Goal: Task Accomplishment & Management: Manage account settings

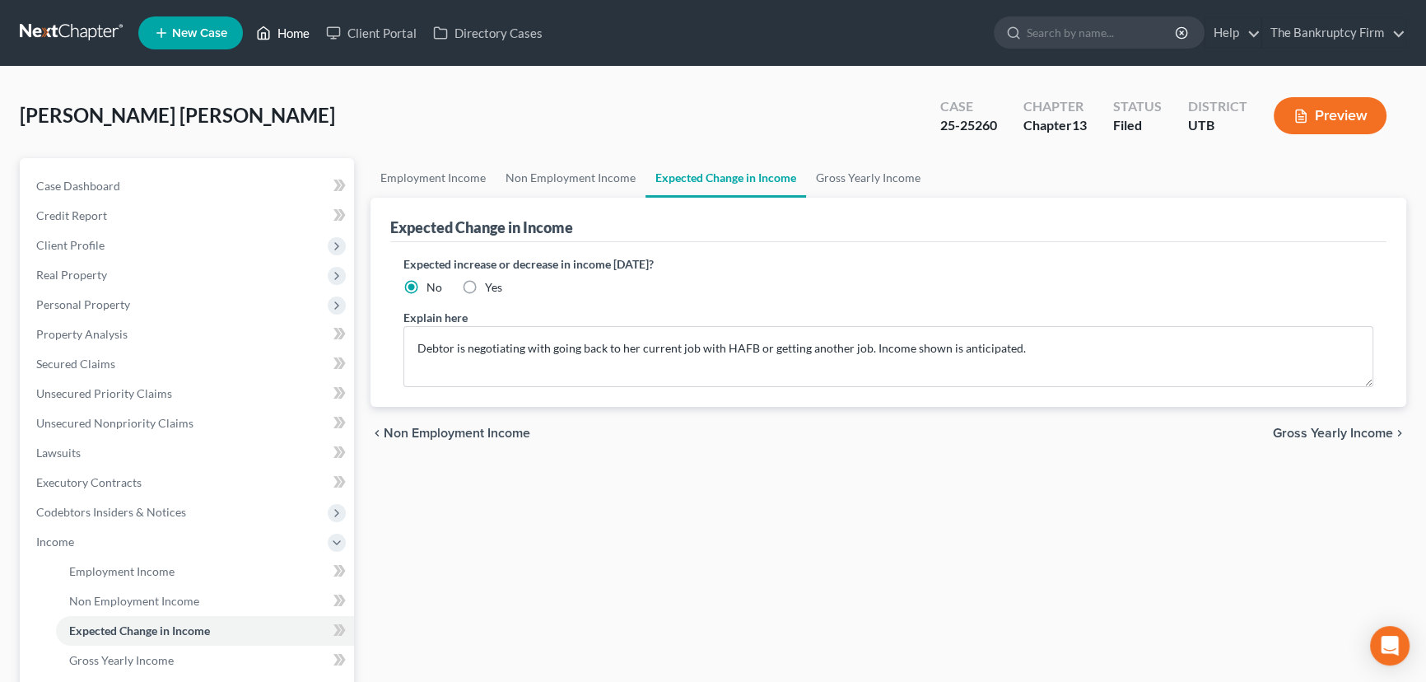
click at [286, 31] on link "Home" at bounding box center [283, 33] width 70 height 30
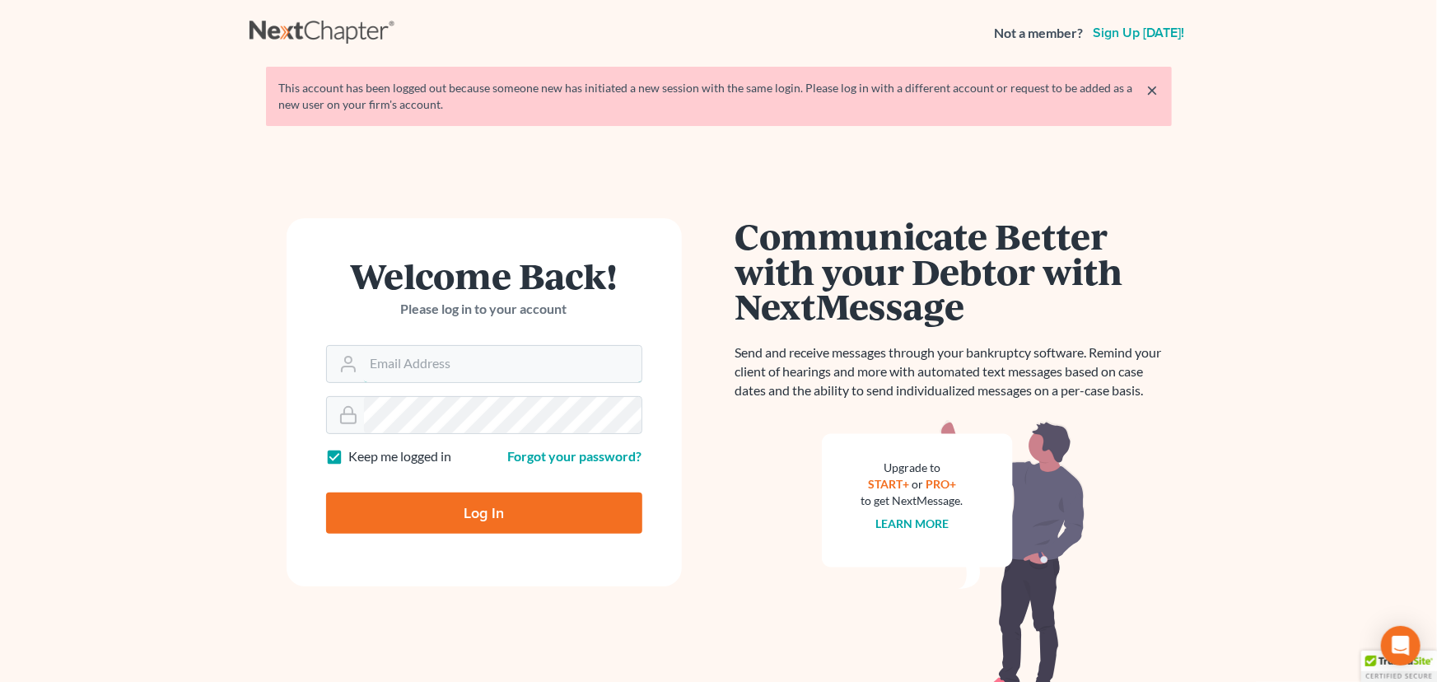
type input "[EMAIL_ADDRESS][DOMAIN_NAME]"
click at [473, 509] on input "Log In" at bounding box center [484, 512] width 316 height 41
type input "Thinking..."
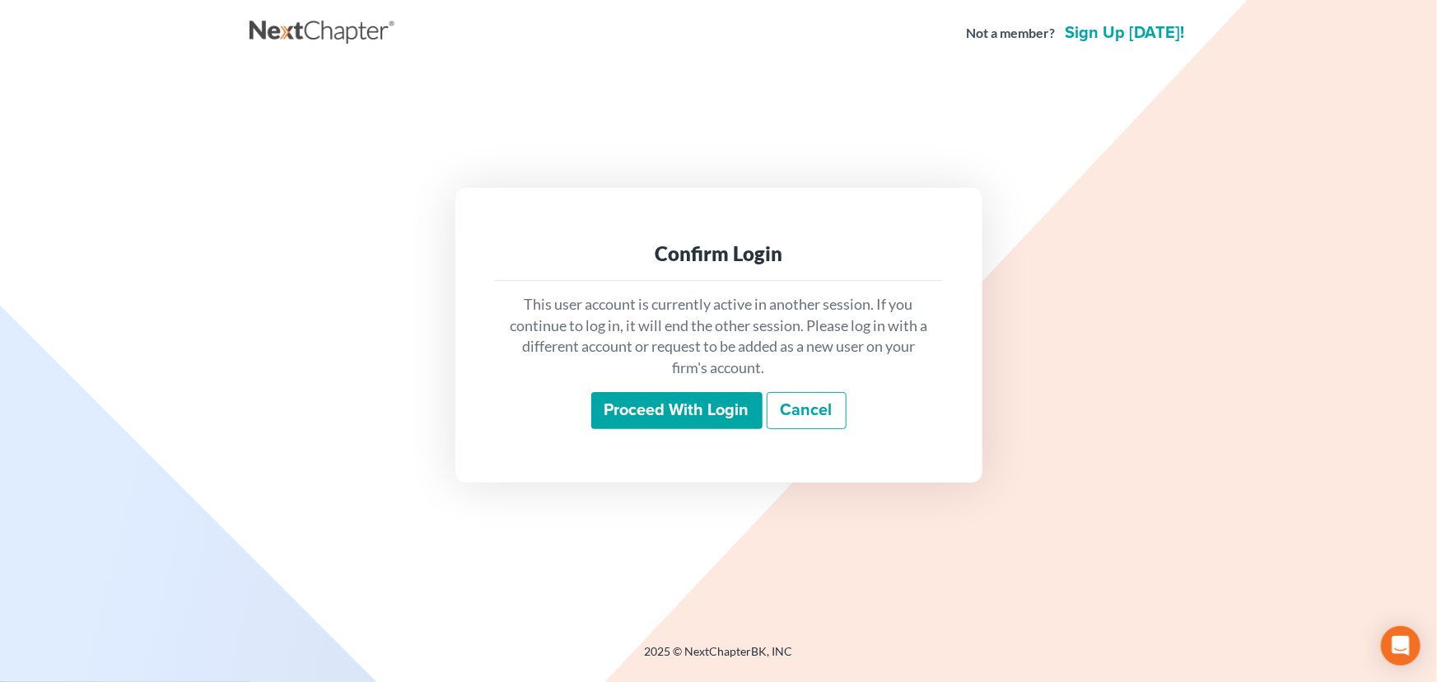
click at [675, 412] on input "Proceed with login" at bounding box center [676, 411] width 171 height 38
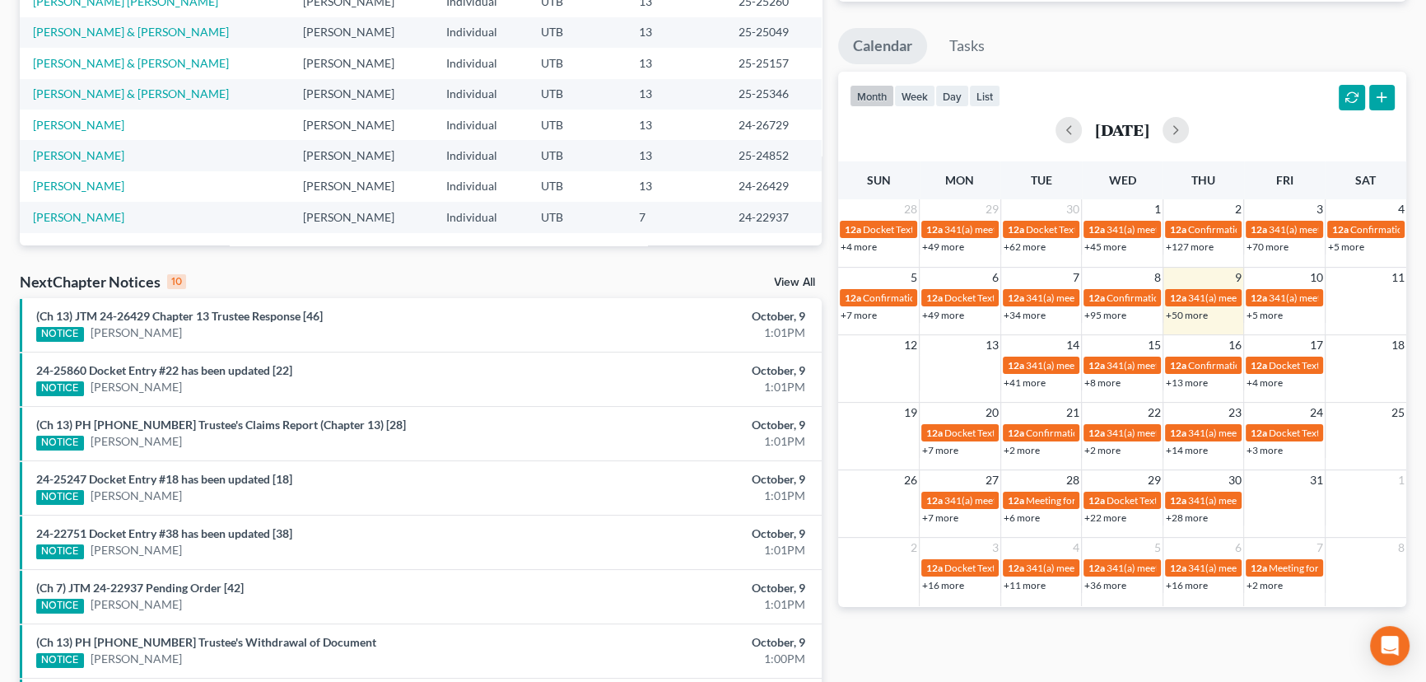
scroll to position [299, 0]
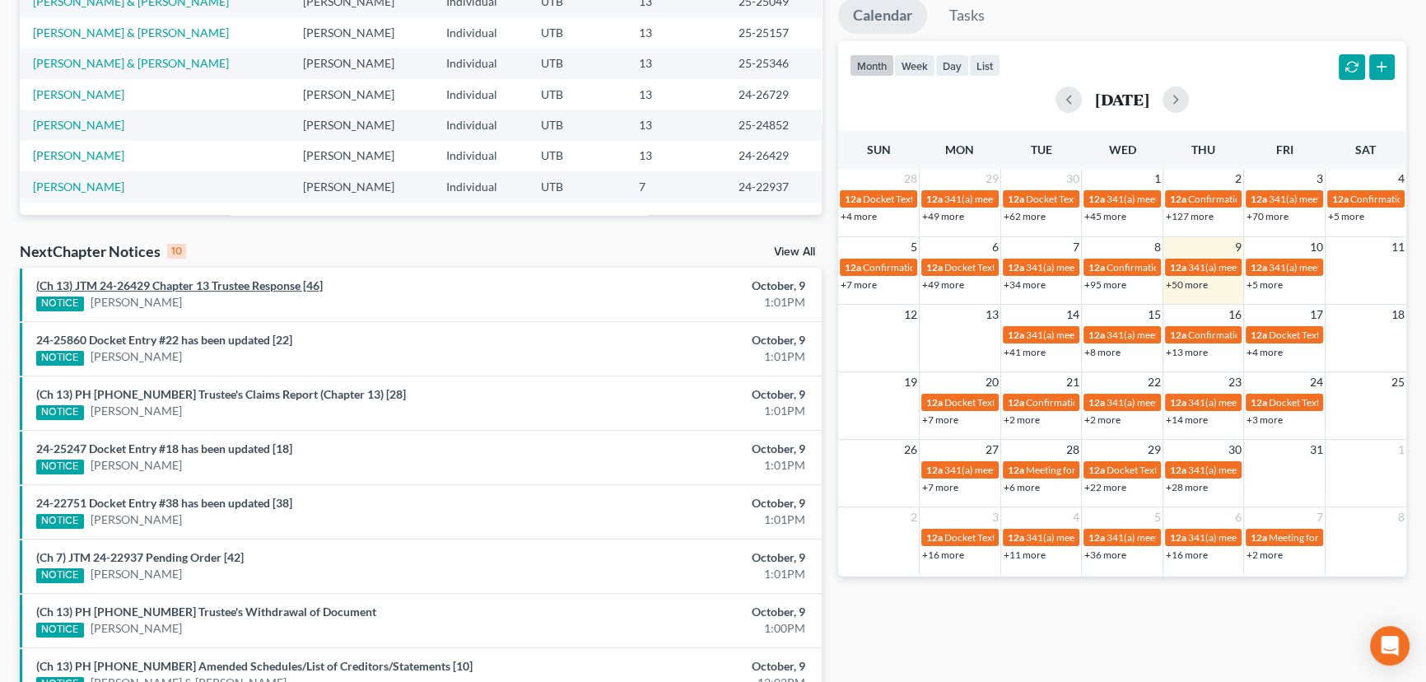
click at [180, 287] on link "(Ch 13) JTM 24-26429 Chapter 13 Trustee Response [46]" at bounding box center [179, 285] width 287 height 14
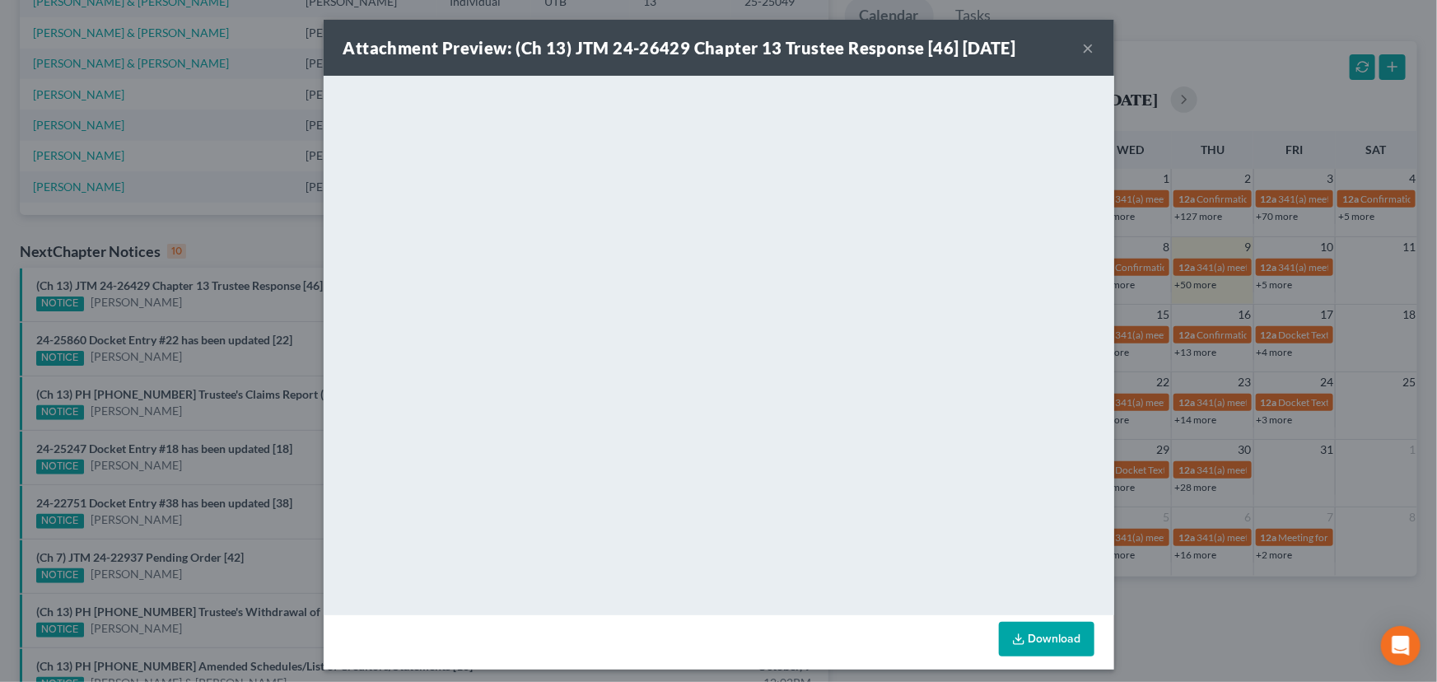
click at [178, 312] on div "Attachment Preview: (Ch 13) JTM 24-26429 Chapter 13 Trustee Response [46] 10/09…" at bounding box center [718, 341] width 1437 height 682
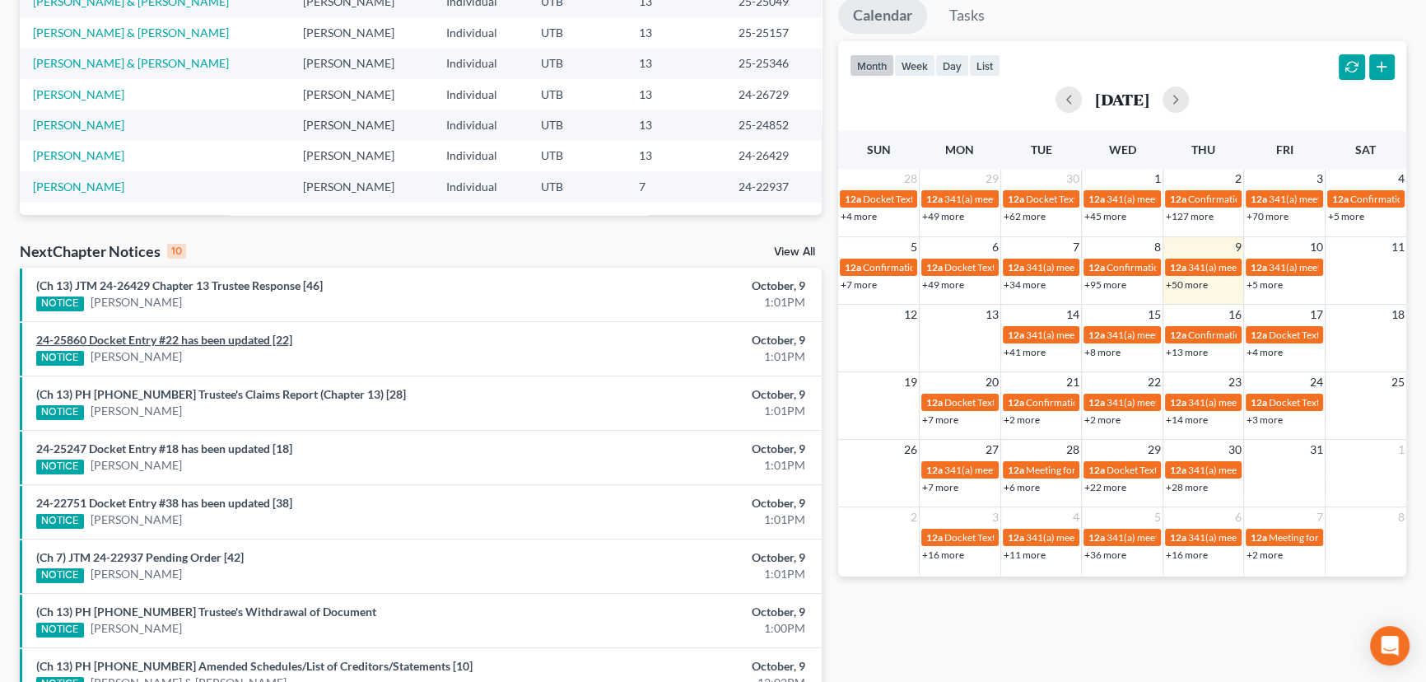
click at [175, 341] on link "24-25860 Docket Entry #22 has been updated [22]" at bounding box center [164, 340] width 256 height 14
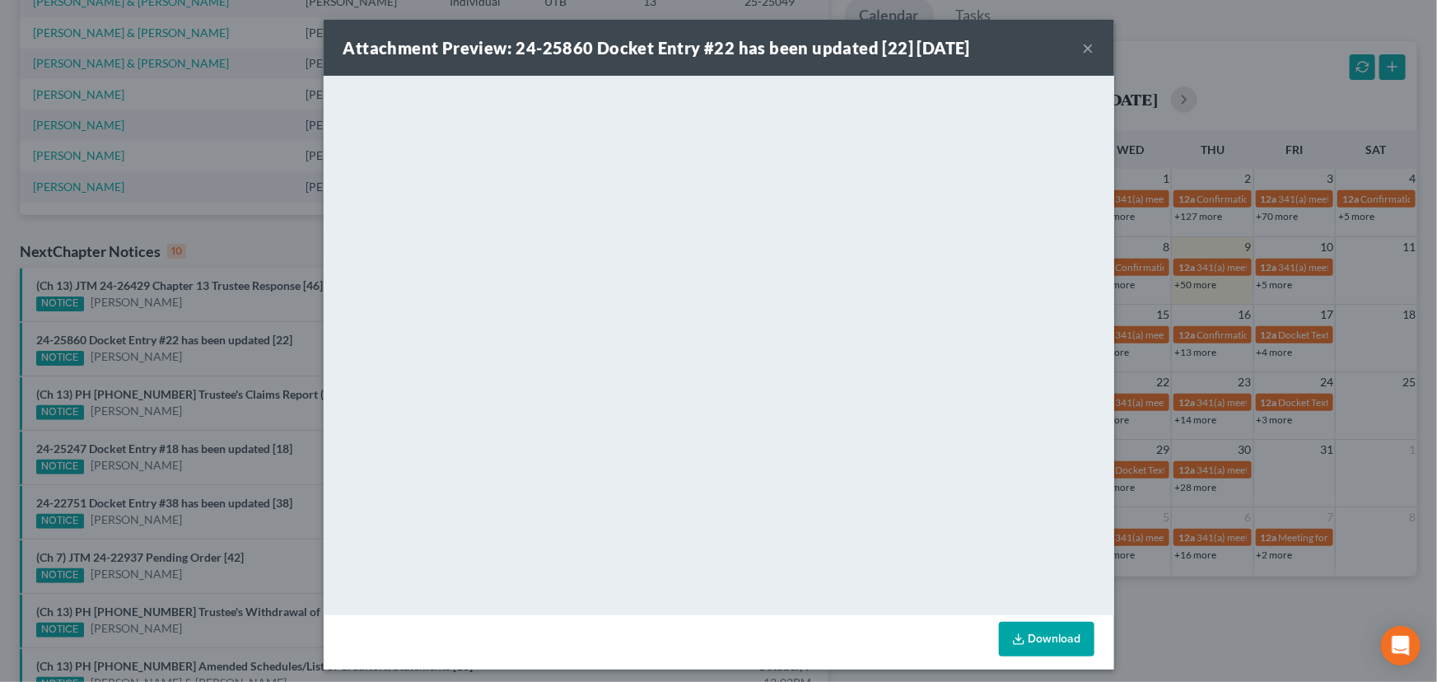
click at [184, 361] on div "Attachment Preview: 24-25860 Docket Entry #22 has been updated [22] 10/09/2025 …" at bounding box center [718, 341] width 1437 height 682
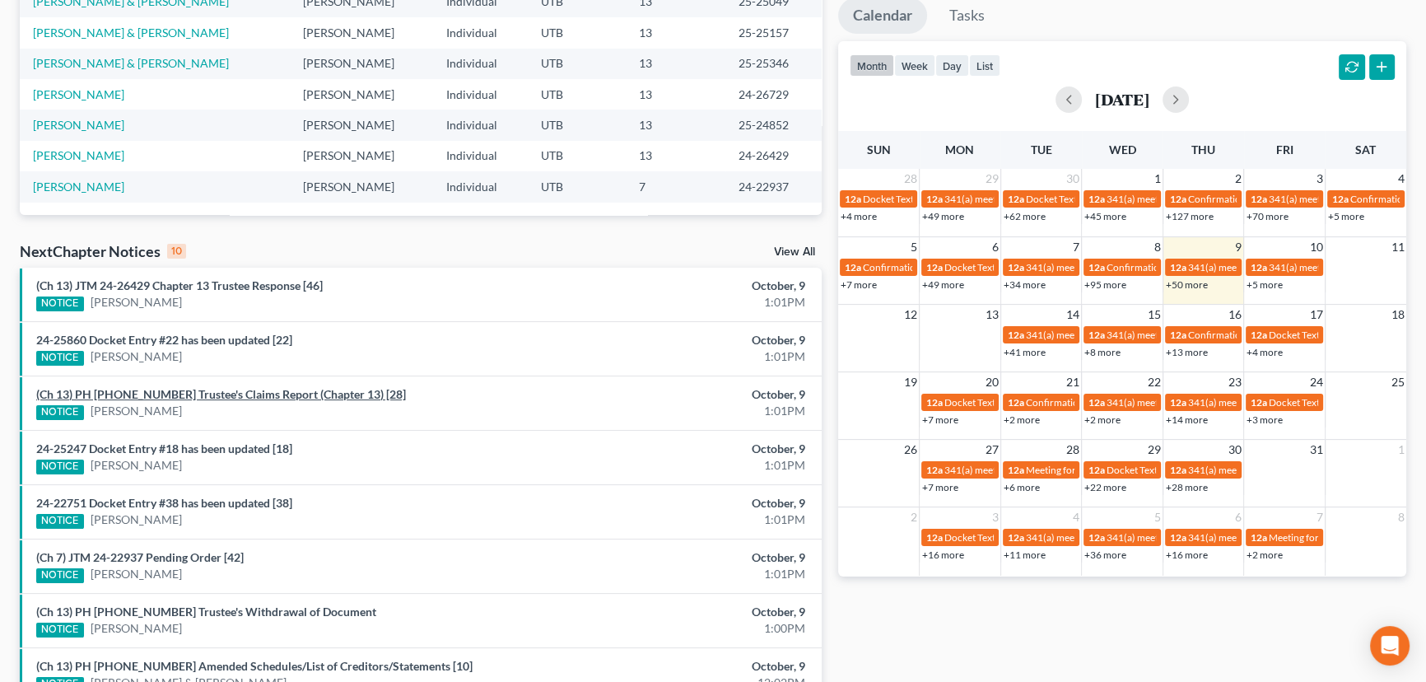
click at [207, 397] on link "(Ch 13) PH 24-26729 Trustee's Claims Report (Chapter 13) [28]" at bounding box center [221, 394] width 370 height 14
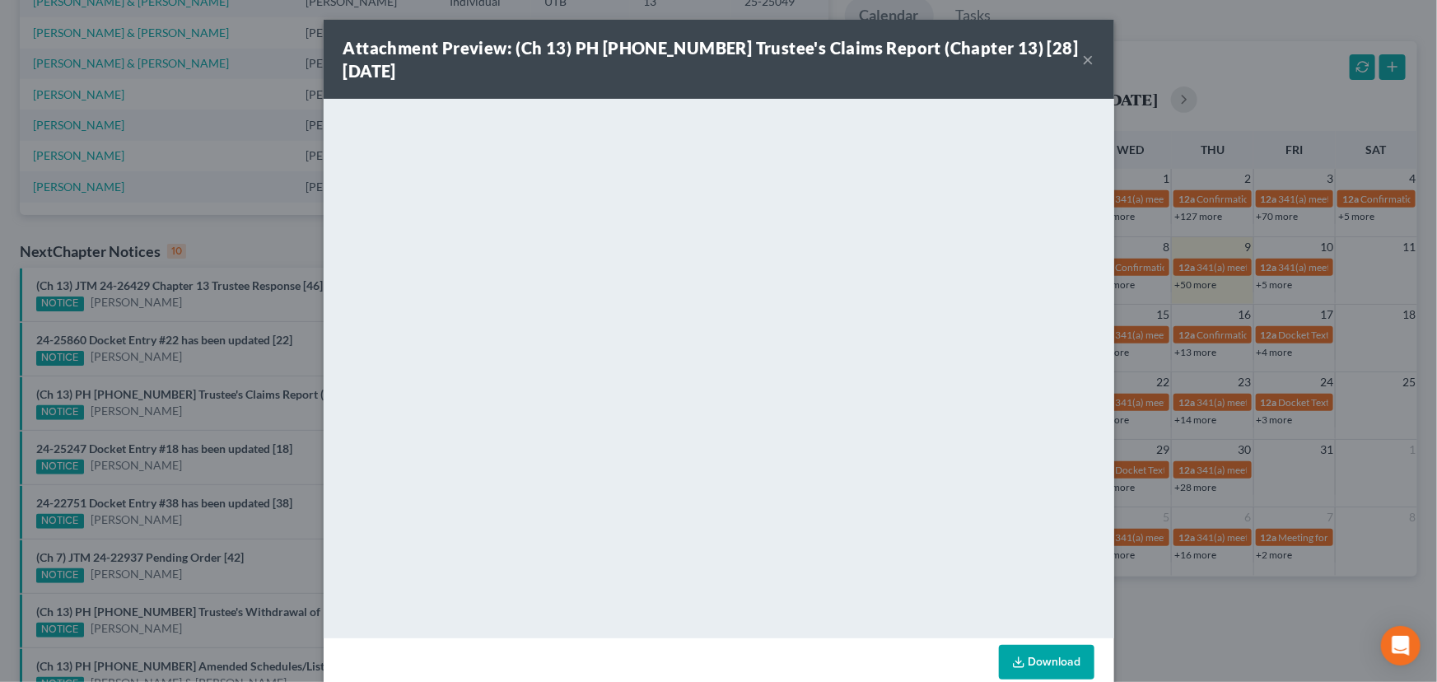
click at [209, 417] on div "Attachment Preview: (Ch 13) PH 24-26729 Trustee's Claims Report (Chapter 13) [2…" at bounding box center [718, 341] width 1437 height 682
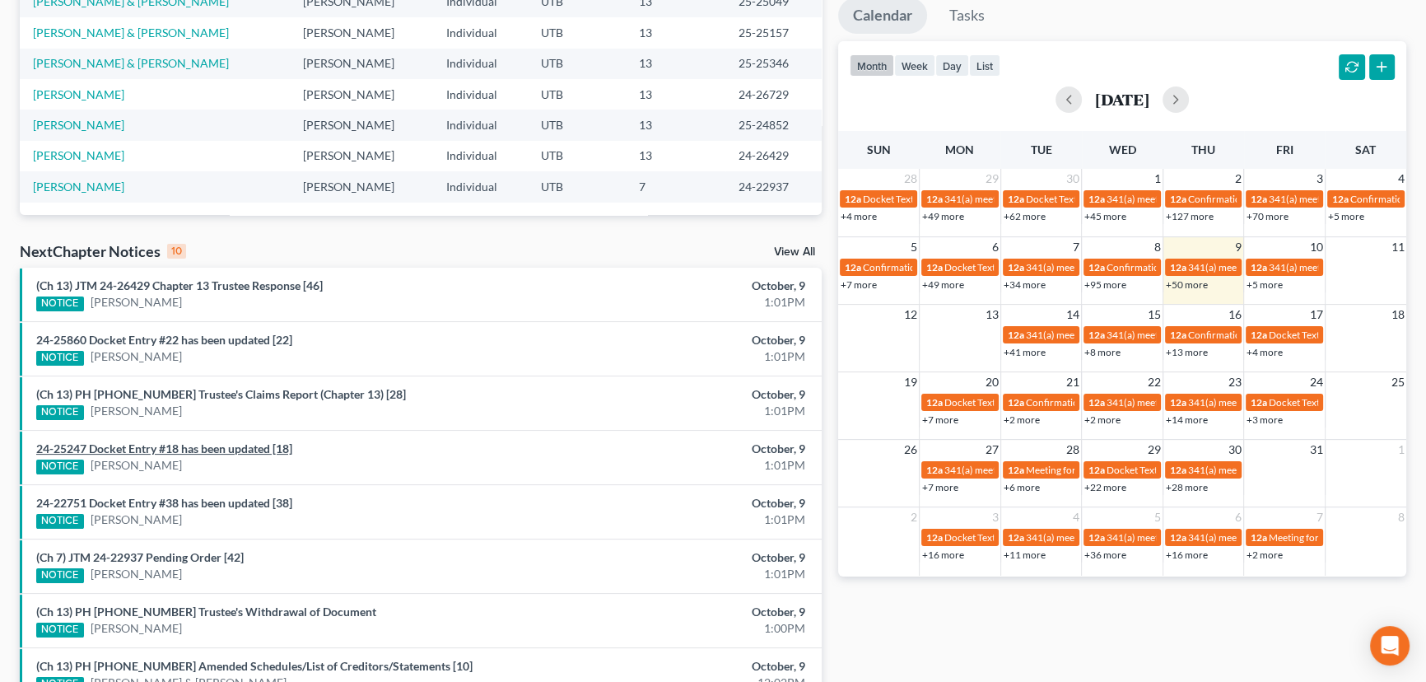
click at [208, 450] on link "24-25247 Docket Entry #18 has been updated [18]" at bounding box center [164, 448] width 256 height 14
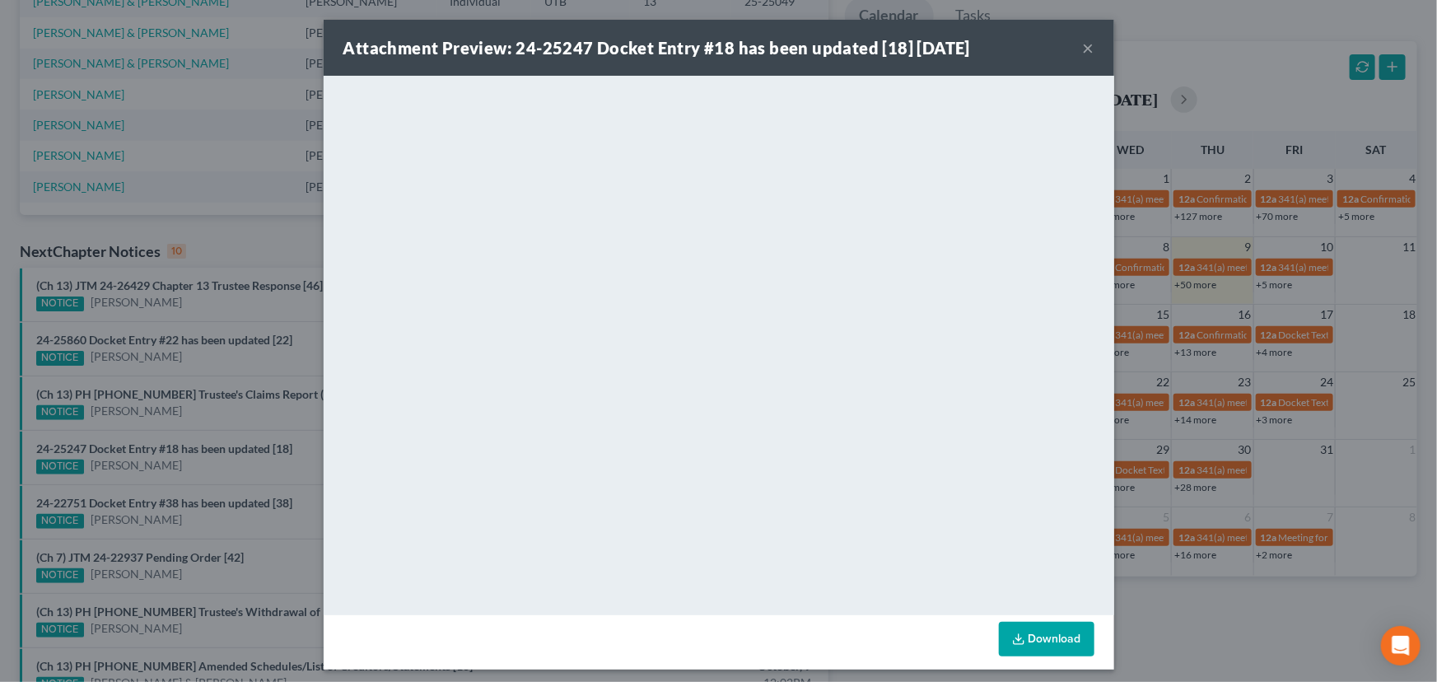
drag, startPoint x: 203, startPoint y: 470, endPoint x: 198, endPoint y: 487, distance: 17.0
click at [203, 473] on div "Attachment Preview: 24-25247 Docket Entry #18 has been updated [18] 10/09/2025 …" at bounding box center [718, 341] width 1437 height 682
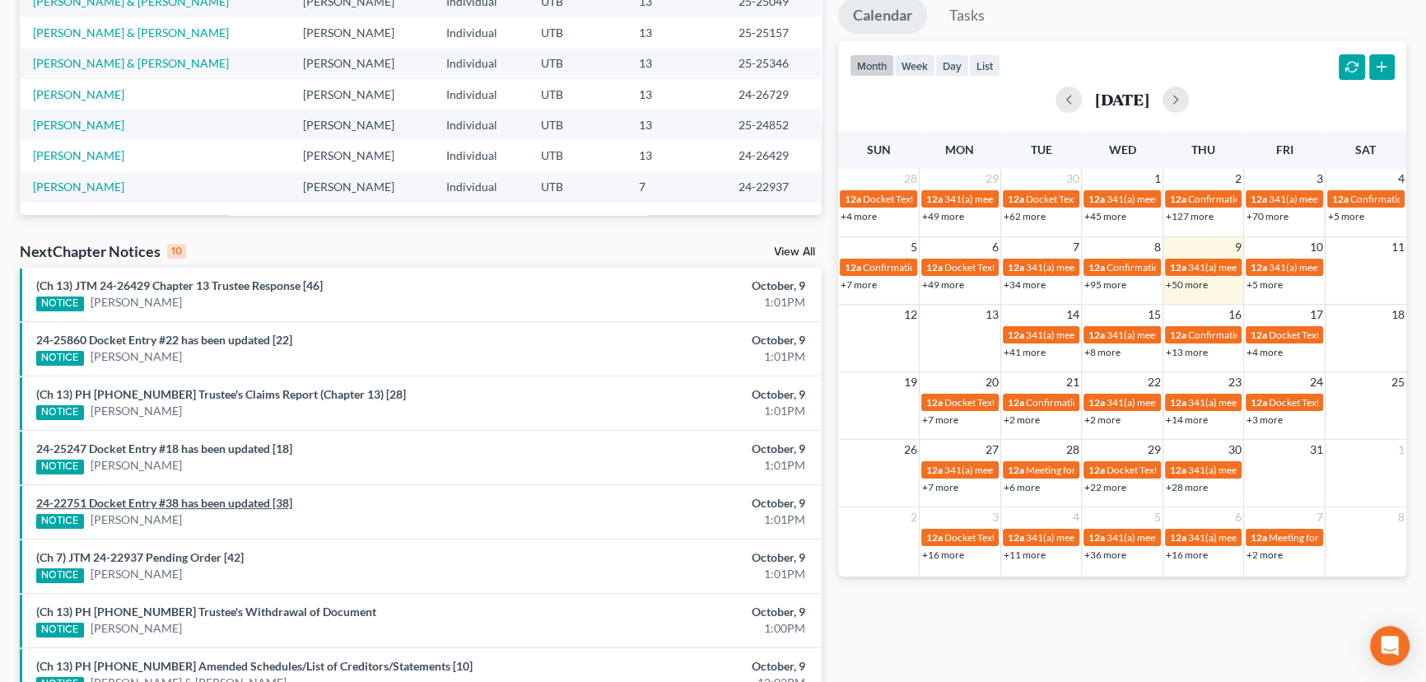
click at [196, 503] on link "24-22751 Docket Entry #38 has been updated [38]" at bounding box center [164, 503] width 256 height 14
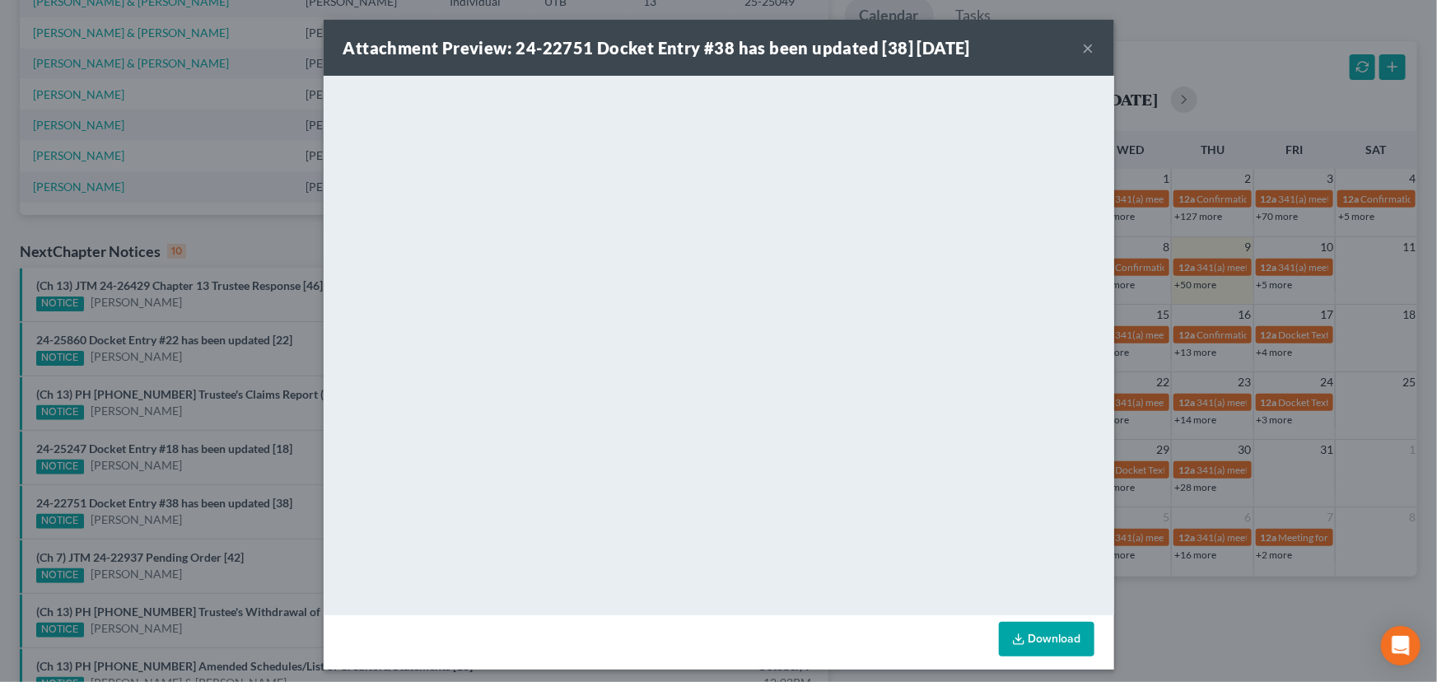
click at [198, 524] on div "Attachment Preview: 24-22751 Docket Entry #38 has been updated [38] 10/09/2025 …" at bounding box center [718, 341] width 1437 height 682
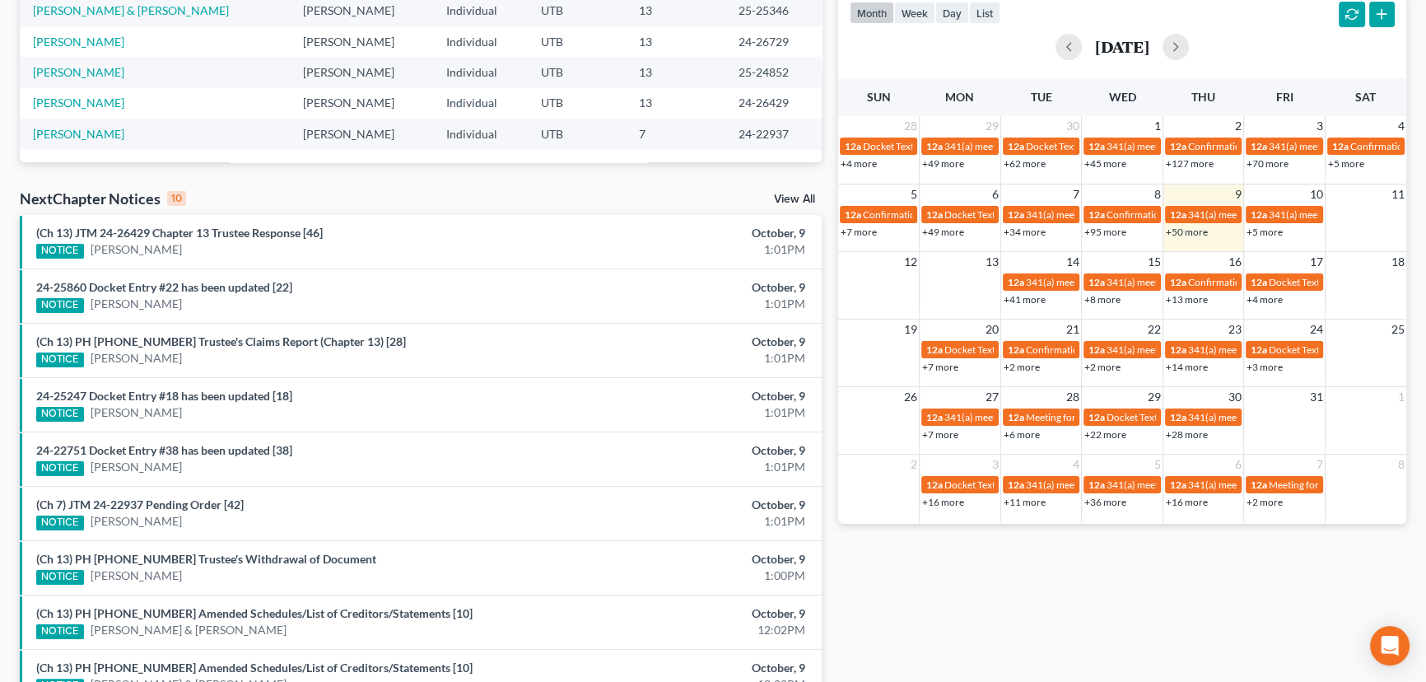
scroll to position [449, 0]
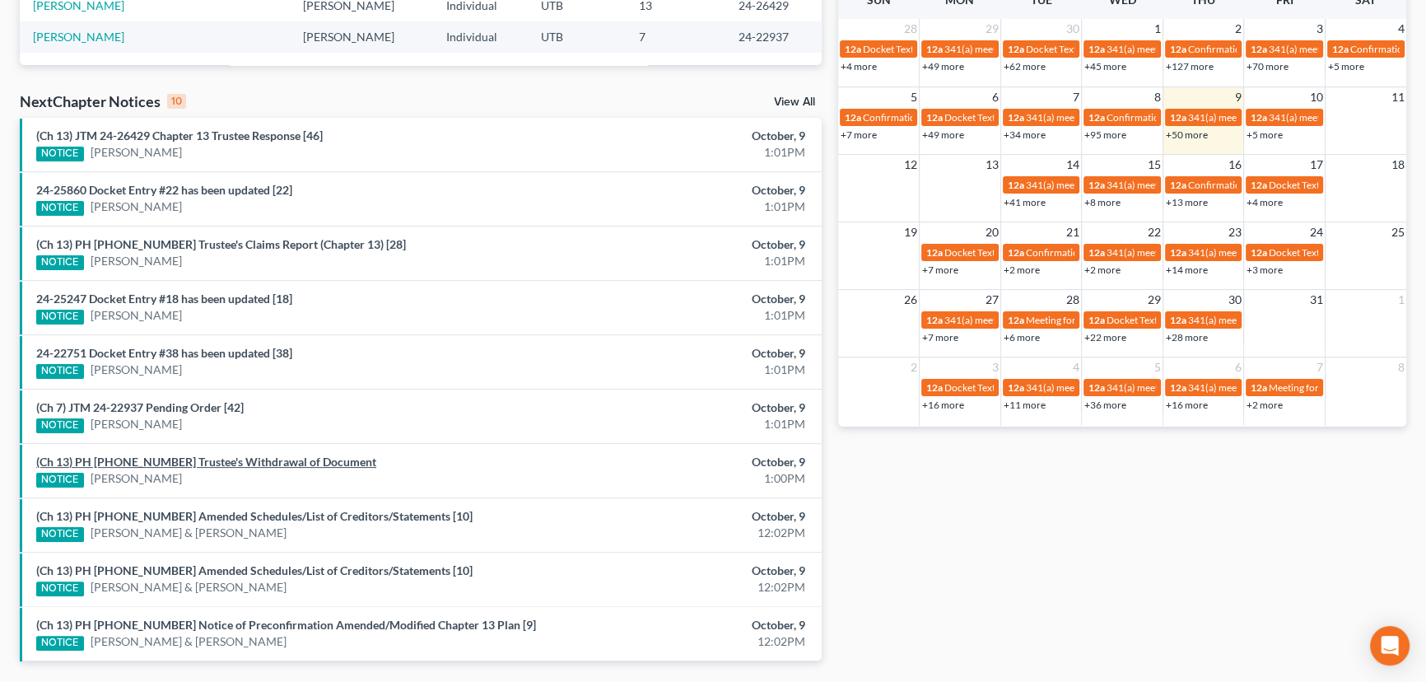
click at [180, 460] on link "(Ch 13) PH 24-25860 Trustee's Withdrawal of Document" at bounding box center [206, 462] width 340 height 14
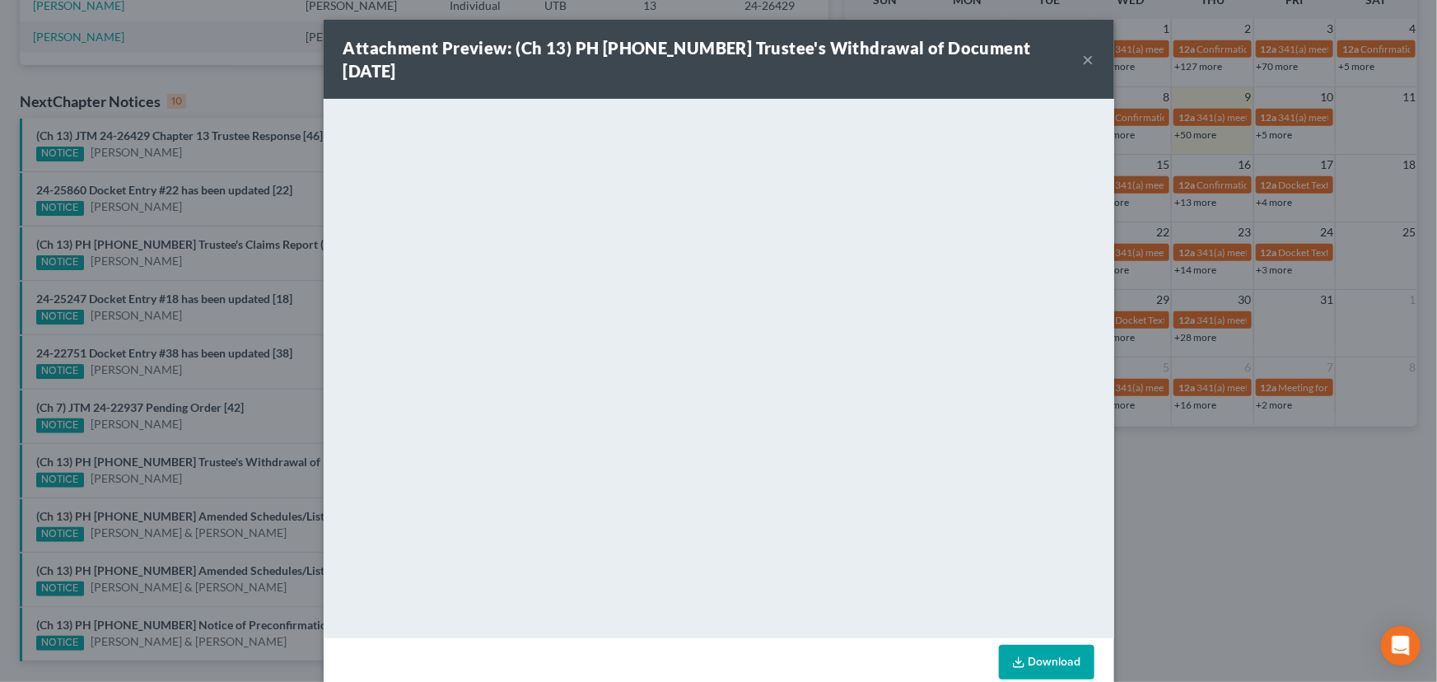
click at [178, 478] on div "Attachment Preview: (Ch 13) PH 24-25860 Trustee's Withdrawal of Document 10/09/…" at bounding box center [718, 341] width 1437 height 682
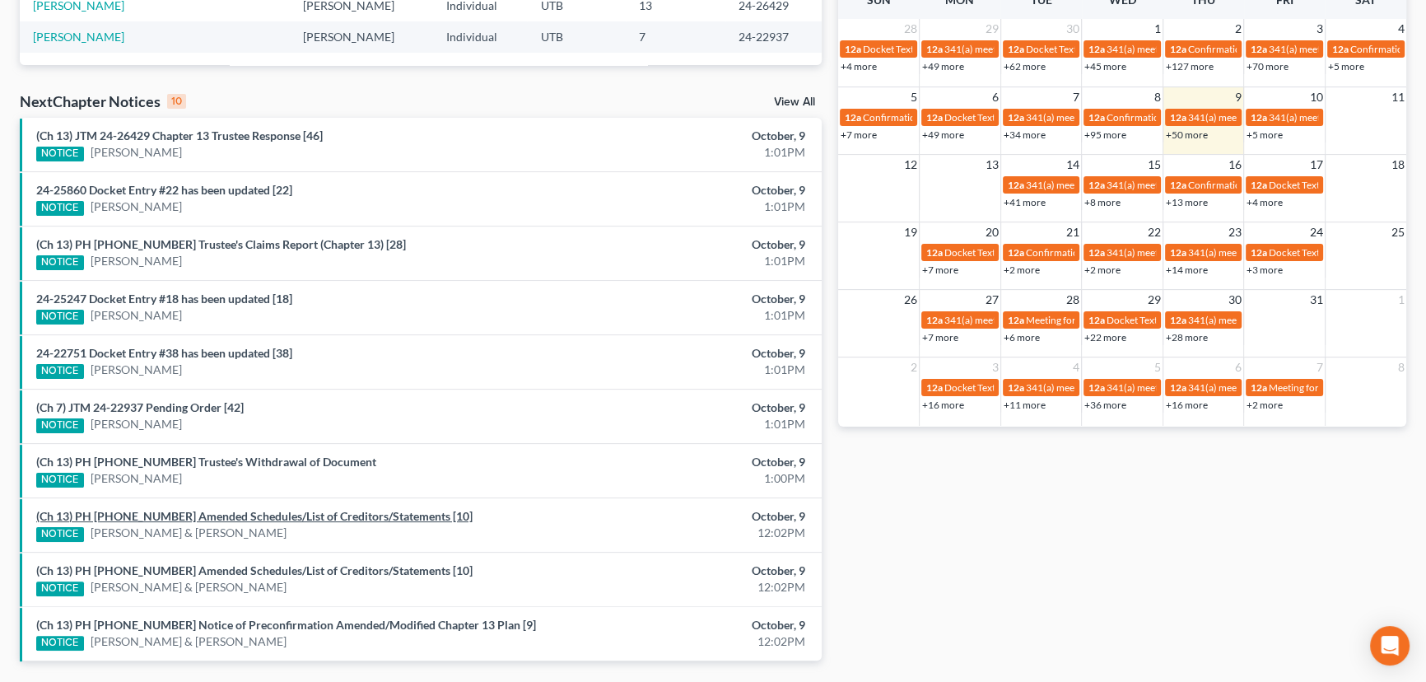
click at [218, 514] on link "(Ch 13) PH 25-25049 Amended Schedules/List of Creditors/Statements [10]" at bounding box center [254, 516] width 436 height 14
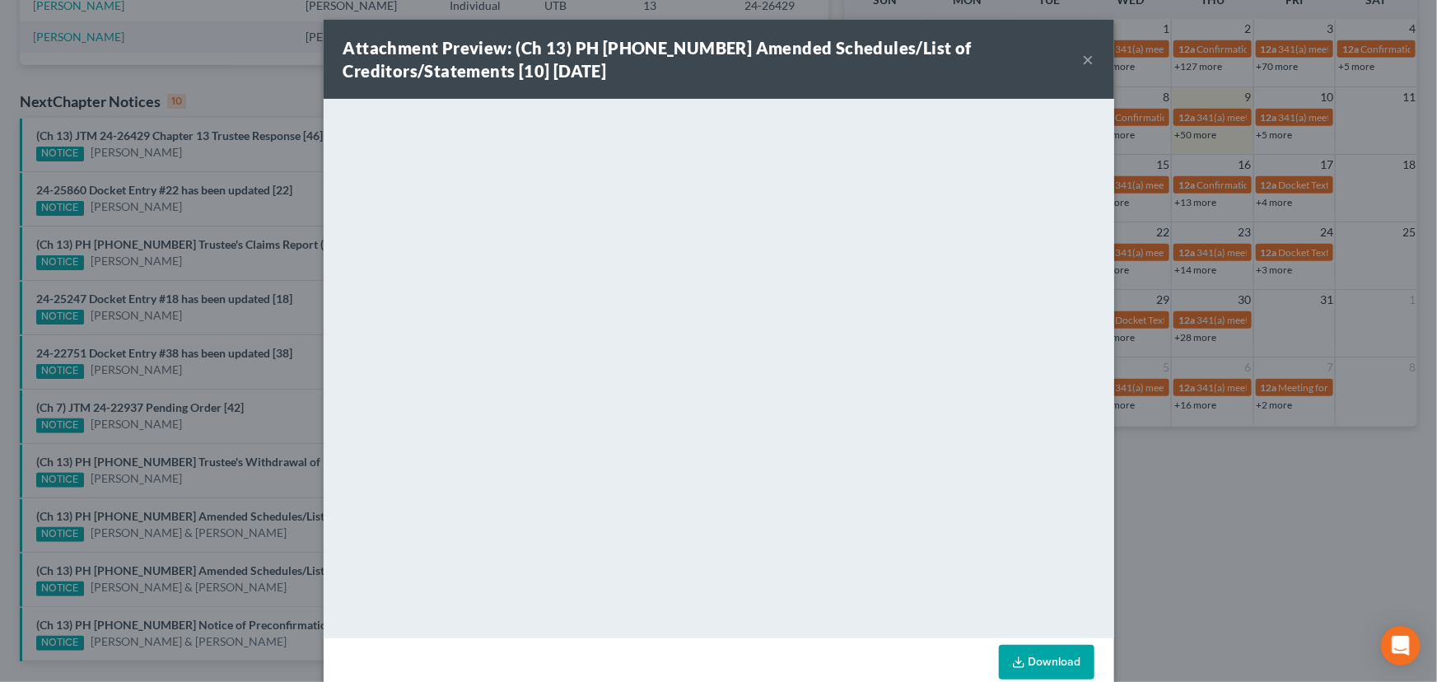
click at [182, 479] on div "Attachment Preview: (Ch 13) PH 25-25049 Amended Schedules/List of Creditors/Sta…" at bounding box center [718, 341] width 1437 height 682
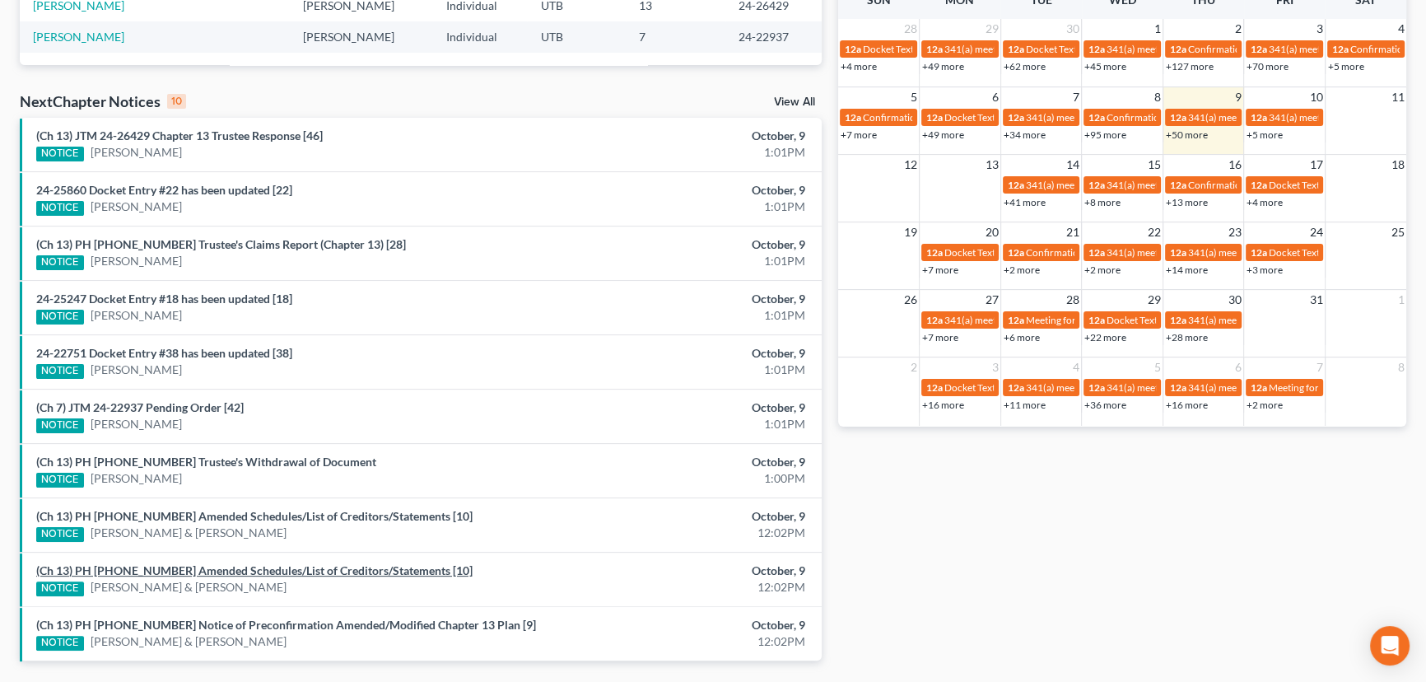
click at [245, 570] on link "(Ch 13) PH 25-25157 Amended Schedules/List of Creditors/Statements [10]" at bounding box center [254, 570] width 436 height 14
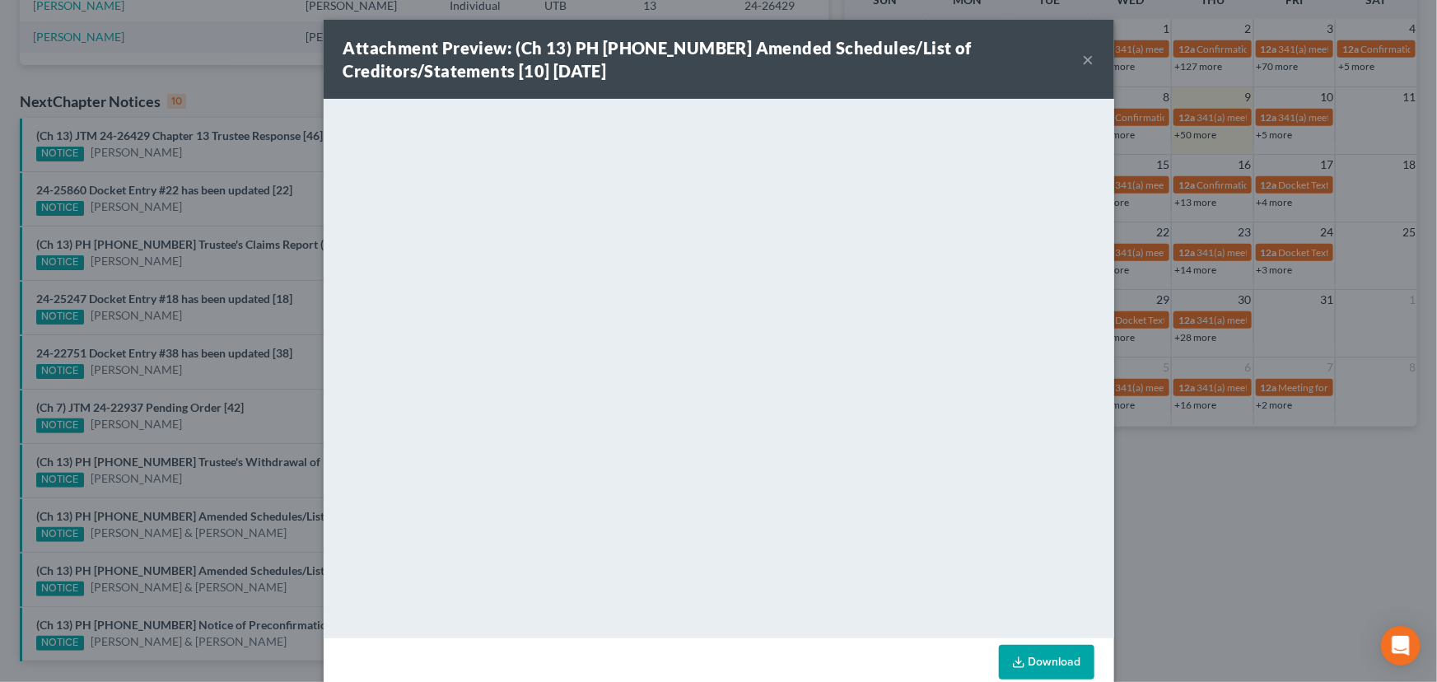
click at [235, 588] on div "Attachment Preview: (Ch 13) PH 25-25157 Amended Schedules/List of Creditors/Sta…" at bounding box center [718, 341] width 1437 height 682
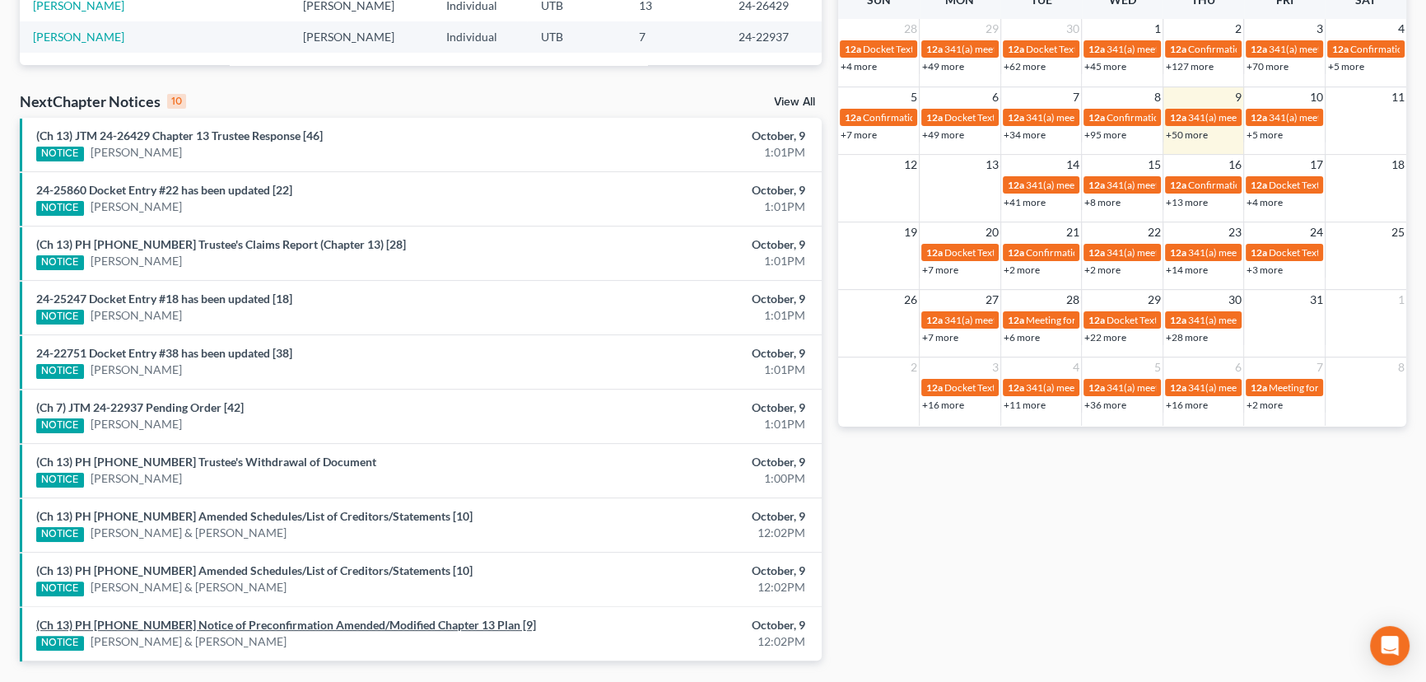
click at [265, 626] on link "(Ch 13) PH 25-25157 Notice of Preconfirmation Amended/Modified Chapter 13 Plan …" at bounding box center [286, 625] width 500 height 14
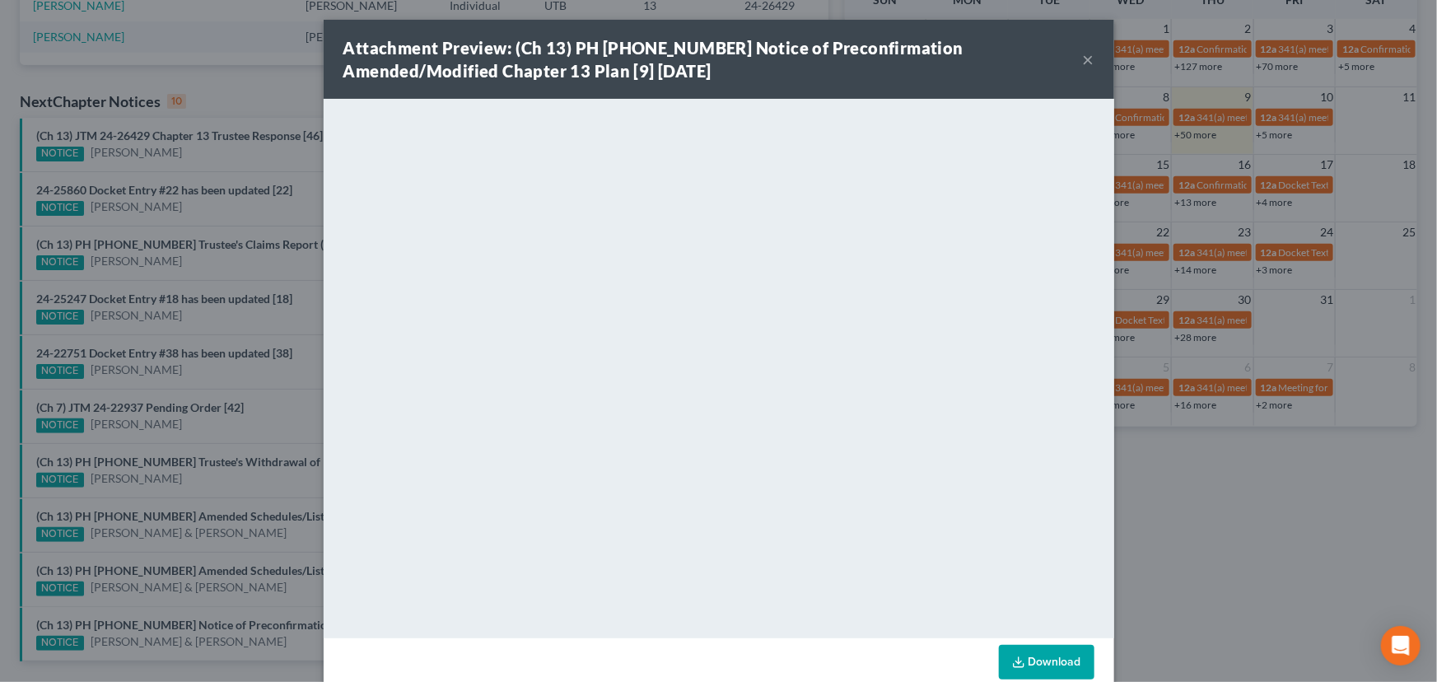
click at [251, 586] on div "Attachment Preview: (Ch 13) PH 25-25157 Notice of Preconfirmation Amended/Modif…" at bounding box center [718, 341] width 1437 height 682
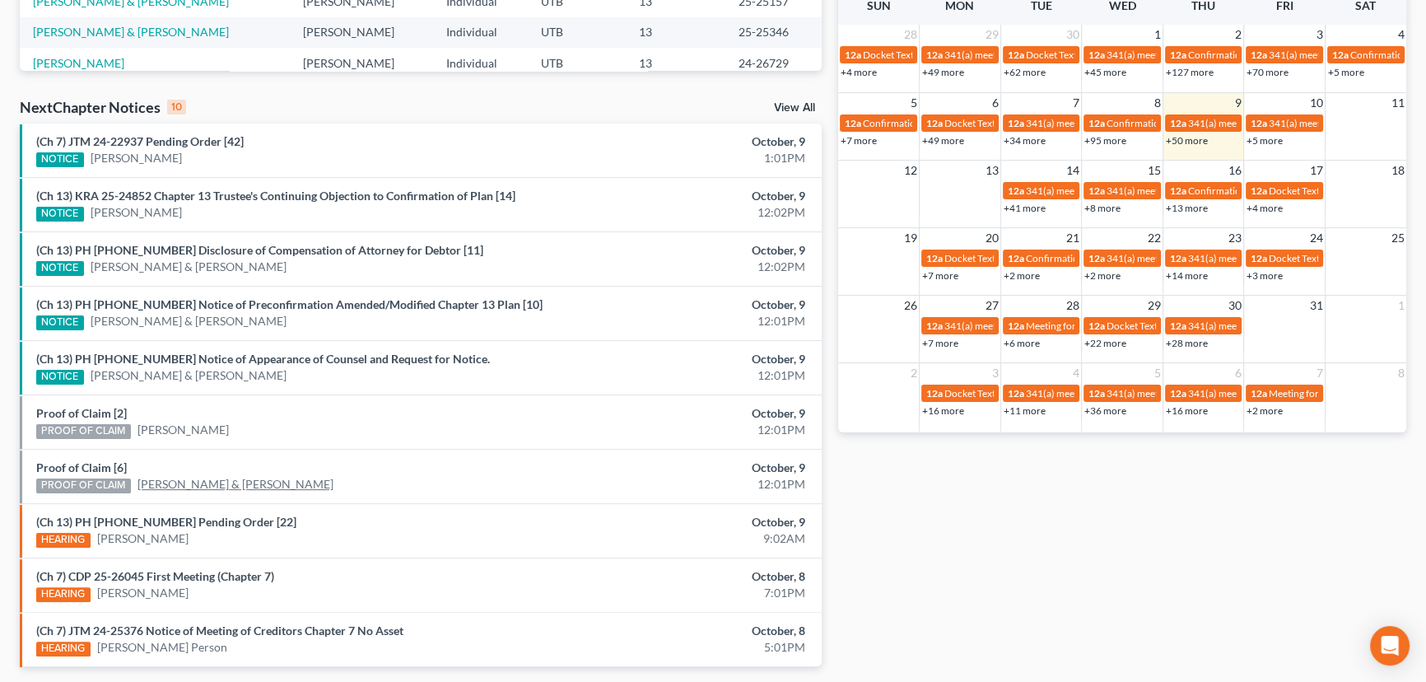
scroll to position [500, 0]
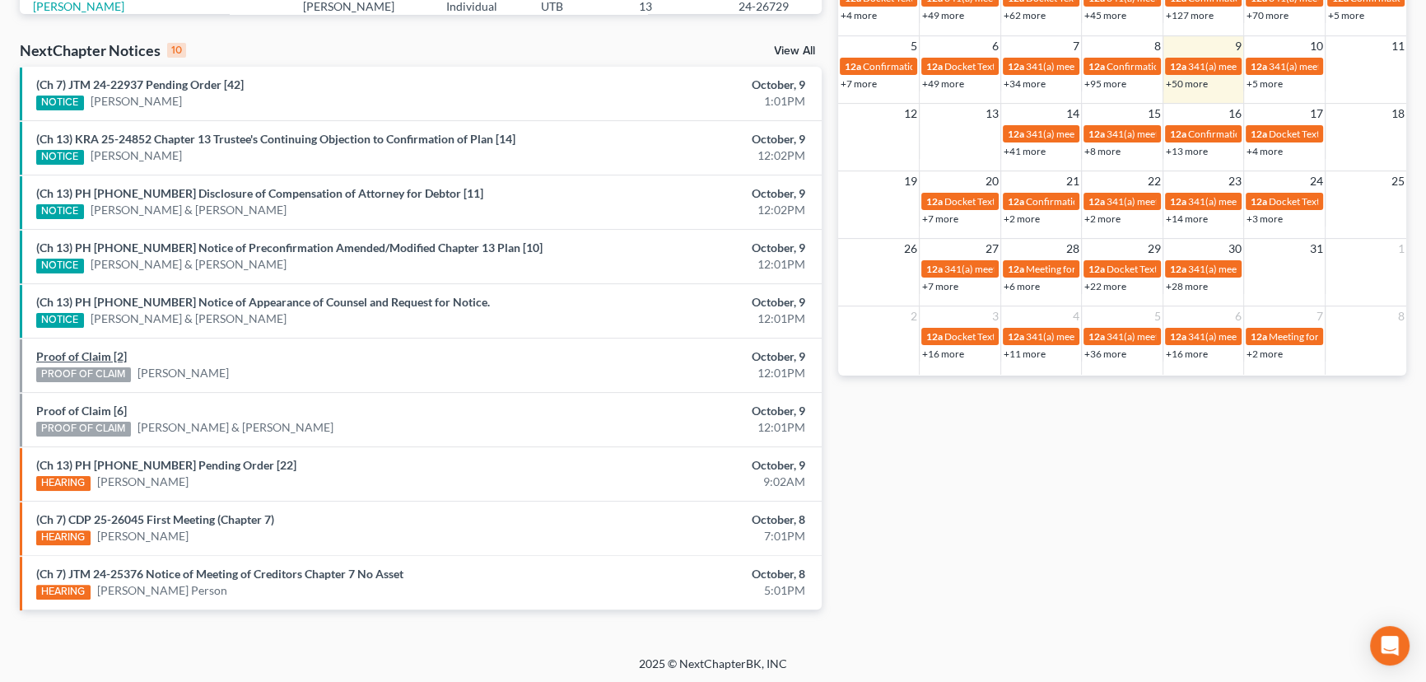
click at [54, 357] on link "Proof of Claim [2]" at bounding box center [81, 356] width 91 height 14
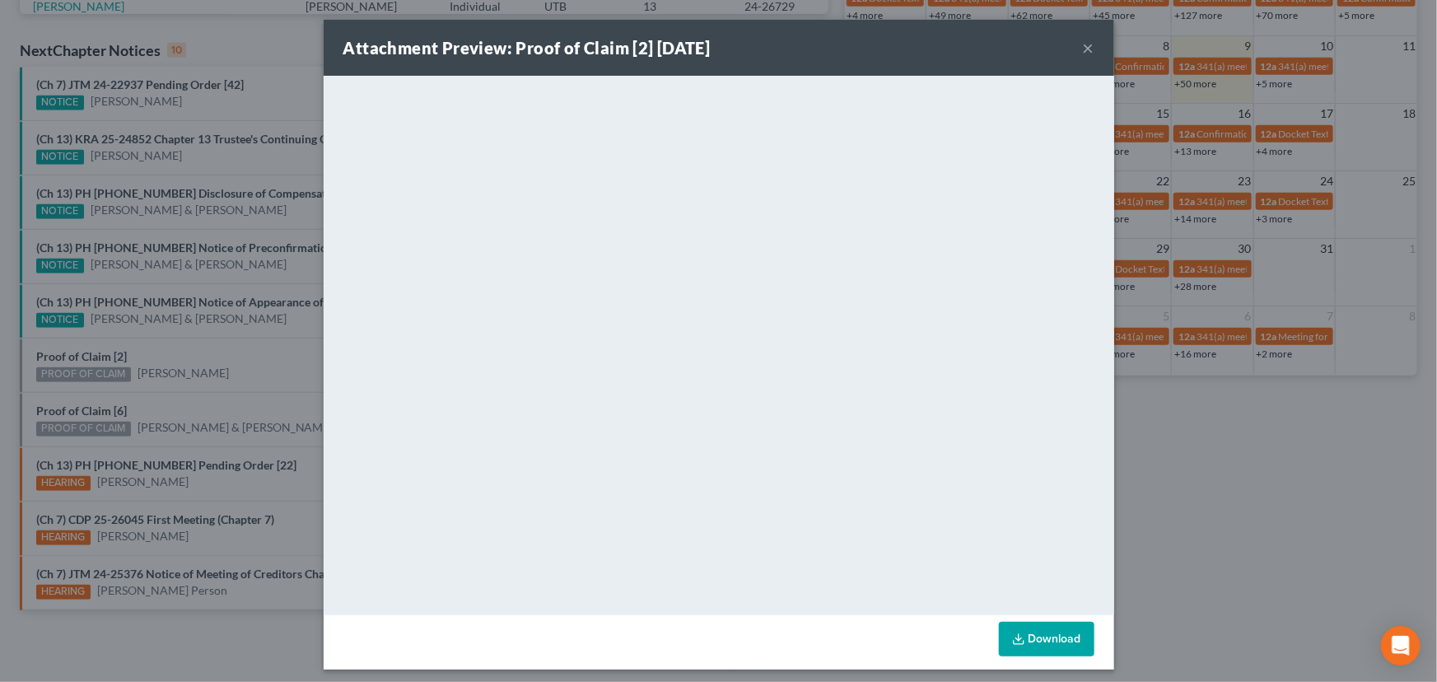
click at [177, 352] on div "Attachment Preview: Proof of Claim [2] 10/09/2025 × <object ng-attr-data='https…" at bounding box center [718, 341] width 1437 height 682
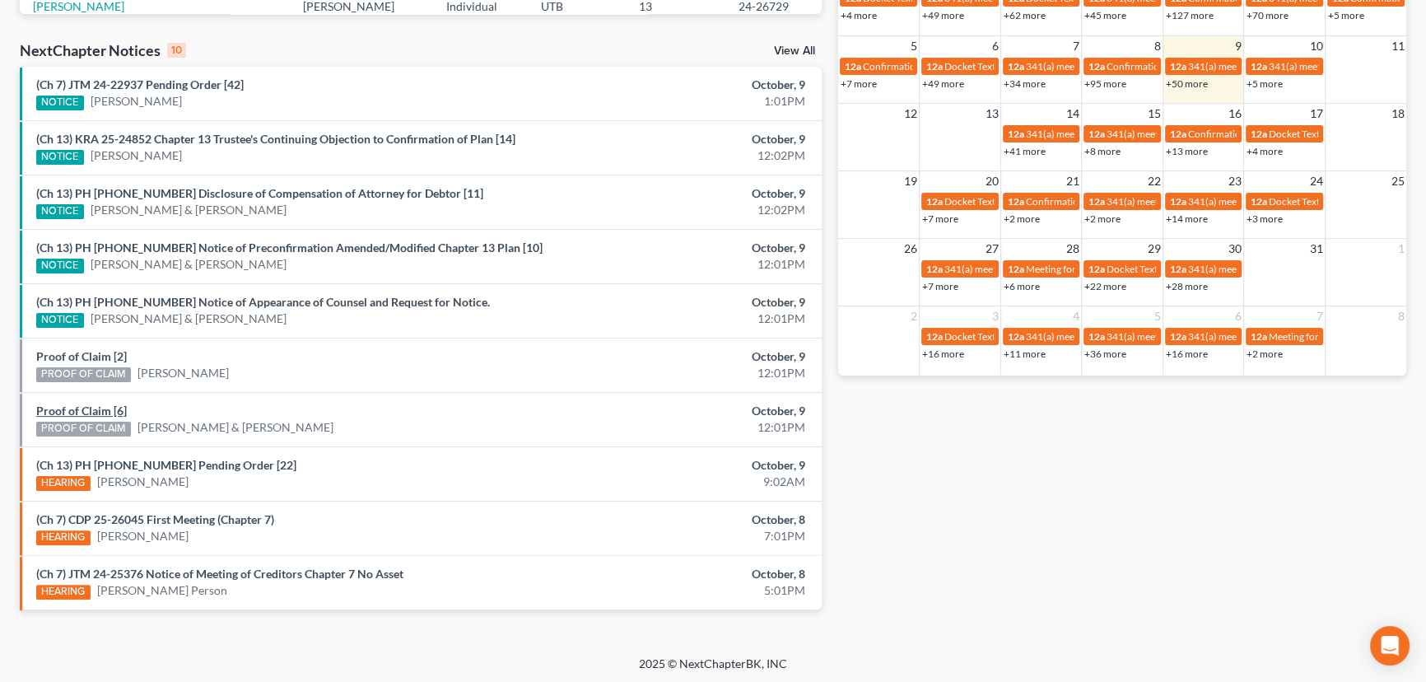
click at [91, 412] on link "Proof of Claim [6]" at bounding box center [81, 410] width 91 height 14
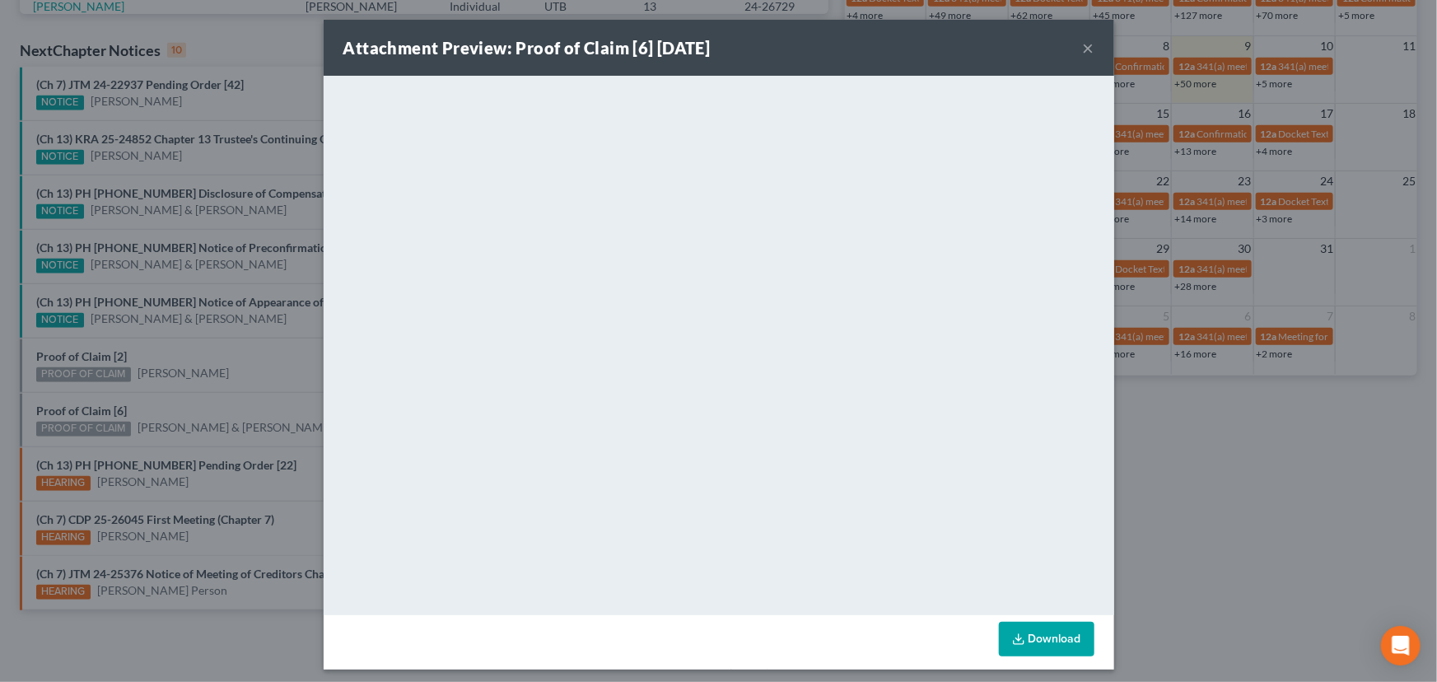
click at [190, 407] on div "Attachment Preview: Proof of Claim [6] 10/09/2025 × <object ng-attr-data='https…" at bounding box center [718, 341] width 1437 height 682
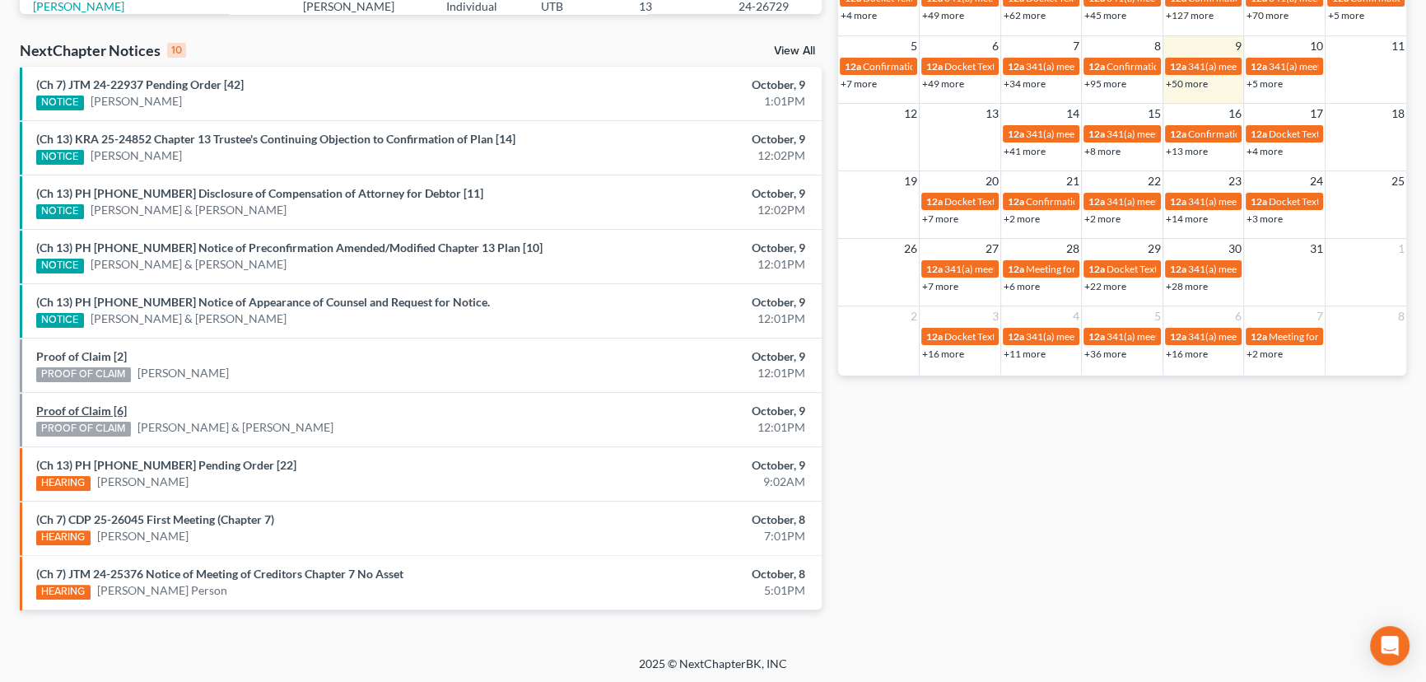
click at [101, 408] on link "Proof of Claim [6]" at bounding box center [81, 410] width 91 height 14
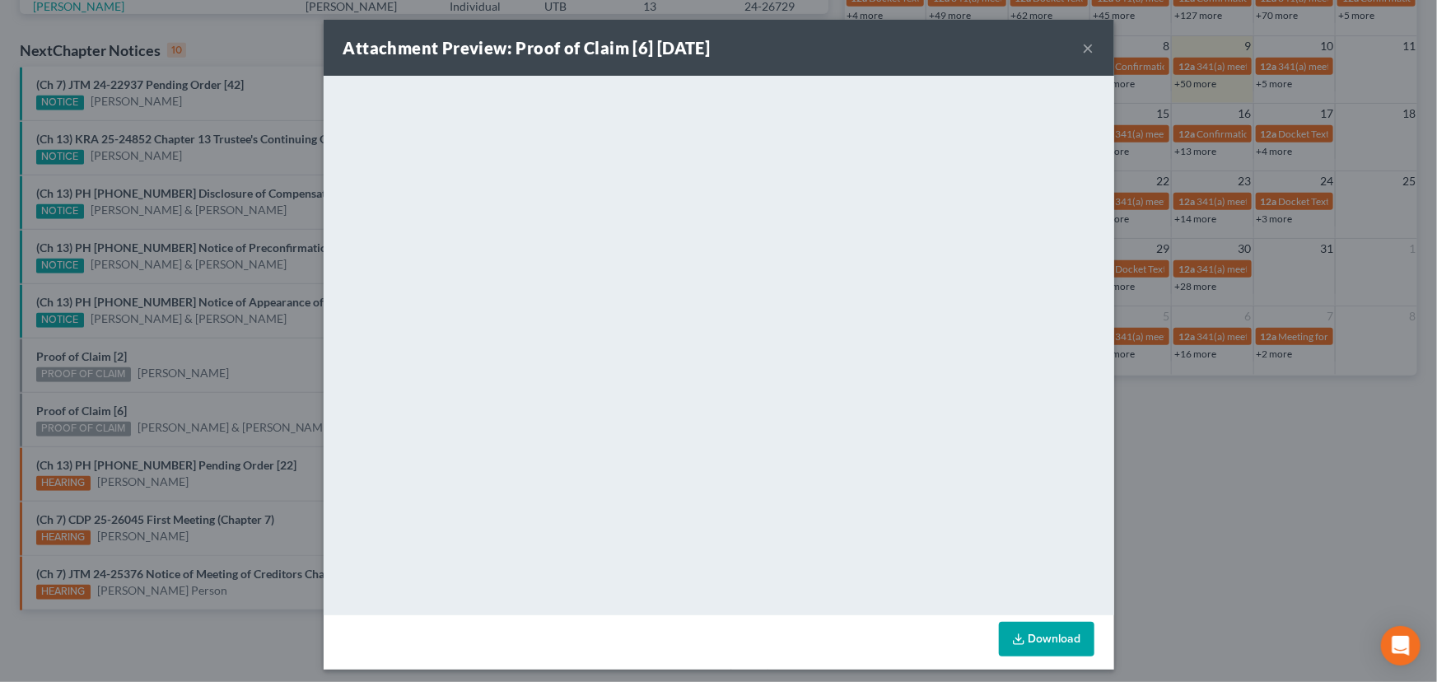
drag, startPoint x: 165, startPoint y: 401, endPoint x: 113, endPoint y: 378, distance: 56.8
click at [165, 400] on div "Attachment Preview: Proof of Claim [6] 10/09/2025 × <object ng-attr-data='https…" at bounding box center [718, 341] width 1437 height 682
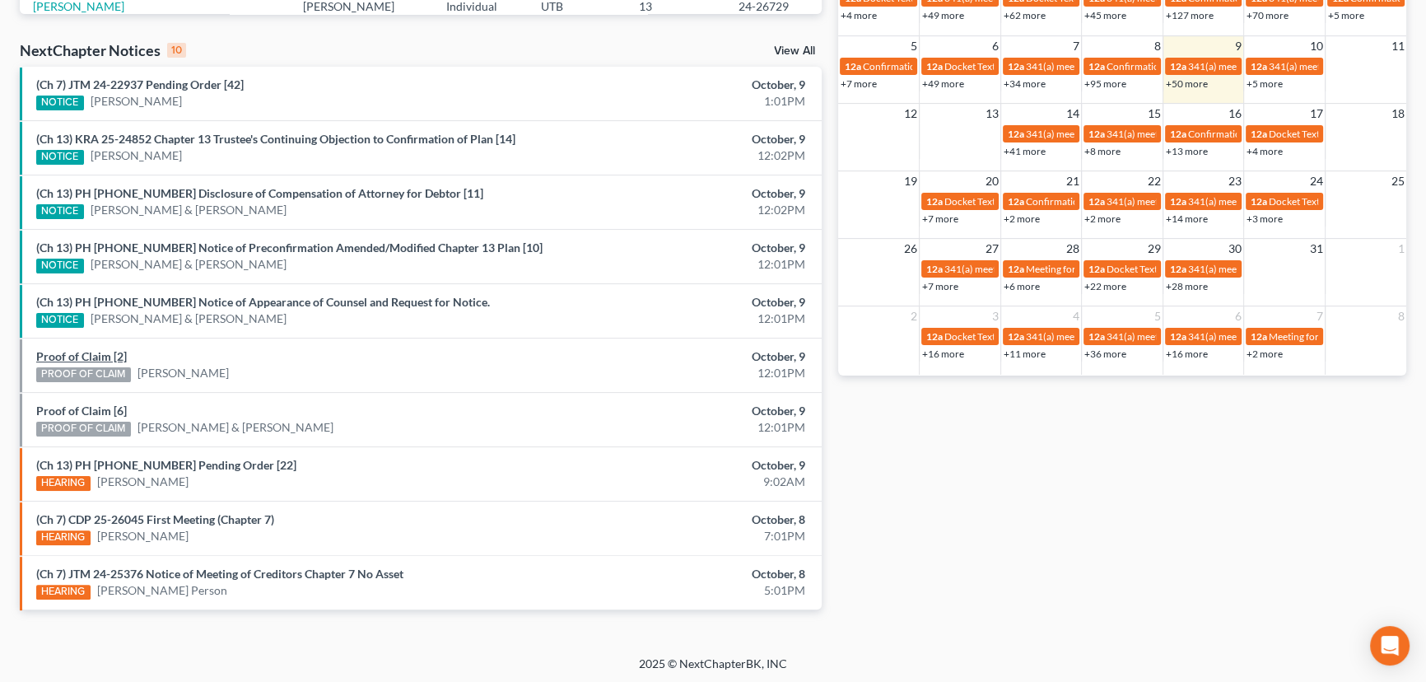
click at [86, 357] on link "Proof of Claim [2]" at bounding box center [81, 356] width 91 height 14
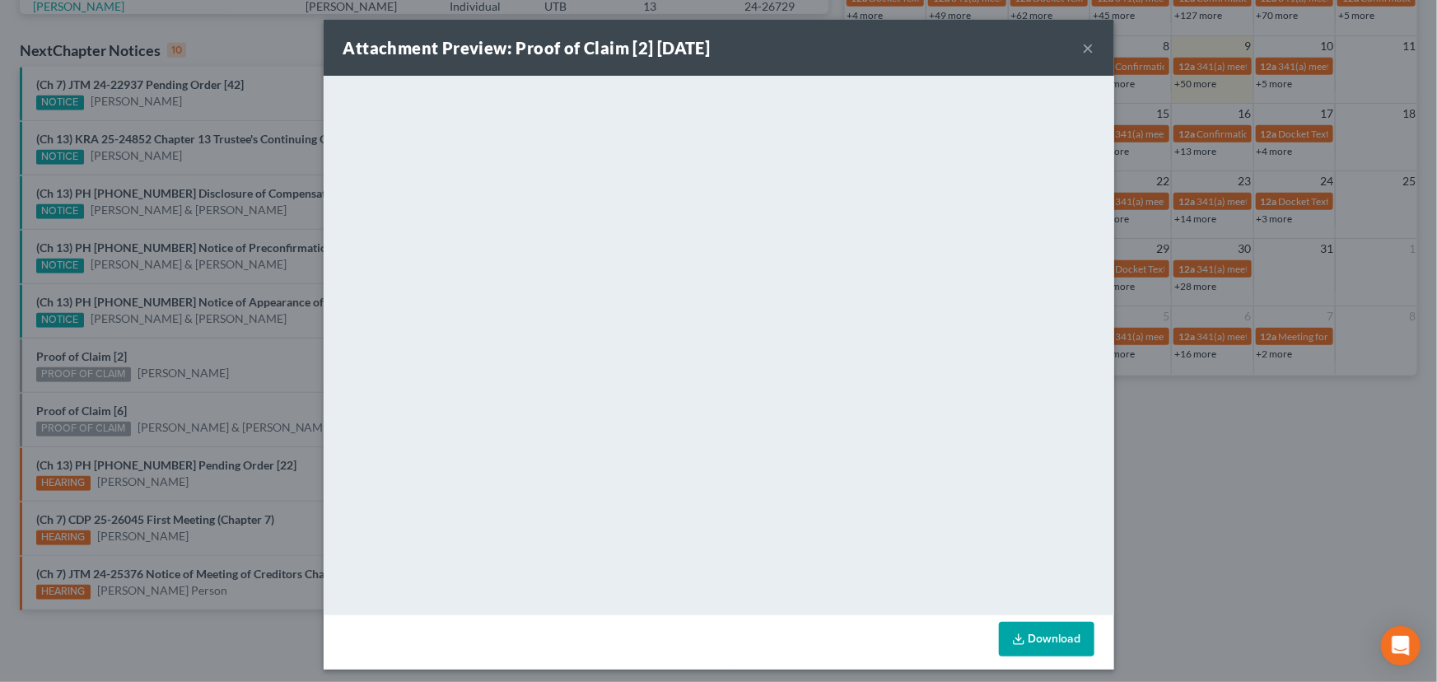
drag, startPoint x: 170, startPoint y: 354, endPoint x: 218, endPoint y: 338, distance: 50.3
click at [180, 355] on div "Attachment Preview: Proof of Claim [2] 10/09/2025 × <object ng-attr-data='https…" at bounding box center [718, 341] width 1437 height 682
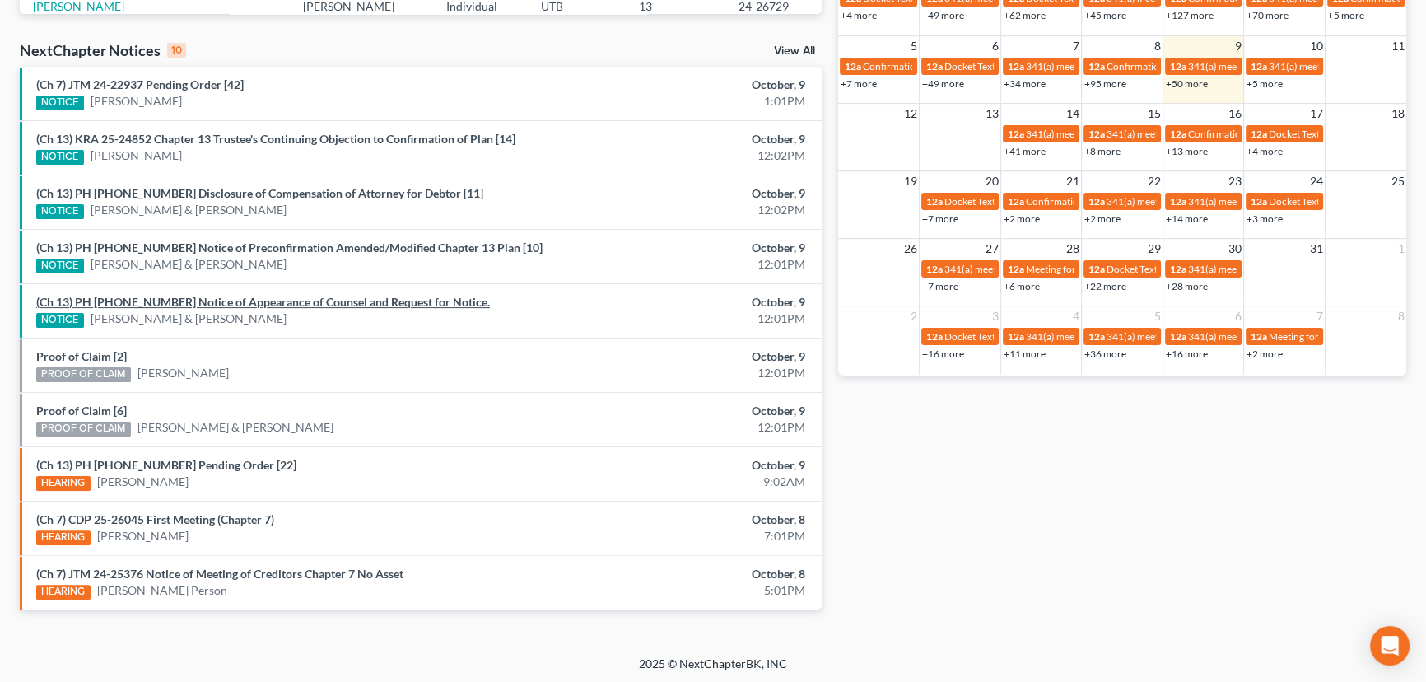
click at [241, 302] on link "(Ch 13) PH 25-24071 Notice of Appearance of Counsel and Request for Notice." at bounding box center [263, 302] width 454 height 14
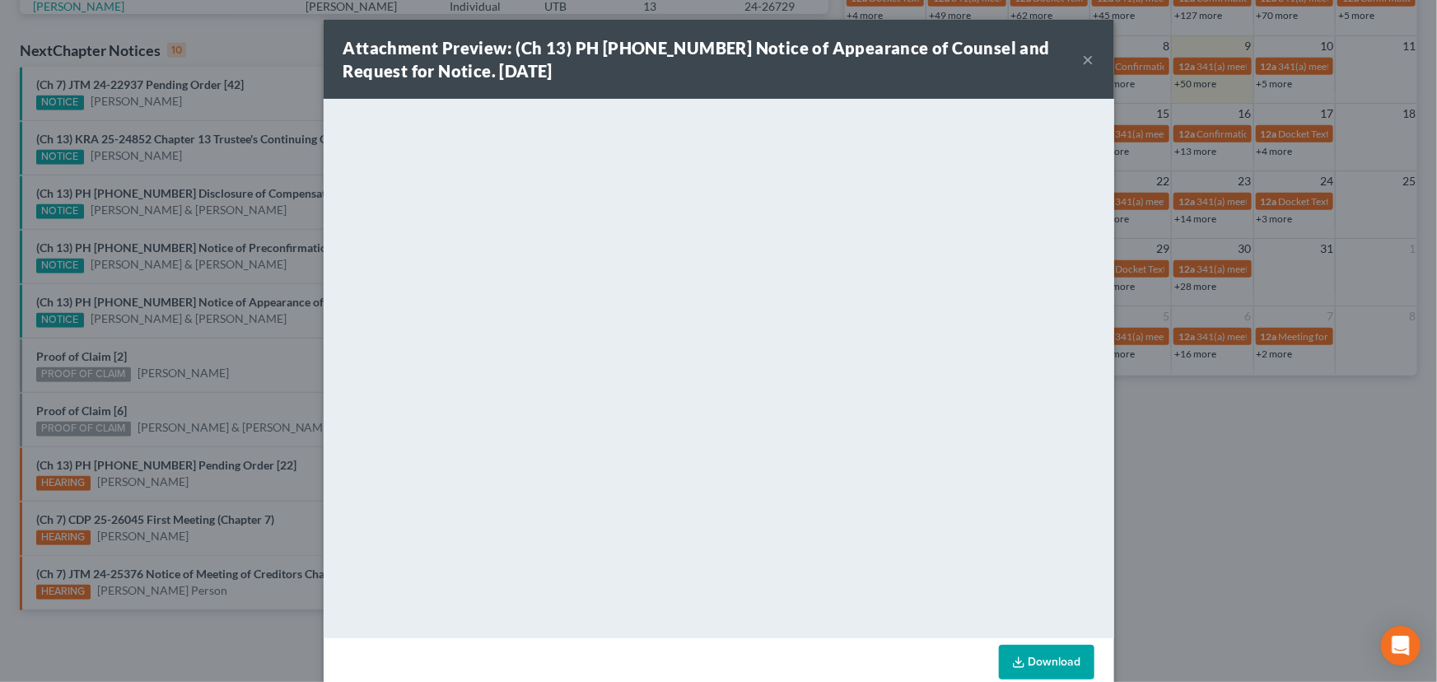
click at [252, 324] on div "Attachment Preview: (Ch 13) PH 25-24071 Notice of Appearance of Counsel and Req…" at bounding box center [718, 341] width 1437 height 682
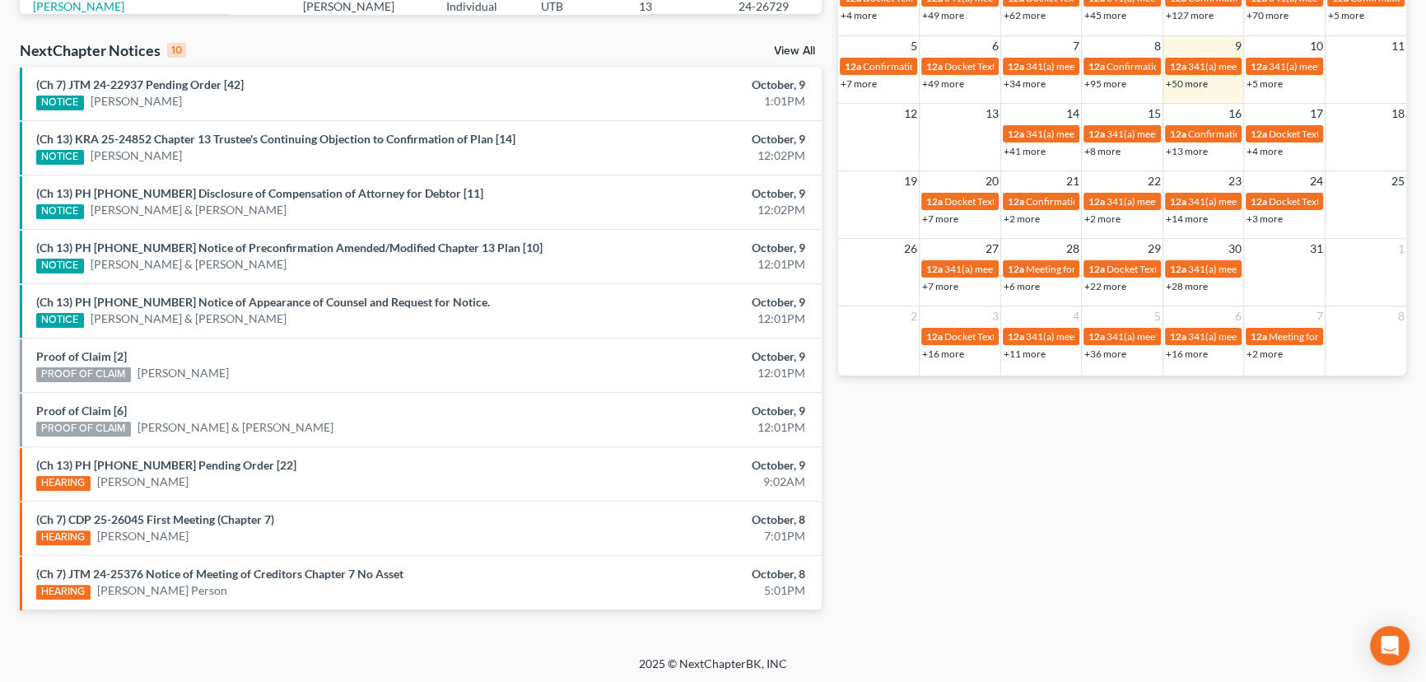
click at [275, 254] on div "(Ch 13) PH 25-25346 Notice of Preconfirmation Amended/Modified Chapter 13 Plan …" at bounding box center [290, 257] width 524 height 34
click at [271, 250] on link "(Ch 13) PH 25-25346 Notice of Preconfirmation Amended/Modified Chapter 13 Plan …" at bounding box center [289, 247] width 506 height 14
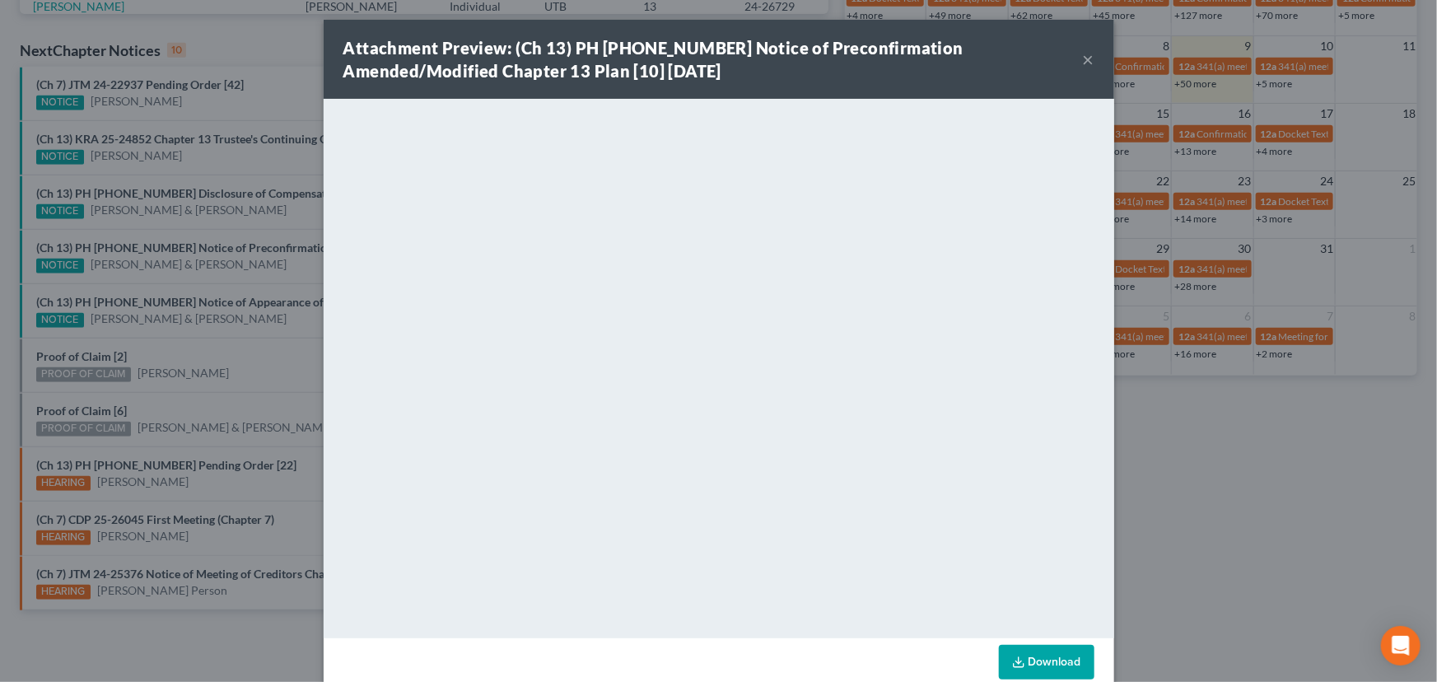
click at [270, 275] on div "Attachment Preview: (Ch 13) PH 25-25346 Notice of Preconfirmation Amended/Modif…" at bounding box center [718, 341] width 1437 height 682
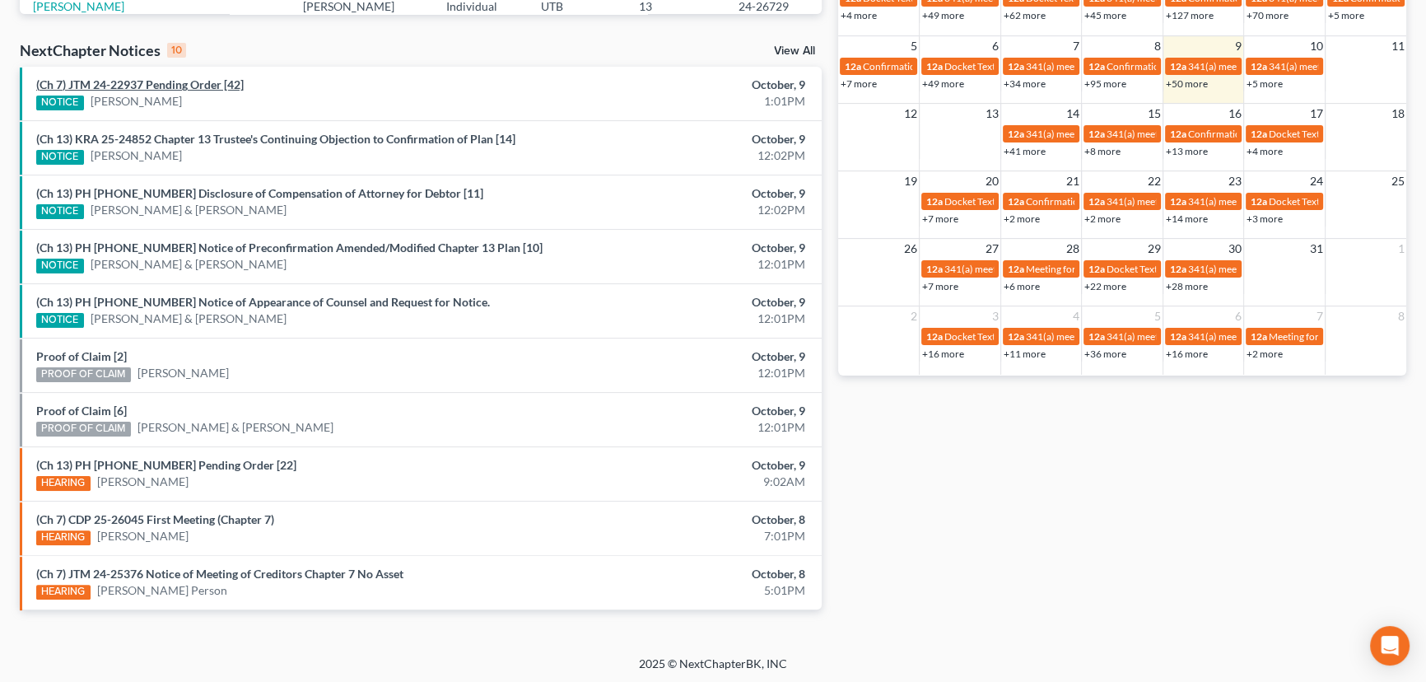
click at [188, 86] on link "(Ch 7) JTM 24-22937 Pending Order [42]" at bounding box center [140, 84] width 208 height 14
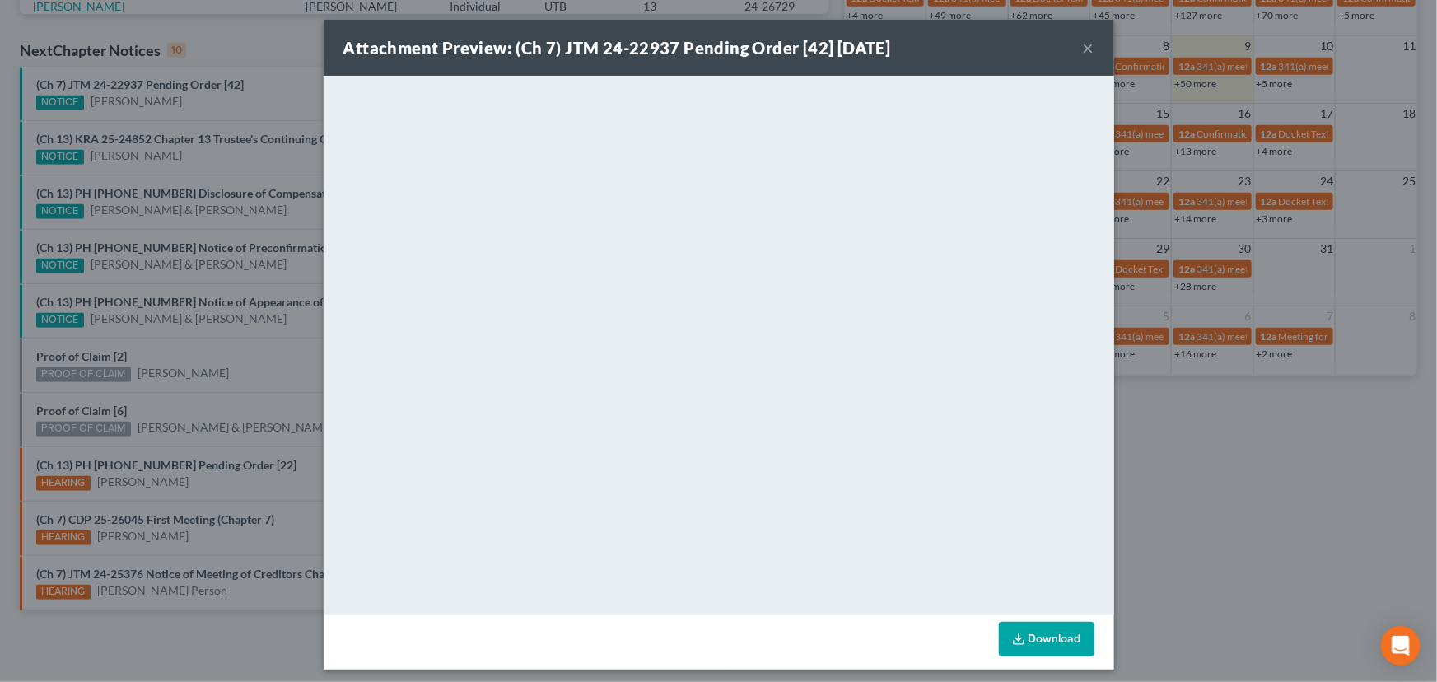
click at [1084, 46] on button "×" at bounding box center [1089, 48] width 12 height 20
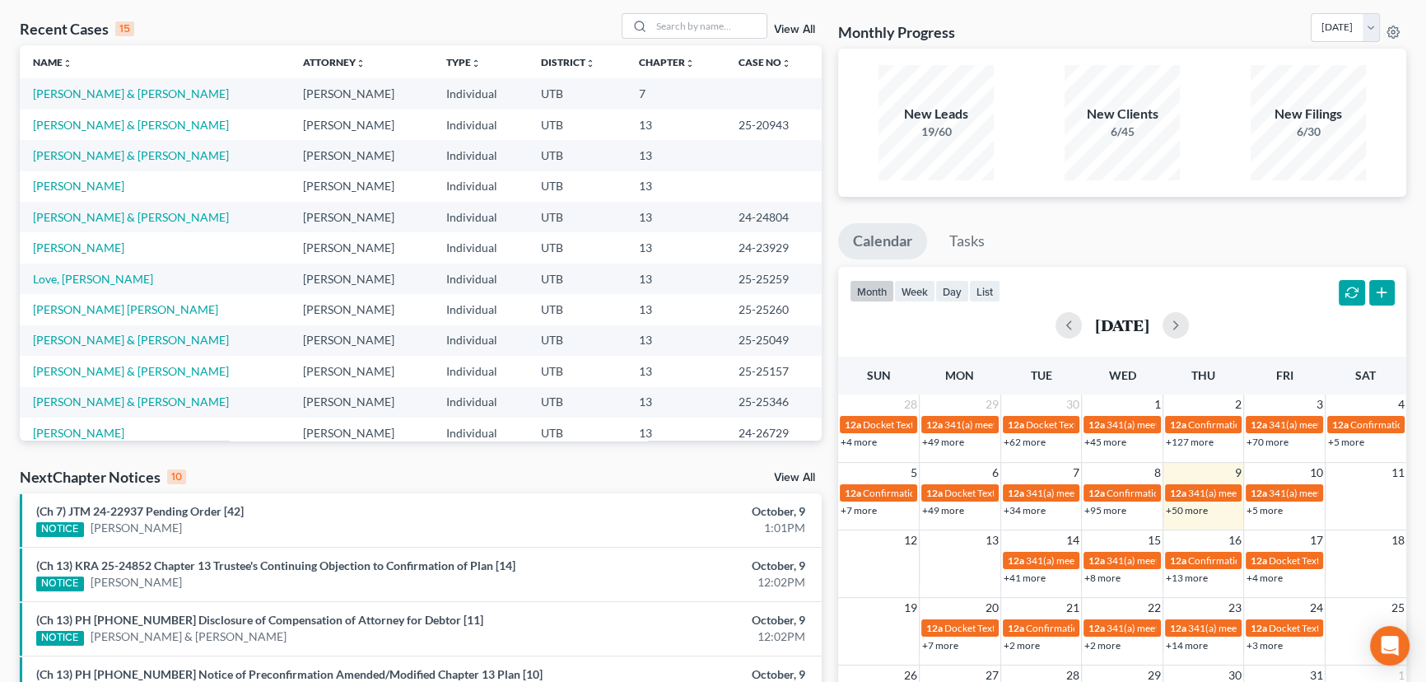
scroll to position [0, 0]
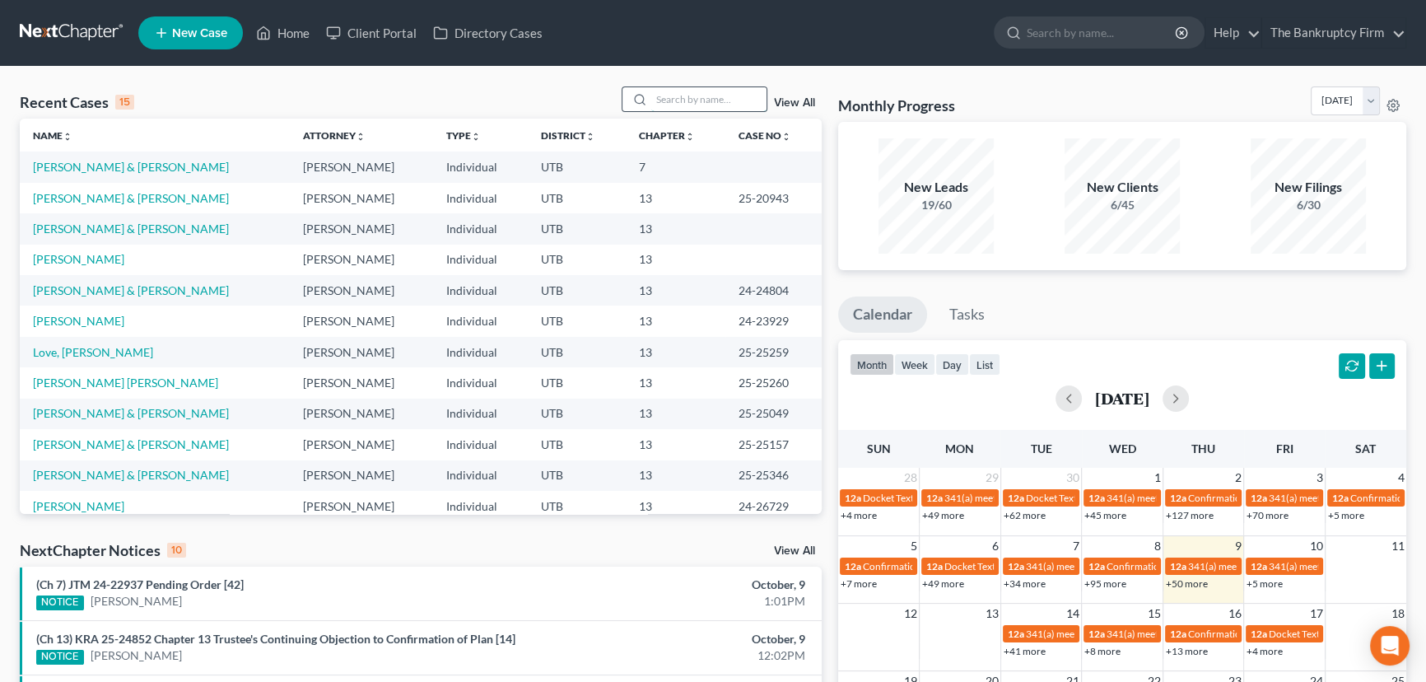
click at [676, 99] on input "search" at bounding box center [708, 99] width 115 height 24
type input "Bisel"
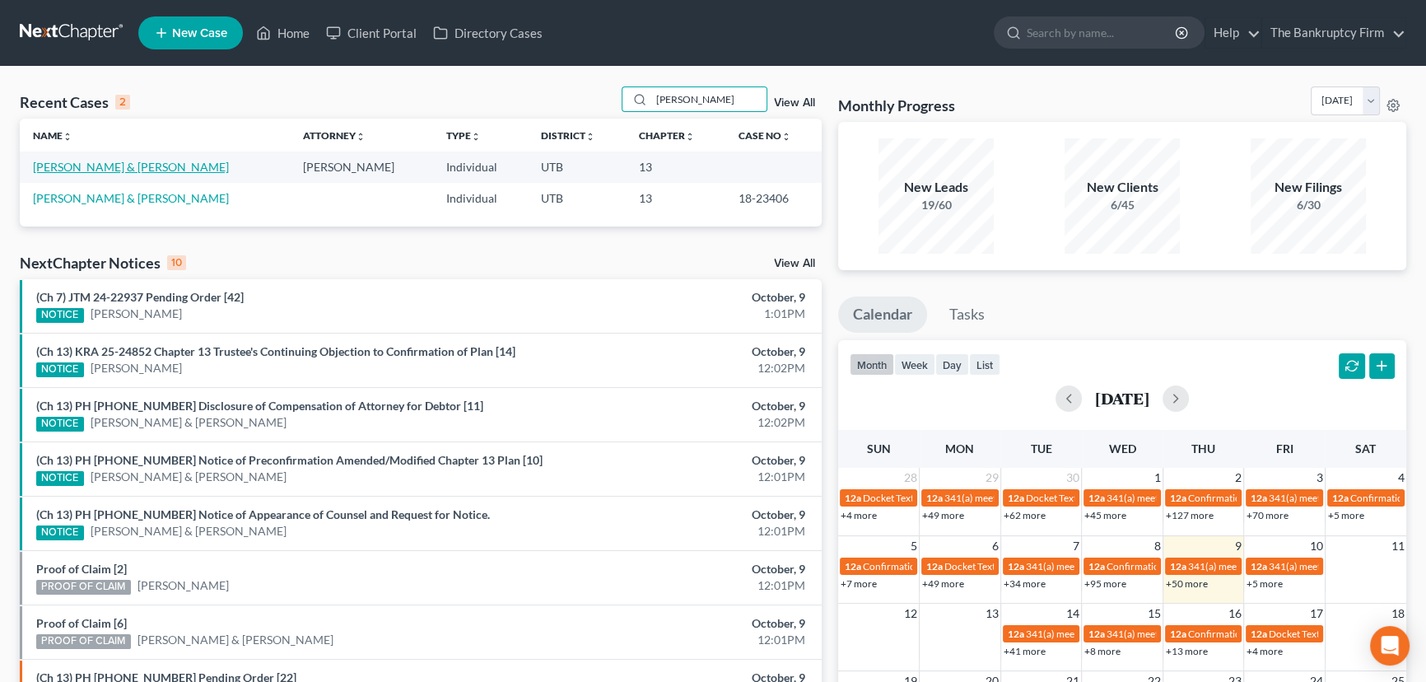
click at [76, 166] on link "Bisel, Allan & Marie" at bounding box center [131, 167] width 196 height 14
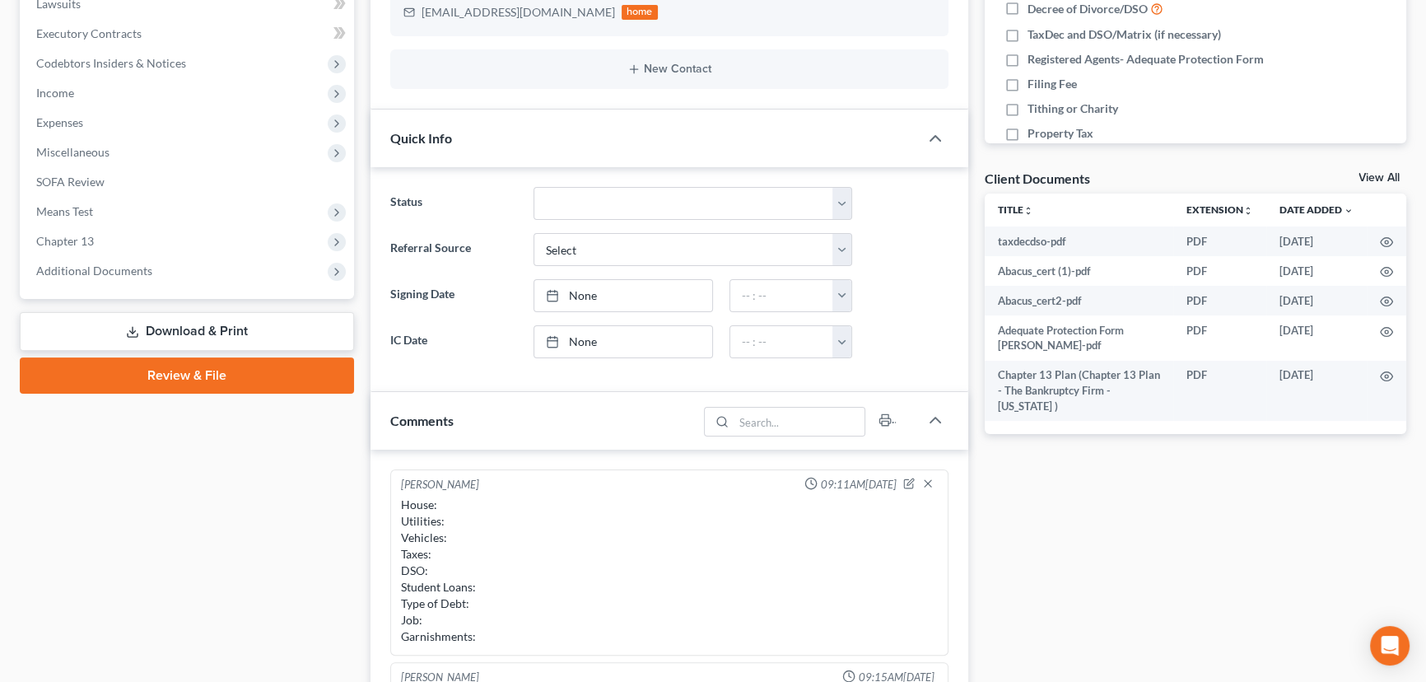
scroll to position [81, 0]
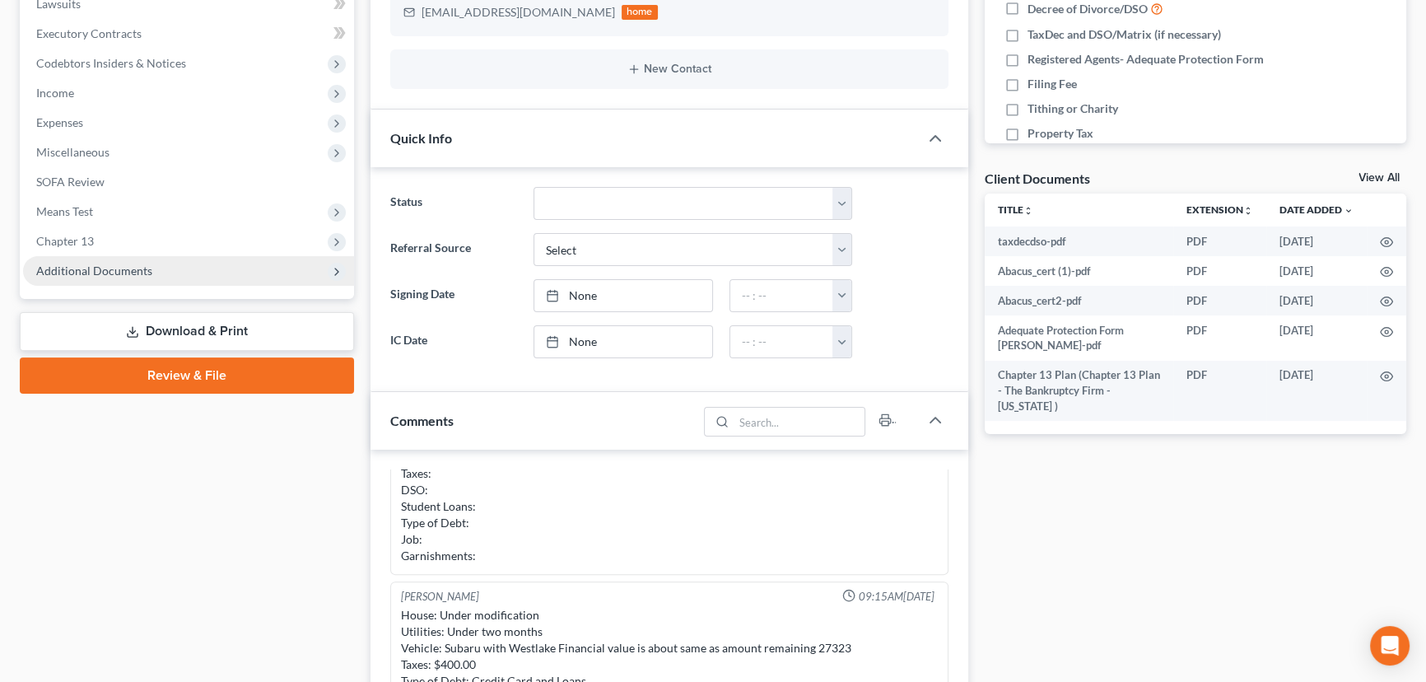
click at [74, 272] on span "Additional Documents" at bounding box center [94, 271] width 116 height 14
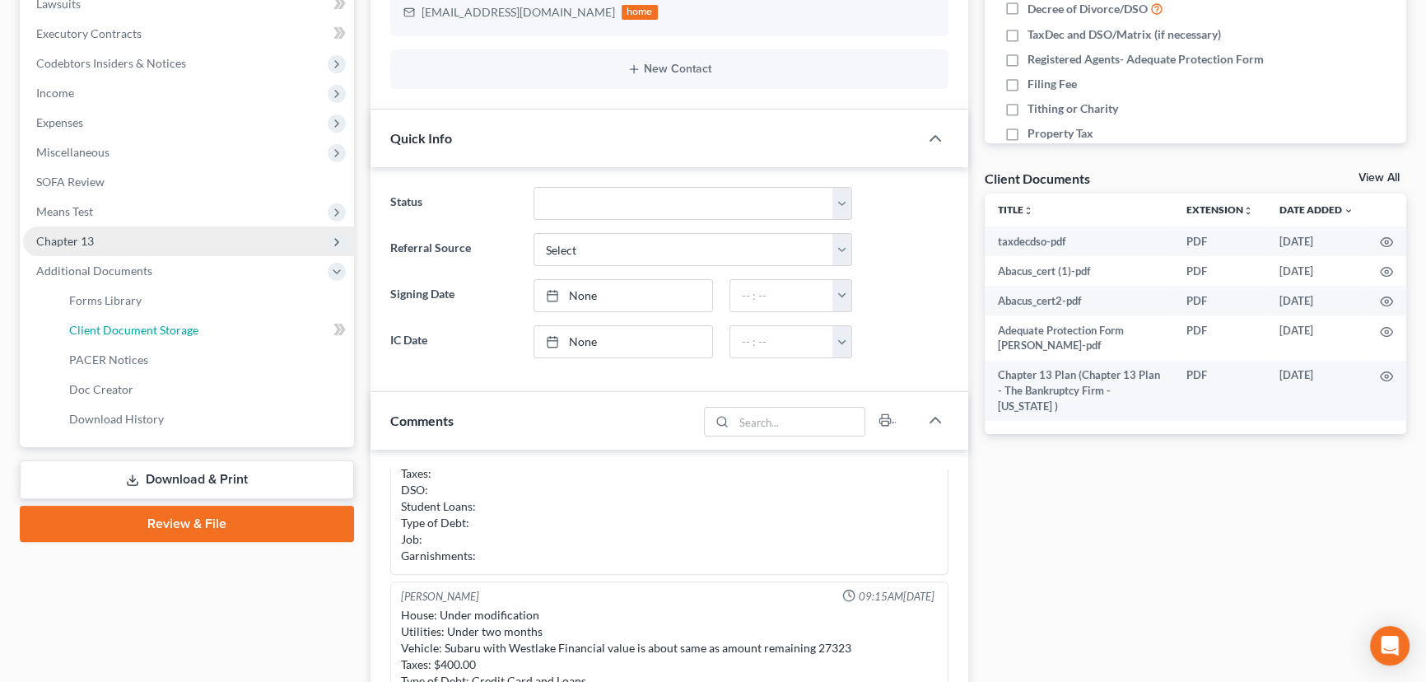
click at [119, 330] on span "Client Document Storage" at bounding box center [133, 330] width 129 height 14
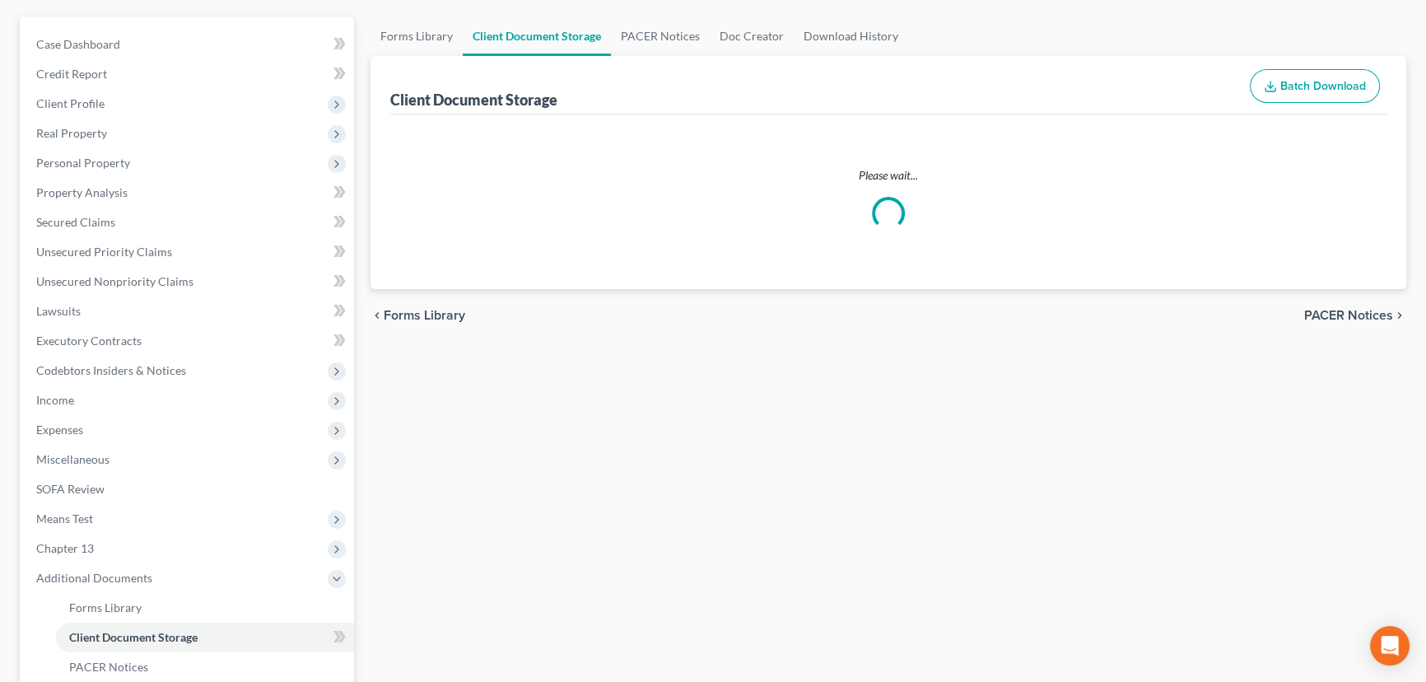
scroll to position [1, 0]
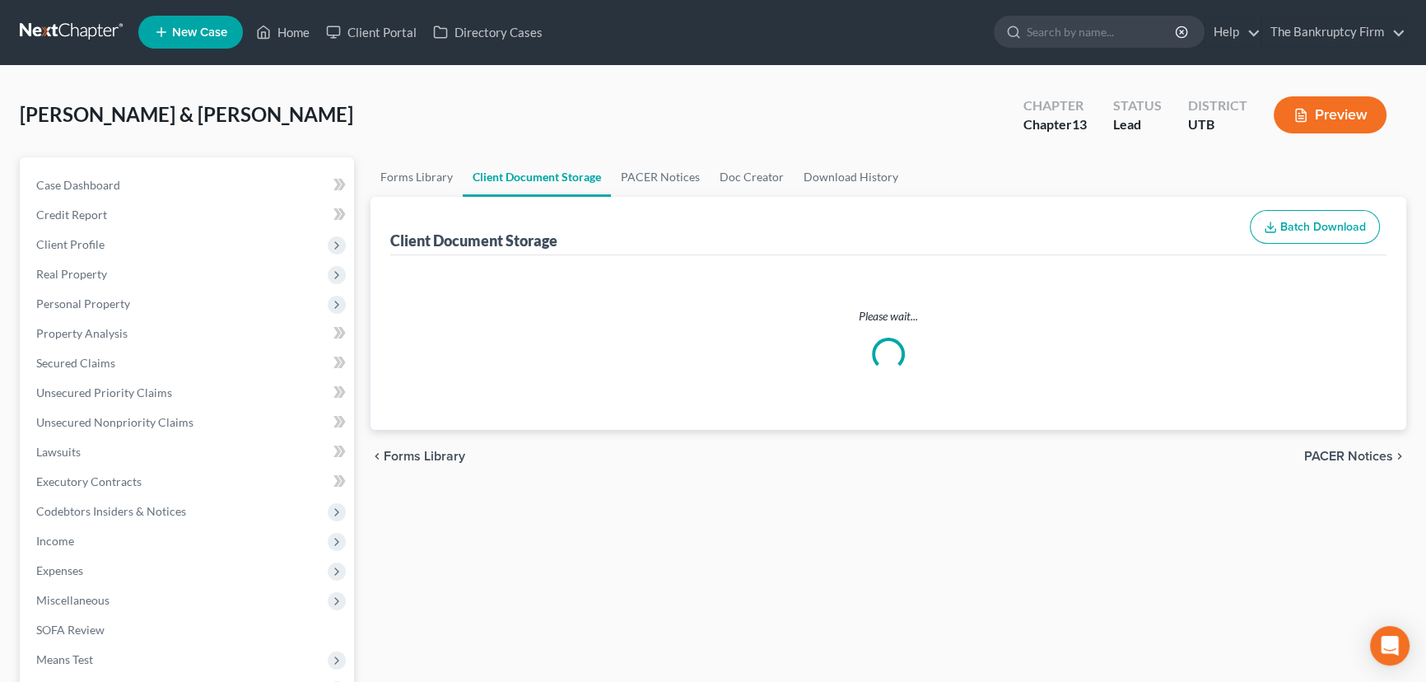
select select "26"
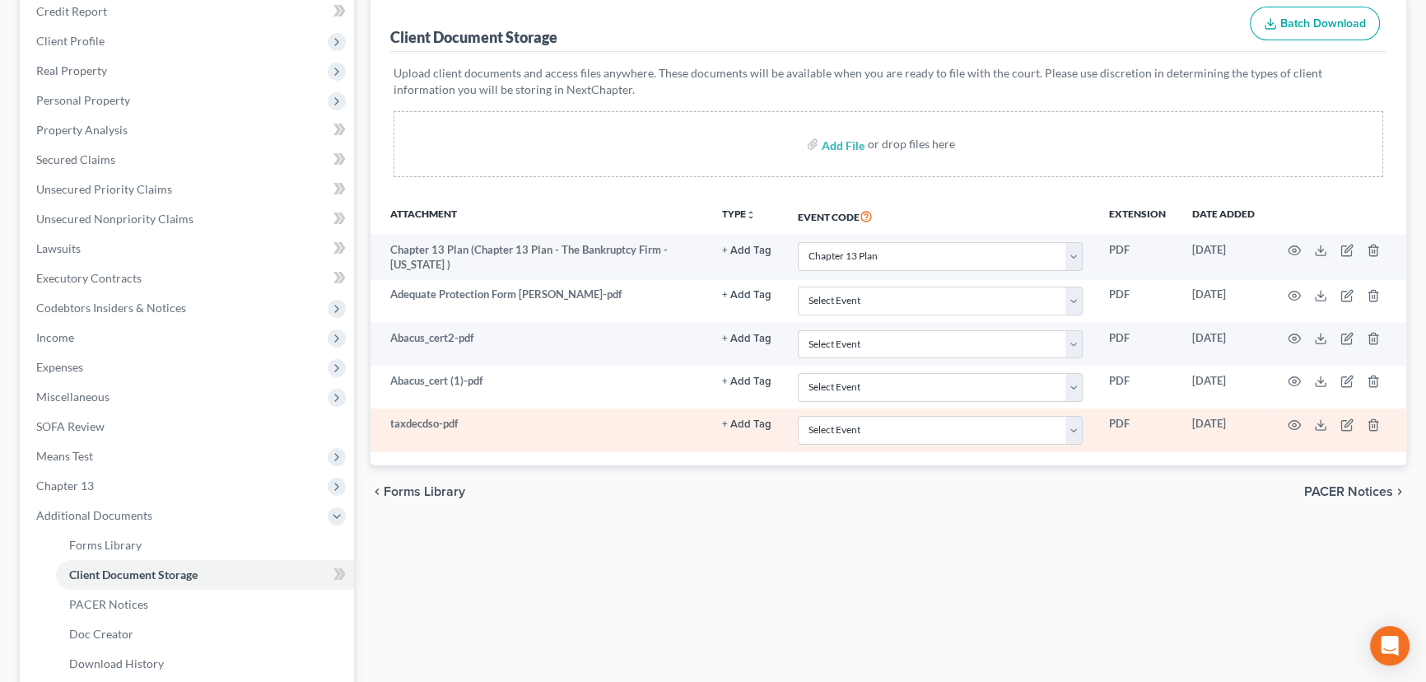
scroll to position [224, 0]
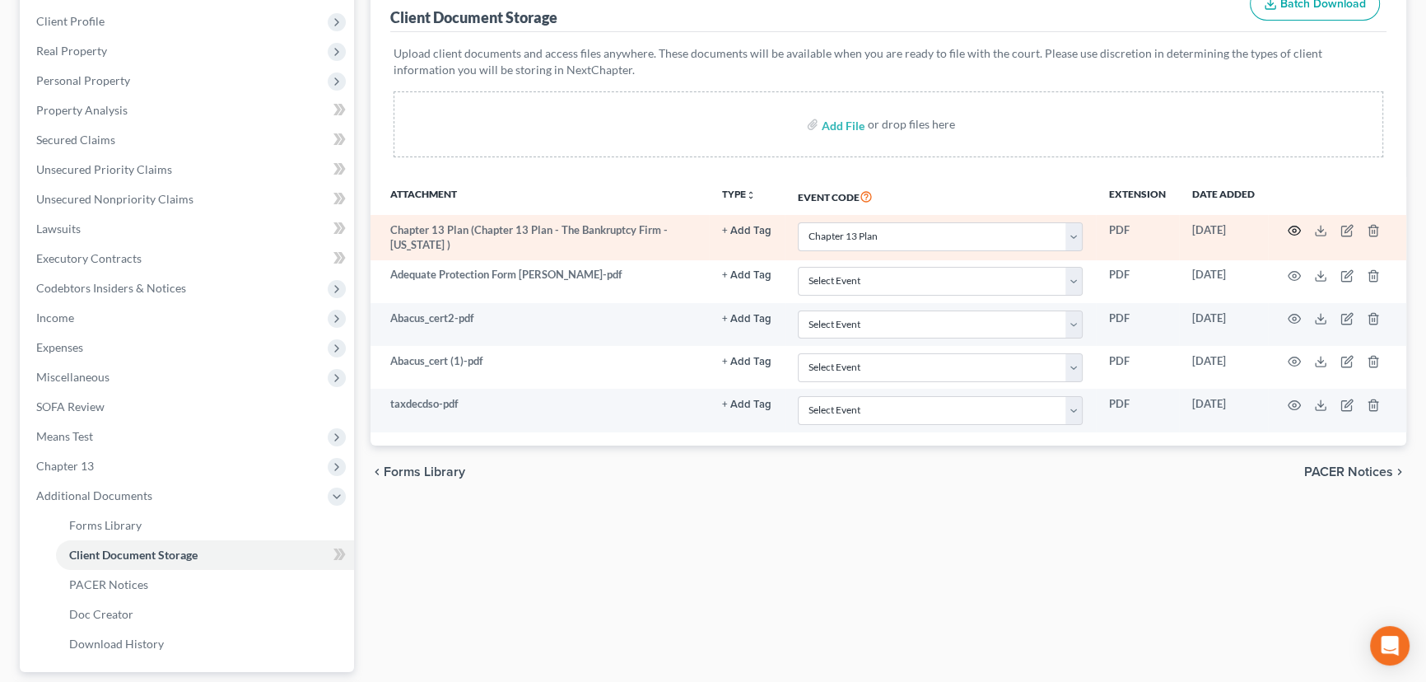
click at [1294, 228] on icon "button" at bounding box center [1294, 230] width 13 height 13
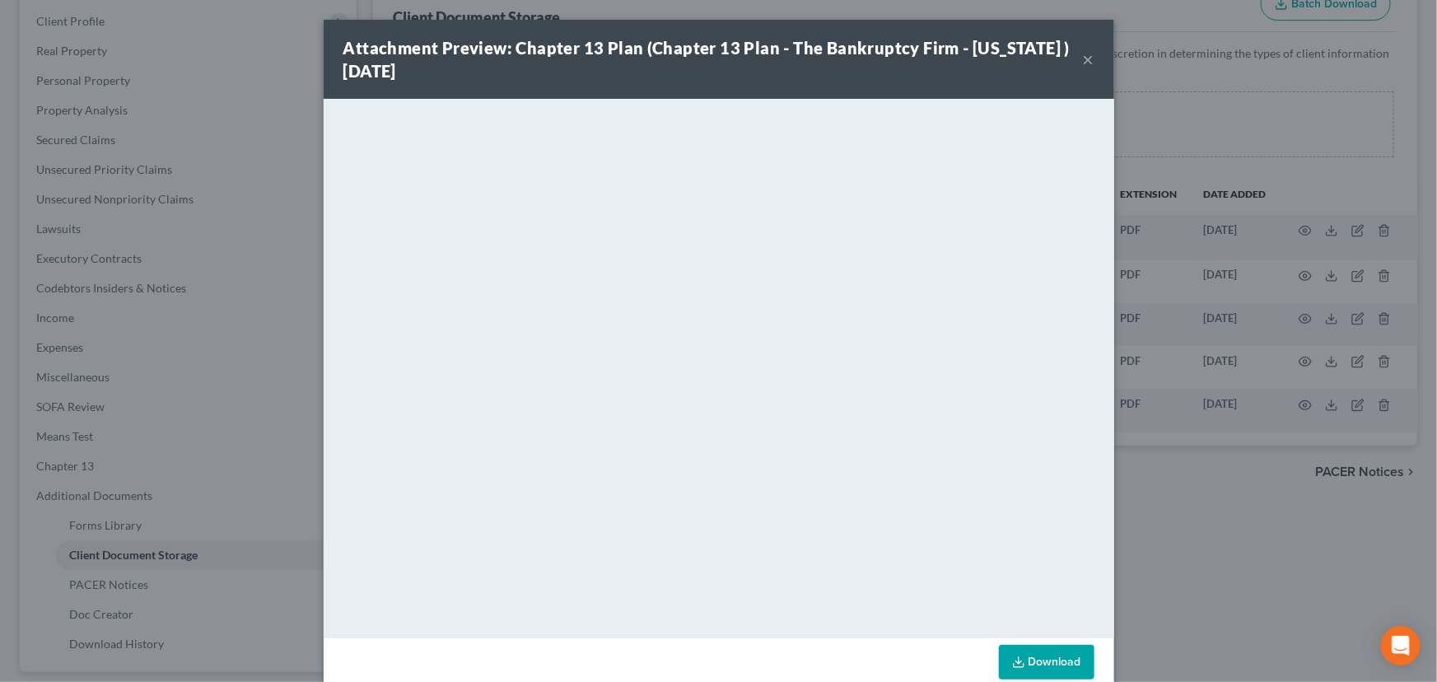
click at [1085, 60] on button "×" at bounding box center [1089, 59] width 12 height 20
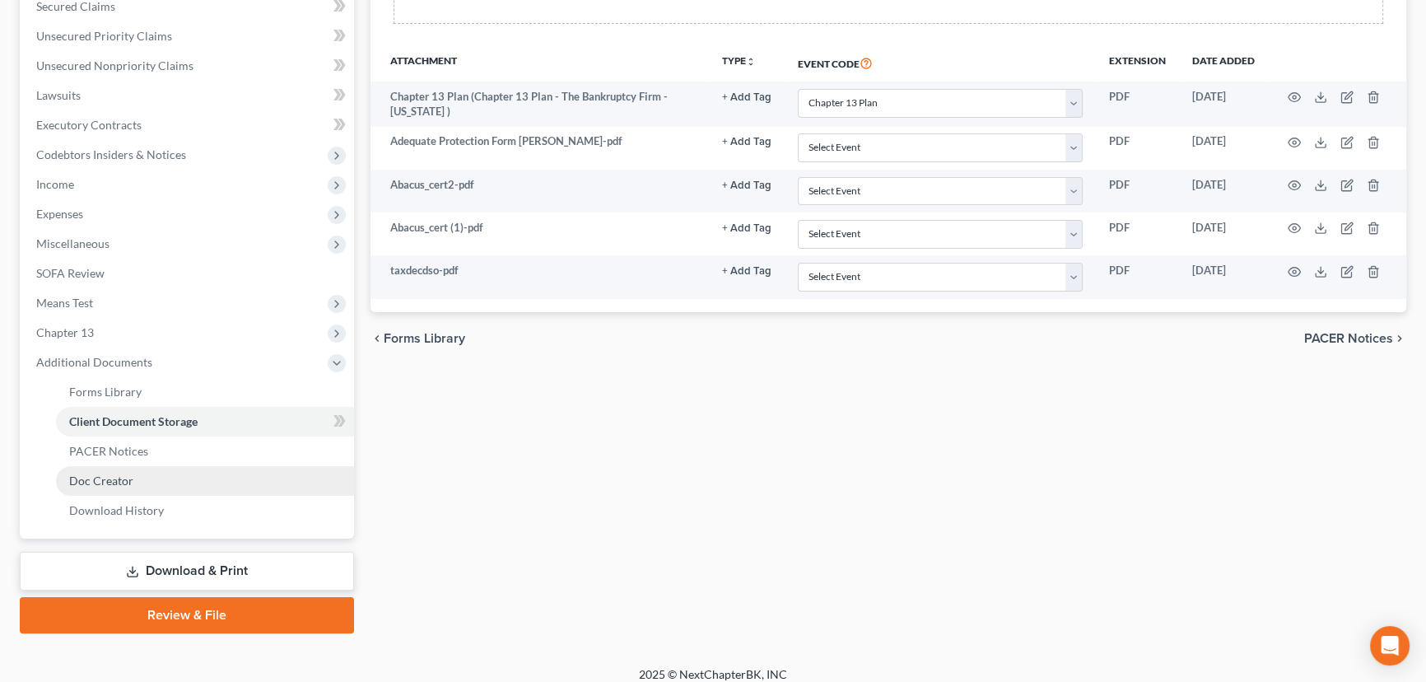
scroll to position [369, 0]
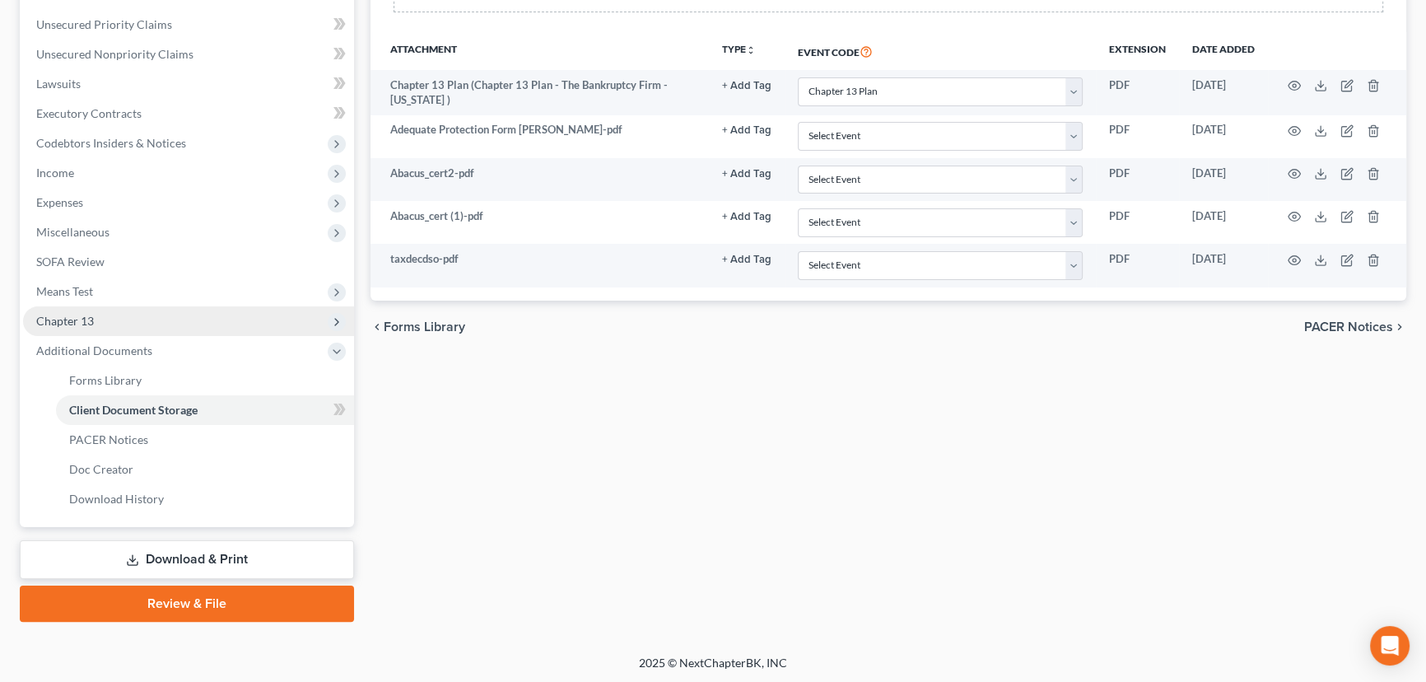
click at [81, 320] on span "Chapter 13" at bounding box center [65, 321] width 58 height 14
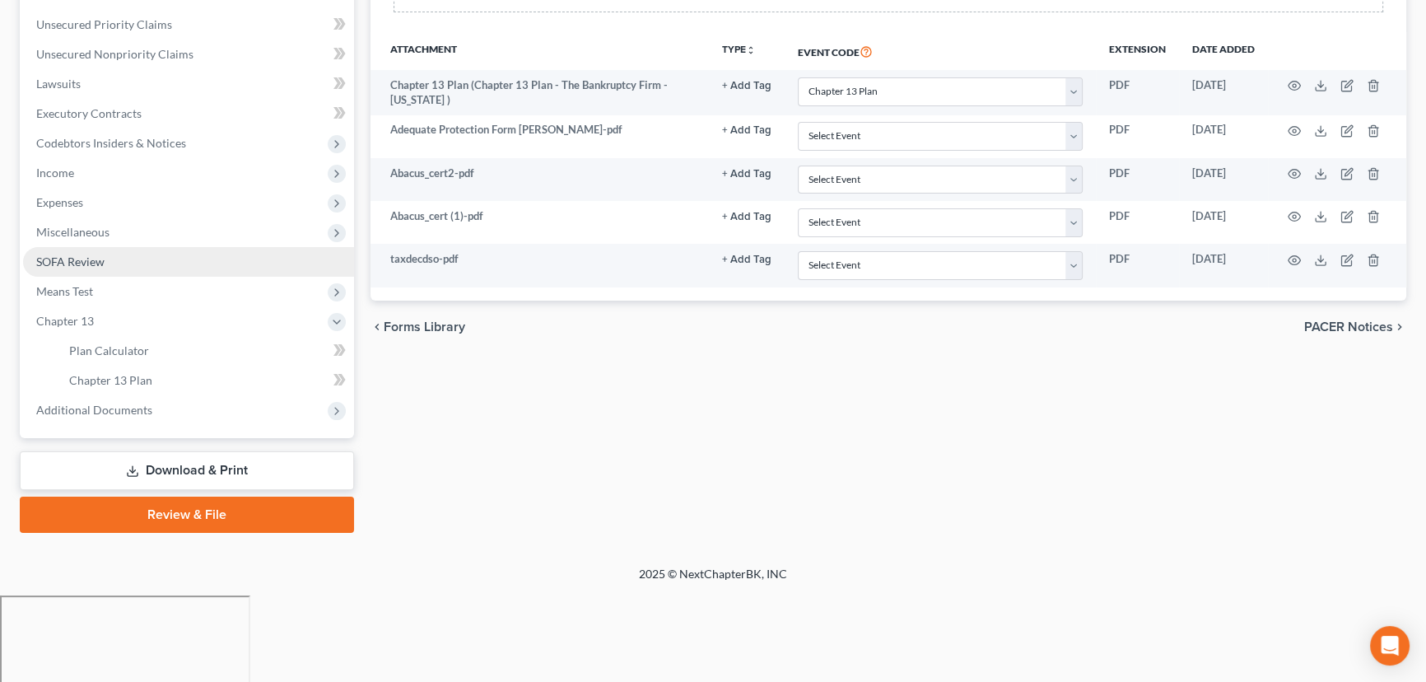
scroll to position [280, 0]
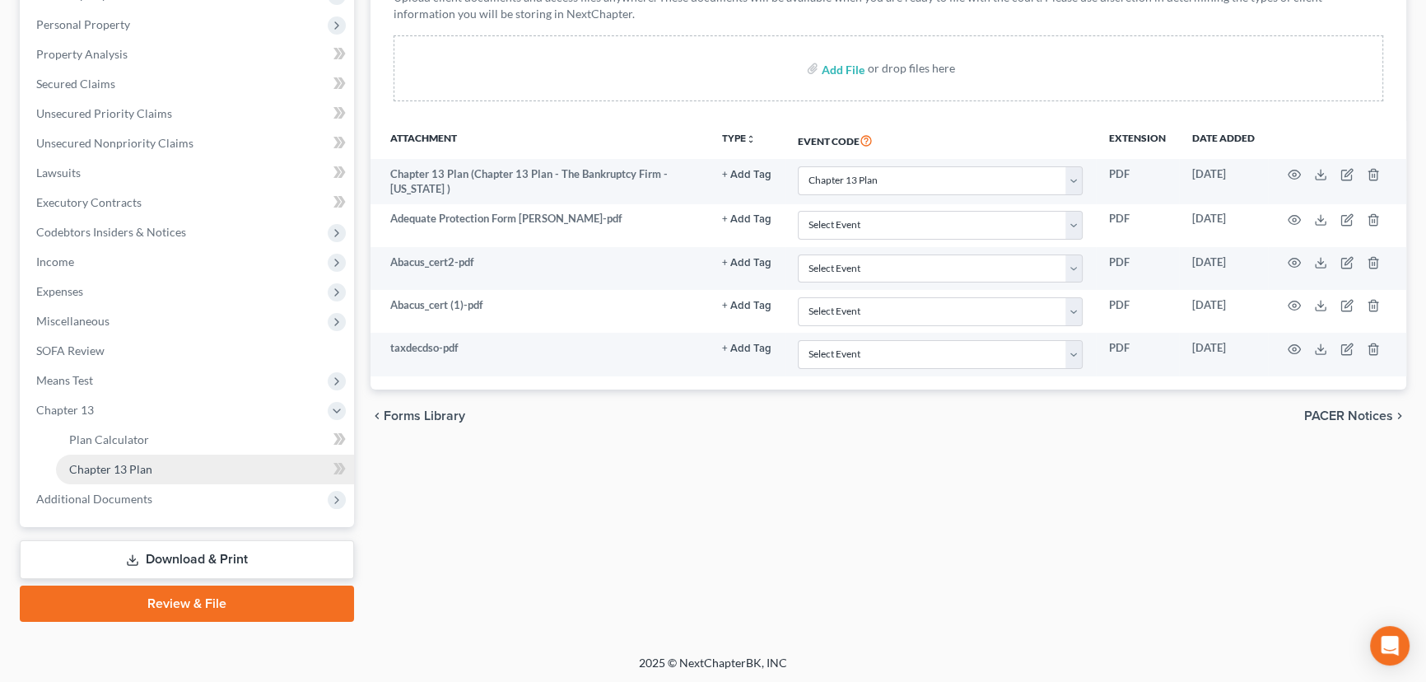
click at [126, 468] on span "Chapter 13 Plan" at bounding box center [110, 469] width 83 height 14
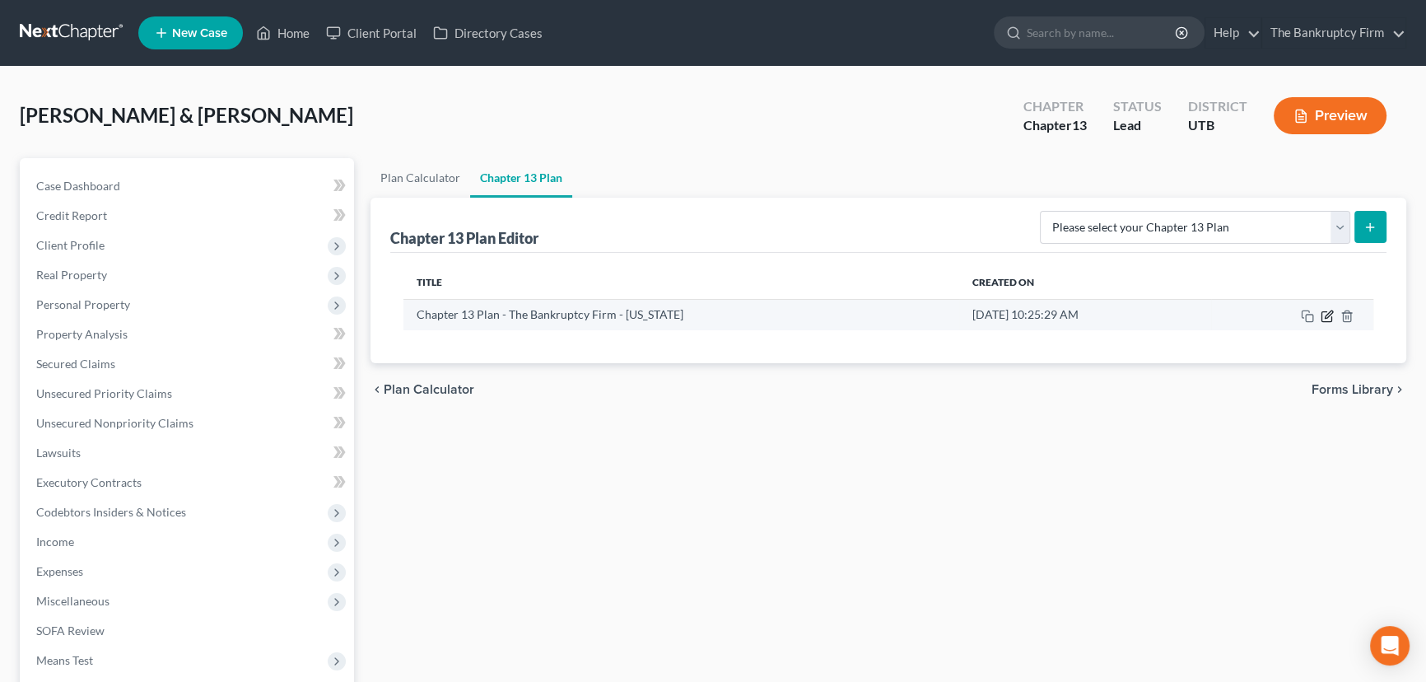
click at [1329, 319] on icon "button" at bounding box center [1327, 316] width 13 height 13
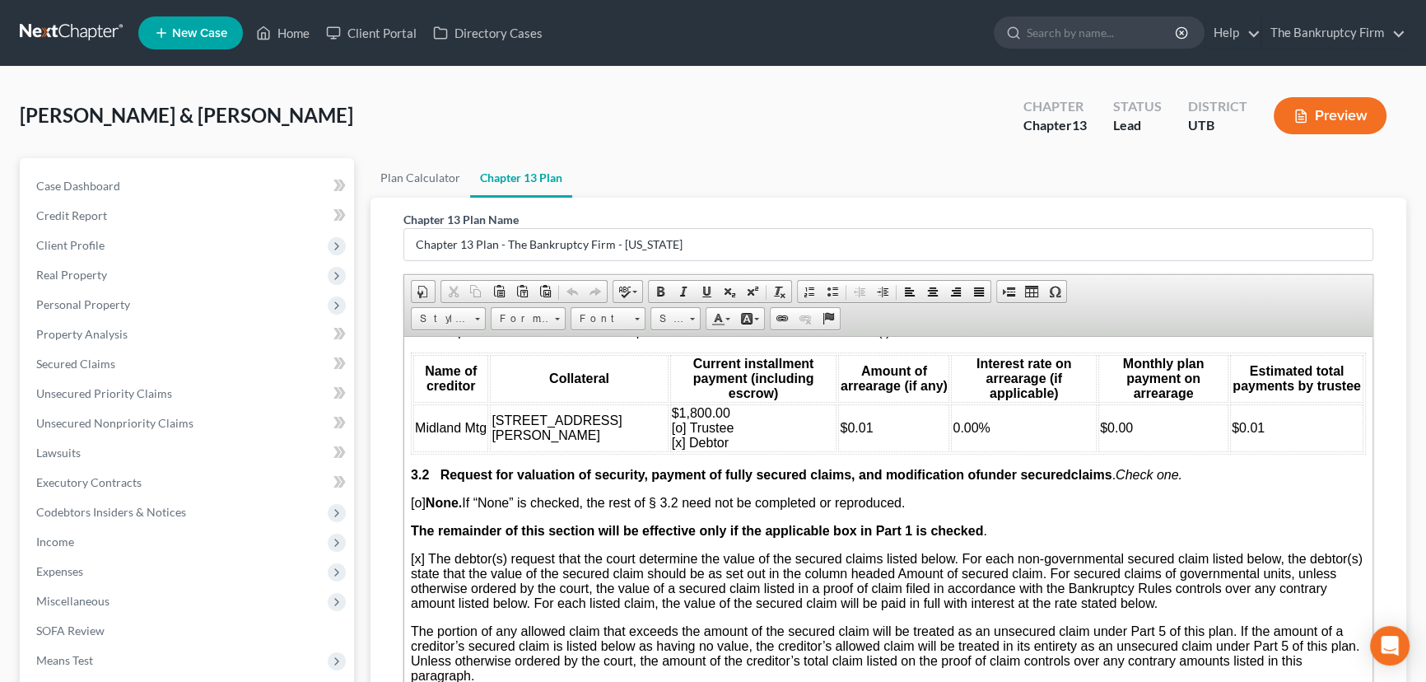
scroll to position [1946, 0]
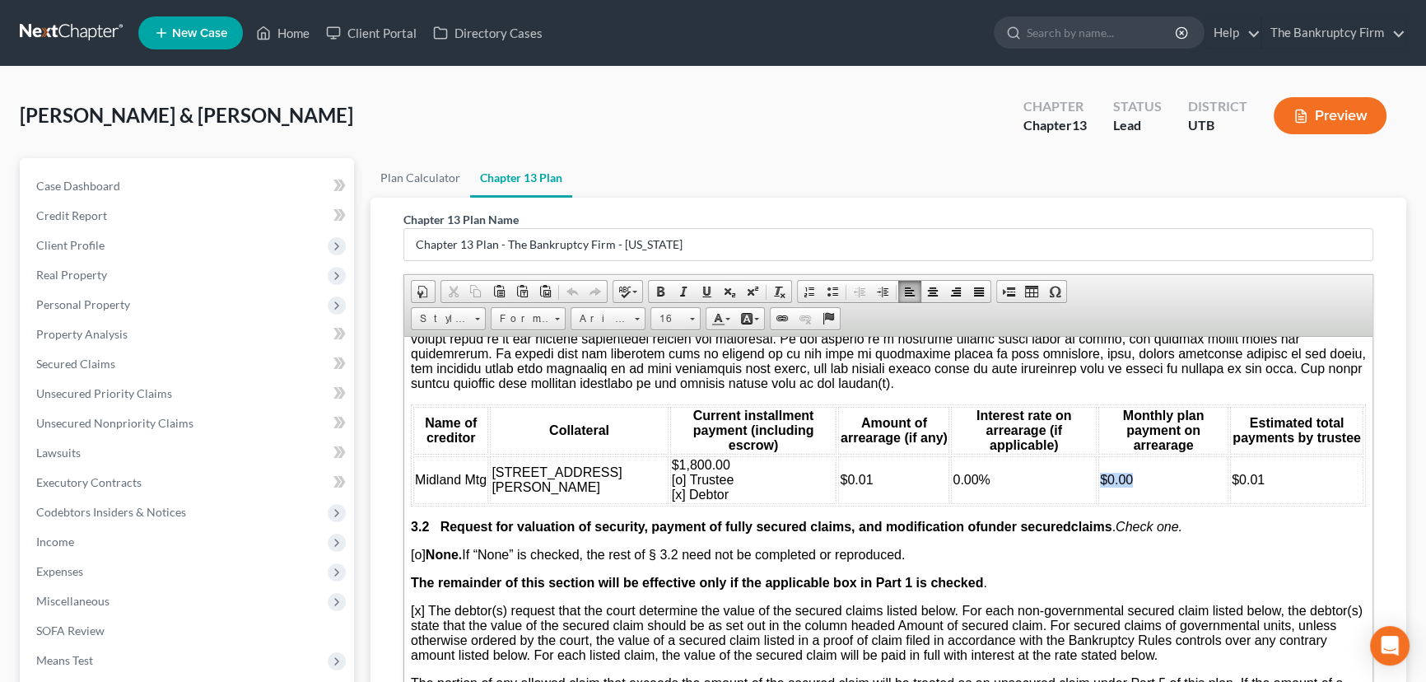
drag, startPoint x: 1116, startPoint y: 531, endPoint x: 1061, endPoint y: 538, distance: 54.7
click at [1061, 503] on tr "Midland Mtg 940 North Marshal Lane $1,800.00 [o] Trustee [x] Debtor $0.01 0.00%…" at bounding box center [888, 479] width 950 height 48
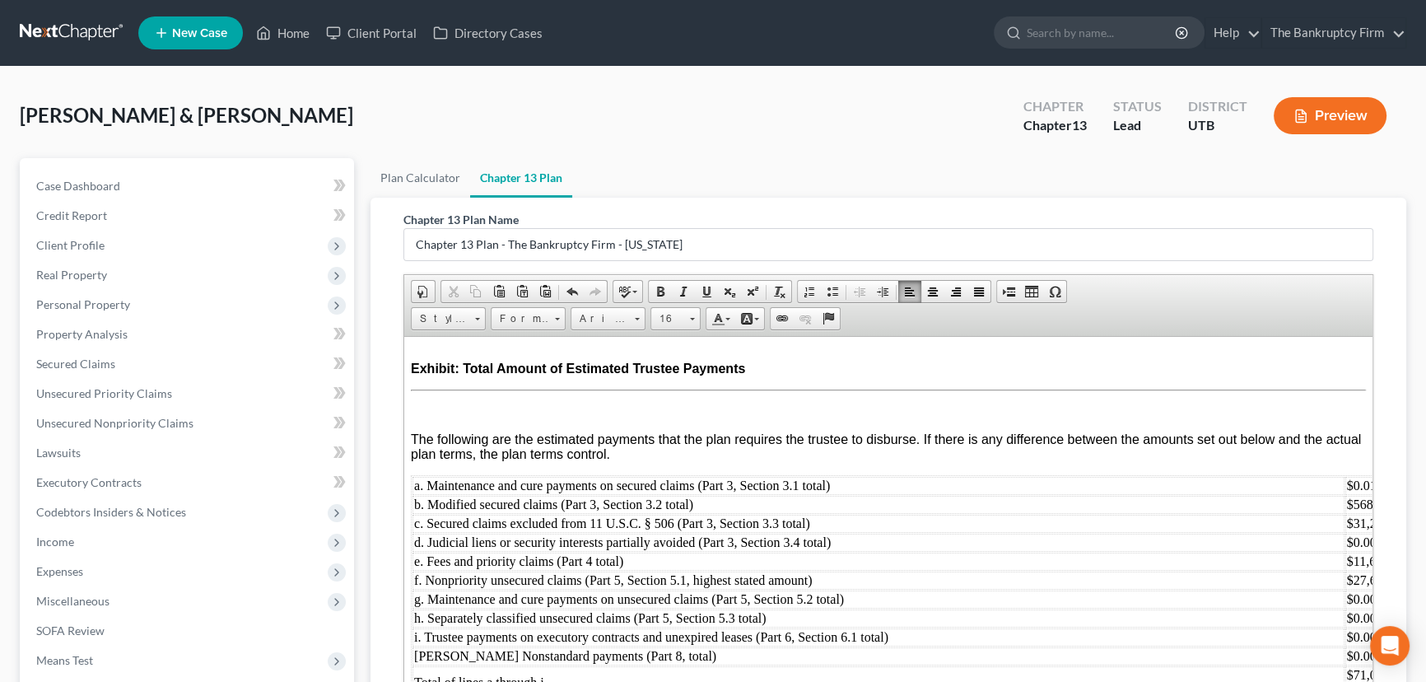
scroll to position [280, 0]
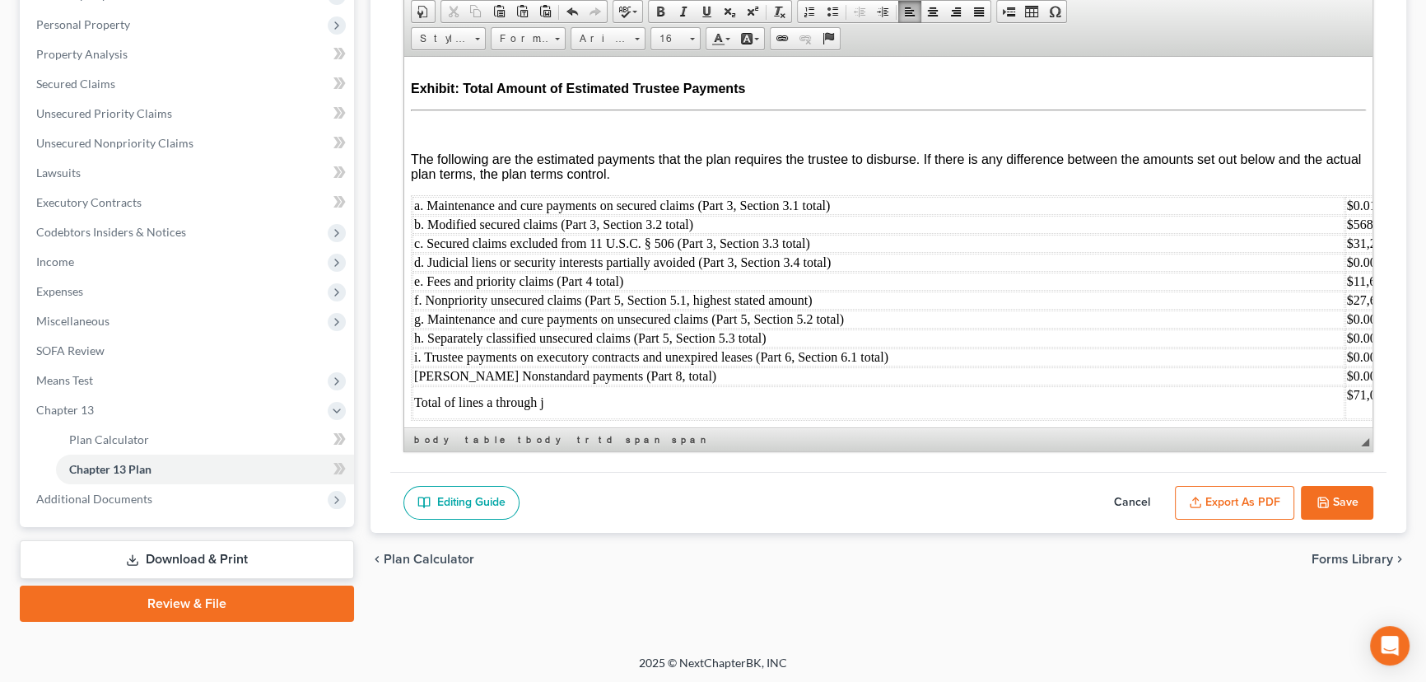
click at [1234, 501] on button "Export as PDF" at bounding box center [1234, 503] width 119 height 35
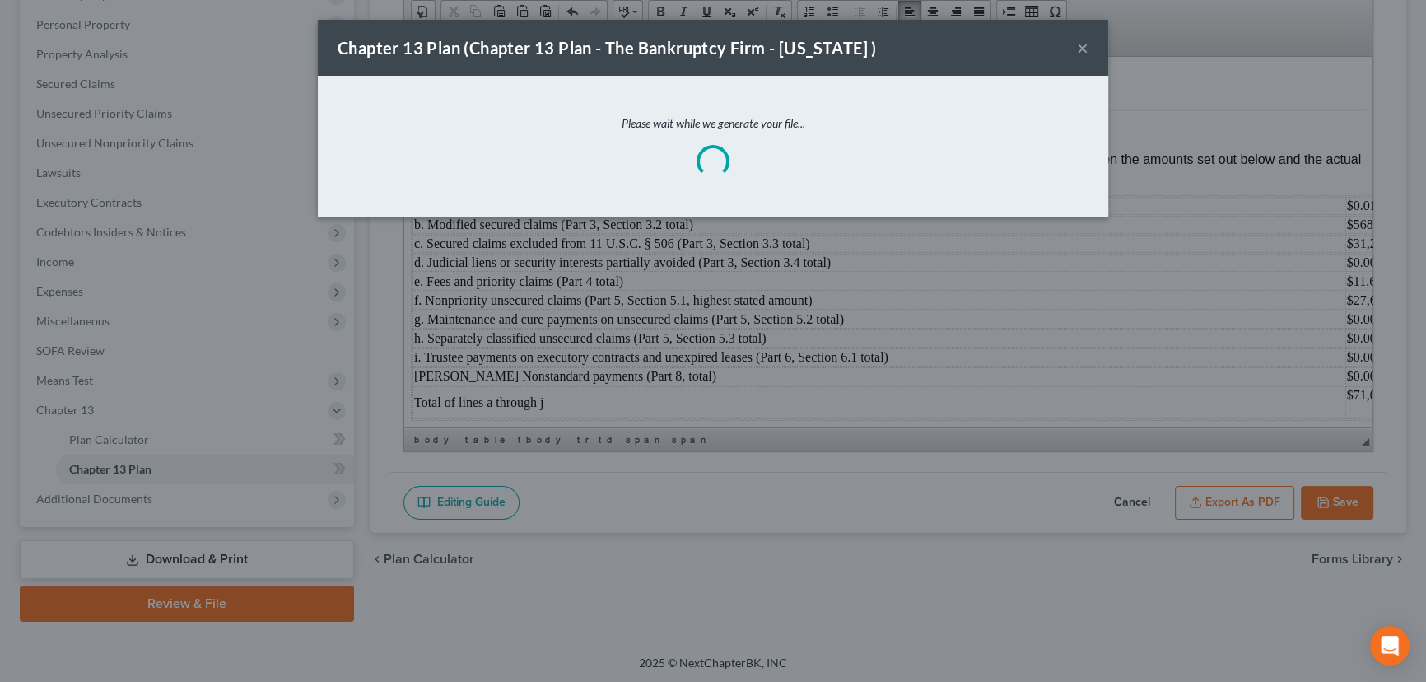
scroll to position [7181, 0]
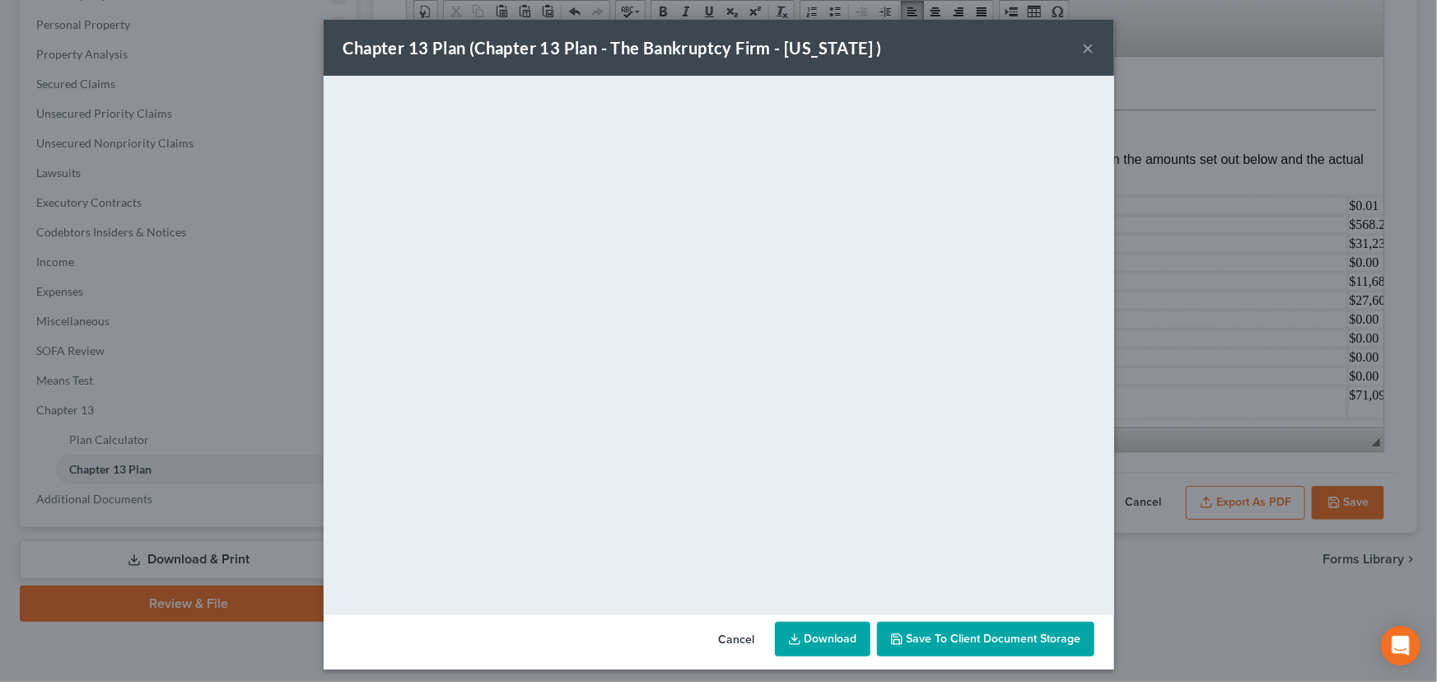
click at [1001, 638] on span "Save to Client Document Storage" at bounding box center [994, 639] width 175 height 14
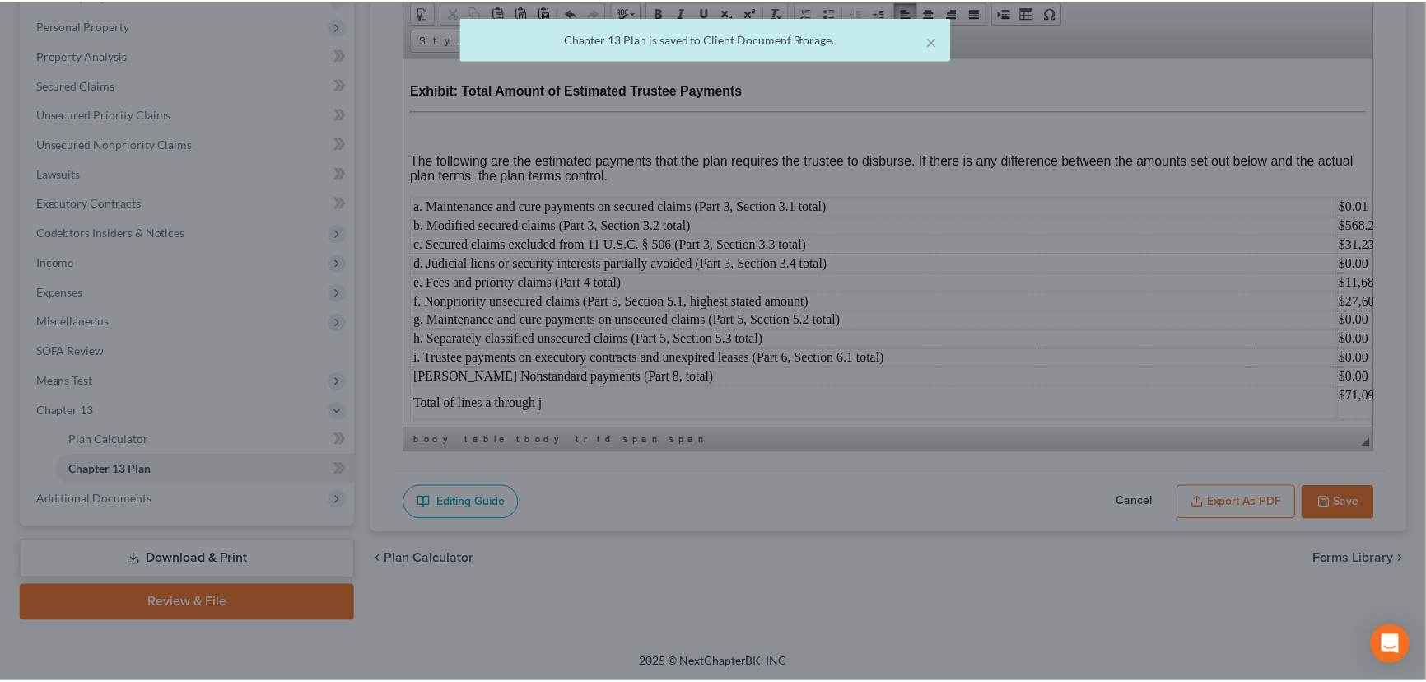
scroll to position [7218, 0]
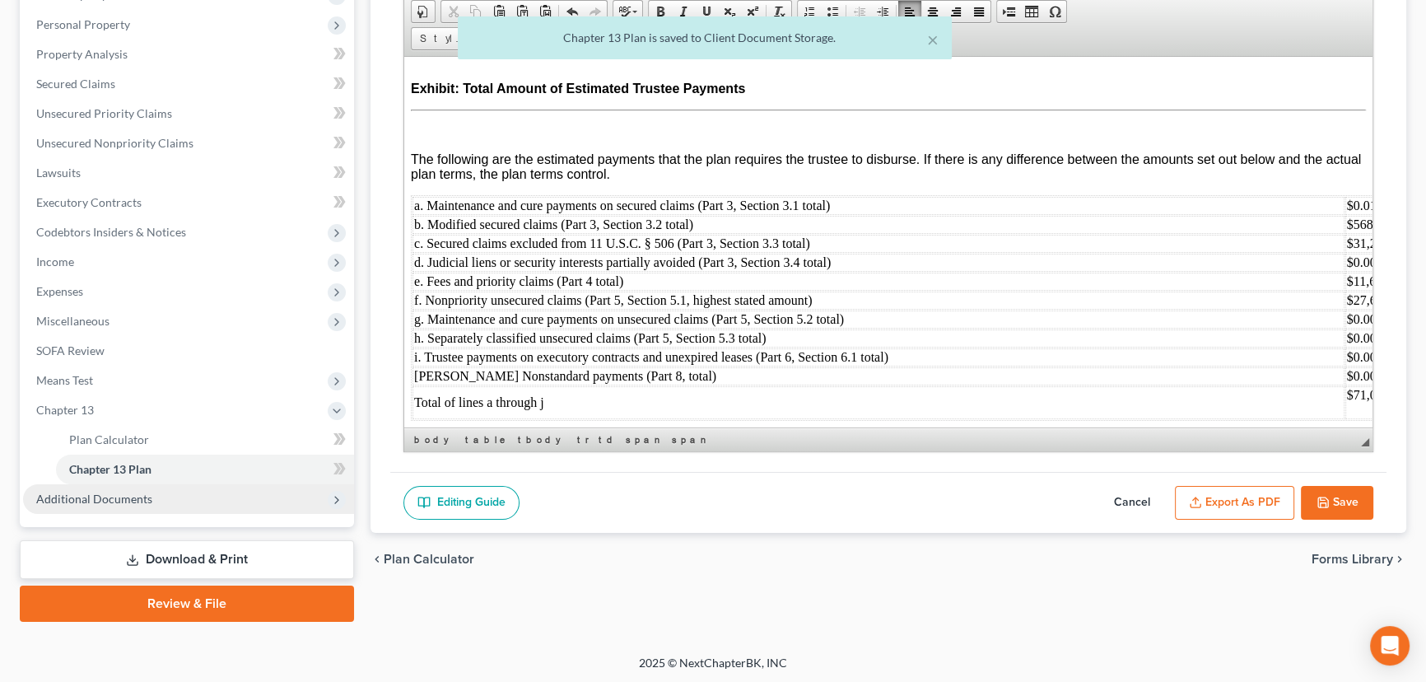
click at [136, 502] on span "Additional Documents" at bounding box center [94, 499] width 116 height 14
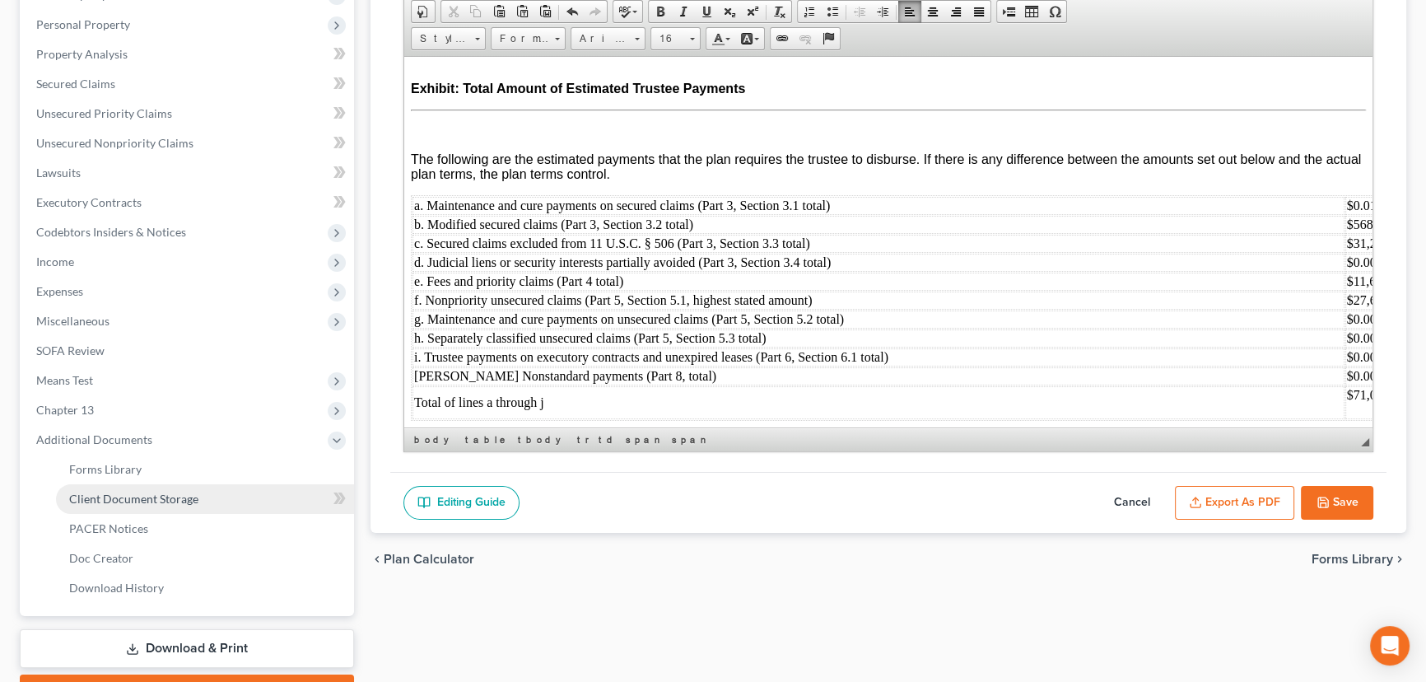
click at [164, 511] on link "Client Document Storage" at bounding box center [205, 499] width 298 height 30
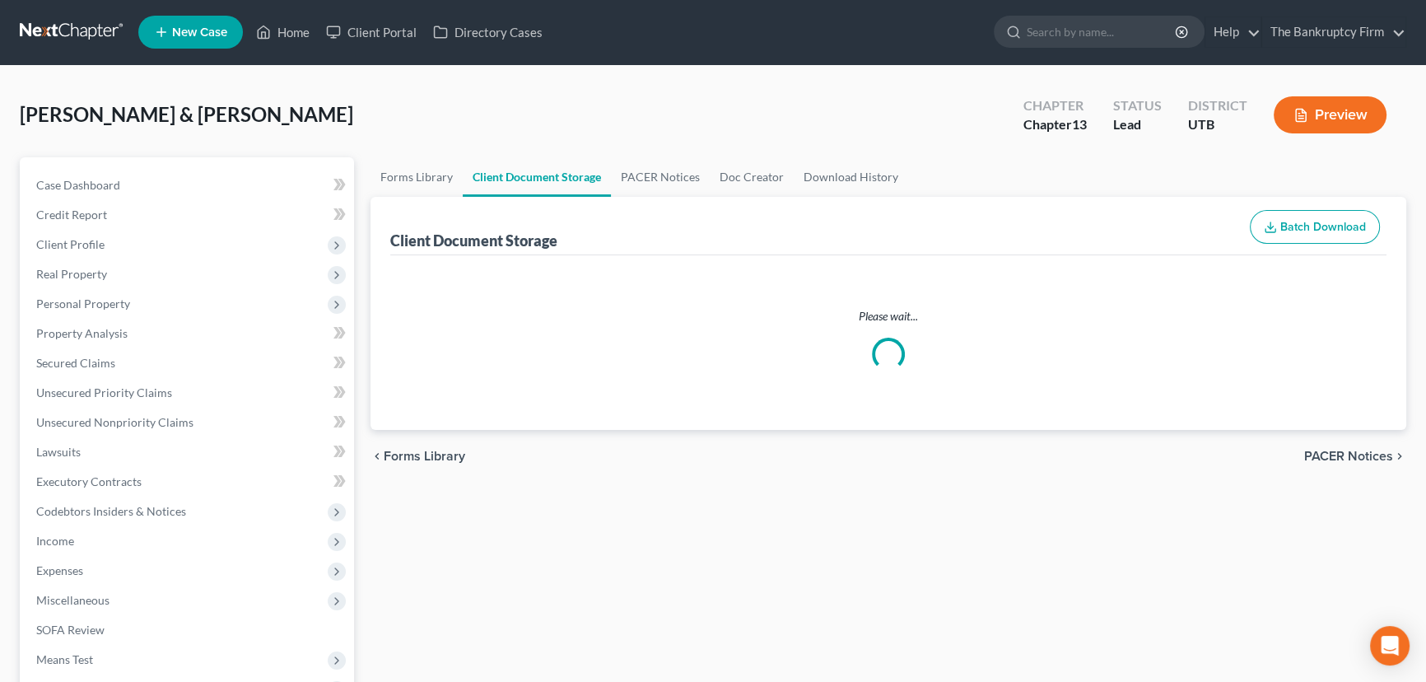
select select "26"
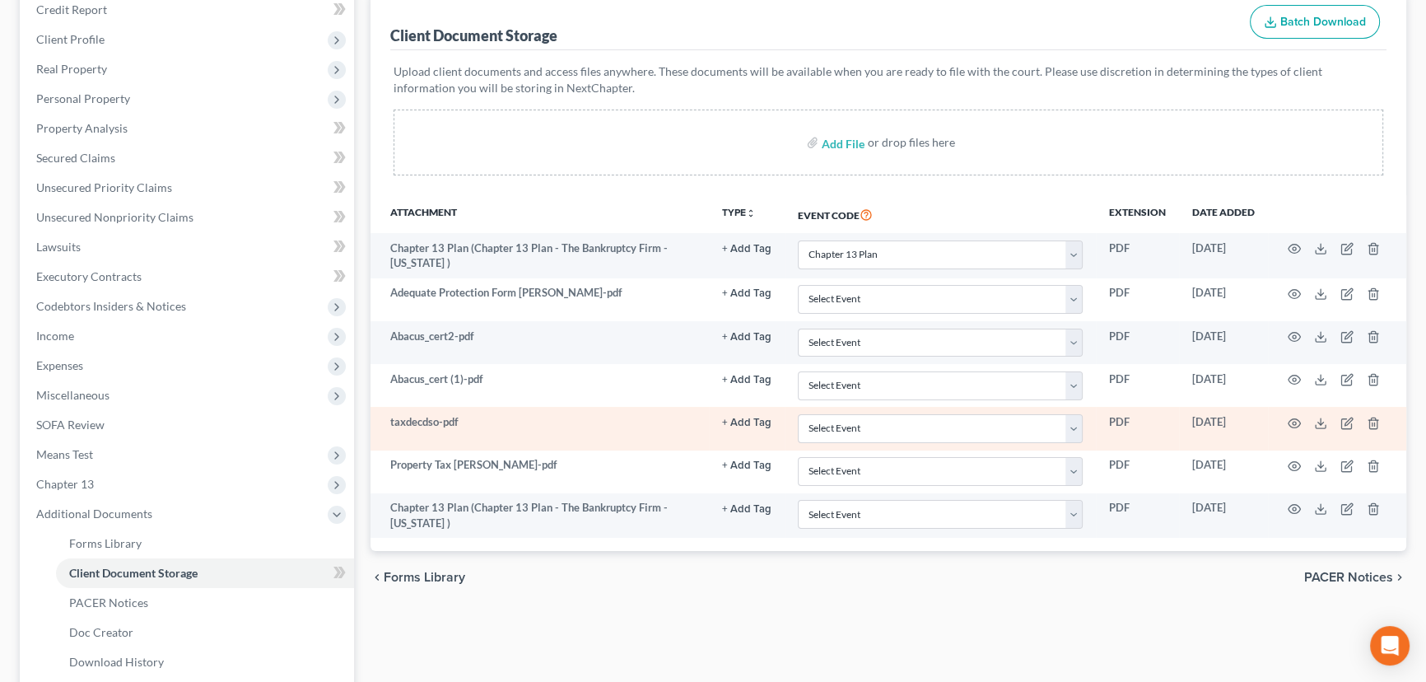
scroll to position [299, 0]
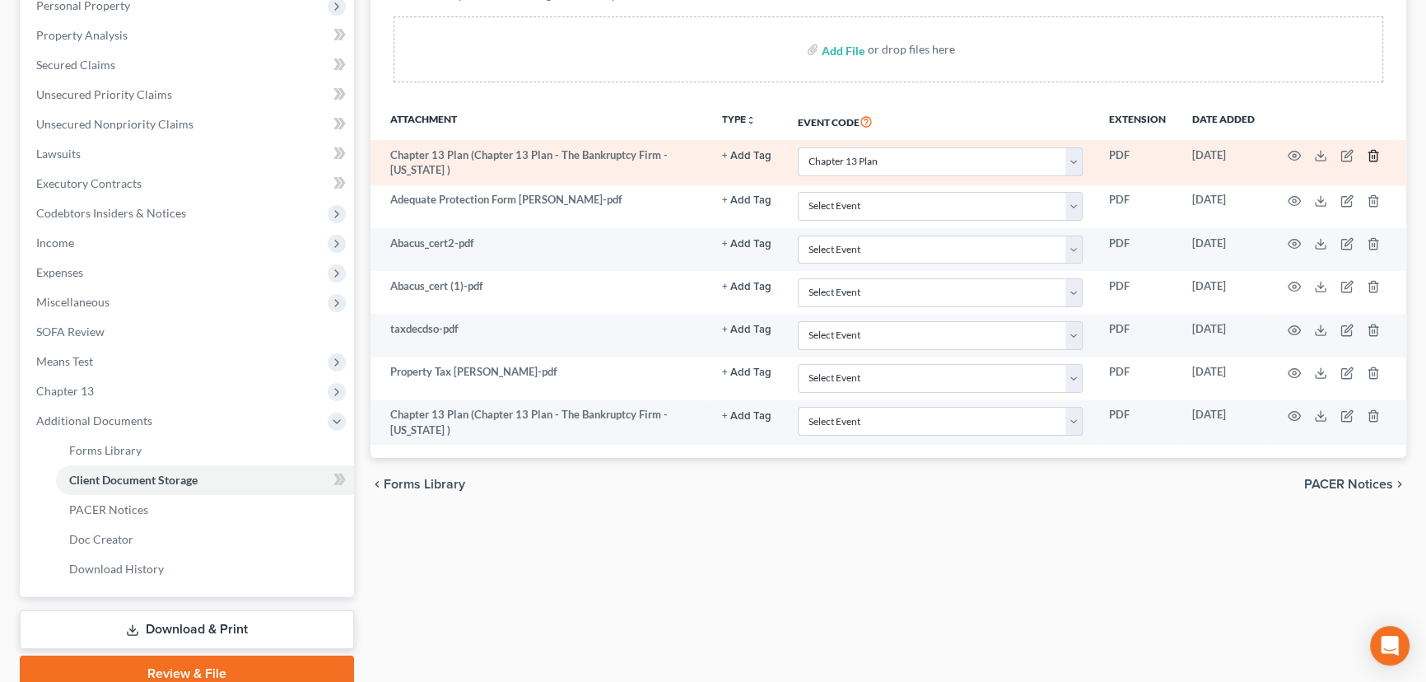
click at [1375, 151] on icon "button" at bounding box center [1373, 155] width 13 height 13
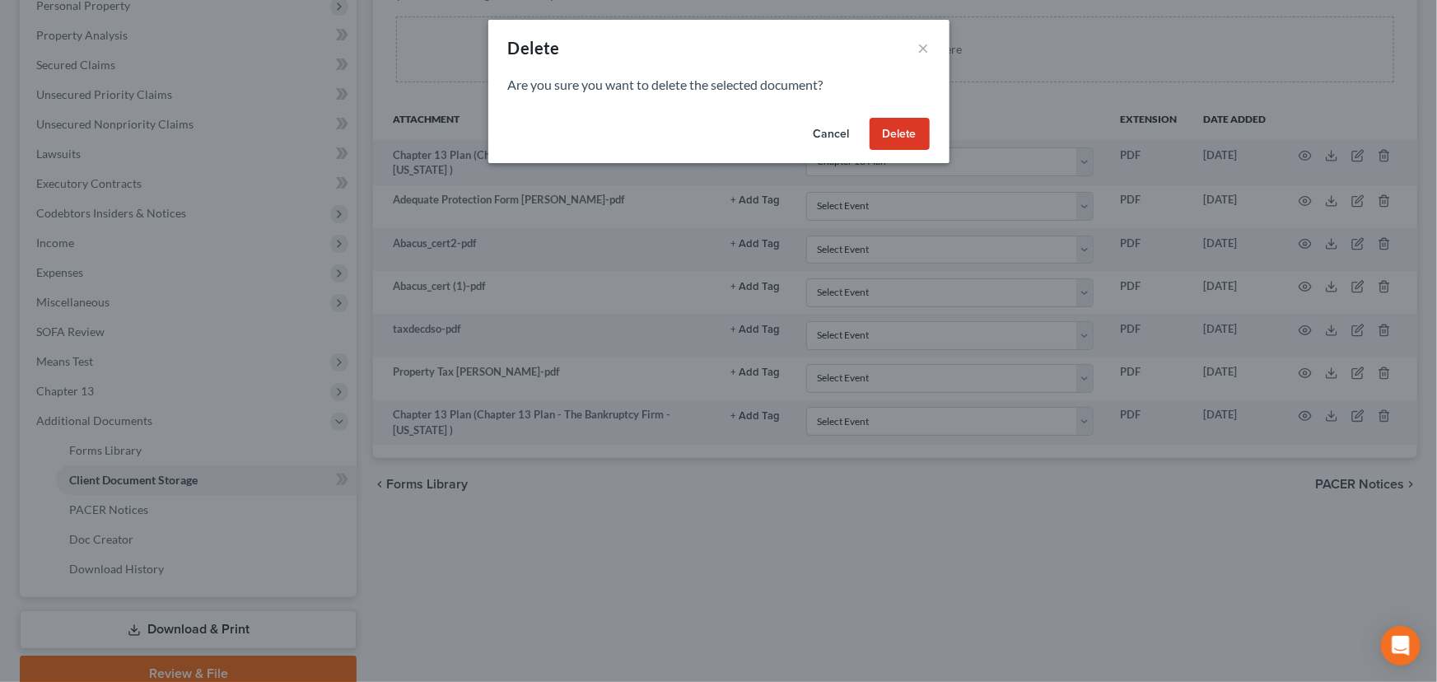
click at [915, 135] on button "Delete" at bounding box center [900, 134] width 60 height 33
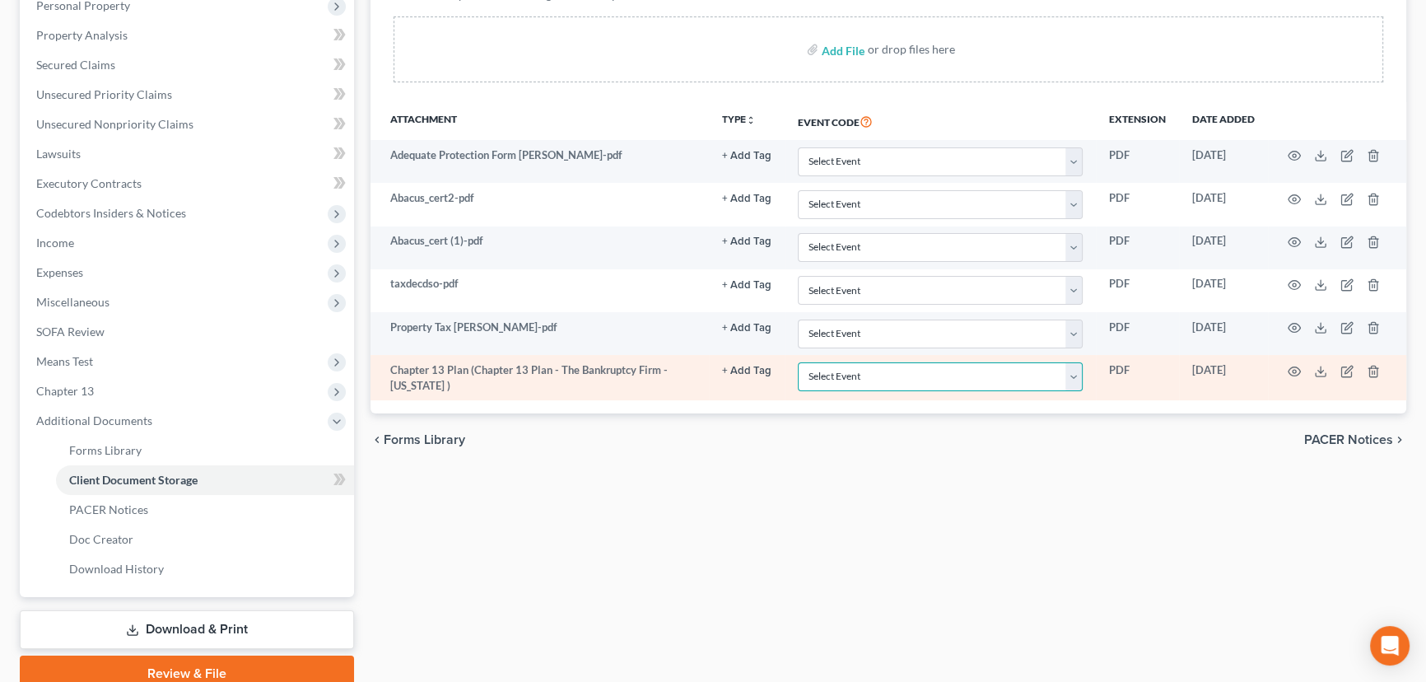
click at [1073, 375] on select "Select Event Affidavit/Declaration Amended Chapter 11 Plan Amended Disclosure S…" at bounding box center [940, 376] width 285 height 29
select select "26"
click at [798, 362] on select "Select Event Affidavit/Declaration Amended Chapter 11 Plan Amended Disclosure S…" at bounding box center [940, 376] width 285 height 29
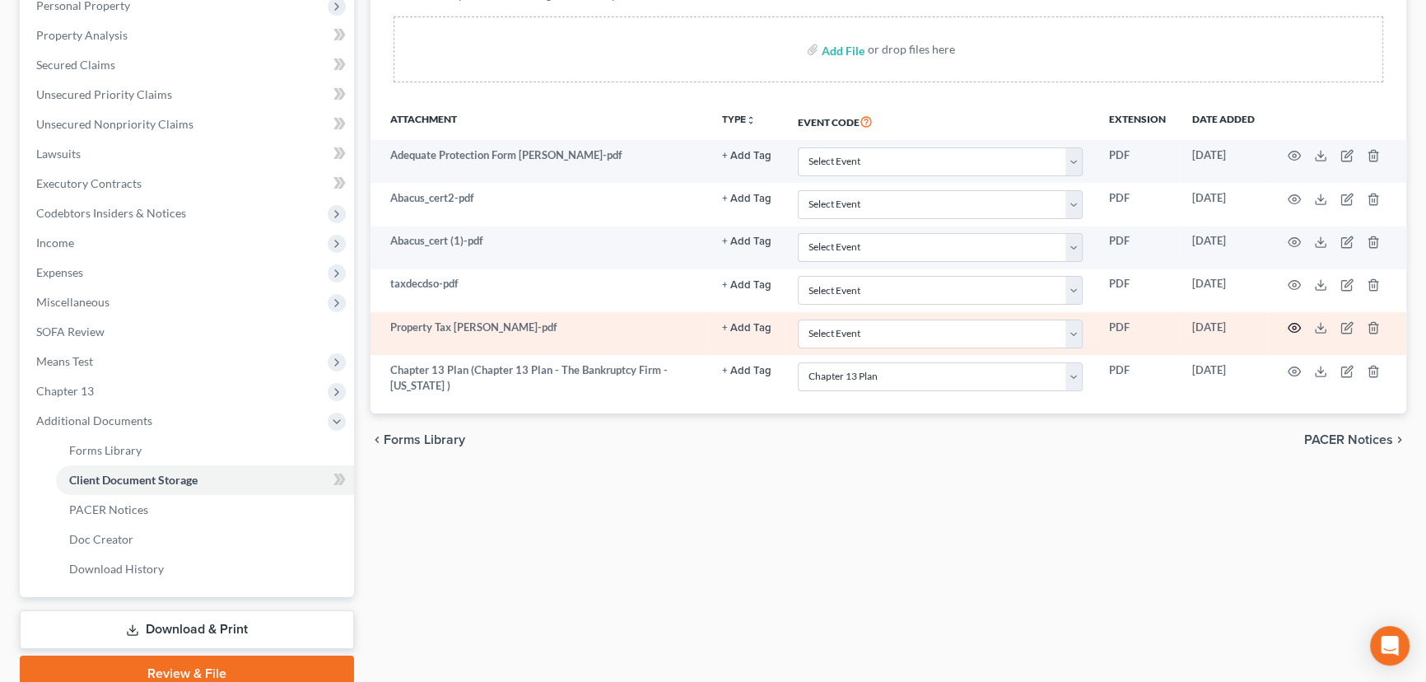
click at [1290, 324] on icon "button" at bounding box center [1294, 327] width 13 height 13
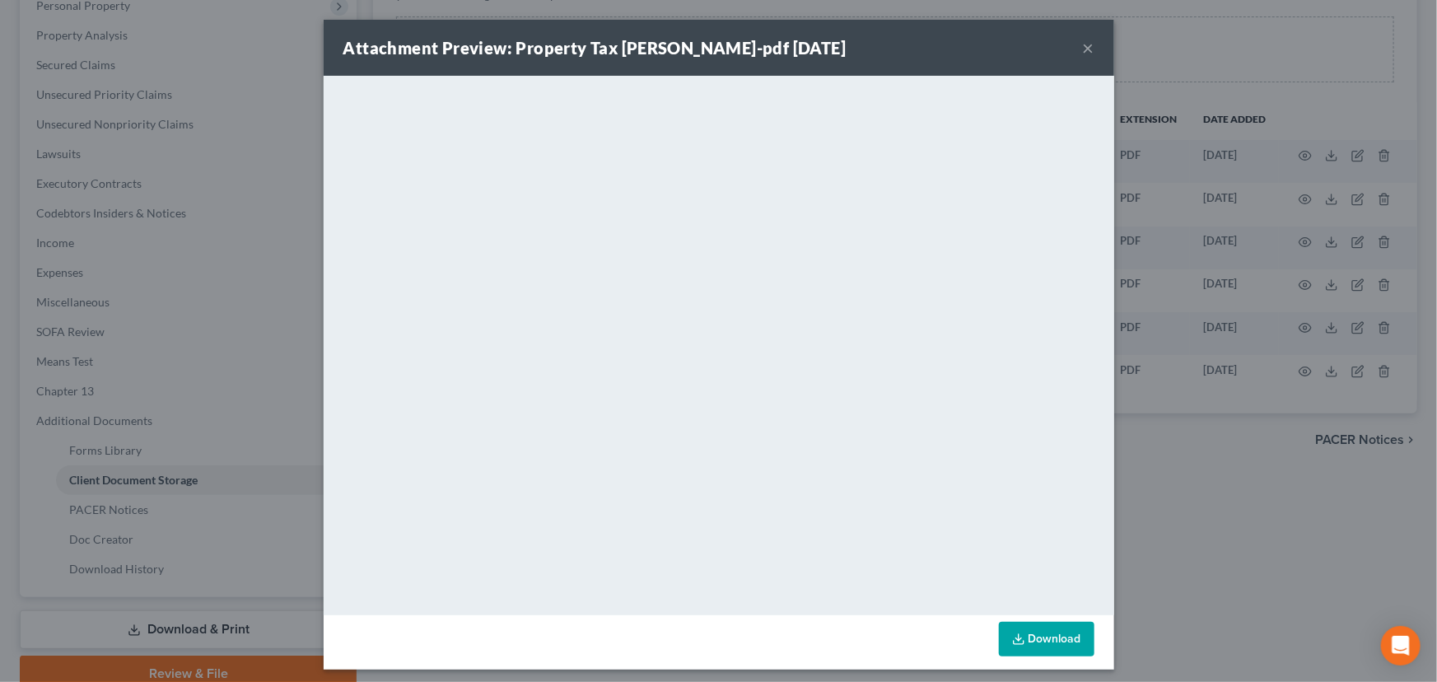
click at [1084, 49] on button "×" at bounding box center [1089, 48] width 12 height 20
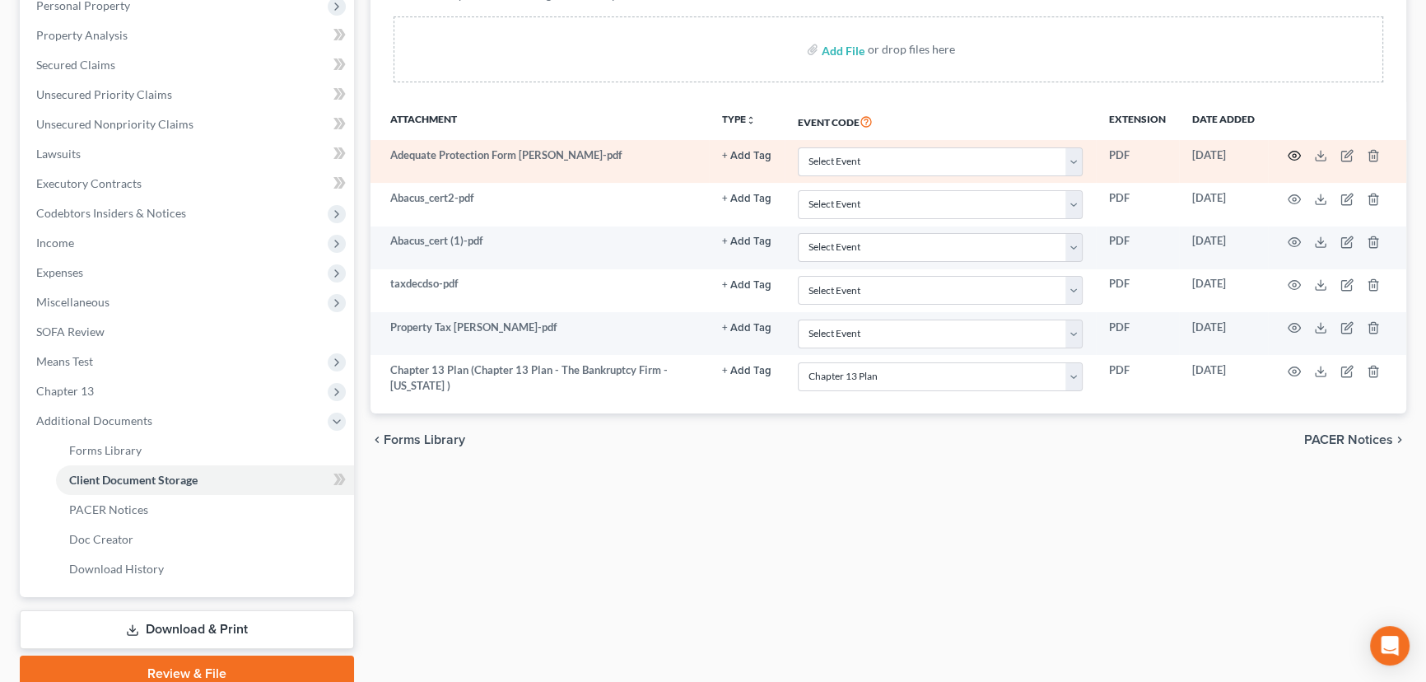
click at [1293, 154] on circle "button" at bounding box center [1294, 155] width 3 height 3
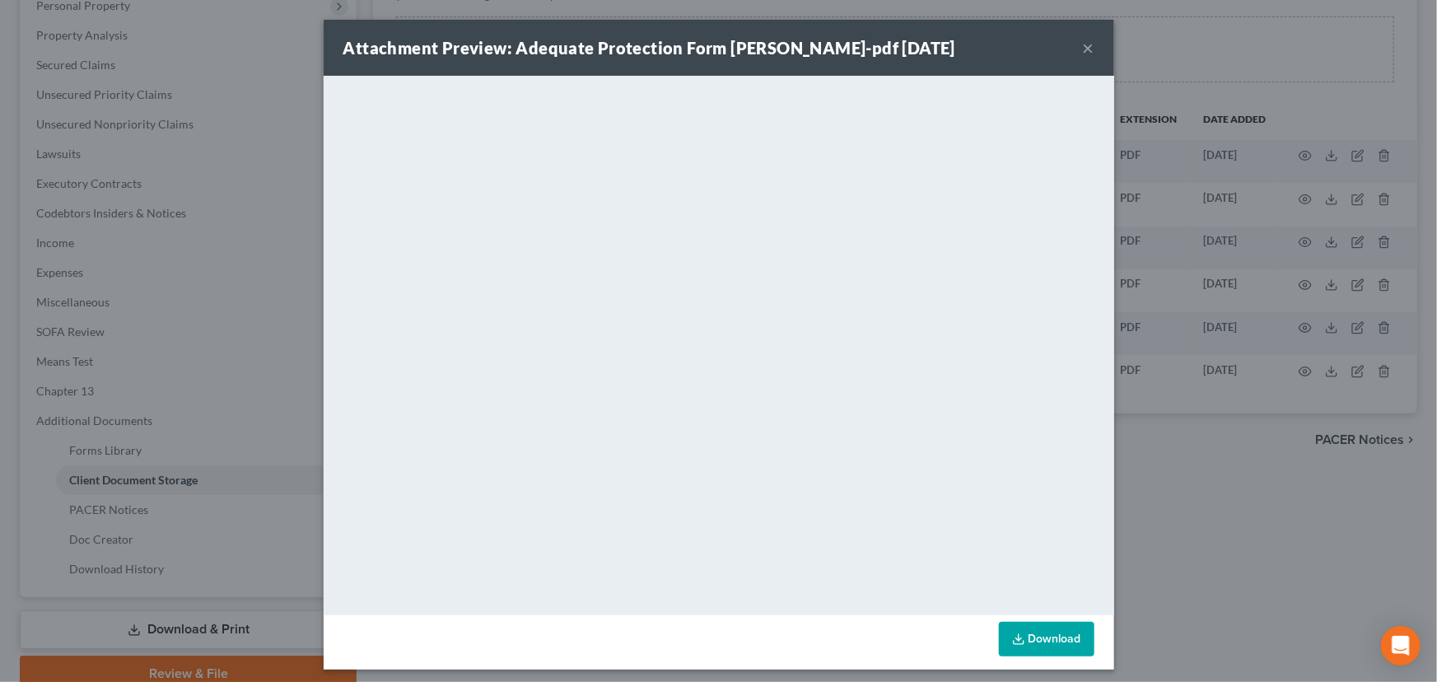
click at [1083, 49] on button "×" at bounding box center [1089, 48] width 12 height 20
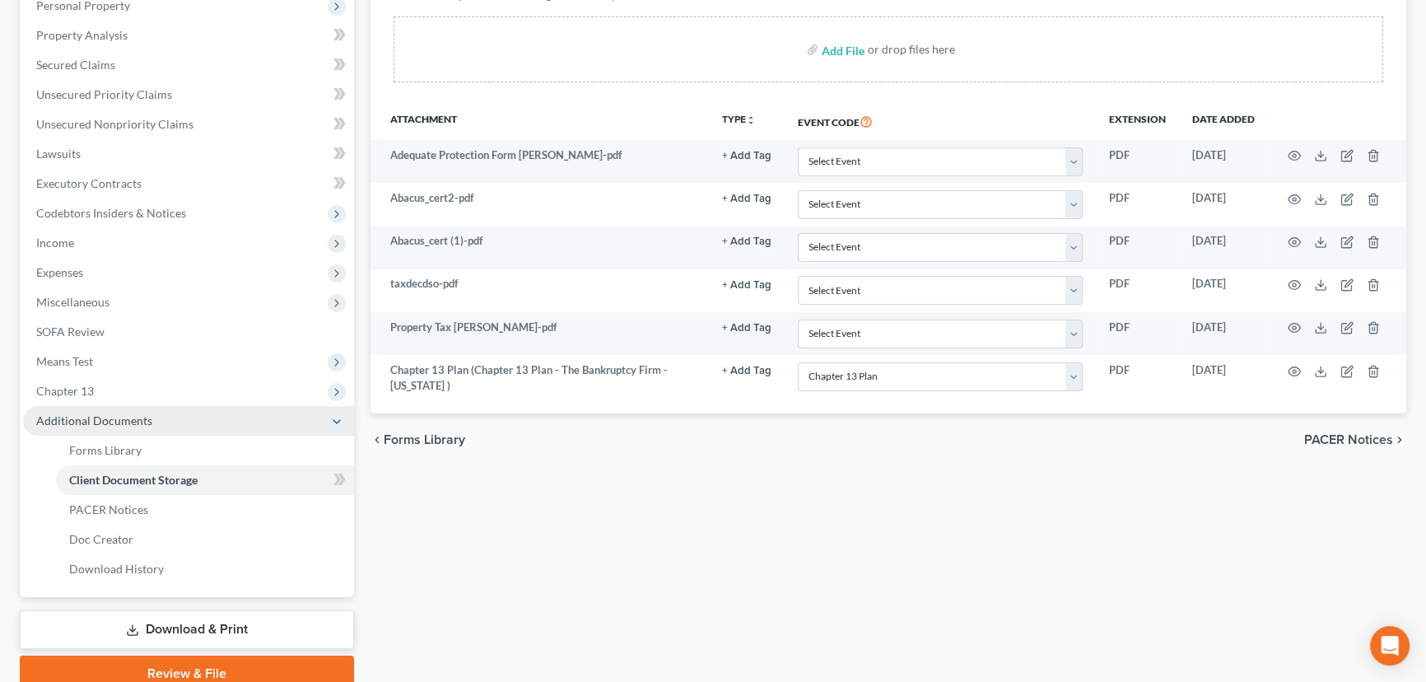
scroll to position [369, 0]
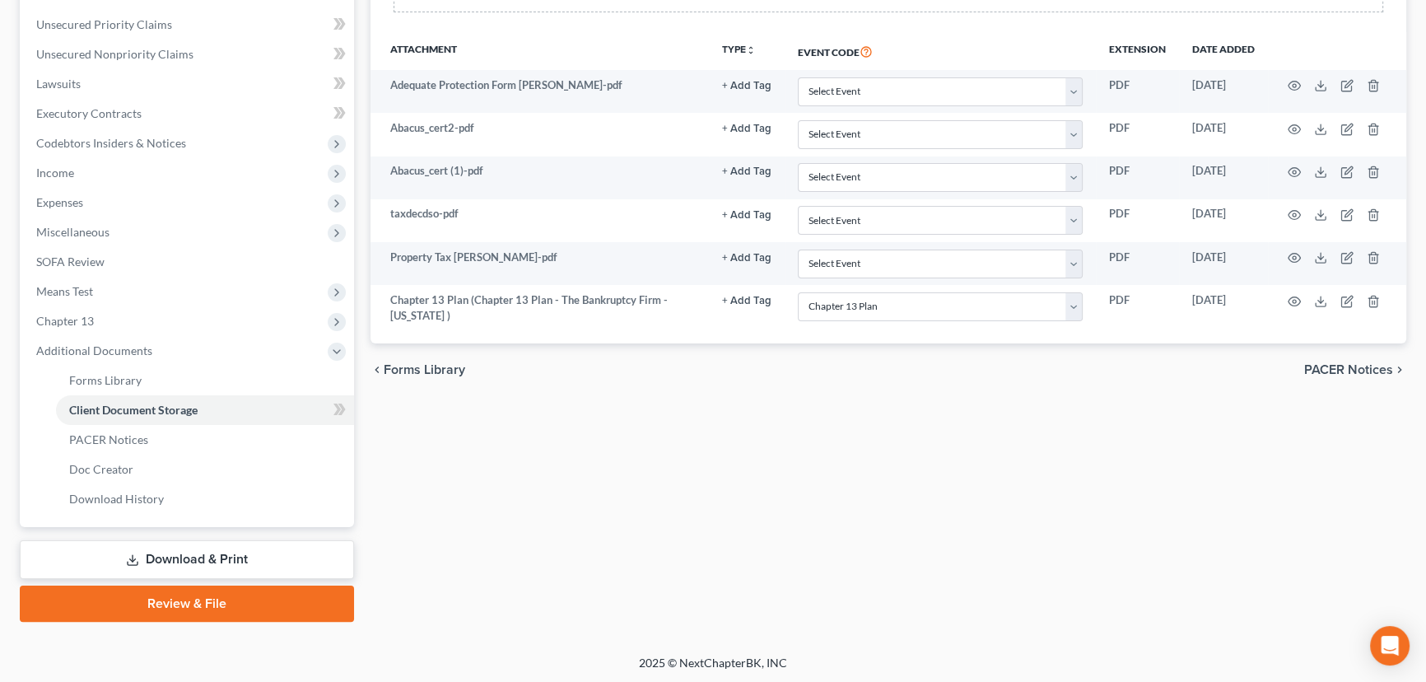
click at [192, 563] on link "Download & Print" at bounding box center [187, 559] width 334 height 39
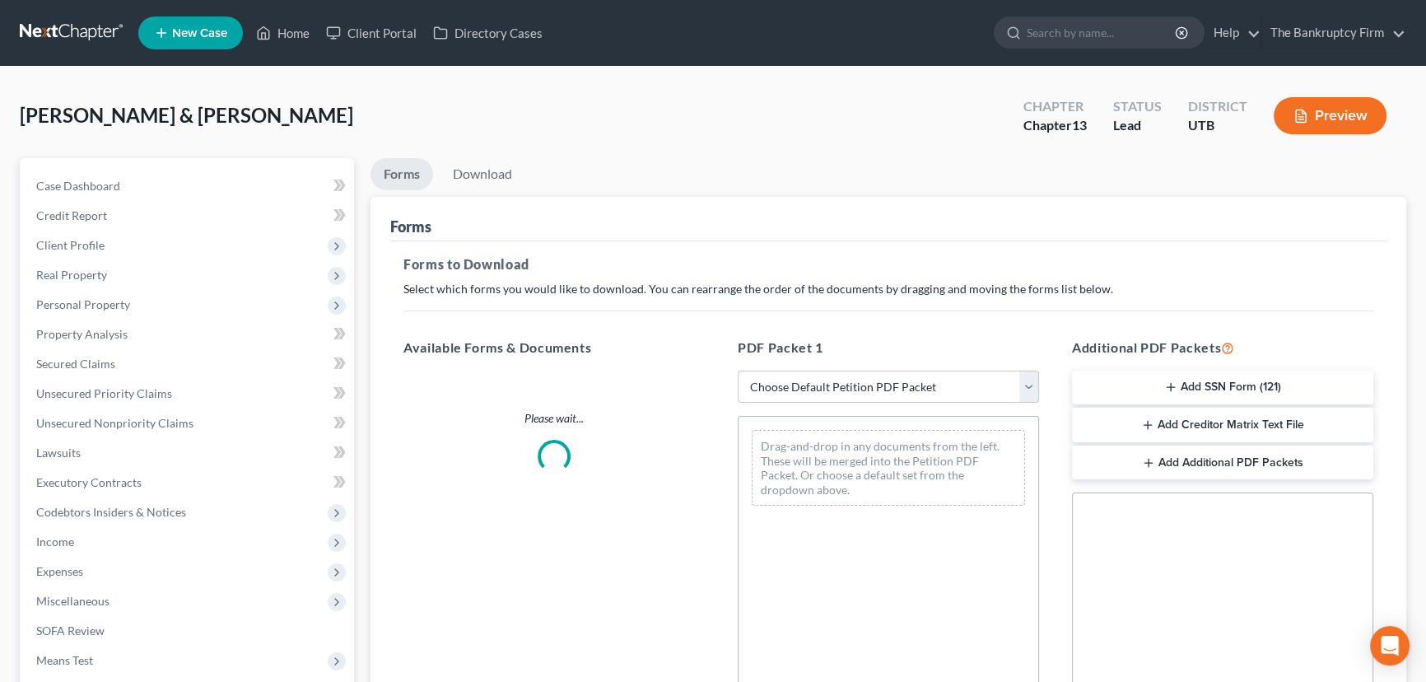
click at [1218, 385] on button "Add SSN Form (121)" at bounding box center [1222, 388] width 301 height 35
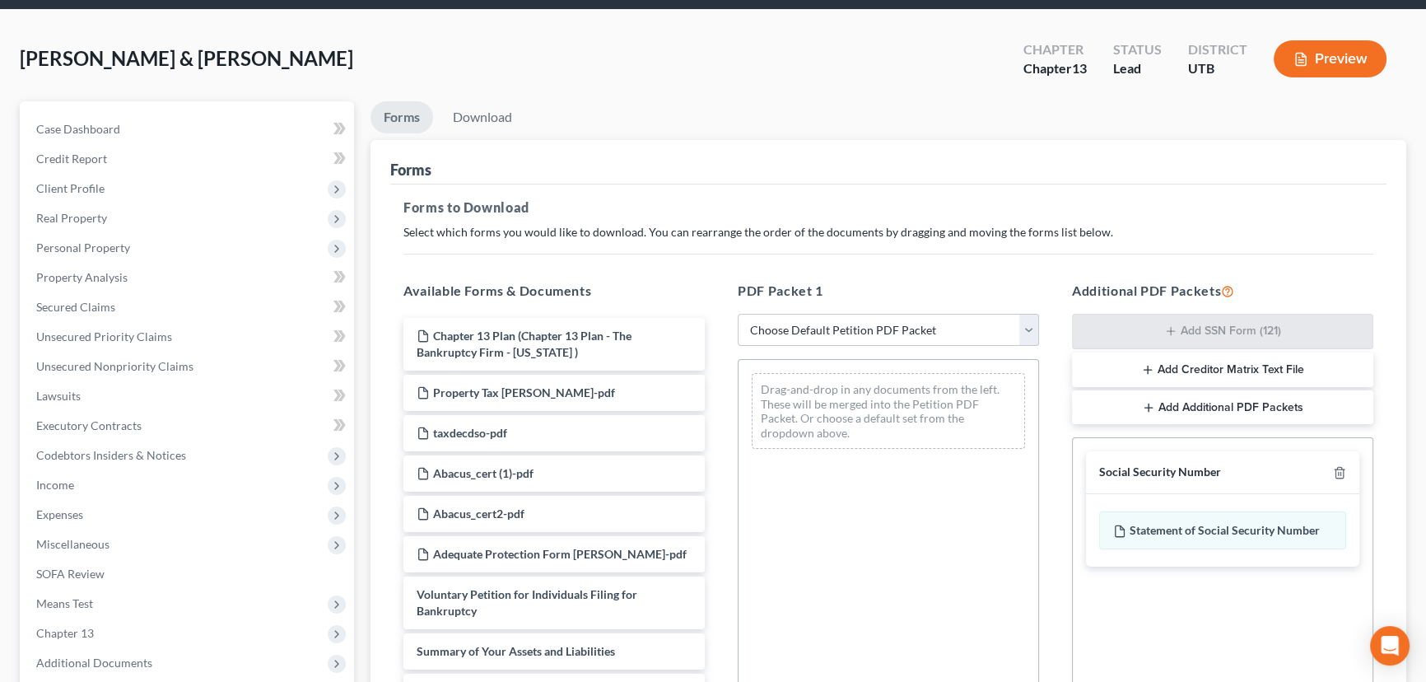
scroll to position [334, 0]
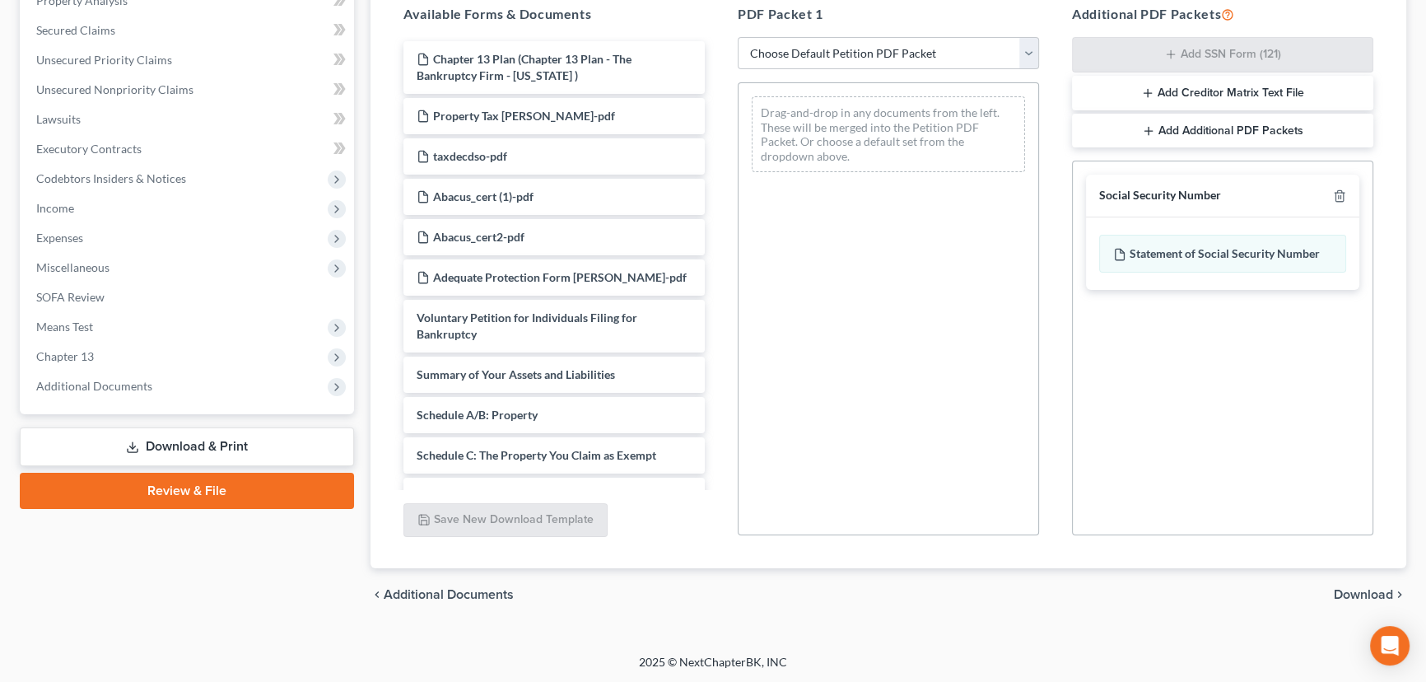
click at [1355, 592] on span "Download" at bounding box center [1363, 594] width 59 height 13
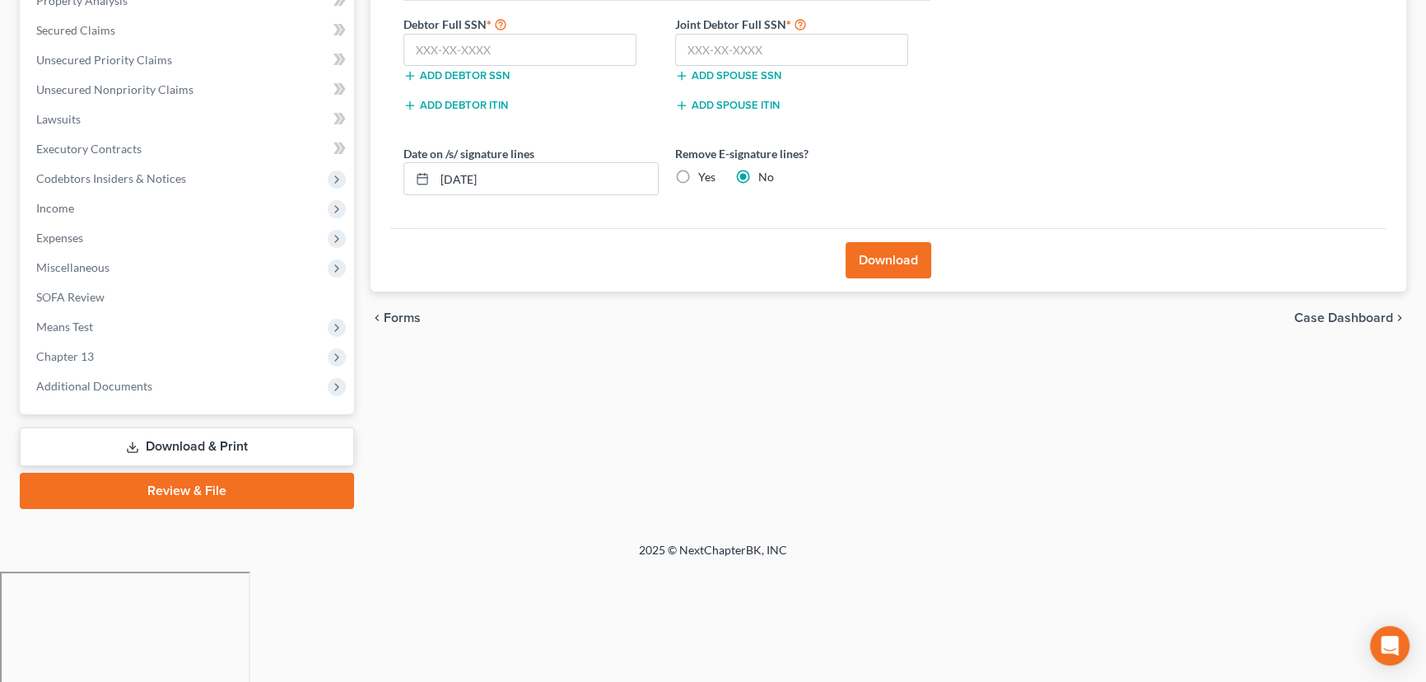
scroll to position [221, 0]
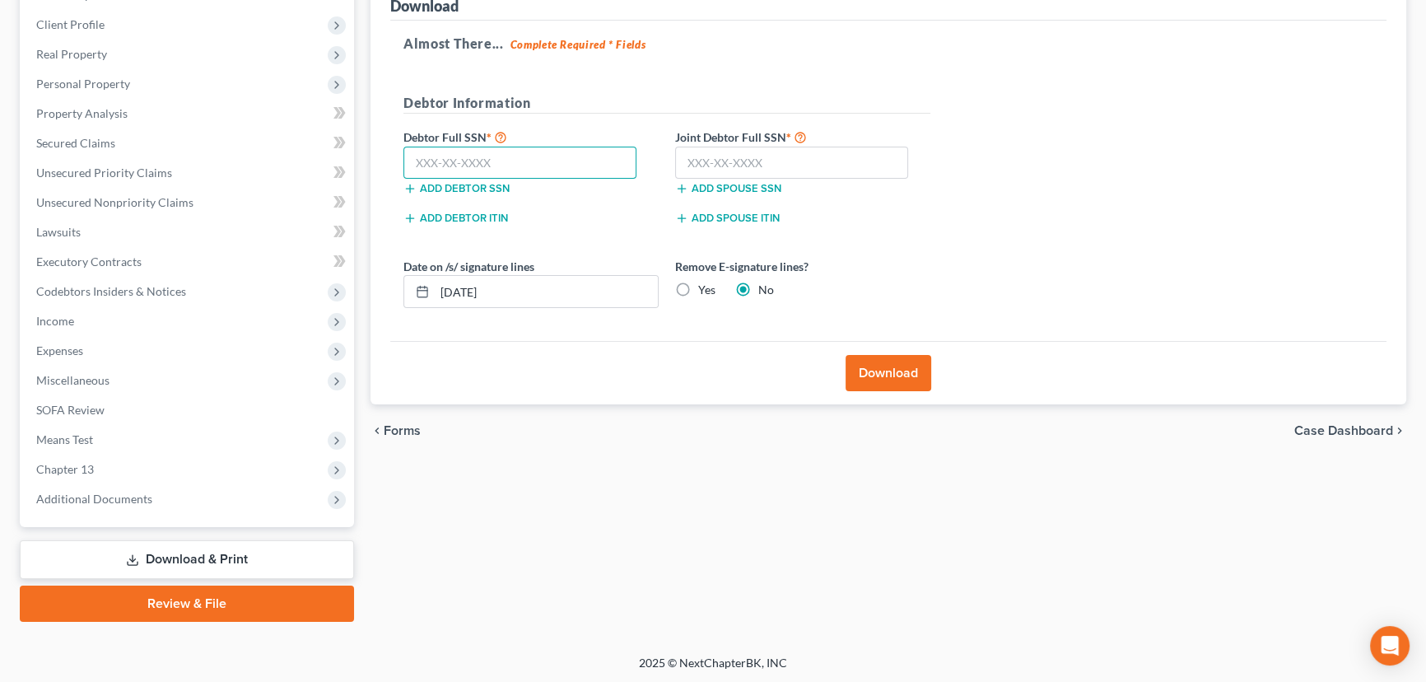
click at [474, 159] on input "text" at bounding box center [519, 163] width 233 height 33
paste input "552-67-4072"
type input "552-67-4072"
click at [689, 160] on input "text" at bounding box center [791, 163] width 233 height 33
paste input "564-51-1578"
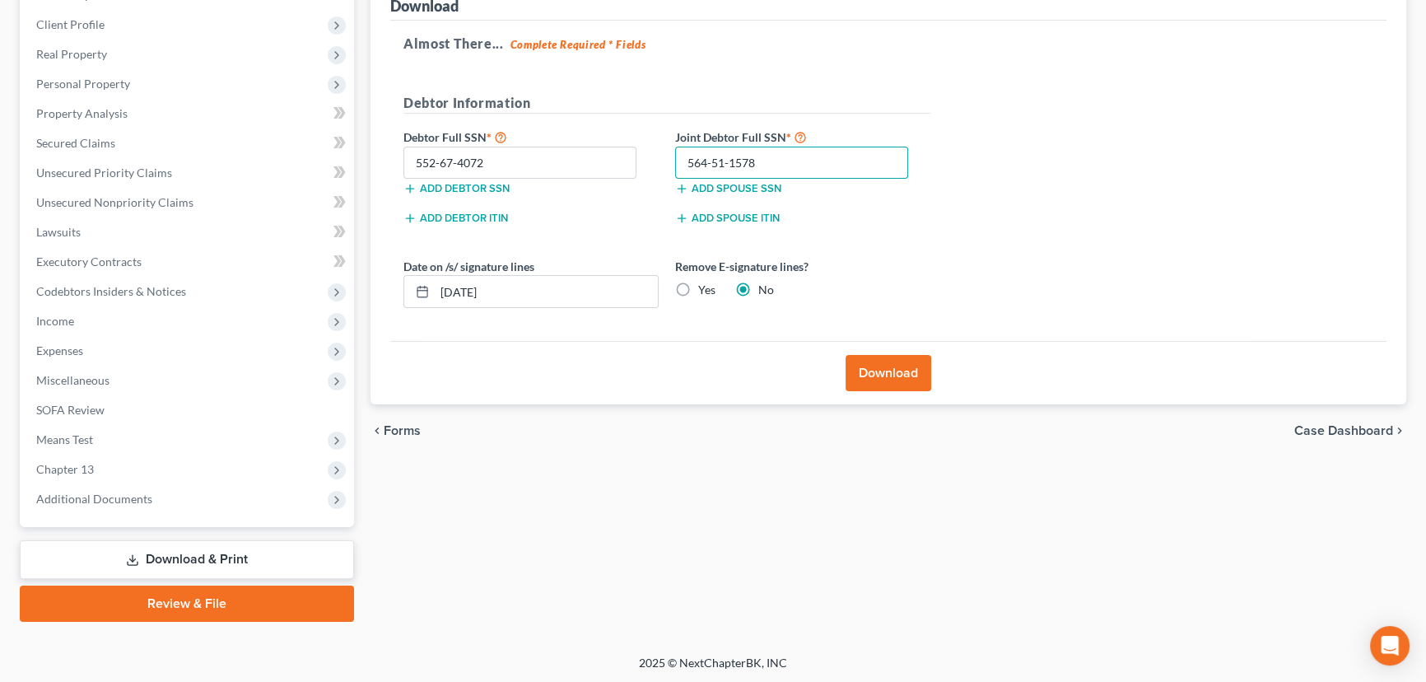
type input "564-51-1578"
click at [883, 378] on button "Download" at bounding box center [889, 373] width 86 height 36
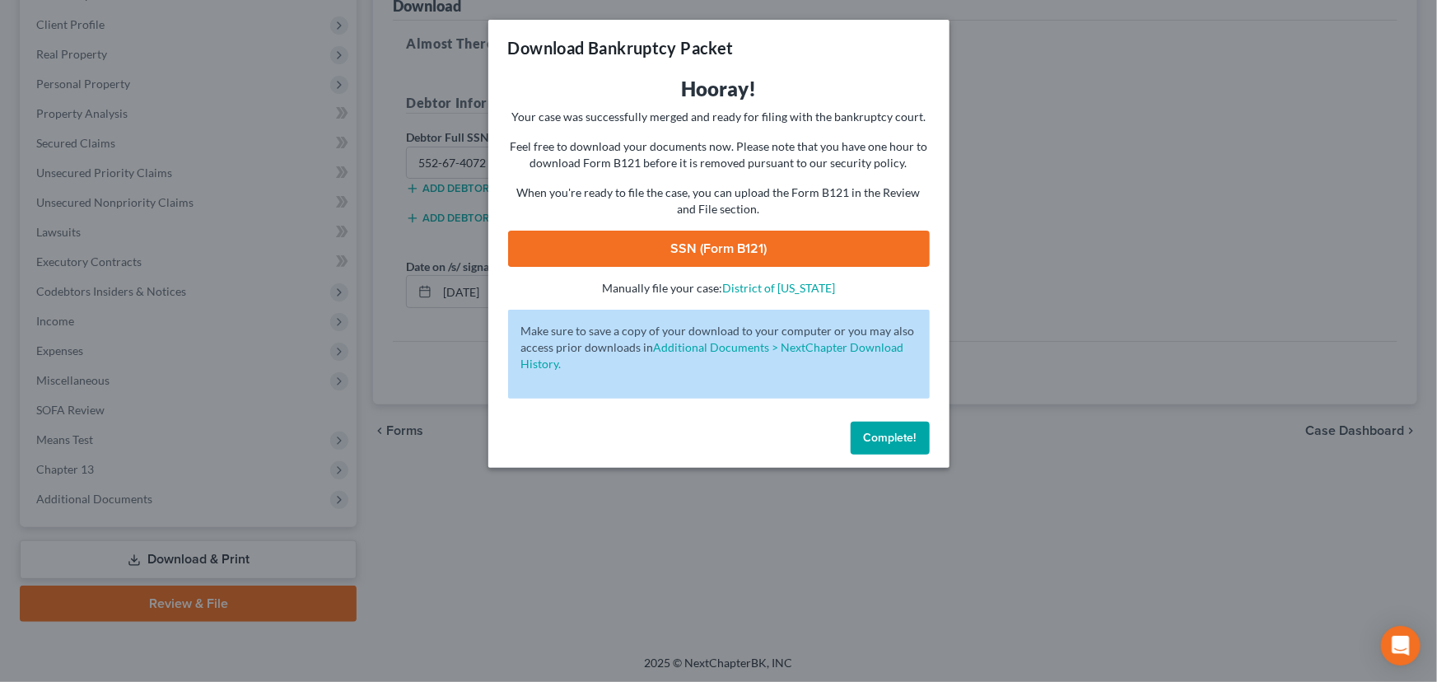
click at [700, 242] on link "SSN (Form B121)" at bounding box center [719, 249] width 422 height 36
click at [888, 434] on span "Complete!" at bounding box center [890, 438] width 53 height 14
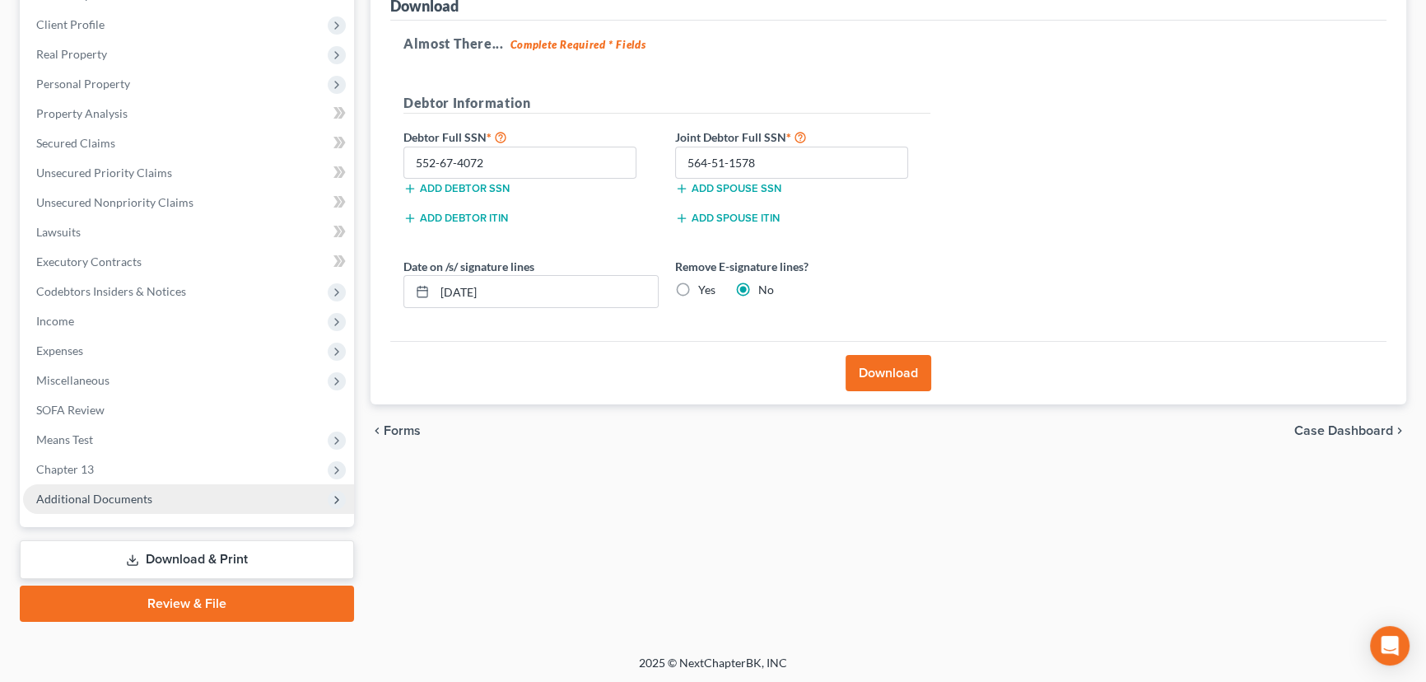
click at [114, 501] on span "Additional Documents" at bounding box center [94, 499] width 116 height 14
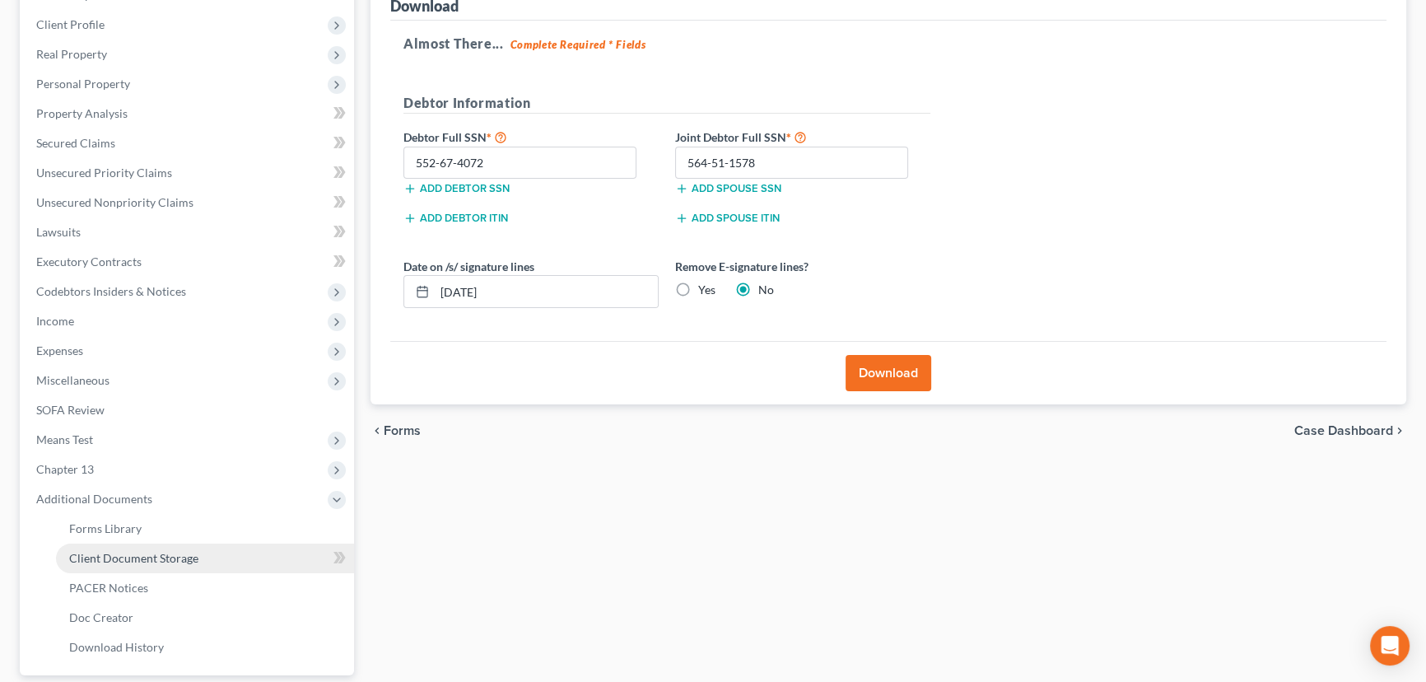
click at [178, 560] on span "Client Document Storage" at bounding box center [133, 558] width 129 height 14
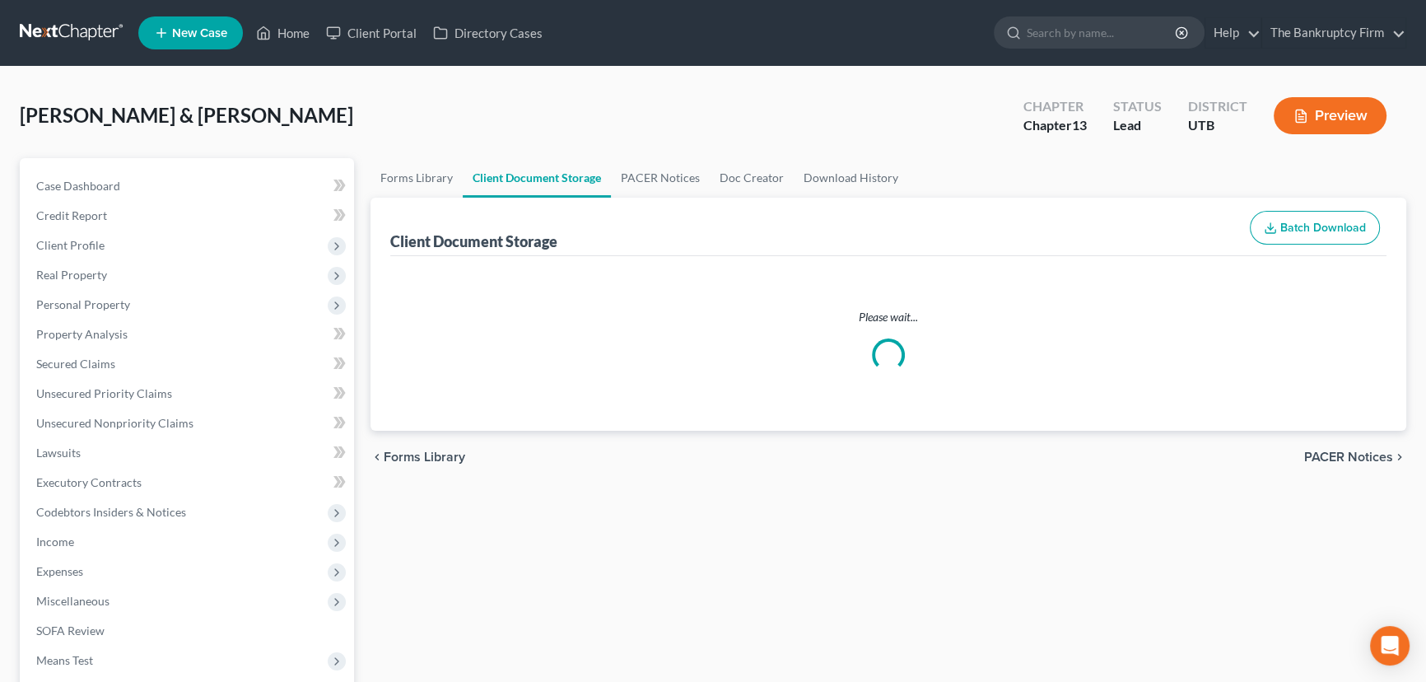
select select "26"
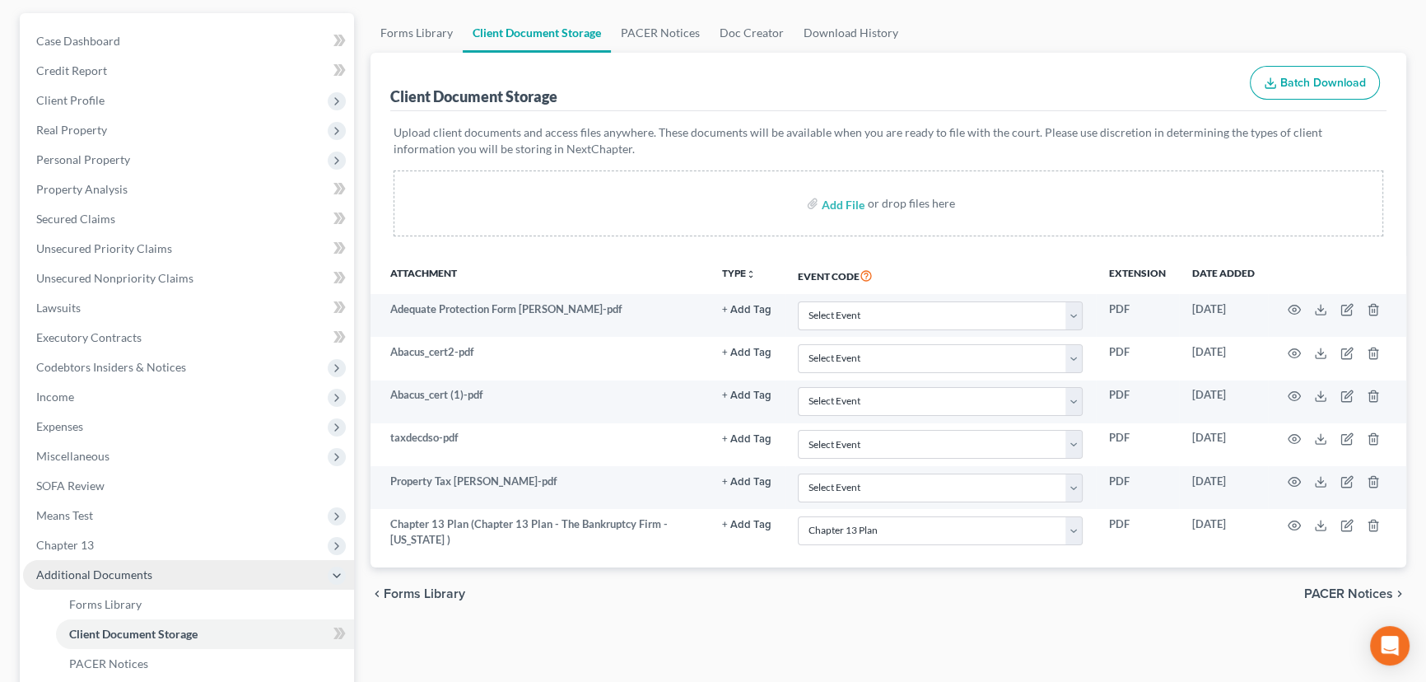
scroll to position [299, 0]
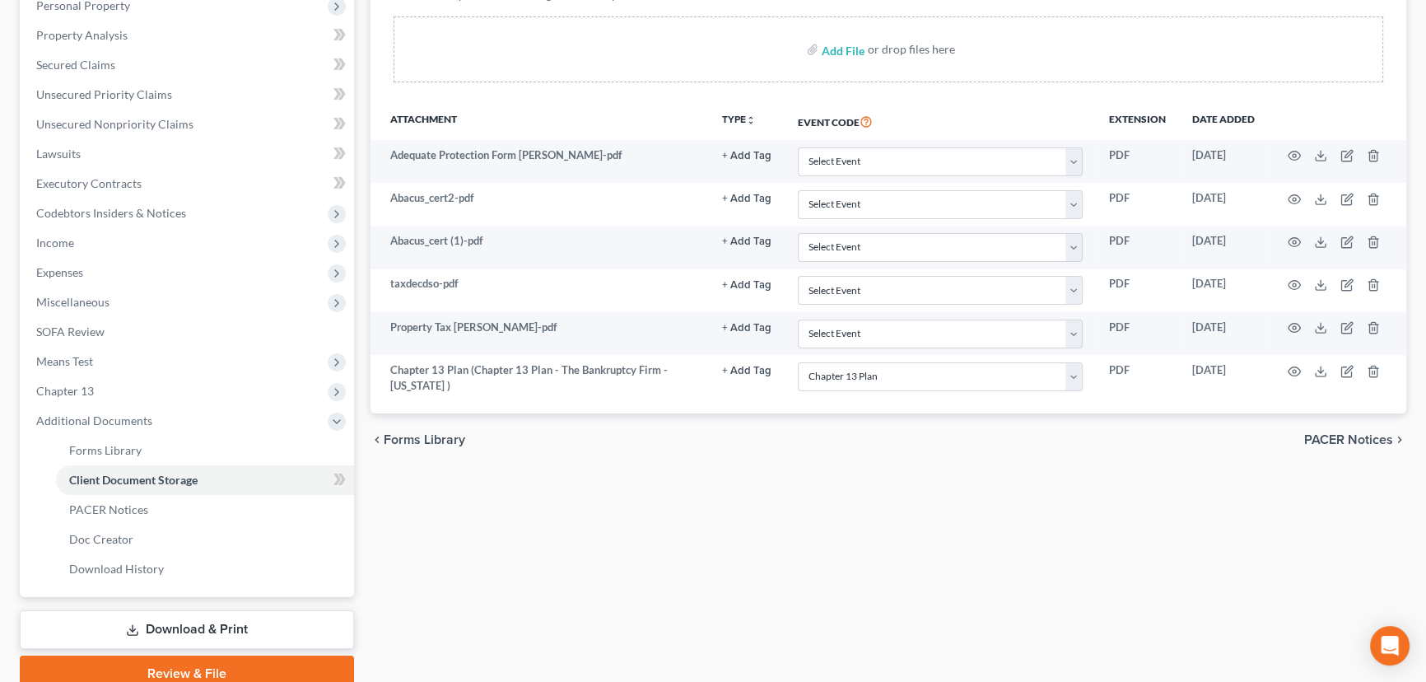
click at [164, 631] on link "Download & Print" at bounding box center [187, 629] width 334 height 39
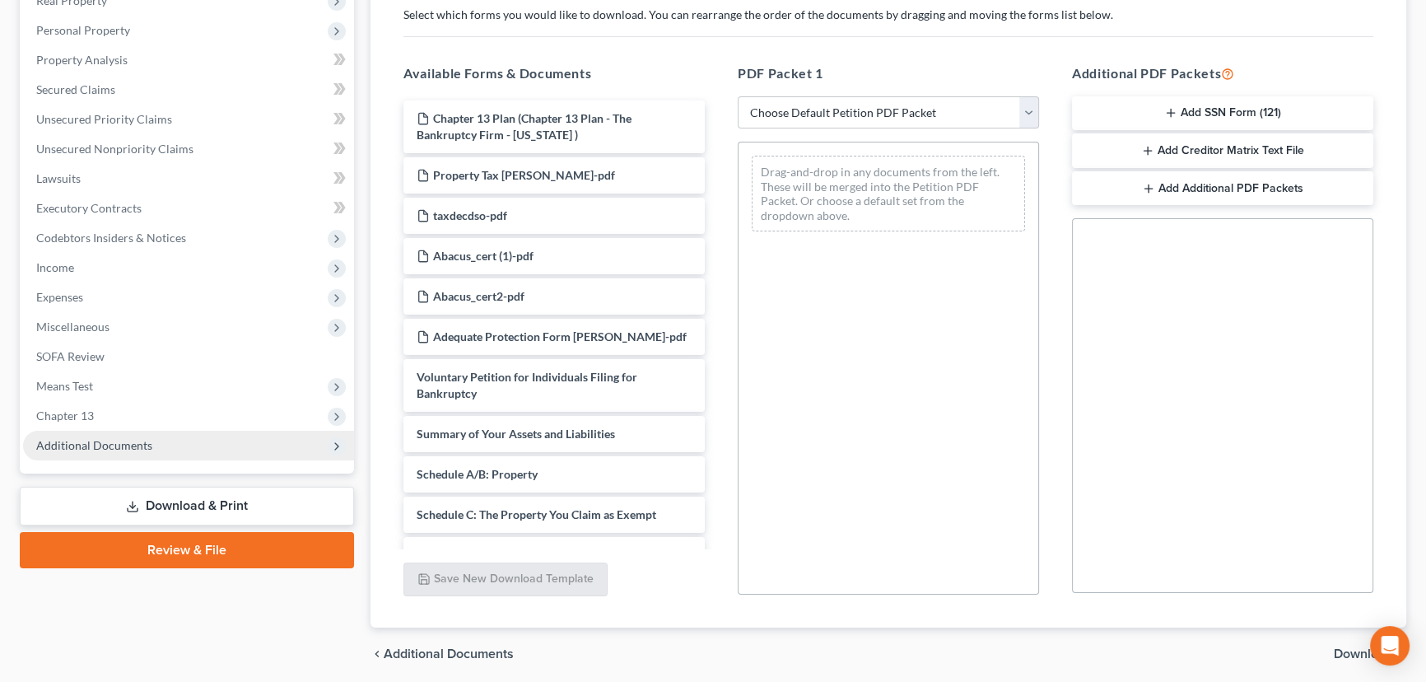
scroll to position [334, 0]
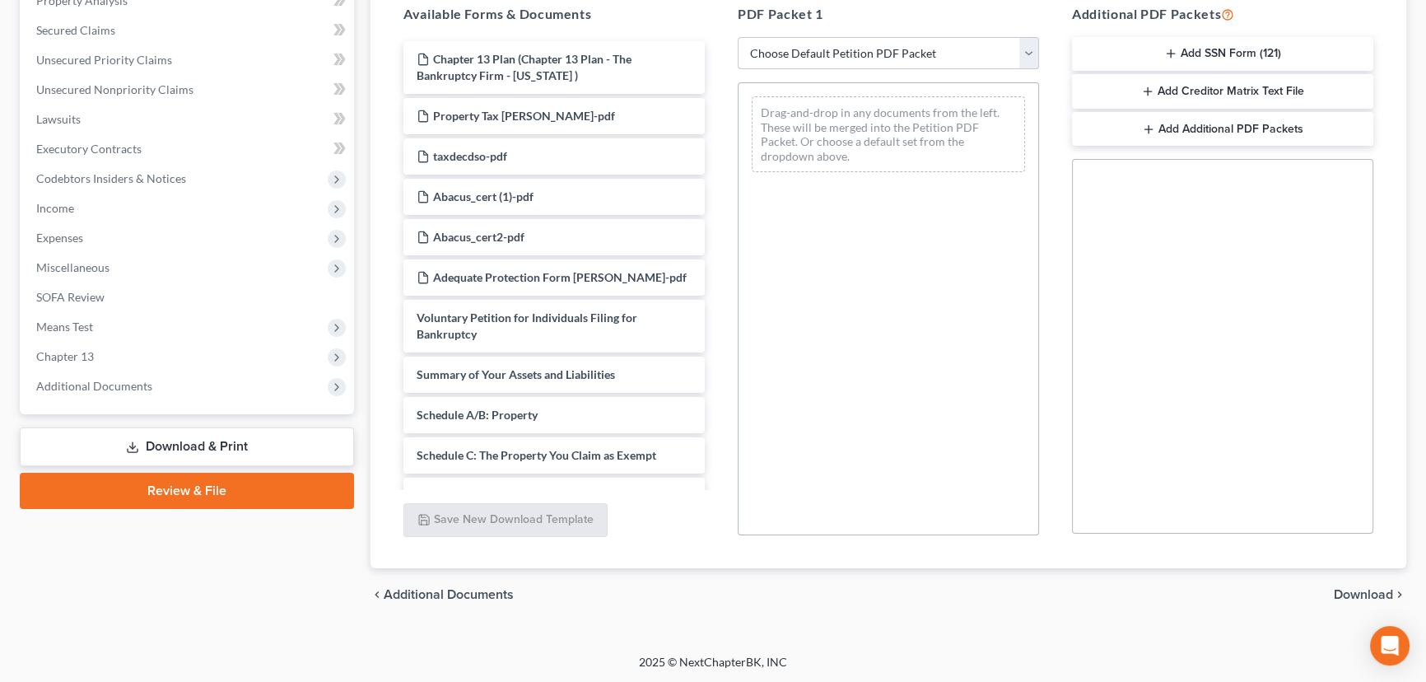
click at [795, 56] on select "Choose Default Petition PDF Packet Complete Bankruptcy Petition (all forms and …" at bounding box center [888, 53] width 301 height 33
click at [170, 499] on link "Review & File" at bounding box center [187, 491] width 334 height 36
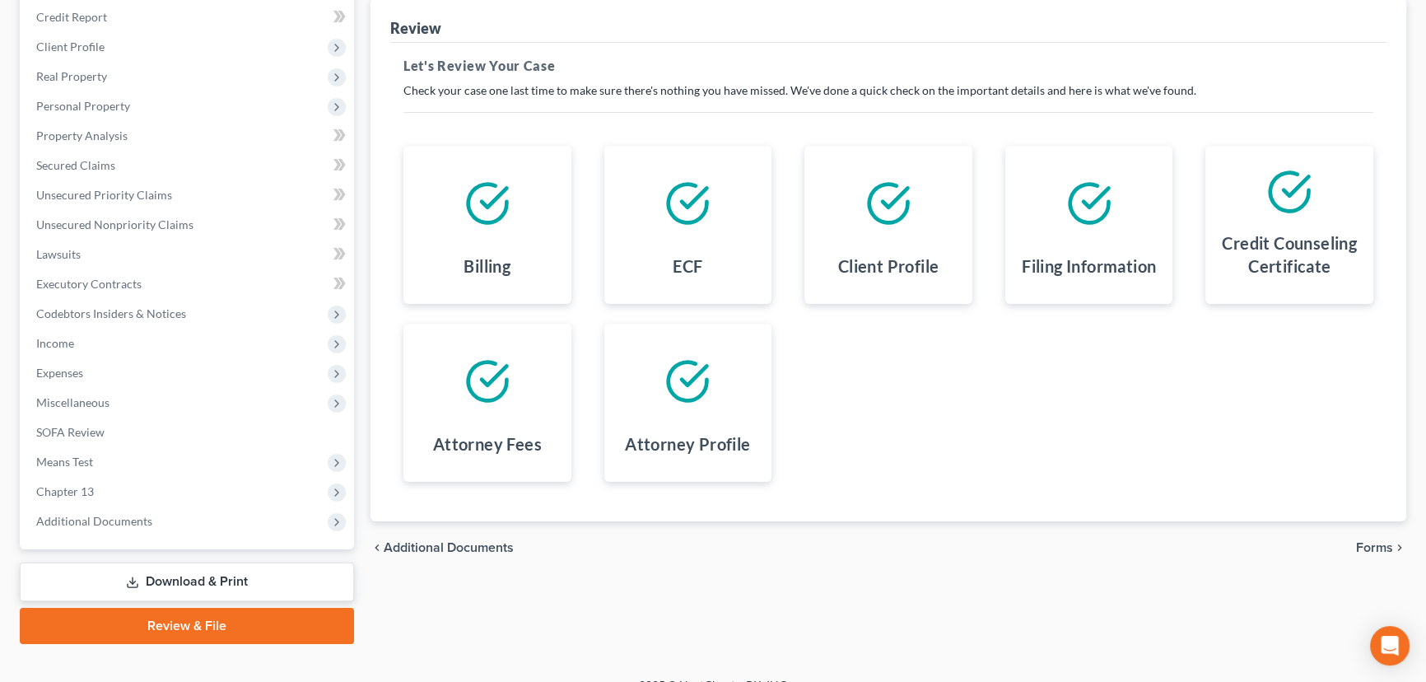
scroll to position [221, 0]
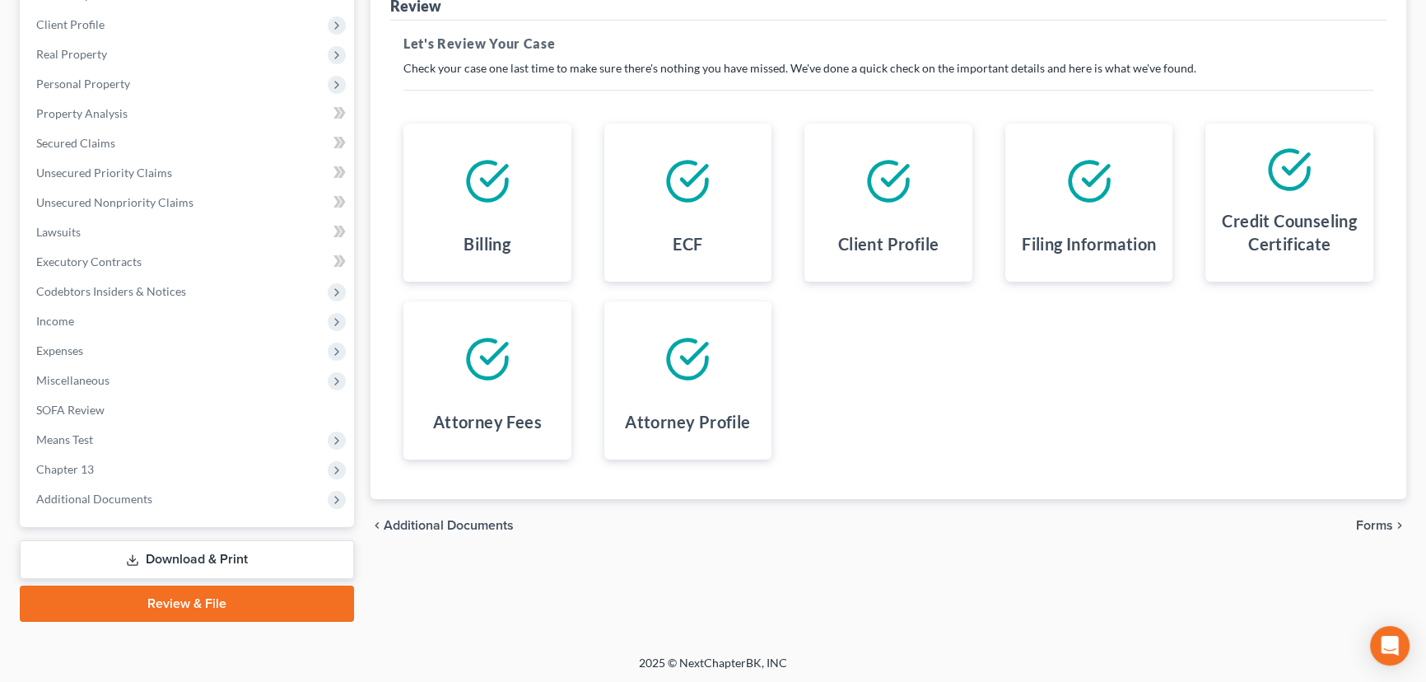
click at [1375, 521] on span "Forms" at bounding box center [1374, 525] width 37 height 13
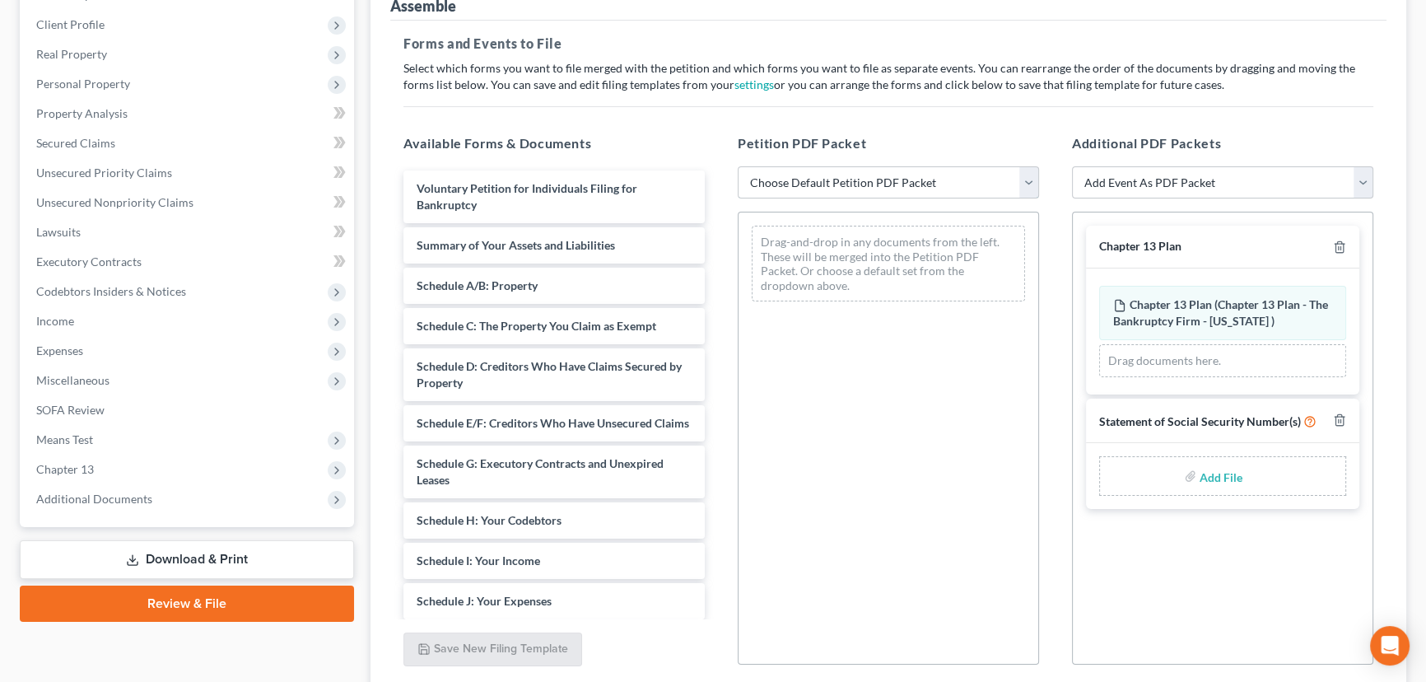
click at [913, 181] on select "Choose Default Petition PDF Packet Emergency Filing (Voluntary Petition and Cre…" at bounding box center [888, 182] width 301 height 33
select select "6"
click at [738, 166] on select "Choose Default Petition PDF Packet Emergency Filing (Voluntary Petition and Cre…" at bounding box center [888, 182] width 301 height 33
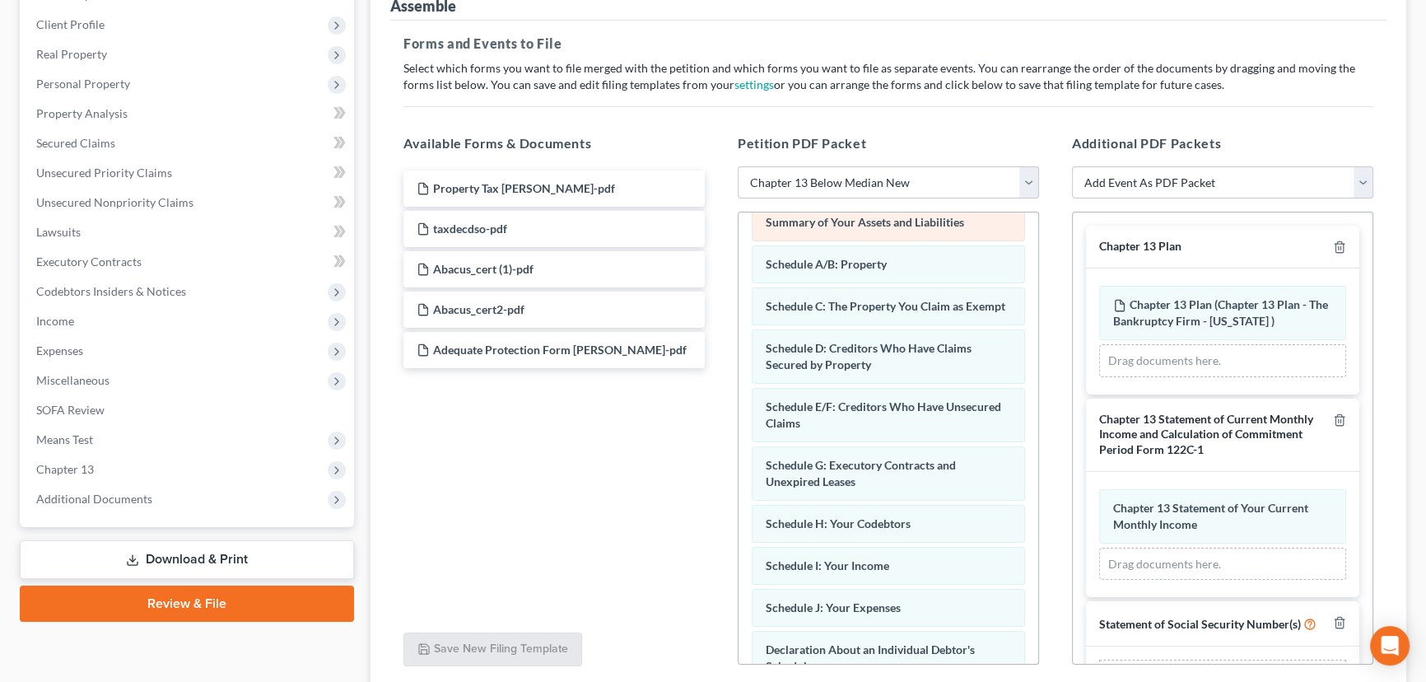
scroll to position [149, 0]
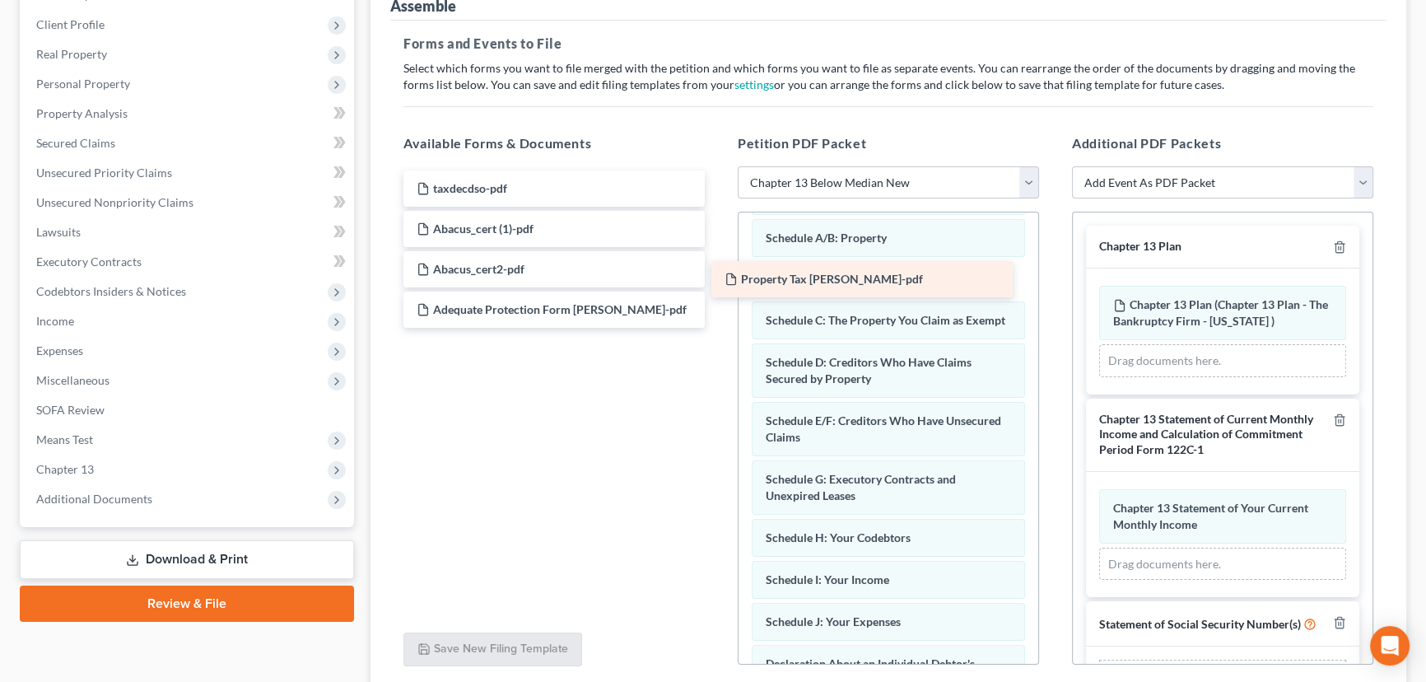
drag, startPoint x: 555, startPoint y: 184, endPoint x: 863, endPoint y: 277, distance: 321.5
click at [718, 277] on div "Property Tax Bisel-pdf Property Tax Bisel-pdf taxdecdso-pdf Abacus_cert (1)-pdf…" at bounding box center [554, 248] width 328 height 157
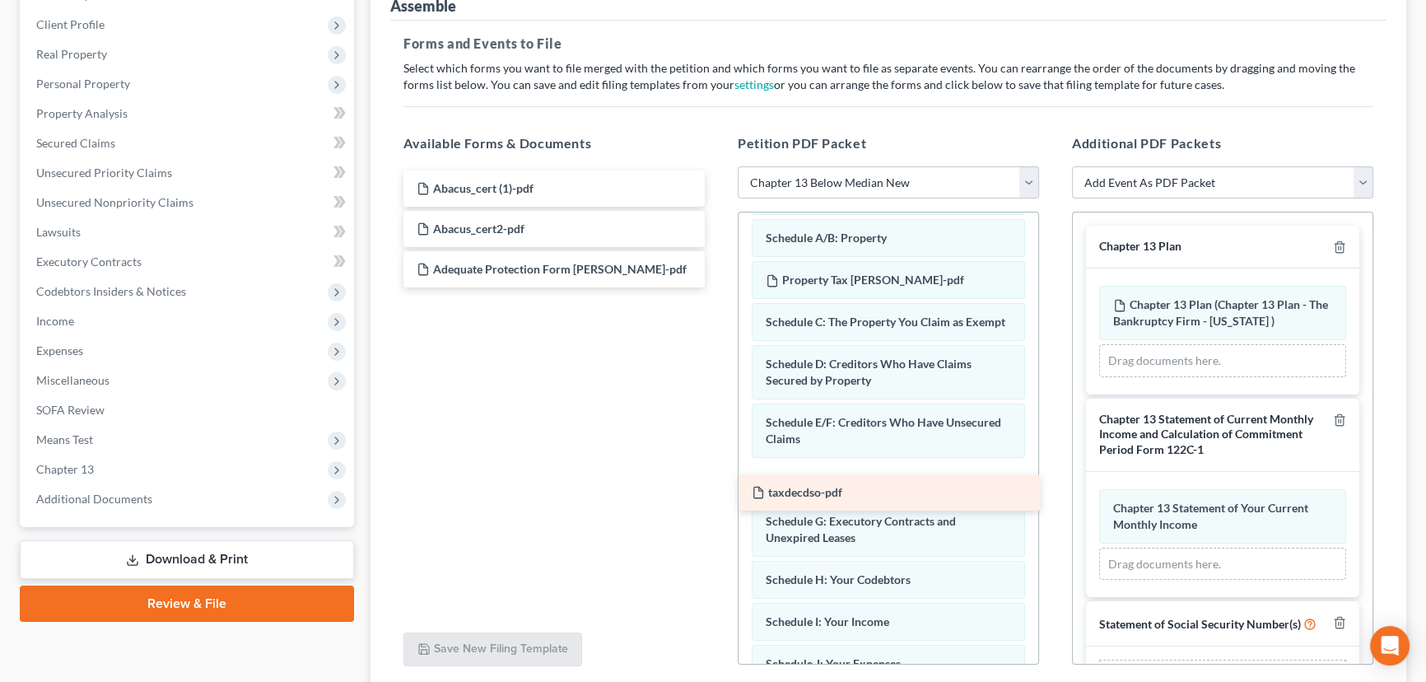
drag, startPoint x: 564, startPoint y: 189, endPoint x: 899, endPoint y: 493, distance: 452.9
click at [718, 287] on div "taxdecdso-pdf taxdecdso-pdf Abacus_cert (1)-pdf Abacus_cert2-pdf Adequate Prote…" at bounding box center [554, 228] width 328 height 117
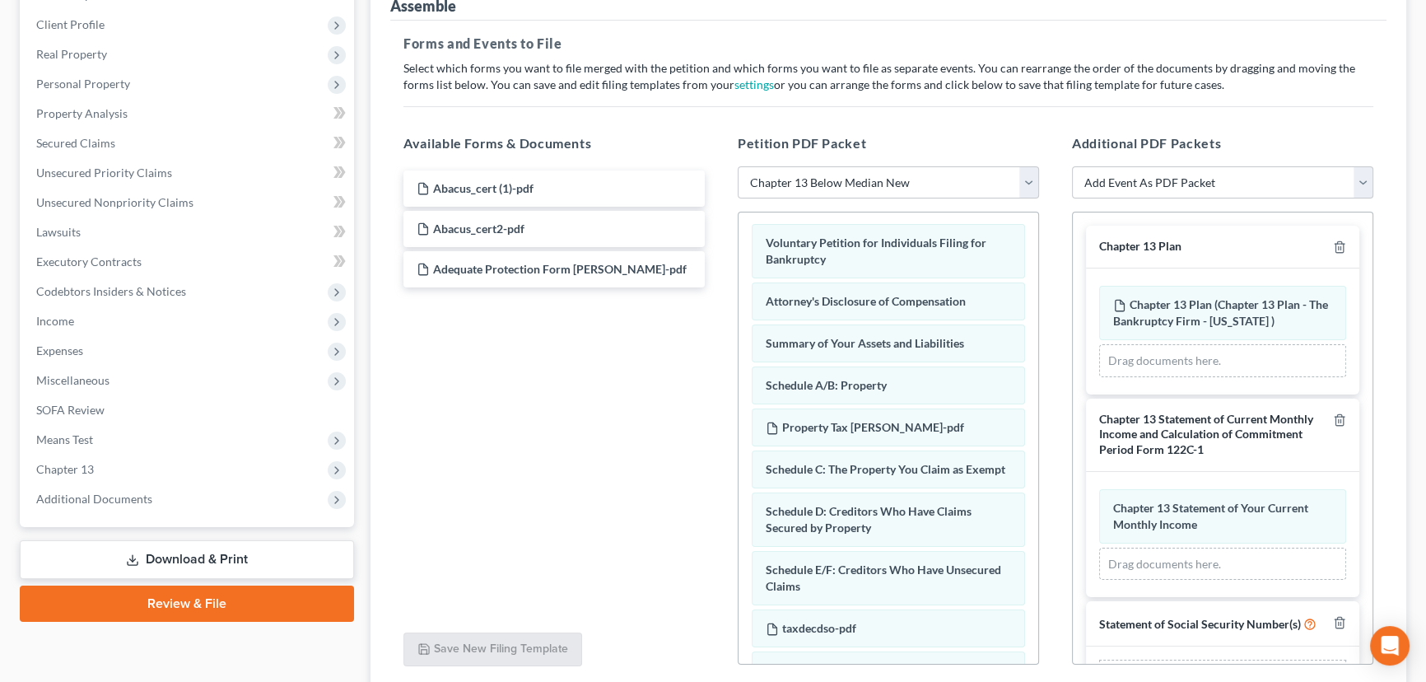
scroll to position [0, 0]
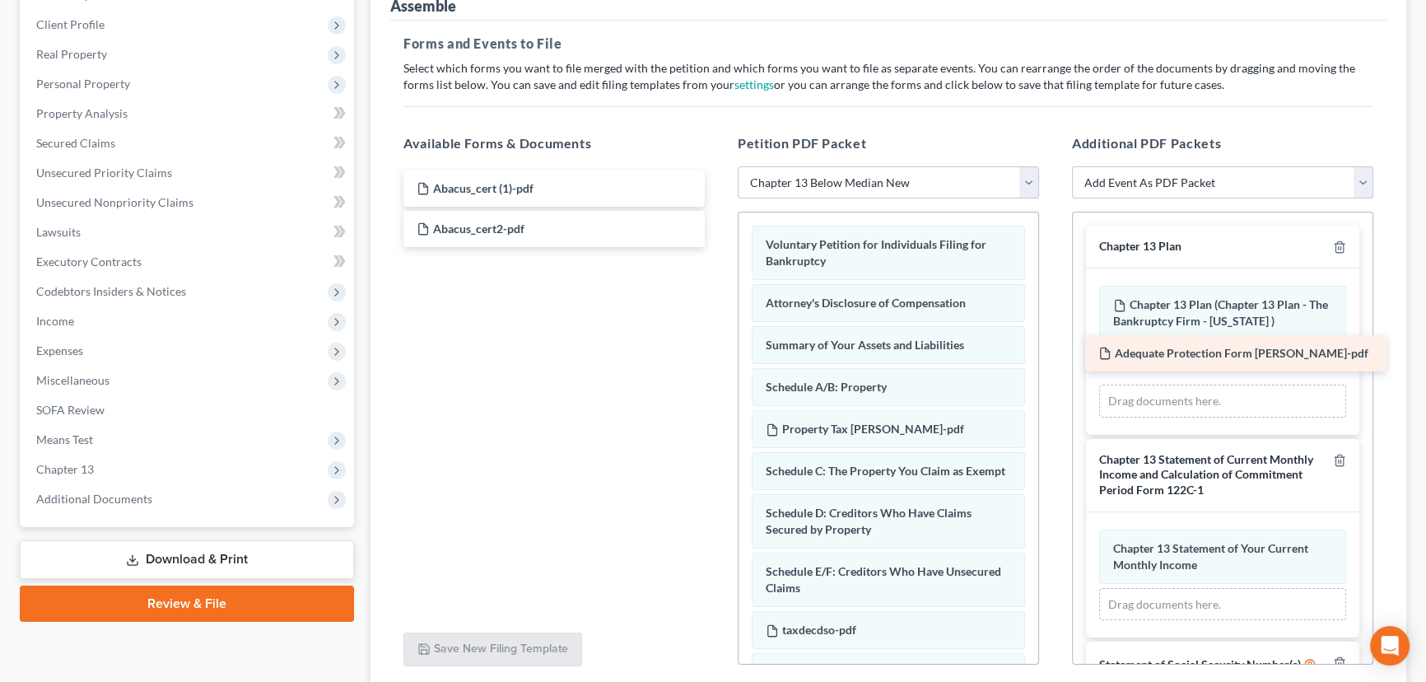
drag, startPoint x: 488, startPoint y: 264, endPoint x: 1169, endPoint y: 348, distance: 686.3
click at [718, 247] on div "Adequate Protection Form Bisel-pdf Abacus_cert (1)-pdf Abacus_cert2-pdf Adequat…" at bounding box center [554, 208] width 328 height 77
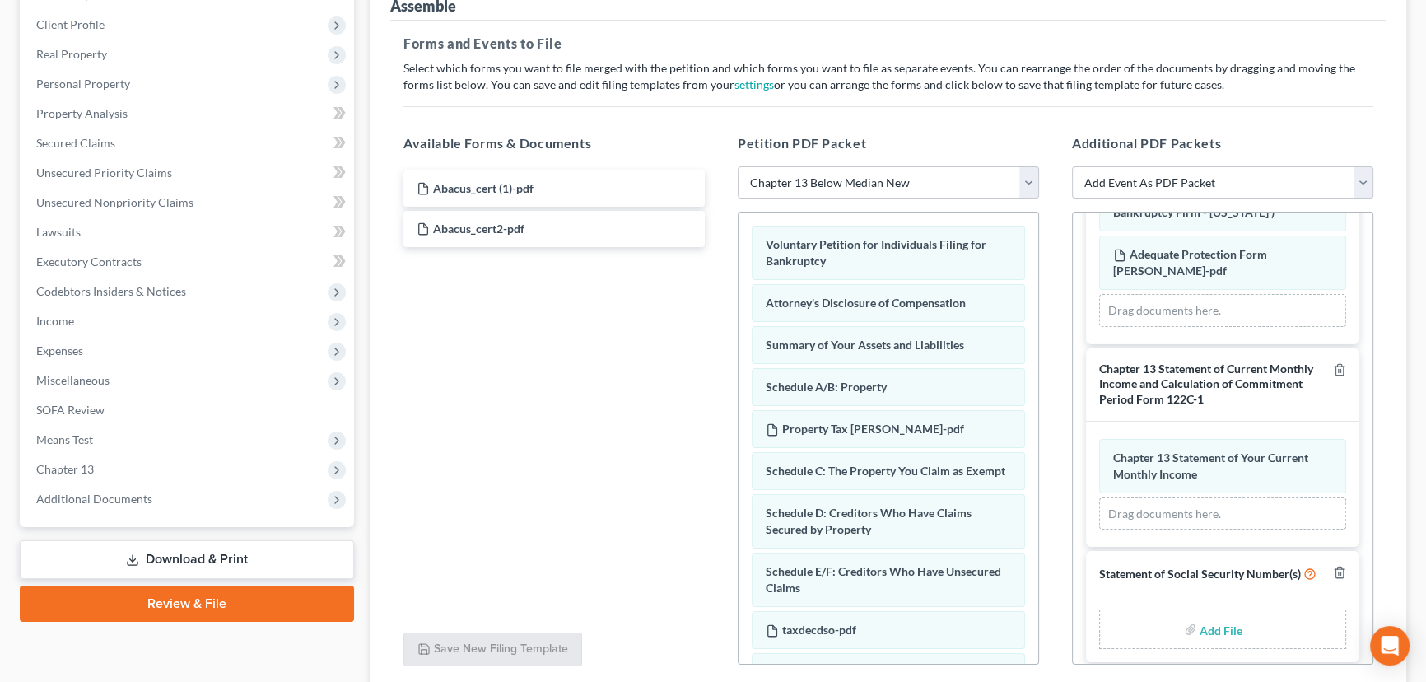
scroll to position [116, 0]
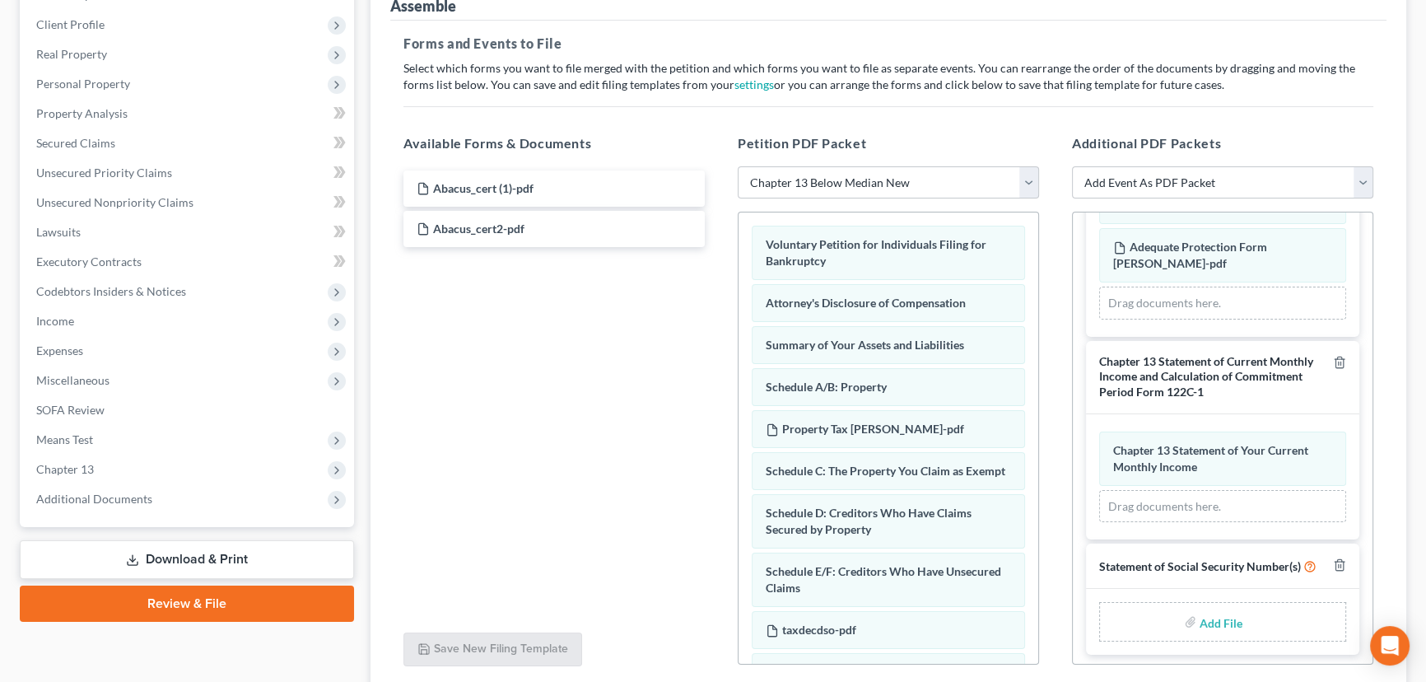
type input "C:\fakepath\Form 121 Bisel.pdf"
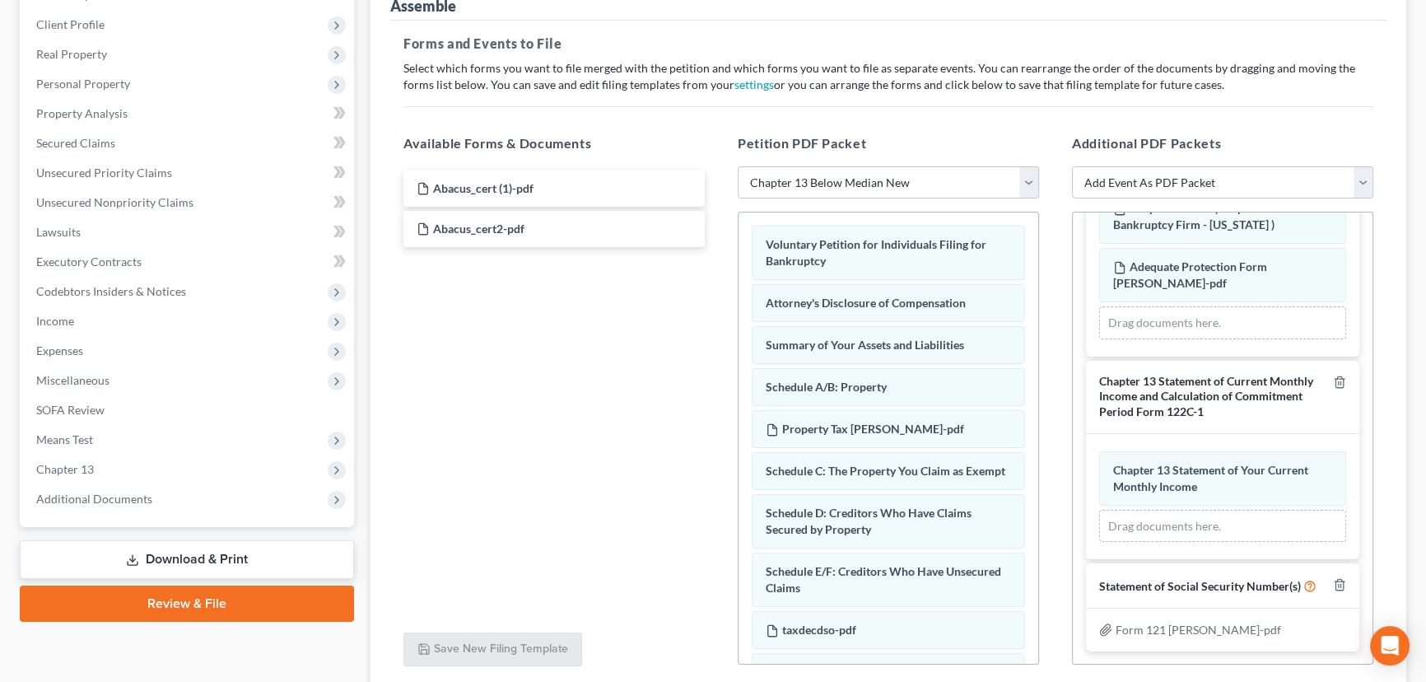
scroll to position [94, 0]
click at [1201, 534] on div "Chapter 13 Statement of Your Current Monthly Income Amended Chapter 13 Statemen…" at bounding box center [1222, 499] width 273 height 126
click at [1362, 178] on select "Add Event As PDF Packet Affidavit/Declaration Amended Document Amended Schedule…" at bounding box center [1222, 182] width 301 height 33
select select "14"
click at [1072, 166] on select "Add Event As PDF Packet Affidavit/Declaration Amended Document Amended Schedule…" at bounding box center [1222, 182] width 301 height 33
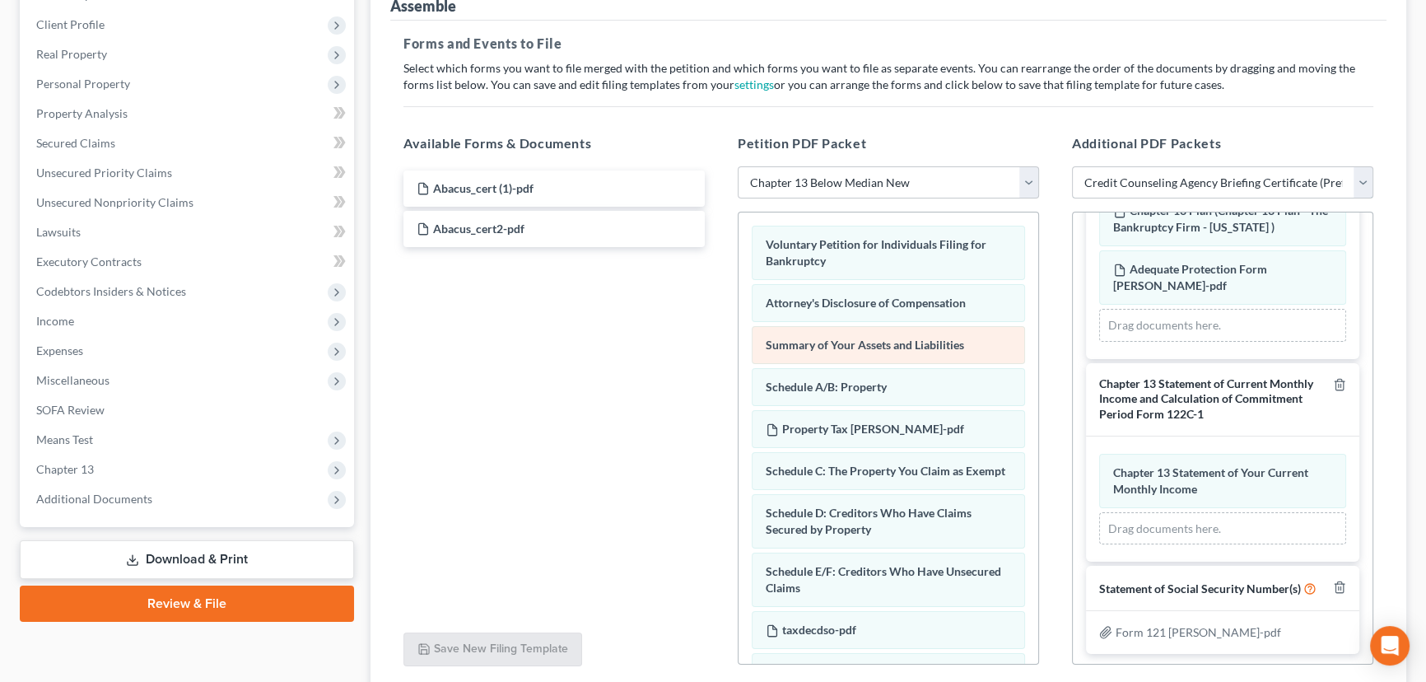
select select
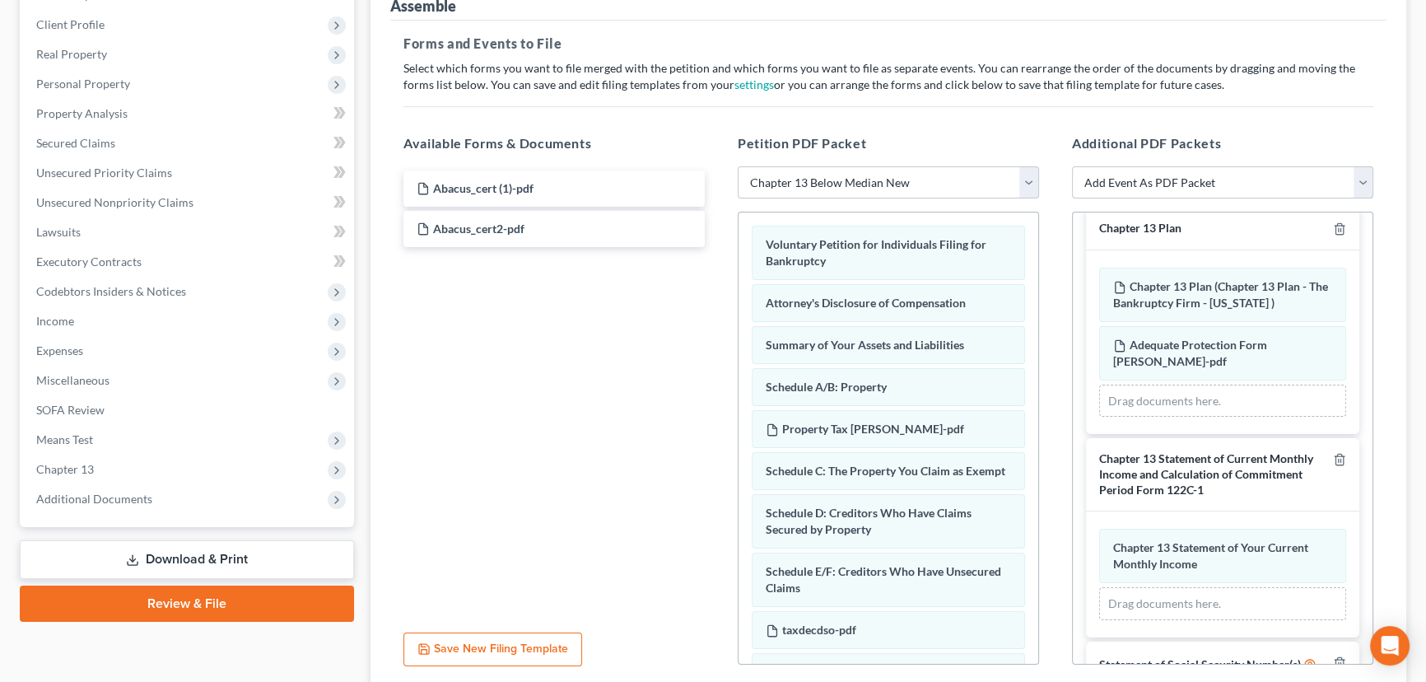
scroll to position [0, 0]
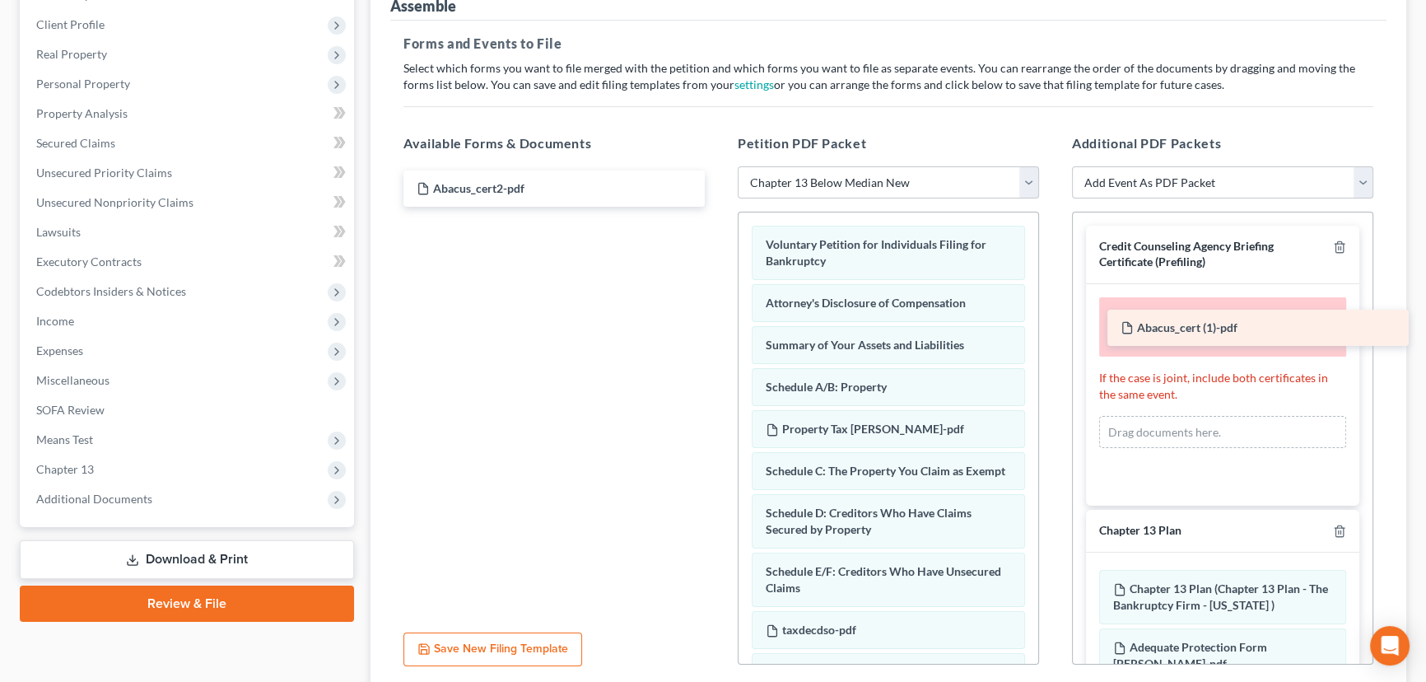
drag, startPoint x: 475, startPoint y: 183, endPoint x: 1180, endPoint y: 321, distance: 718.3
click at [718, 207] on div "Abacus_cert (1)-pdf Abacus_cert (1)-pdf Abacus_cert2-pdf" at bounding box center [554, 188] width 328 height 36
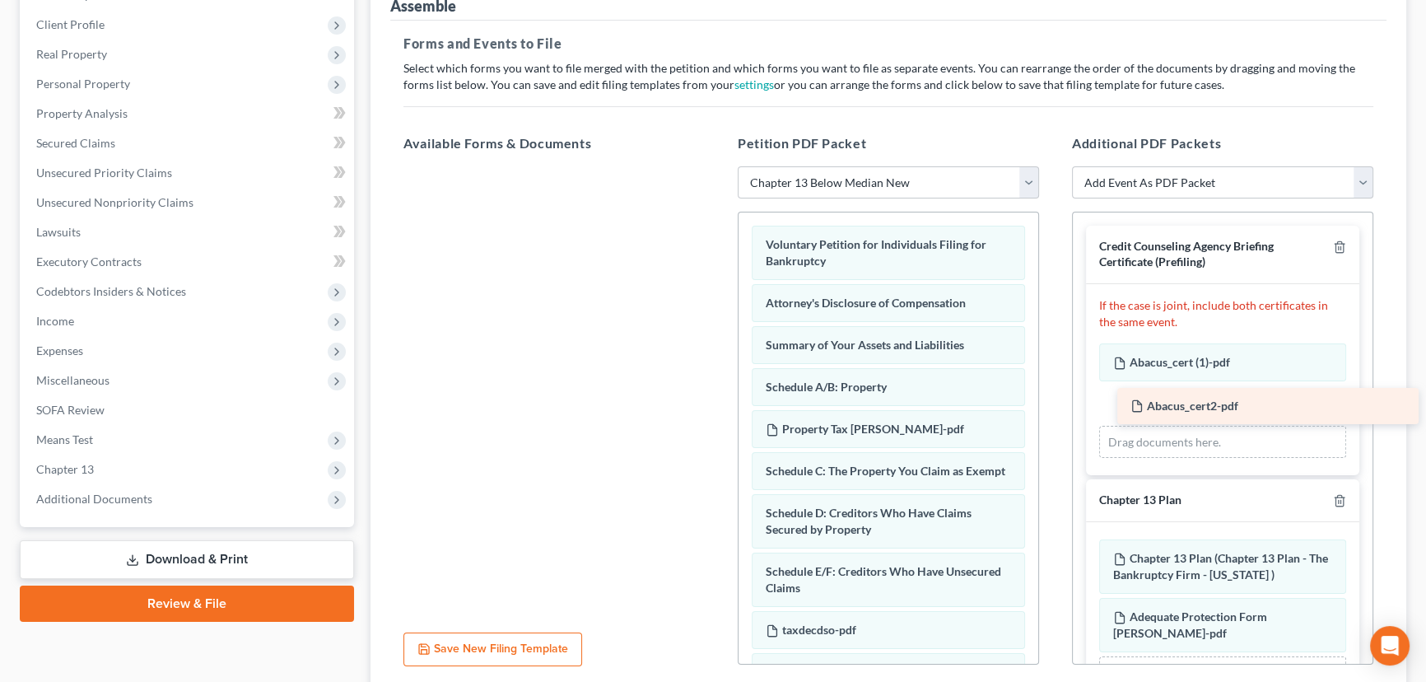
drag, startPoint x: 510, startPoint y: 189, endPoint x: 1211, endPoint y: 404, distance: 733.8
click at [718, 166] on div "Abacus_cert2-pdf Abacus_cert2-pdf" at bounding box center [554, 166] width 328 height 0
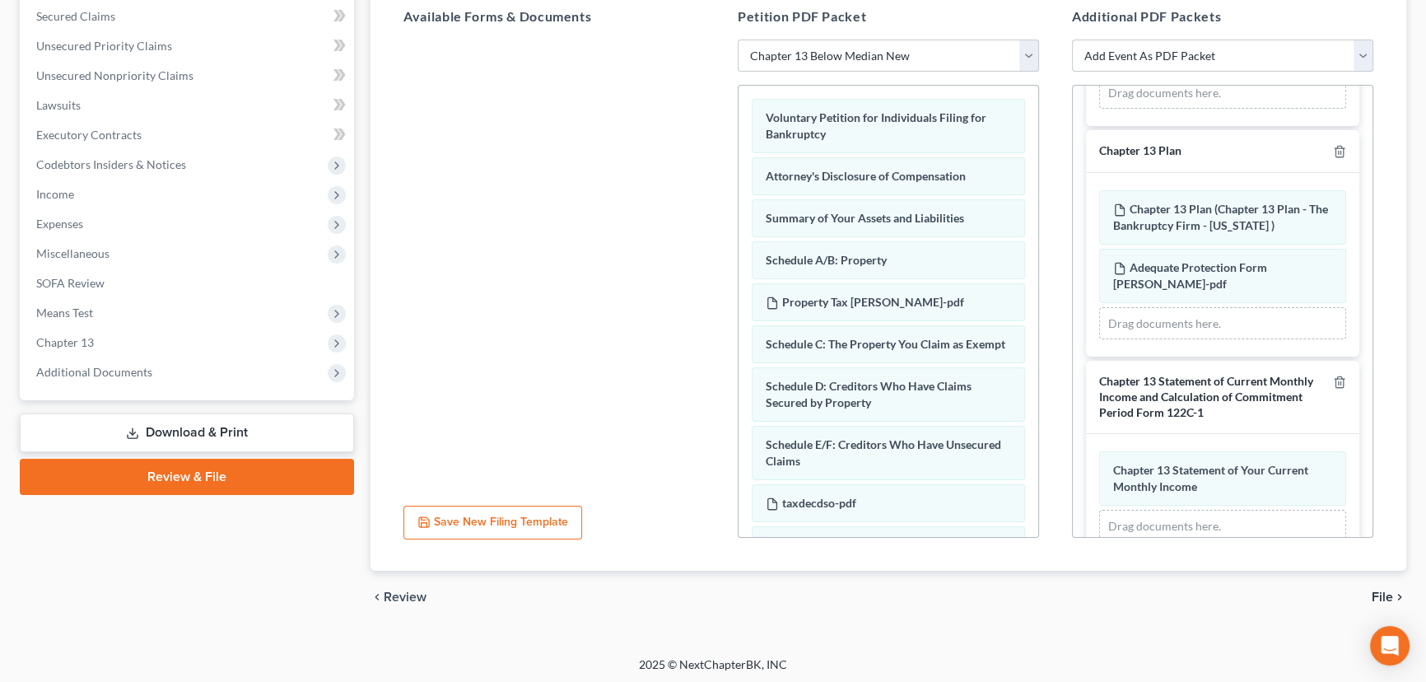
scroll to position [350, 0]
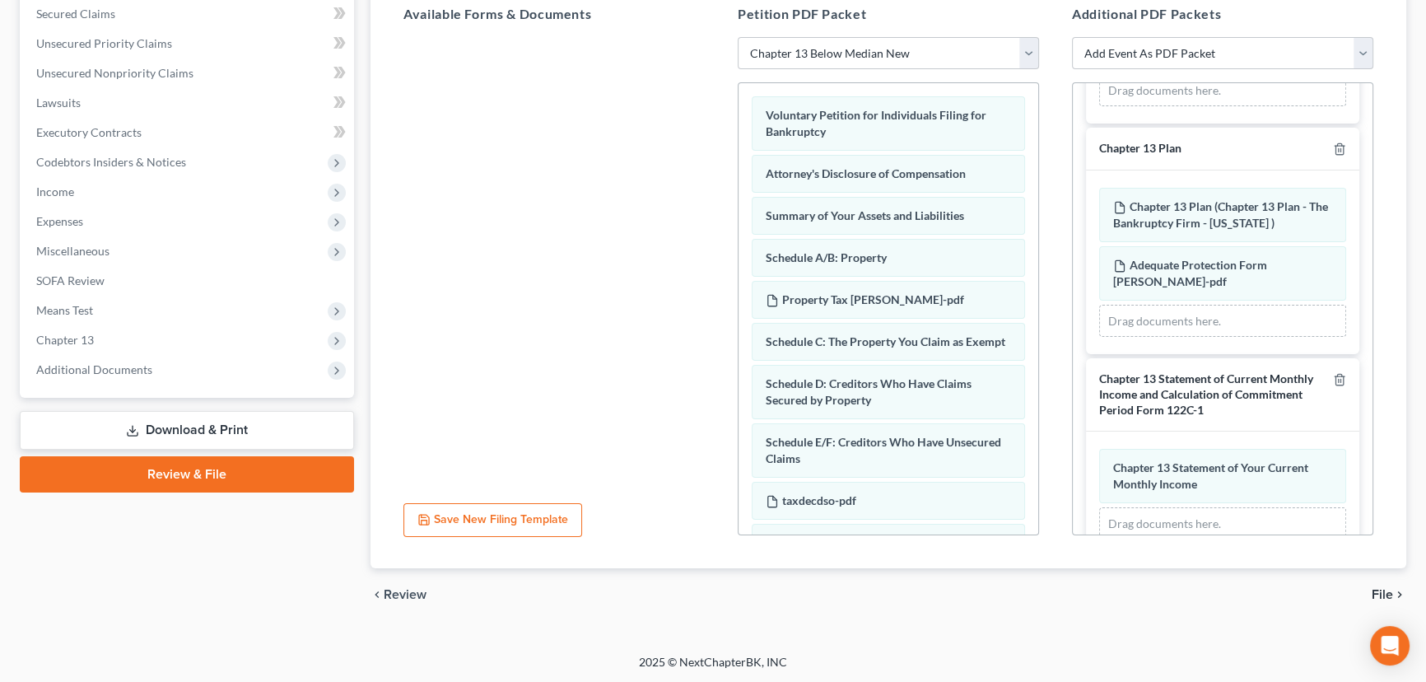
click at [1383, 591] on span "File" at bounding box center [1382, 594] width 21 height 13
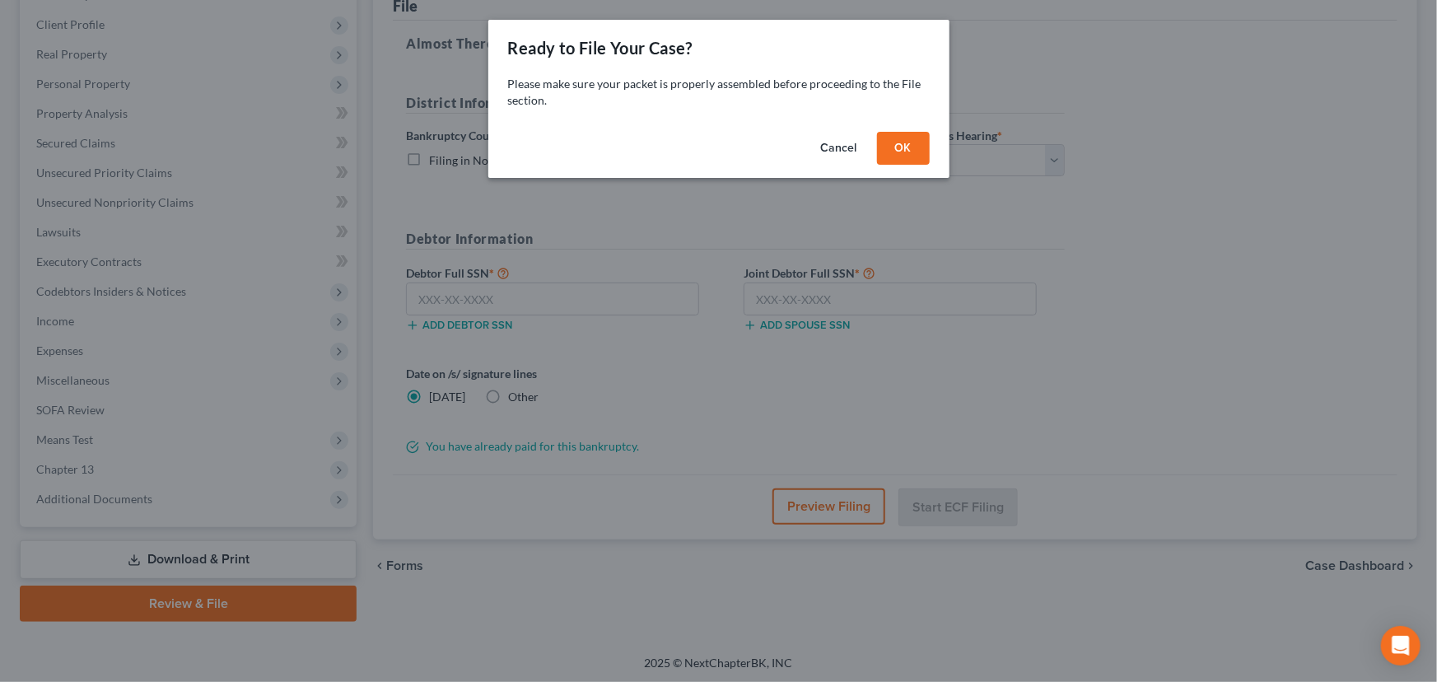
click at [917, 146] on button "OK" at bounding box center [903, 148] width 53 height 33
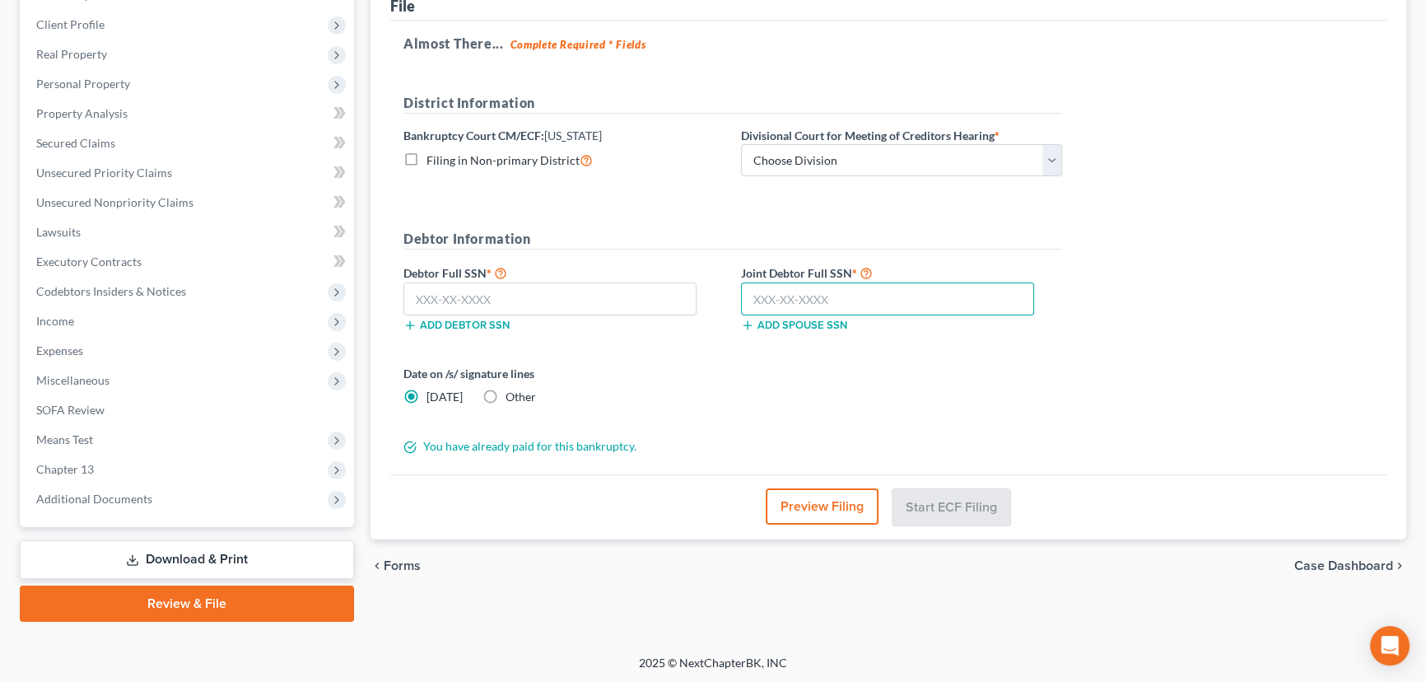
click at [760, 296] on input "text" at bounding box center [887, 298] width 293 height 33
paste input "564-51-1578"
type input "564-51-1578"
click at [464, 298] on input "text" at bounding box center [549, 298] width 293 height 33
paste input "552-67-4072"
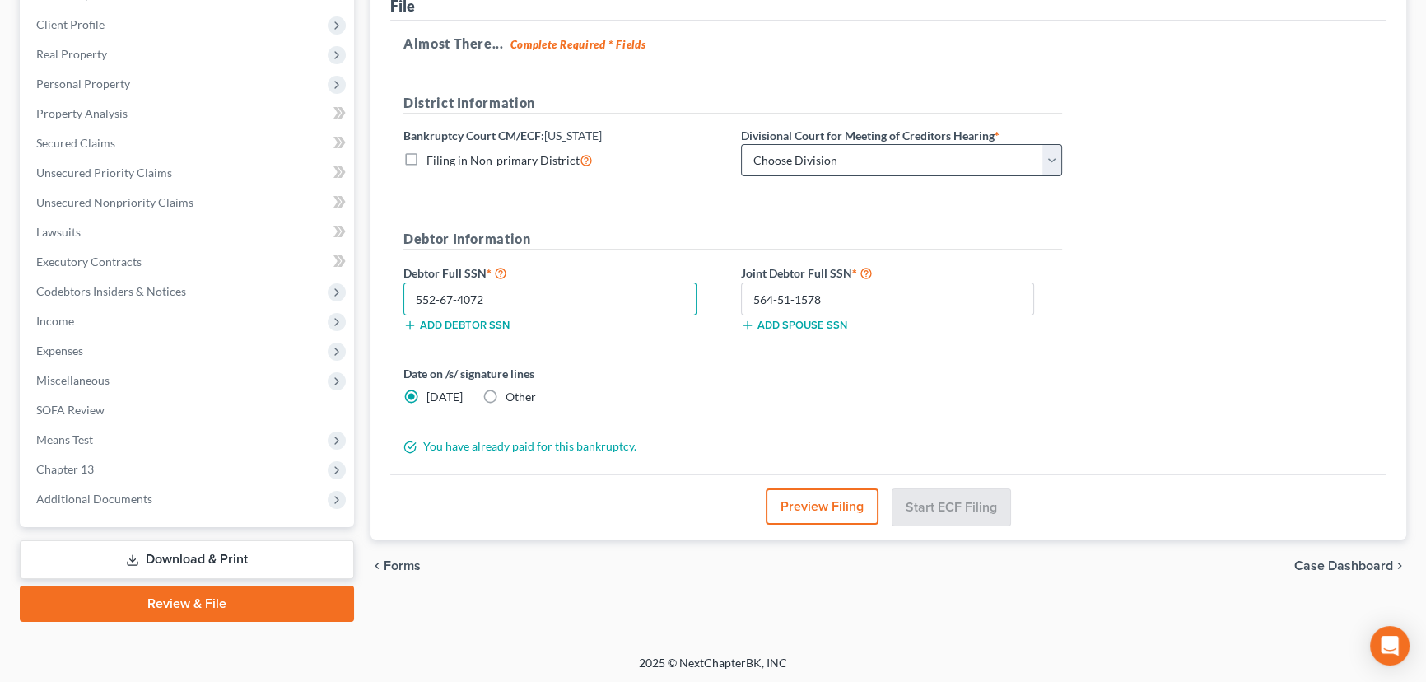
type input "552-67-4072"
click at [840, 163] on select "Choose Division Salt Lake city" at bounding box center [901, 160] width 321 height 33
select select "0"
click at [741, 144] on select "Choose Division Salt Lake city" at bounding box center [901, 160] width 321 height 33
click at [945, 511] on button "Start ECF Filing" at bounding box center [952, 506] width 118 height 36
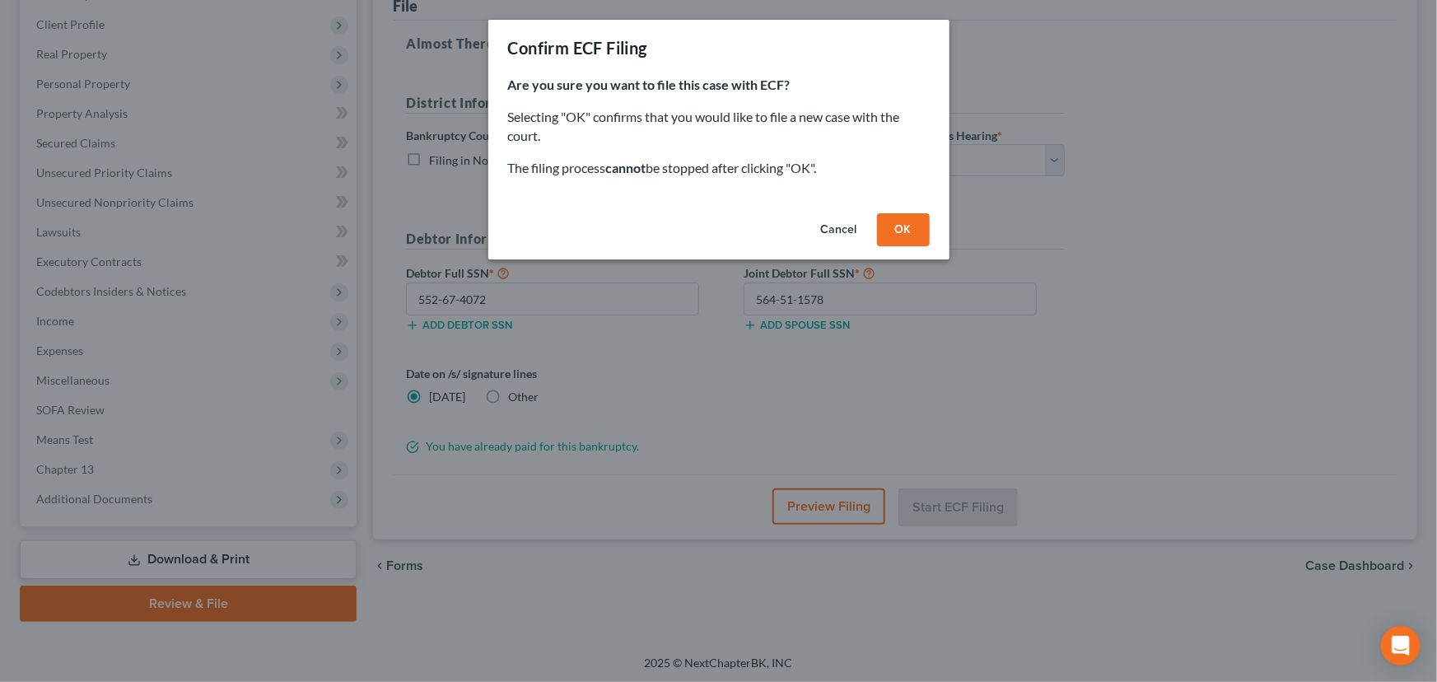
click at [907, 231] on button "OK" at bounding box center [903, 229] width 53 height 33
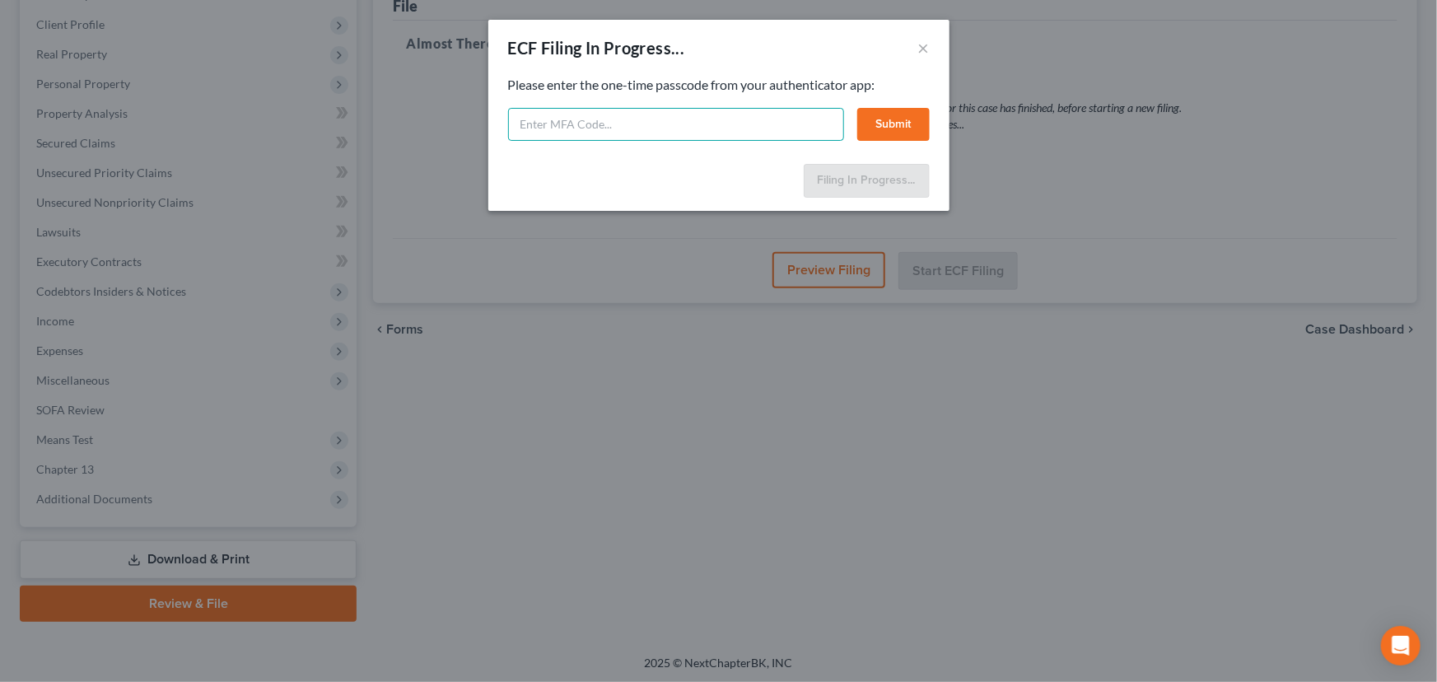
click at [537, 124] on input "text" at bounding box center [676, 124] width 336 height 33
type input "121140"
click at [900, 124] on button "Submit" at bounding box center [893, 124] width 72 height 33
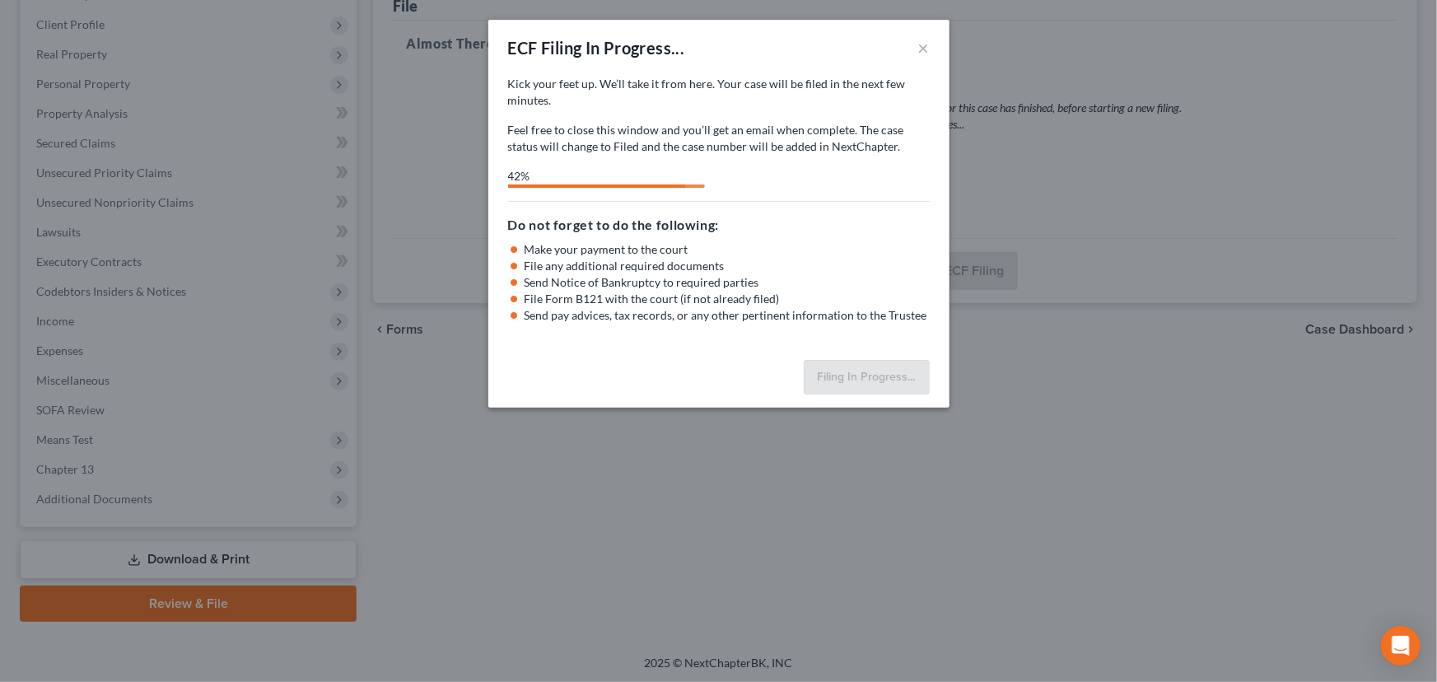
select select "0"
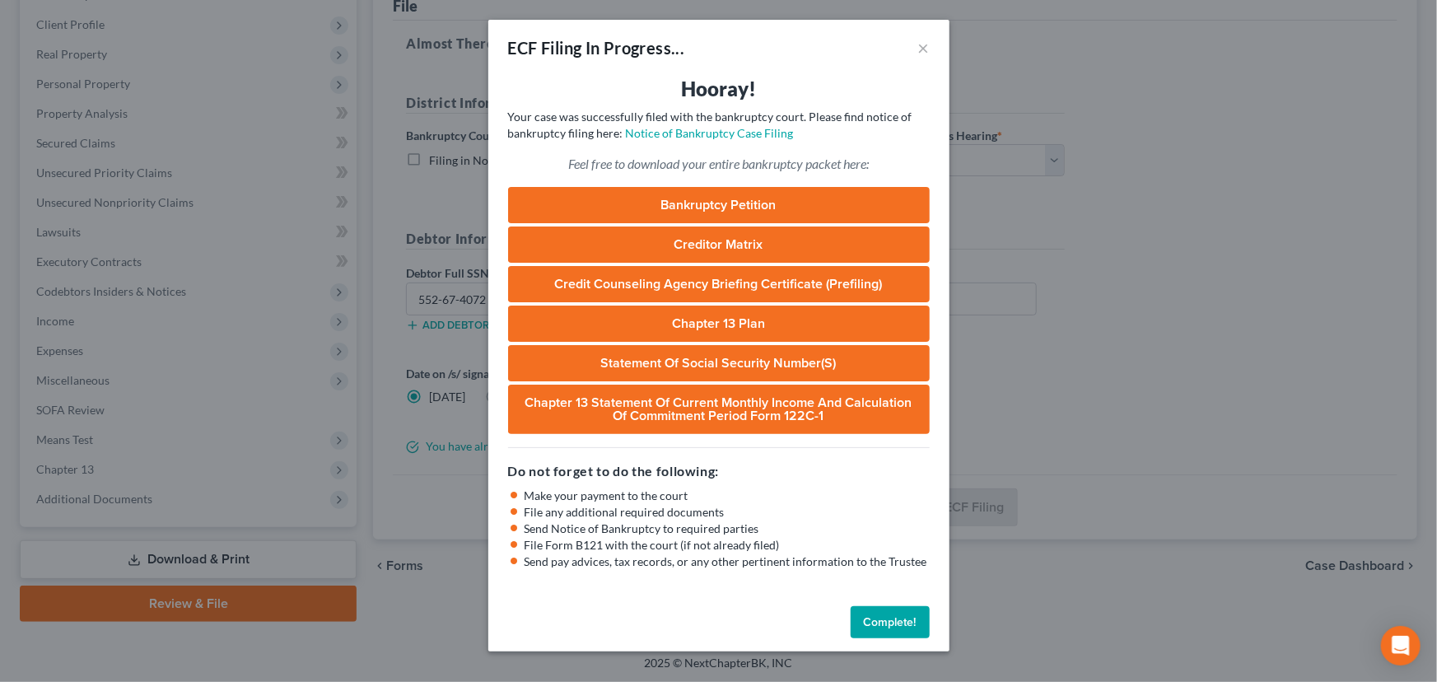
drag, startPoint x: 887, startPoint y: 623, endPoint x: 749, endPoint y: 496, distance: 188.2
click at [887, 623] on button "Complete!" at bounding box center [890, 622] width 79 height 33
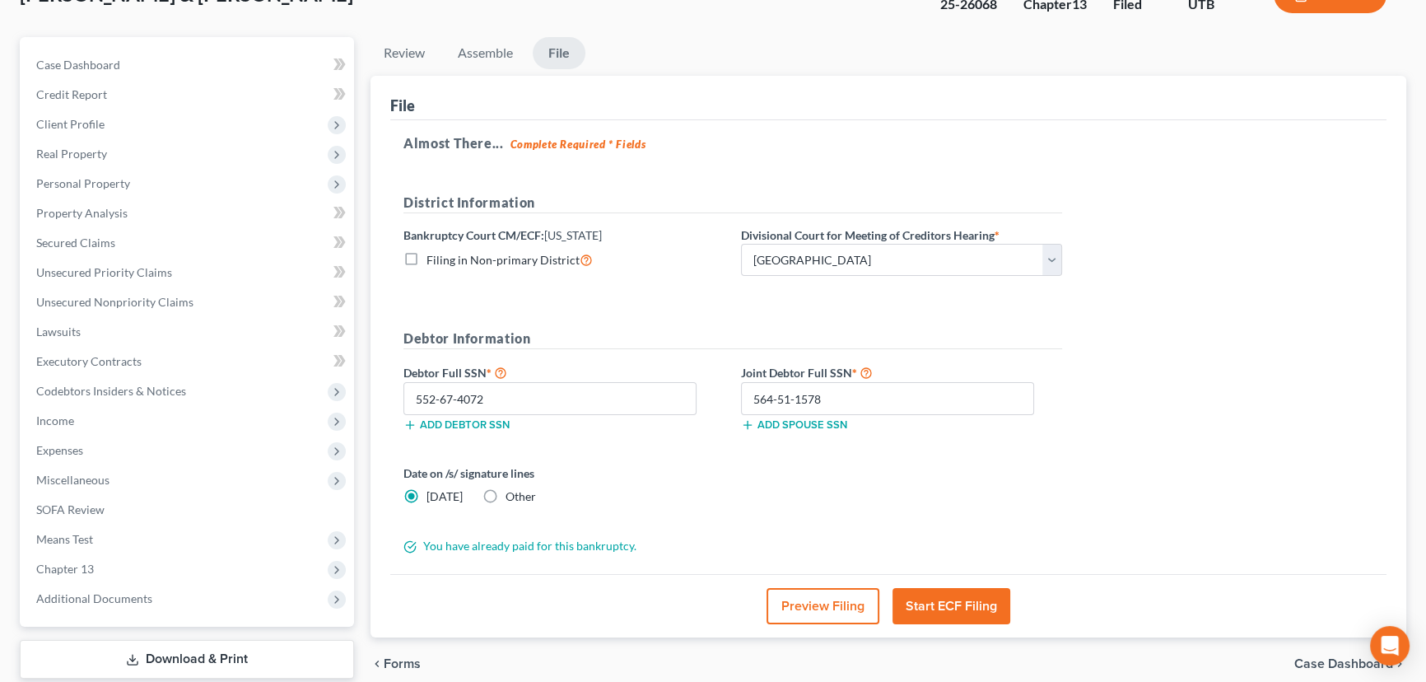
scroll to position [0, 0]
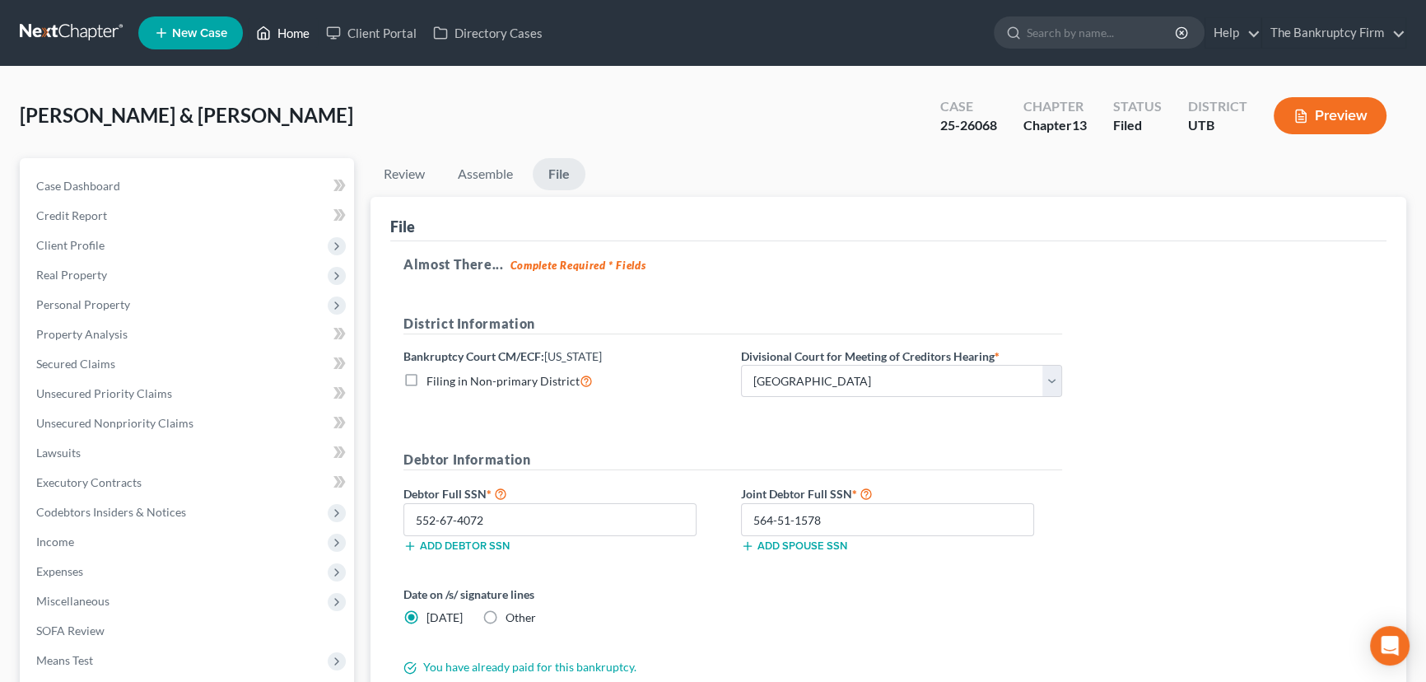
click at [300, 34] on link "Home" at bounding box center [283, 33] width 70 height 30
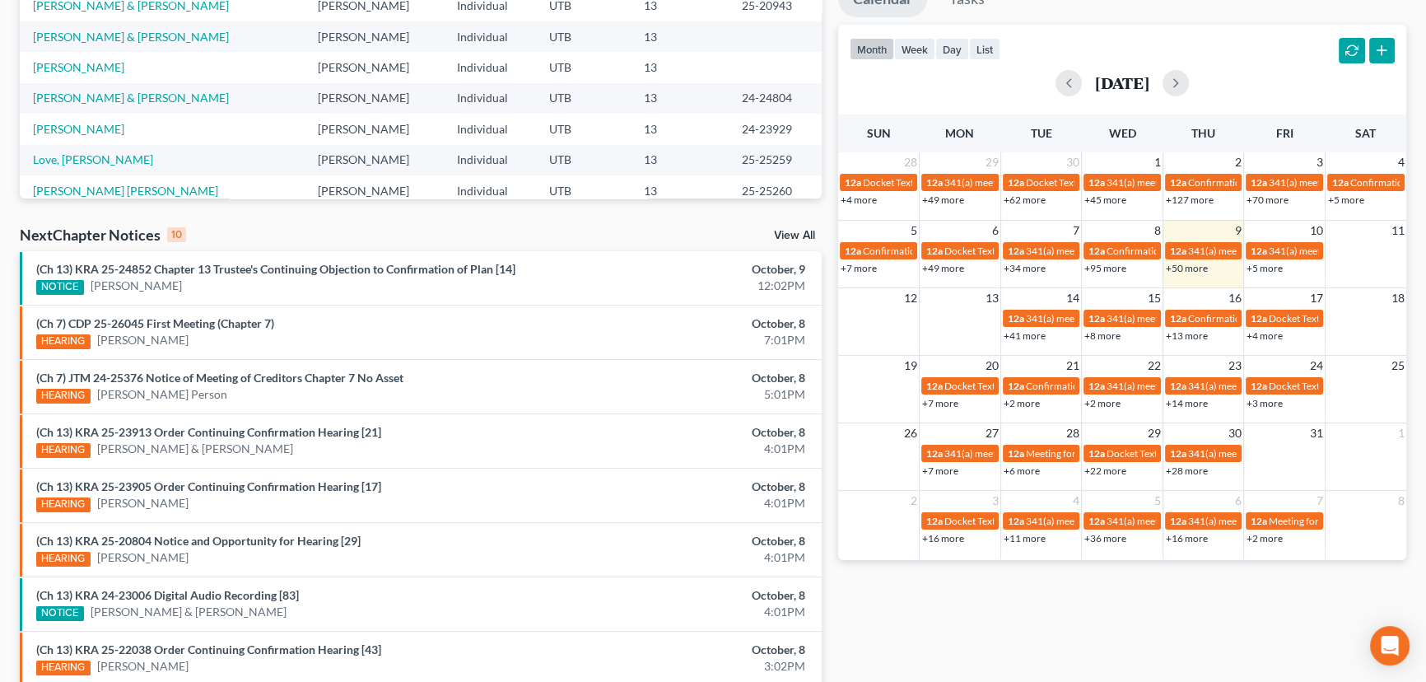
scroll to position [374, 0]
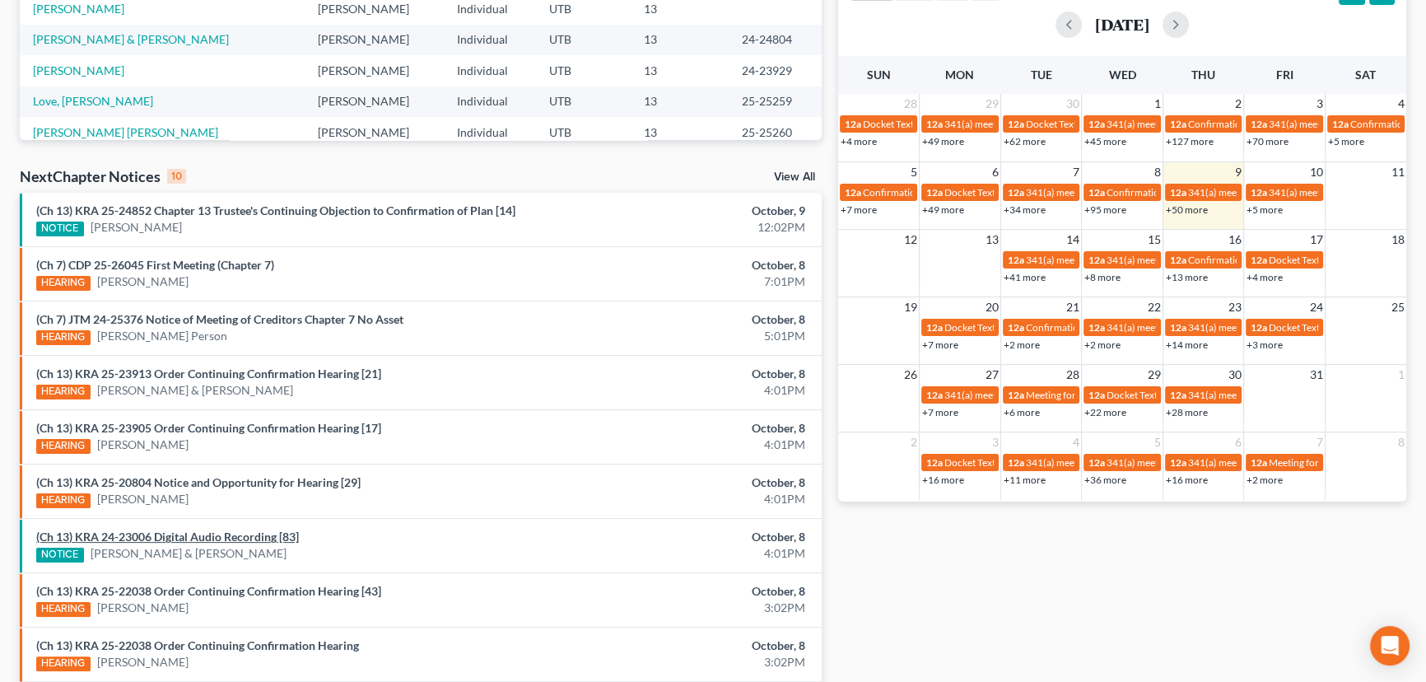
click at [226, 534] on link "(Ch 13) KRA 24-23006 Digital Audio Recording [83]" at bounding box center [167, 536] width 263 height 14
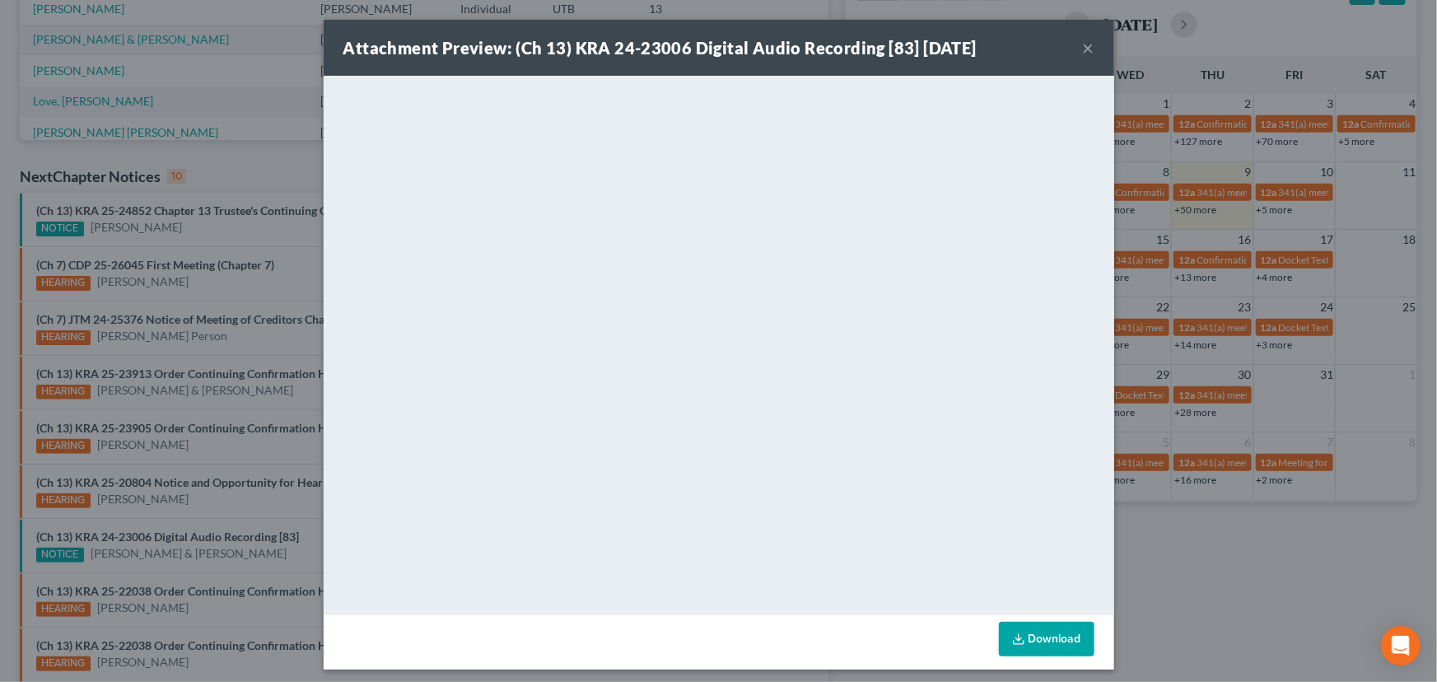
click at [185, 522] on div "Attachment Preview: (Ch 13) KRA 24-23006 Digital Audio Recording [83] 10/08/202…" at bounding box center [718, 341] width 1437 height 682
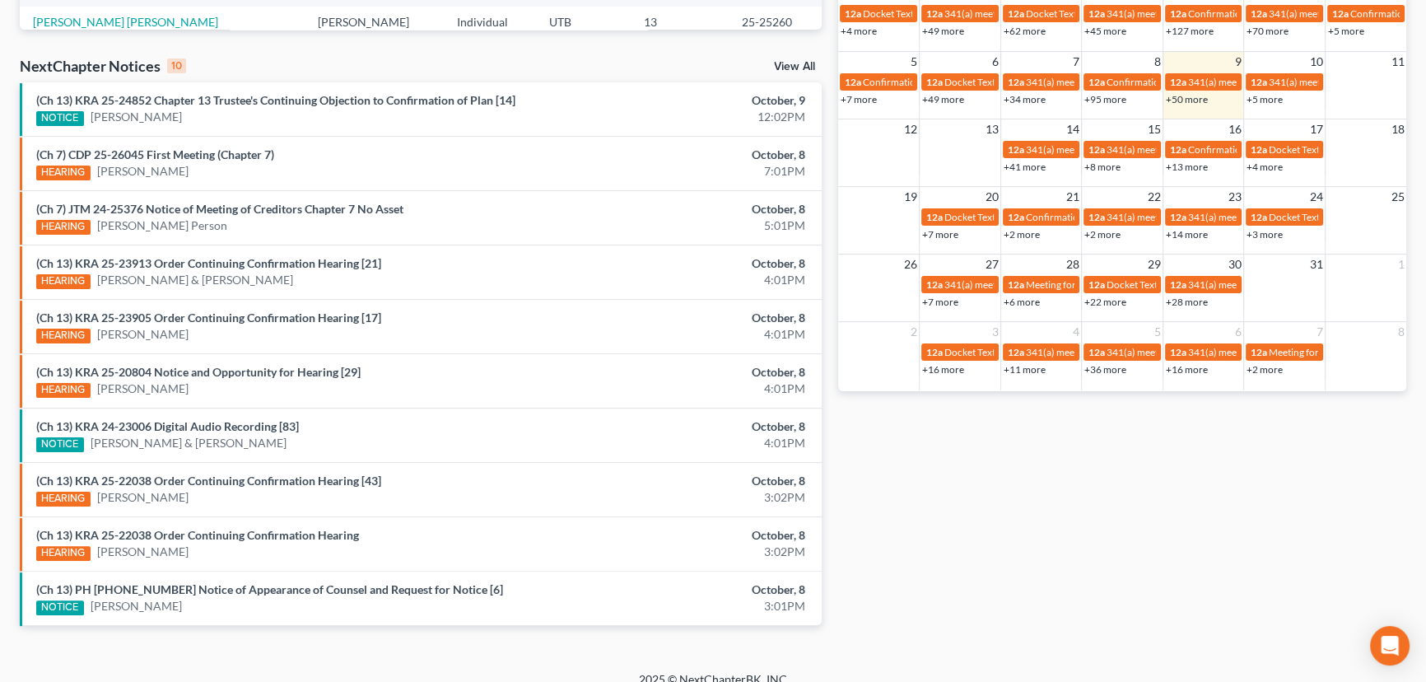
scroll to position [500, 0]
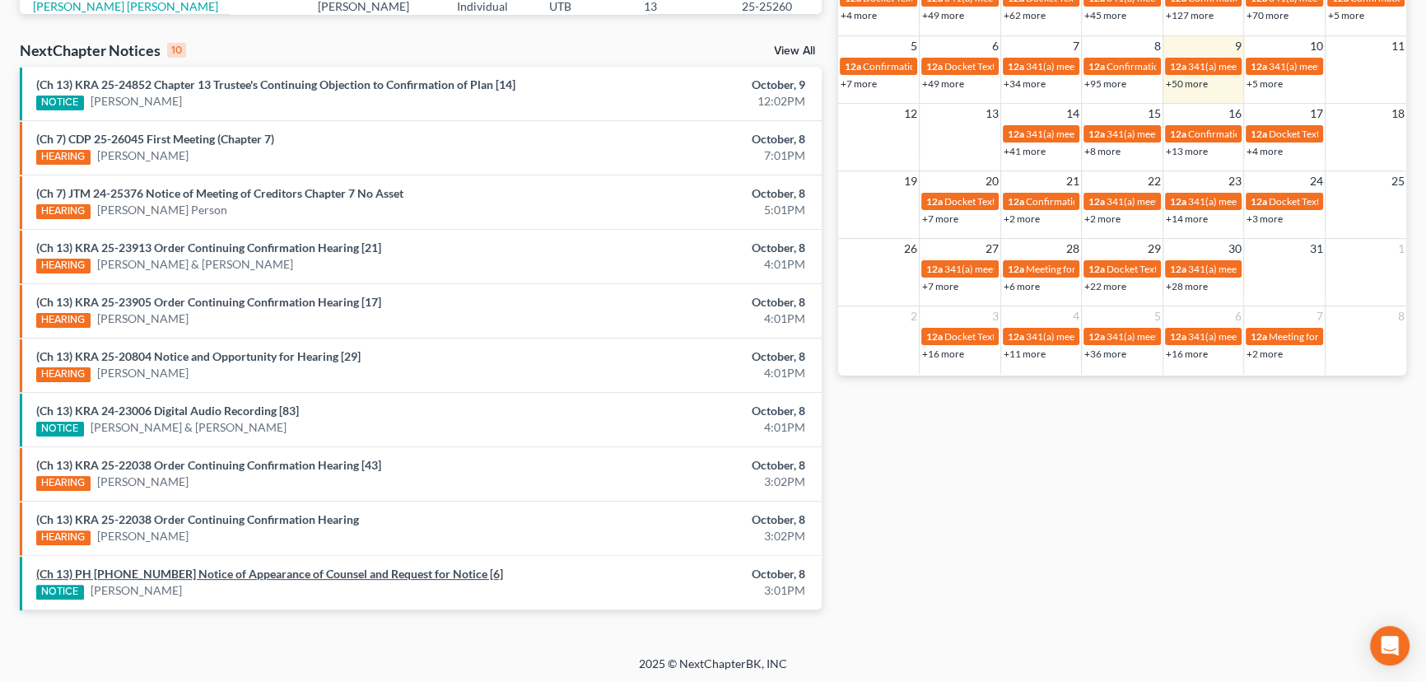
click at [219, 576] on link "(Ch 13) PH 25-25761 Notice of Appearance of Counsel and Request for Notice [6]" at bounding box center [269, 574] width 467 height 14
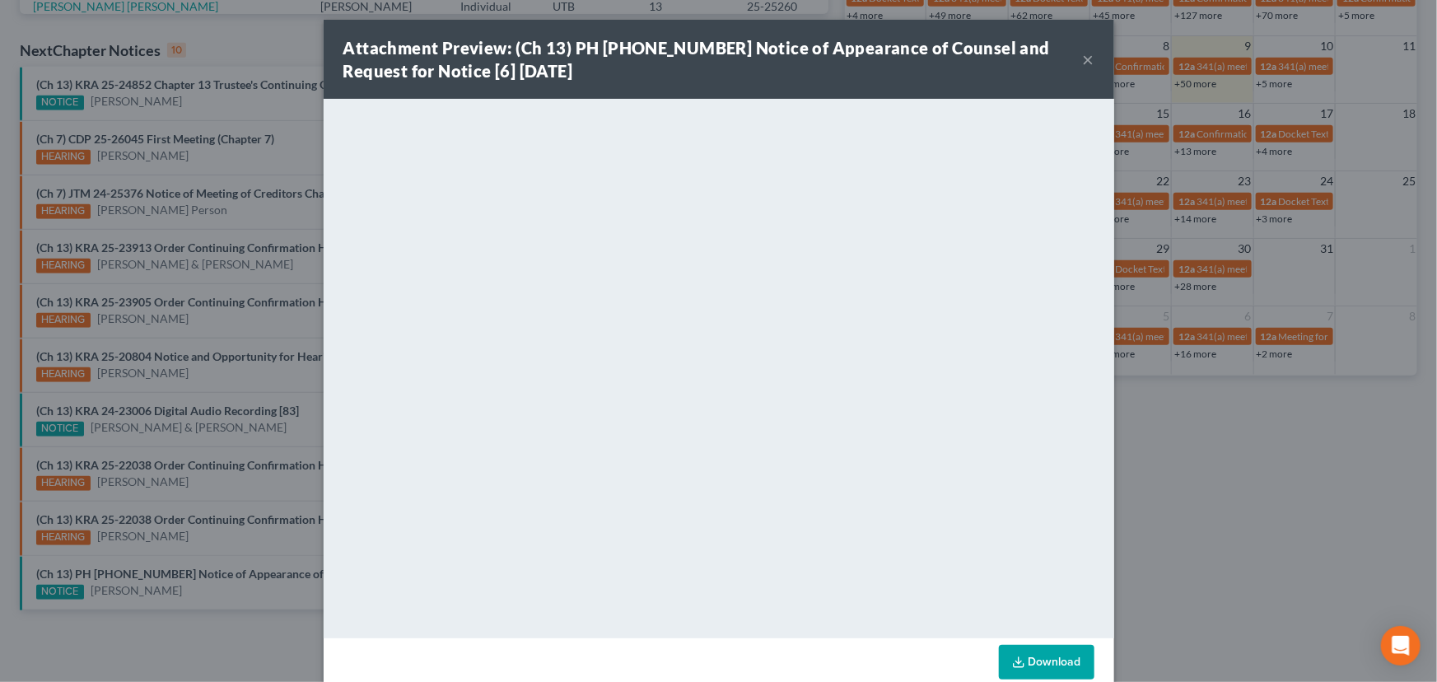
click at [186, 588] on div "Attachment Preview: (Ch 13) PH 25-25761 Notice of Appearance of Counsel and Req…" at bounding box center [718, 341] width 1437 height 682
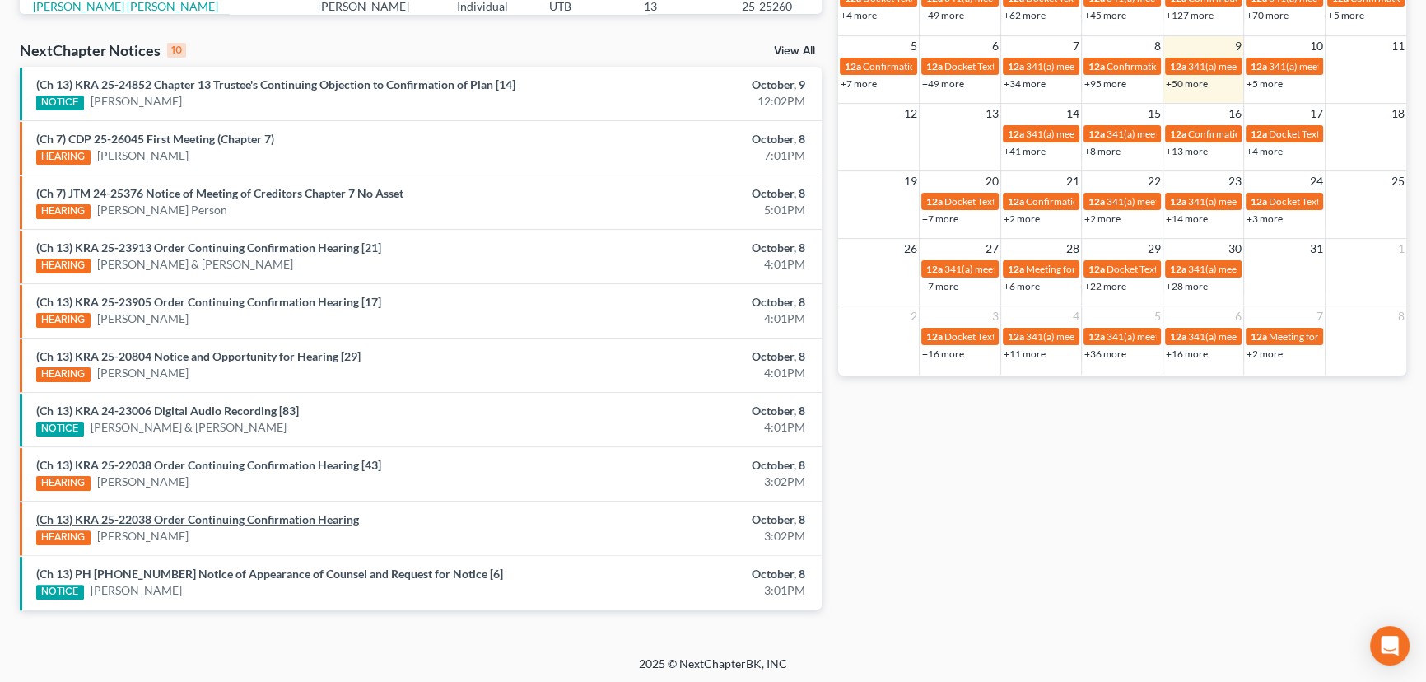
click at [194, 520] on link "(Ch 13) KRA 25-22038 Order Continuing Confirmation Hearing" at bounding box center [197, 519] width 323 height 14
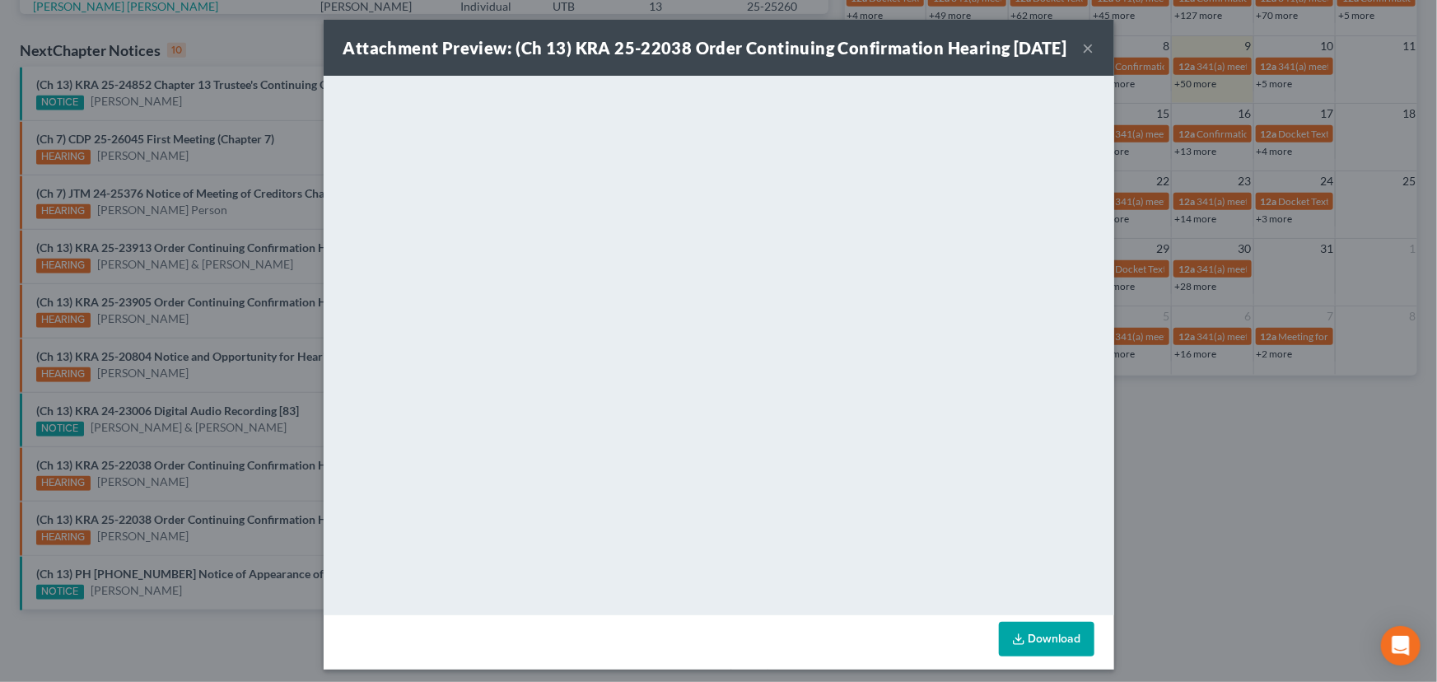
click at [218, 552] on div "Attachment Preview: (Ch 13) KRA 25-22038 Order Continuing Confirmation Hearing …" at bounding box center [718, 341] width 1437 height 682
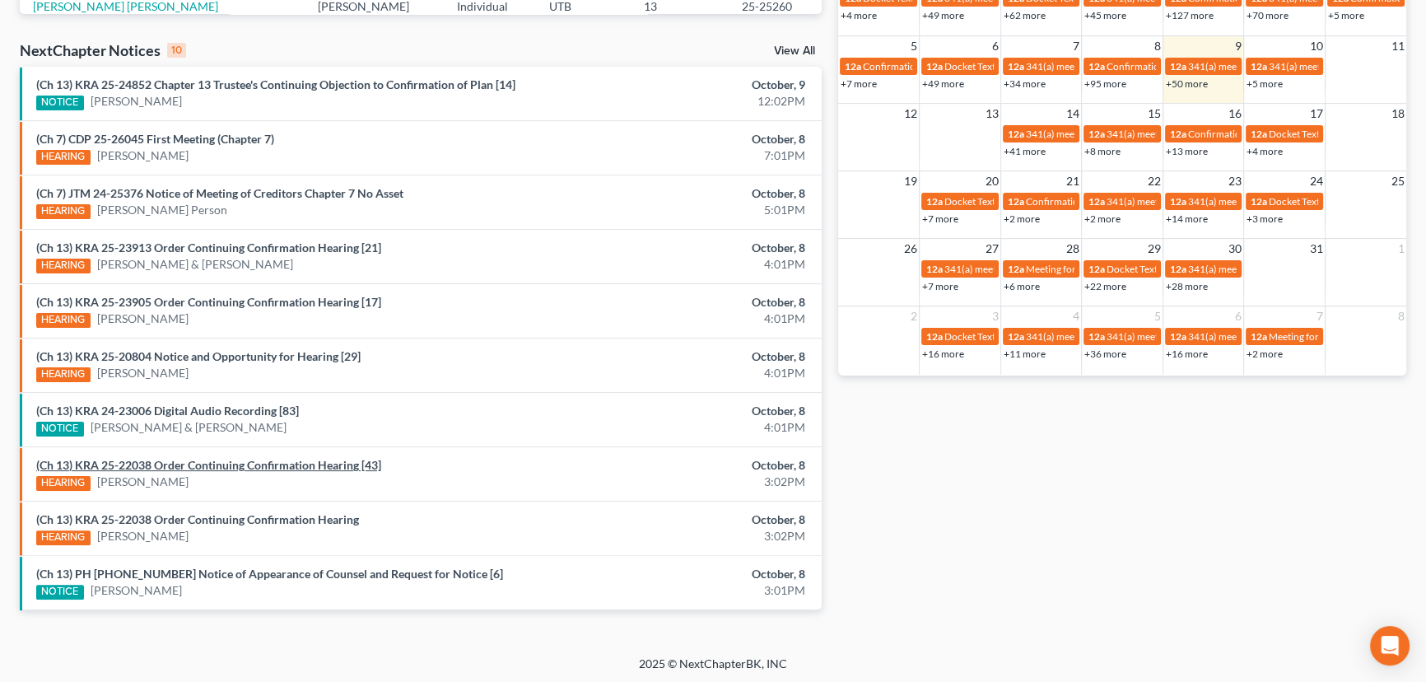
click at [217, 461] on link "(Ch 13) KRA 25-22038 Order Continuing Confirmation Hearing [43]" at bounding box center [208, 465] width 345 height 14
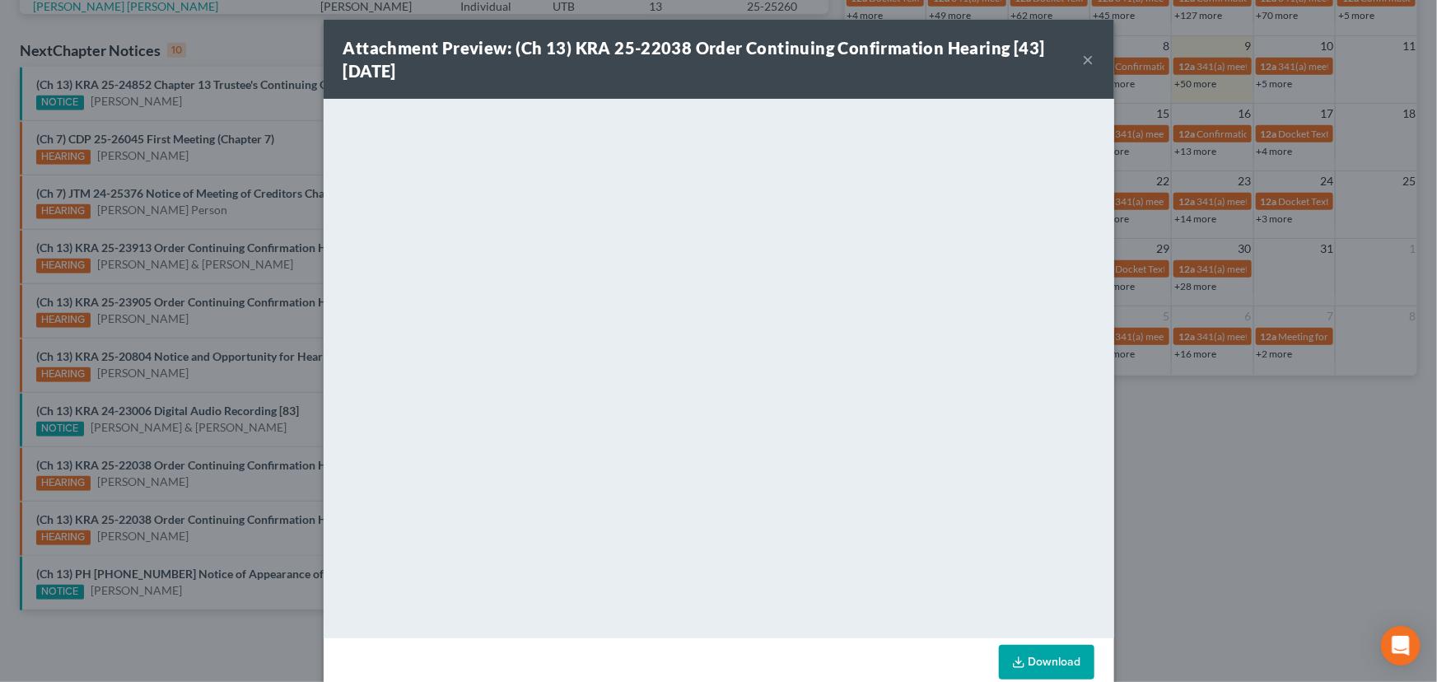
click at [205, 483] on div "Attachment Preview: (Ch 13) KRA 25-22038 Order Continuing Confirmation Hearing …" at bounding box center [718, 341] width 1437 height 682
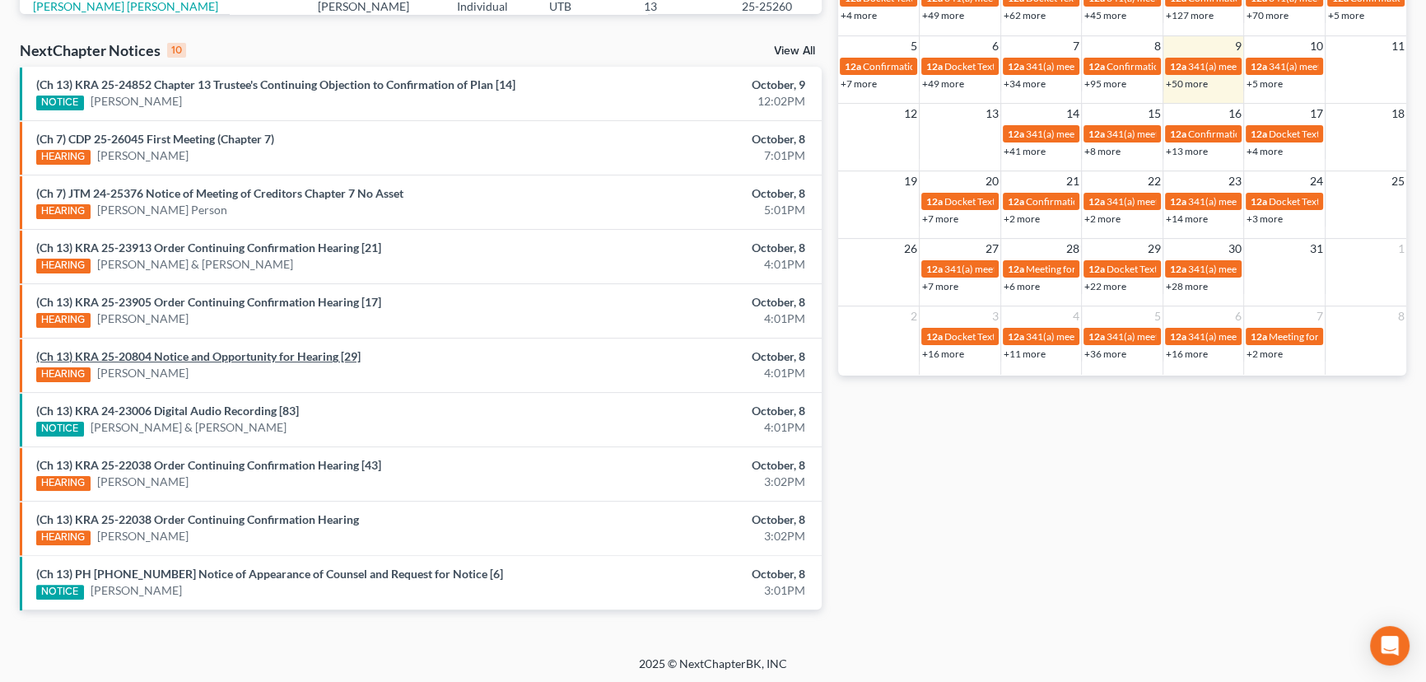
click at [200, 357] on link "(Ch 13) KRA 25-20804 Notice and Opportunity for Hearing [29]" at bounding box center [198, 356] width 324 height 14
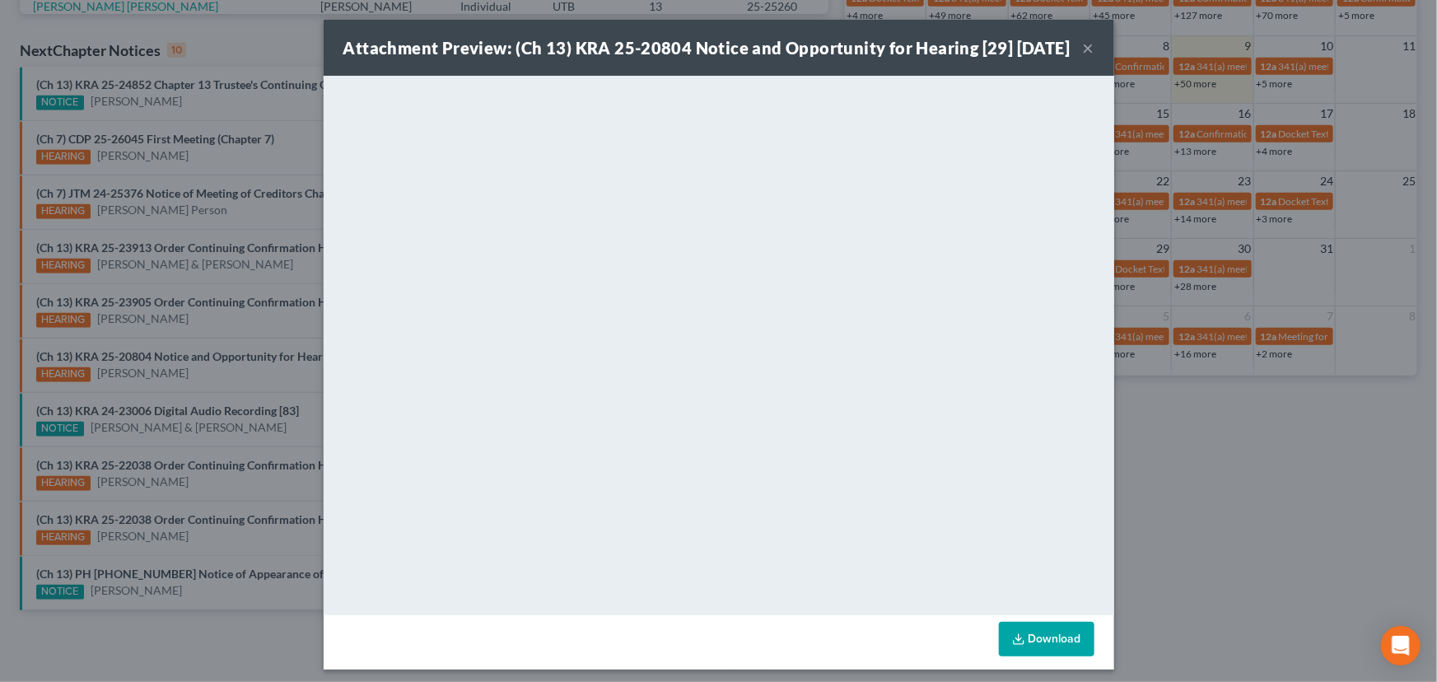
click at [1085, 58] on button "×" at bounding box center [1089, 48] width 12 height 20
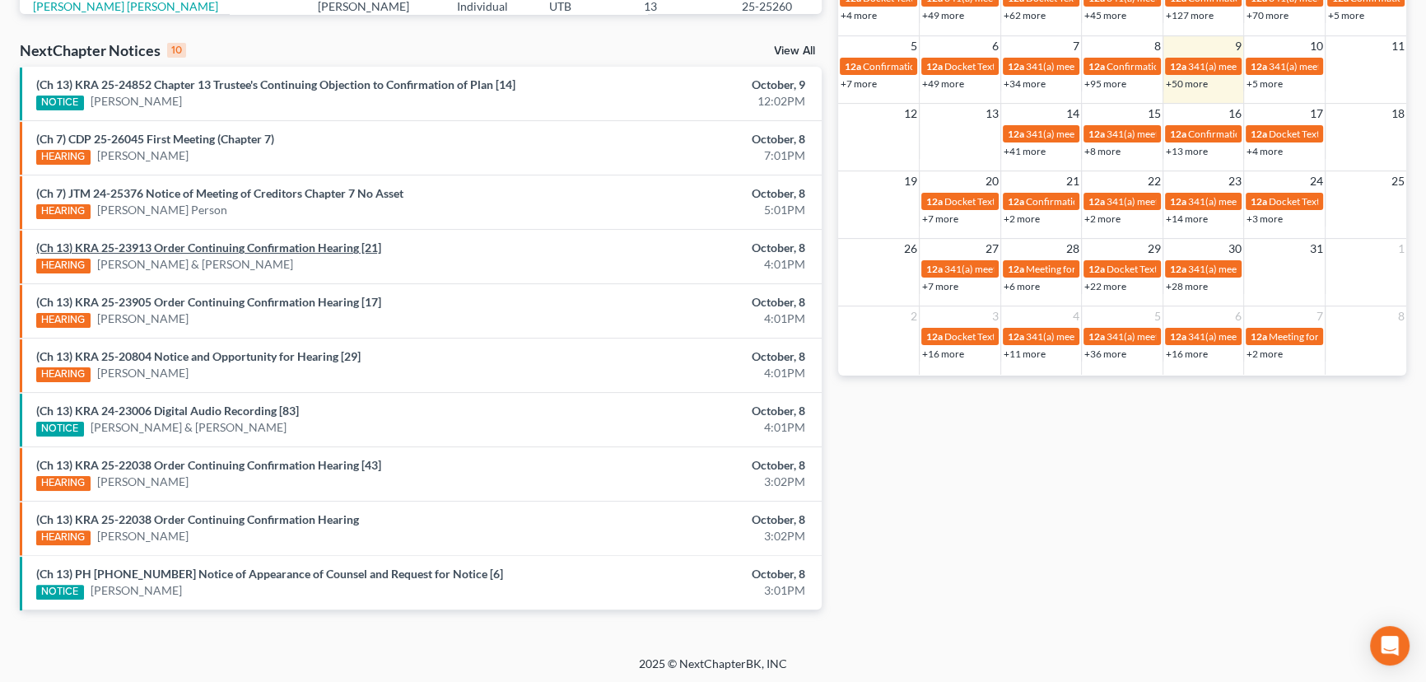
click at [287, 248] on link "(Ch 13) KRA 25-23913 Order Continuing Confirmation Hearing [21]" at bounding box center [208, 247] width 345 height 14
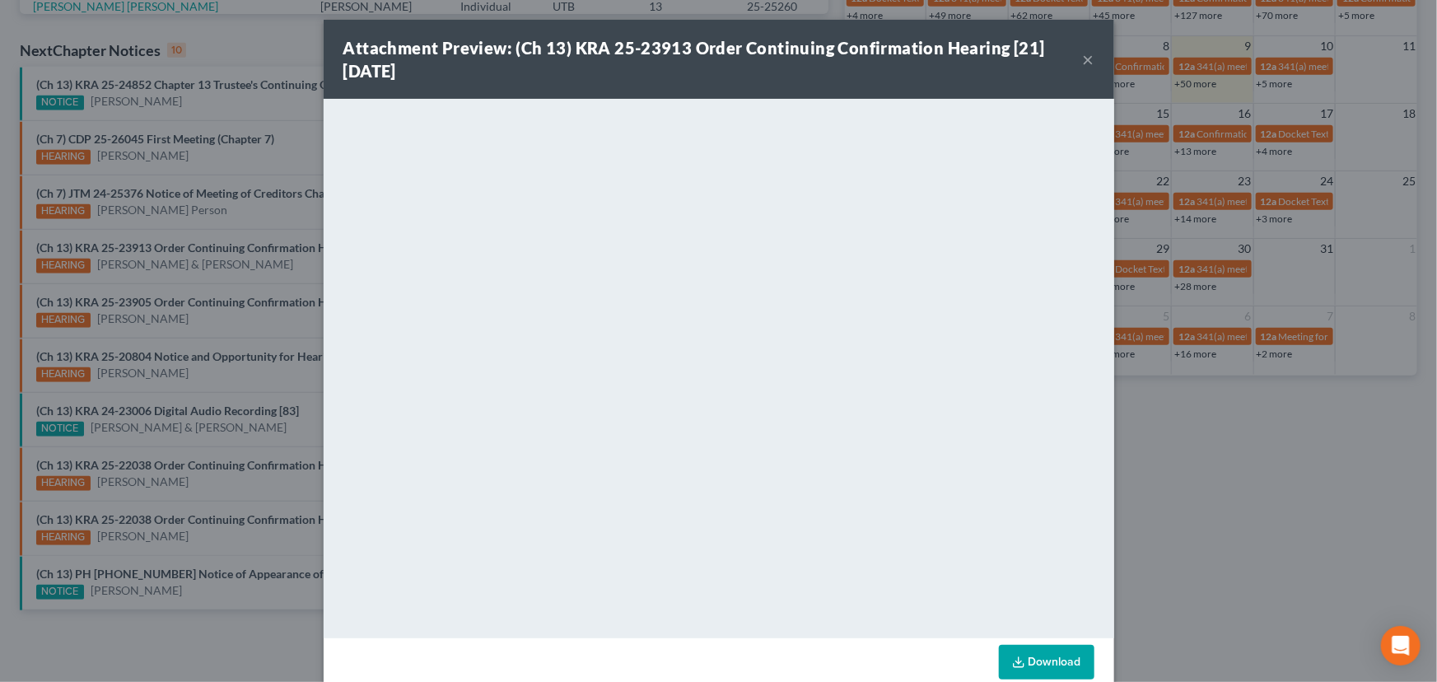
click at [231, 282] on div "Attachment Preview: (Ch 13) KRA 25-23913 Order Continuing Confirmation Hearing …" at bounding box center [718, 341] width 1437 height 682
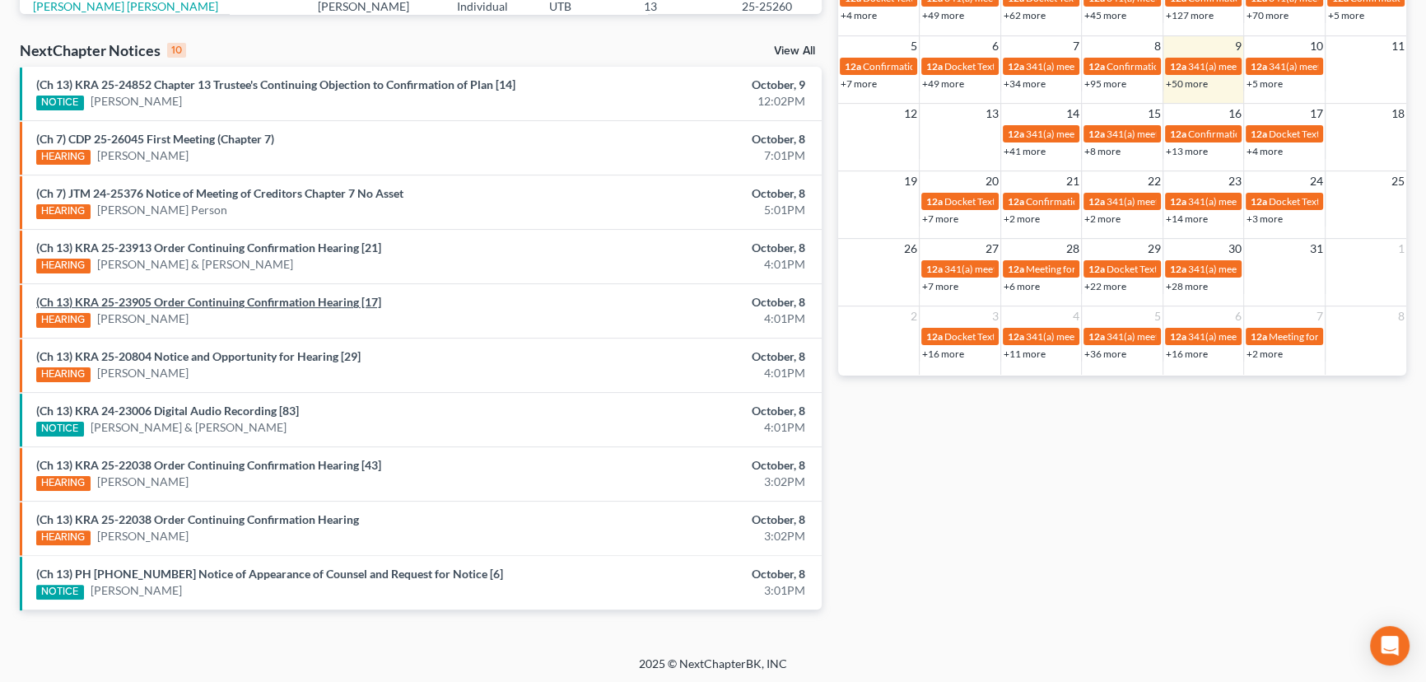
click at [222, 301] on link "(Ch 13) KRA 25-23905 Order Continuing Confirmation Hearing [17]" at bounding box center [208, 302] width 345 height 14
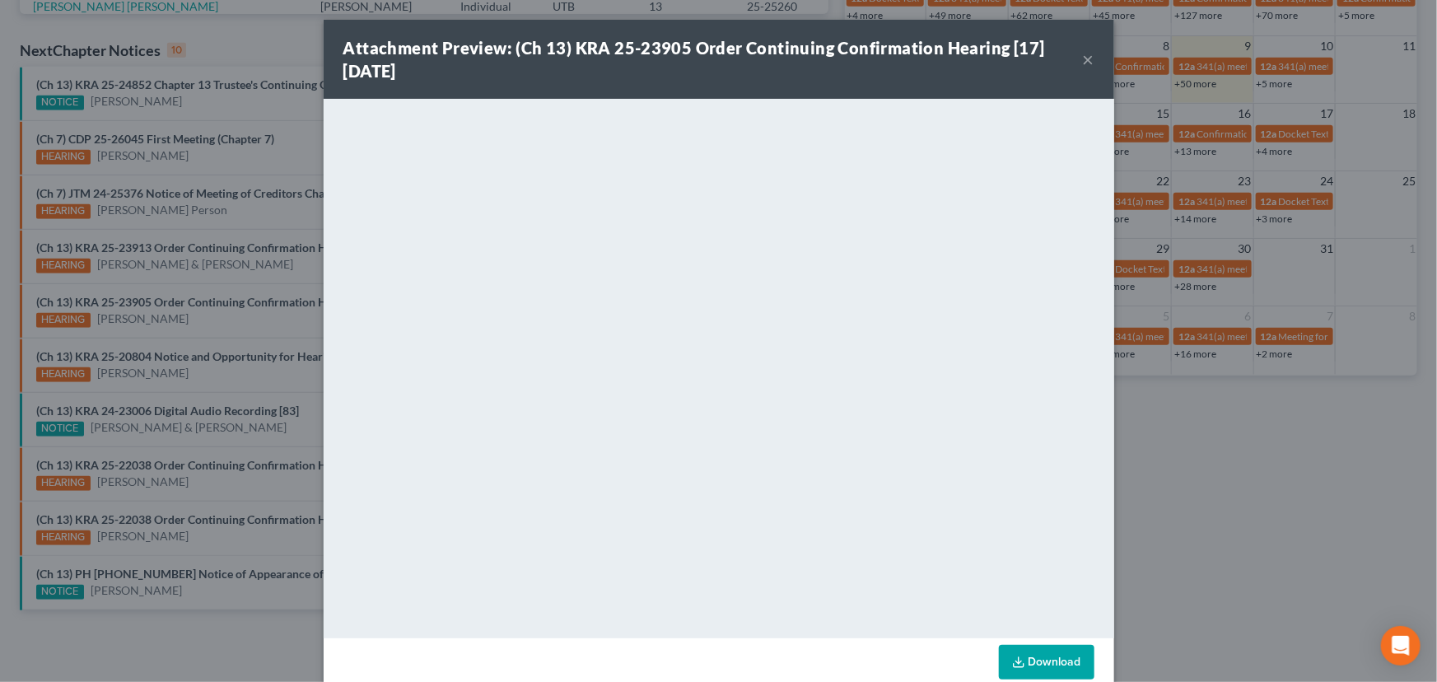
click at [222, 324] on div "Attachment Preview: (Ch 13) KRA 25-23905 Order Continuing Confirmation Hearing …" at bounding box center [718, 341] width 1437 height 682
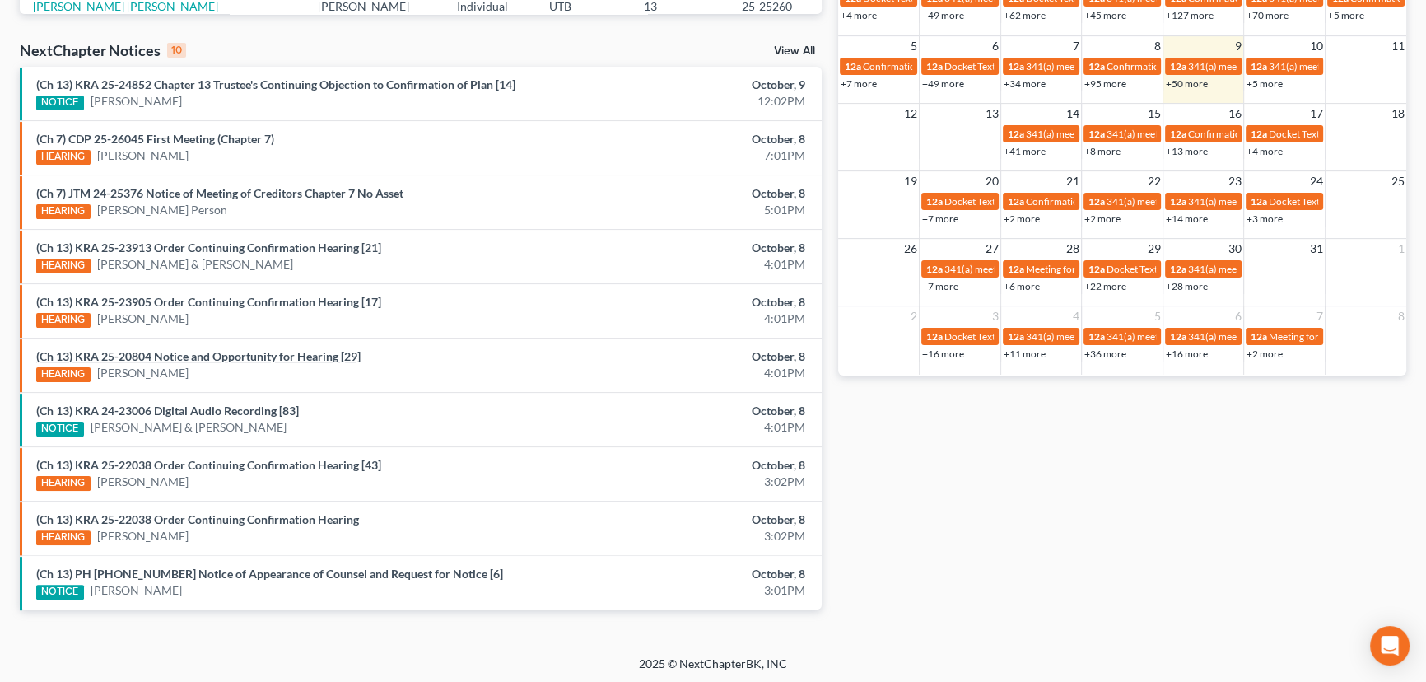
click at [212, 359] on link "(Ch 13) KRA 25-20804 Notice and Opportunity for Hearing [29]" at bounding box center [198, 356] width 324 height 14
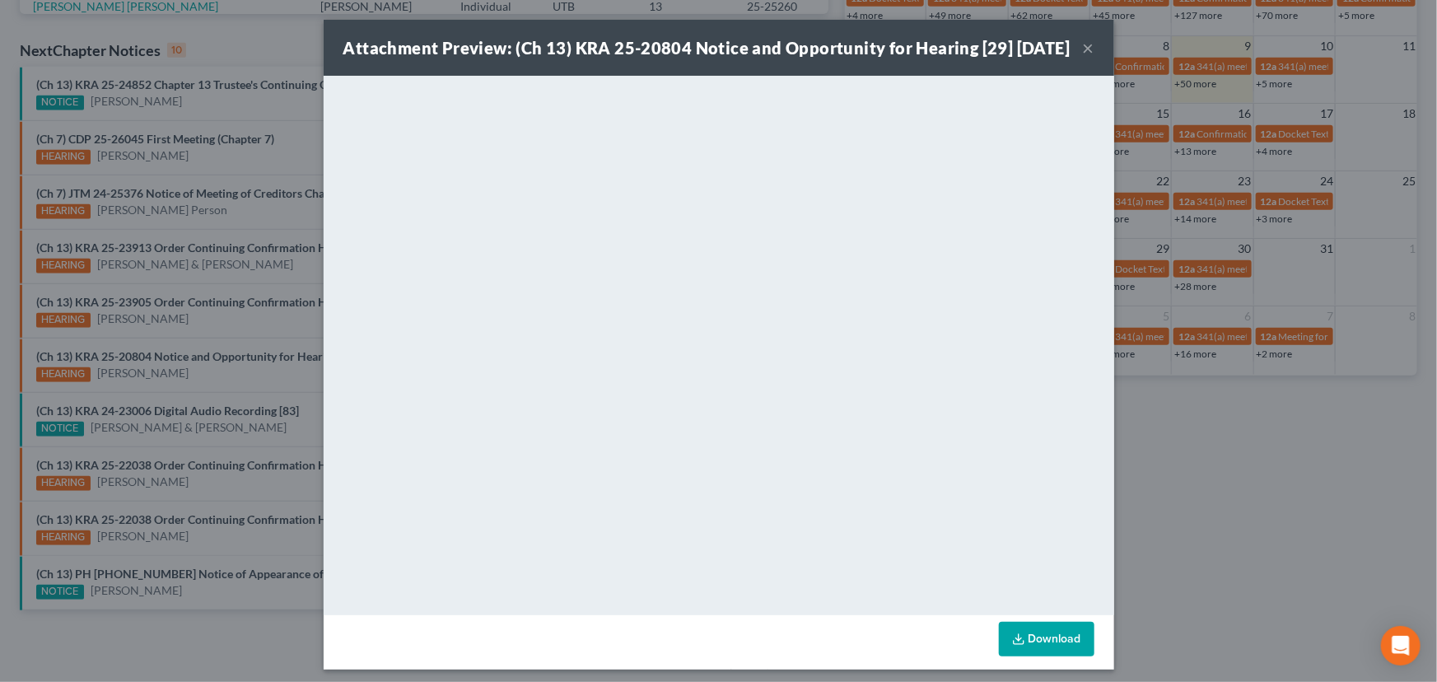
click at [203, 378] on div "Attachment Preview: (Ch 13) KRA 25-20804 Notice and Opportunity for Hearing [29…" at bounding box center [718, 341] width 1437 height 682
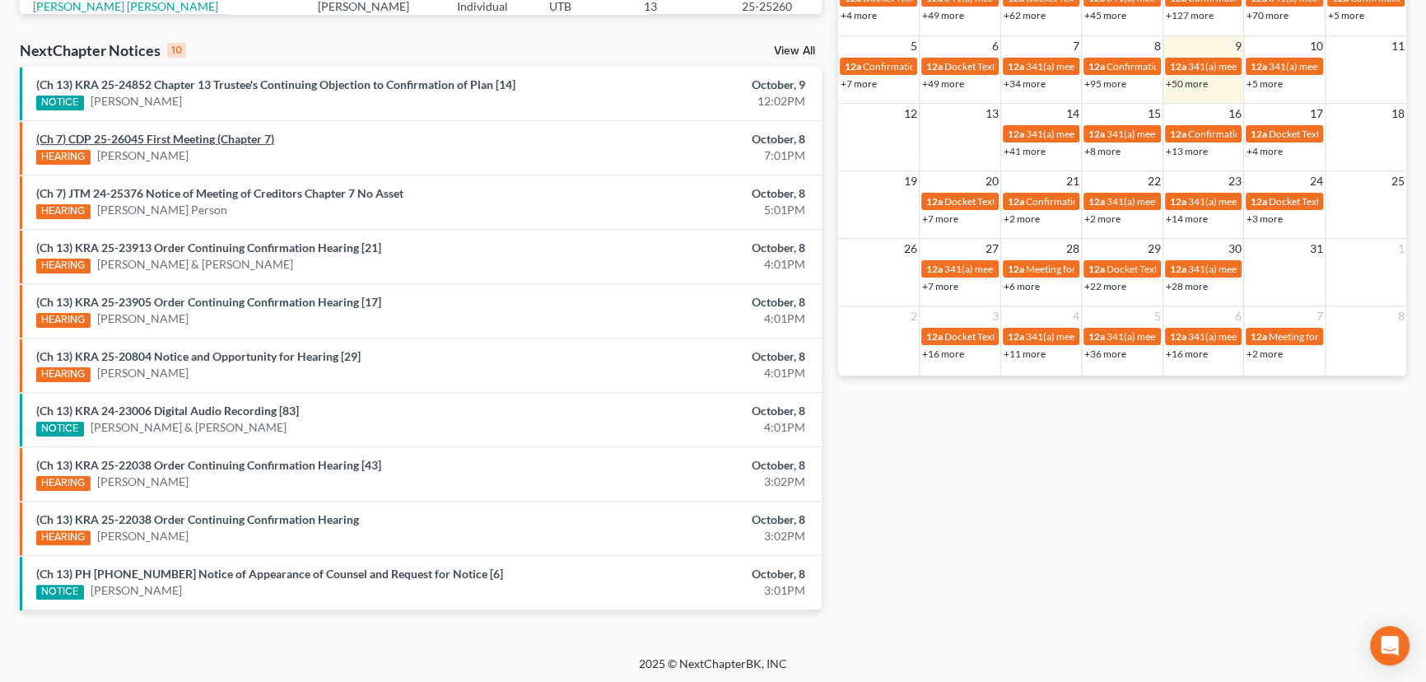
click at [168, 140] on link "(Ch 7) CDP 25-26045 First Meeting (Chapter 7)" at bounding box center [155, 139] width 238 height 14
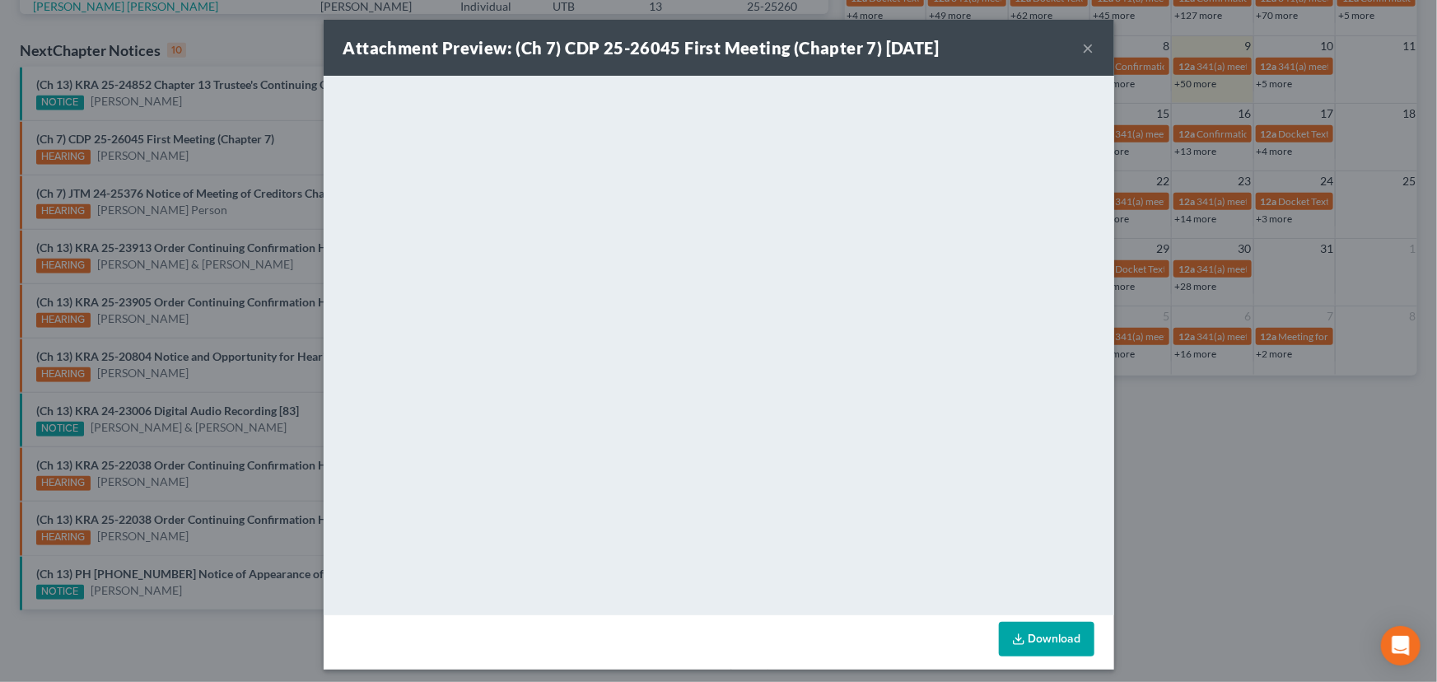
click at [224, 165] on div "Attachment Preview: (Ch 7) CDP 25-26045 First Meeting (Chapter 7) 10/08/2025 × …" at bounding box center [718, 341] width 1437 height 682
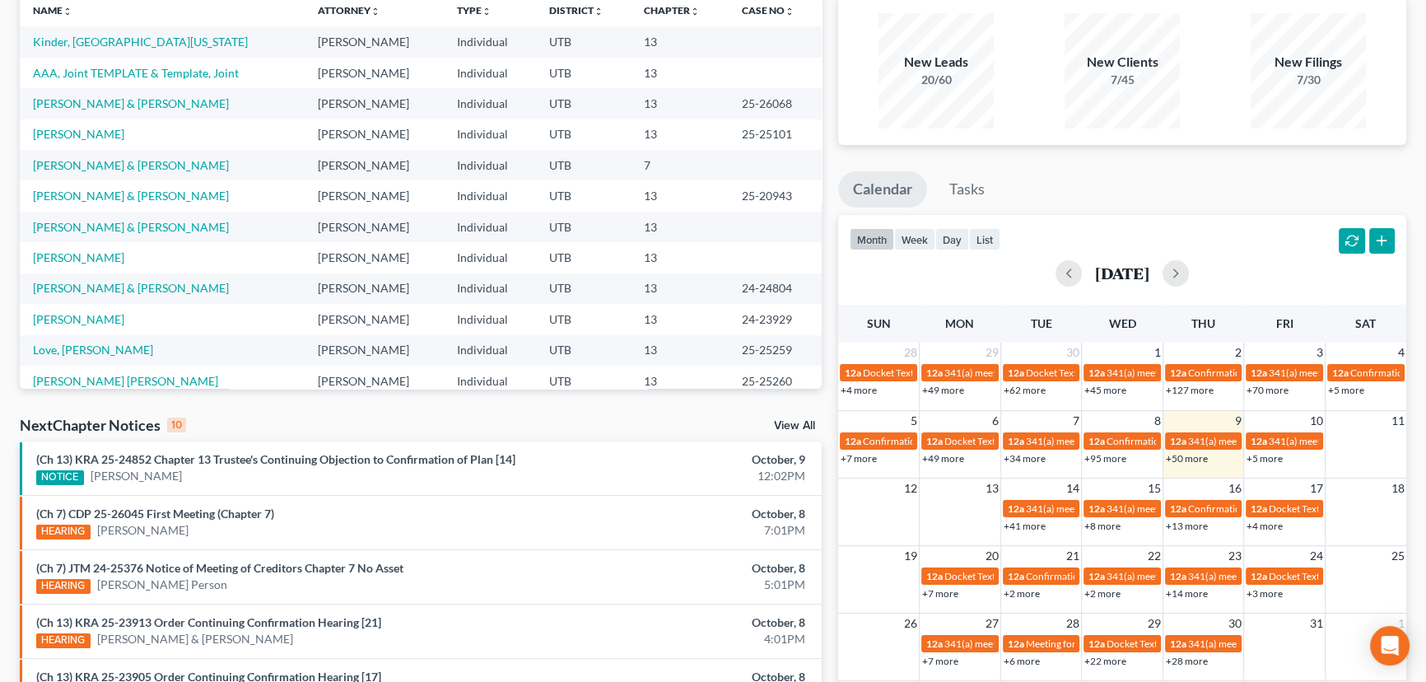
scroll to position [0, 0]
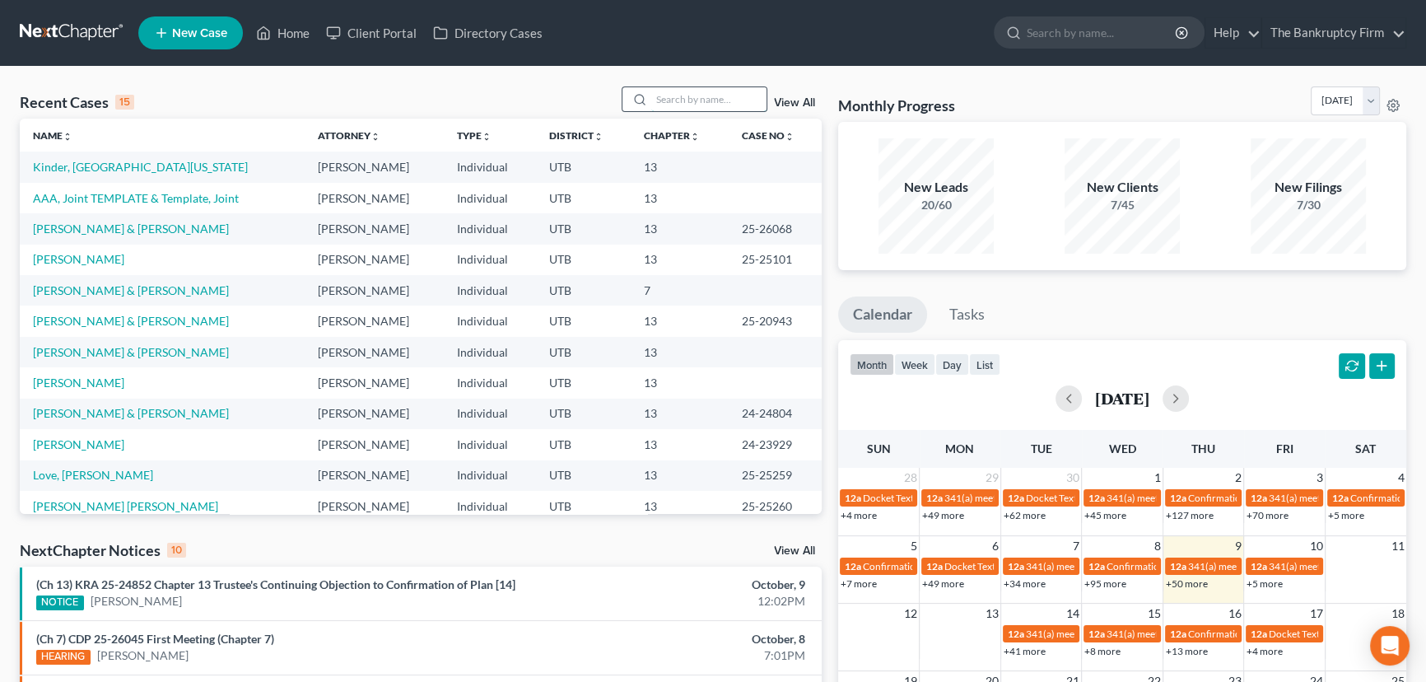
click at [682, 98] on input "search" at bounding box center [708, 99] width 115 height 24
type input "kinder"
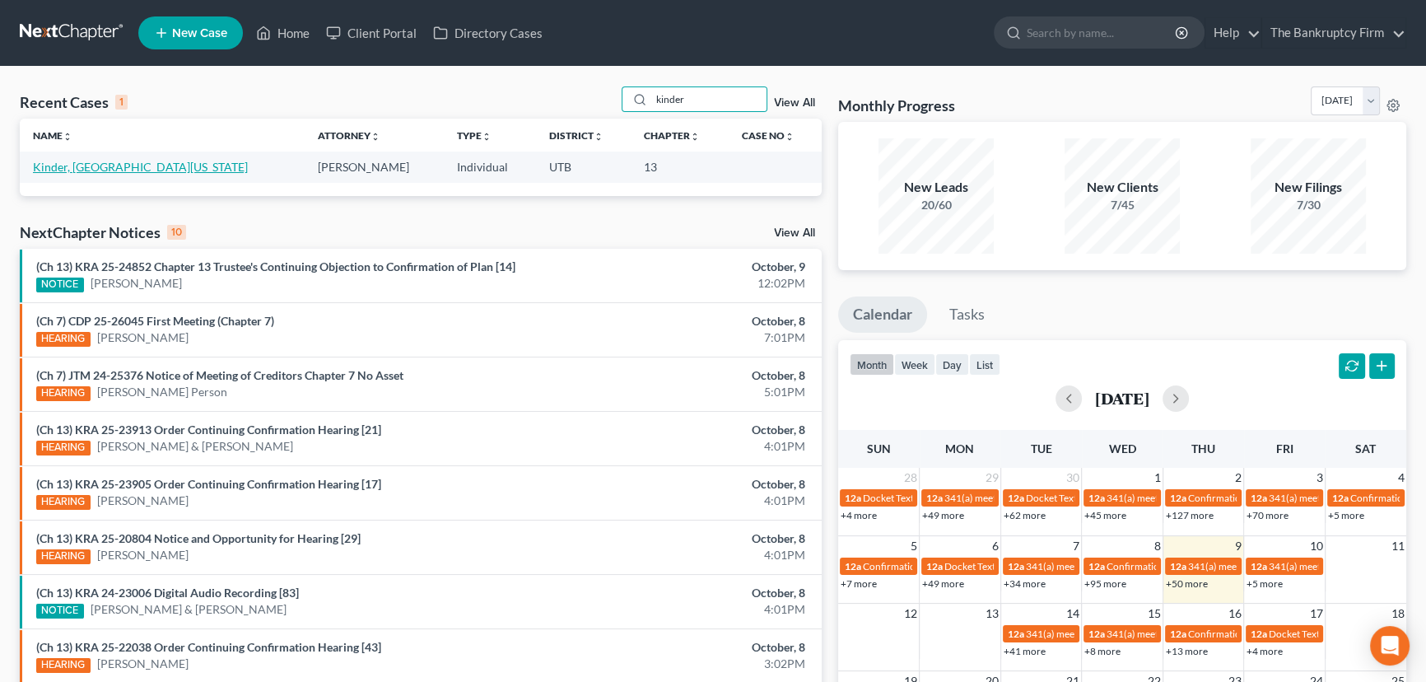
click at [105, 170] on link "Kinder, Mont & Georgia" at bounding box center [140, 167] width 215 height 14
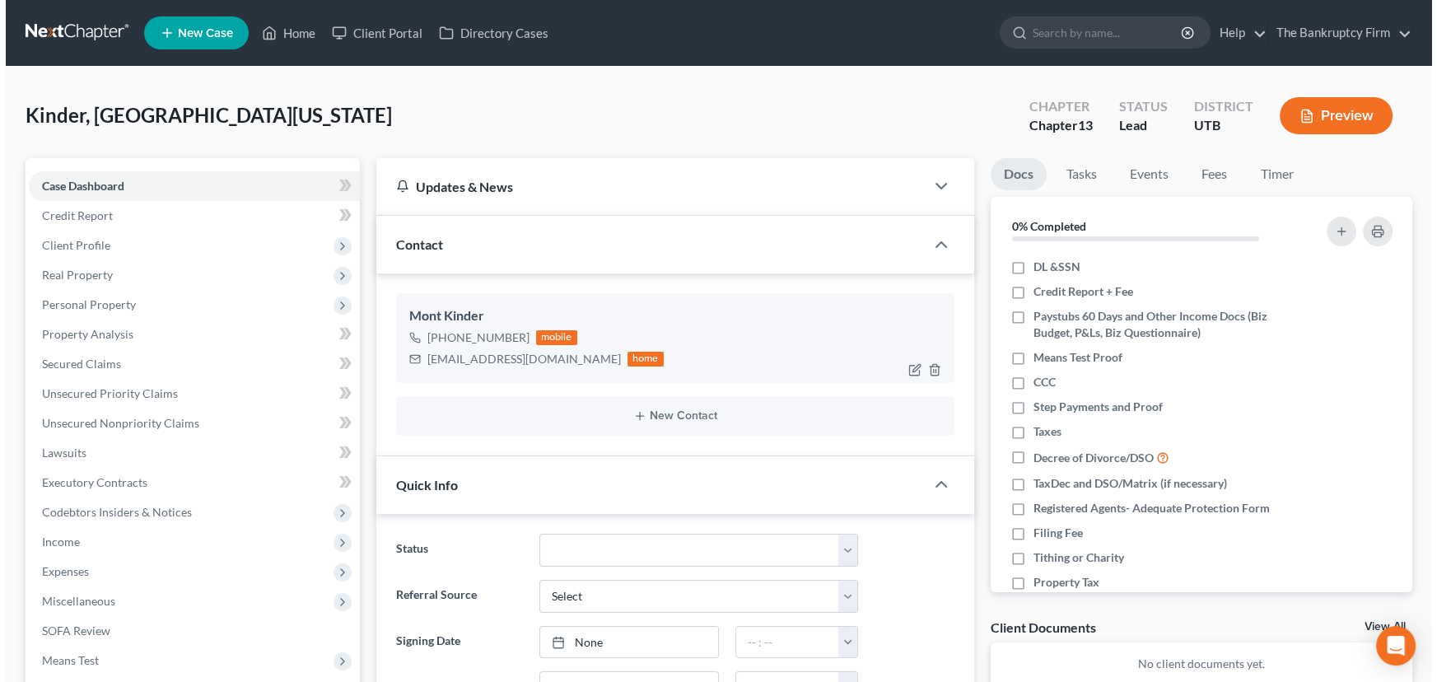
scroll to position [130, 0]
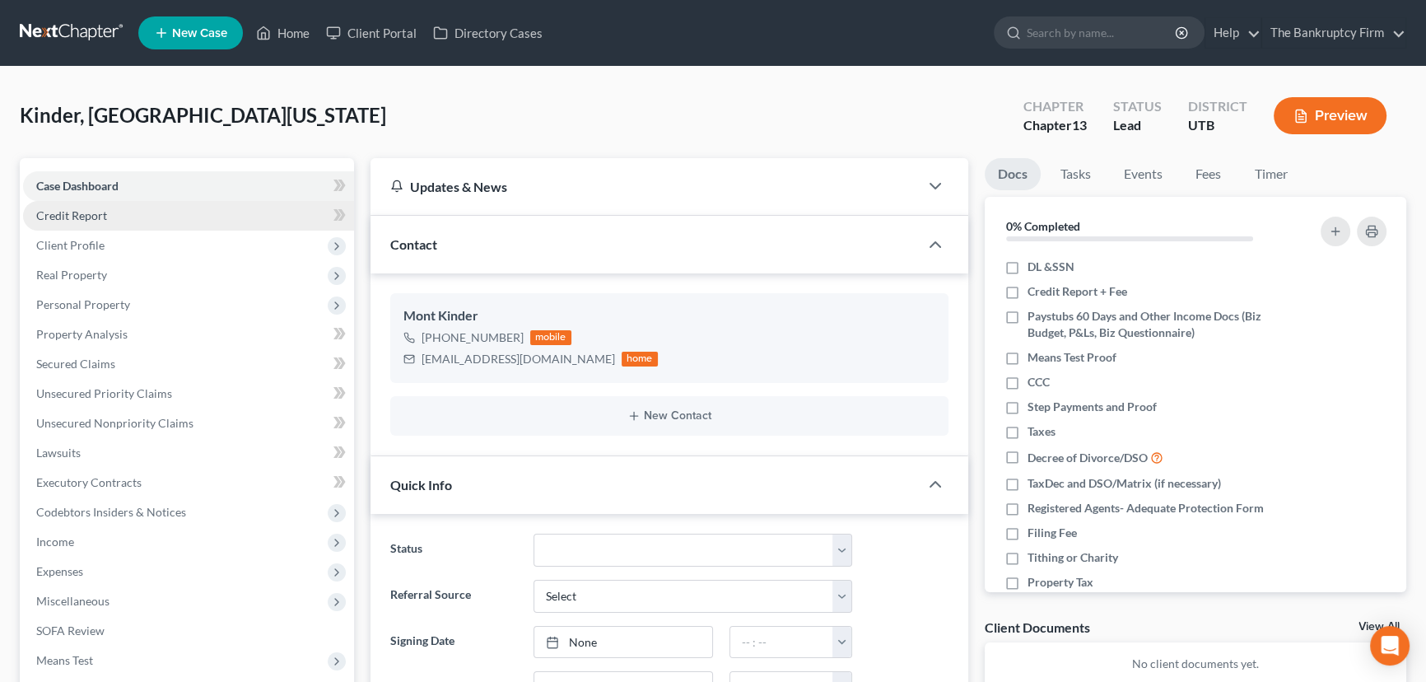
click at [90, 216] on span "Credit Report" at bounding box center [71, 215] width 71 height 14
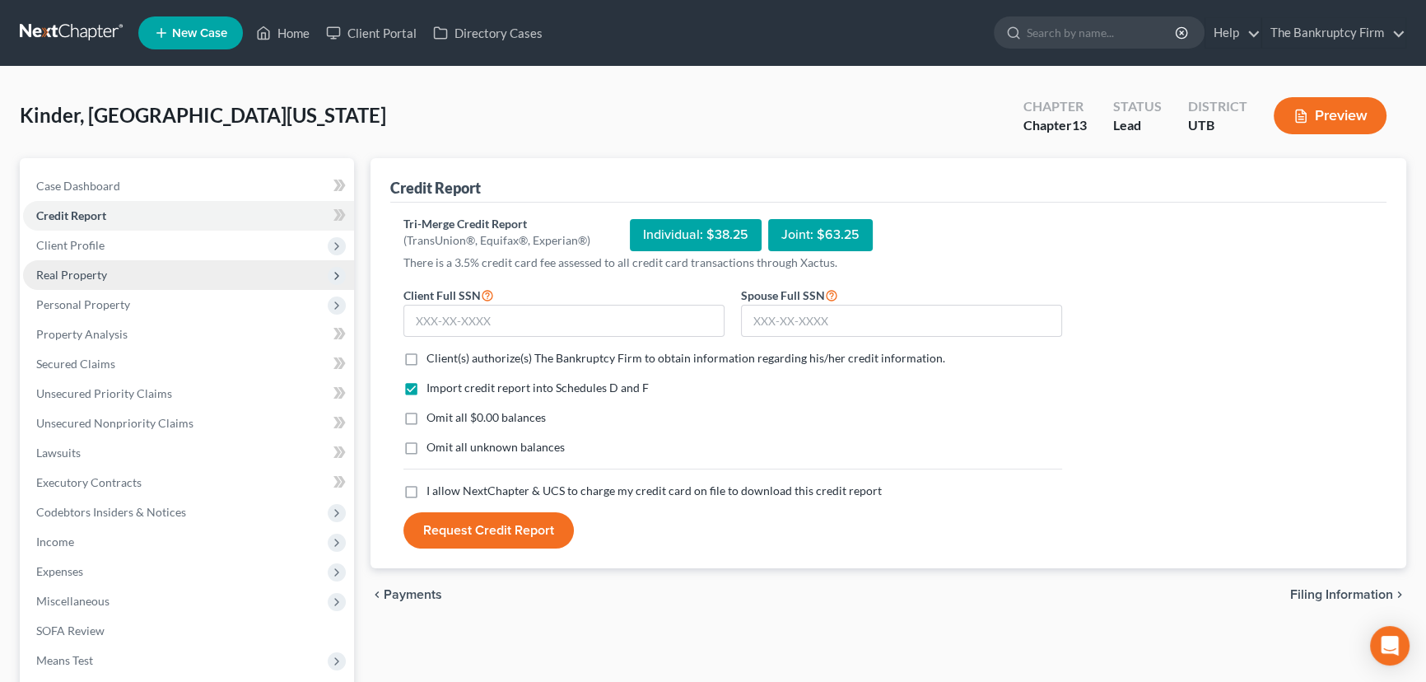
click at [91, 274] on span "Real Property" at bounding box center [71, 275] width 71 height 14
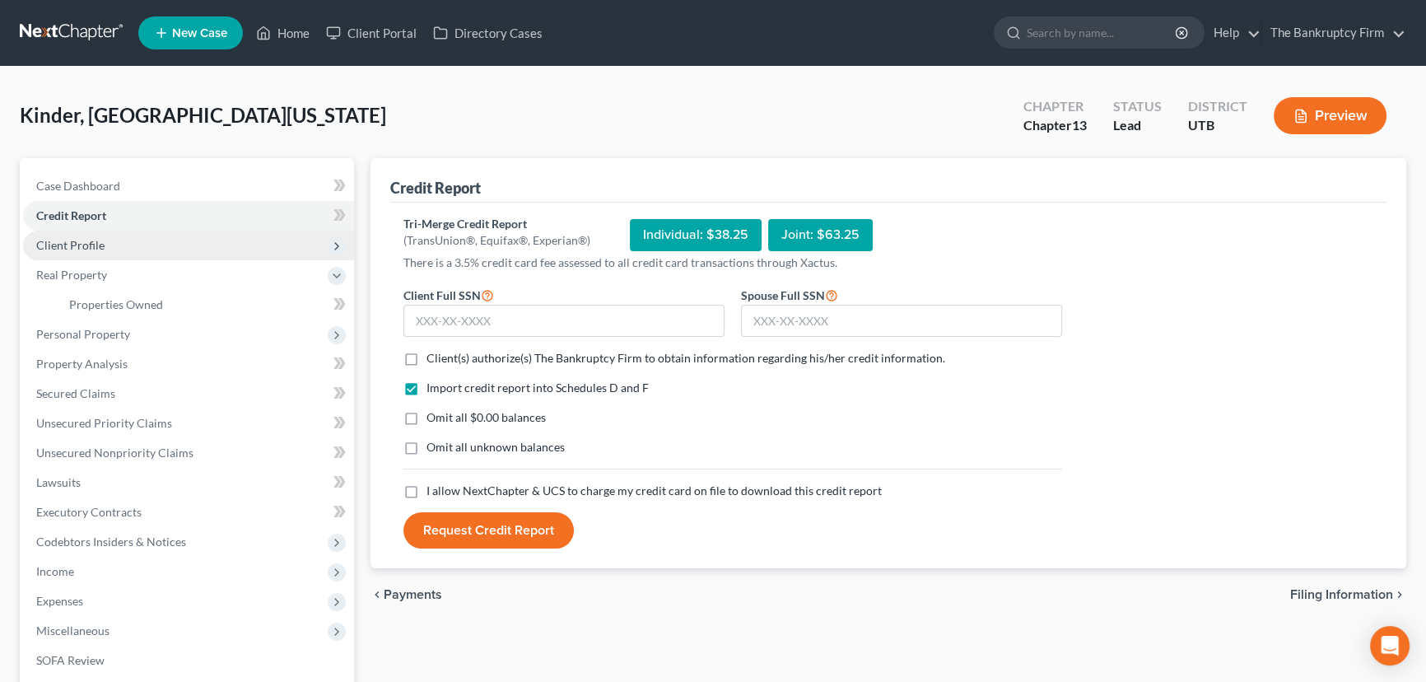
click at [84, 239] on span "Client Profile" at bounding box center [70, 245] width 68 height 14
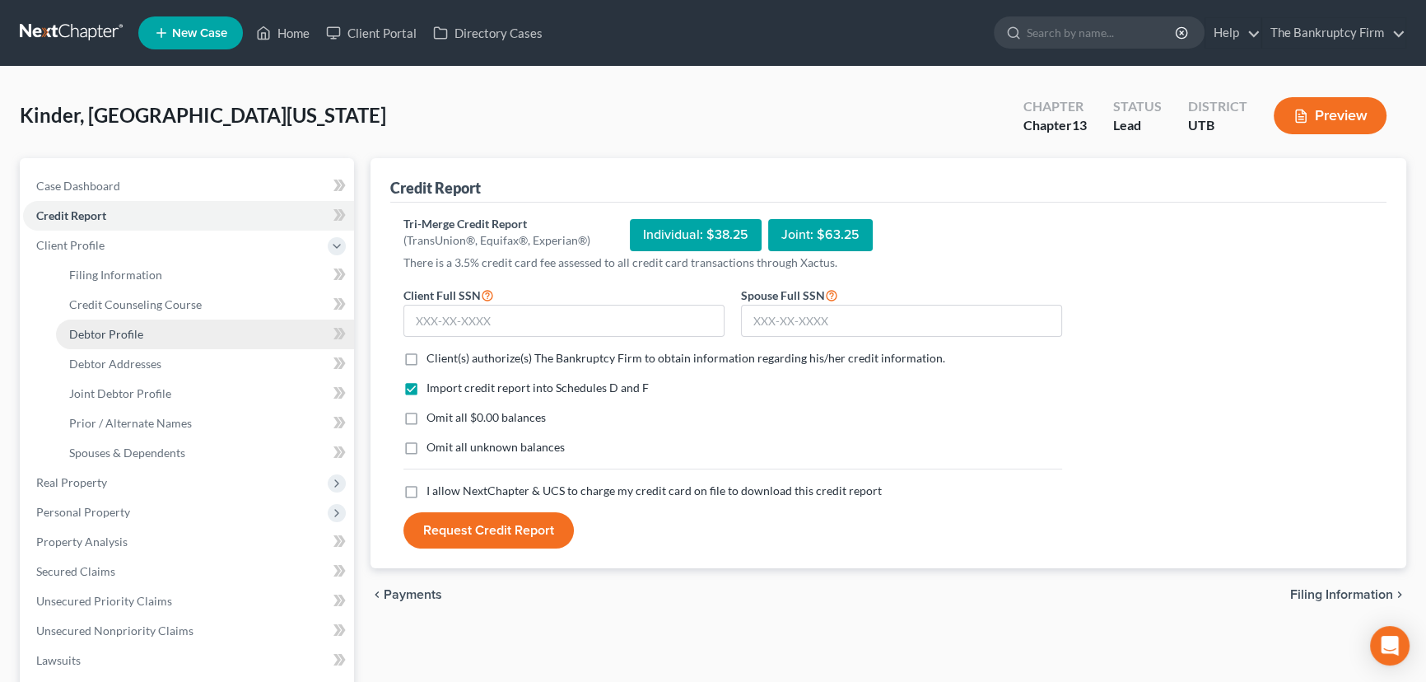
click at [108, 332] on span "Debtor Profile" at bounding box center [106, 334] width 74 height 14
select select "1"
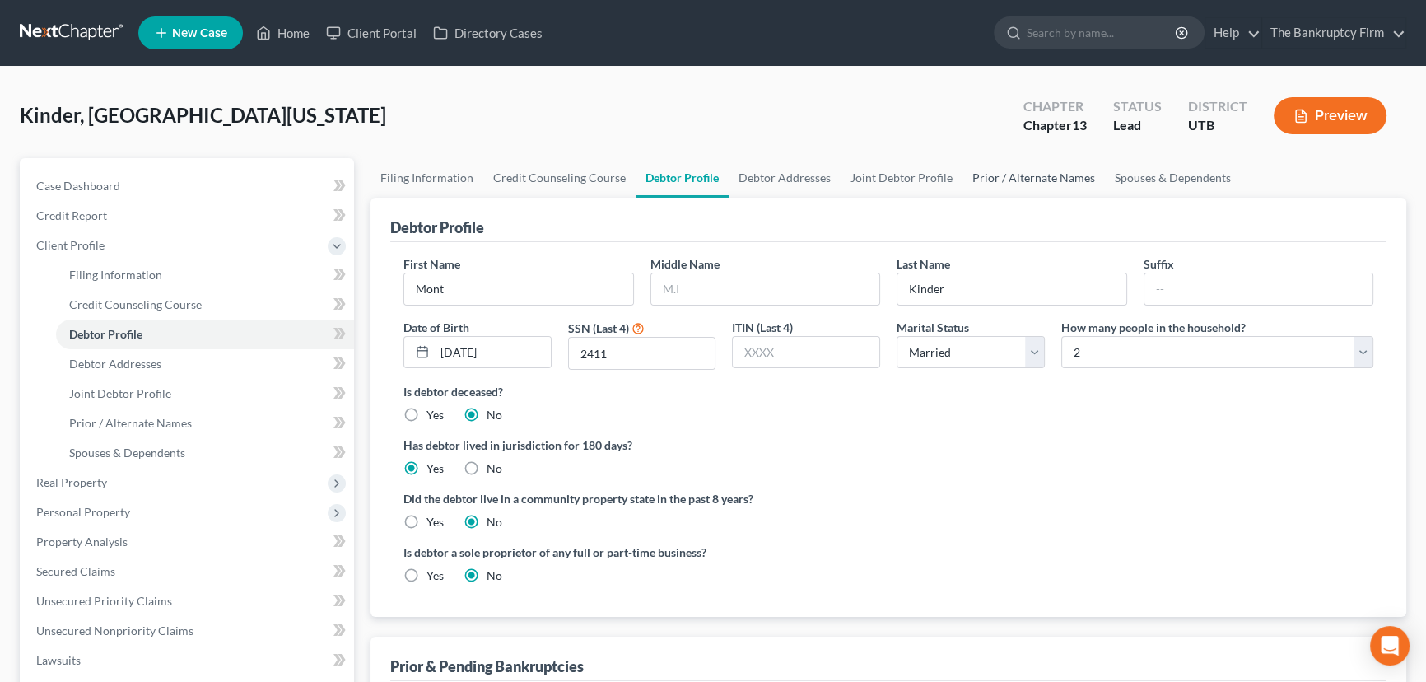
click at [992, 175] on link "Prior / Alternate Names" at bounding box center [1034, 178] width 142 height 40
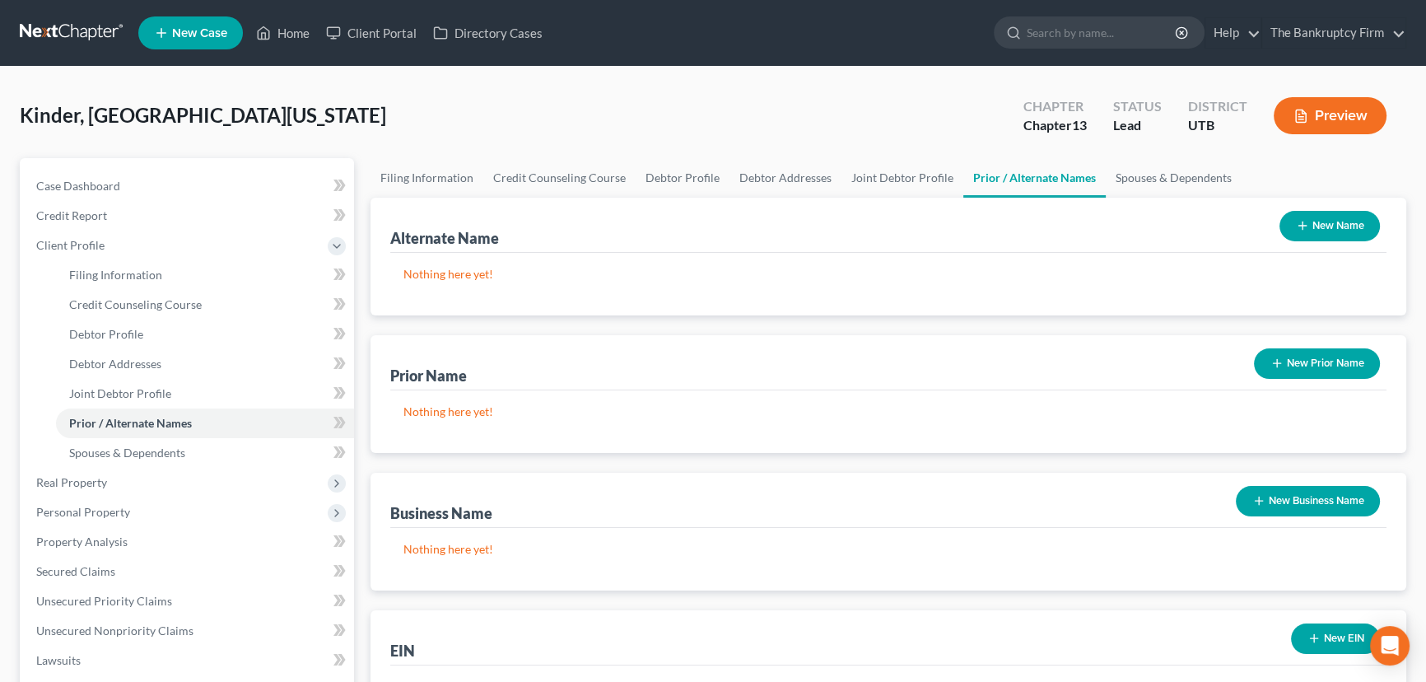
click at [1325, 229] on button "New Name" at bounding box center [1330, 226] width 100 height 30
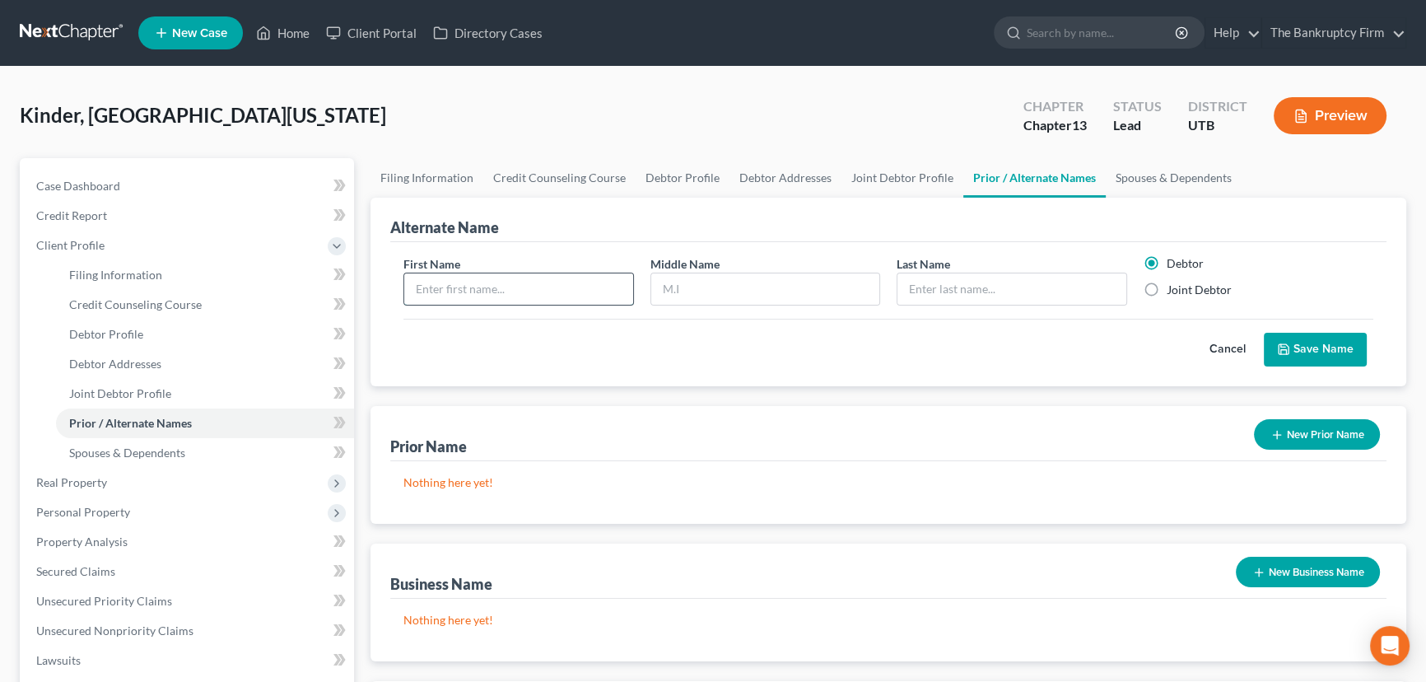
click at [464, 288] on input "text" at bounding box center [518, 288] width 229 height 31
type input "Lamont"
type input "Kinder"
click at [1326, 345] on button "Save Name" at bounding box center [1315, 350] width 103 height 35
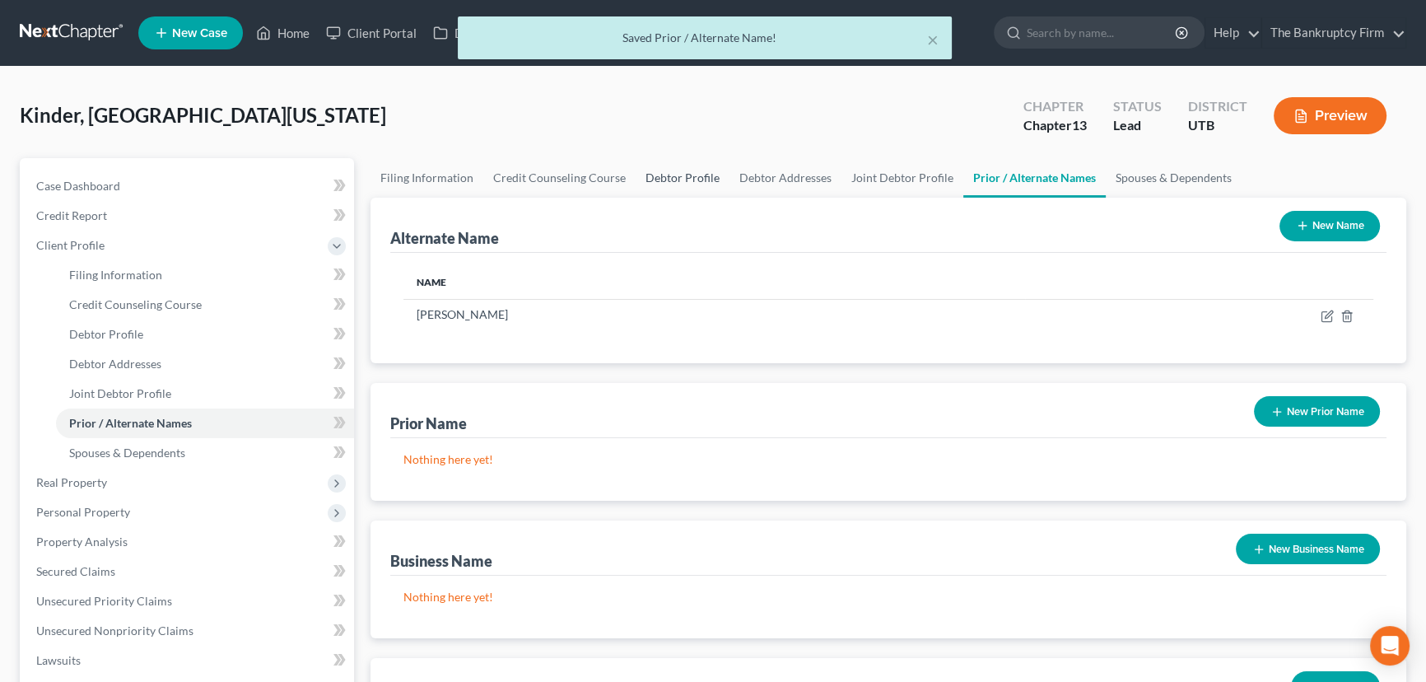
click at [659, 178] on link "Debtor Profile" at bounding box center [683, 178] width 94 height 40
select select "1"
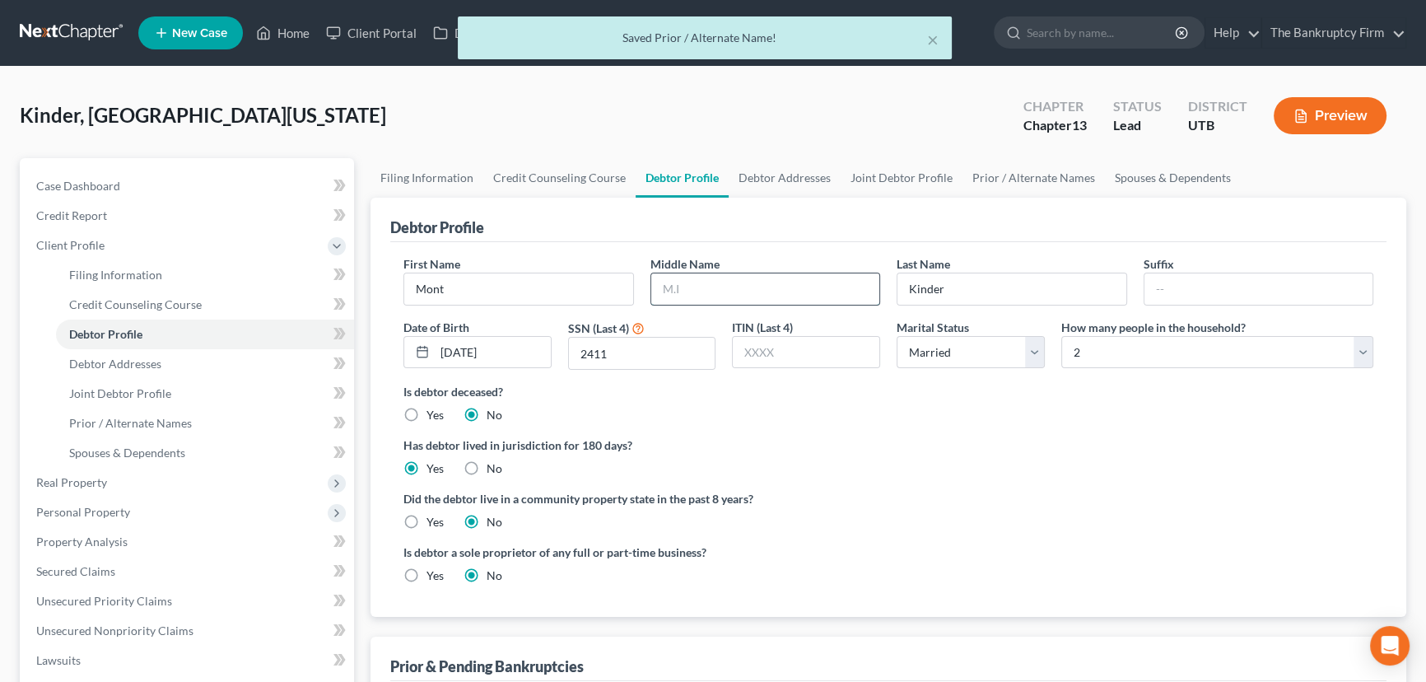
click at [707, 294] on input "text" at bounding box center [765, 288] width 229 height 31
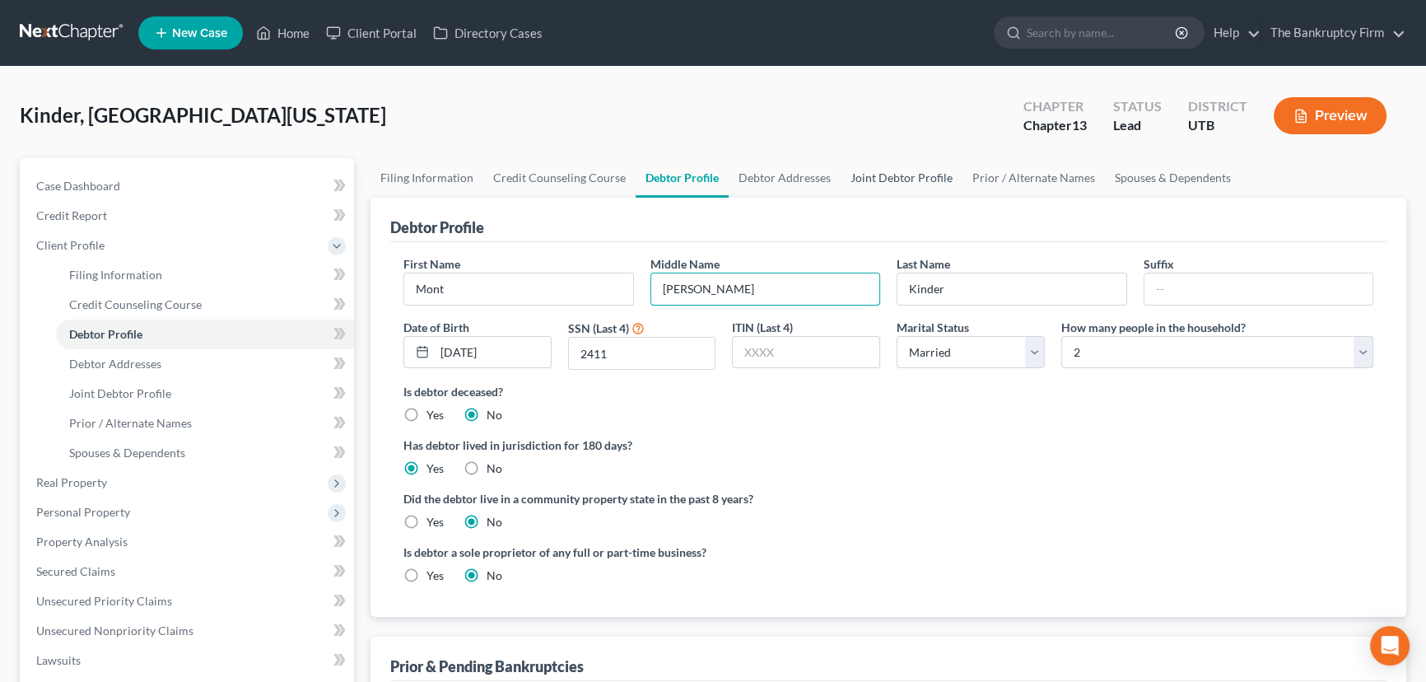
type input "Armand"
click at [893, 174] on link "Joint Debtor Profile" at bounding box center [902, 178] width 122 height 40
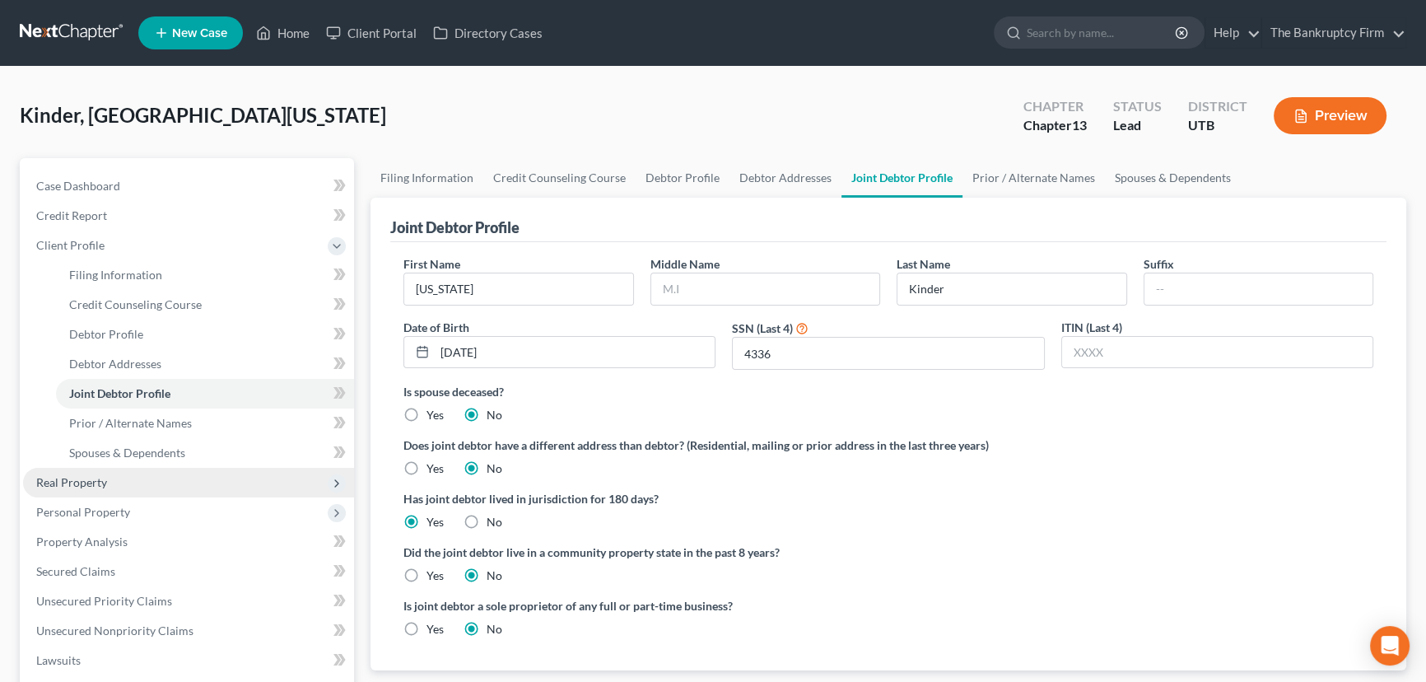
click at [107, 483] on span "Real Property" at bounding box center [188, 483] width 331 height 30
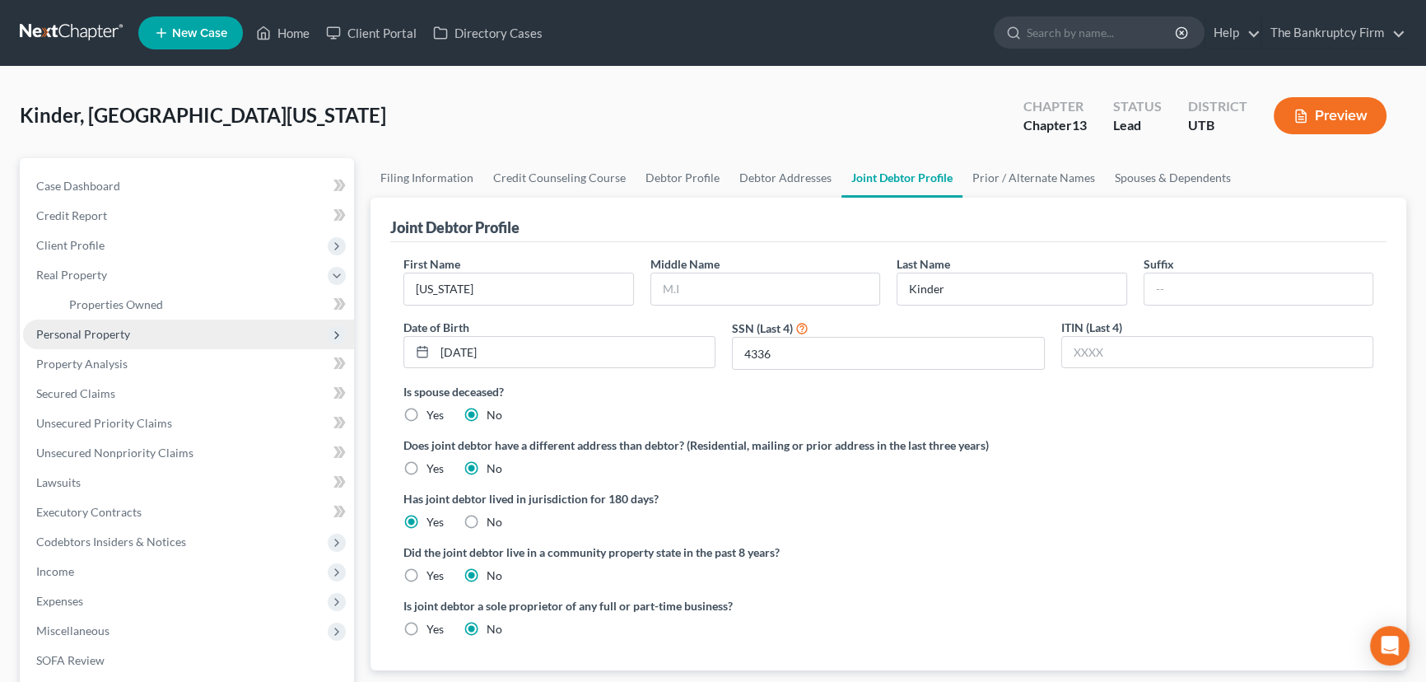
click at [110, 333] on span "Personal Property" at bounding box center [83, 334] width 94 height 14
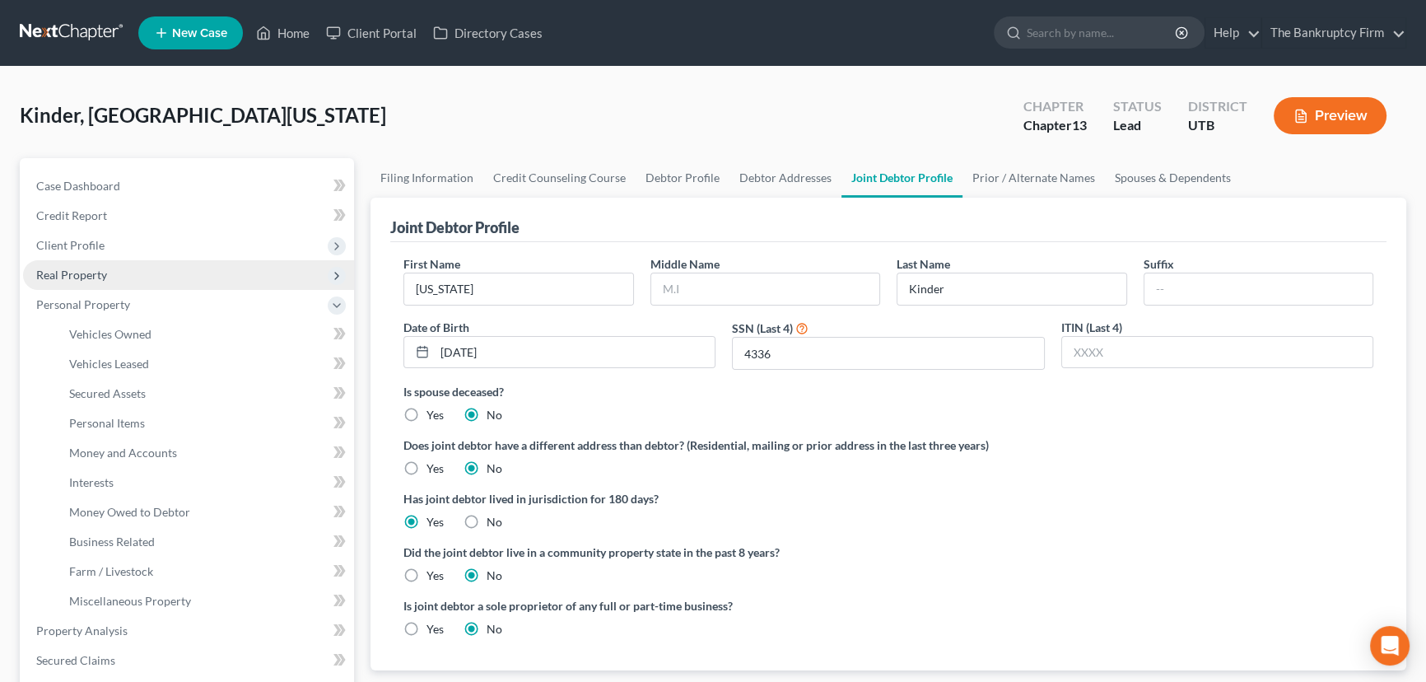
click at [95, 282] on span "Real Property" at bounding box center [188, 275] width 331 height 30
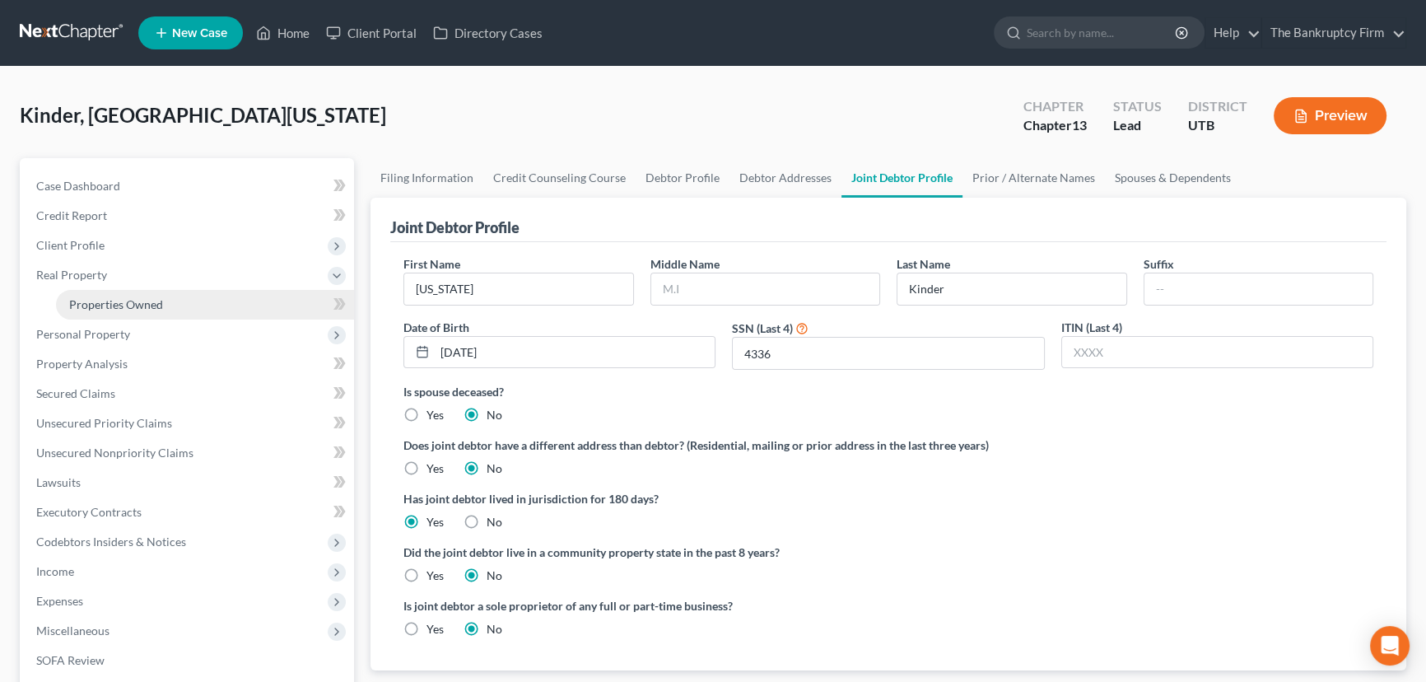
click at [110, 300] on span "Properties Owned" at bounding box center [116, 304] width 94 height 14
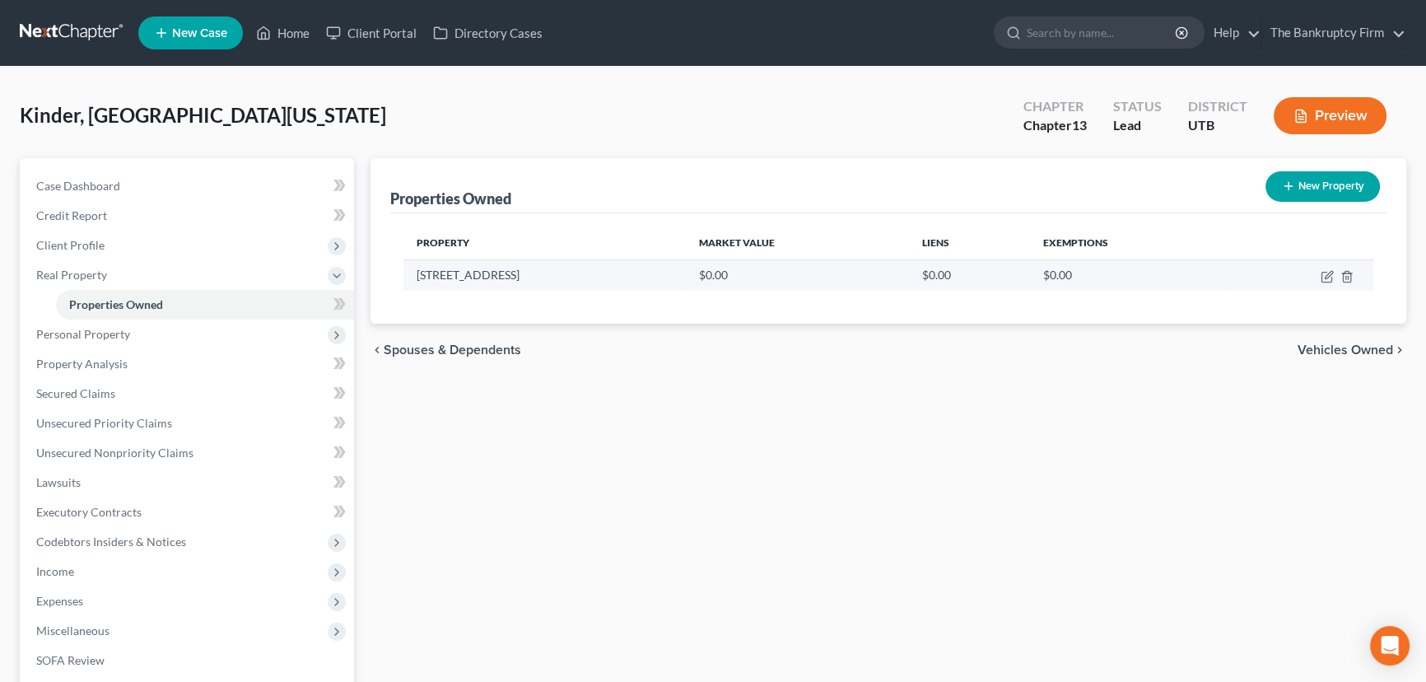
drag, startPoint x: 544, startPoint y: 273, endPoint x: 415, endPoint y: 278, distance: 129.4
click at [415, 278] on td "240 E 1100 N Trailer C12" at bounding box center [544, 274] width 282 height 31
copy td "240 E 1100 N Trailer C12"
click at [1326, 274] on icon "button" at bounding box center [1328, 274] width 7 height 7
select select "46"
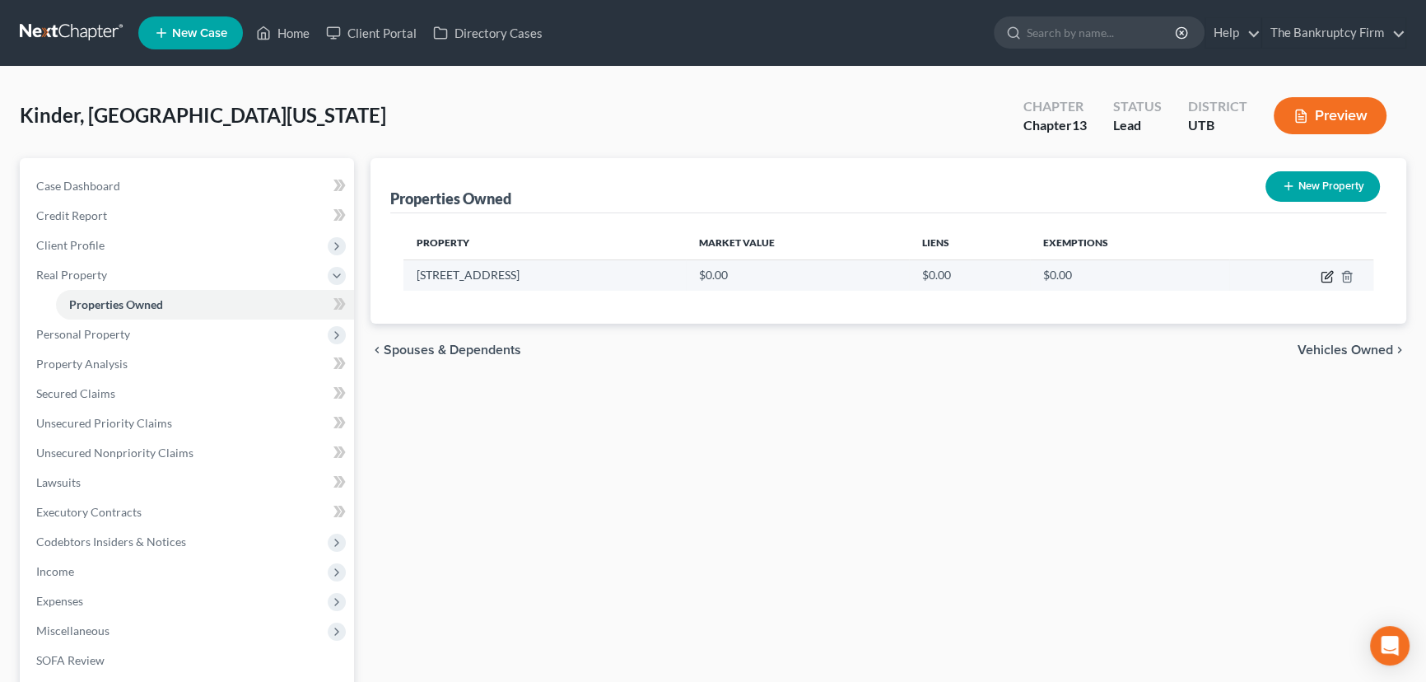
select select "5"
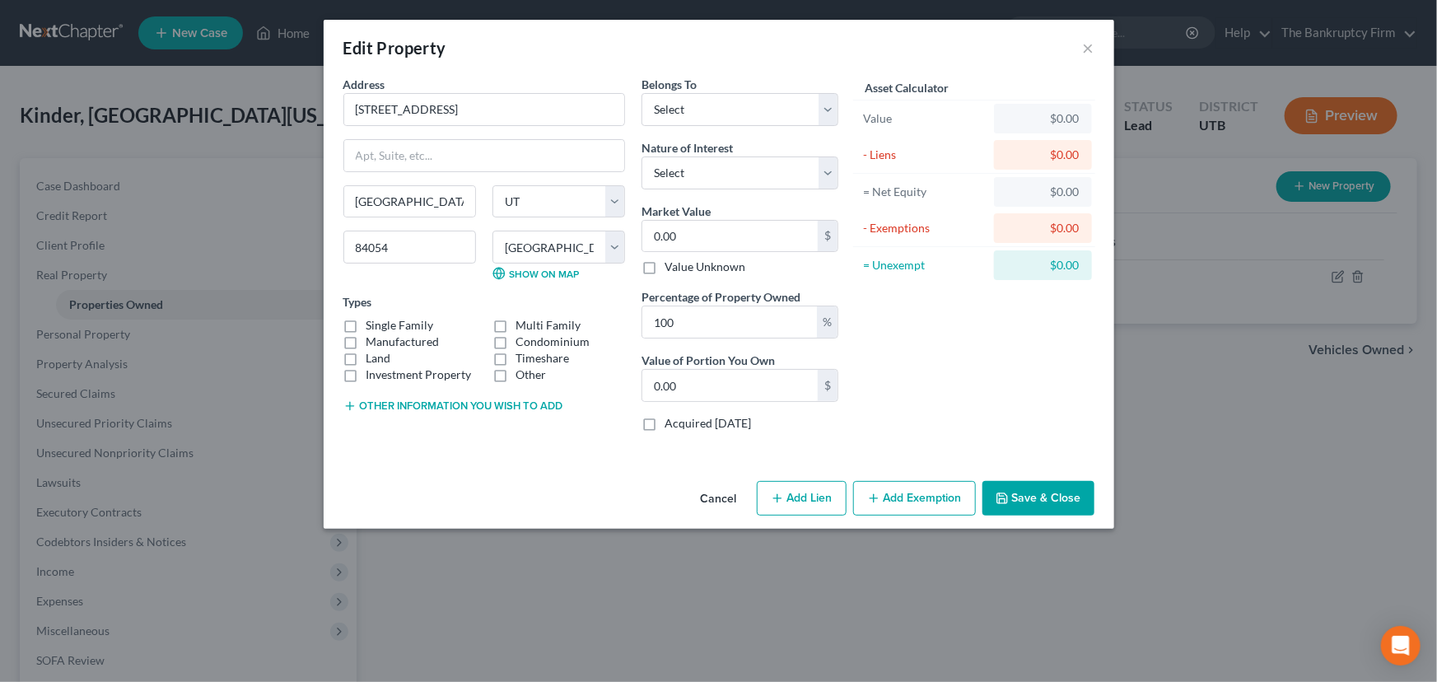
click at [366, 338] on label "Manufactured" at bounding box center [402, 342] width 73 height 16
click at [373, 338] on input "Manufactured" at bounding box center [378, 339] width 11 height 11
checkbox input "true"
click at [648, 235] on input "0.00" at bounding box center [729, 236] width 175 height 31
type input "6"
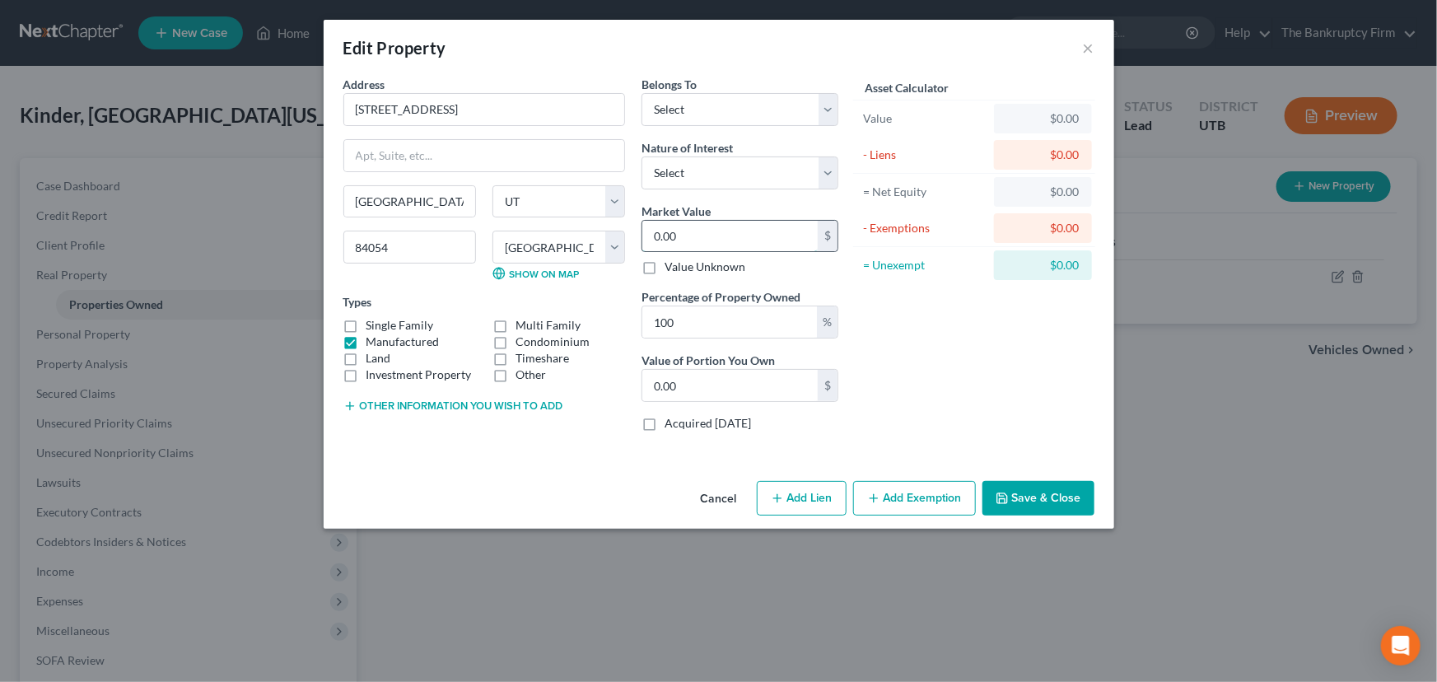
type input "6.00"
type input "60"
type input "60.00"
type input "600"
type input "600.00"
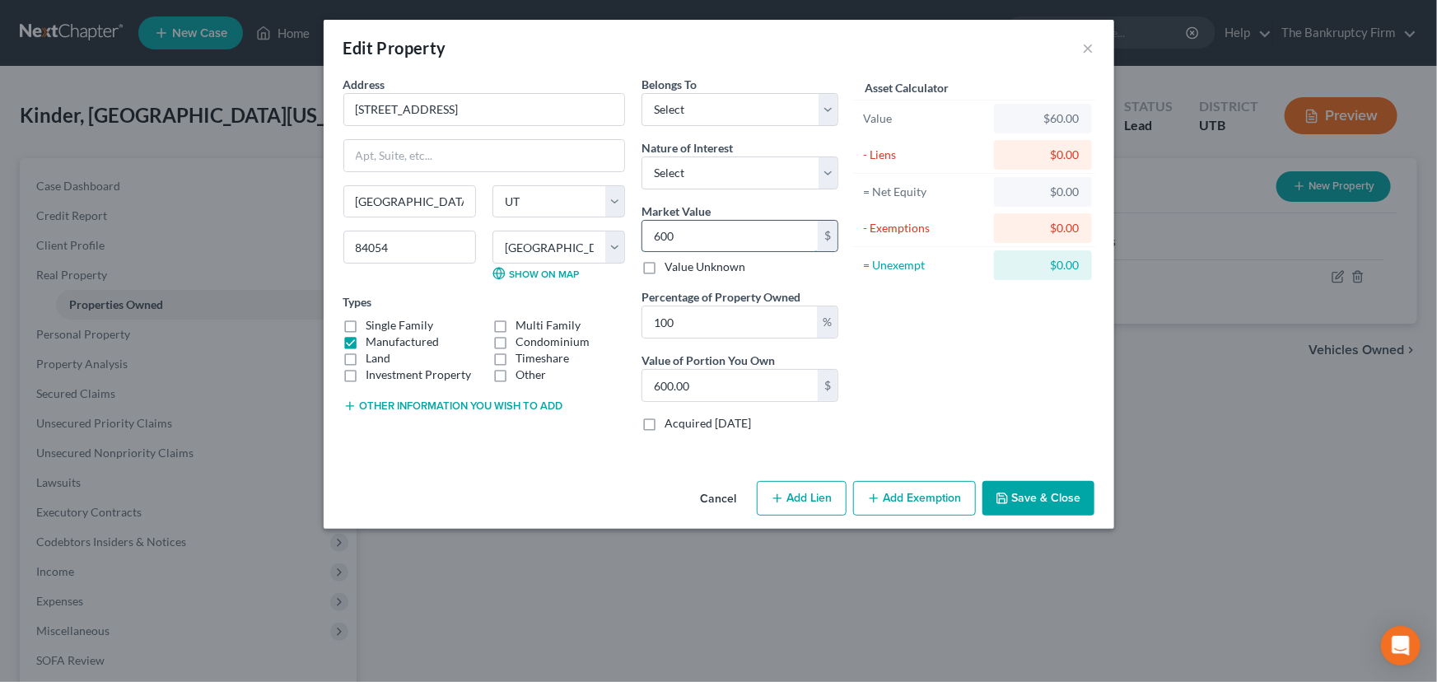
type input "6000"
type input "6,000.00"
type input "6,0000"
type input "60,000.00"
type input "60,000"
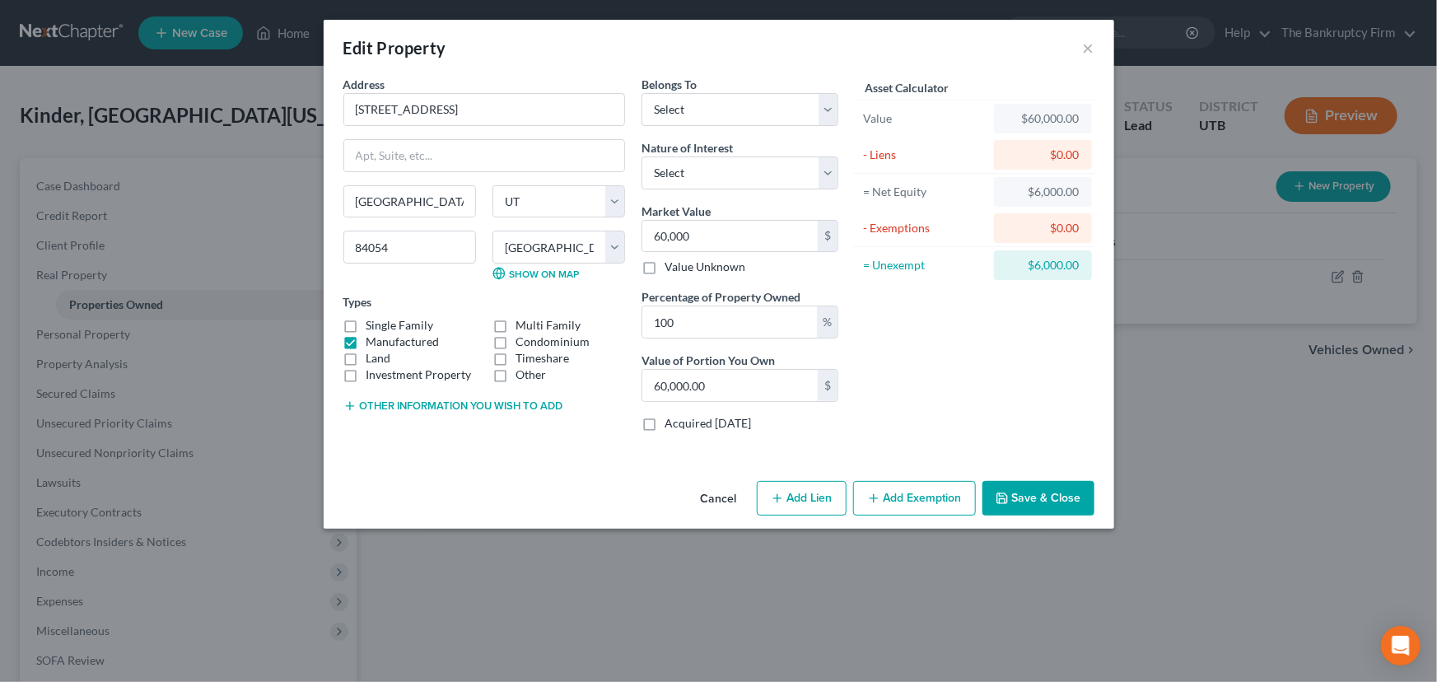
click at [904, 494] on button "Add Exemption" at bounding box center [914, 498] width 123 height 35
select select "2"
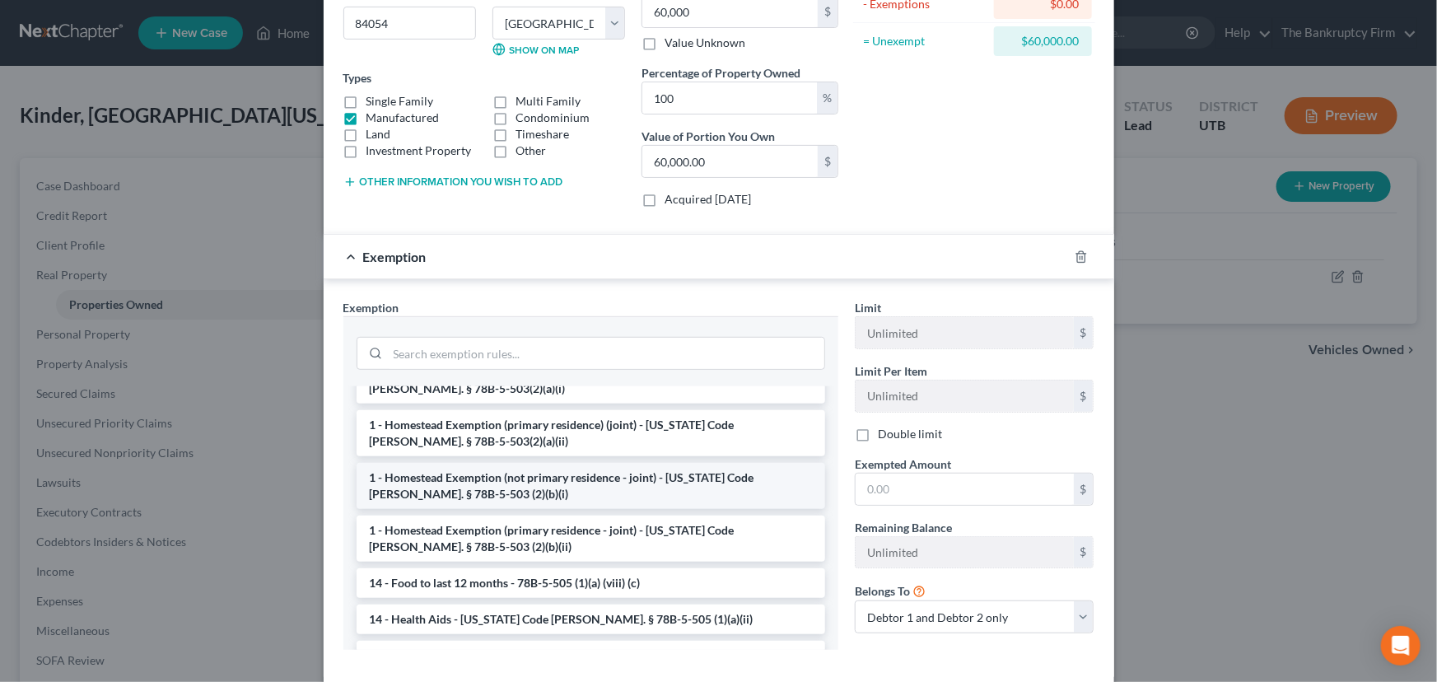
scroll to position [224, 0]
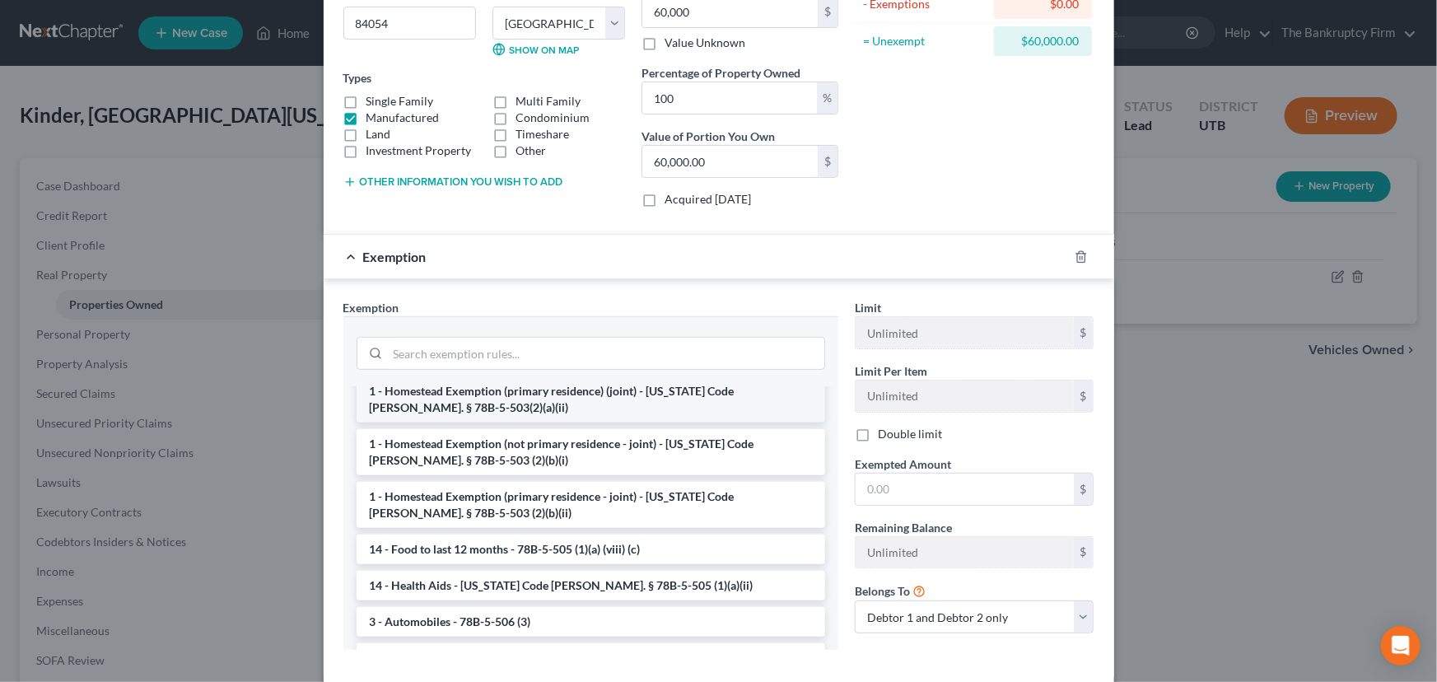
click at [593, 394] on li "1 - Homestead Exemption (primary residence) (joint) - Utah Code Ann. § 78B-5-50…" at bounding box center [591, 399] width 469 height 46
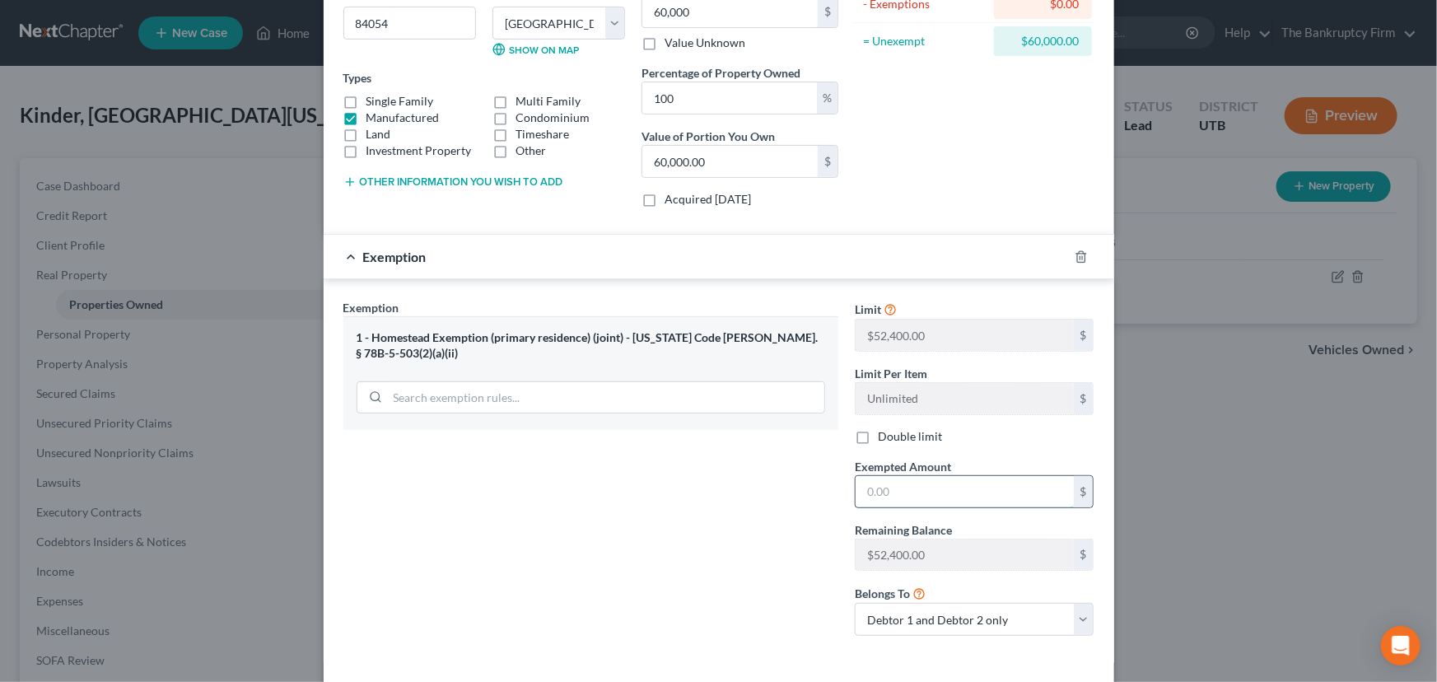
click at [857, 493] on input "text" at bounding box center [965, 491] width 218 height 31
drag, startPoint x: 935, startPoint y: 492, endPoint x: 829, endPoint y: 493, distance: 105.4
click at [833, 493] on div "Exemption Set must be selected for CA. Exemption * 1 - Homestead Exemption (pri…" at bounding box center [718, 474] width 767 height 351
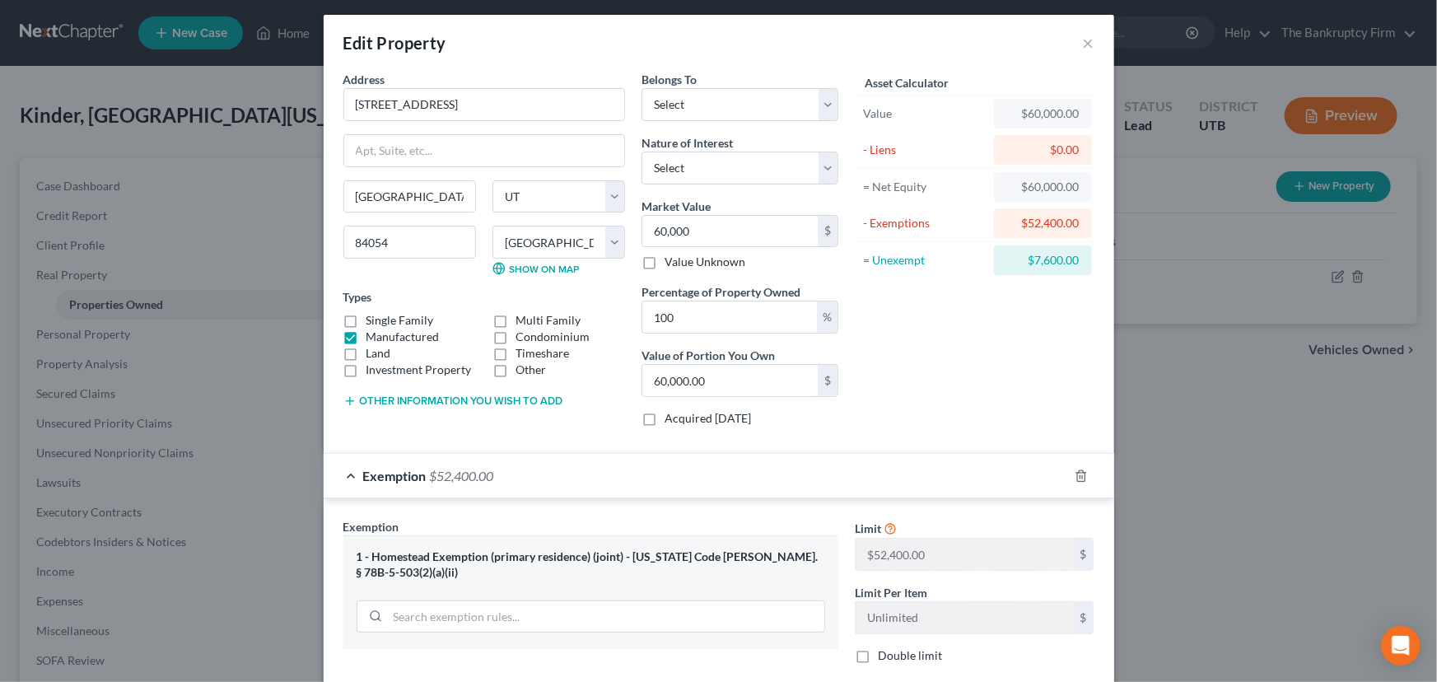
scroll to position [0, 0]
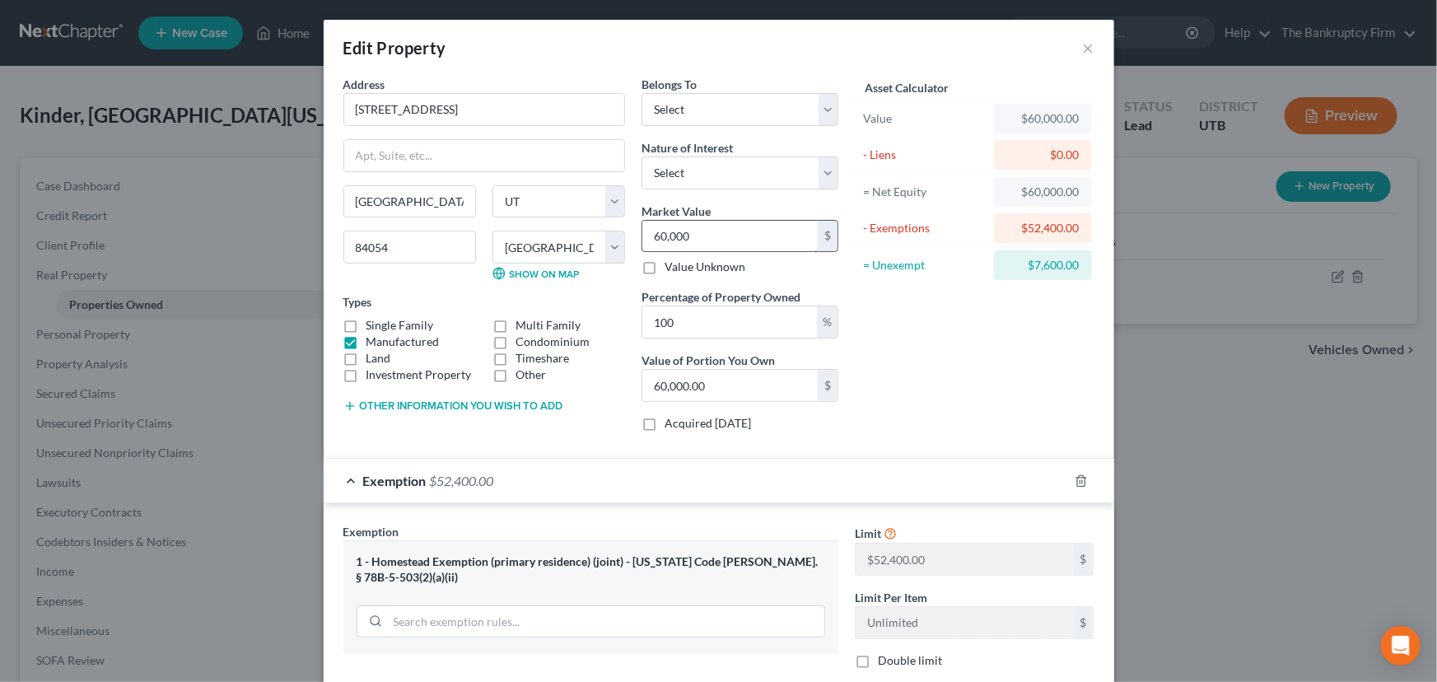
type input "52,400"
click at [716, 239] on input "60,000" at bounding box center [729, 236] width 175 height 31
type input "5"
type input "5.00"
type input "52"
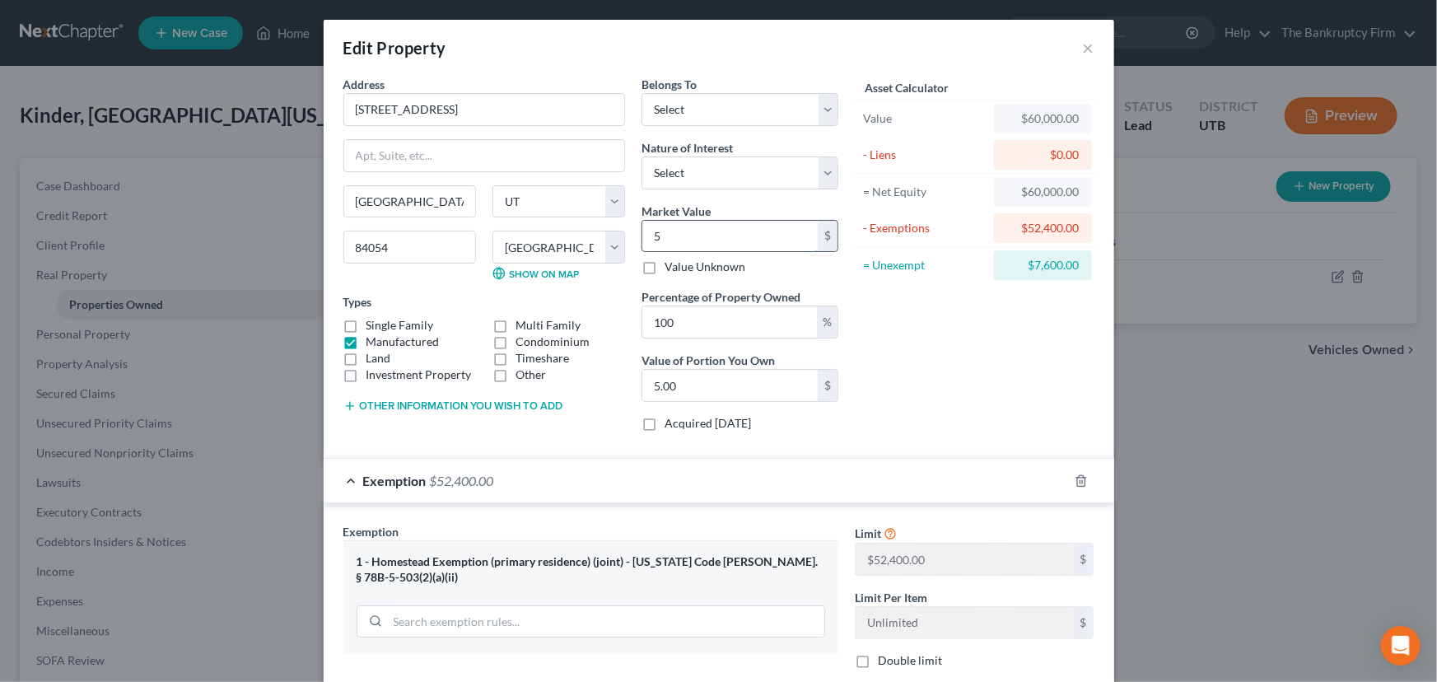
type input "52.00"
type input "524"
type input "524.00"
type input "5240"
type input "5,240.00"
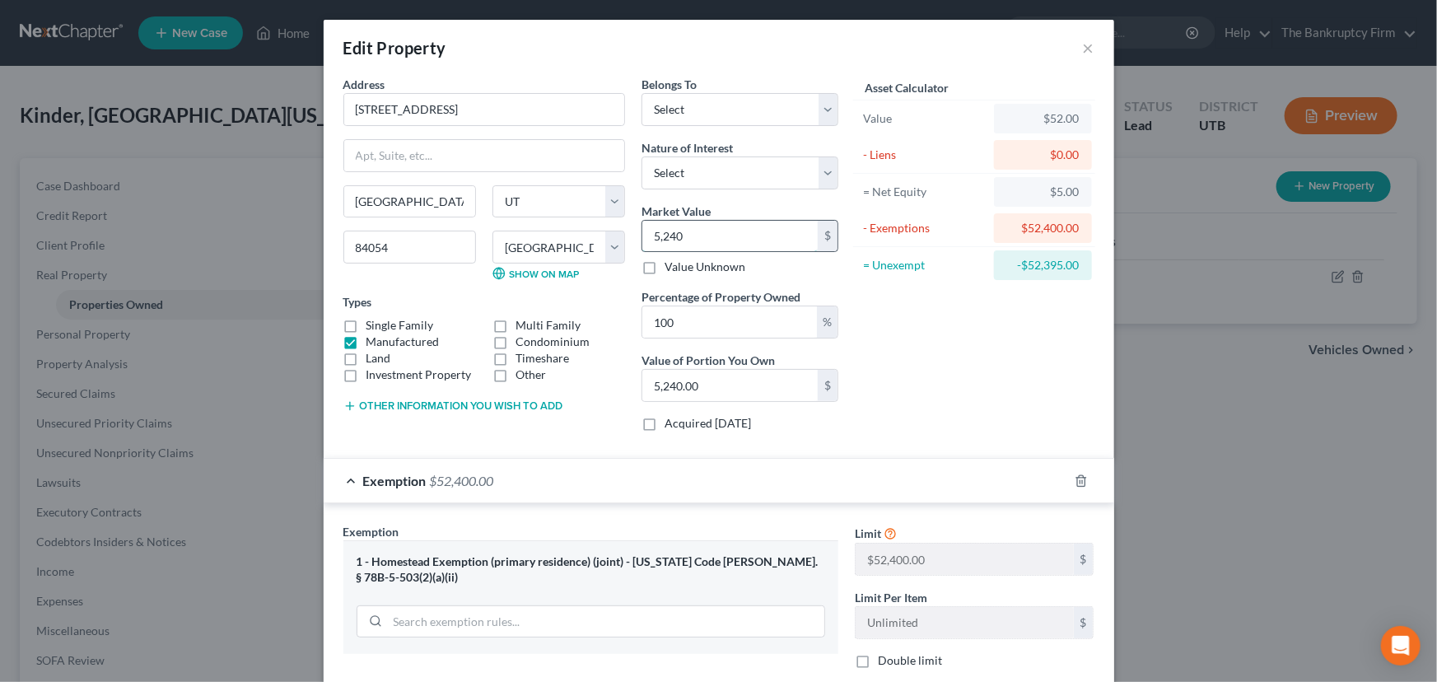
type input "5,2400"
type input "52,400.00"
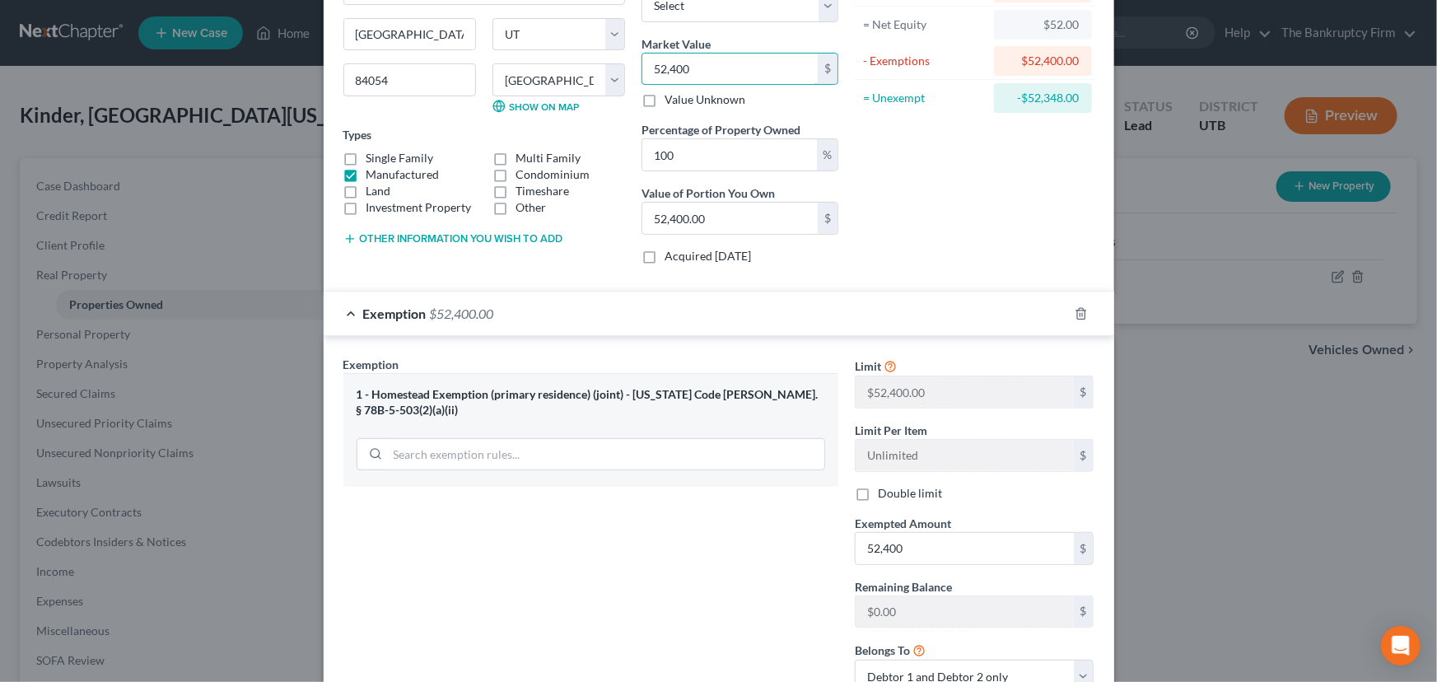
scroll to position [293, 0]
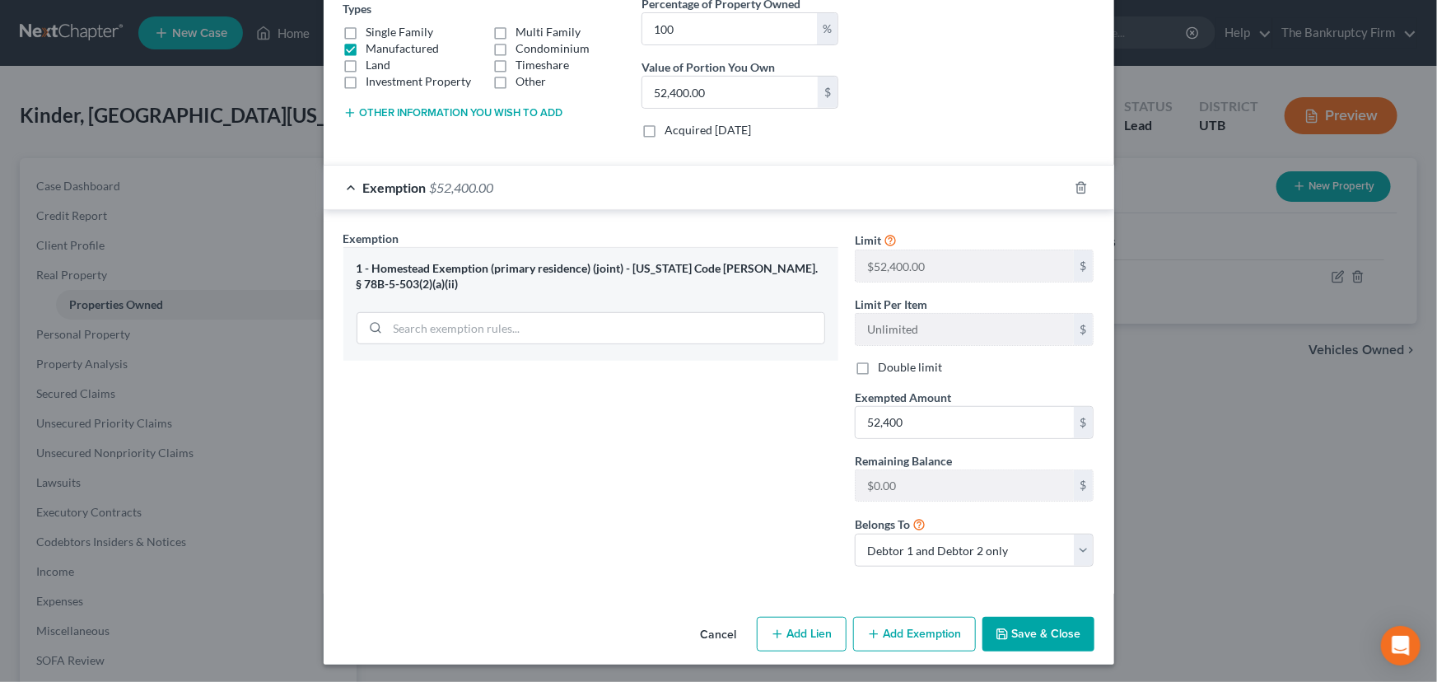
type input "52,400"
click at [1022, 627] on button "Save & Close" at bounding box center [1038, 634] width 112 height 35
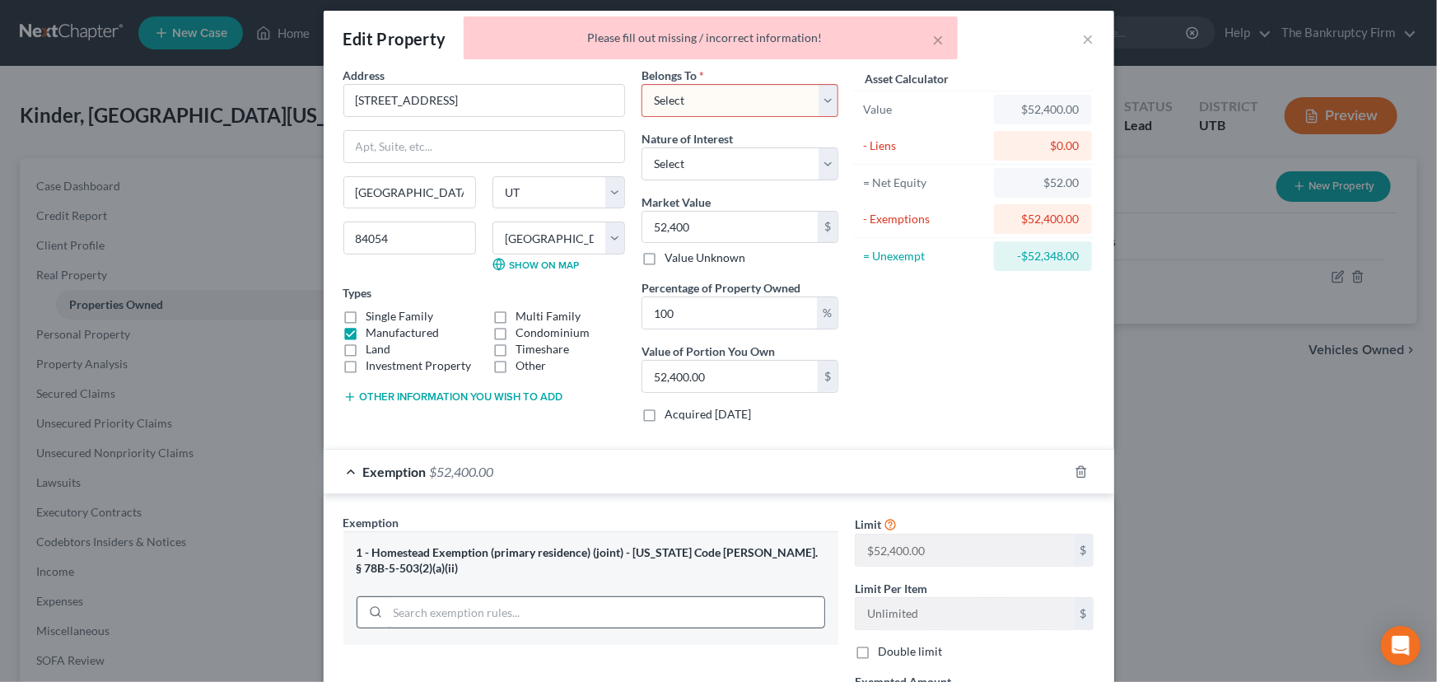
scroll to position [0, 0]
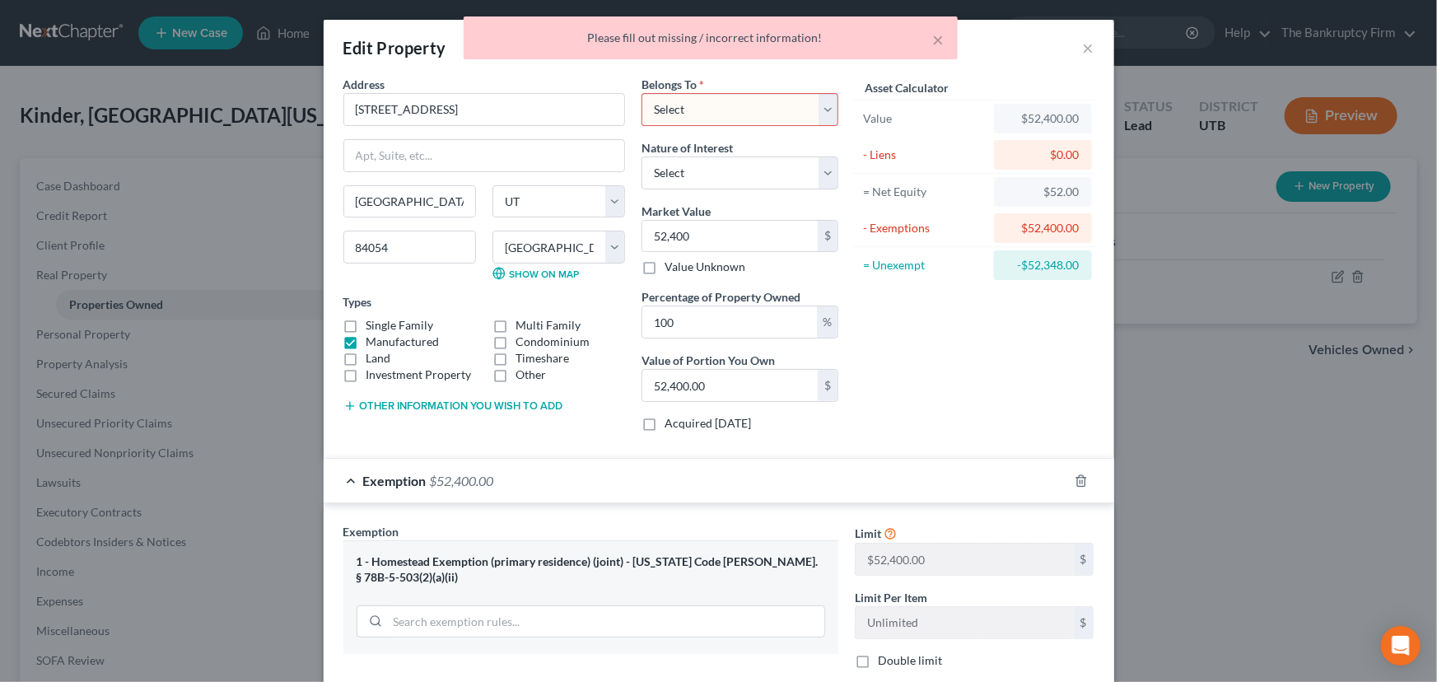
click at [665, 114] on select "Select Debtor 1 Only Debtor 2 Only Debtor 1 And Debtor 2 Only At Least One Of T…" at bounding box center [739, 109] width 197 height 33
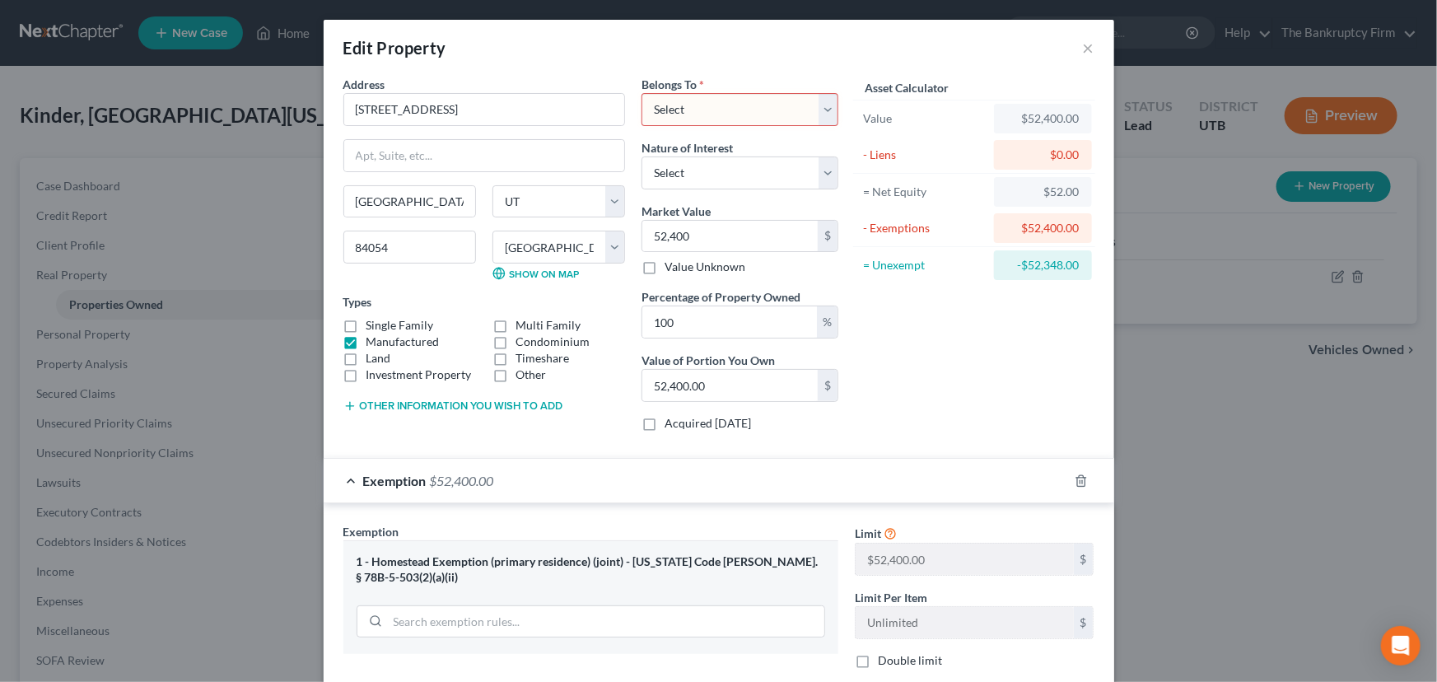
select select "0"
click at [641, 93] on select "Select Debtor 1 Only Debtor 2 Only Debtor 1 And Debtor 2 Only At Least One Of T…" at bounding box center [739, 109] width 197 height 33
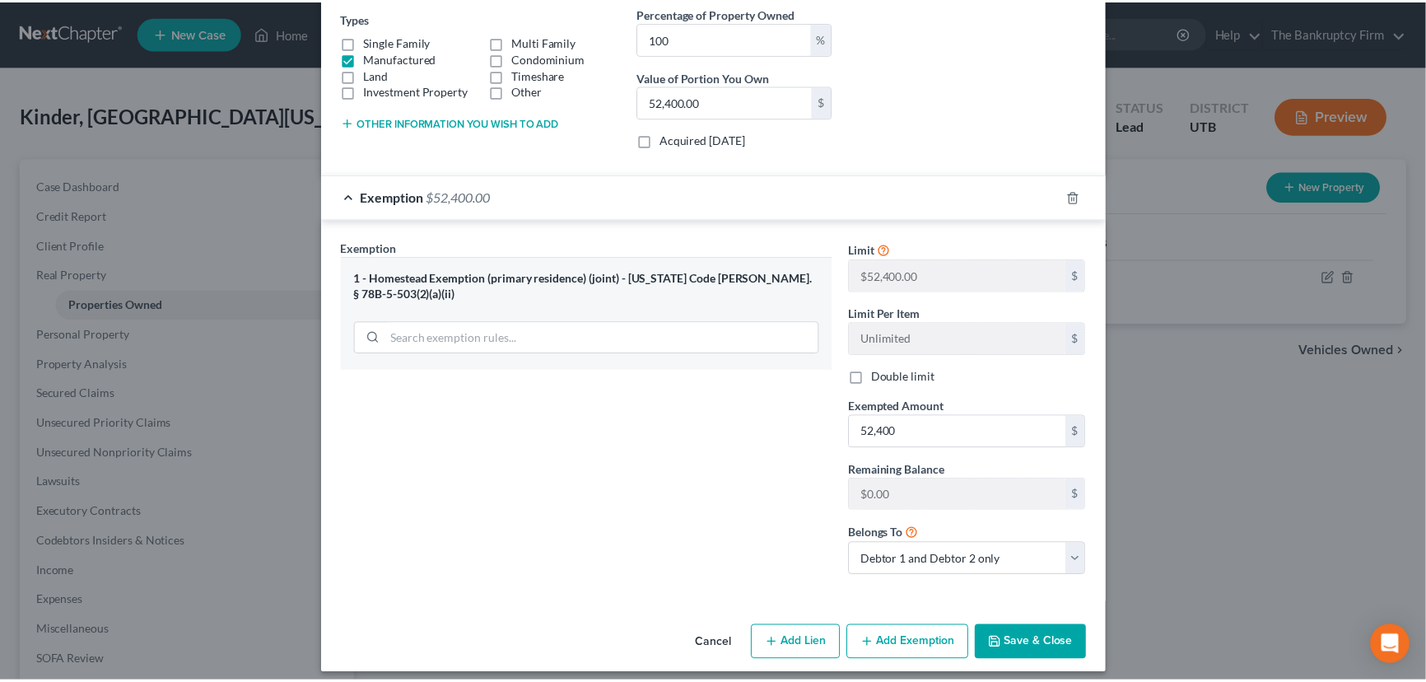
scroll to position [293, 0]
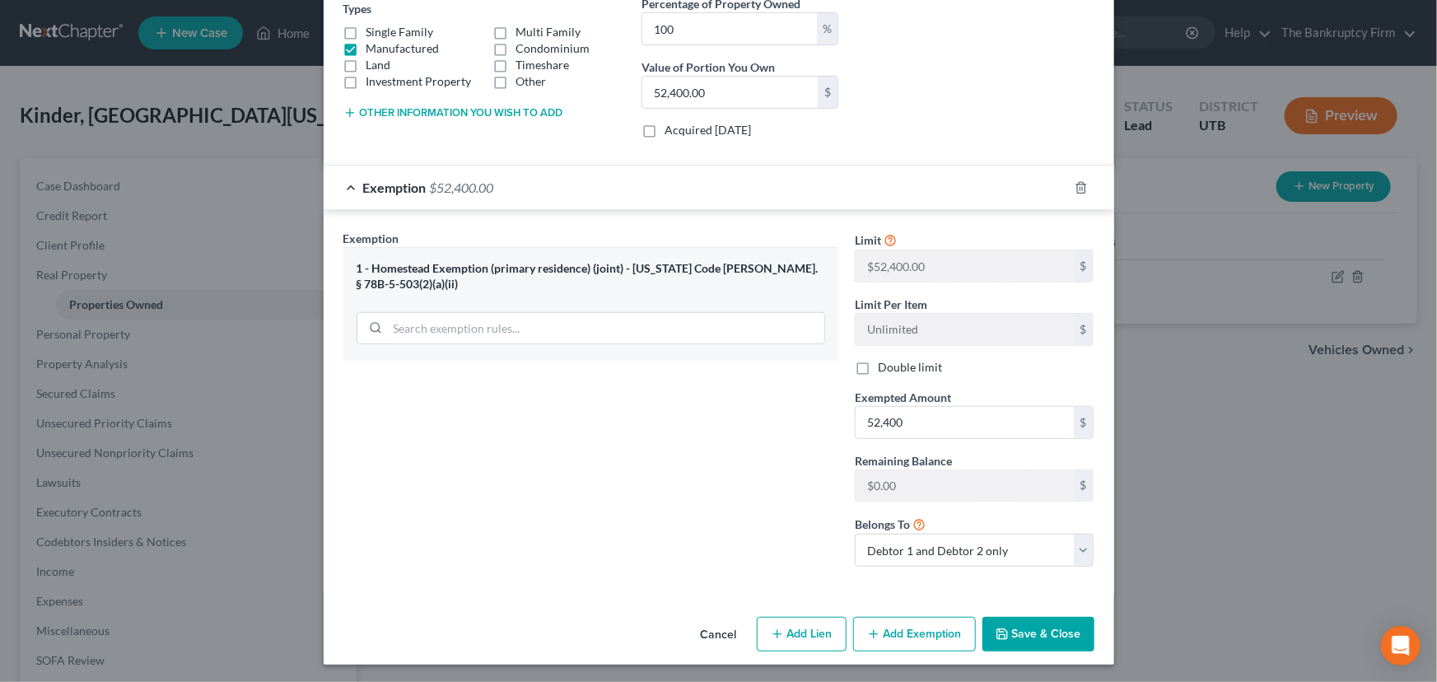
click at [1029, 640] on button "Save & Close" at bounding box center [1038, 634] width 112 height 35
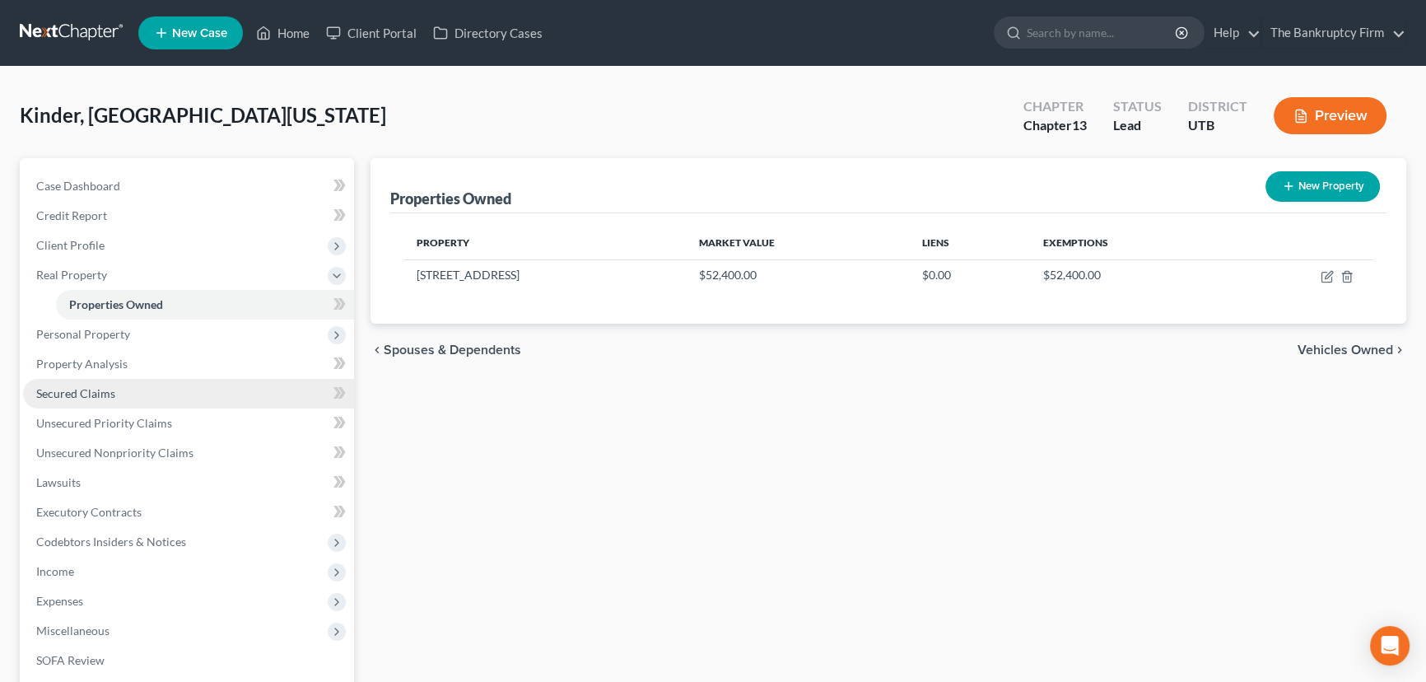
click at [91, 391] on span "Secured Claims" at bounding box center [75, 393] width 79 height 14
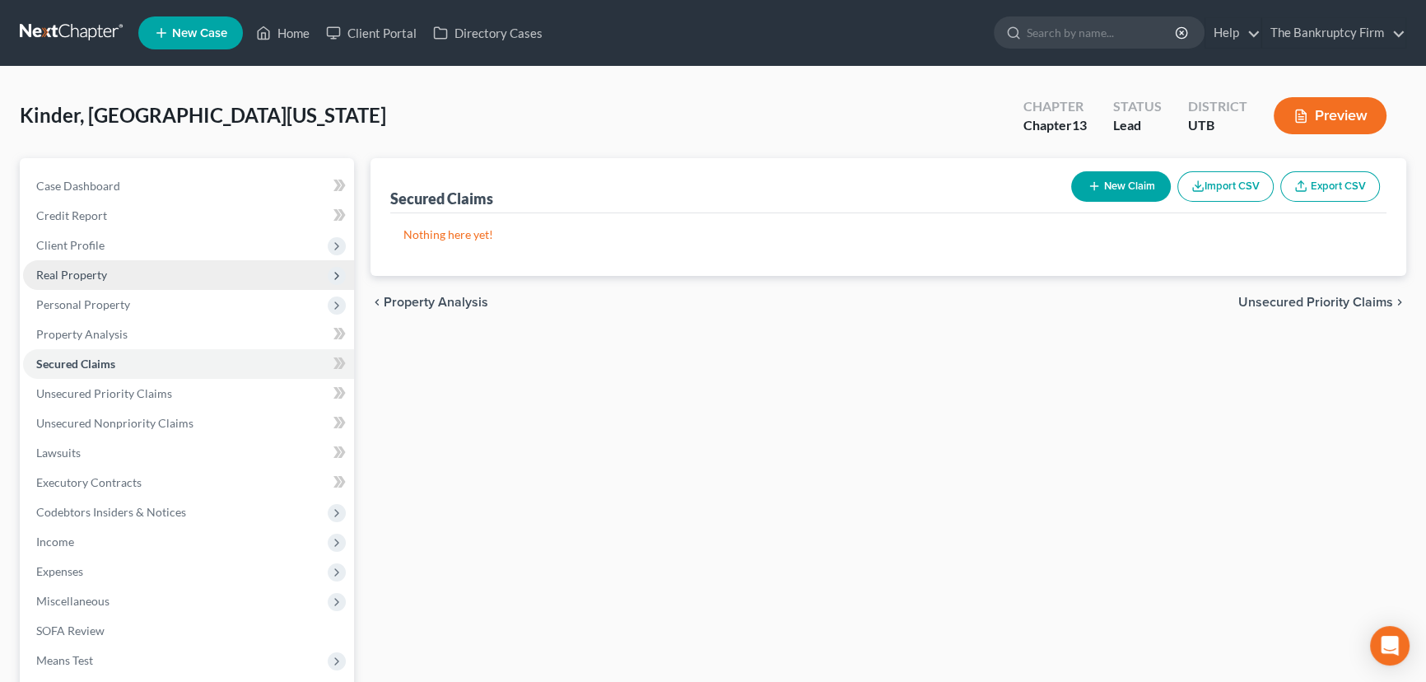
click at [77, 275] on span "Real Property" at bounding box center [71, 275] width 71 height 14
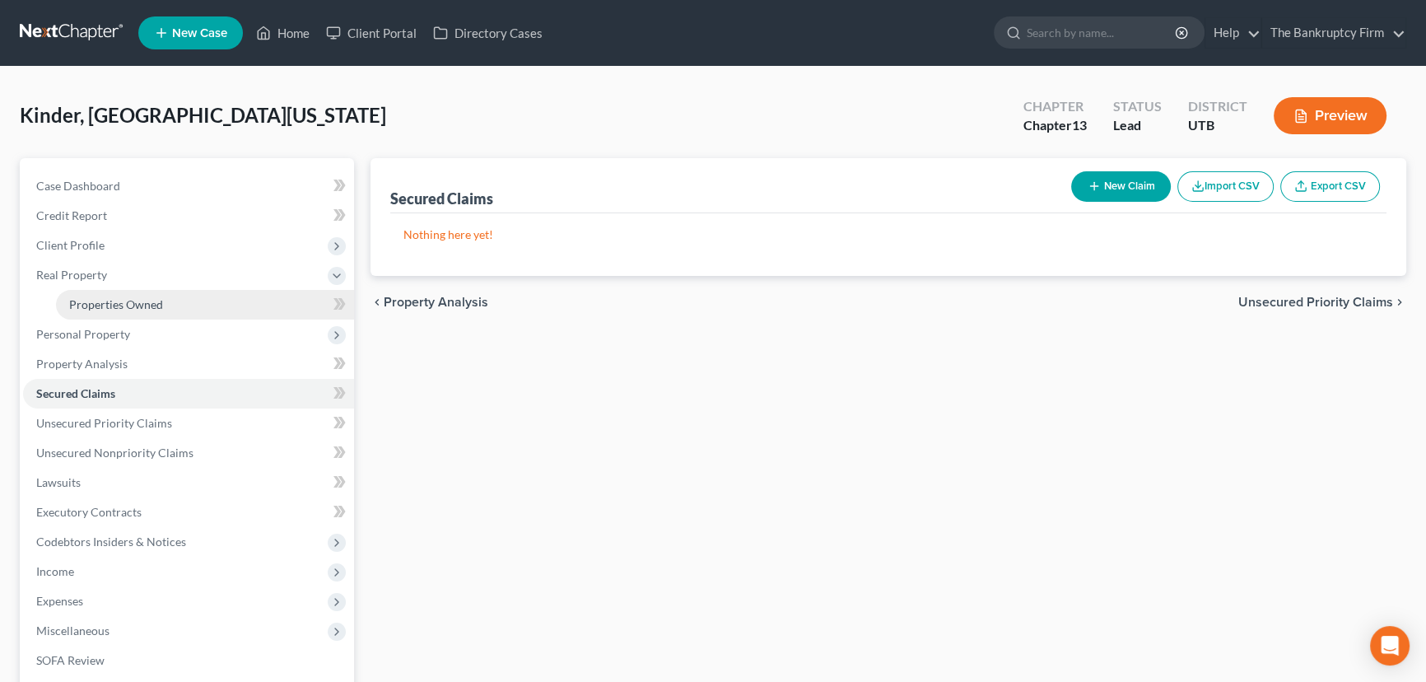
click at [115, 304] on span "Properties Owned" at bounding box center [116, 304] width 94 height 14
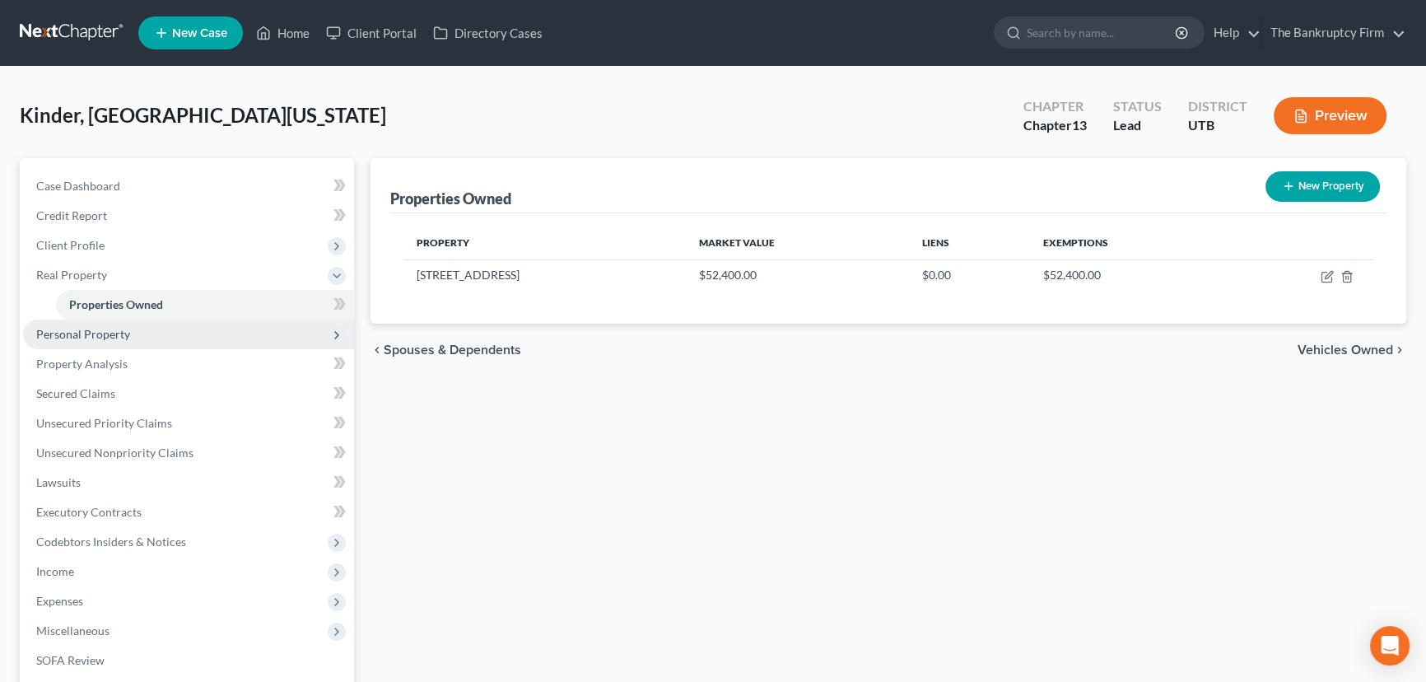
click at [106, 331] on span "Personal Property" at bounding box center [83, 334] width 94 height 14
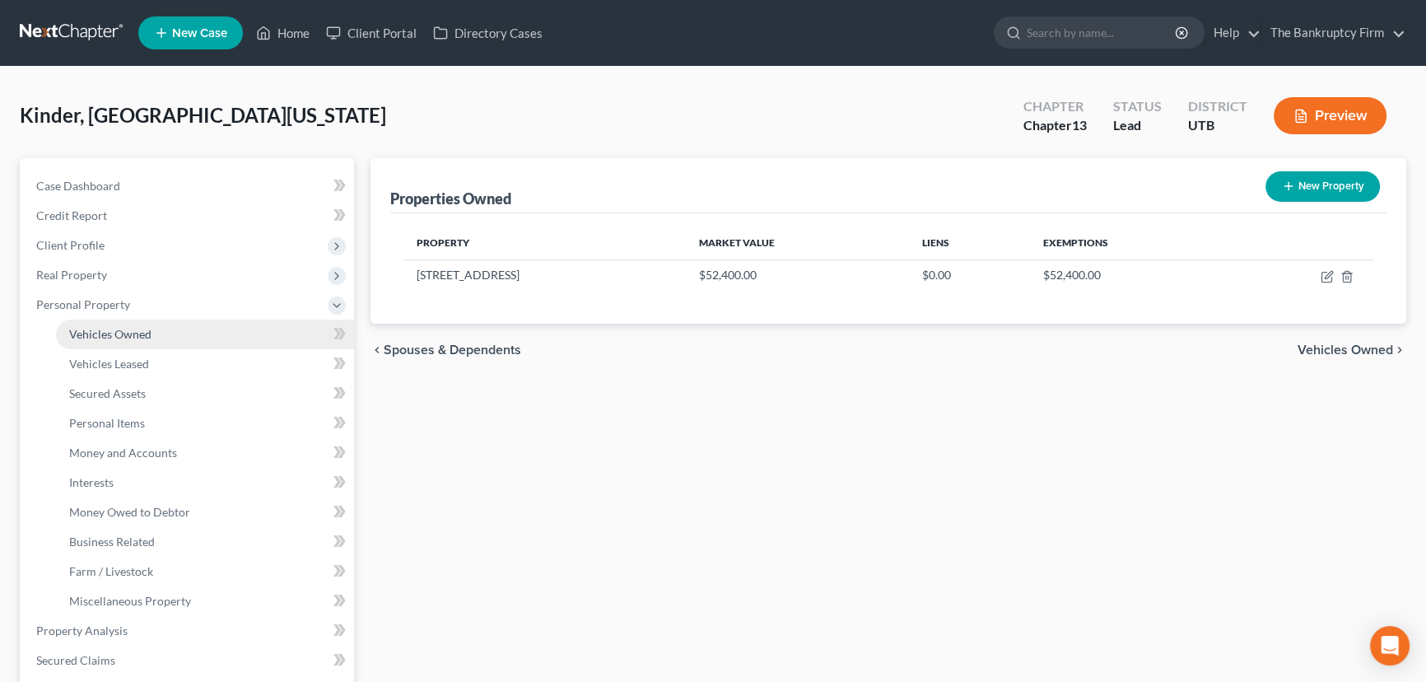
click at [127, 337] on span "Vehicles Owned" at bounding box center [110, 334] width 82 height 14
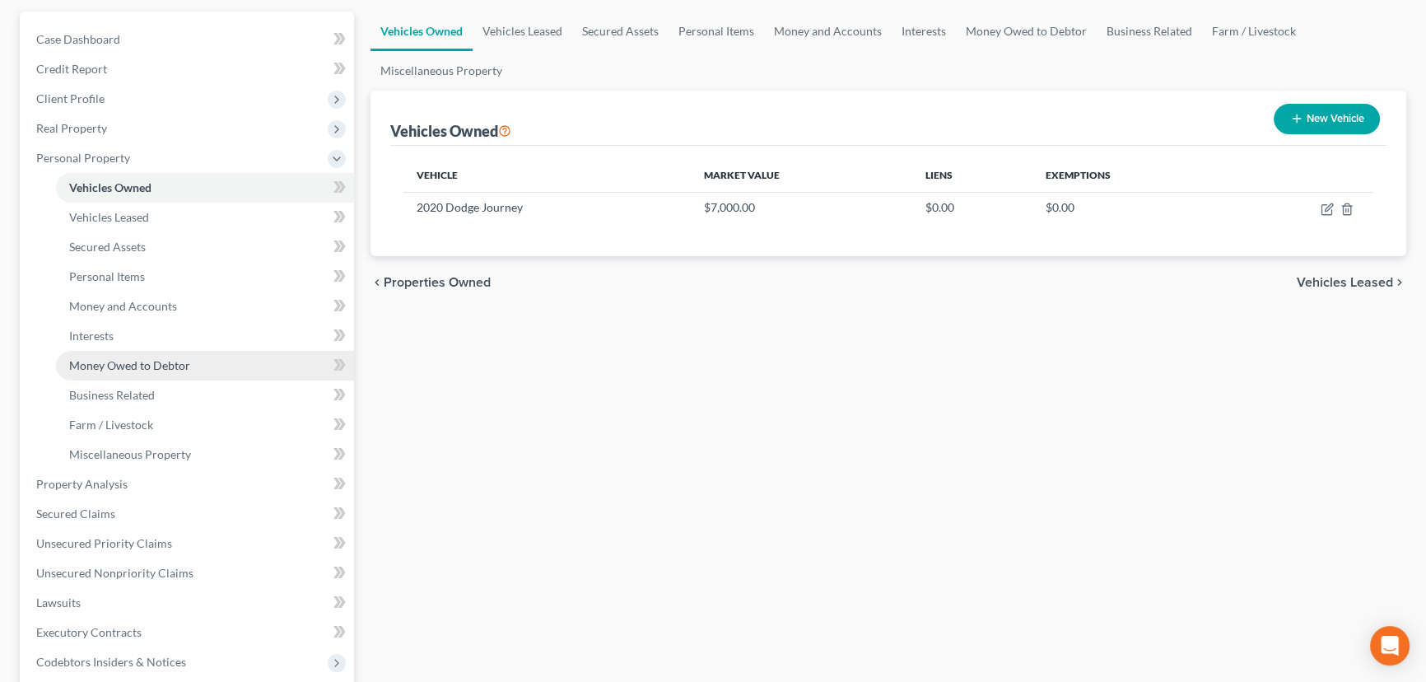
scroll to position [224, 0]
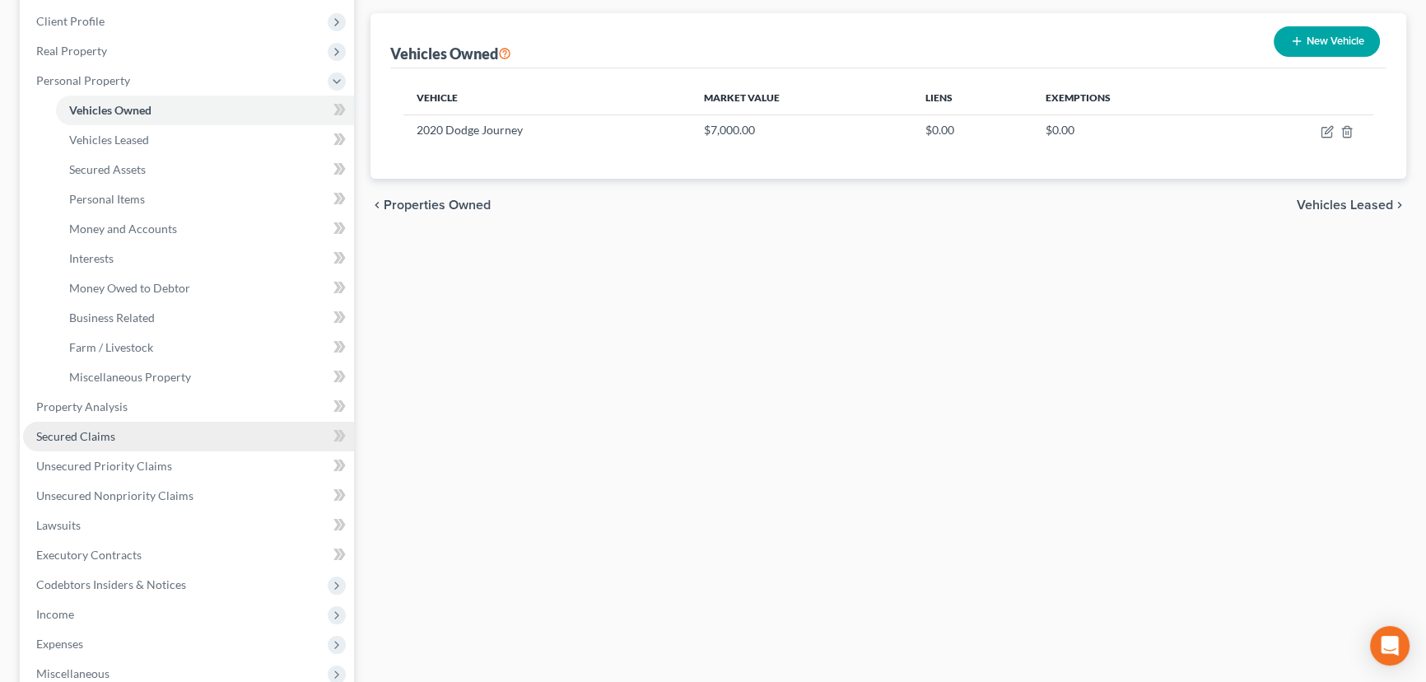
click at [84, 435] on span "Secured Claims" at bounding box center [75, 436] width 79 height 14
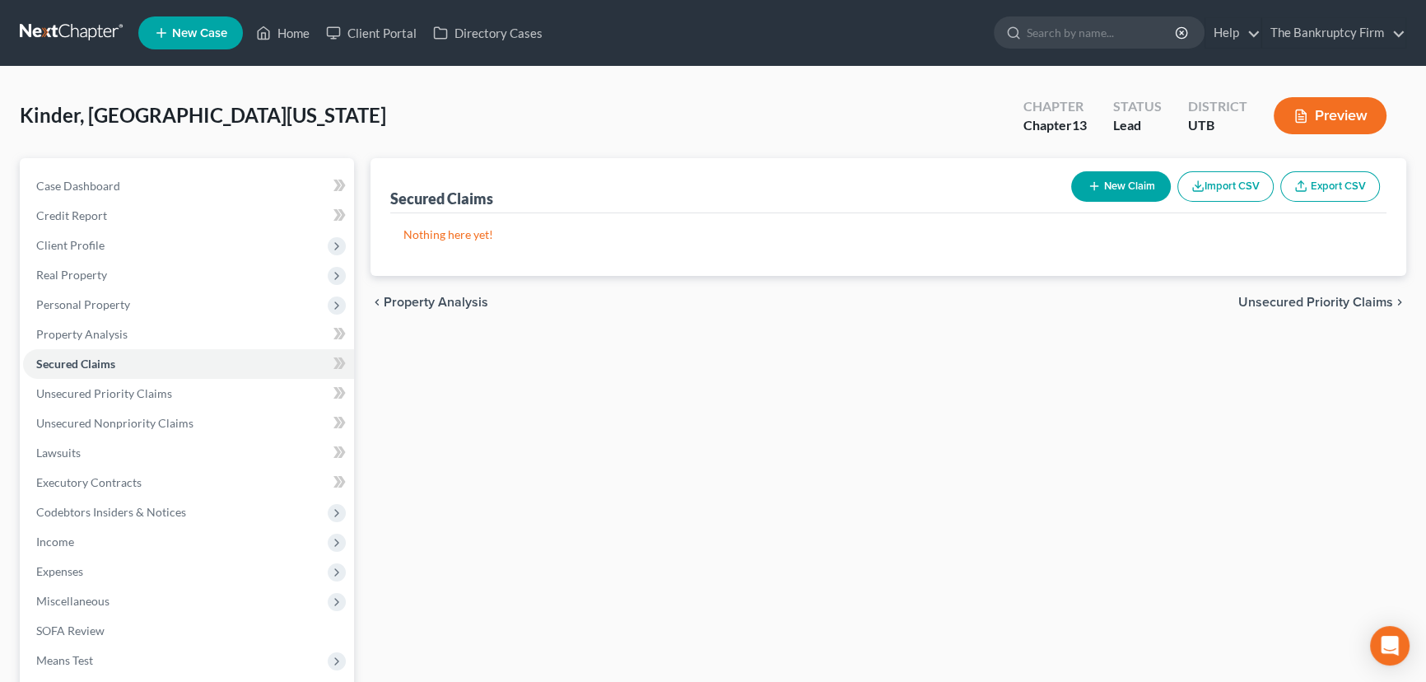
click at [1131, 181] on button "New Claim" at bounding box center [1121, 186] width 100 height 30
select select "2"
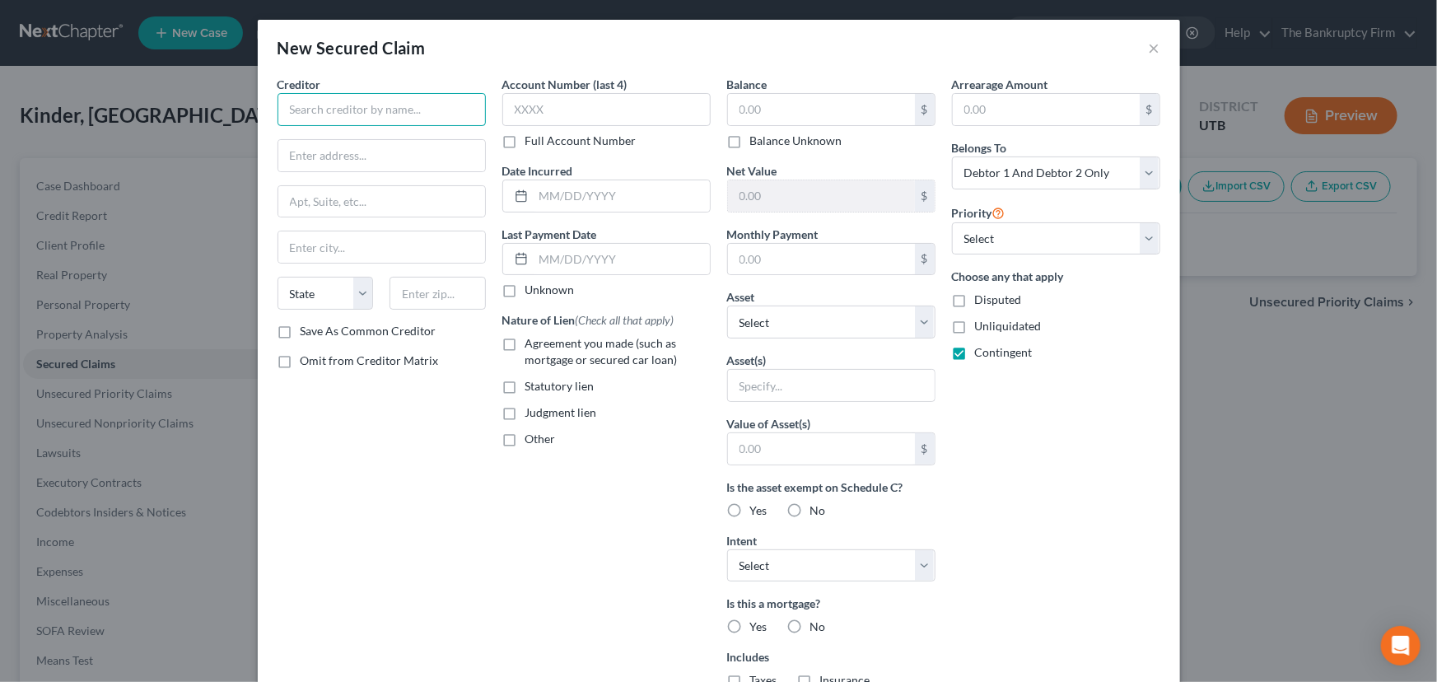
click at [301, 110] on input "text" at bounding box center [382, 109] width 208 height 33
type input "Reliable Loan"
click at [781, 316] on select "Select Other Multiple Assets Clothing - Clothing - $600.0 Electronics - Televis…" at bounding box center [831, 322] width 208 height 33
select select "8"
click at [727, 306] on select "Select Other Multiple Assets Clothing - Clothing - $600.0 Electronics - Televis…" at bounding box center [831, 322] width 208 height 33
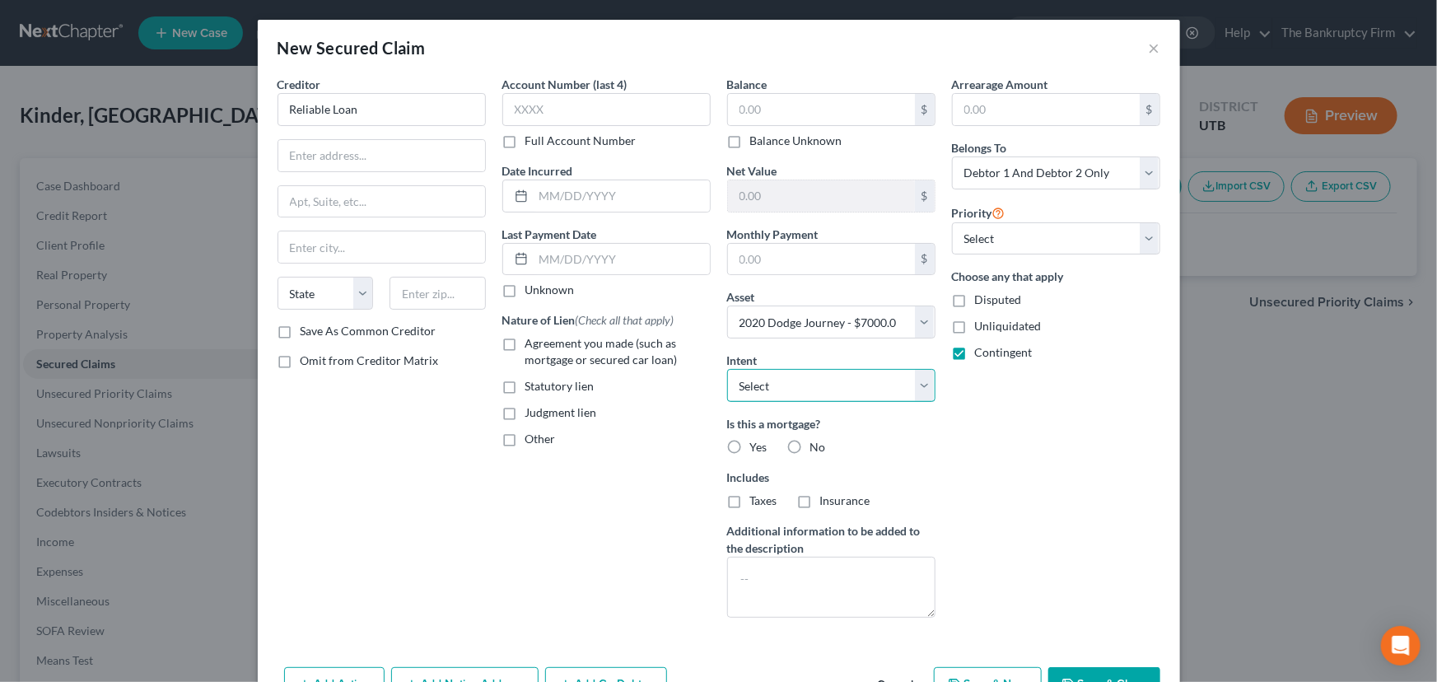
click at [786, 385] on select "Select Surrender Redeem Reaffirm Avoid Other" at bounding box center [831, 385] width 208 height 33
select select "2"
click at [727, 369] on select "Select Surrender Redeem Reaffirm Avoid Other" at bounding box center [831, 385] width 208 height 33
click at [810, 444] on label "No" at bounding box center [818, 447] width 16 height 16
click at [817, 444] on input "No" at bounding box center [822, 444] width 11 height 11
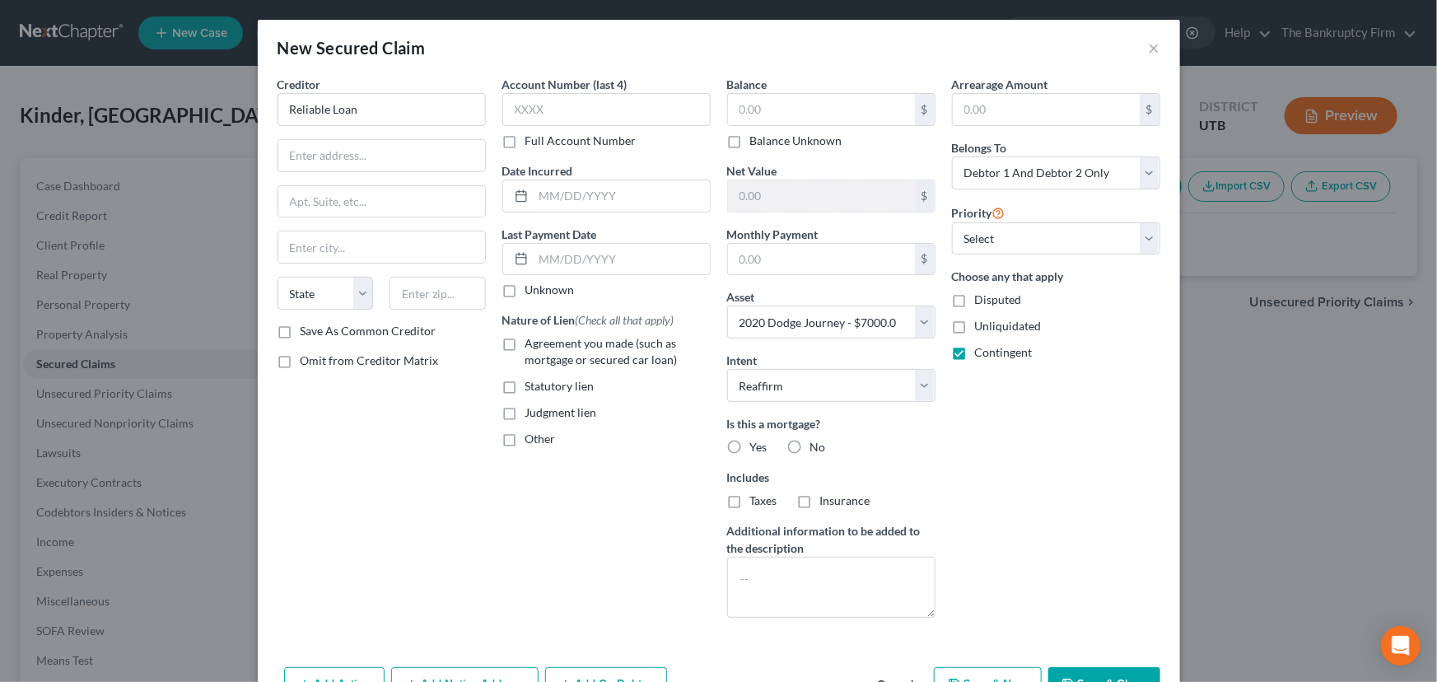
radio input "true"
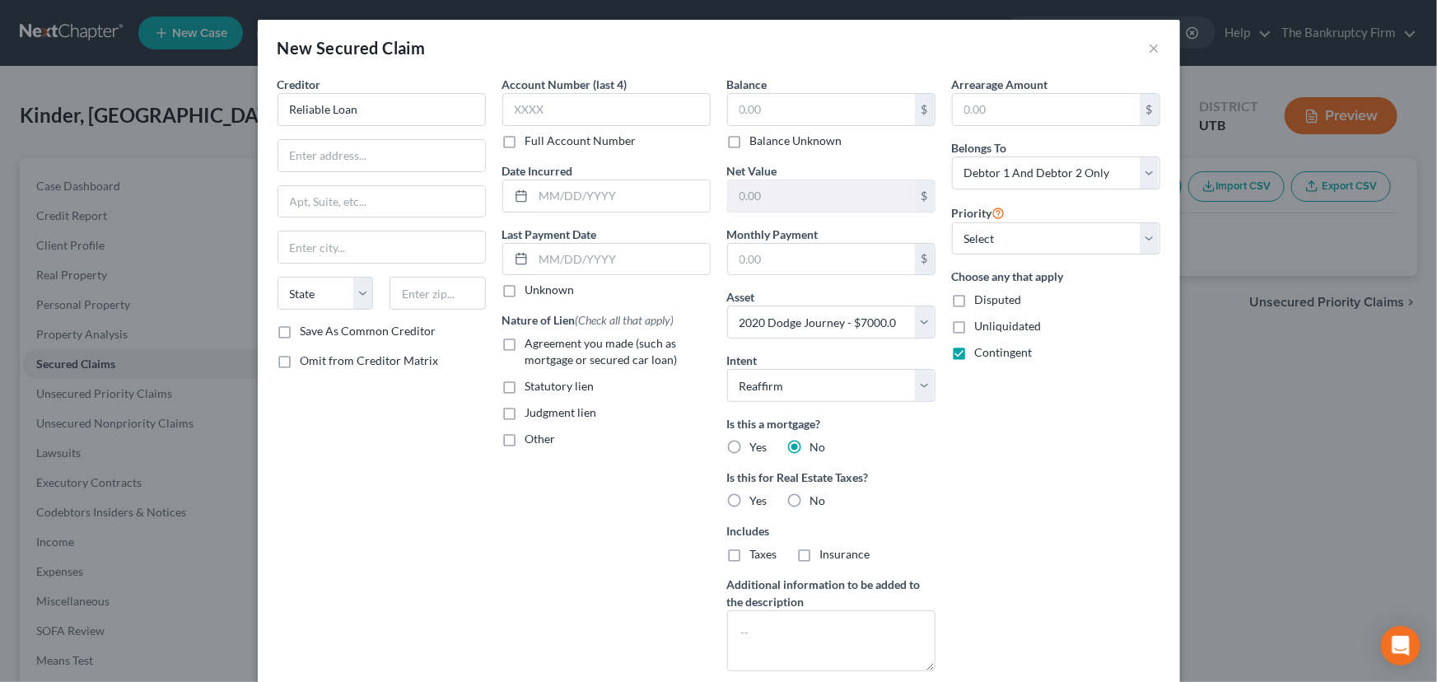
click at [810, 495] on label "No" at bounding box center [818, 500] width 16 height 16
click at [817, 495] on input "No" at bounding box center [822, 497] width 11 height 11
radio input "true"
click at [969, 232] on select "Select 1st 2nd 3rd 4th 5th 6th 7th 8th 9th 10th 11th 12th 13th 14th 15th 16th 1…" at bounding box center [1056, 238] width 208 height 33
select select "0"
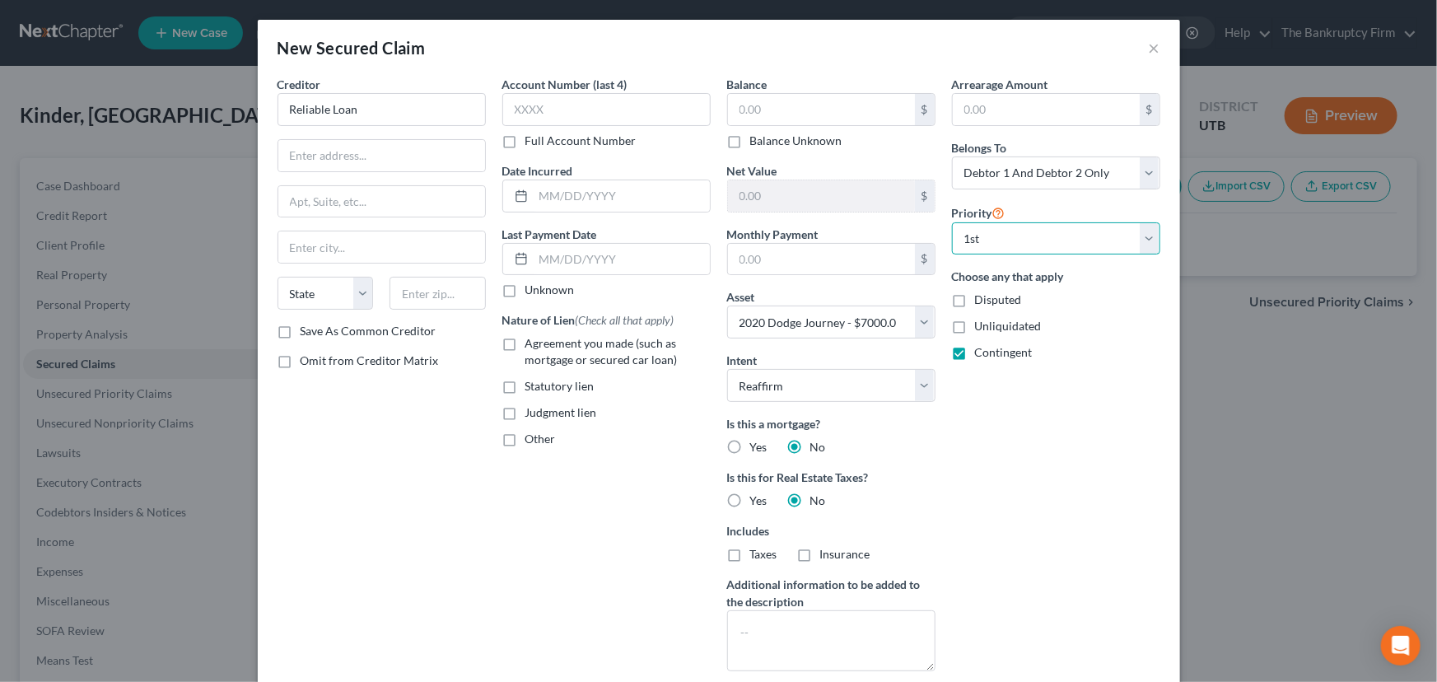
click at [952, 222] on select "Select 1st 2nd 3rd 4th 5th 6th 7th 8th 9th 10th 11th 12th 13th 14th 15th 16th 1…" at bounding box center [1056, 238] width 208 height 33
click at [735, 114] on input "text" at bounding box center [821, 109] width 187 height 31
type input "11,000"
click at [362, 107] on input "Reliable Loan" at bounding box center [382, 109] width 208 height 33
click at [525, 342] on label "Agreement you made (such as mortgage or secured car loan)" at bounding box center [617, 351] width 185 height 33
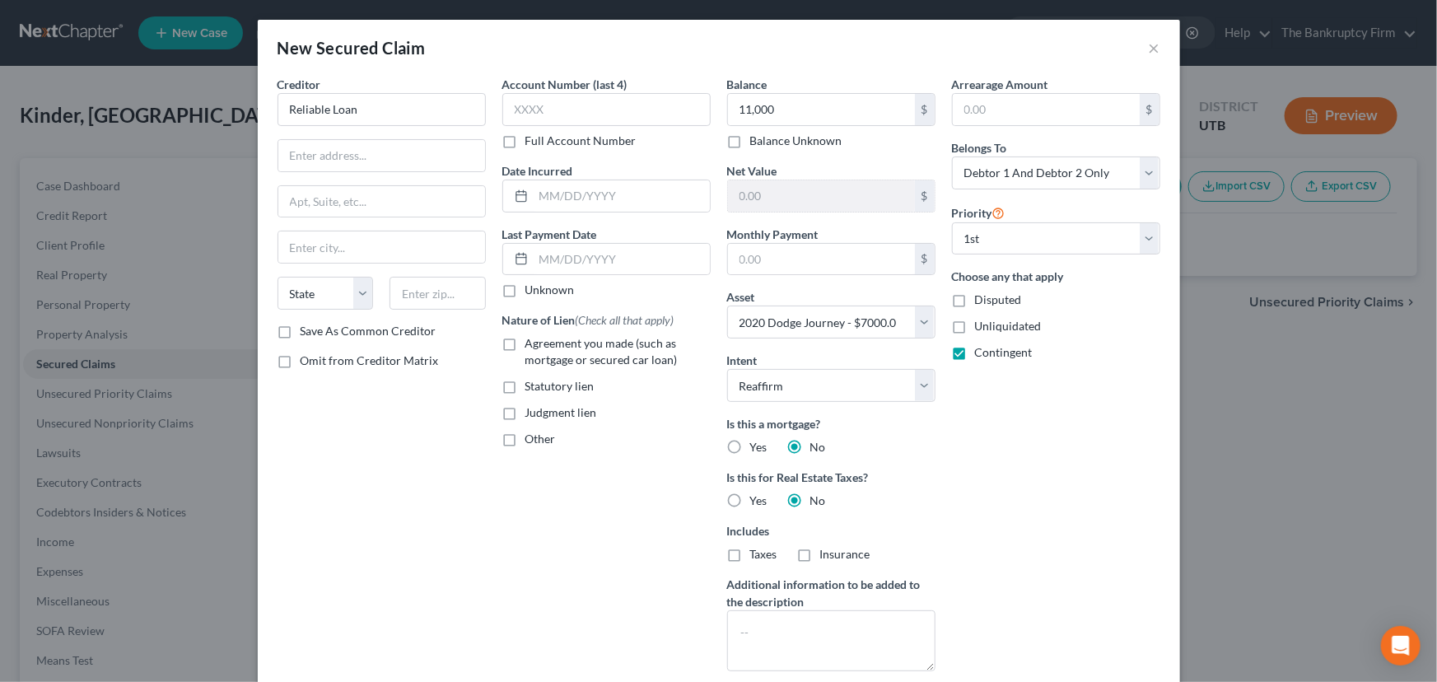
click at [532, 342] on input "Agreement you made (such as mortgage or secured car loan)" at bounding box center [537, 340] width 11 height 11
checkbox input "true"
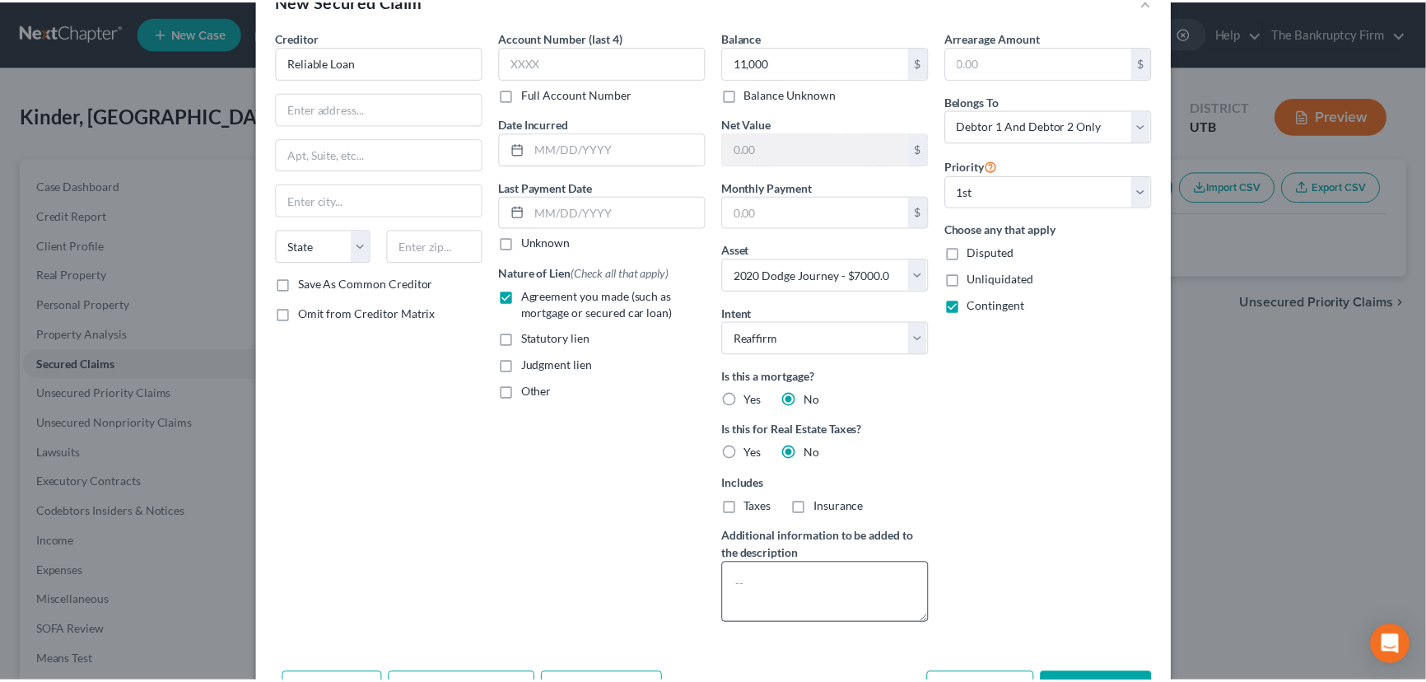
scroll to position [105, 0]
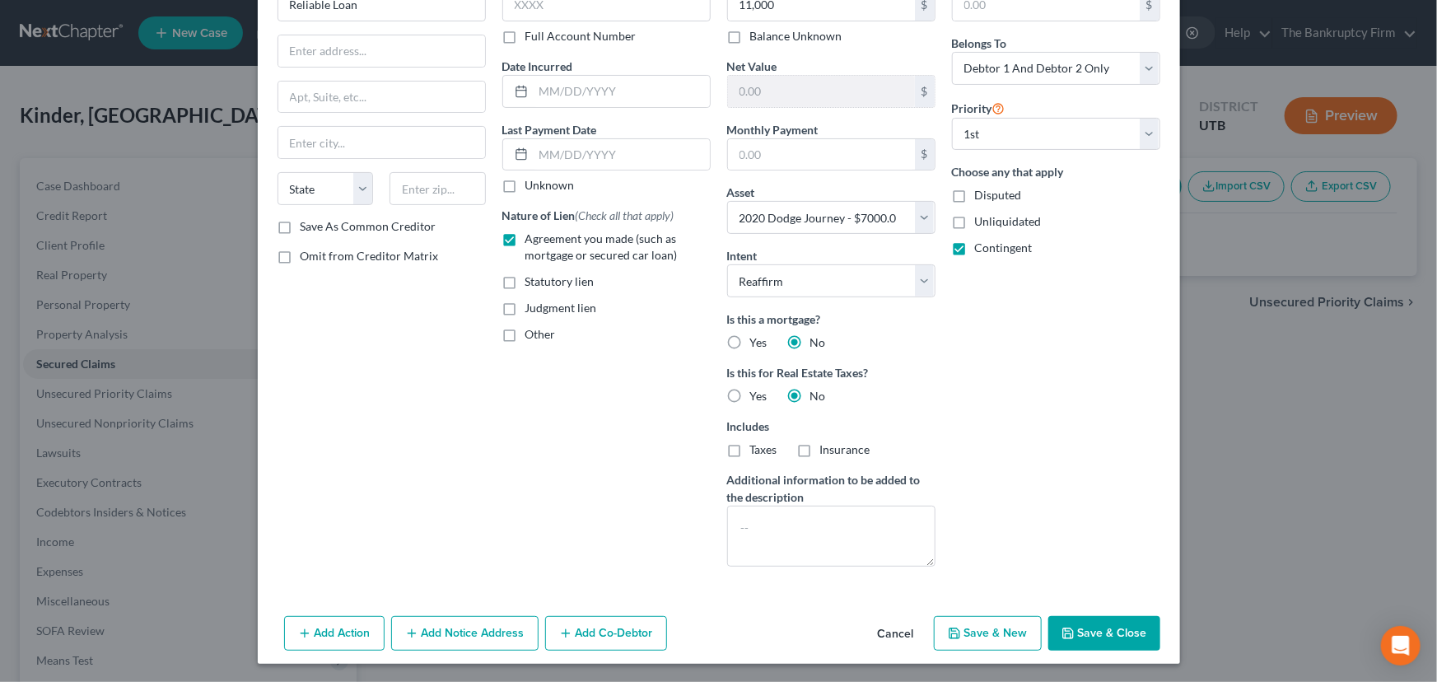
click at [1101, 635] on button "Save & Close" at bounding box center [1104, 633] width 112 height 35
select select
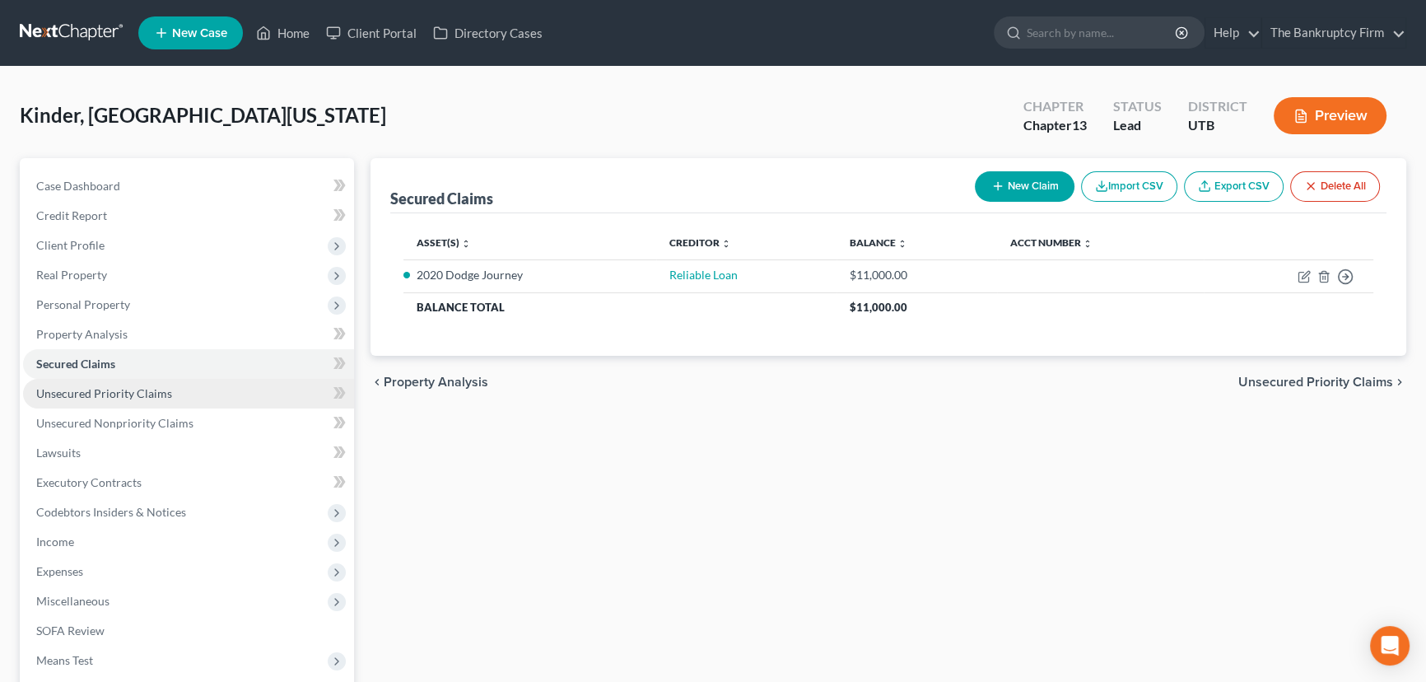
click at [96, 392] on span "Unsecured Priority Claims" at bounding box center [104, 393] width 136 height 14
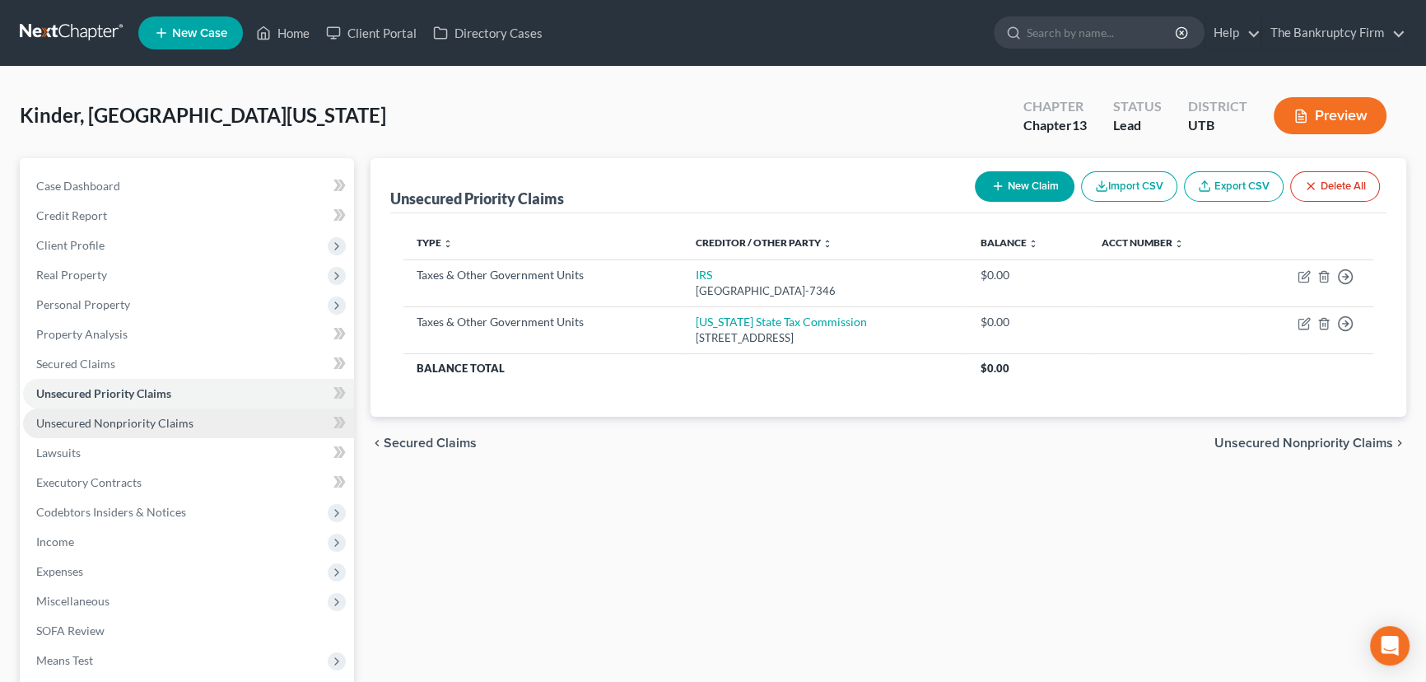
click at [170, 423] on span "Unsecured Nonpriority Claims" at bounding box center [114, 423] width 157 height 14
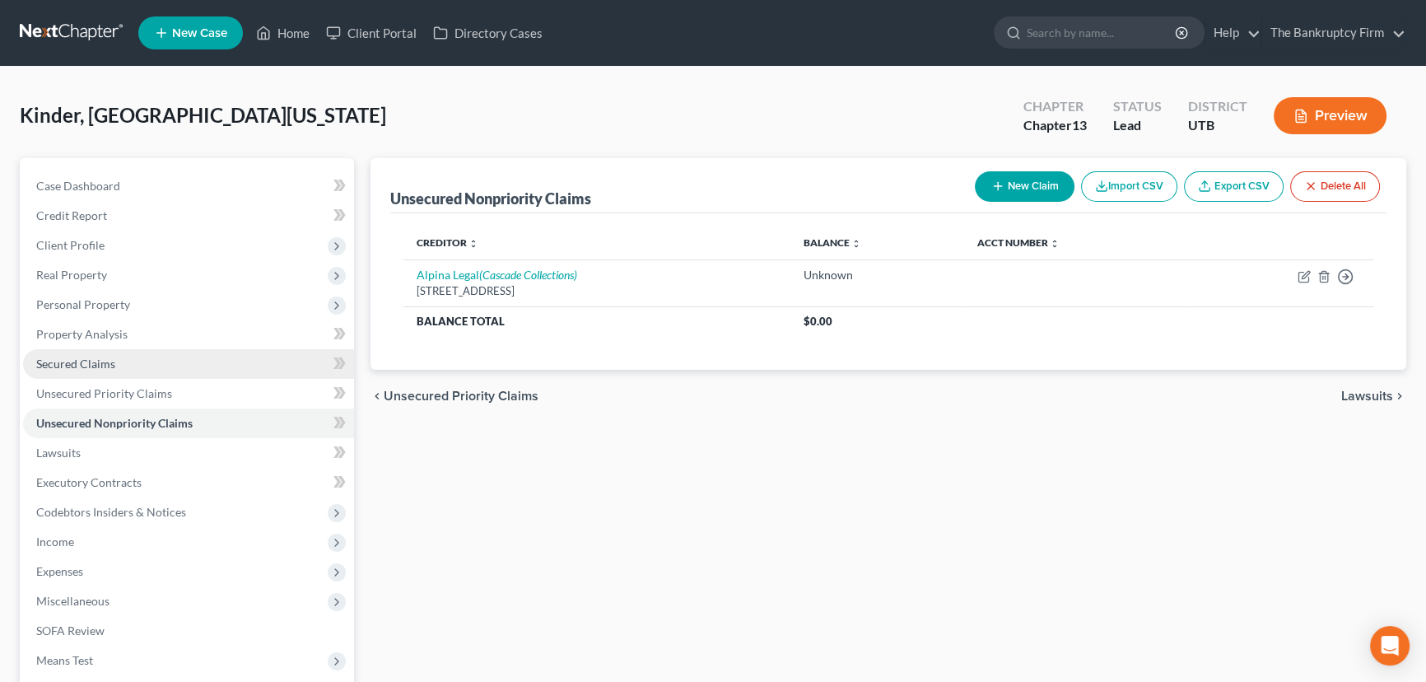
click at [100, 362] on span "Secured Claims" at bounding box center [75, 364] width 79 height 14
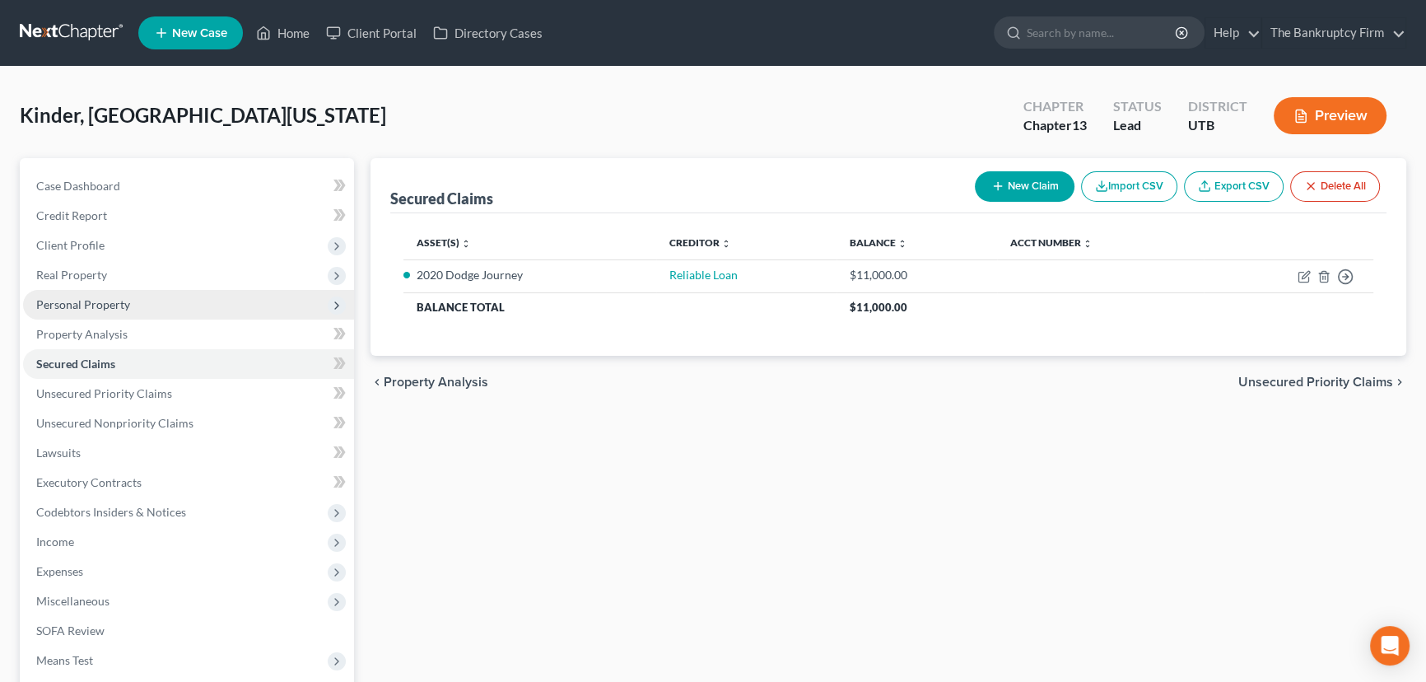
click at [102, 301] on span "Personal Property" at bounding box center [83, 304] width 94 height 14
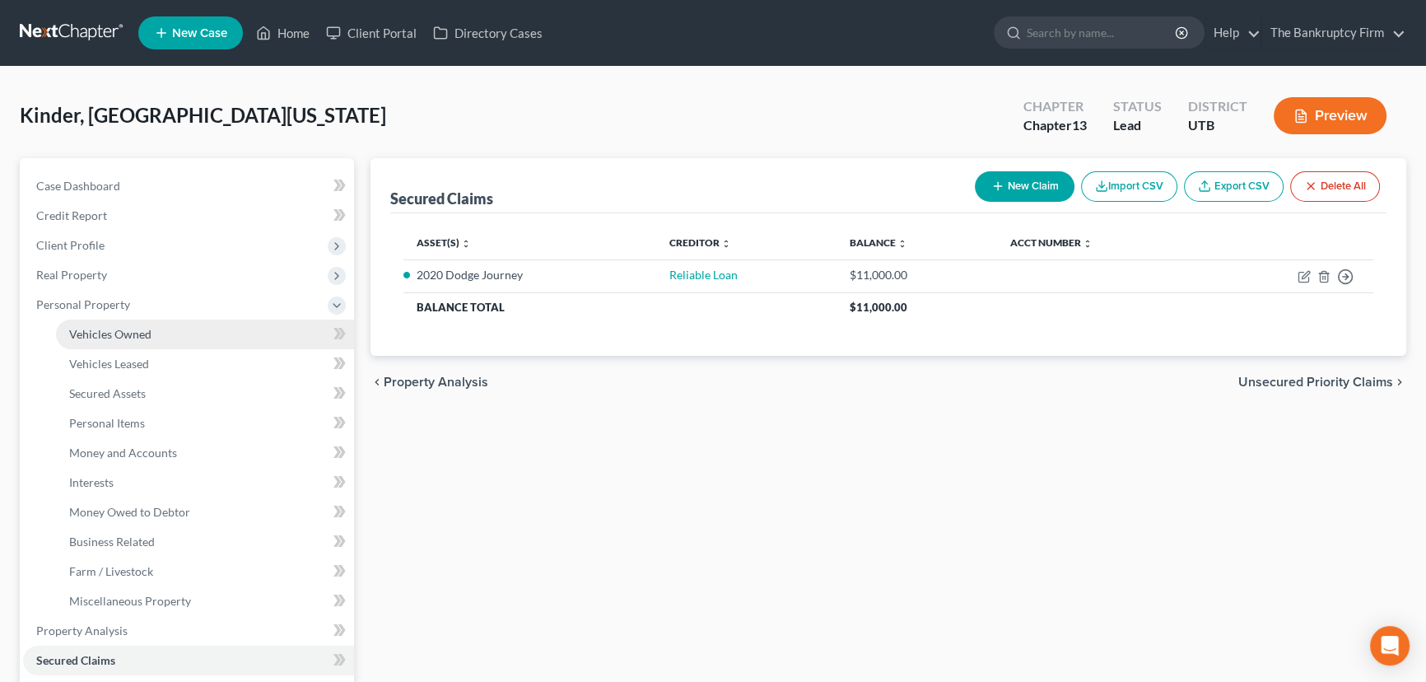
click at [140, 332] on span "Vehicles Owned" at bounding box center [110, 334] width 82 height 14
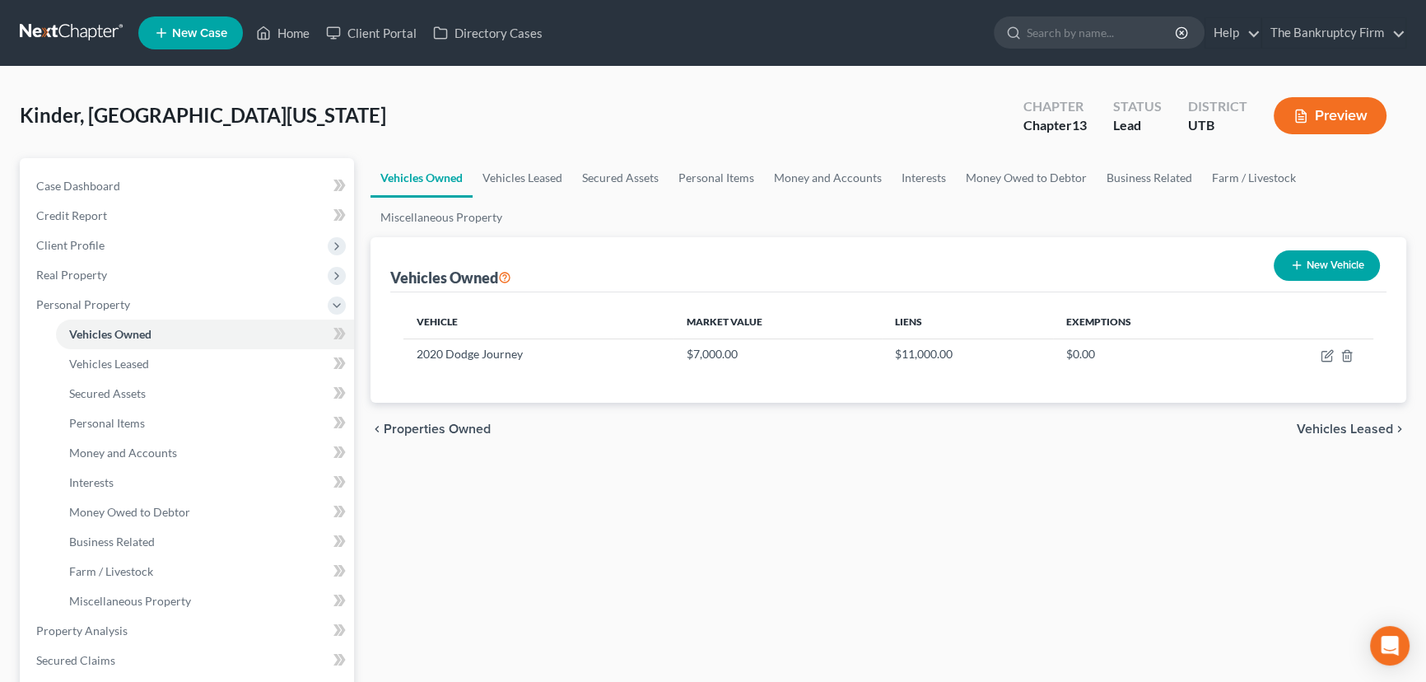
click at [1327, 260] on button "New Vehicle" at bounding box center [1327, 265] width 106 height 30
select select "0"
select select "2"
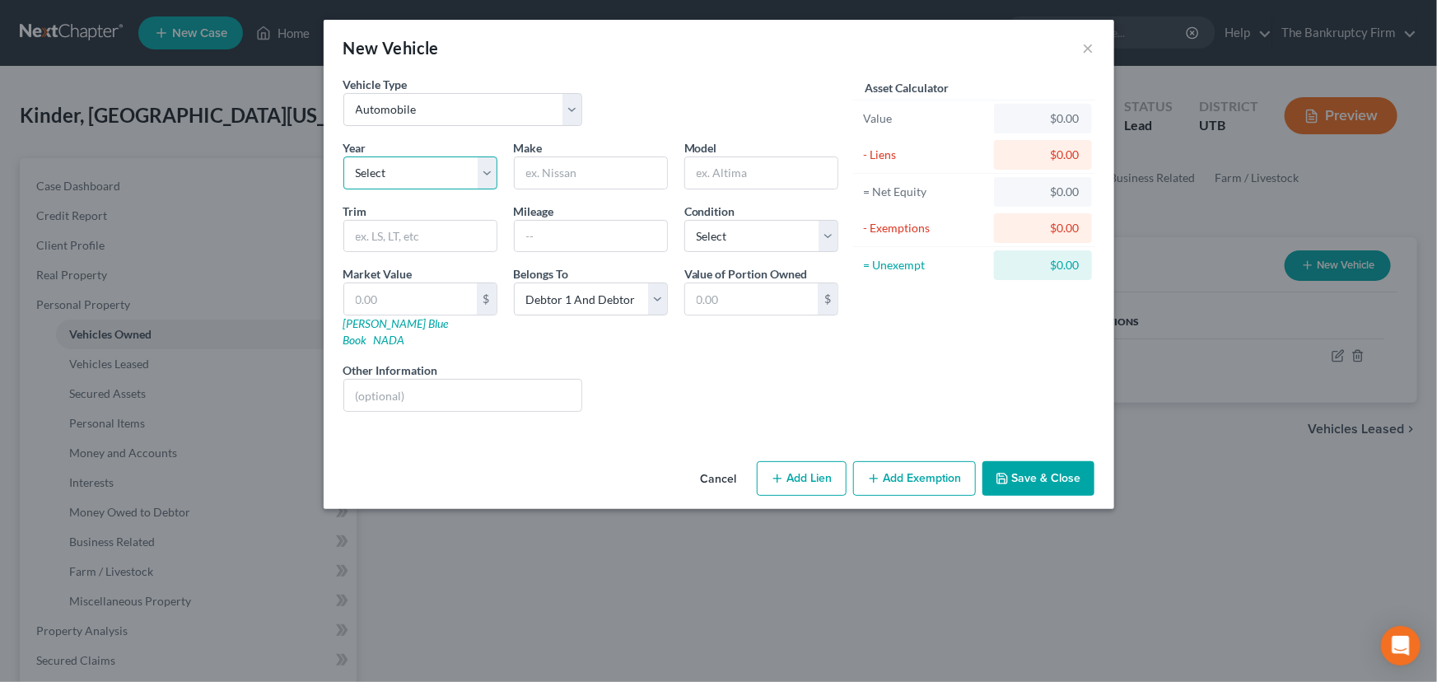
click at [400, 173] on select "Select 2026 2025 2024 2023 2022 2021 2020 2019 2018 2017 2016 2015 2014 2013 20…" at bounding box center [420, 172] width 154 height 33
select select "20"
click at [343, 156] on select "Select 2026 2025 2024 2023 2022 2021 2020 2019 2018 2017 2016 2015 2014 2013 20…" at bounding box center [420, 172] width 154 height 33
click at [546, 161] on input "text" at bounding box center [591, 172] width 152 height 31
type input "Subaru"
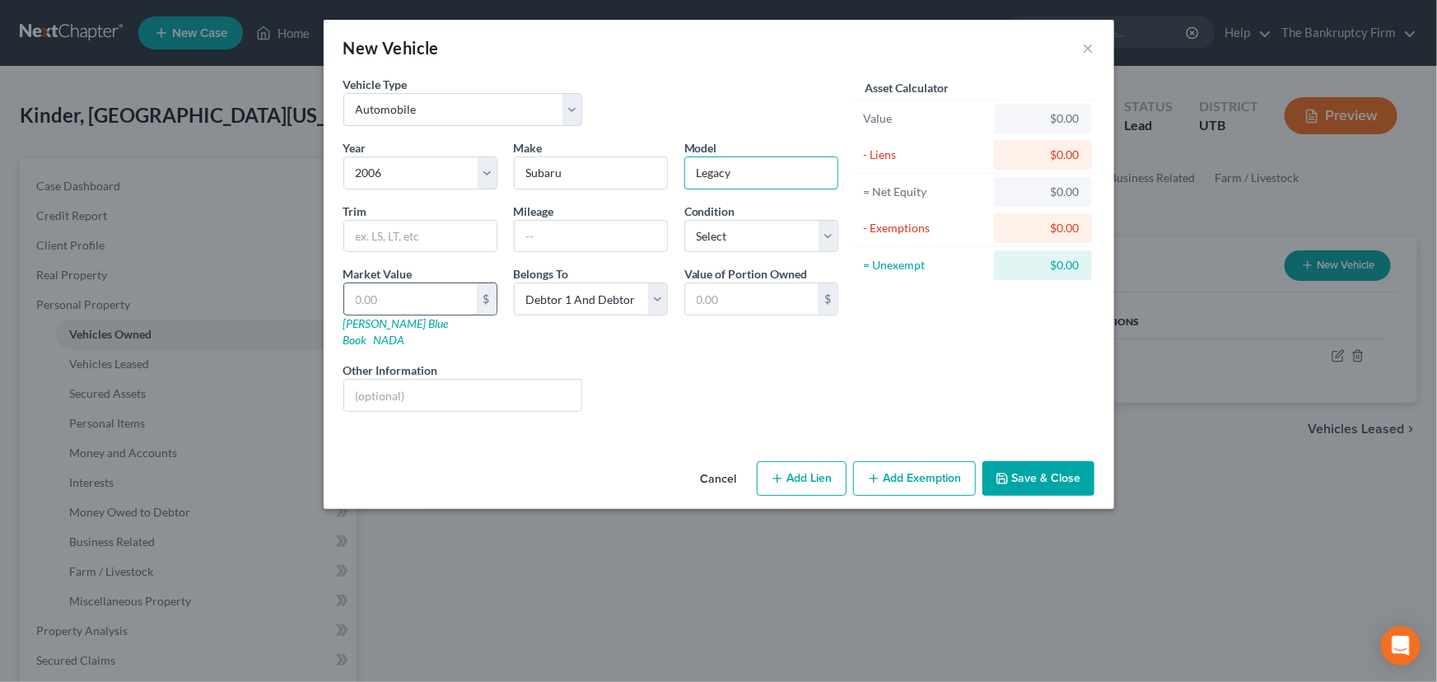
type input "Legacy"
click at [360, 293] on input "text" at bounding box center [410, 298] width 133 height 31
type input "3"
type input "3.00"
type input "30"
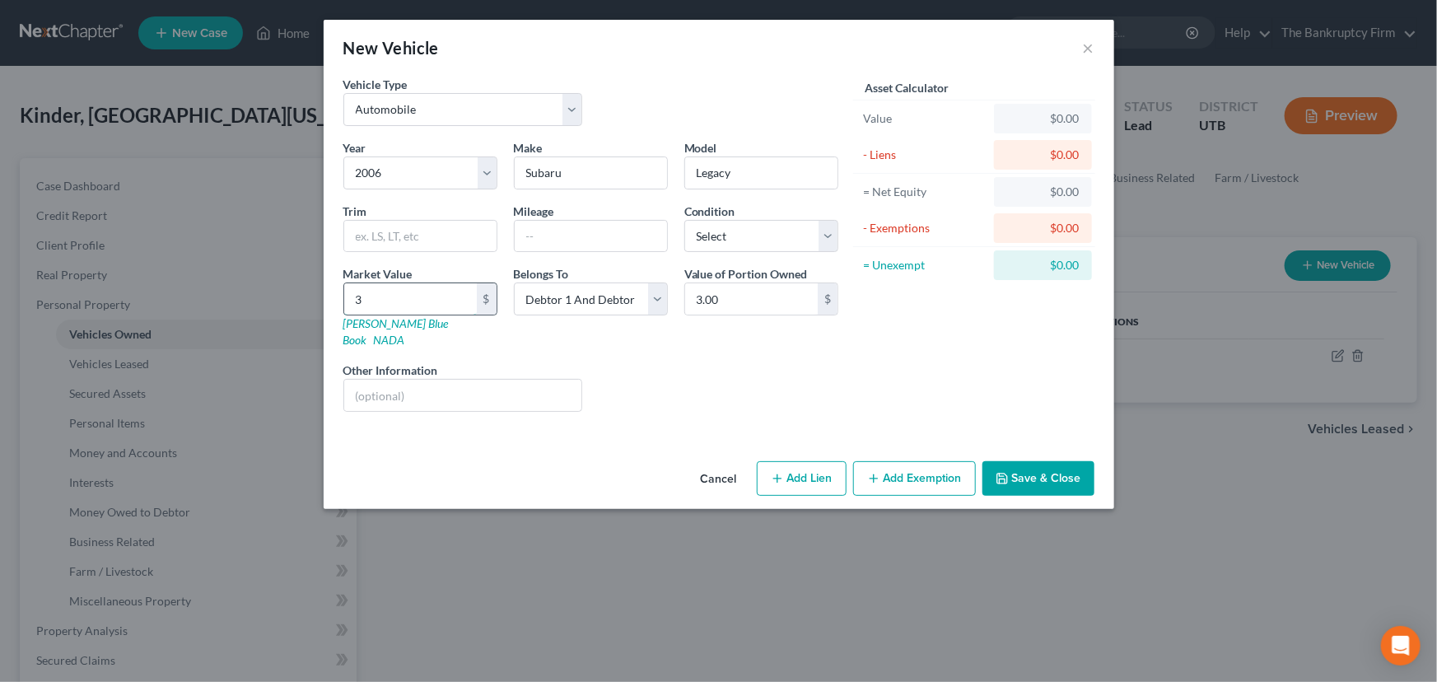
type input "30.00"
type input "300"
type input "300.00"
type input "3000"
type input "3,000.00"
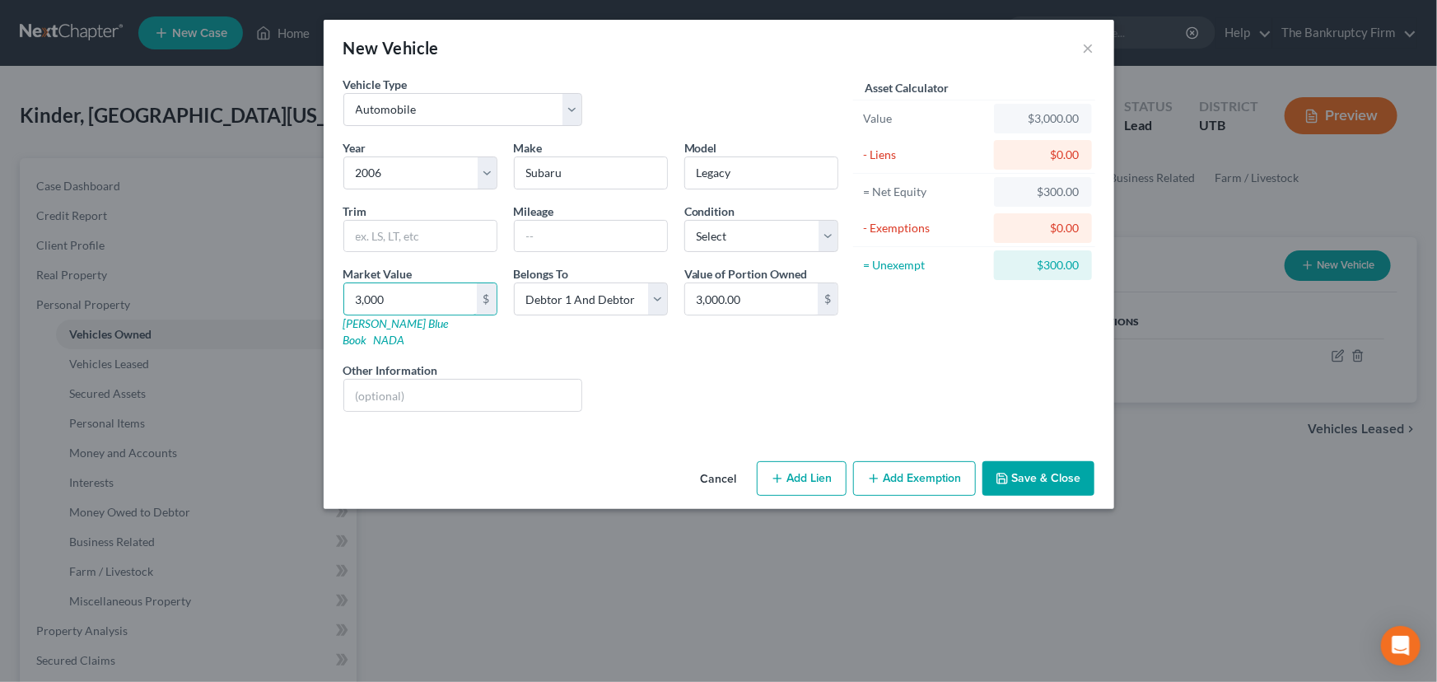
type input "3,000"
click at [1053, 461] on button "Save & Close" at bounding box center [1038, 478] width 112 height 35
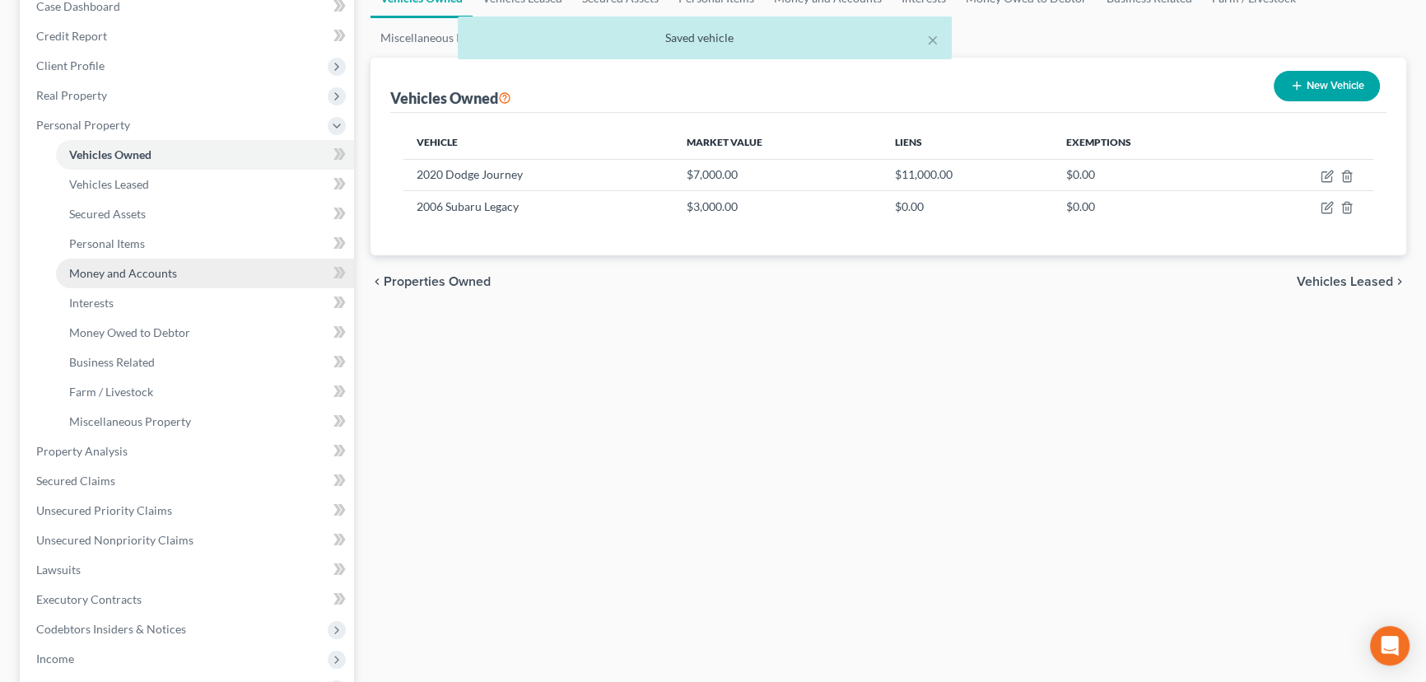
scroll to position [224, 0]
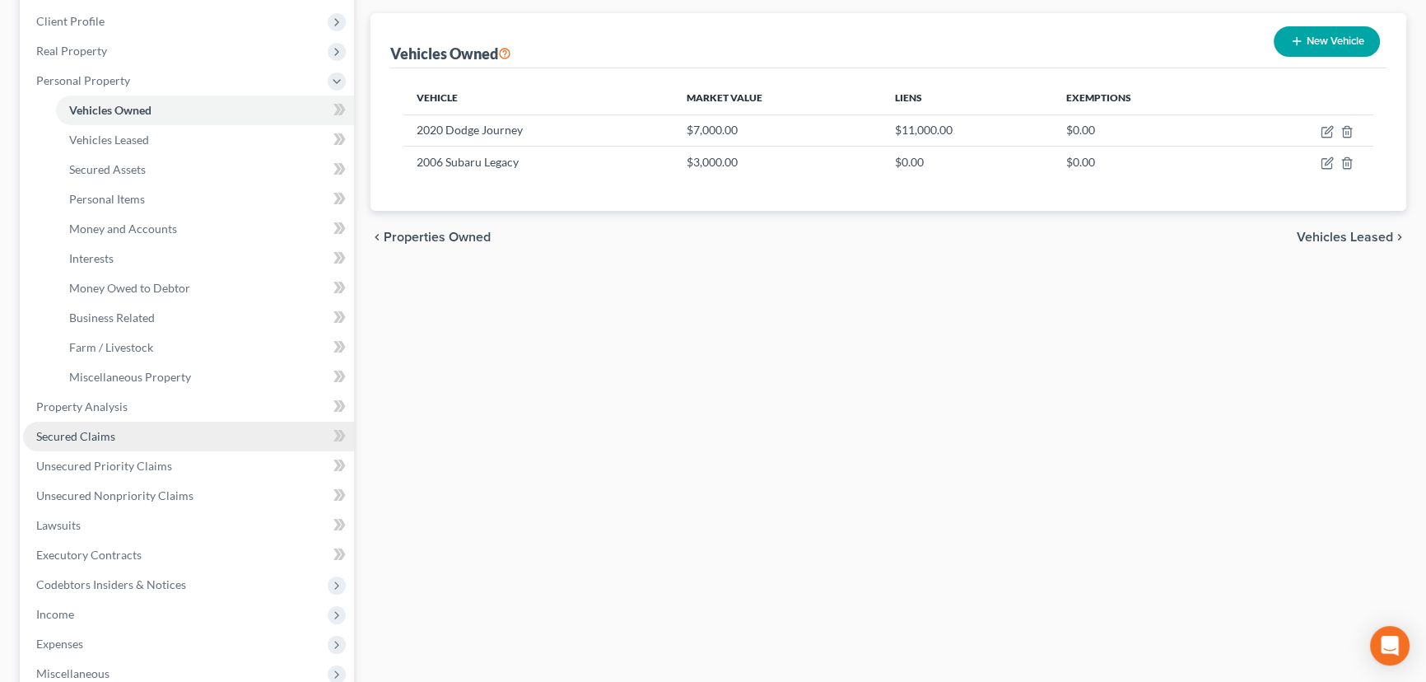
click at [92, 431] on span "Secured Claims" at bounding box center [75, 436] width 79 height 14
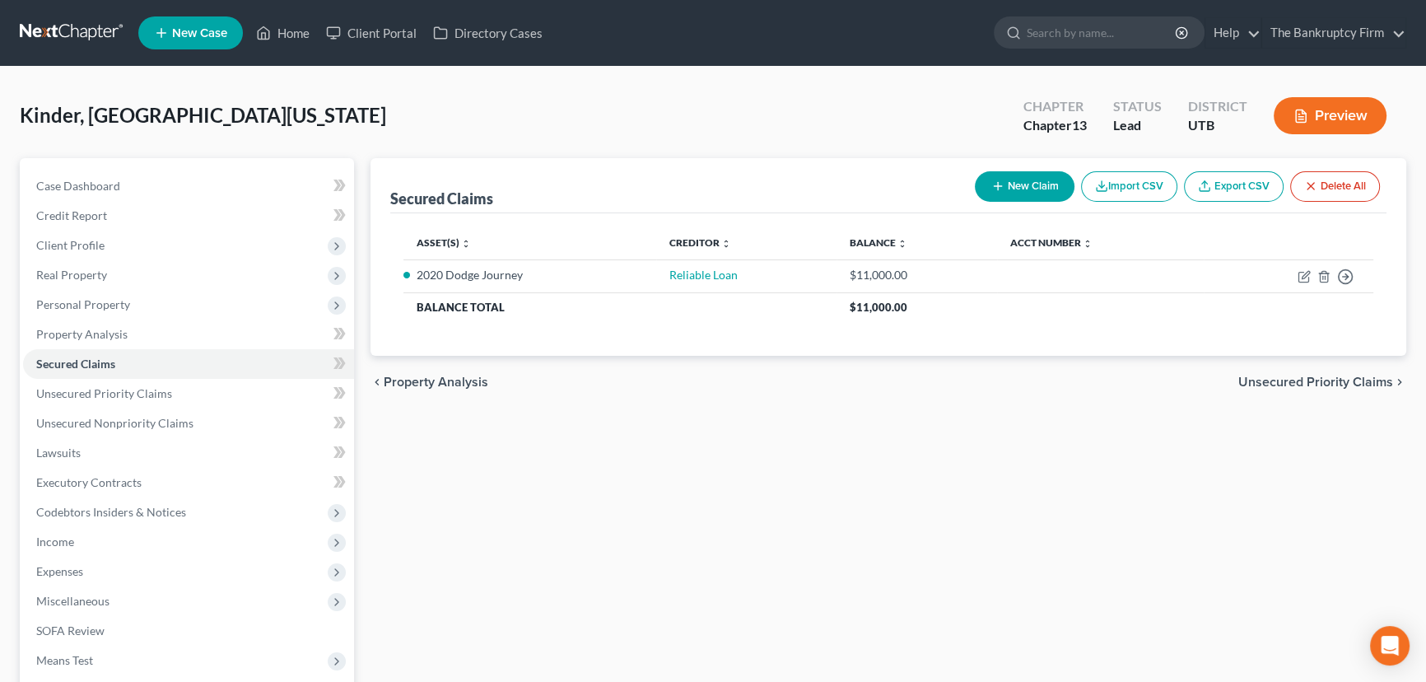
click at [1005, 180] on button "New Claim" at bounding box center [1025, 186] width 100 height 30
select select "2"
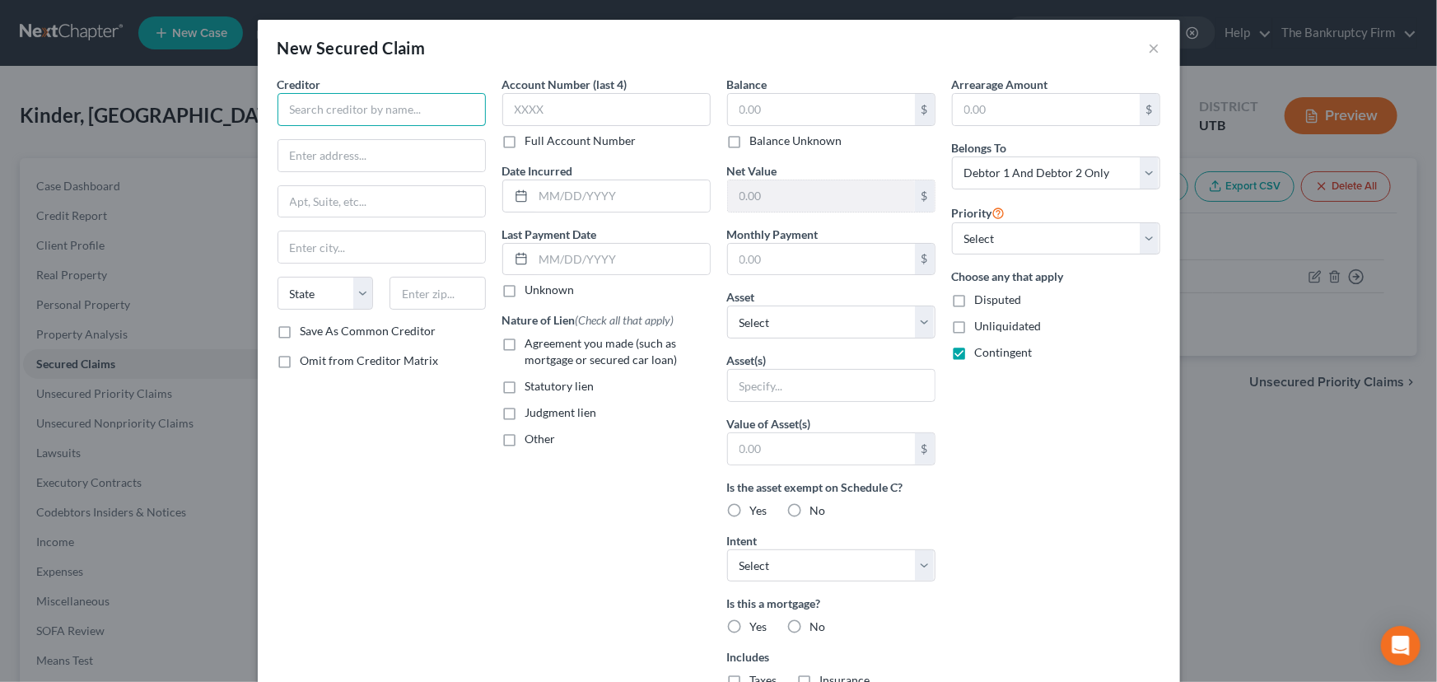
click at [348, 109] on input "text" at bounding box center [382, 109] width 208 height 33
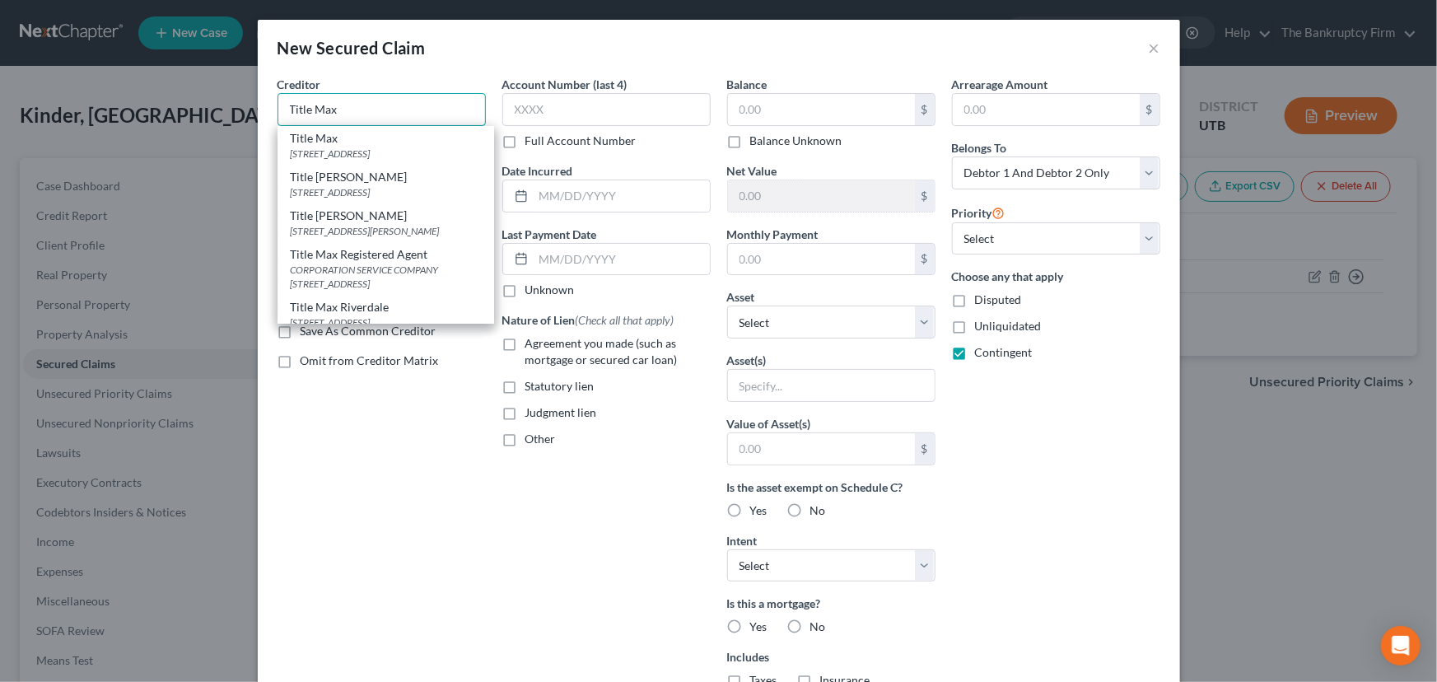
type input "Title Max"
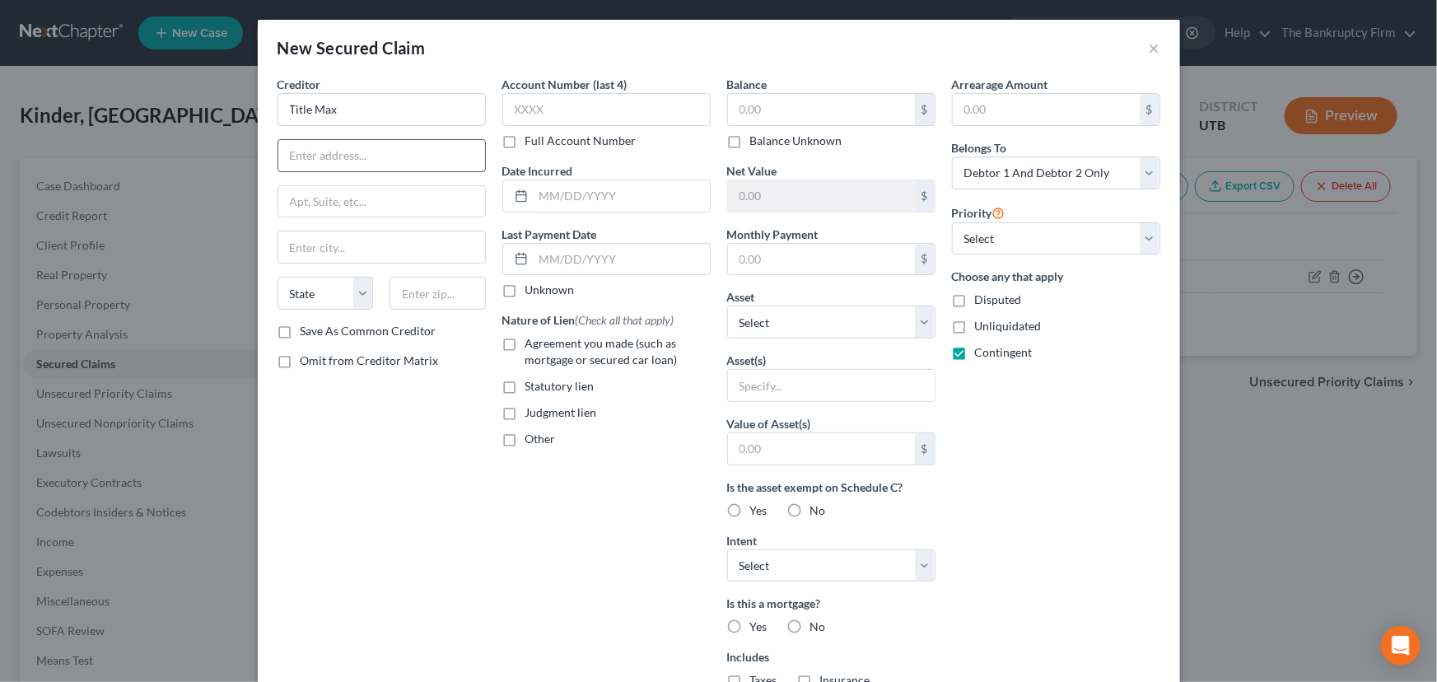
click at [296, 157] on input "text" at bounding box center [381, 155] width 207 height 31
paste input "426 W 500 S"
type input "426 W 500 S"
click at [409, 296] on input "text" at bounding box center [438, 293] width 96 height 33
type input "84010"
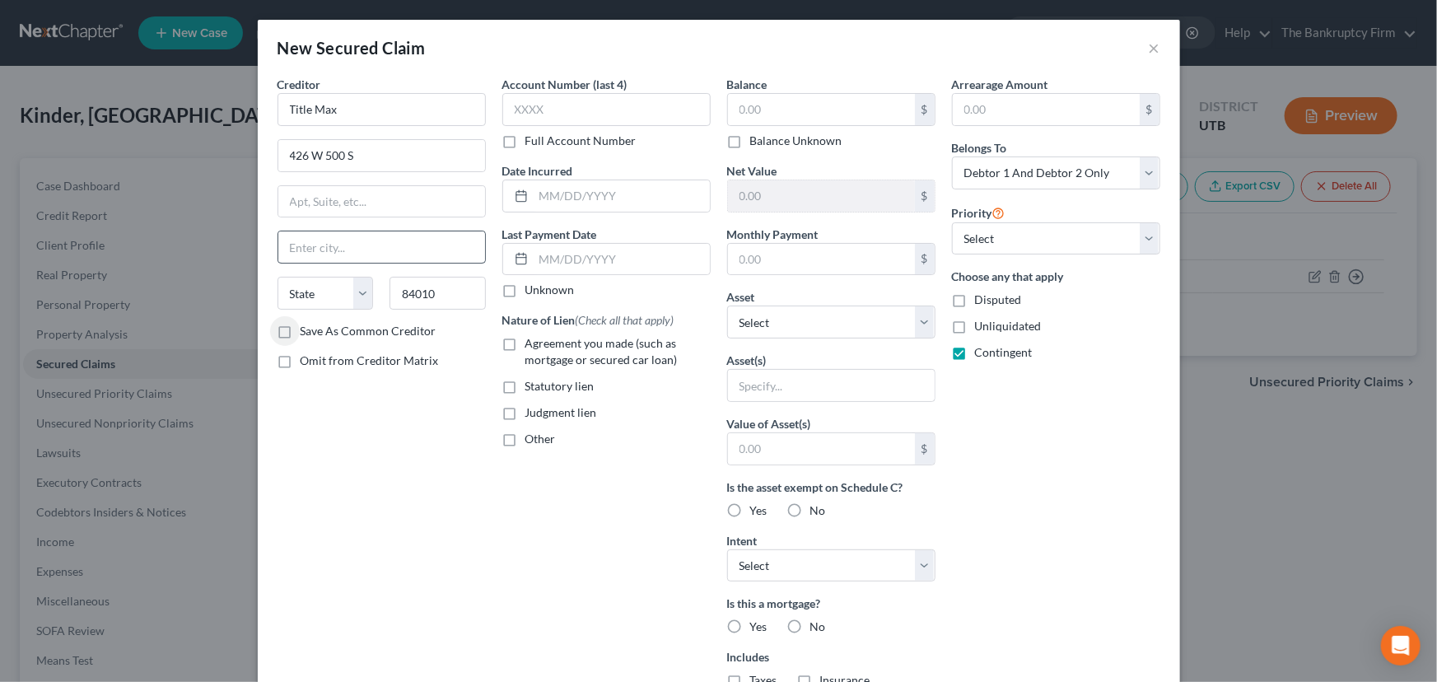
type input "Bountiful"
select select "46"
click at [735, 111] on input "text" at bounding box center [821, 109] width 187 height 31
type input "1,500"
click at [926, 318] on select "Select Other Multiple Assets Clothing - Clothing - $600.0 Electronics - Televis…" at bounding box center [831, 322] width 208 height 33
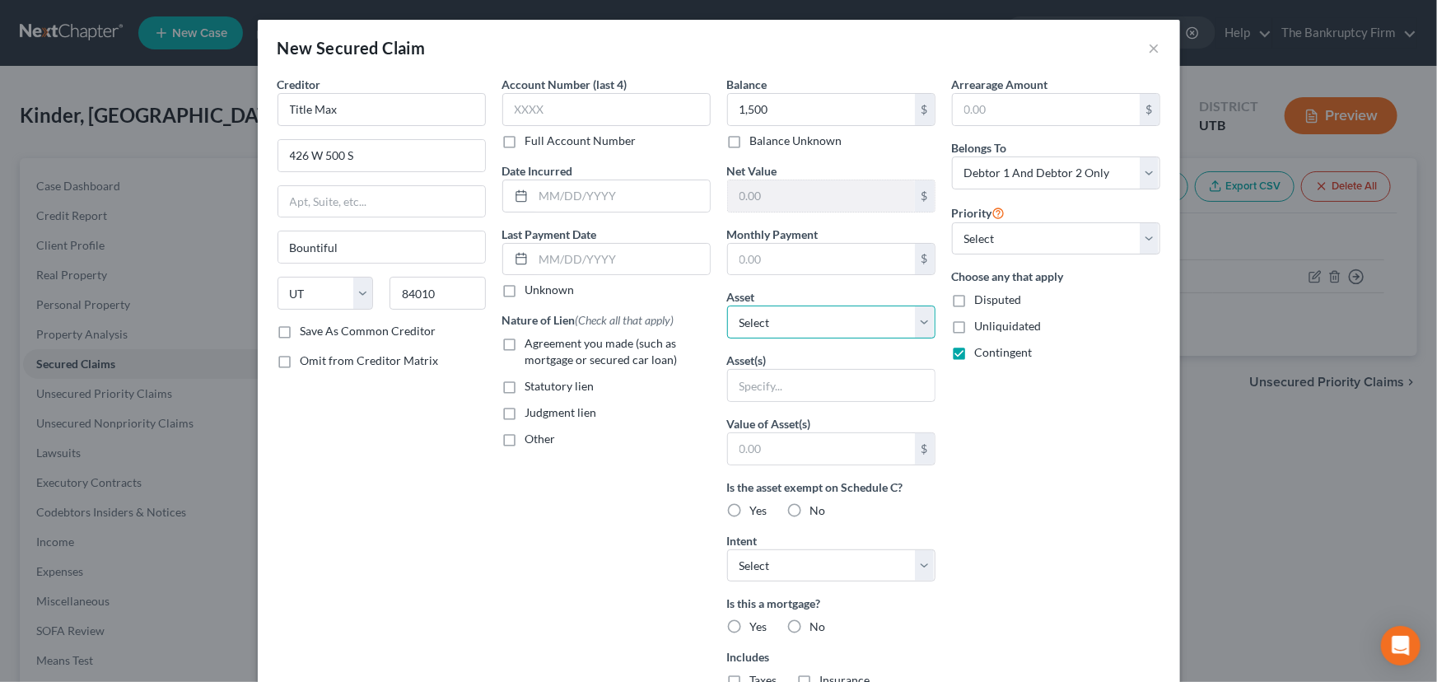
select select "8"
click at [727, 306] on select "Select Other Multiple Assets Clothing - Clothing - $600.0 Electronics - Televis…" at bounding box center [831, 322] width 208 height 33
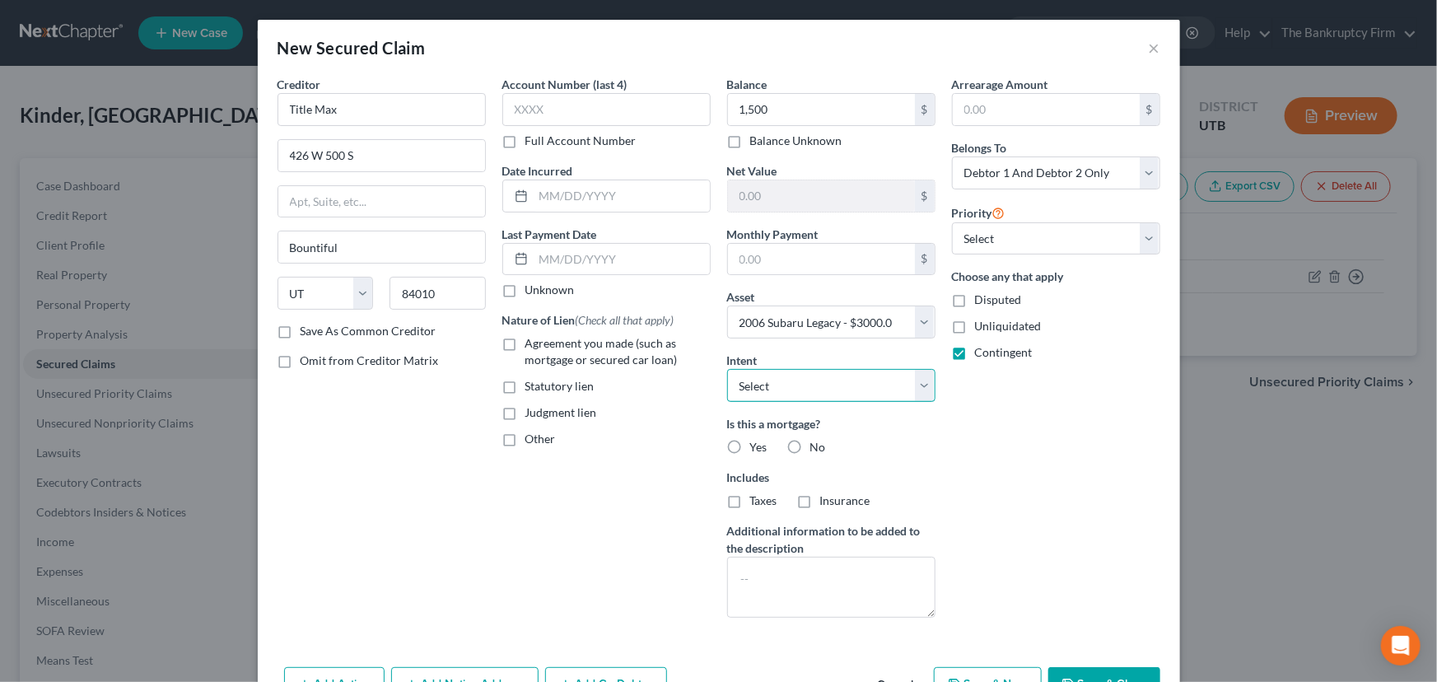
click at [766, 384] on select "Select Surrender Redeem Reaffirm Avoid Other" at bounding box center [831, 385] width 208 height 33
select select "0"
click at [727, 369] on select "Select Surrender Redeem Reaffirm Avoid Other" at bounding box center [831, 385] width 208 height 33
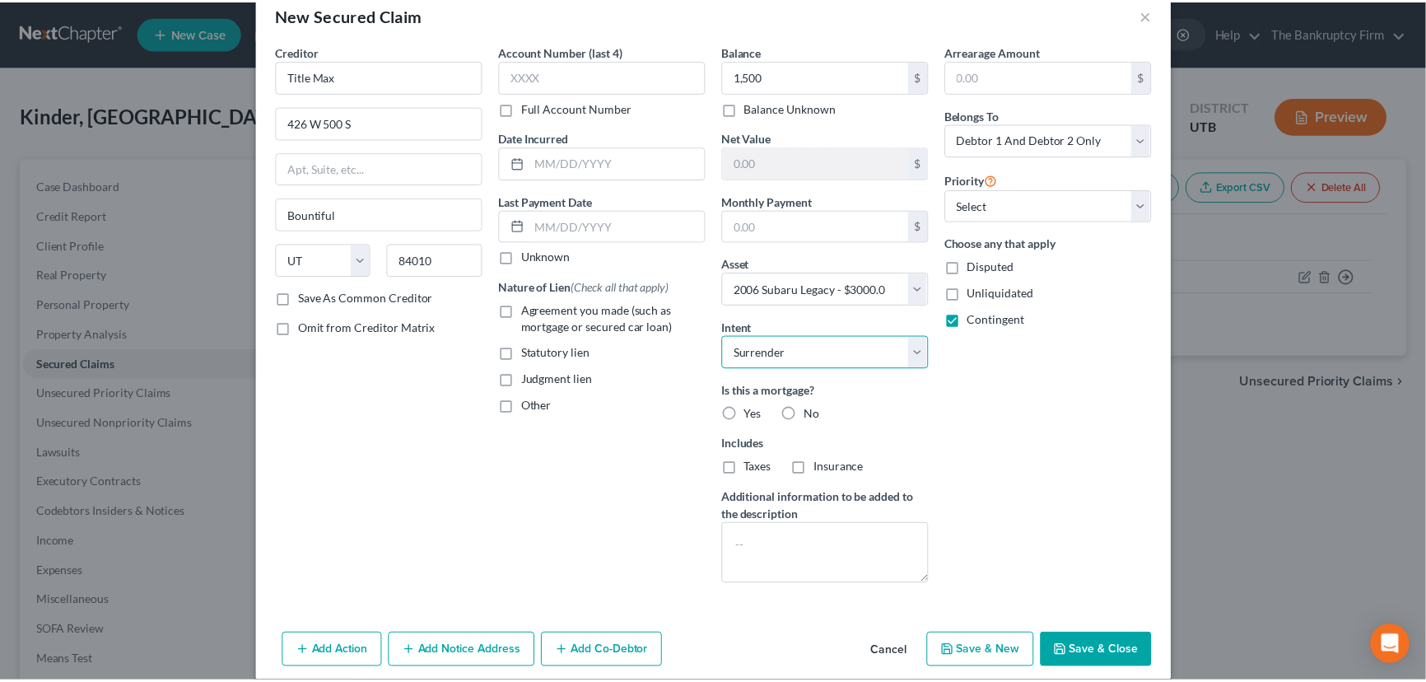
scroll to position [50, 0]
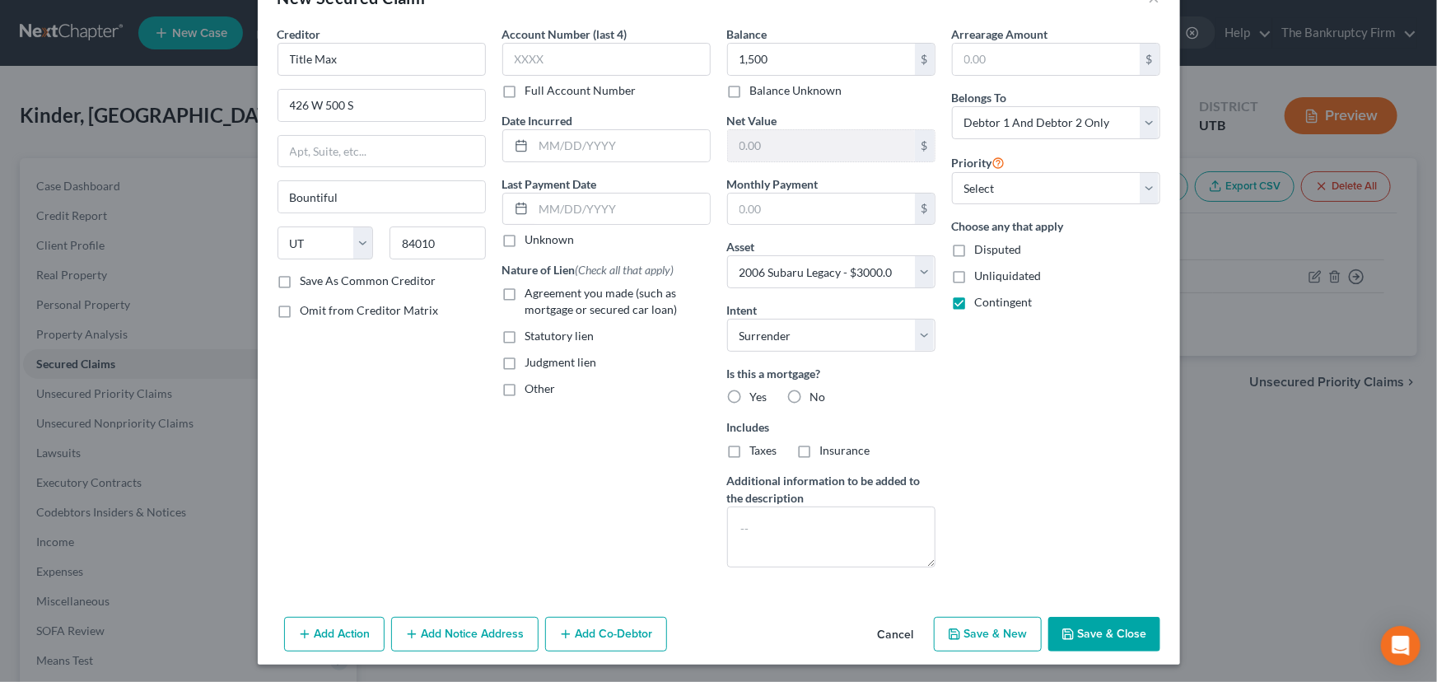
click at [1103, 624] on button "Save & Close" at bounding box center [1104, 634] width 112 height 35
select select
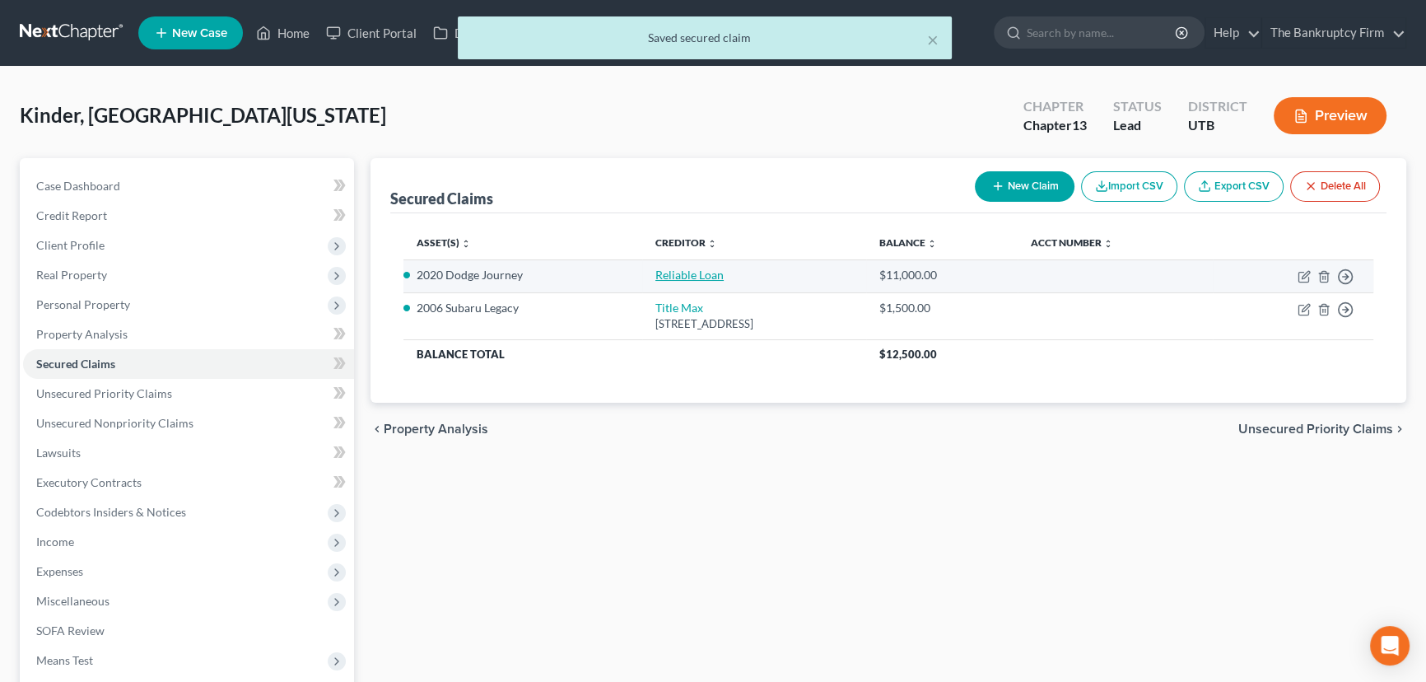
click at [655, 274] on link "Reliable Loan" at bounding box center [689, 275] width 68 height 14
select select "2"
select select "0"
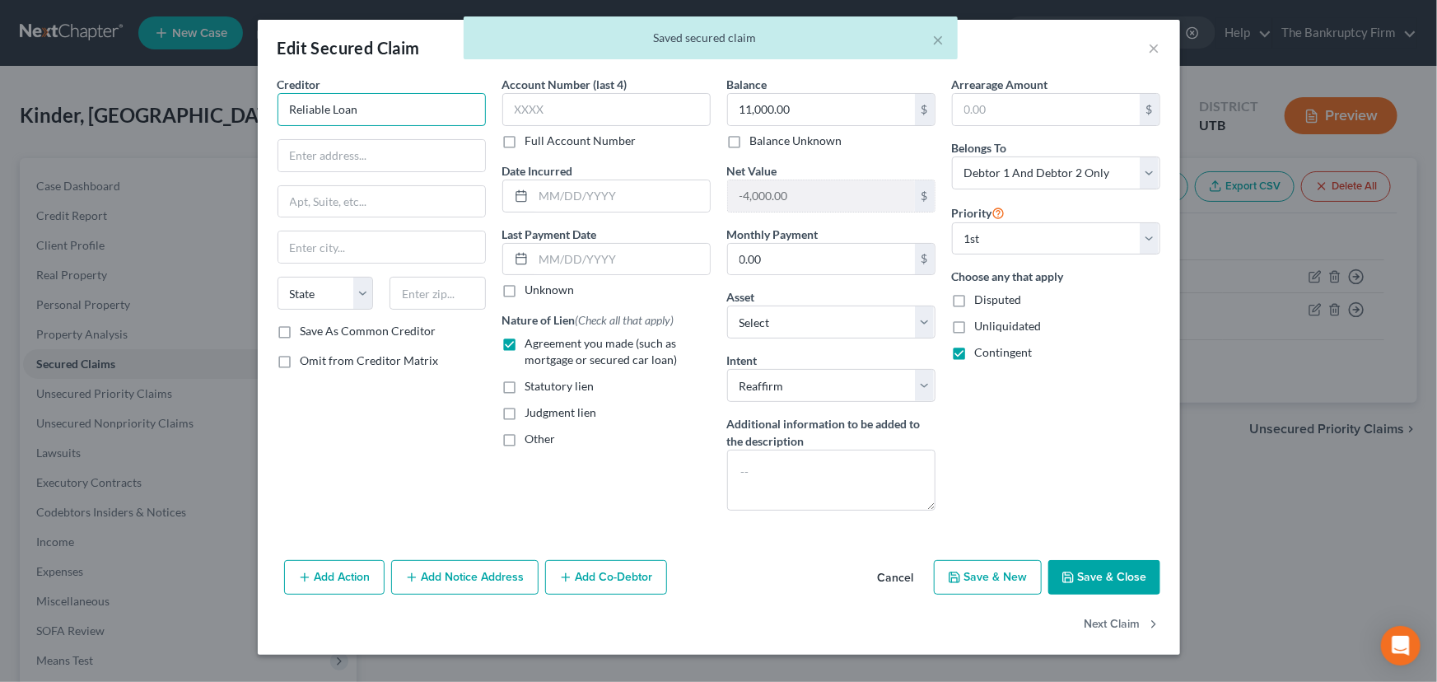
drag, startPoint x: 334, startPoint y: 110, endPoint x: 472, endPoint y: 118, distance: 137.8
click at [469, 116] on input "Reliable Loan" at bounding box center [382, 109] width 208 height 33
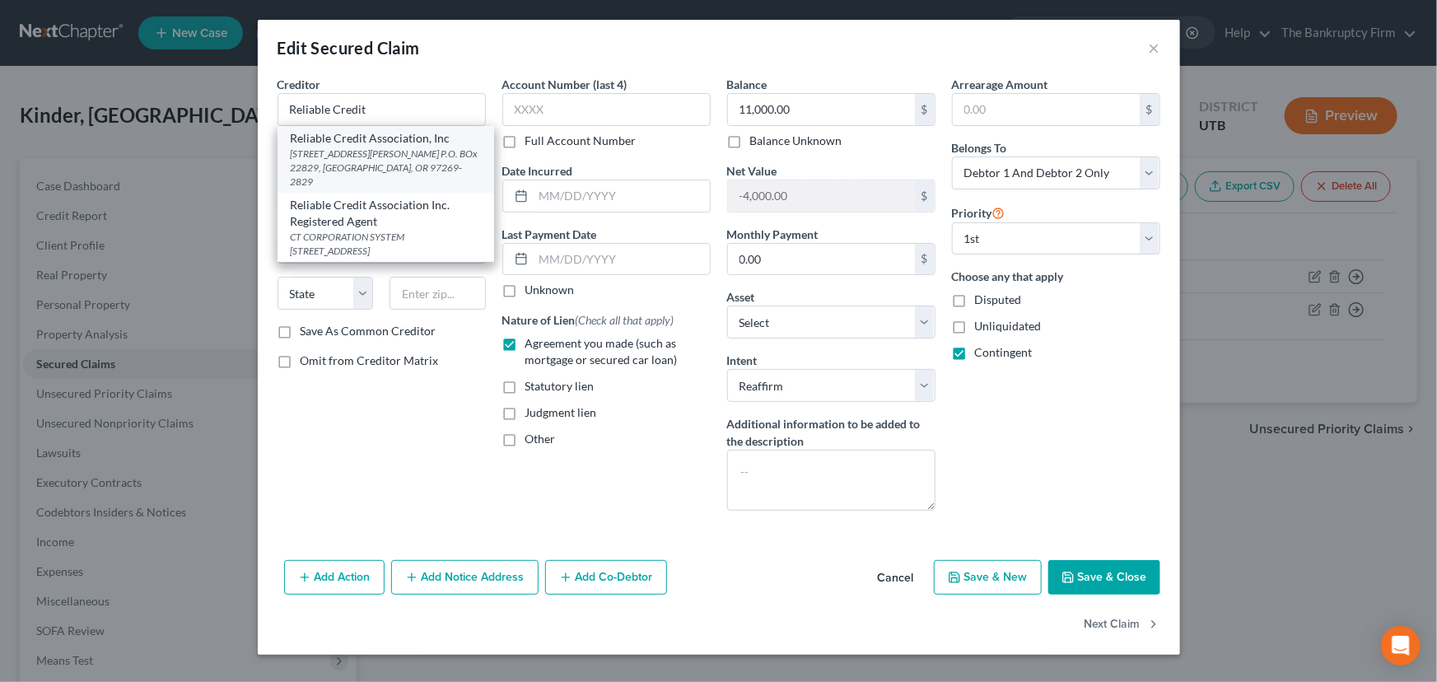
click at [362, 151] on div "10690 SE McLoughlin Blvd P.O. BOx 22829, Milwaukie, OR 97269-2829" at bounding box center [386, 168] width 190 height 42
type input "Reliable Credit Association, Inc"
type input "10690 SE McLoughlin Blvd"
type input "P.O. BOx 22829"
type input "Milwaukie"
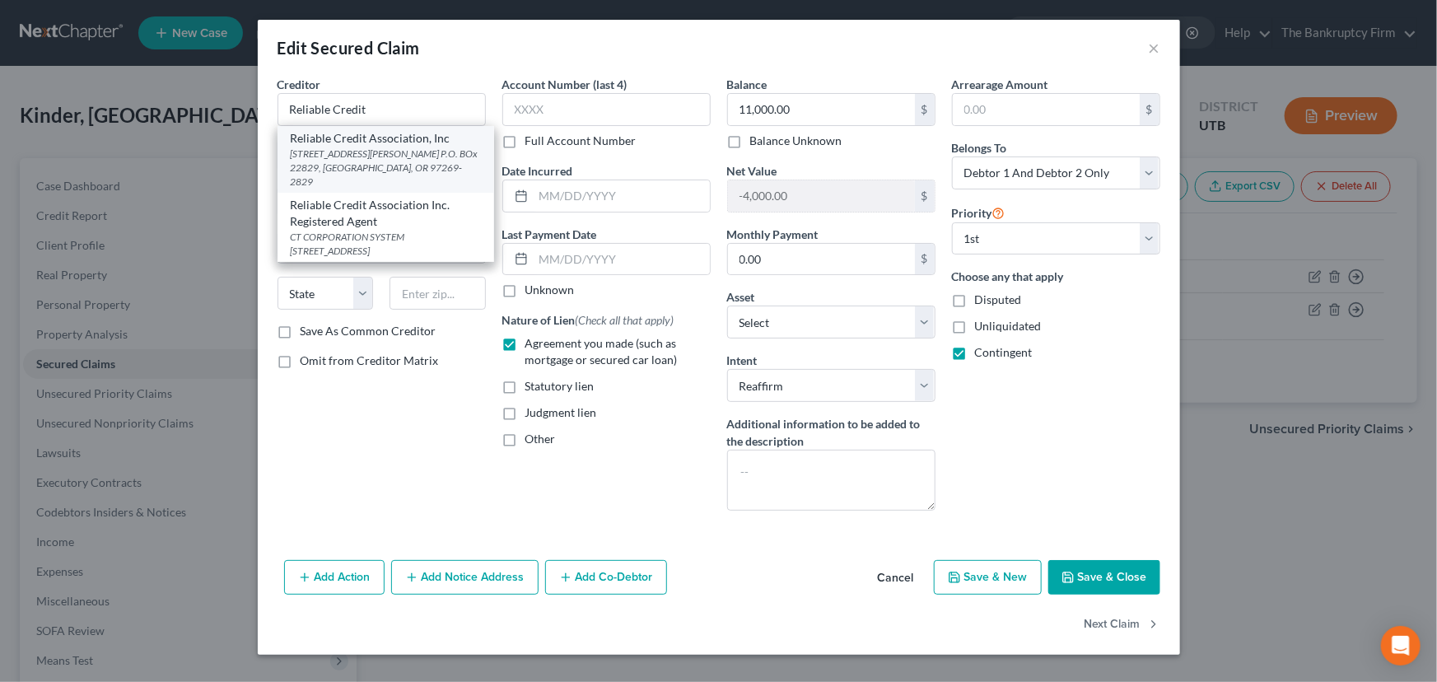
select select "38"
type input "97269-2829"
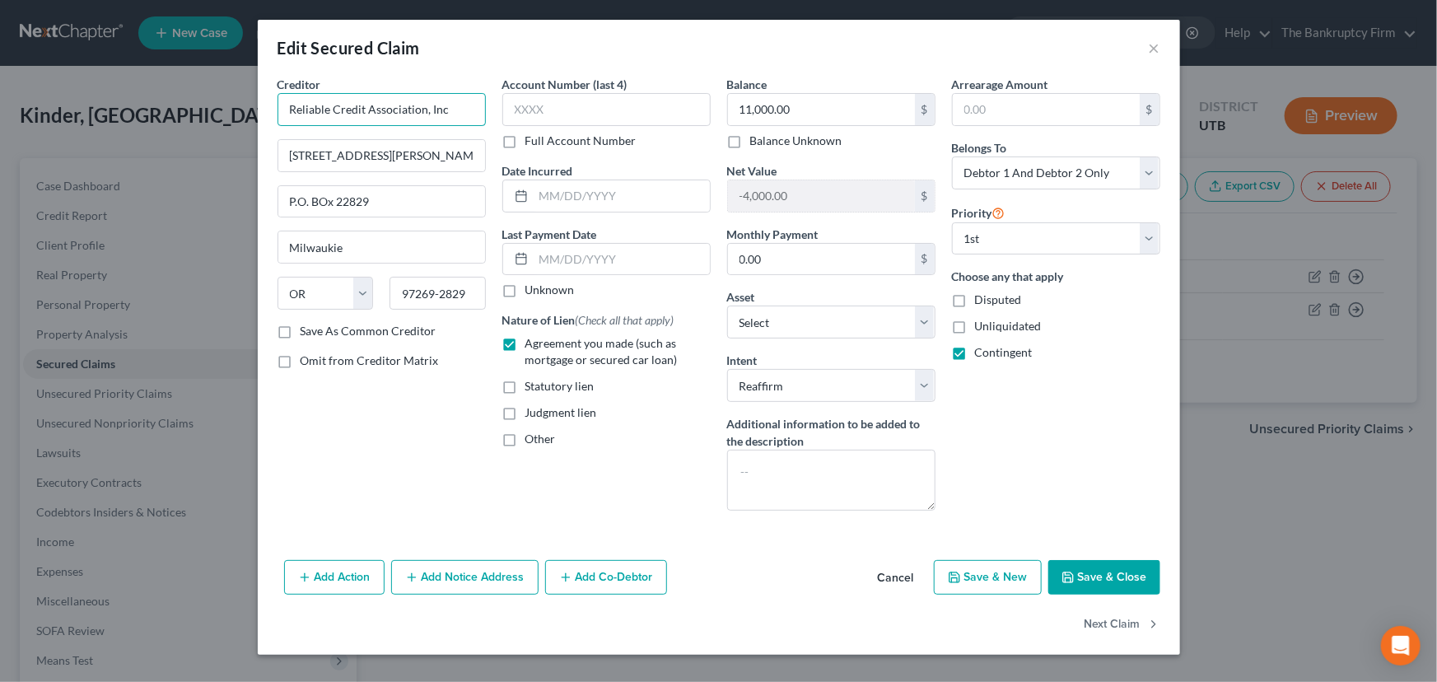
drag, startPoint x: 368, startPoint y: 105, endPoint x: 492, endPoint y: 103, distance: 123.5
click at [492, 103] on div "Creditor * Reliable Credit Association, Inc 10690 SE McLoughlin Blvd P.O. BOx 2…" at bounding box center [381, 300] width 225 height 448
type input "Reliable Credit"
drag, startPoint x: 435, startPoint y: 156, endPoint x: 135, endPoint y: 149, distance: 299.8
click at [135, 149] on div "Edit Secured Claim × Creditor * Reliable Credit 10690 SE McLoughlin Blvd P.O. B…" at bounding box center [718, 341] width 1437 height 682
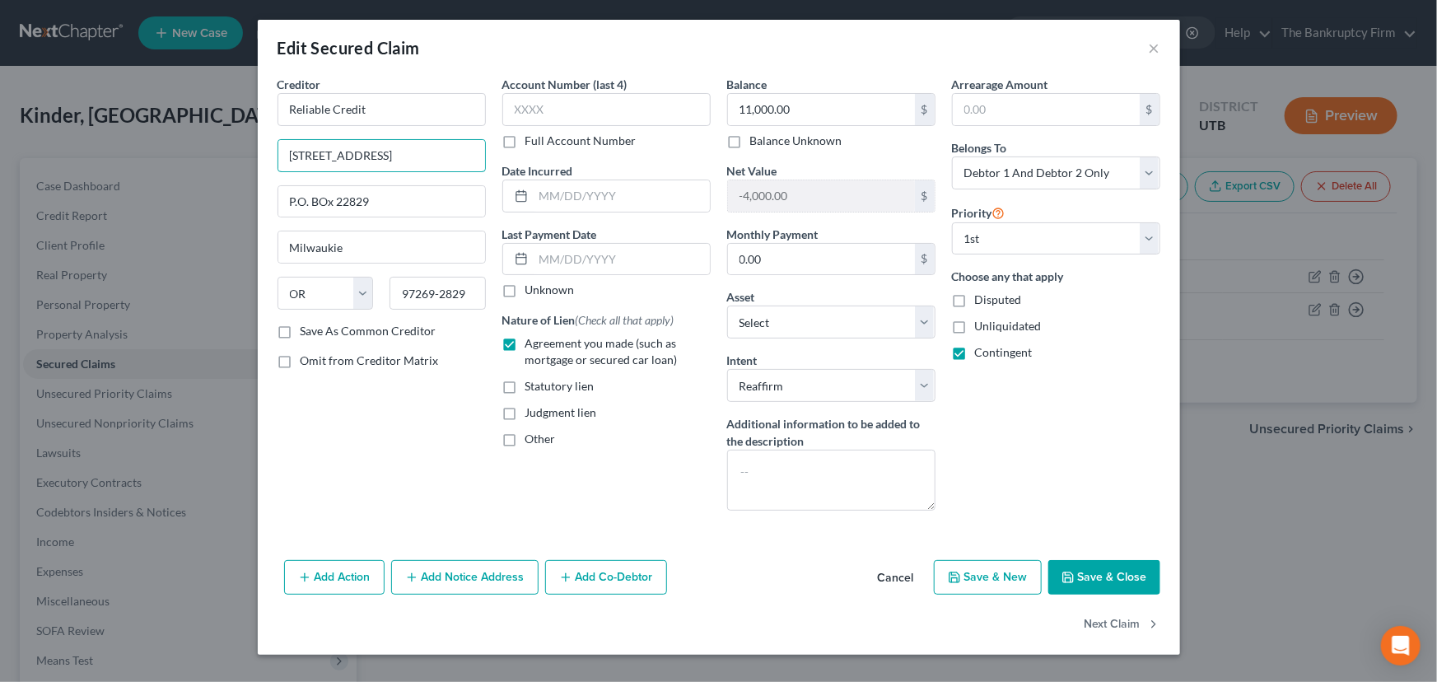
type input "6935 South 900 East"
type input "84047"
type input "Midvale"
select select "46"
click at [797, 107] on input "11,000.00" at bounding box center [821, 109] width 187 height 31
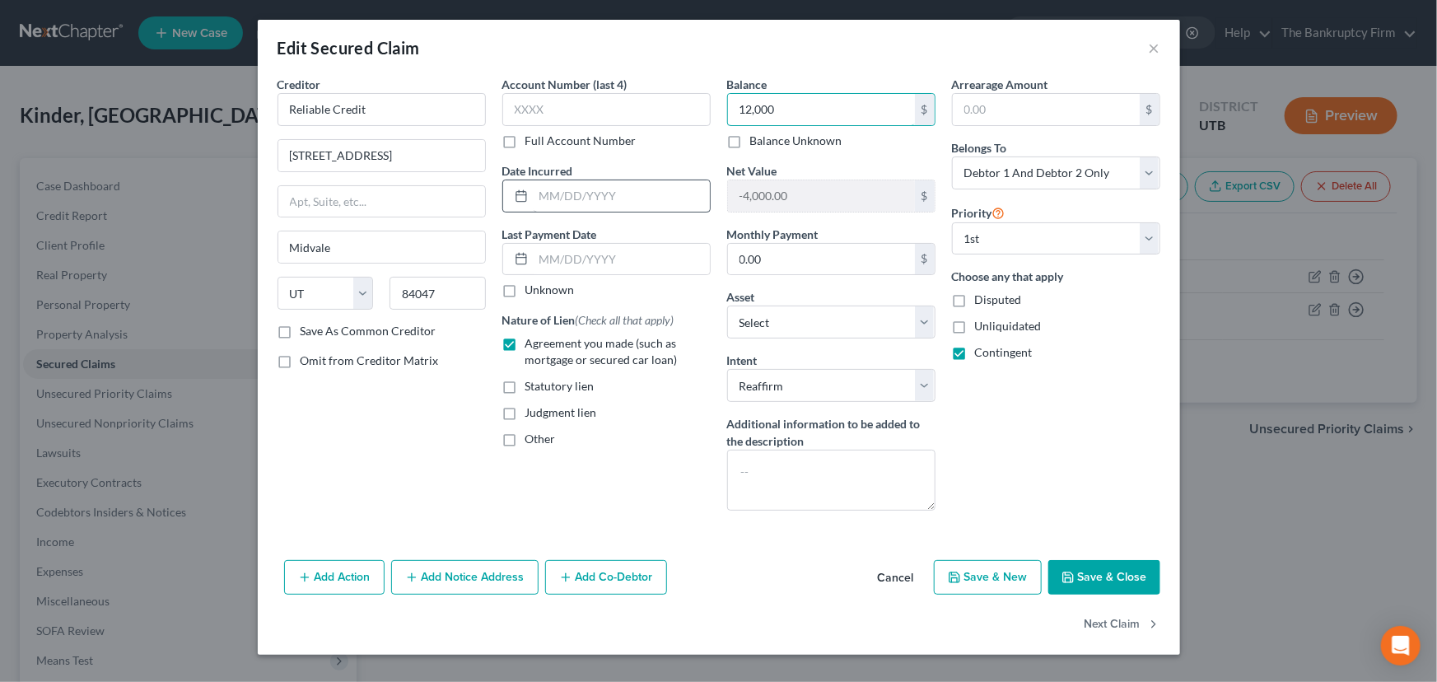
type input "12,000"
drag, startPoint x: 544, startPoint y: 197, endPoint x: 568, endPoint y: 194, distance: 24.0
click at [544, 197] on input "text" at bounding box center [622, 195] width 176 height 31
type input "09/2025"
click at [1101, 571] on button "Save & Close" at bounding box center [1104, 577] width 112 height 35
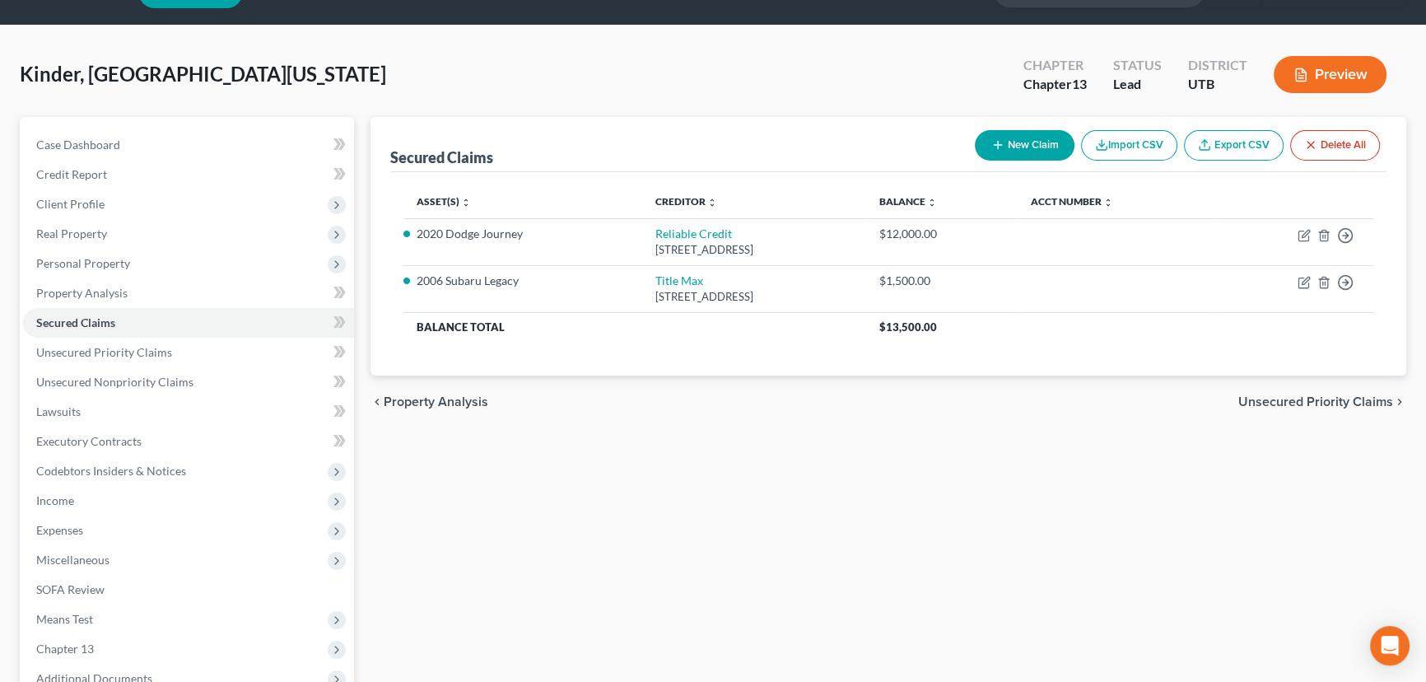
scroll to position [74, 0]
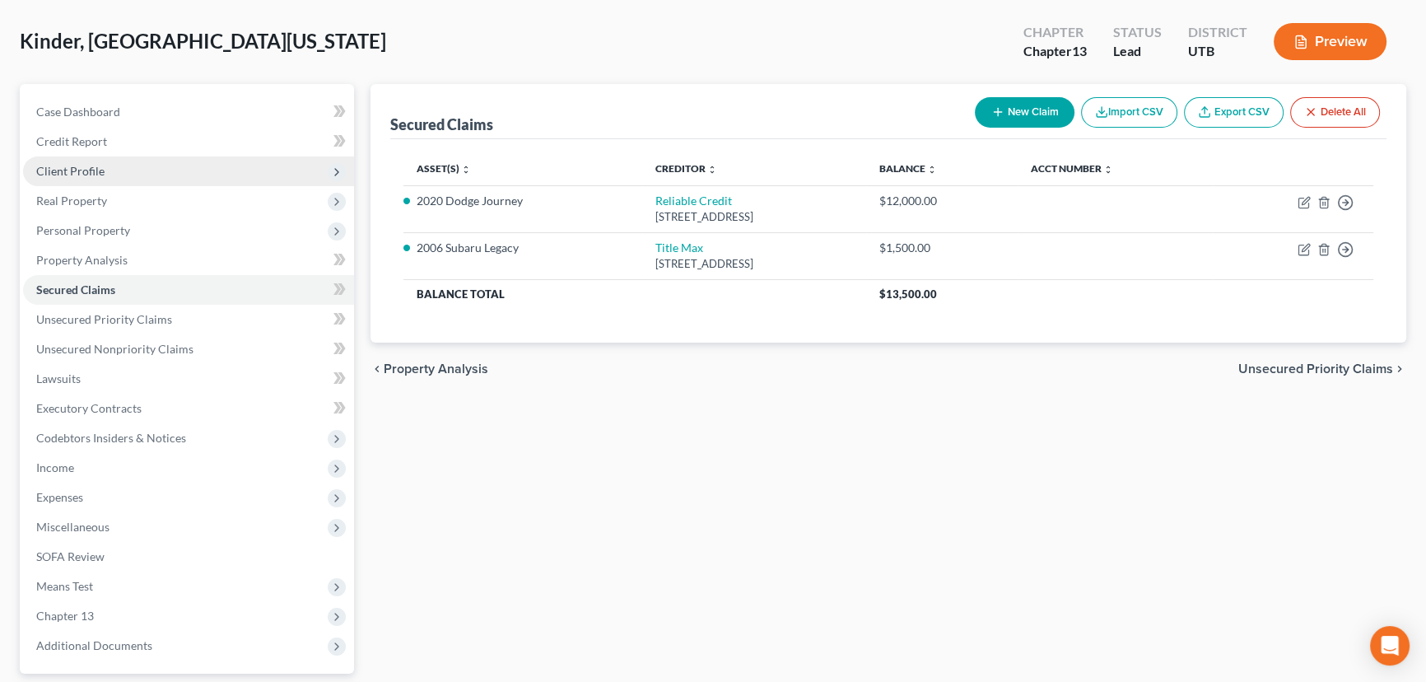
click at [72, 173] on span "Client Profile" at bounding box center [70, 171] width 68 height 14
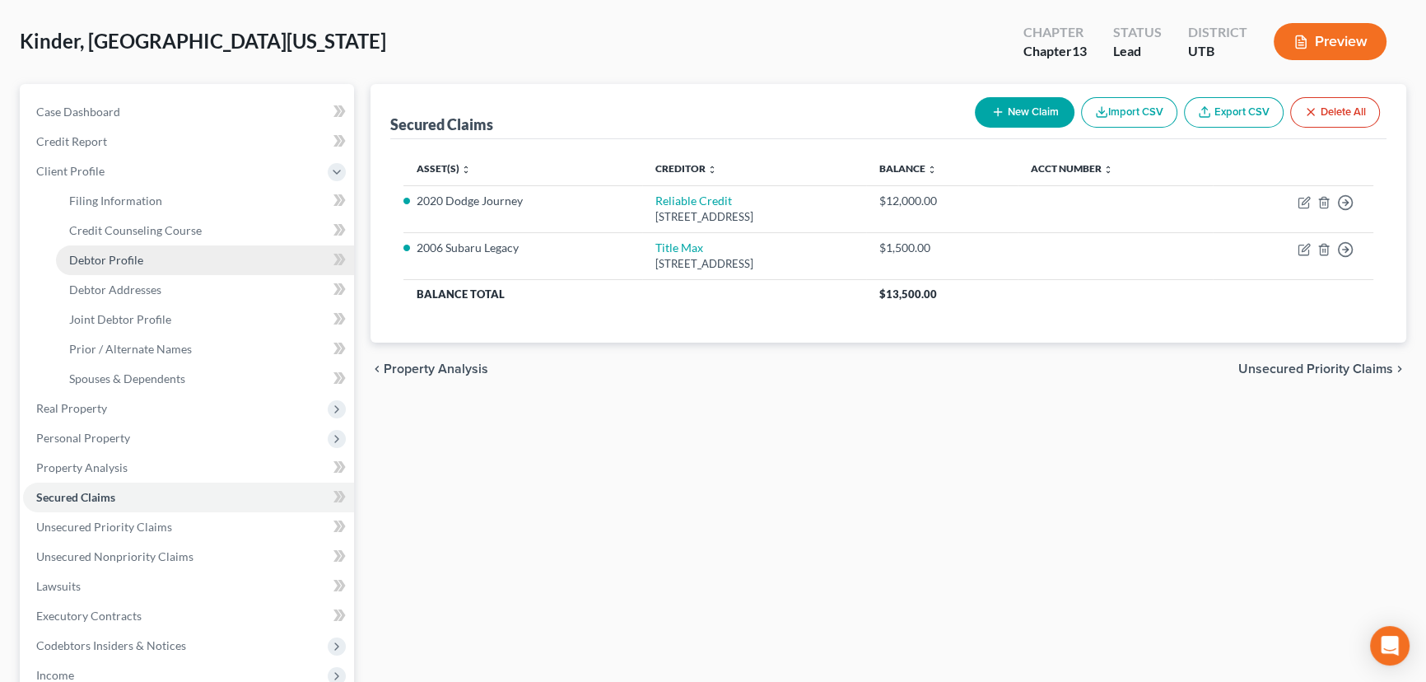
click at [129, 262] on span "Debtor Profile" at bounding box center [106, 260] width 74 height 14
select select "1"
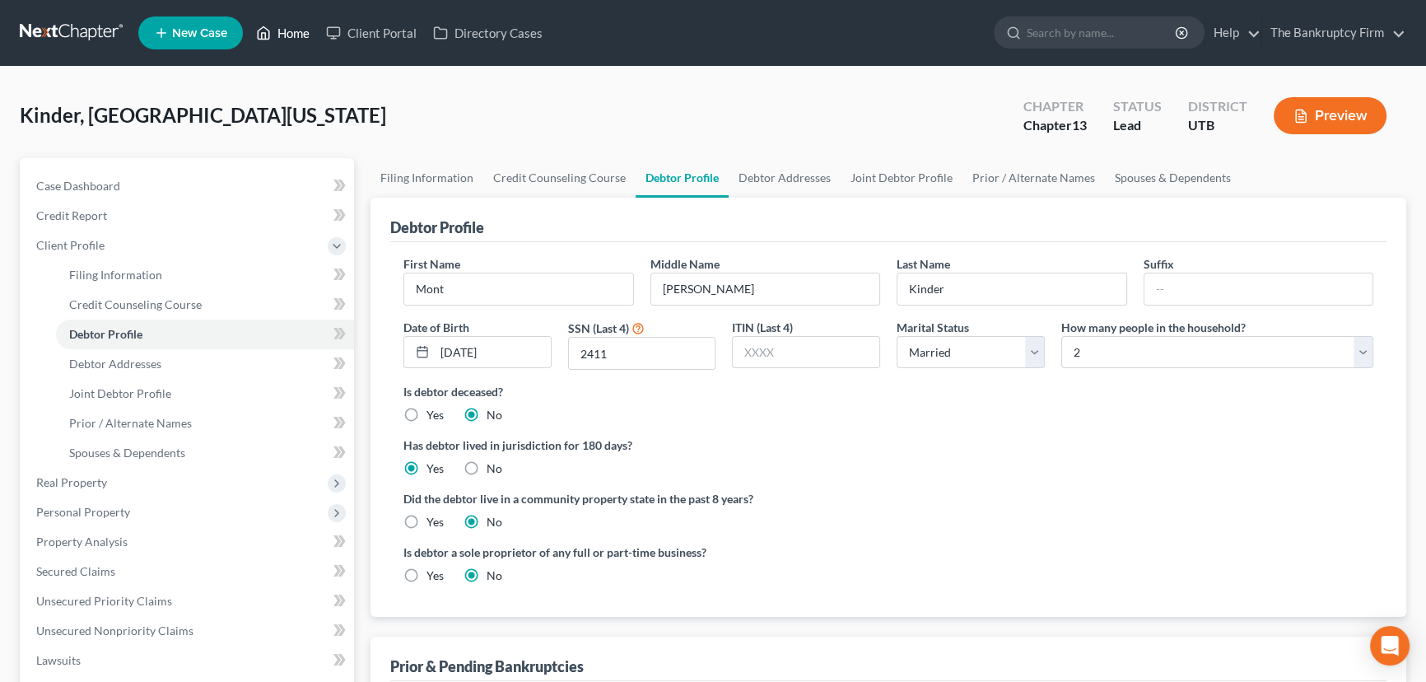
click at [290, 32] on link "Home" at bounding box center [283, 33] width 70 height 30
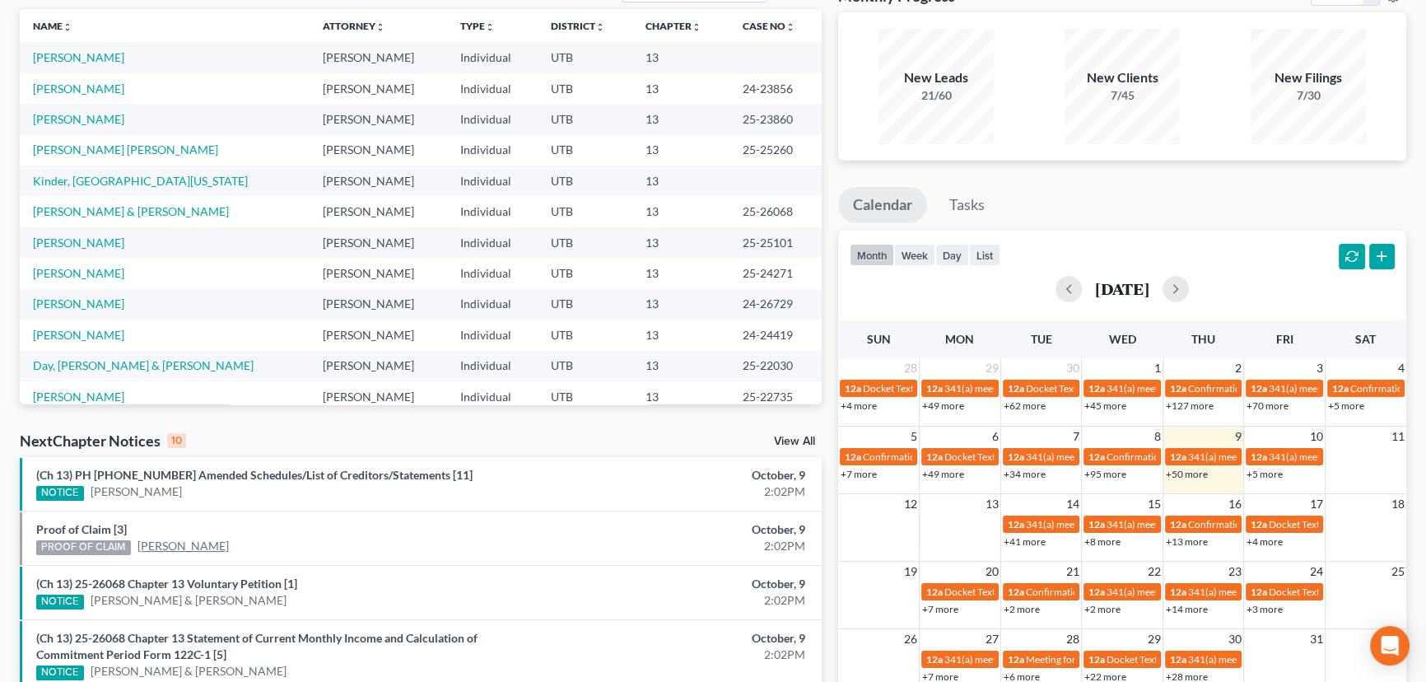
scroll to position [149, 0]
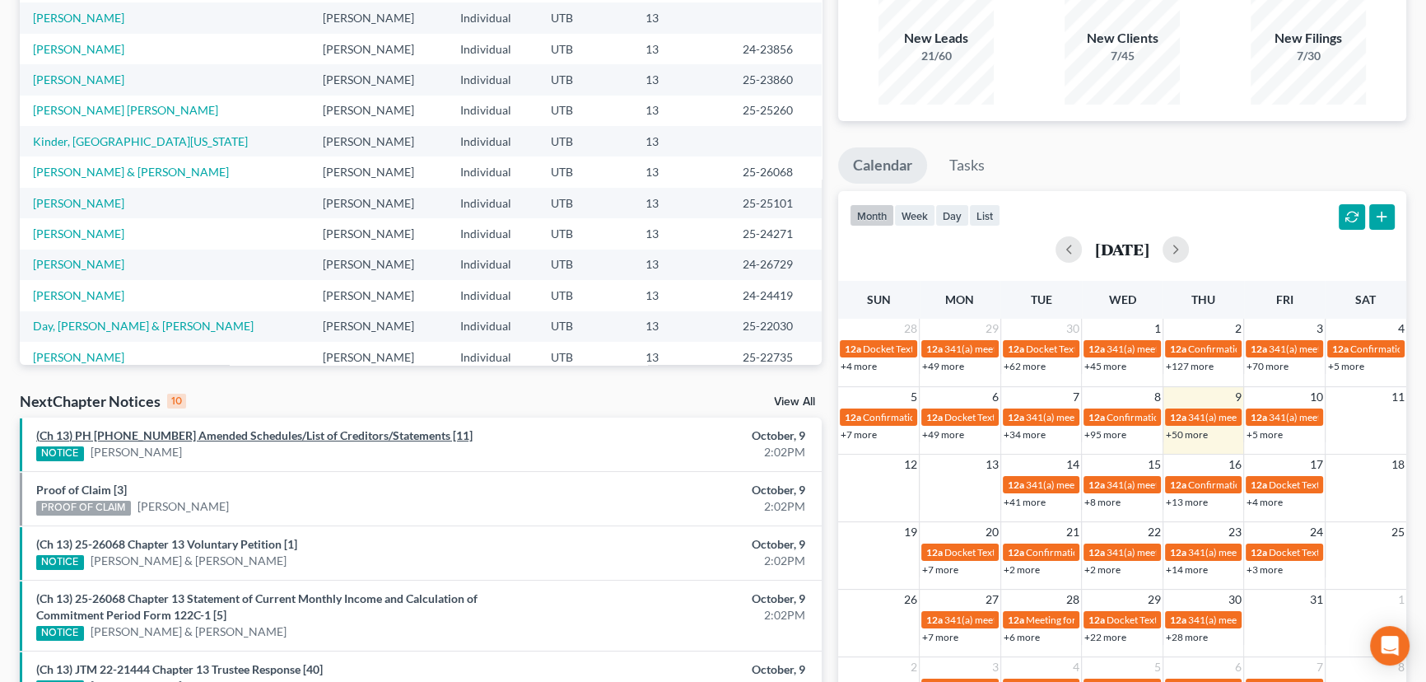
click at [165, 431] on link "(Ch 13) PH 25-25101 Amended Schedules/List of Creditors/Statements [11]" at bounding box center [254, 435] width 436 height 14
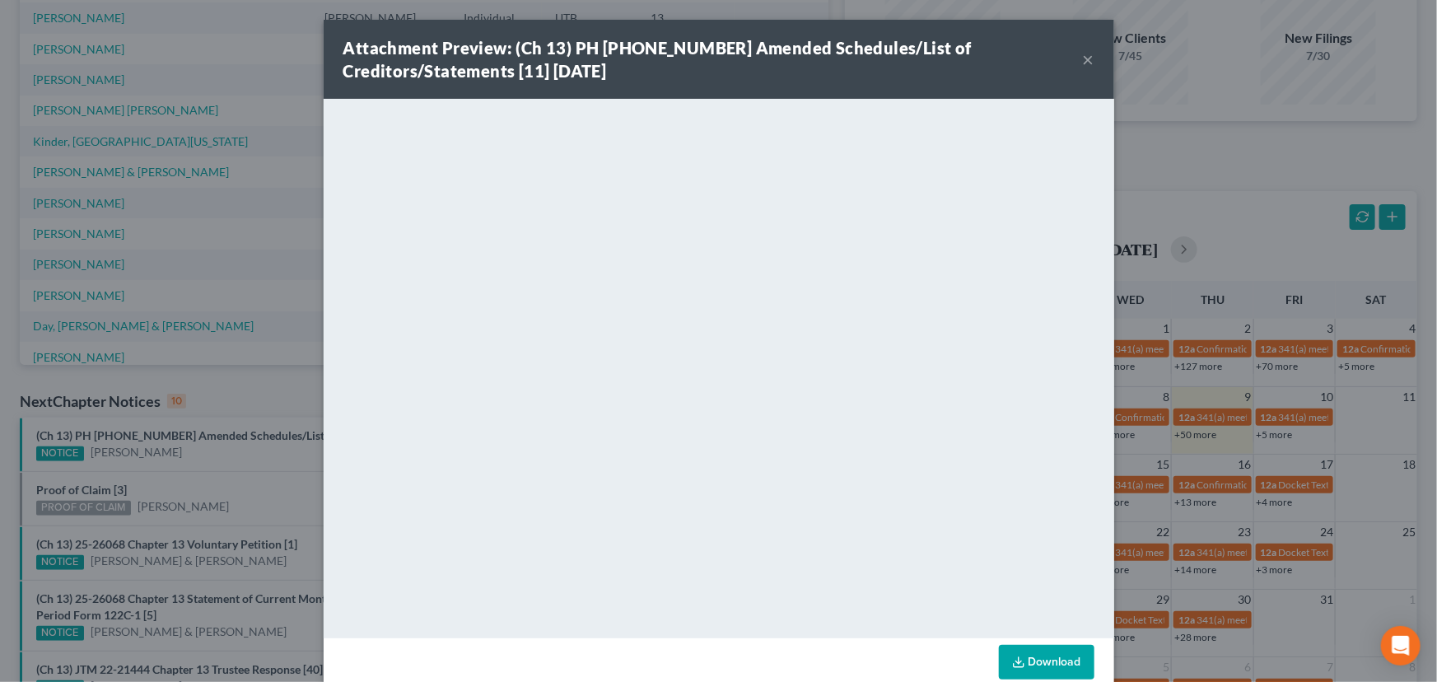
click at [164, 456] on div "Attachment Preview: (Ch 13) PH 25-25101 Amended Schedules/List of Creditors/Sta…" at bounding box center [718, 341] width 1437 height 682
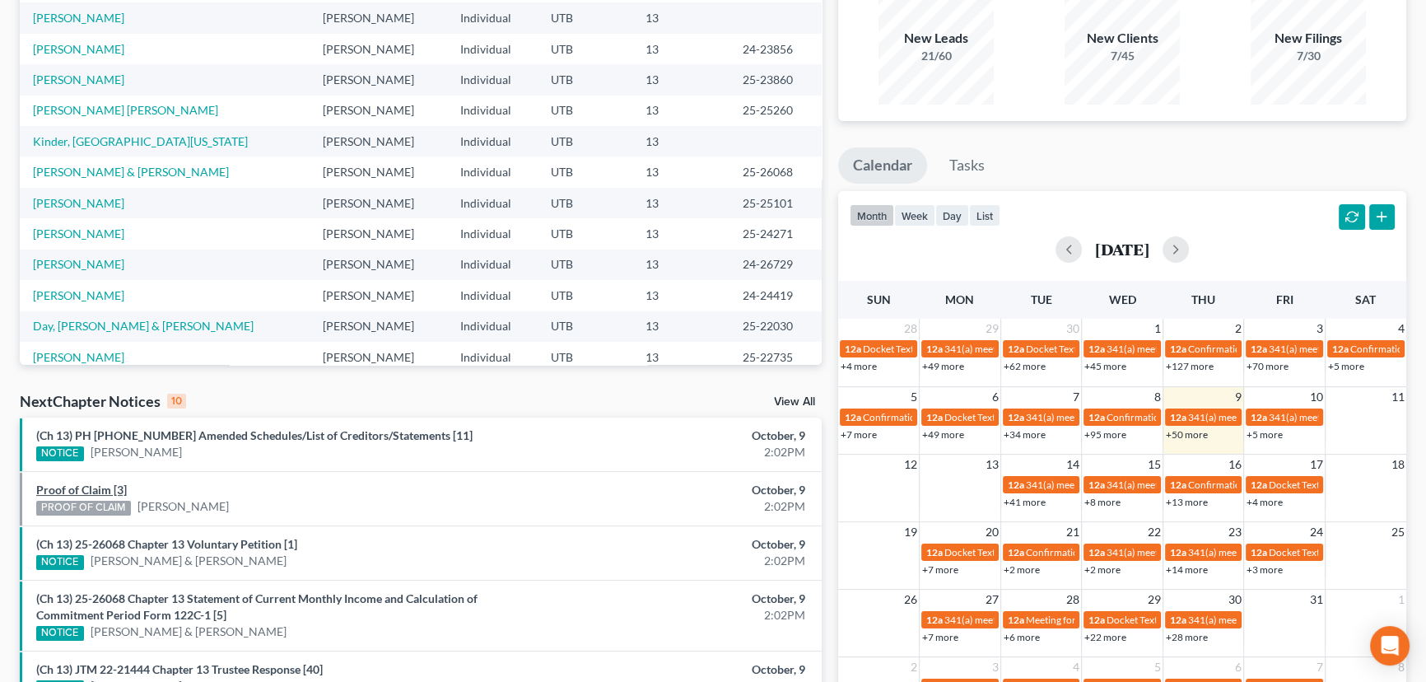
click at [96, 488] on link "Proof of Claim [3]" at bounding box center [81, 490] width 91 height 14
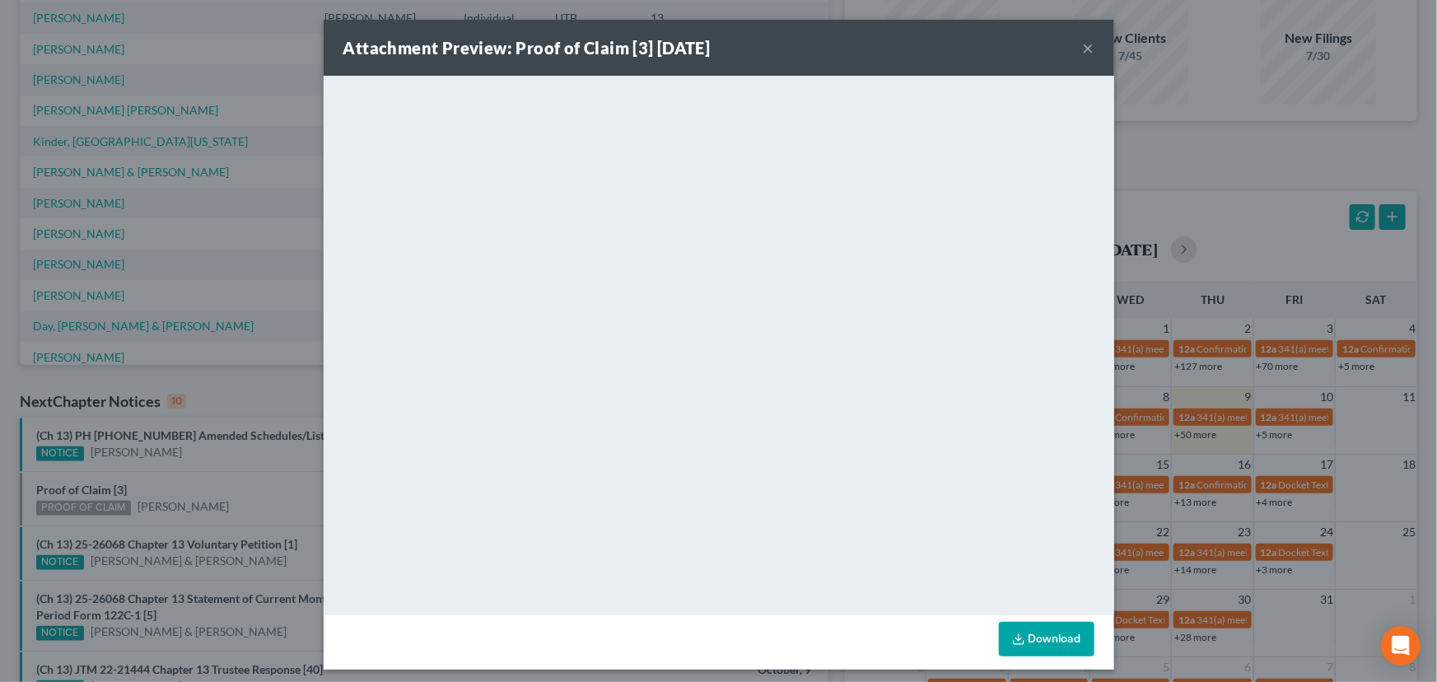
click at [197, 487] on div "Attachment Preview: Proof of Claim [3] 10/09/2025 × <object ng-attr-data='https…" at bounding box center [718, 341] width 1437 height 682
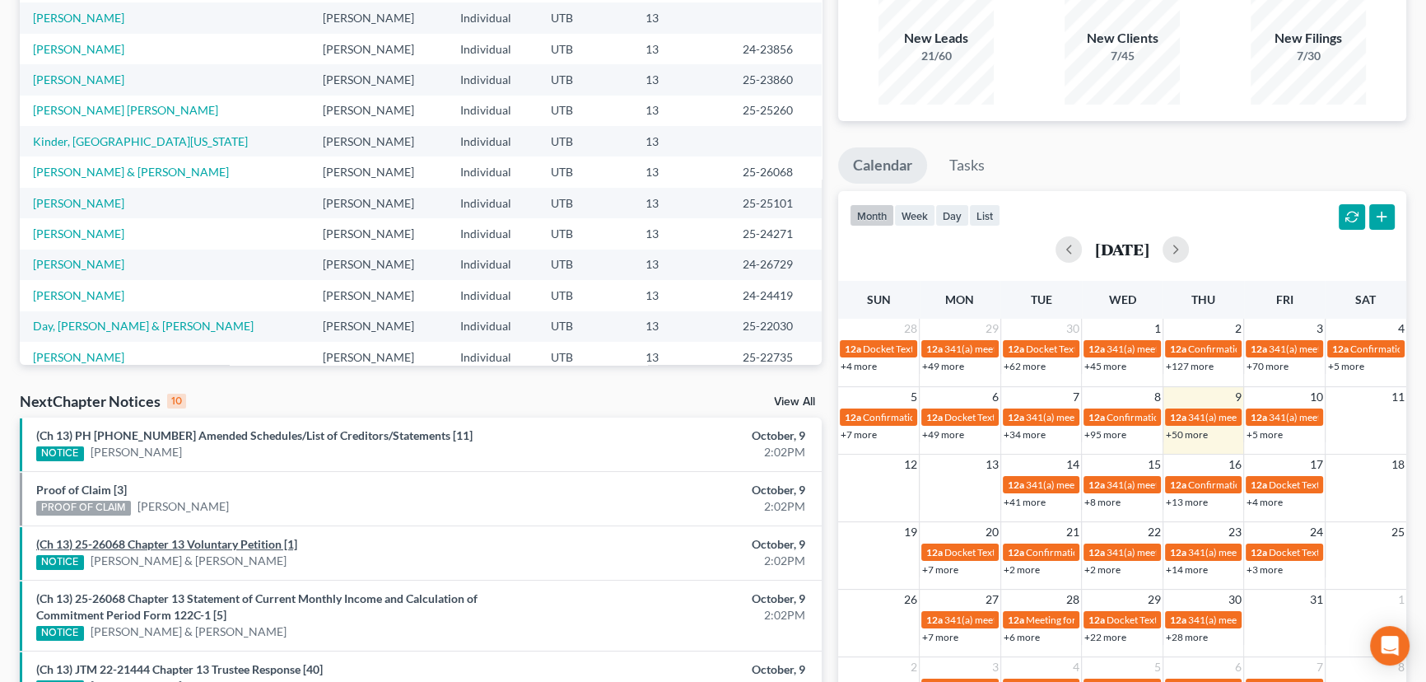
click at [134, 544] on link "(Ch 13) 25-26068 Chapter 13 Voluntary Petition [1]" at bounding box center [166, 544] width 261 height 14
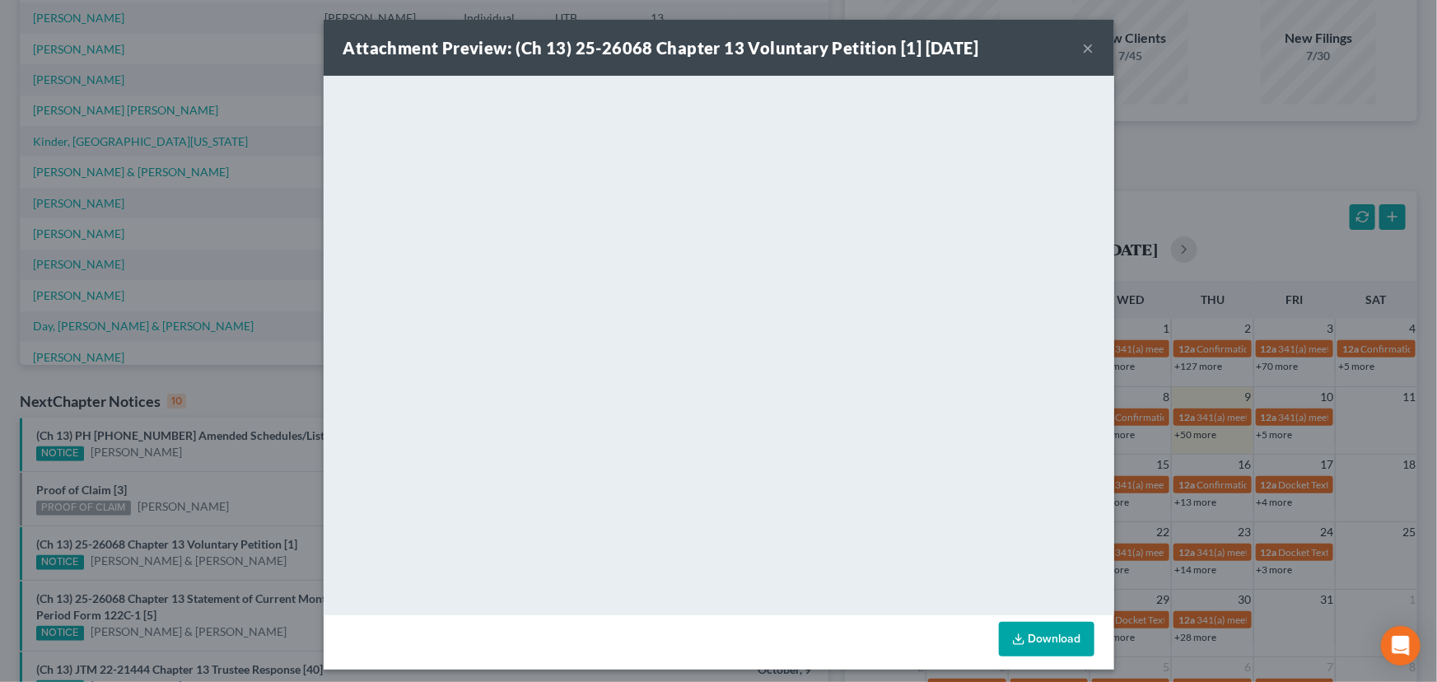
click at [212, 489] on div "Attachment Preview: (Ch 13) 25-26068 Chapter 13 Voluntary Petition [1] 10/09/20…" at bounding box center [718, 341] width 1437 height 682
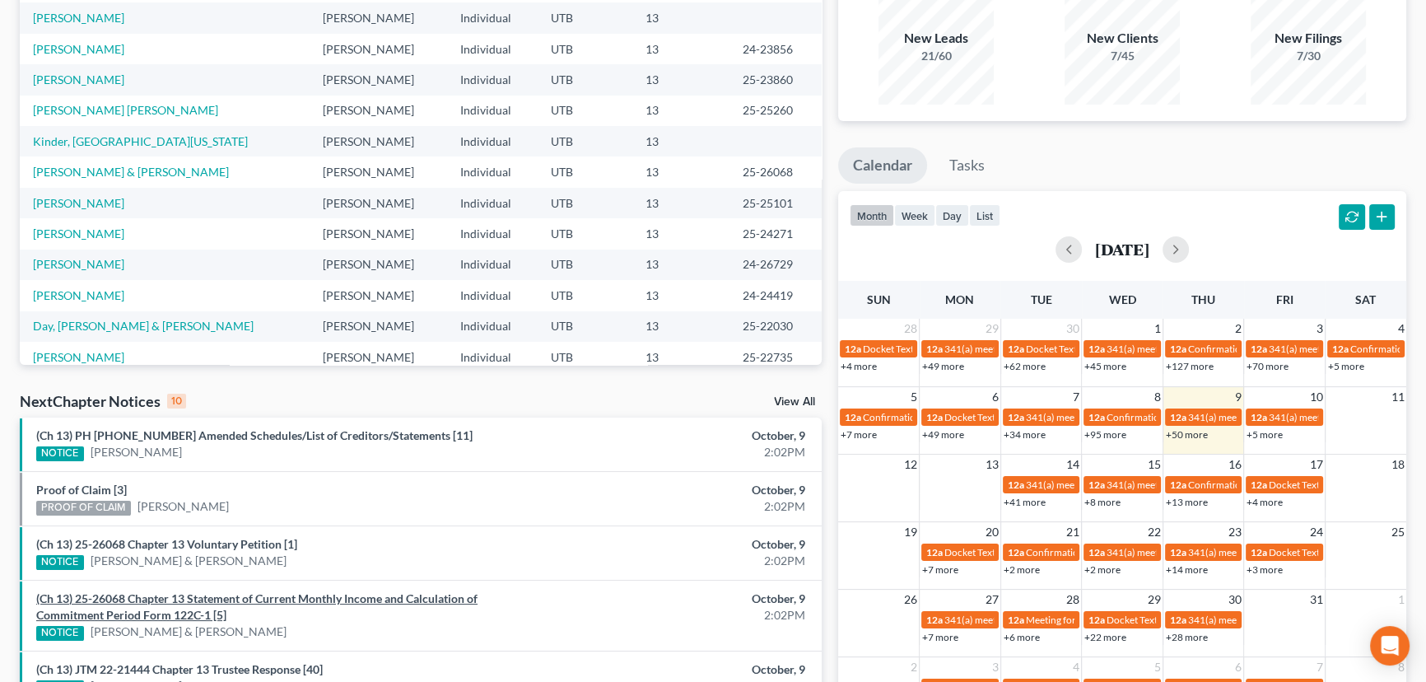
click at [221, 601] on link "(Ch 13) 25-26068 Chapter 13 Statement of Current Monthly Income and Calculation…" at bounding box center [256, 606] width 441 height 30
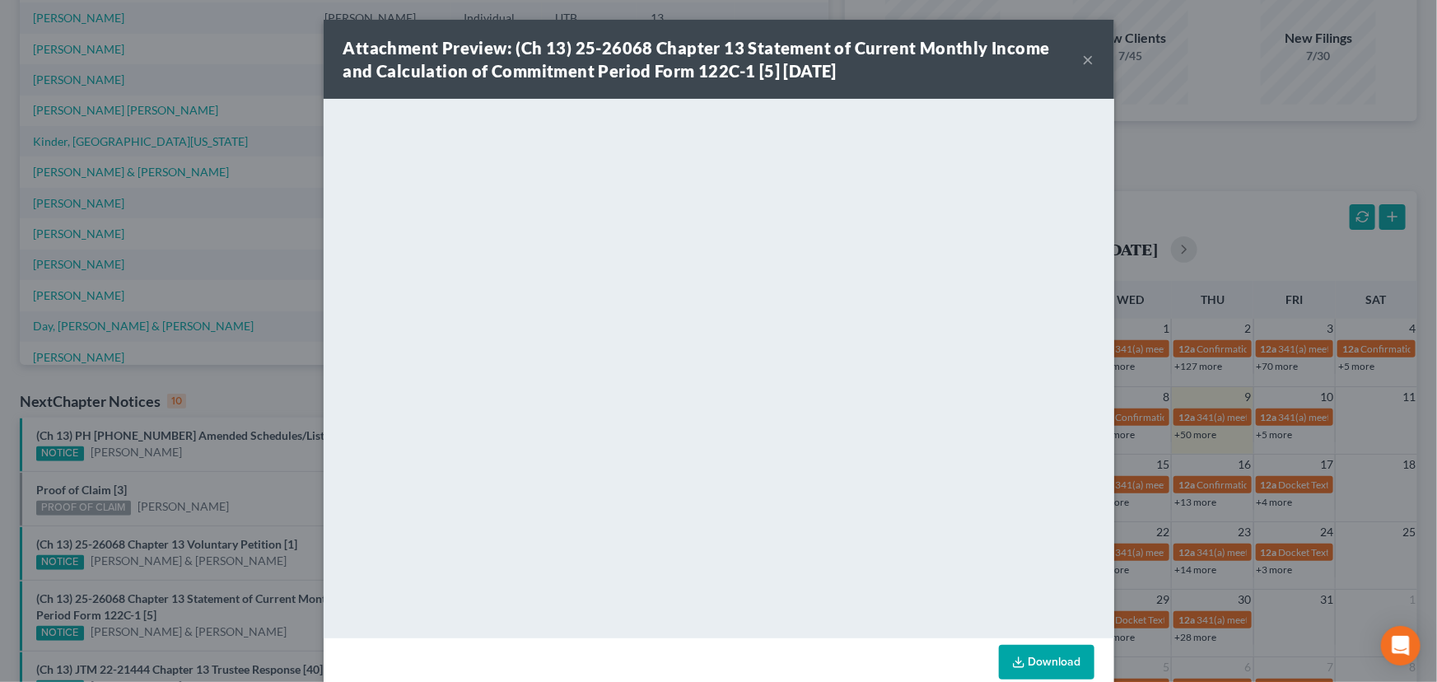
click at [250, 571] on div "Attachment Preview: (Ch 13) 25-26068 Chapter 13 Statement of Current Monthly In…" at bounding box center [718, 341] width 1437 height 682
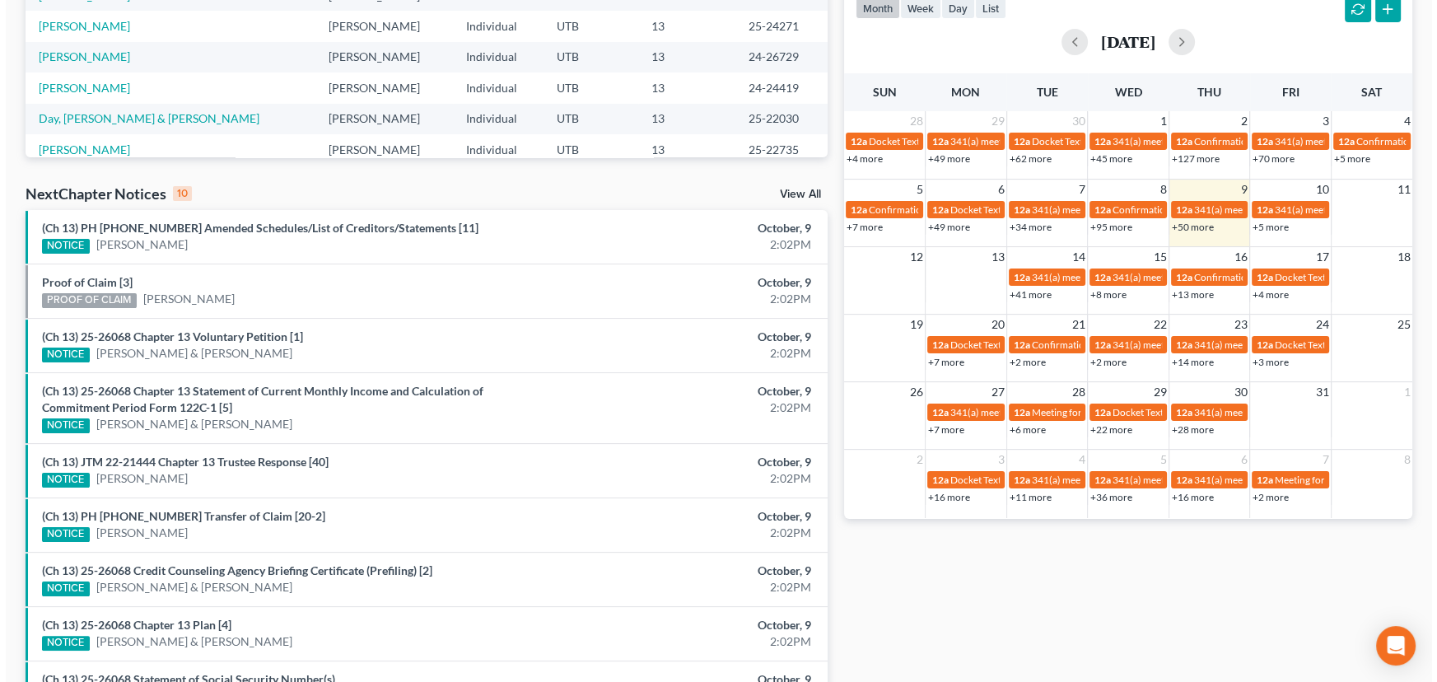
scroll to position [374, 0]
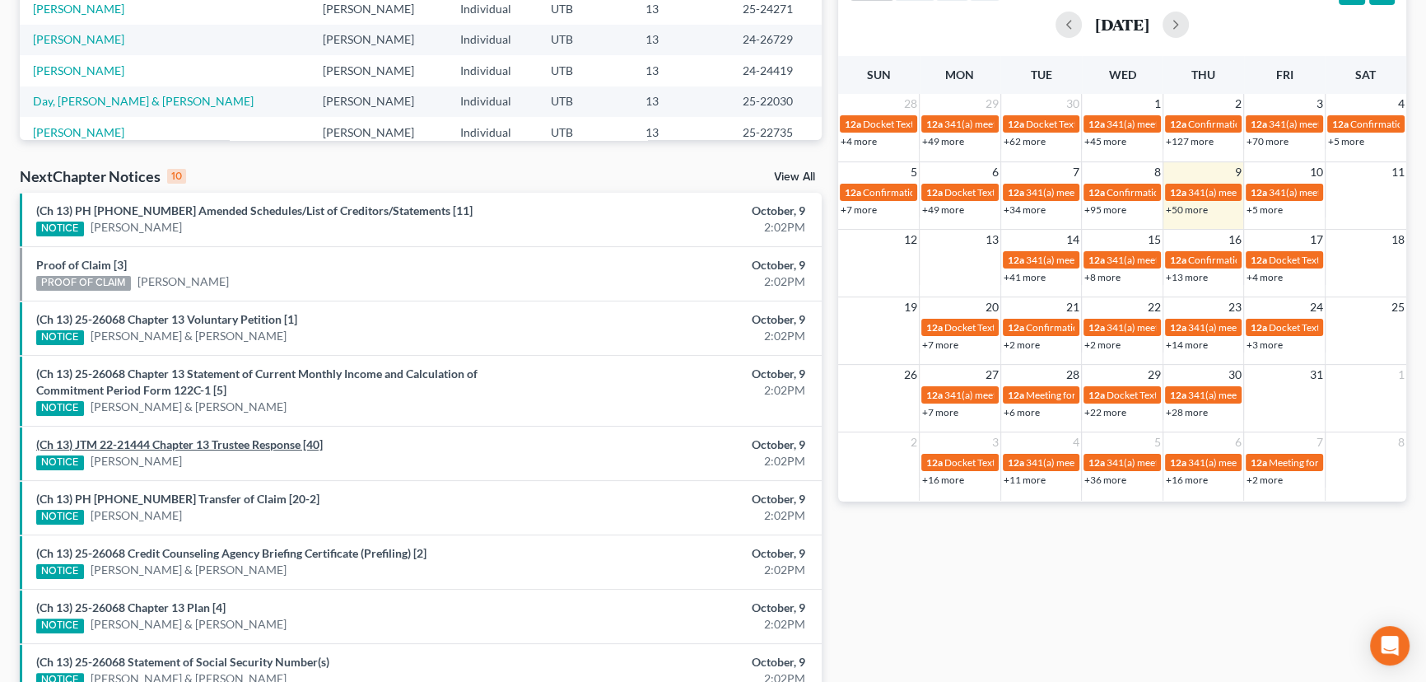
click at [218, 443] on link "(Ch 13) JTM 22-21444 Chapter 13 Trustee Response [40]" at bounding box center [179, 444] width 287 height 14
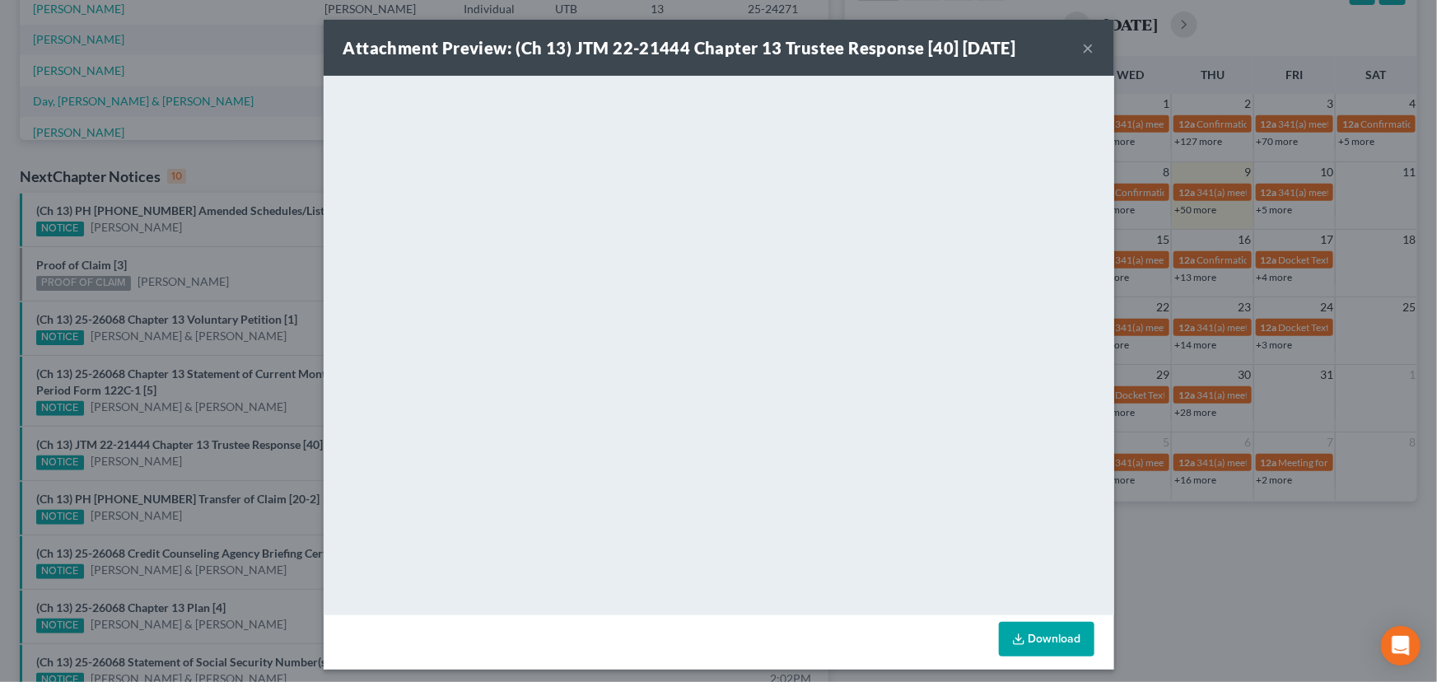
click at [218, 466] on div "Attachment Preview: (Ch 13) JTM 22-21444 Chapter 13 Trustee Response [40] 10/09…" at bounding box center [718, 341] width 1437 height 682
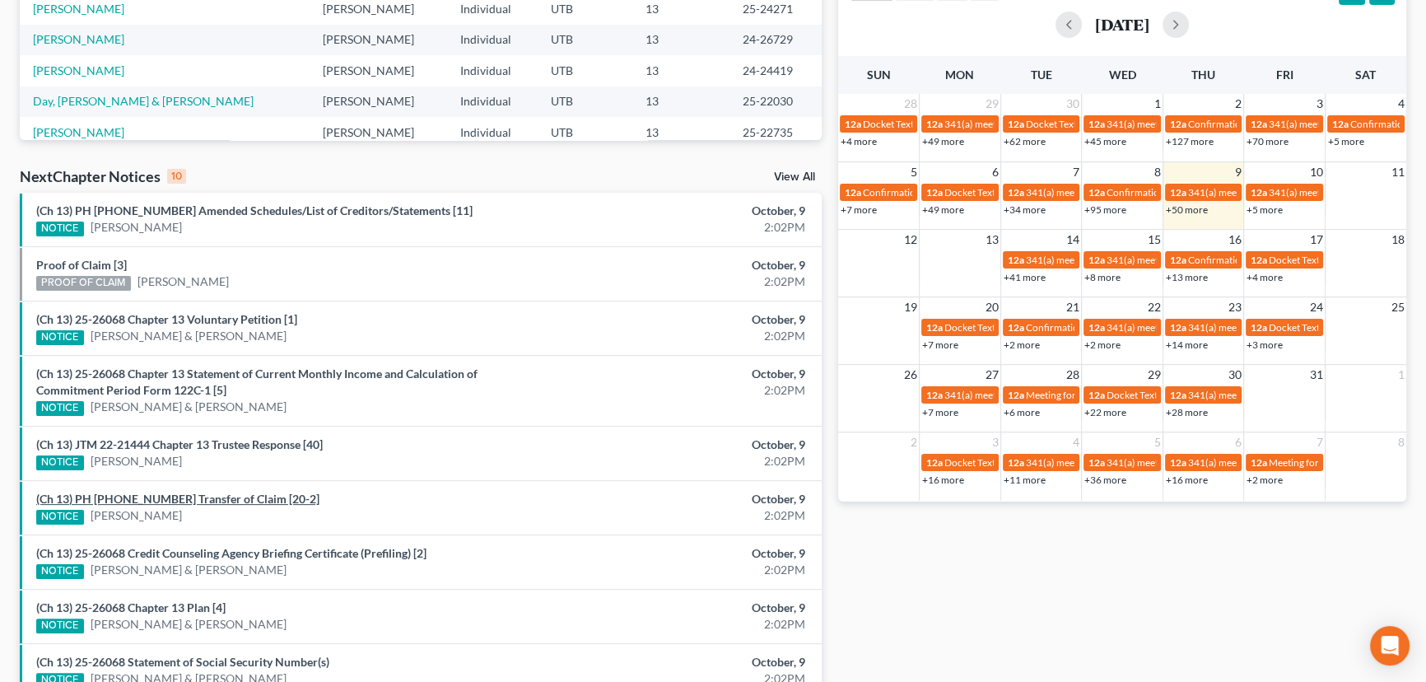
click at [191, 494] on link "(Ch 13) PH 25-24271 Transfer of Claim [20-2]" at bounding box center [177, 499] width 283 height 14
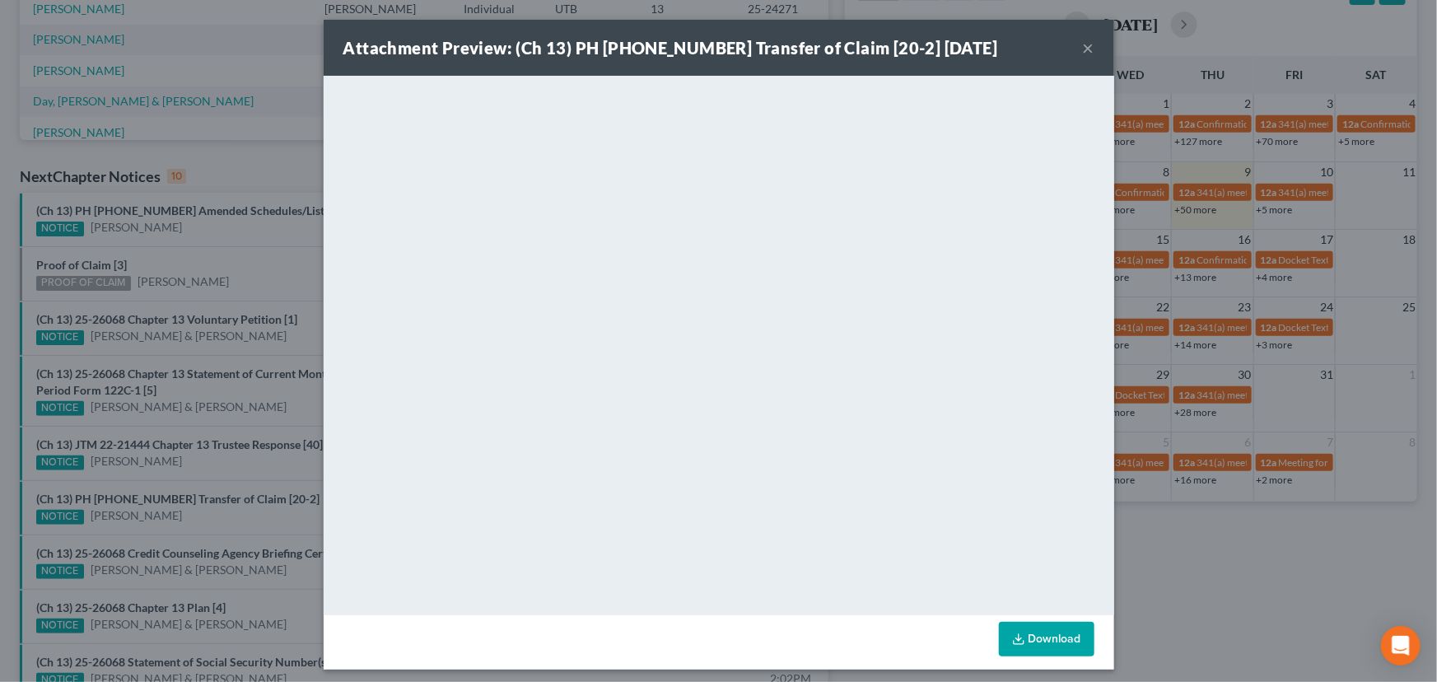
click at [231, 464] on div "Attachment Preview: (Ch 13) PH 25-24271 Transfer of Claim [20-2] 10/09/2025 × <…" at bounding box center [718, 341] width 1437 height 682
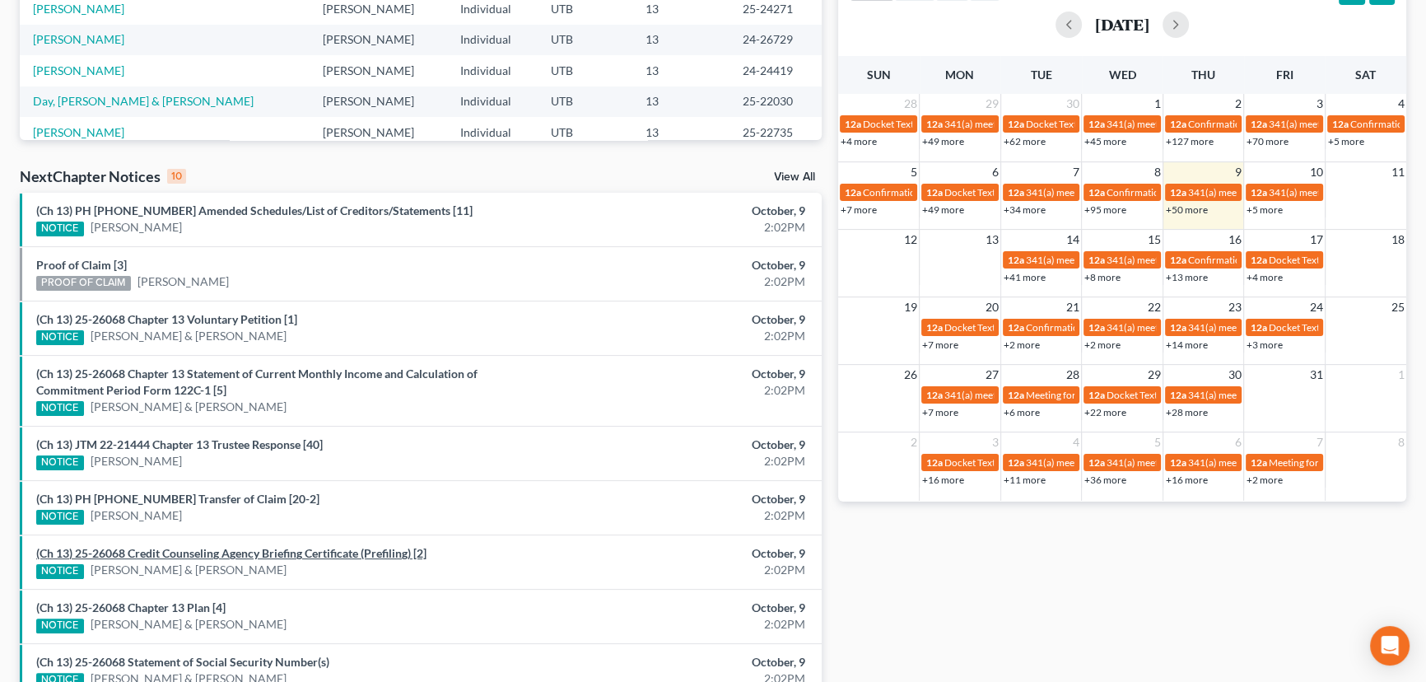
click at [217, 550] on link "(Ch 13) 25-26068 Credit Counseling Agency Briefing Certificate (Prefiling) [2]" at bounding box center [231, 553] width 390 height 14
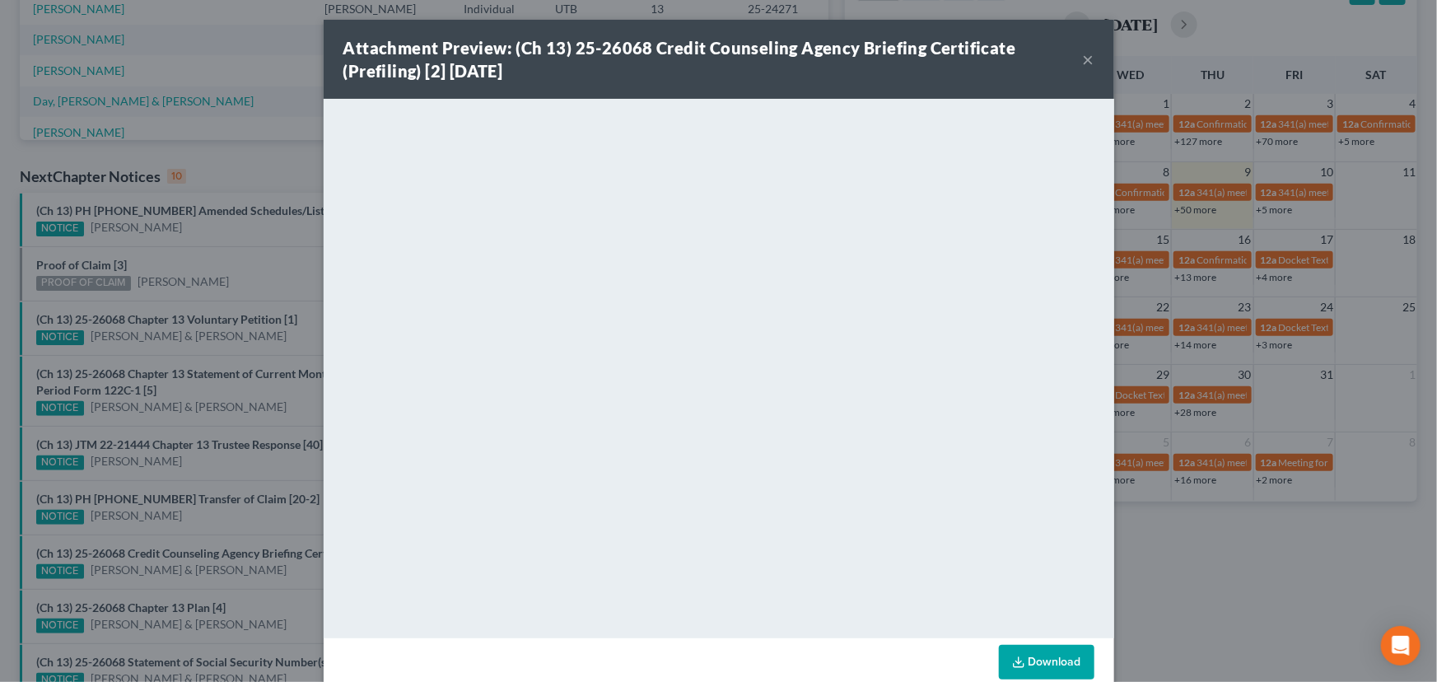
drag, startPoint x: 226, startPoint y: 565, endPoint x: 226, endPoint y: 576, distance: 11.6
click at [226, 568] on div "Attachment Preview: (Ch 13) 25-26068 Credit Counseling Agency Briefing Certific…" at bounding box center [718, 341] width 1437 height 682
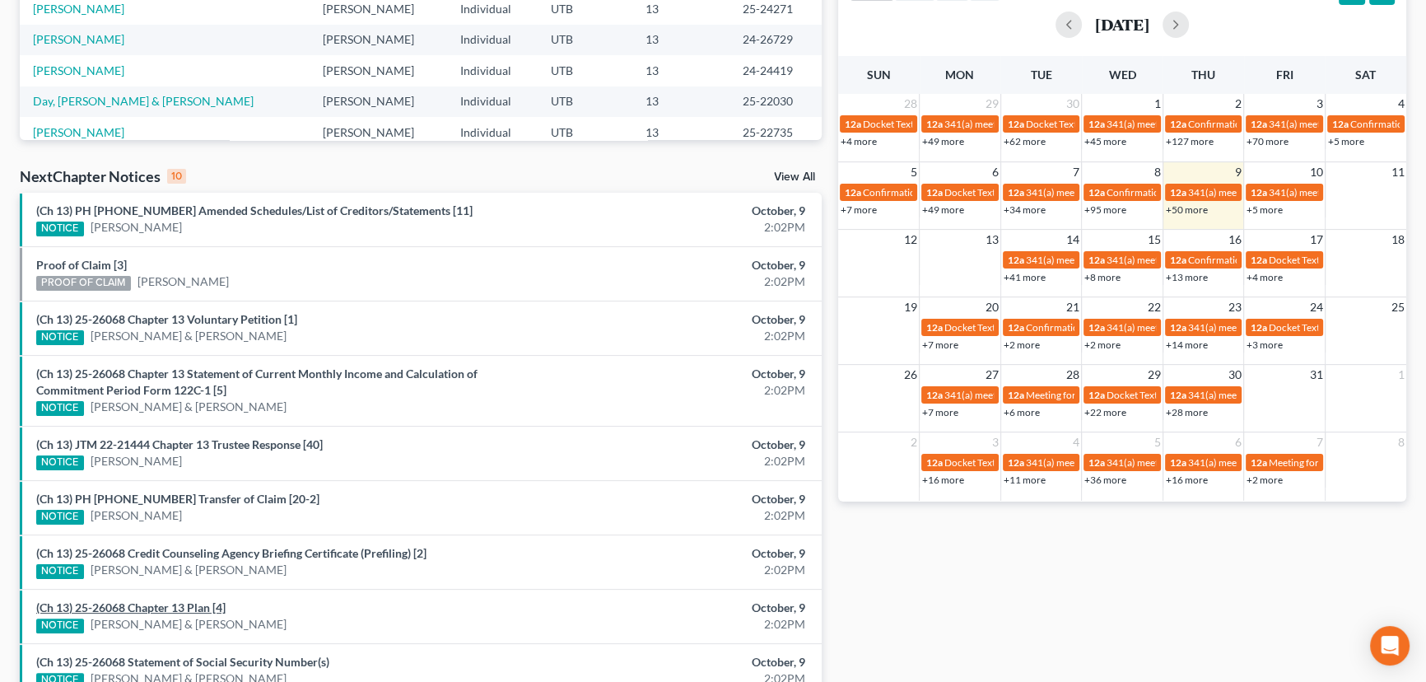
click at [175, 602] on link "(Ch 13) 25-26068 Chapter 13 Plan [4]" at bounding box center [130, 607] width 189 height 14
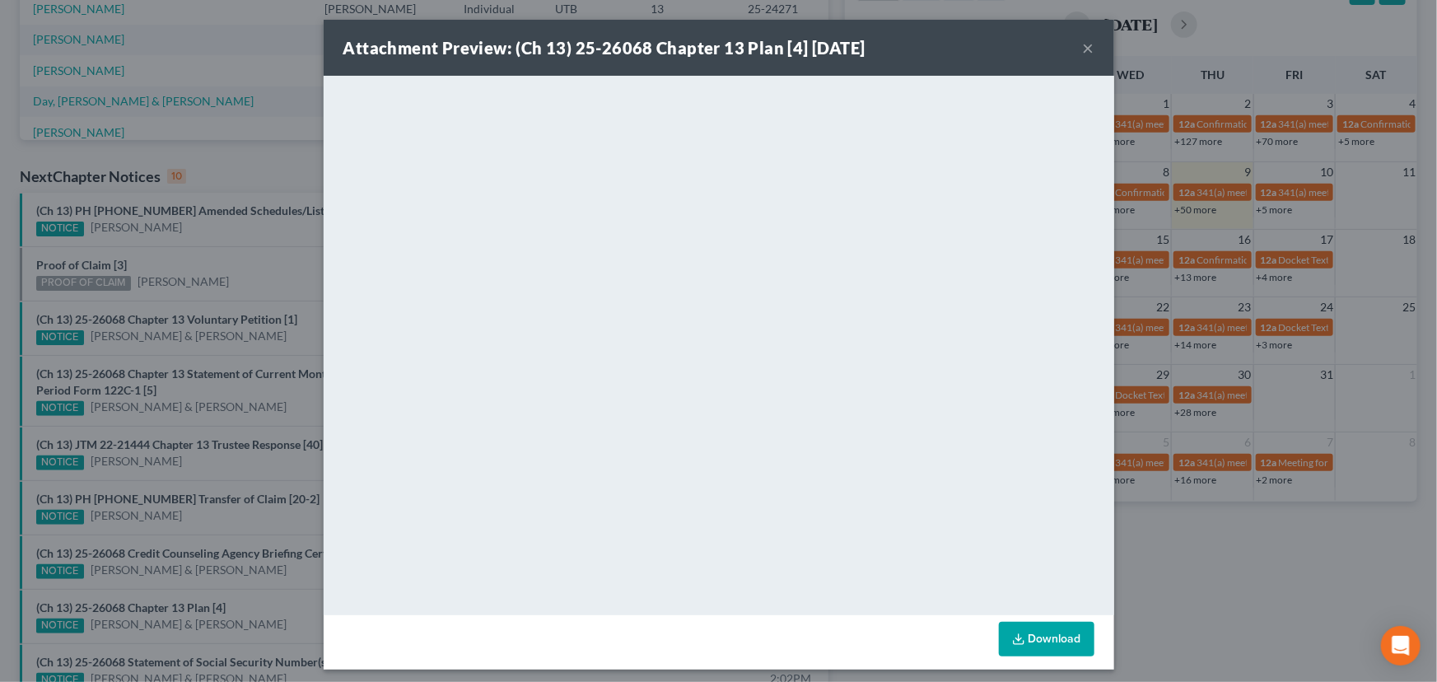
click at [237, 585] on div "Attachment Preview: (Ch 13) 25-26068 Chapter 13 Plan [4] 10/09/2025 × <object n…" at bounding box center [718, 341] width 1437 height 682
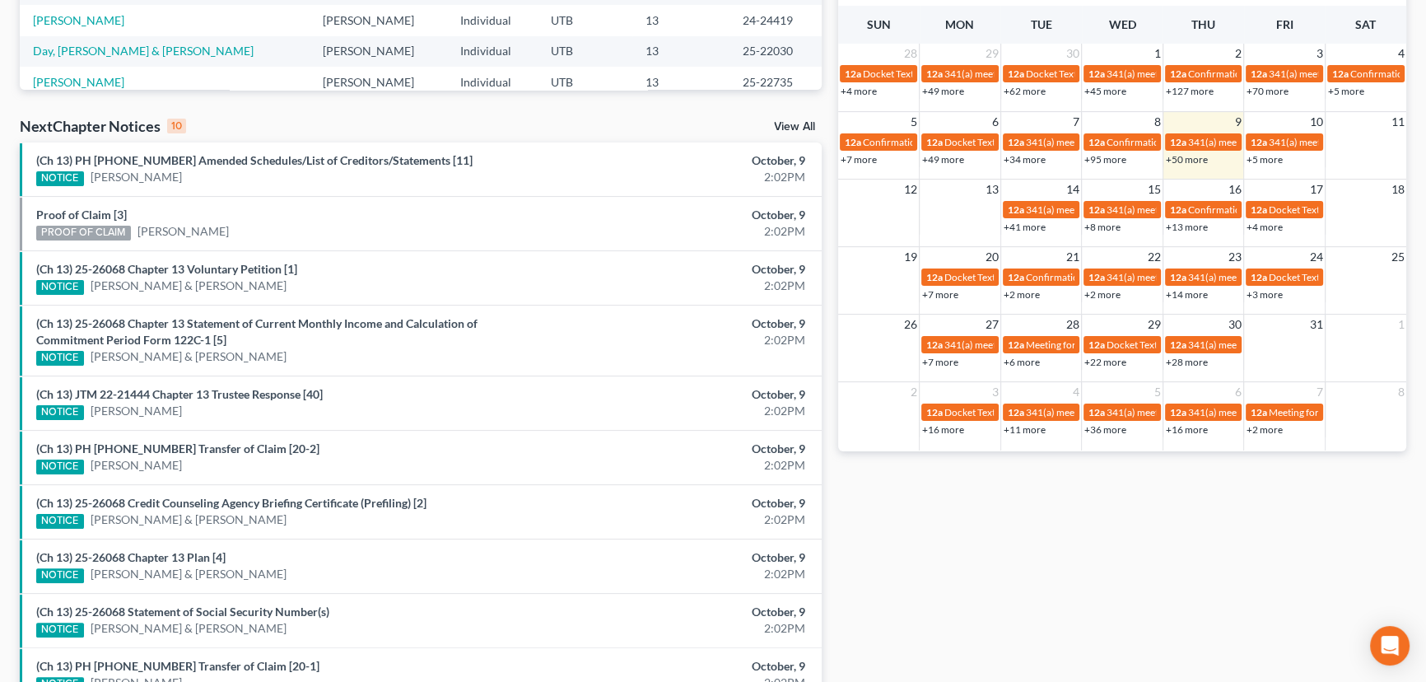
scroll to position [516, 0]
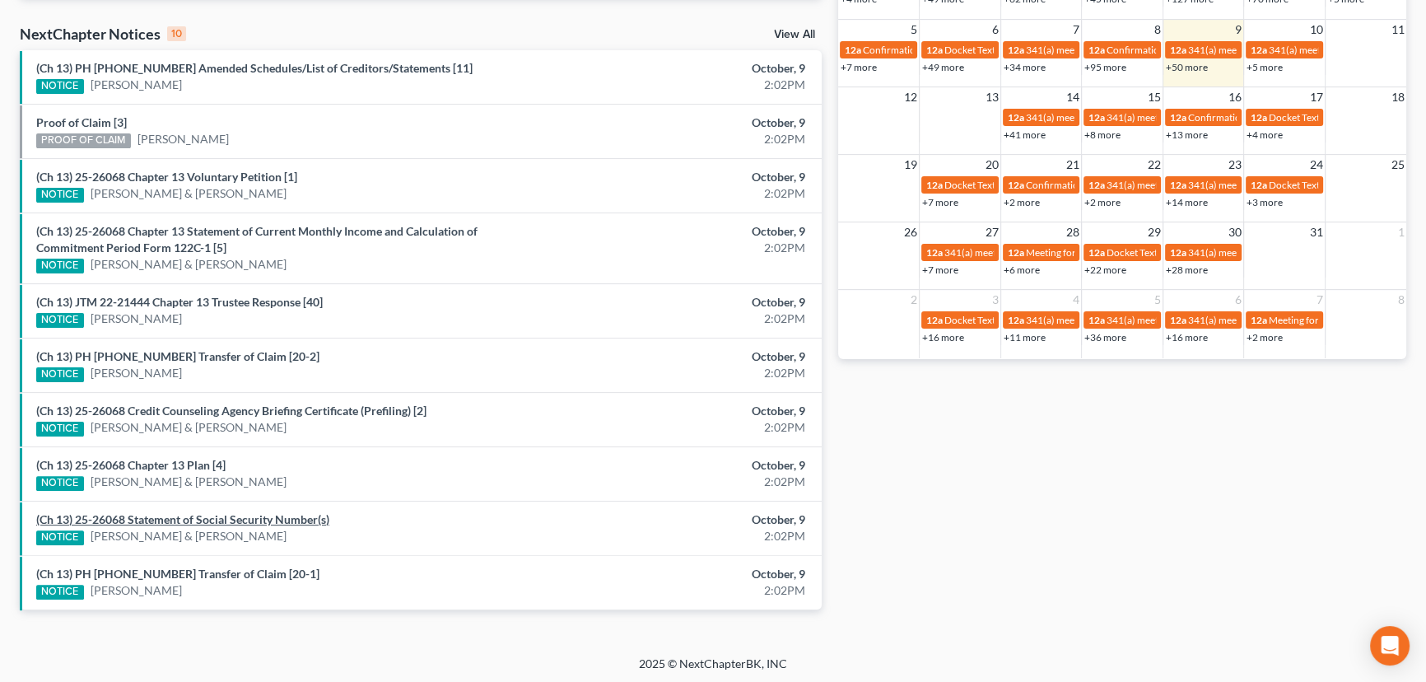
click at [227, 516] on link "(Ch 13) 25-26068 Statement of Social Security Number(s)" at bounding box center [182, 519] width 293 height 14
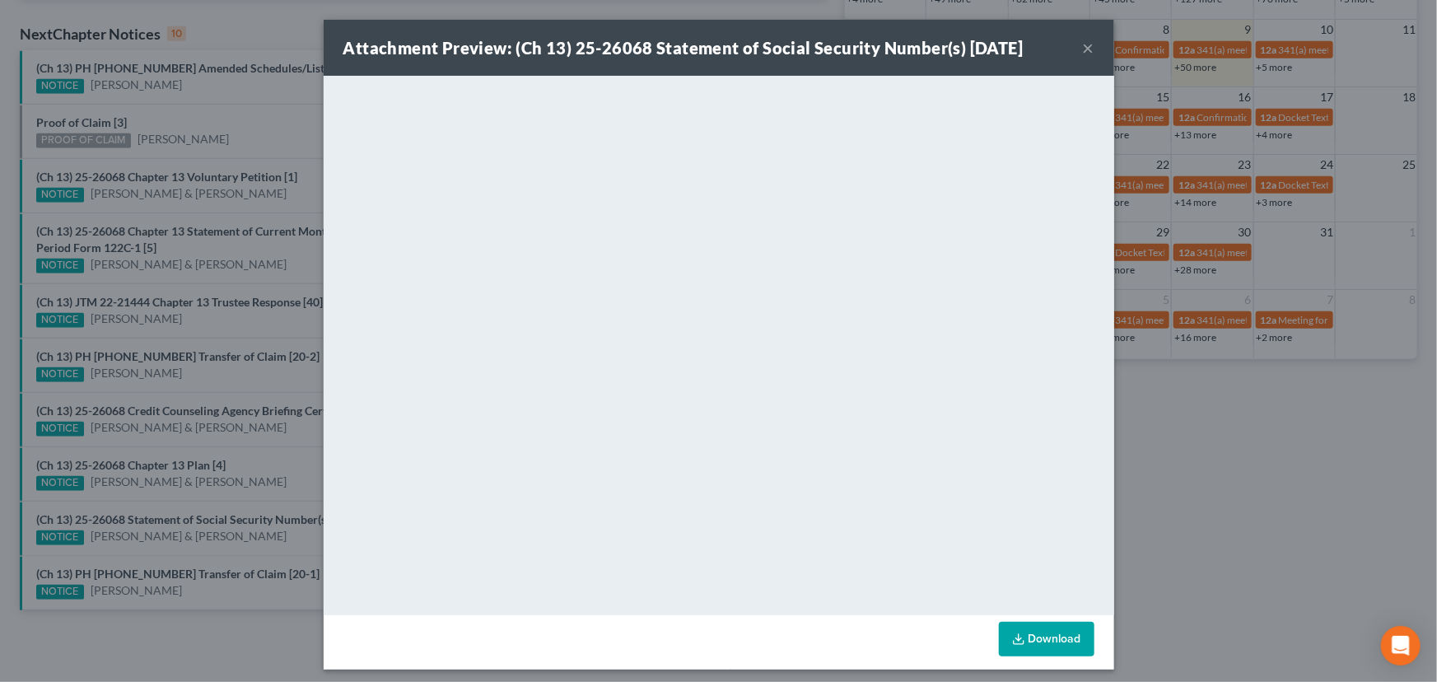
drag, startPoint x: 232, startPoint y: 541, endPoint x: 216, endPoint y: 553, distance: 20.1
click at [232, 541] on div "Attachment Preview: (Ch 13) 25-26068 Statement of Social Security Number(s) 10/…" at bounding box center [718, 341] width 1437 height 682
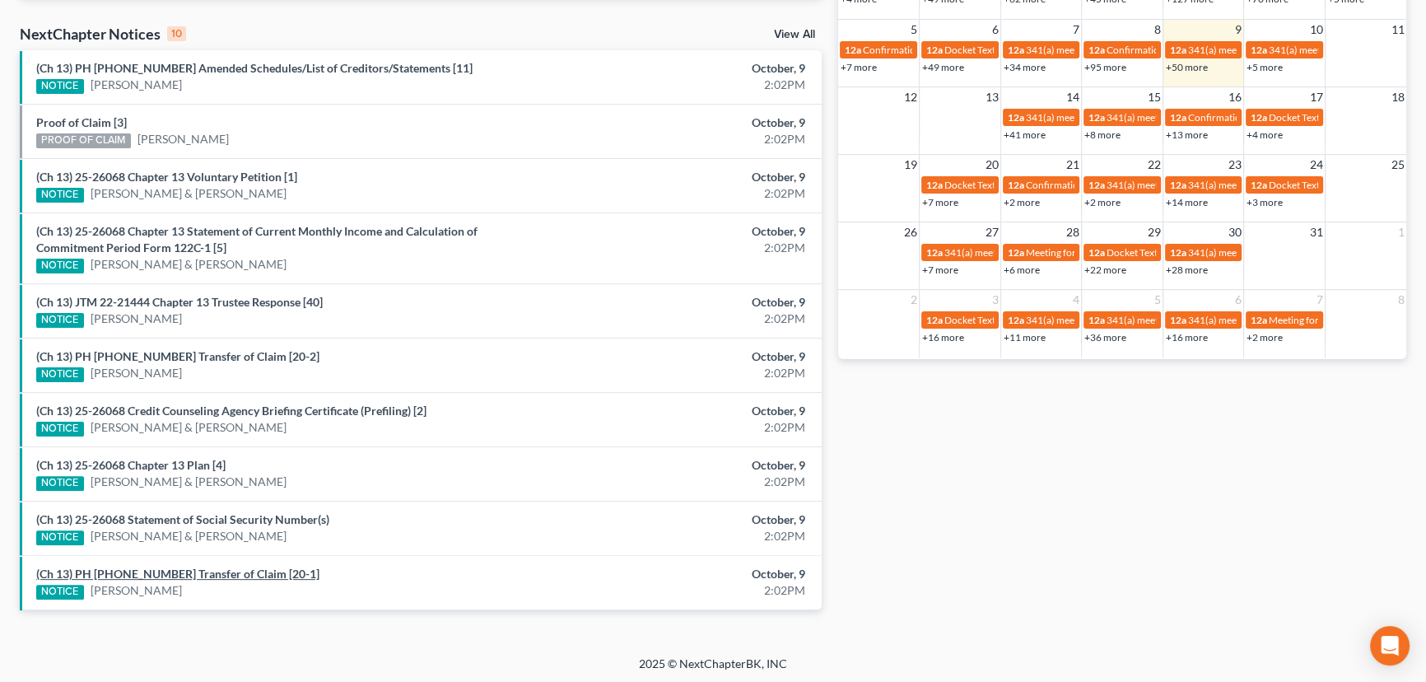
click at [205, 568] on link "(Ch 13) PH 25-24271 Transfer of Claim [20-1]" at bounding box center [177, 574] width 283 height 14
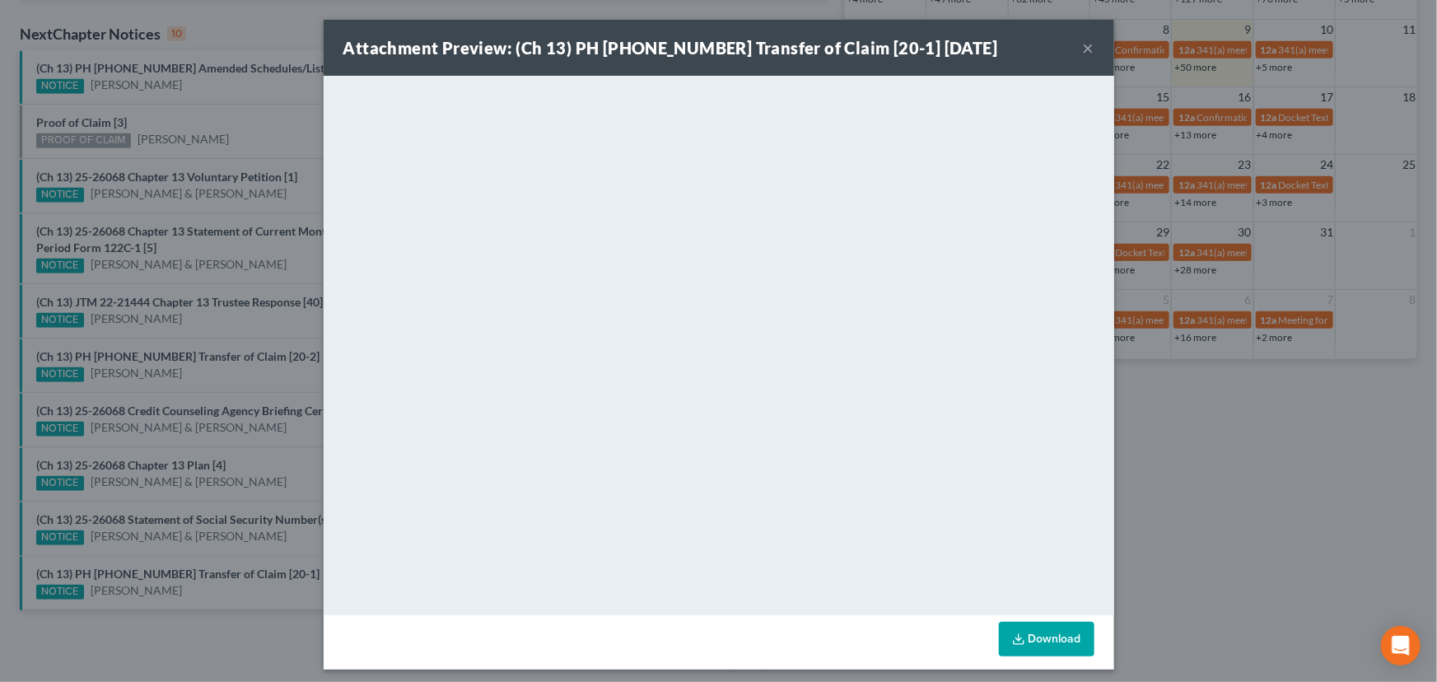
click at [225, 551] on div "Attachment Preview: (Ch 13) PH 25-24271 Transfer of Claim [20-1] 10/09/2025 × <…" at bounding box center [718, 341] width 1437 height 682
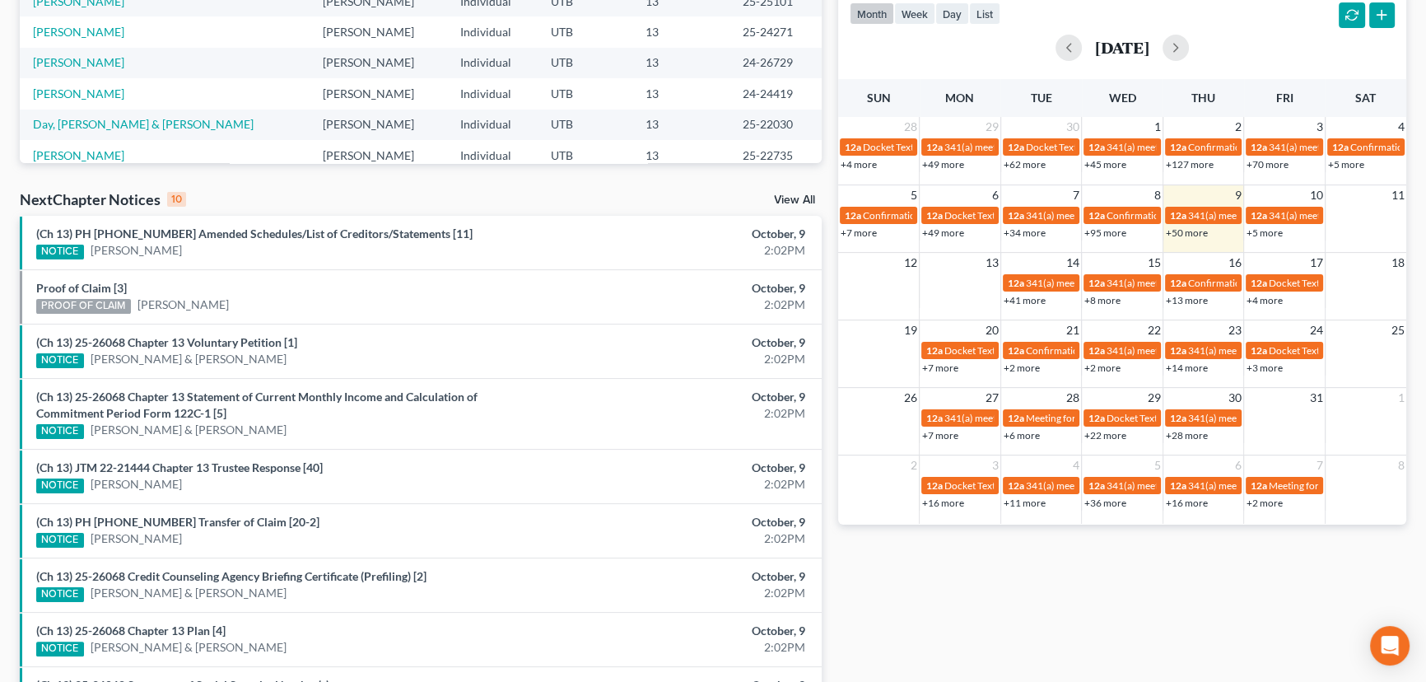
scroll to position [67, 0]
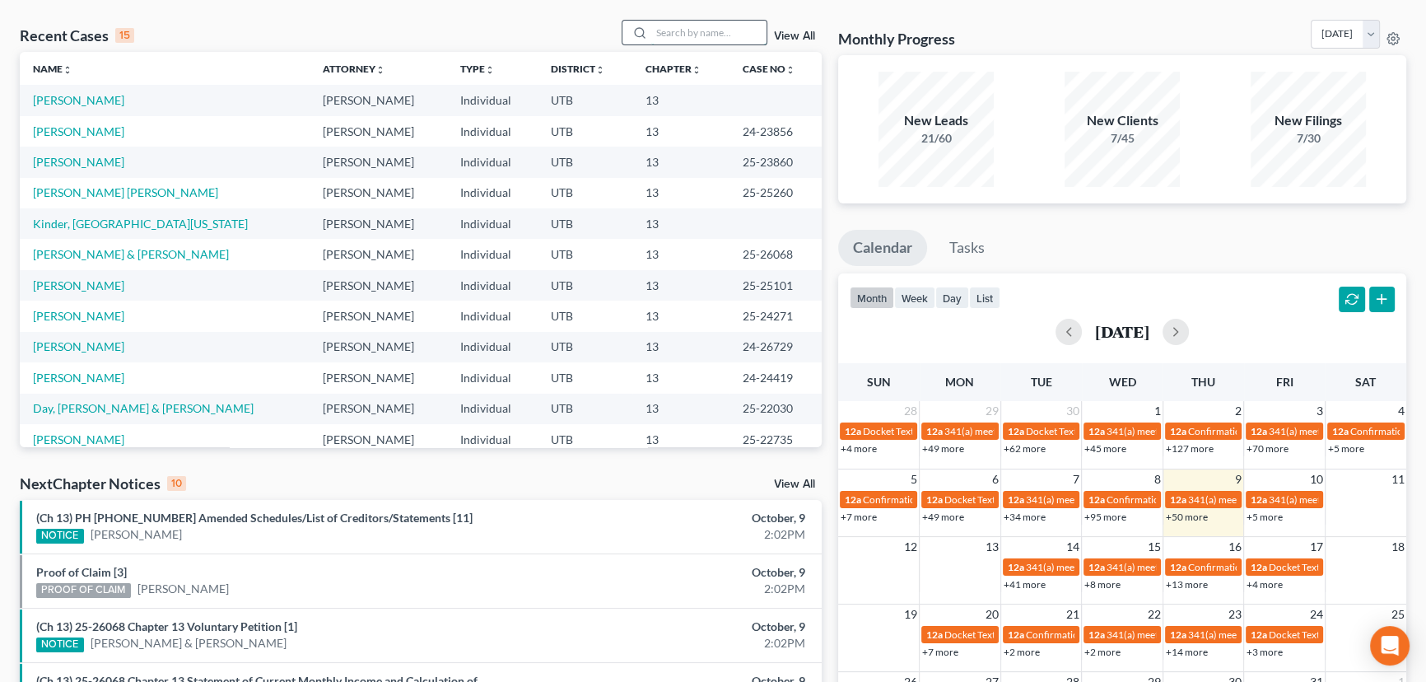
click at [678, 35] on input "search" at bounding box center [708, 33] width 115 height 24
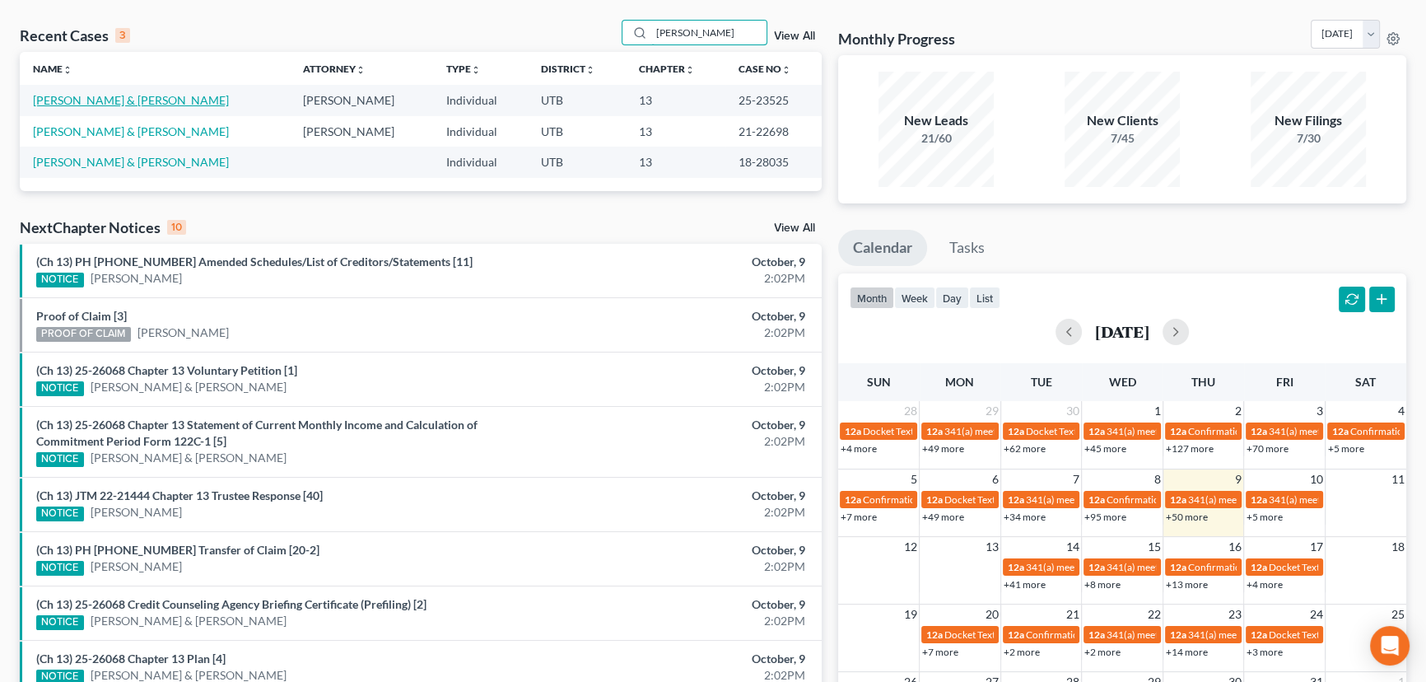
type input "Stephanie Anderson"
click at [100, 101] on link "Anderson, Stephanie & Scotty" at bounding box center [131, 100] width 196 height 14
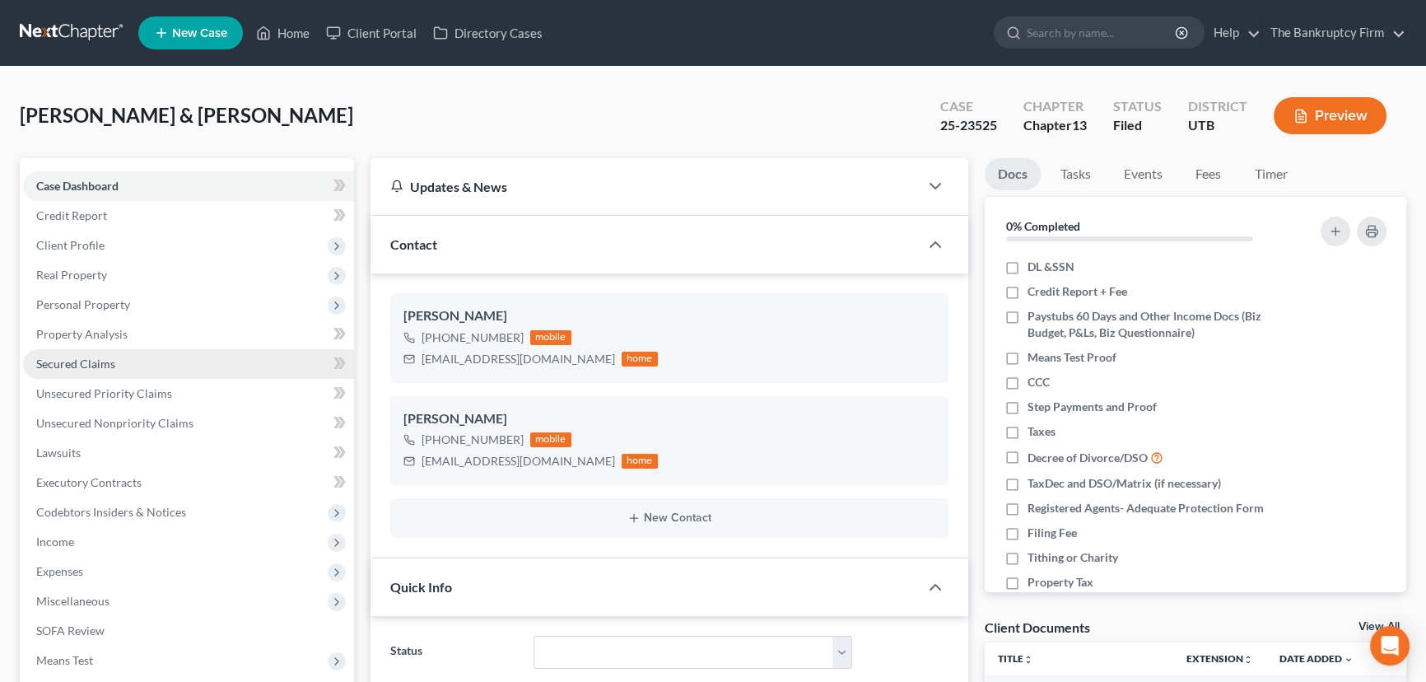
click at [75, 365] on span "Secured Claims" at bounding box center [75, 364] width 79 height 14
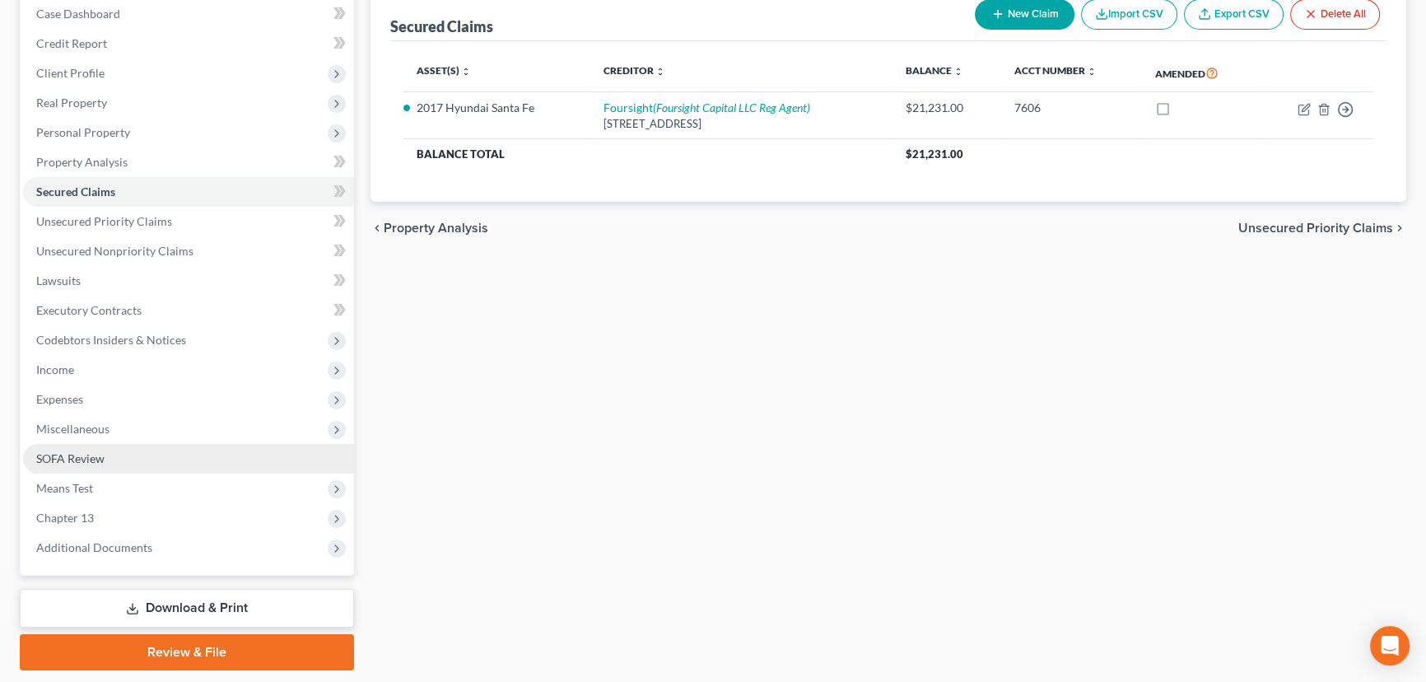
scroll to position [221, 0]
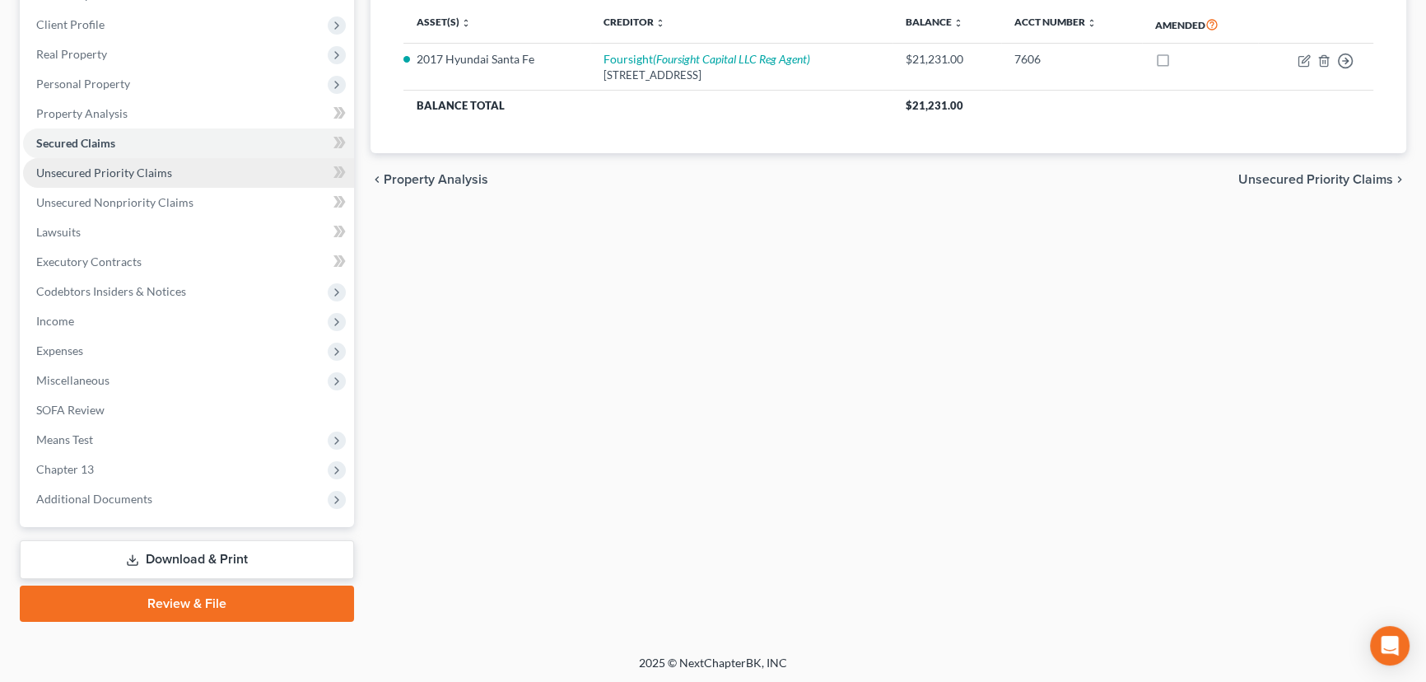
click at [117, 178] on link "Unsecured Priority Claims" at bounding box center [188, 173] width 331 height 30
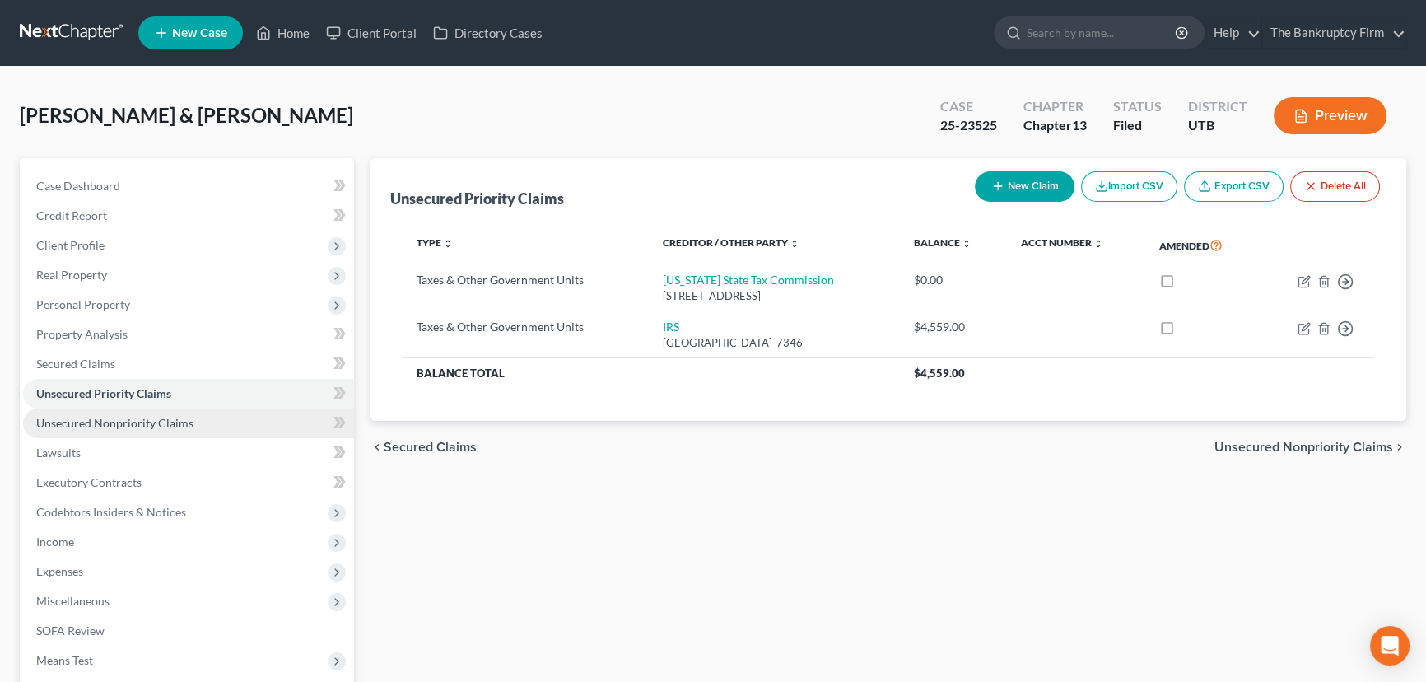
scroll to position [74, 0]
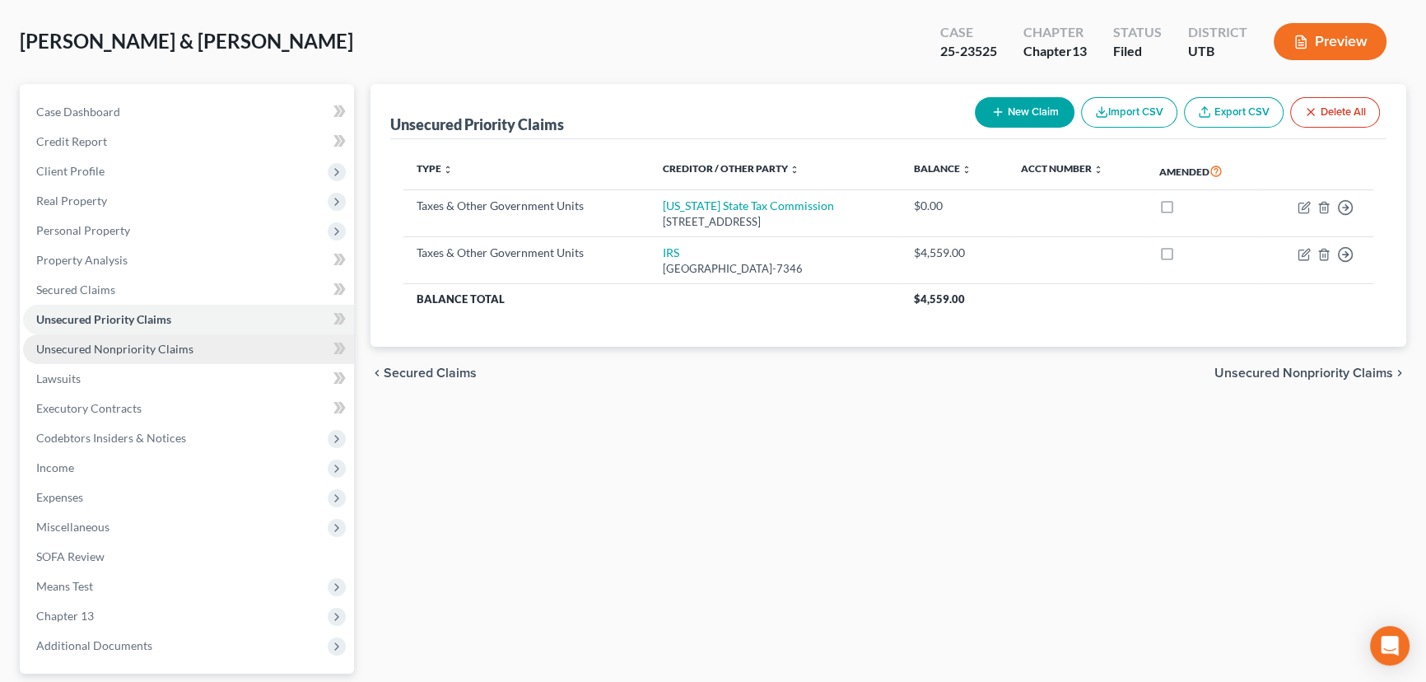
click at [146, 344] on span "Unsecured Nonpriority Claims" at bounding box center [114, 349] width 157 height 14
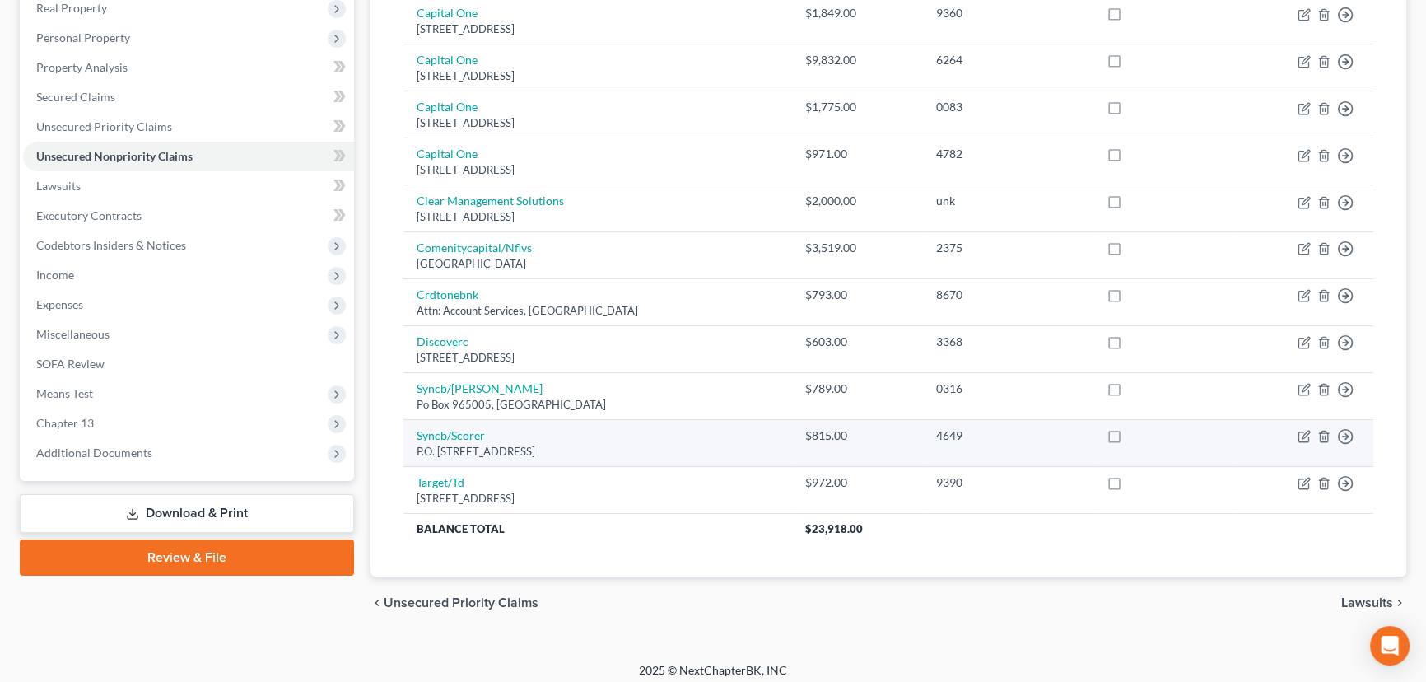
scroll to position [274, 0]
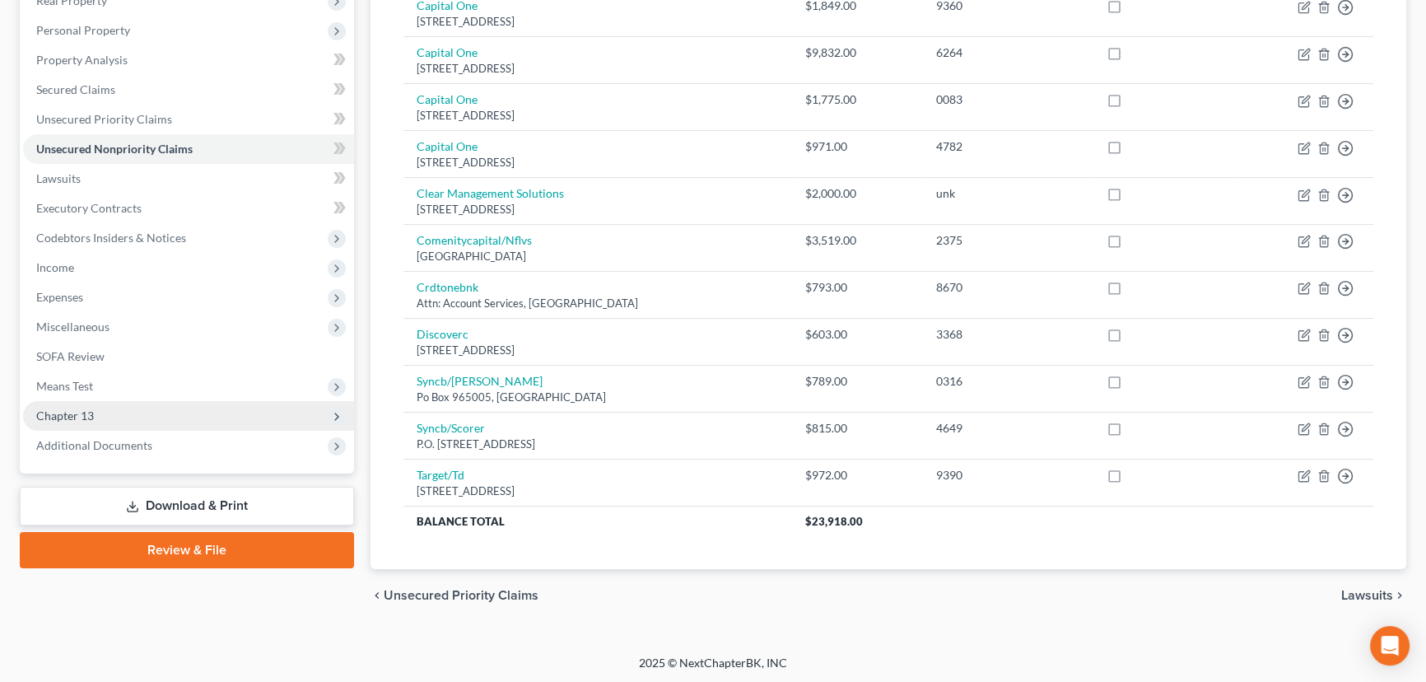
click at [69, 415] on span "Chapter 13" at bounding box center [65, 415] width 58 height 14
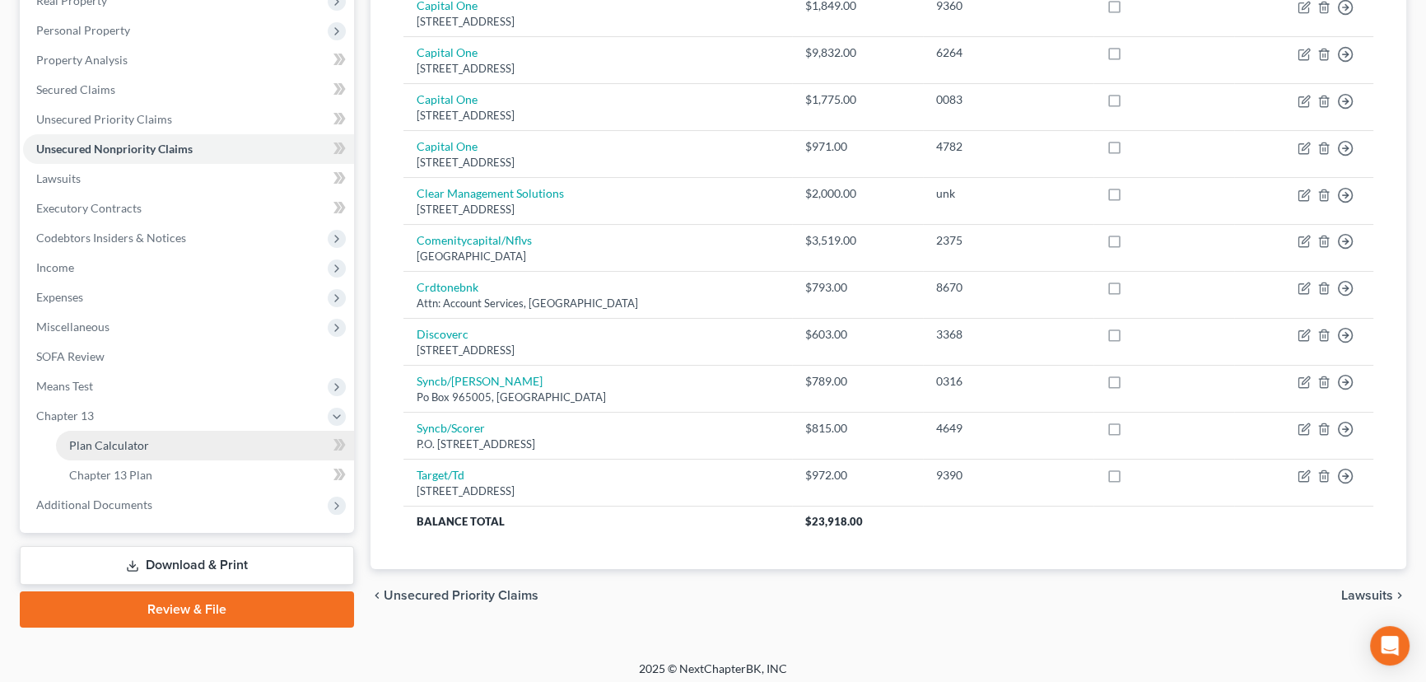
drag, startPoint x: 132, startPoint y: 440, endPoint x: 150, endPoint y: 443, distance: 18.4
click at [133, 441] on span "Plan Calculator" at bounding box center [109, 445] width 80 height 14
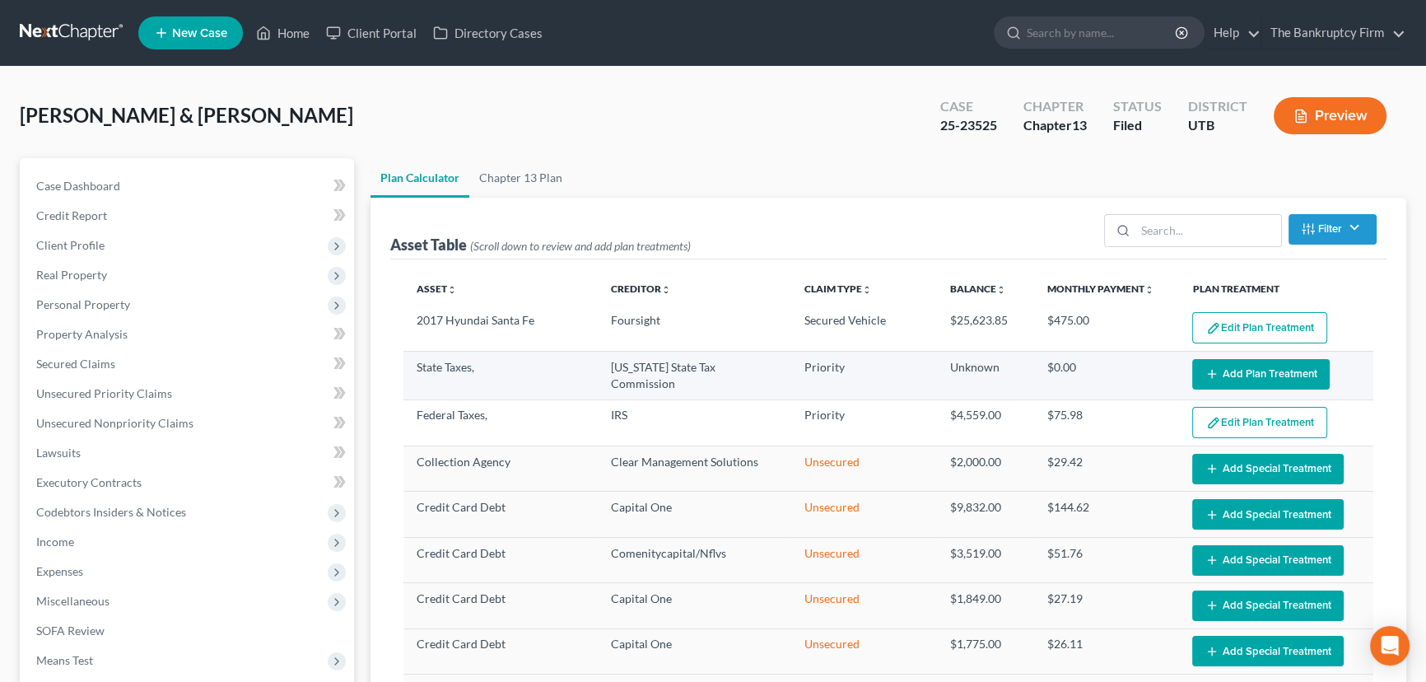
select select "59"
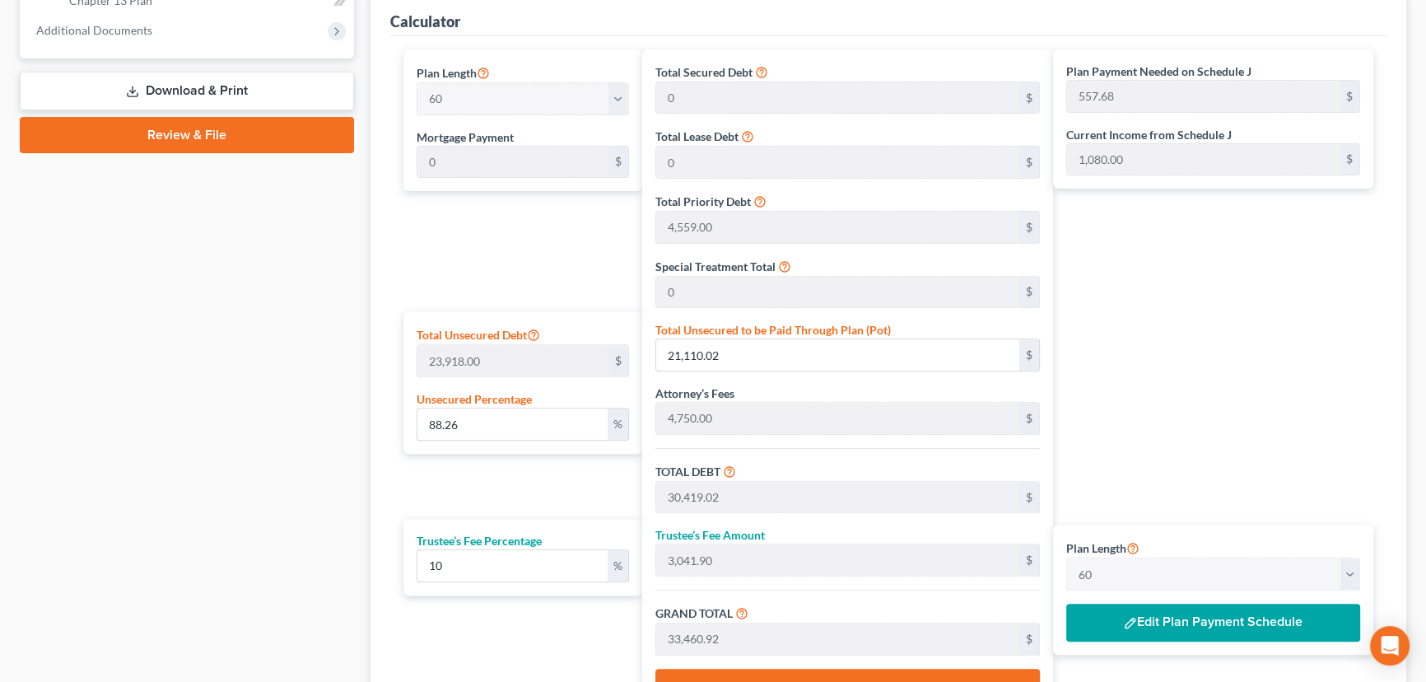
scroll to position [823, 0]
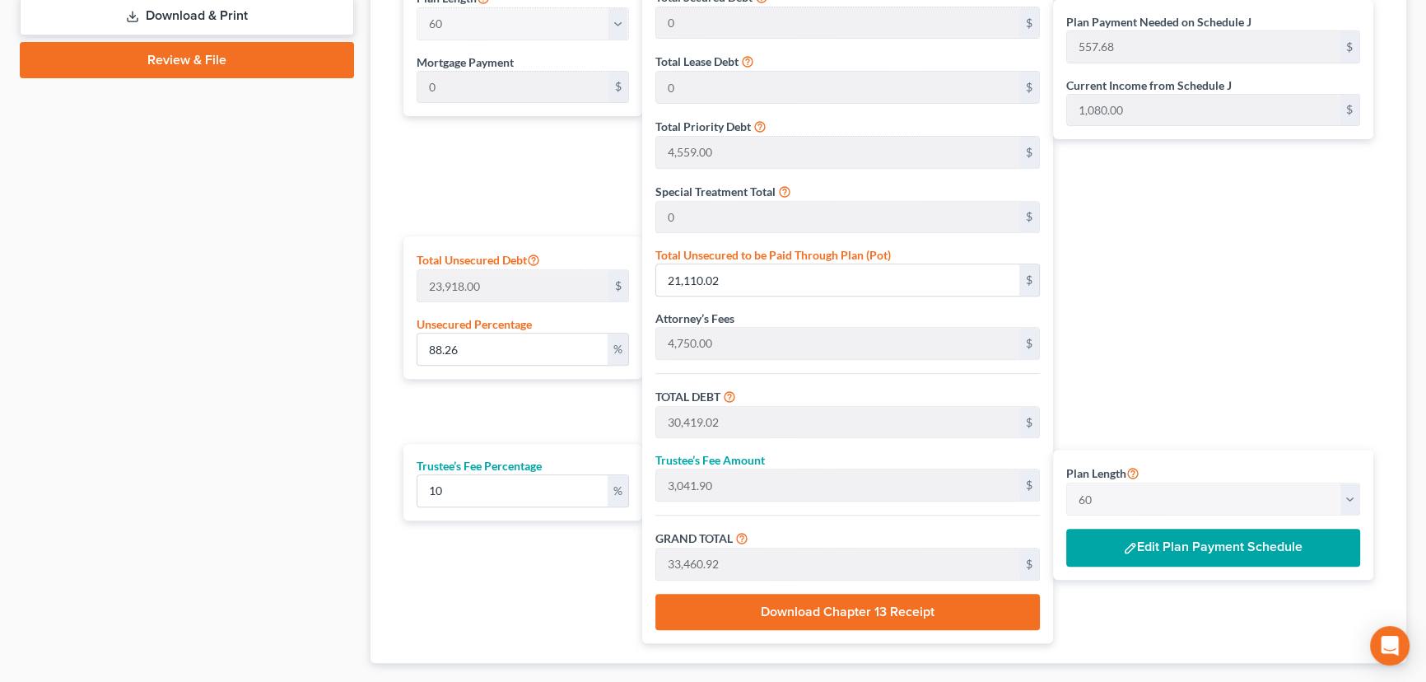
click at [1157, 543] on button "Edit Plan Payment Schedule" at bounding box center [1213, 548] width 294 height 38
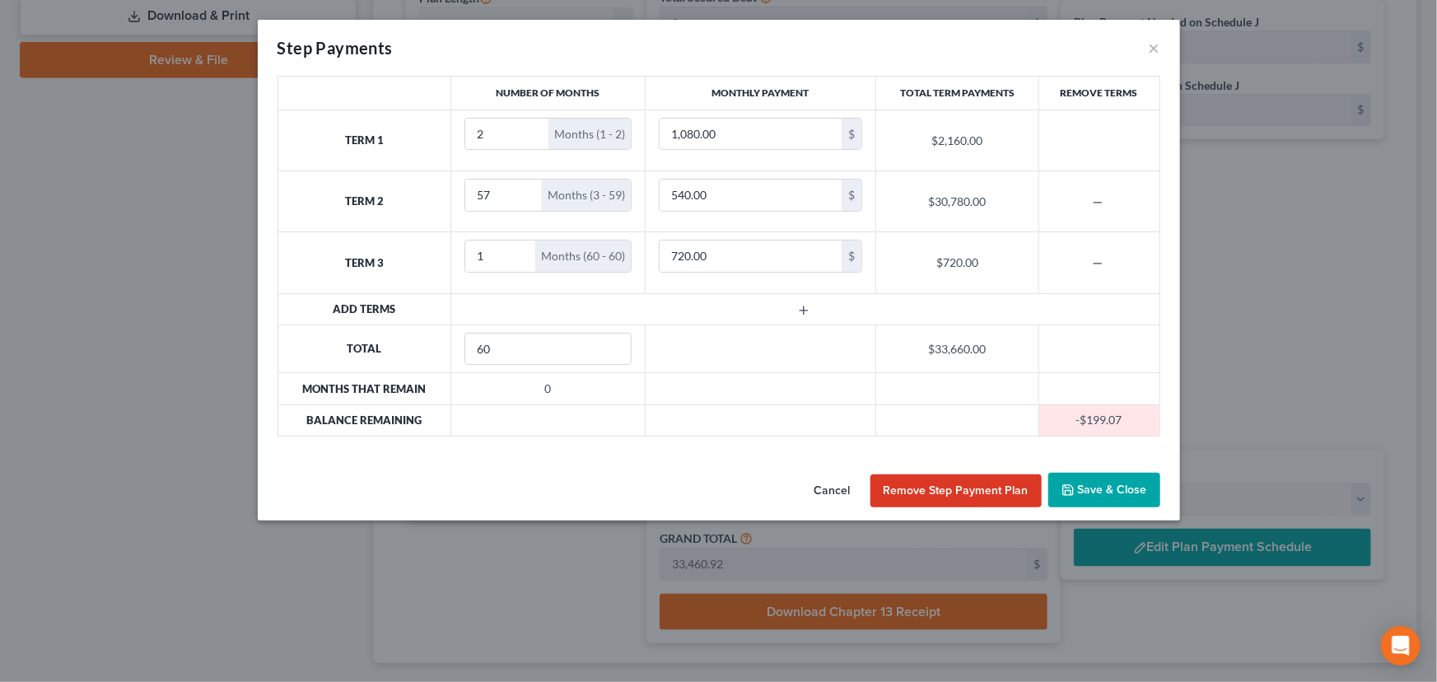
click at [1112, 483] on button "Save & Close" at bounding box center [1104, 490] width 112 height 35
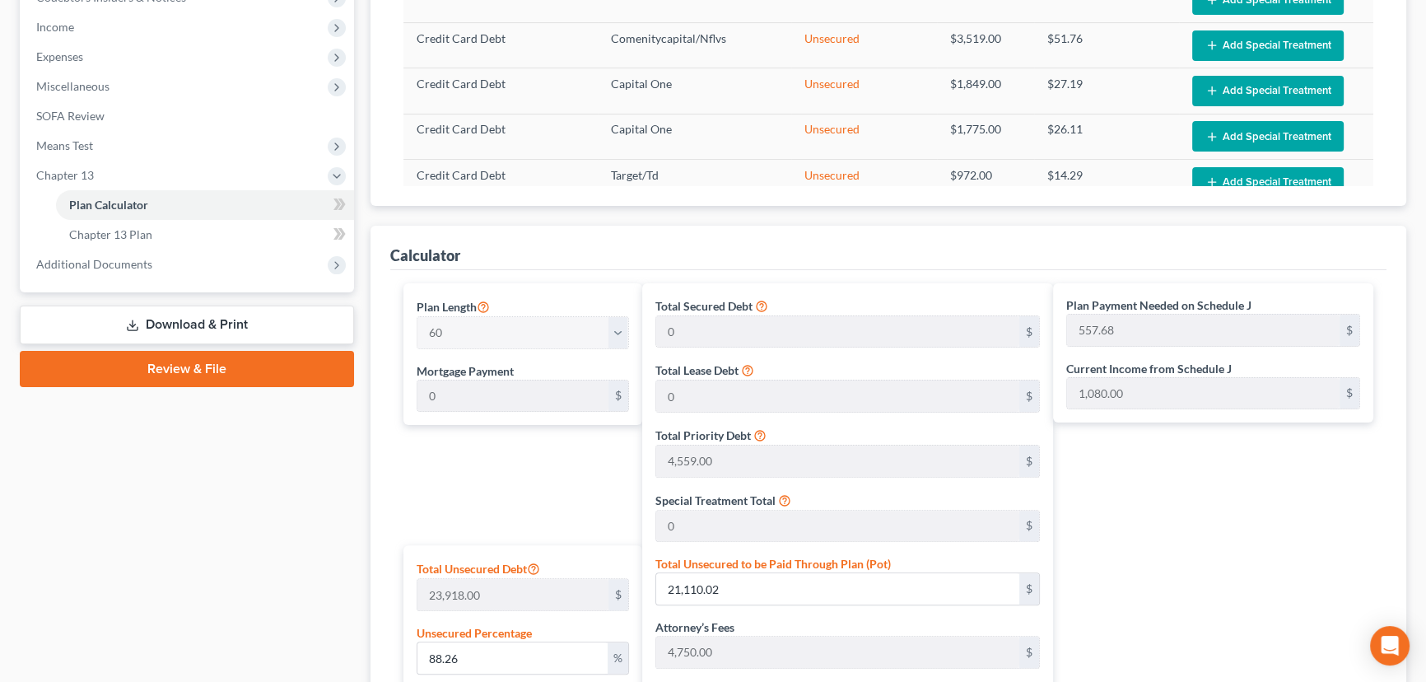
scroll to position [524, 0]
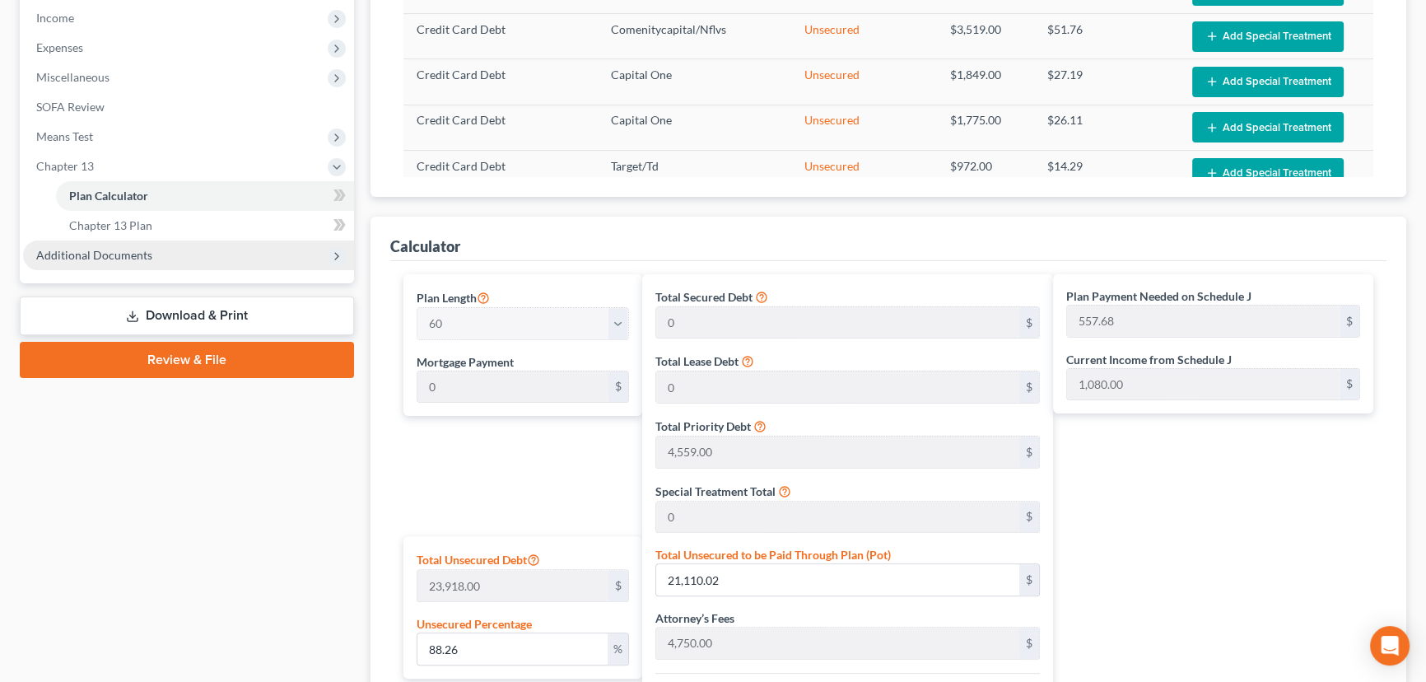
click at [107, 256] on span "Additional Documents" at bounding box center [94, 255] width 116 height 14
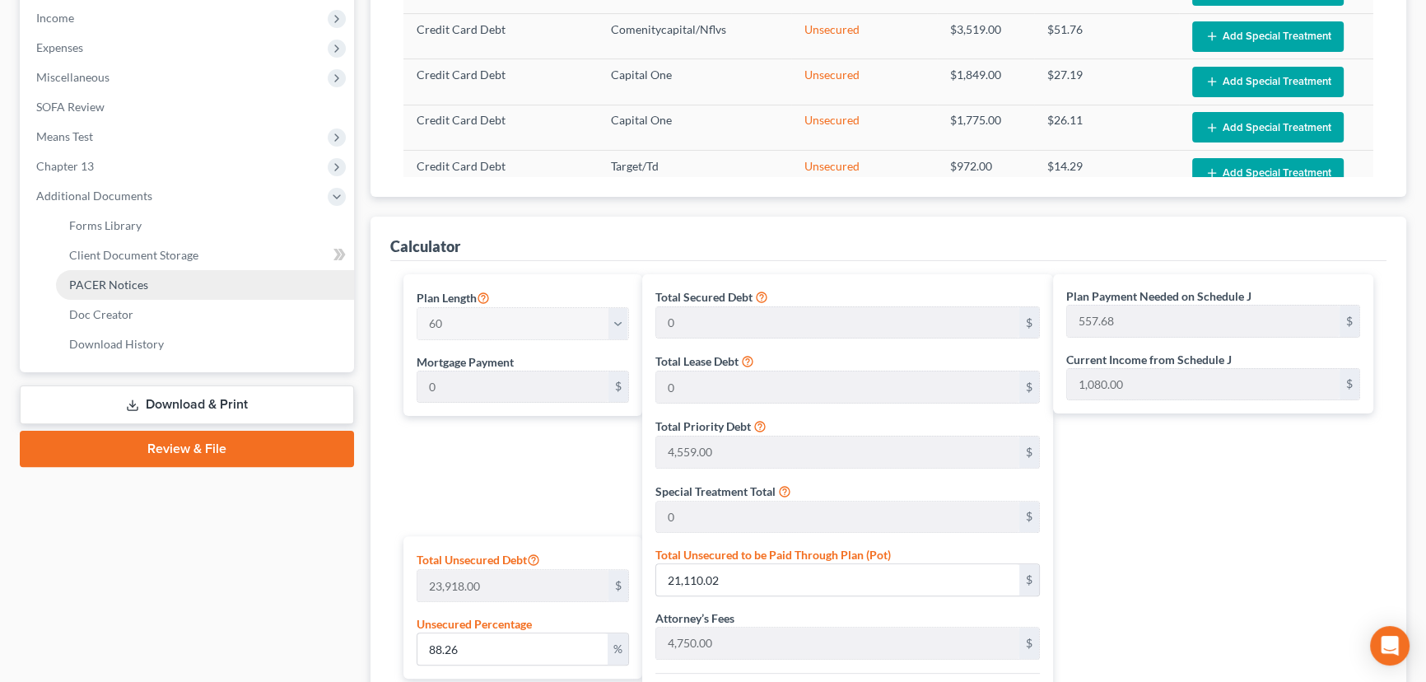
click at [115, 285] on span "PACER Notices" at bounding box center [108, 285] width 79 height 14
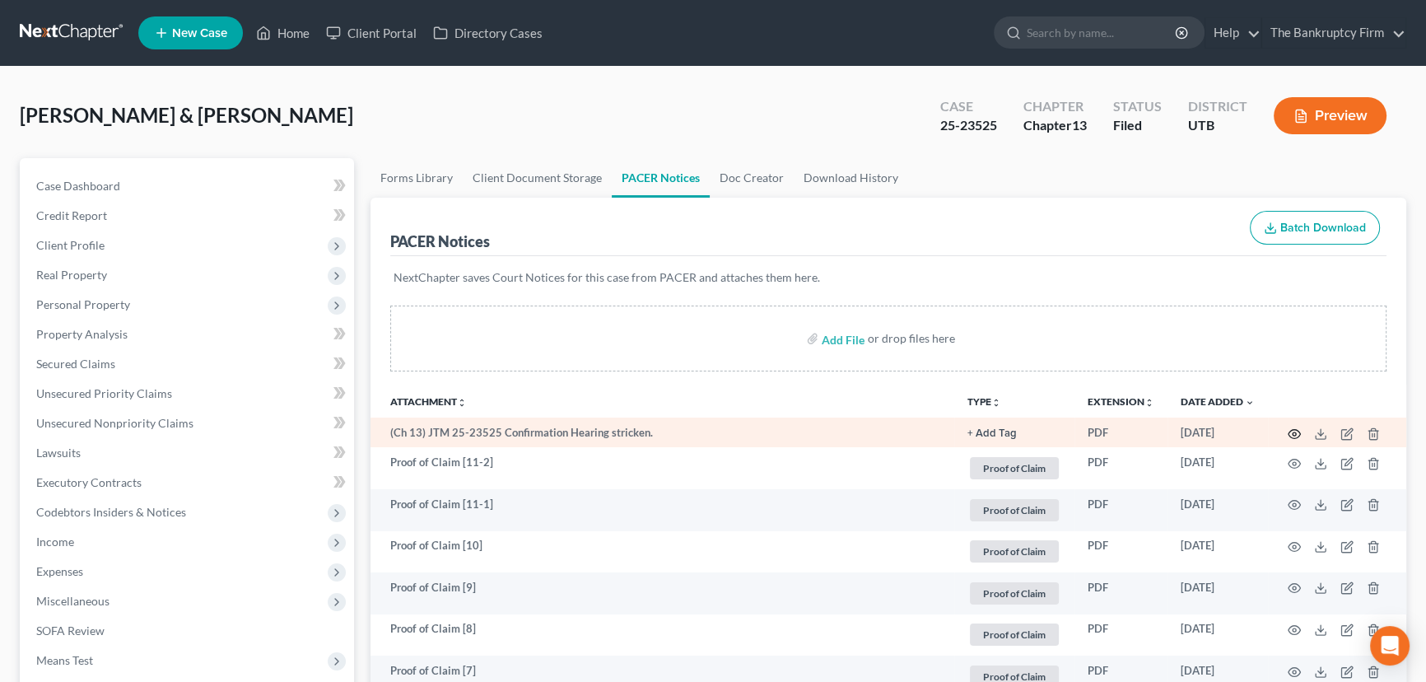
click at [1293, 432] on circle "button" at bounding box center [1294, 433] width 3 height 3
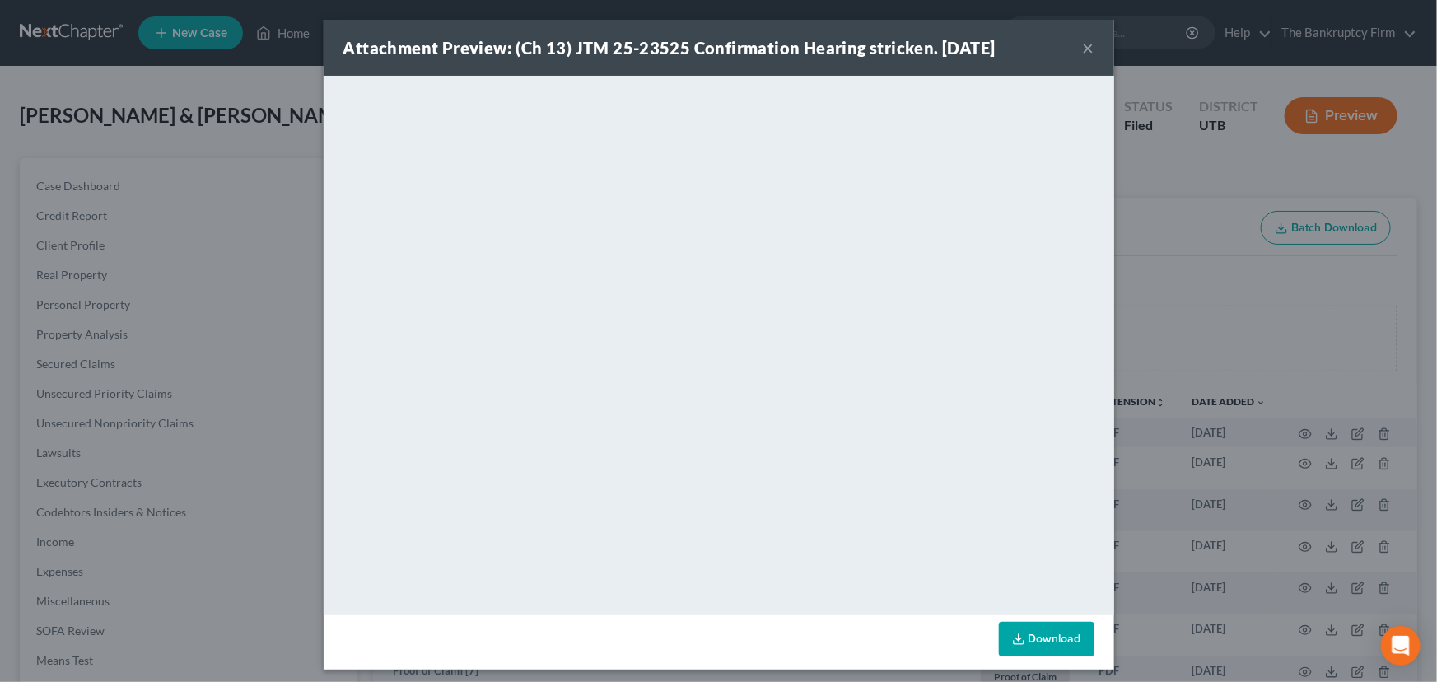
click at [1083, 49] on button "×" at bounding box center [1089, 48] width 12 height 20
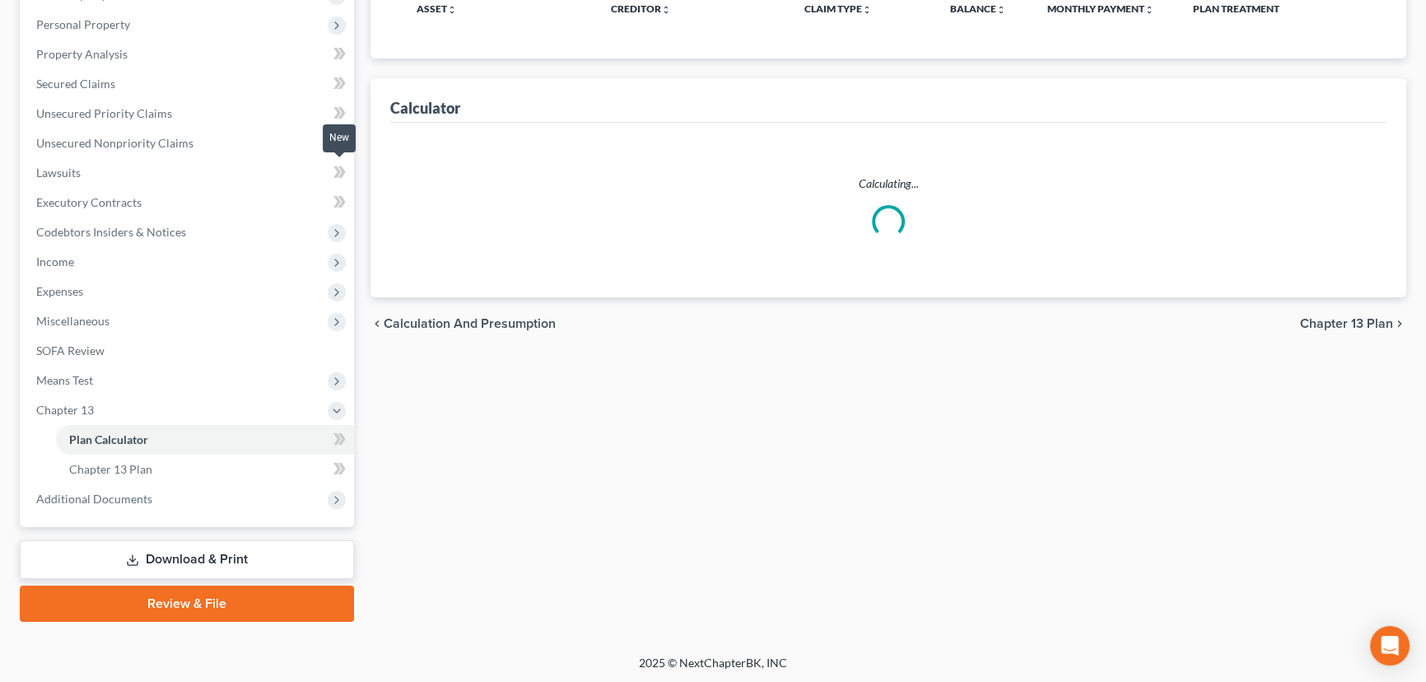
select select "59"
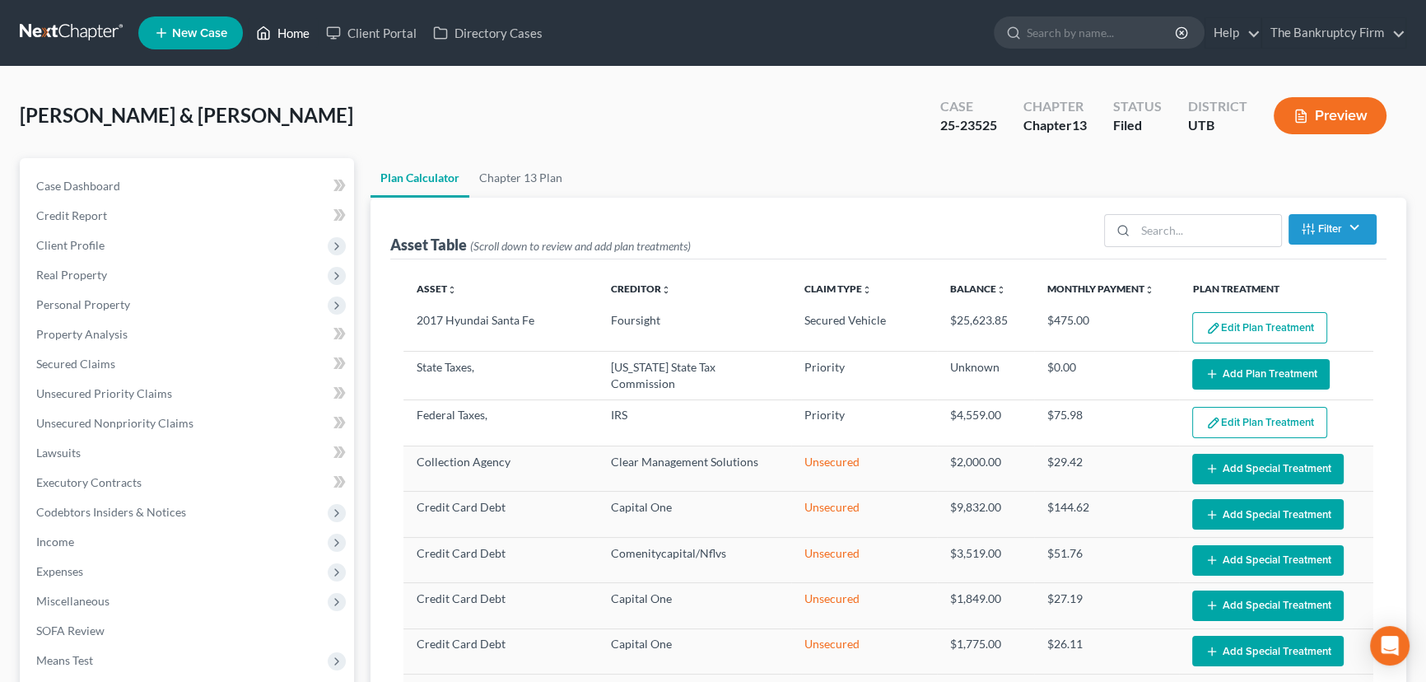
drag, startPoint x: 291, startPoint y: 33, endPoint x: 298, endPoint y: 51, distance: 19.6
click at [291, 33] on link "Home" at bounding box center [283, 33] width 70 height 30
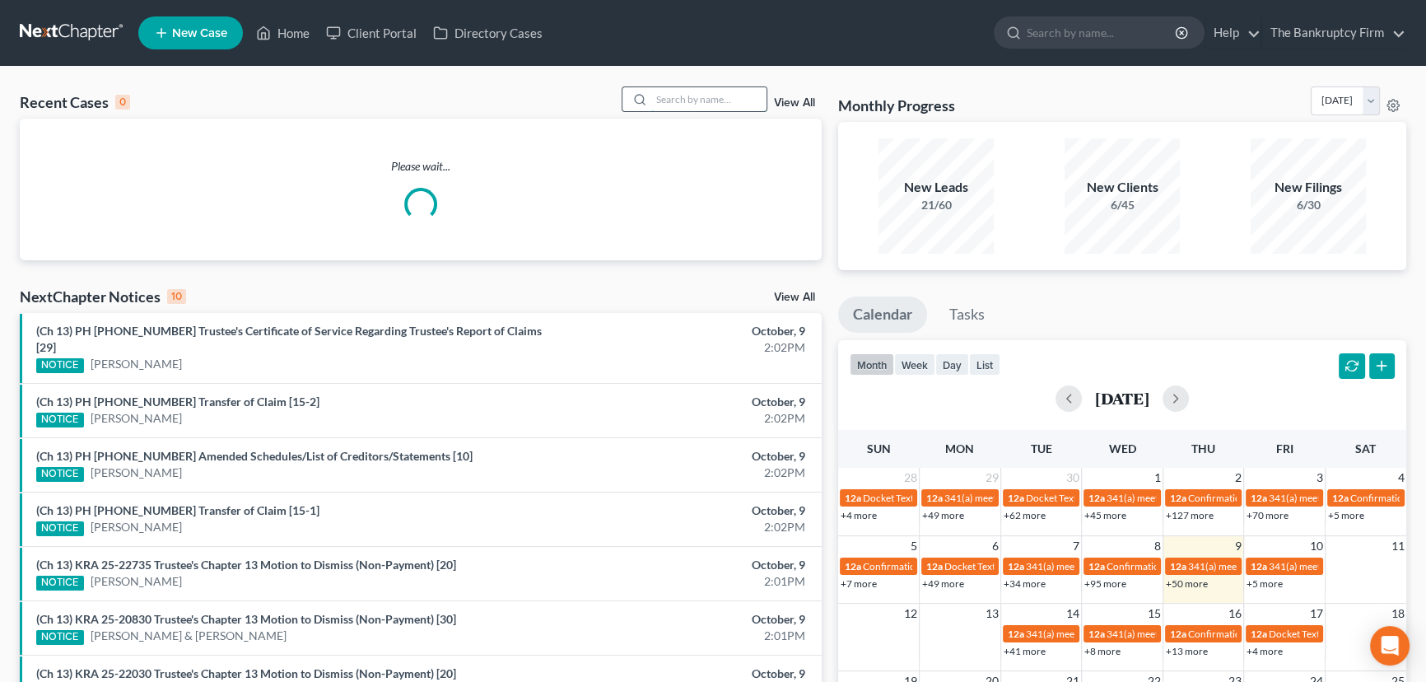
click at [662, 97] on input "search" at bounding box center [708, 99] width 115 height 24
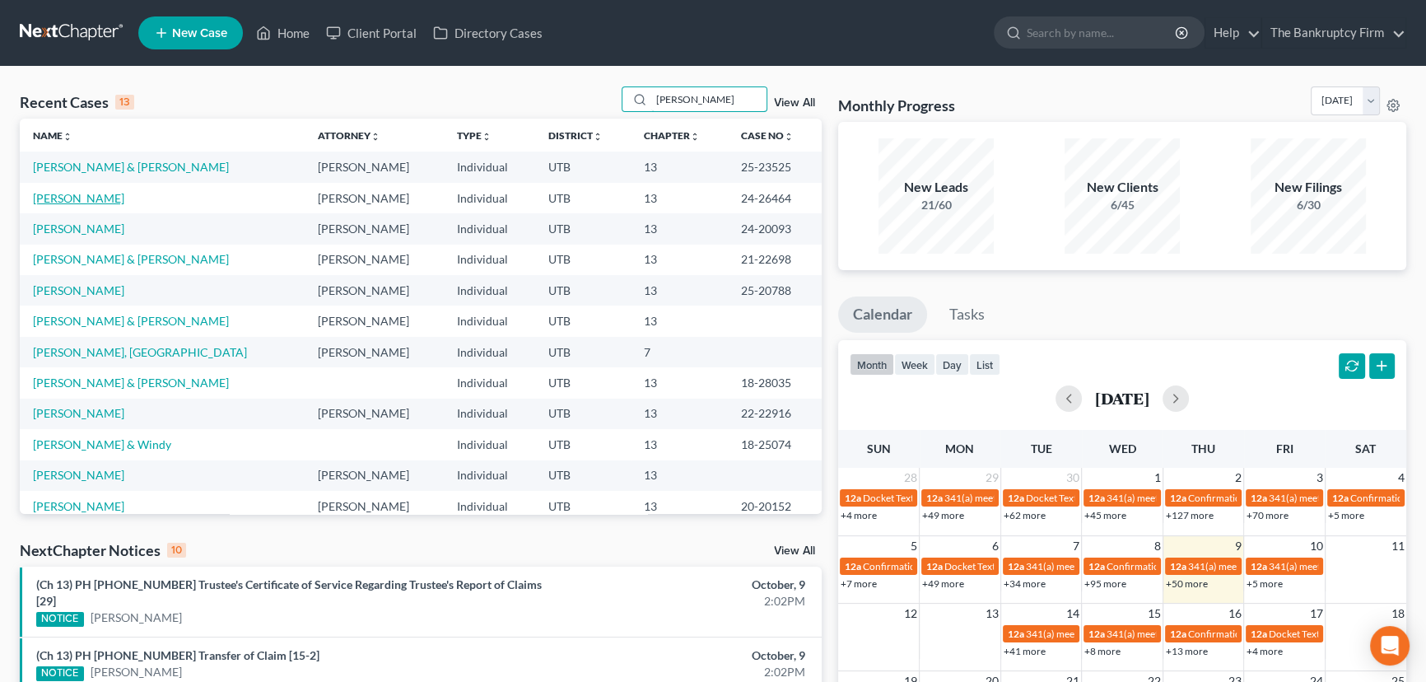
type input "Anderson"
click at [107, 198] on link "Anderson, Crystal" at bounding box center [78, 198] width 91 height 14
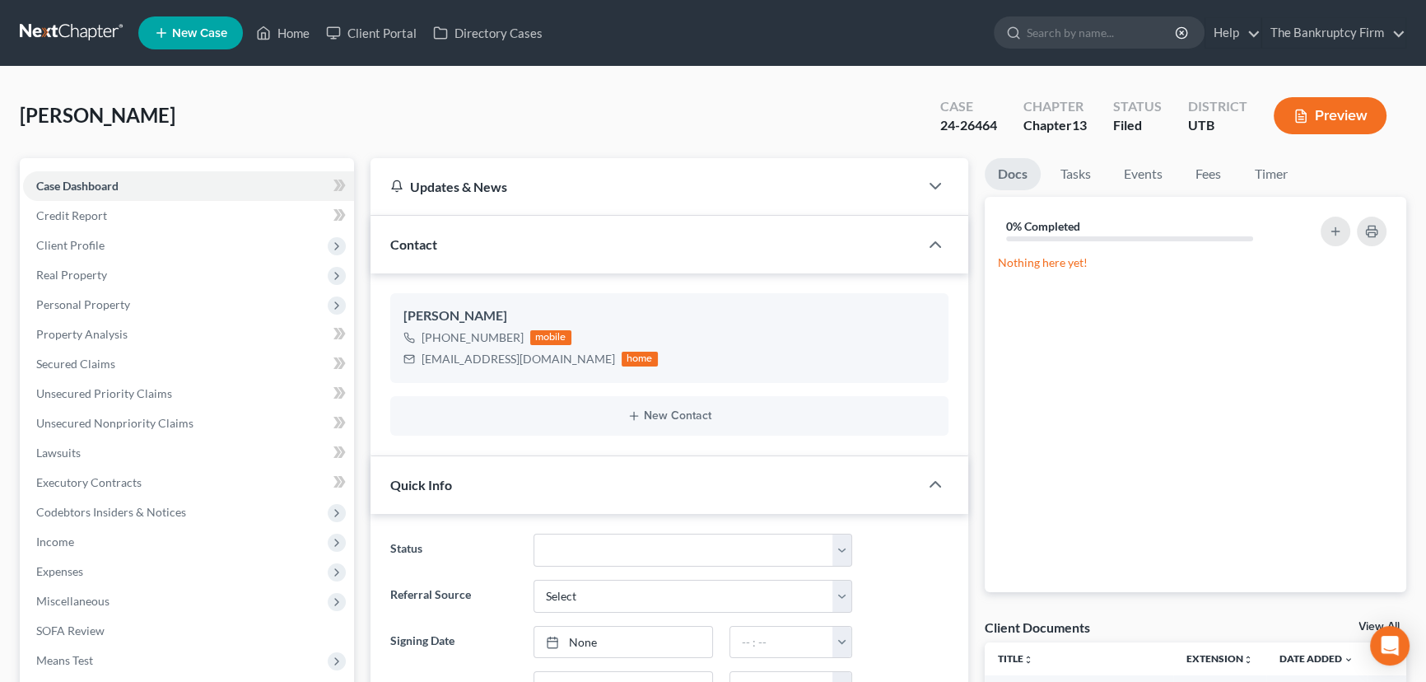
scroll to position [130, 0]
click at [1361, 623] on link "View All" at bounding box center [1379, 627] width 41 height 12
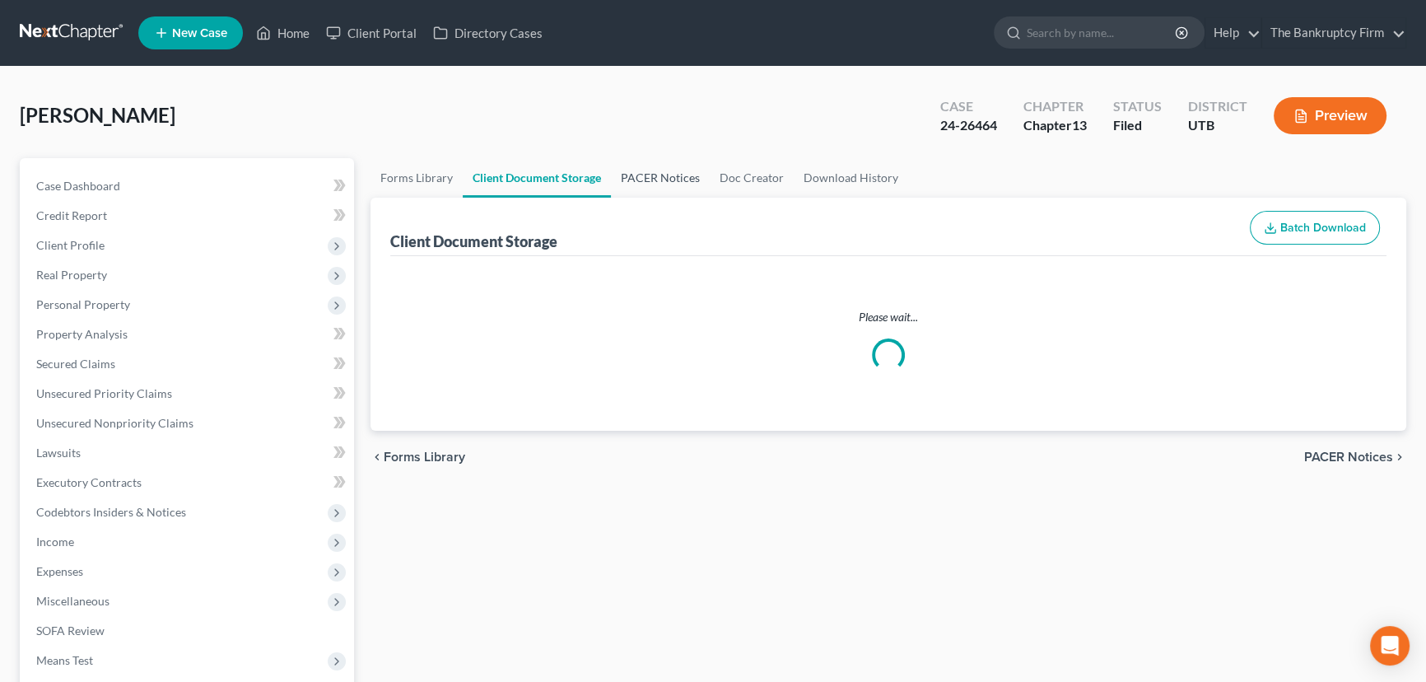
select select "30"
select select "26"
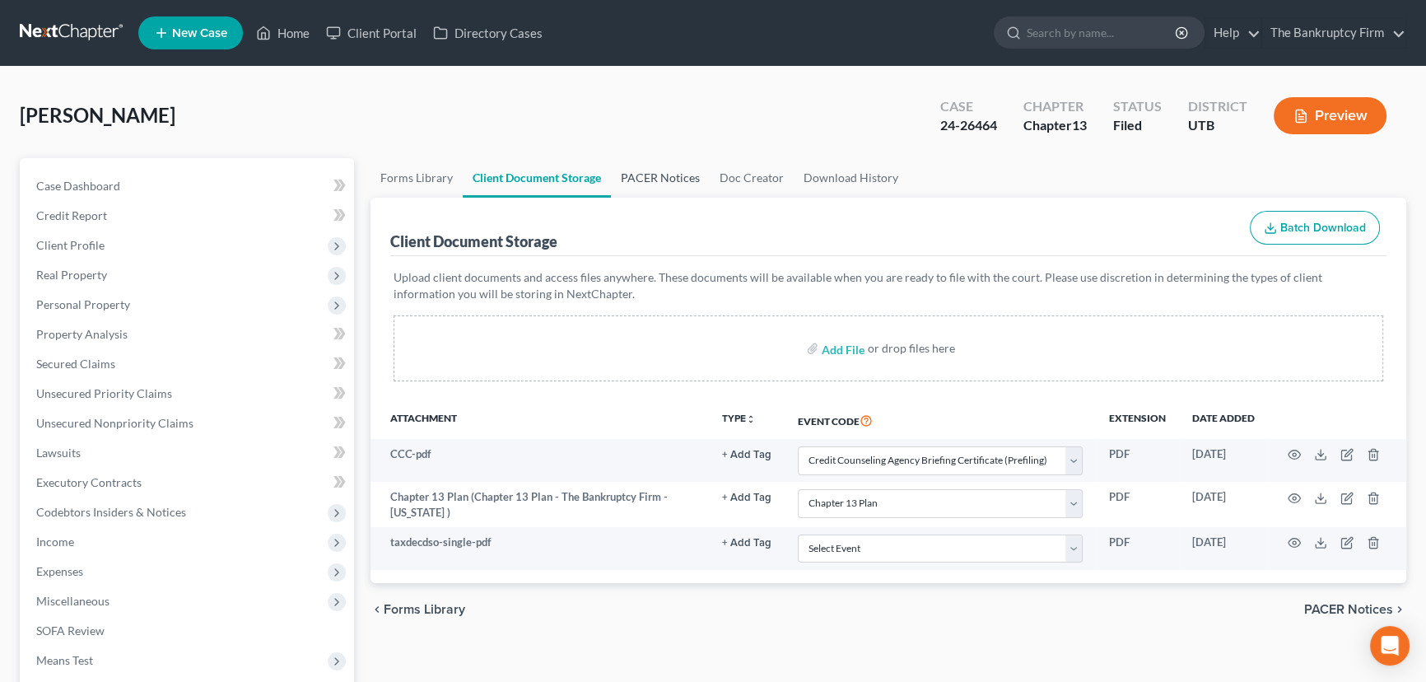
click at [647, 174] on link "PACER Notices" at bounding box center [660, 178] width 99 height 40
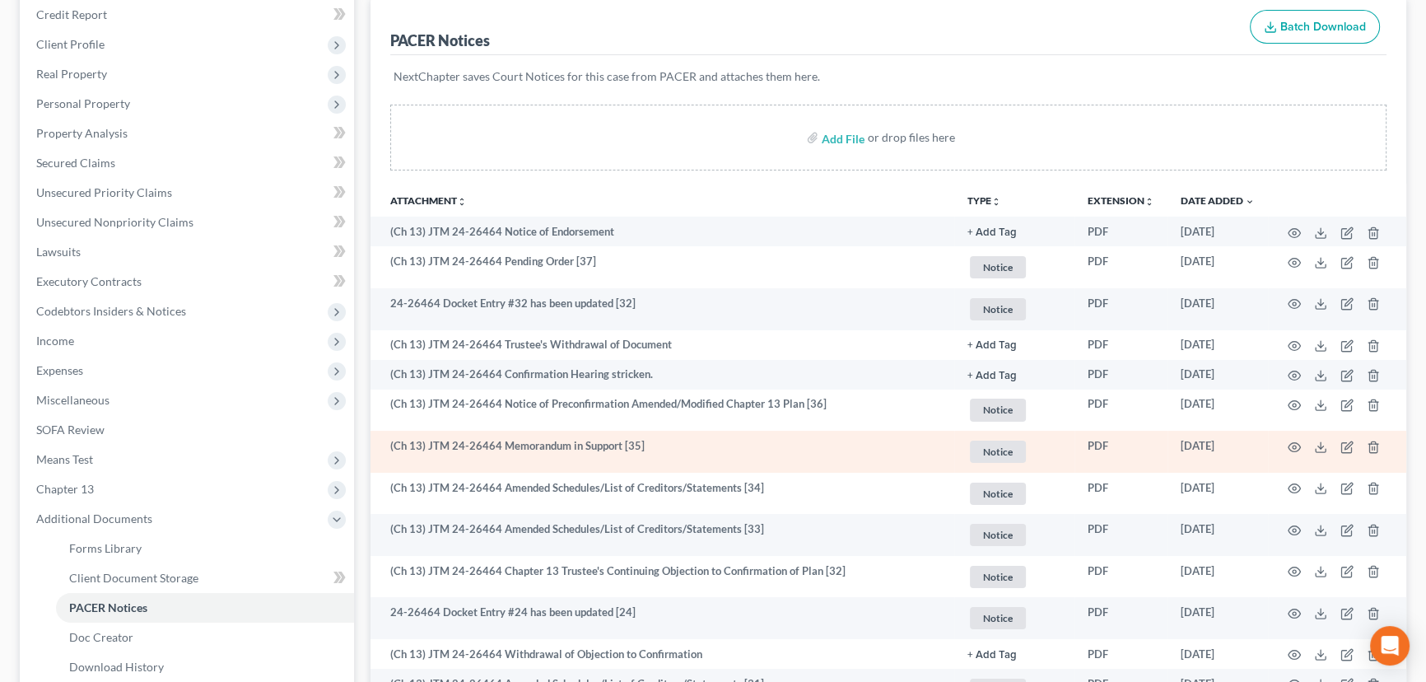
scroll to position [224, 0]
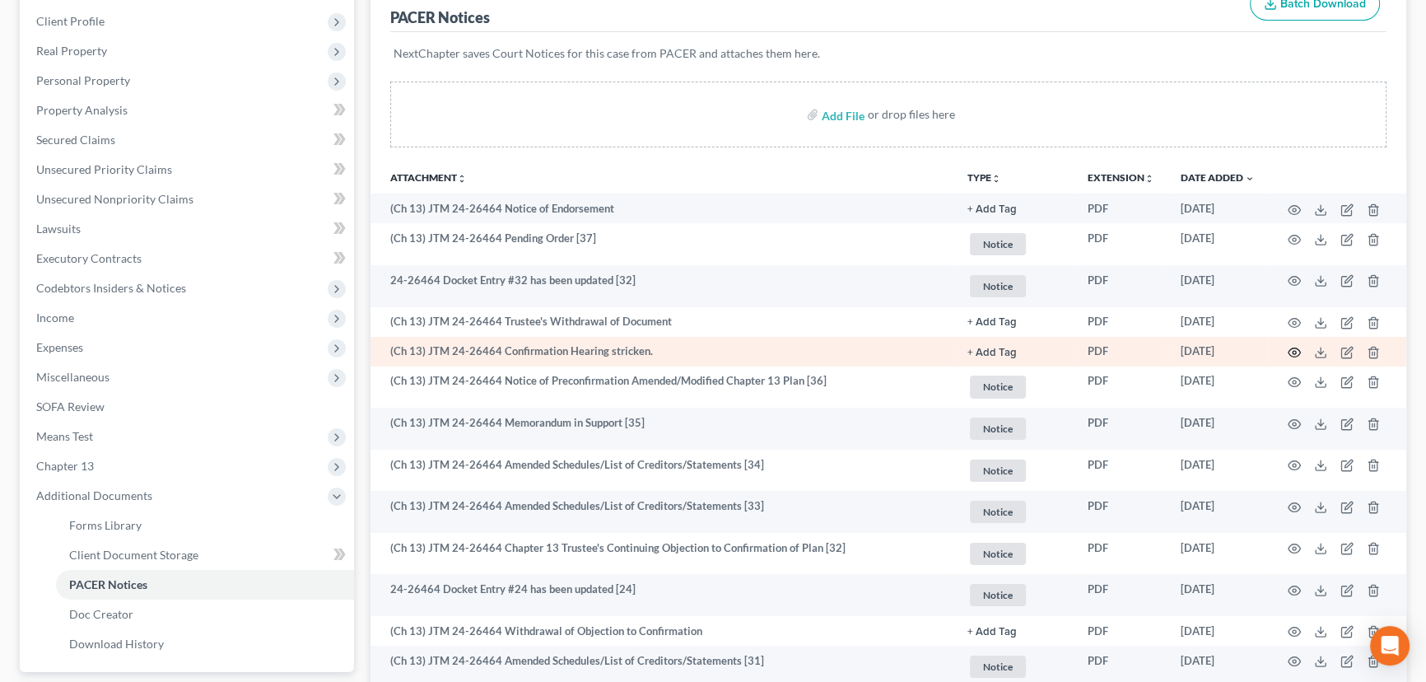
click at [1296, 346] on icon "button" at bounding box center [1294, 352] width 13 height 13
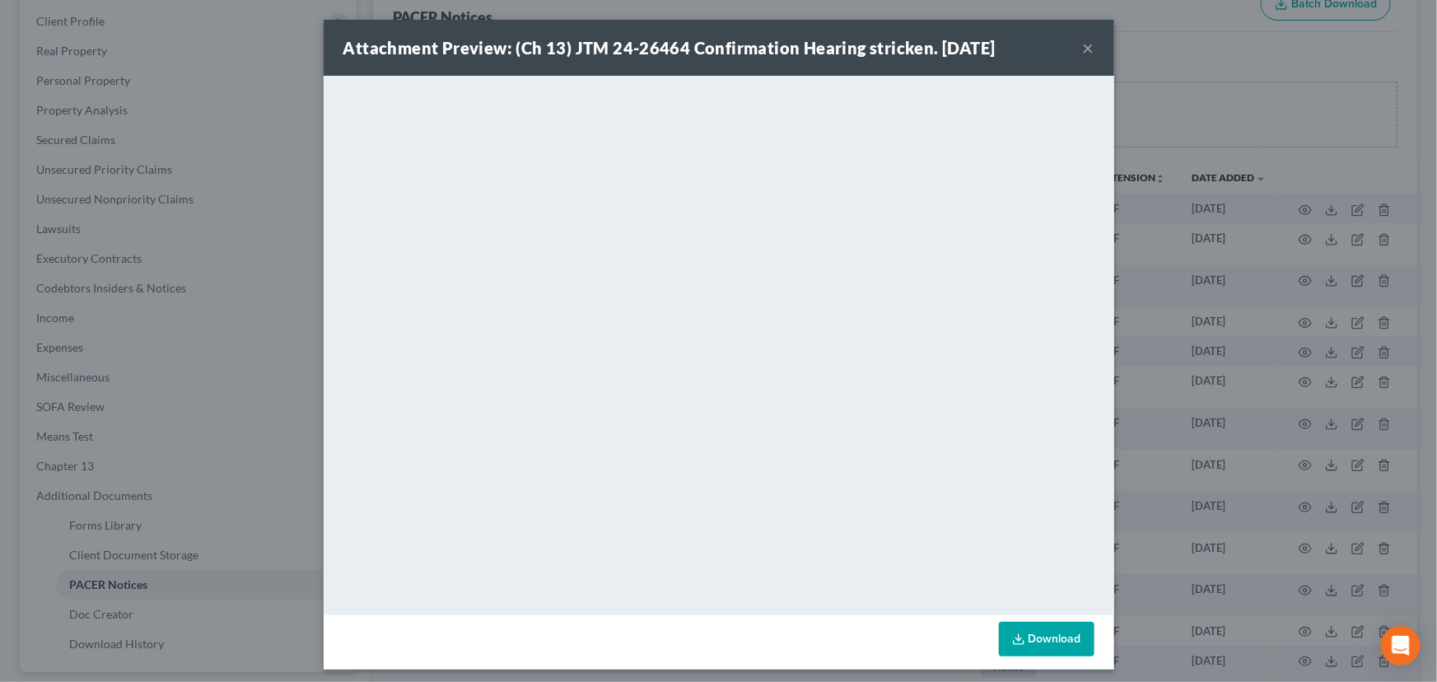
click at [1086, 46] on button "×" at bounding box center [1089, 48] width 12 height 20
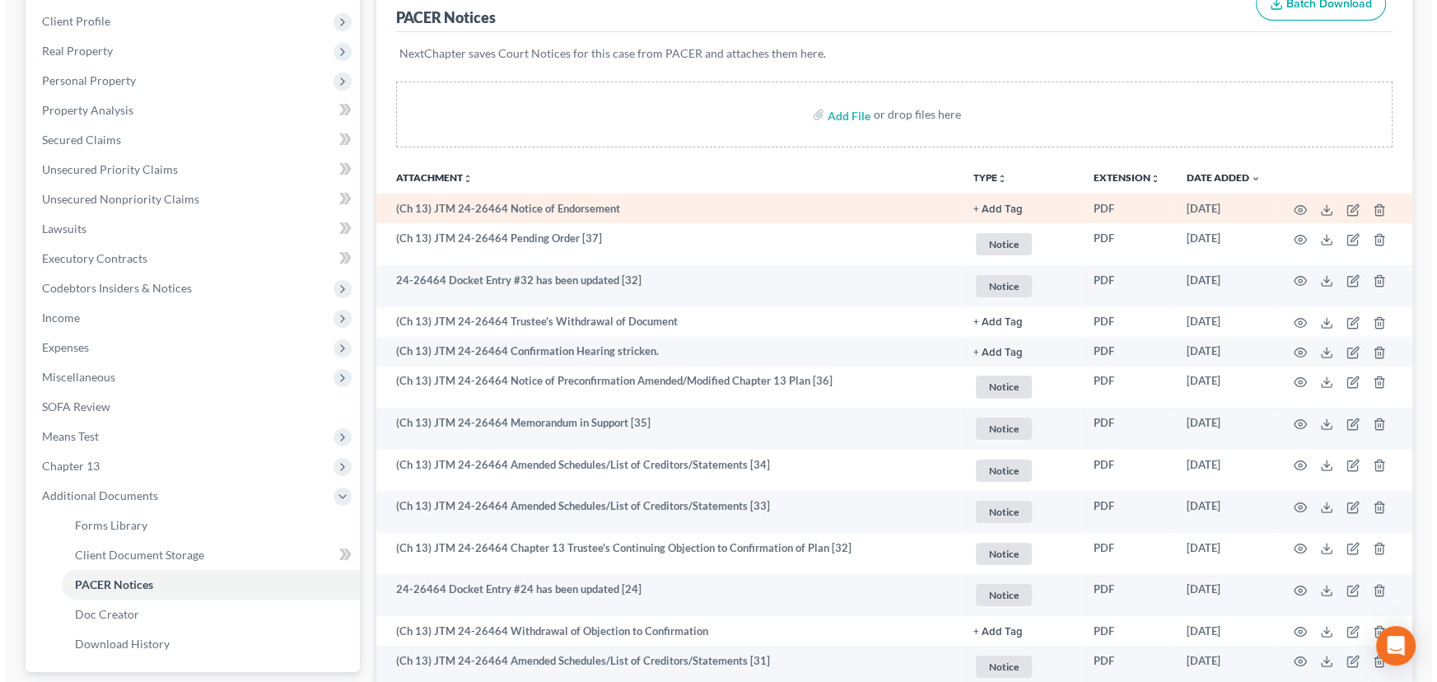
scroll to position [0, 0]
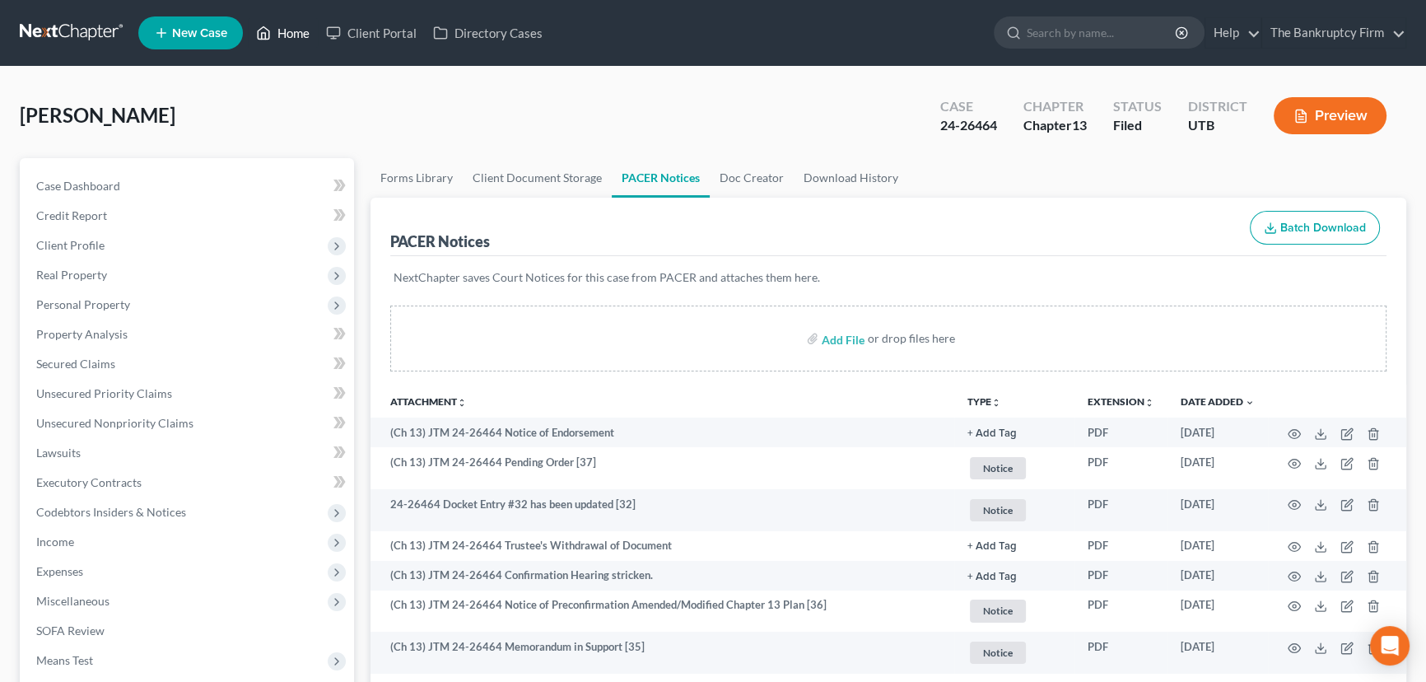
drag, startPoint x: 288, startPoint y: 35, endPoint x: 536, endPoint y: 228, distance: 314.0
click at [288, 35] on link "Home" at bounding box center [283, 33] width 70 height 30
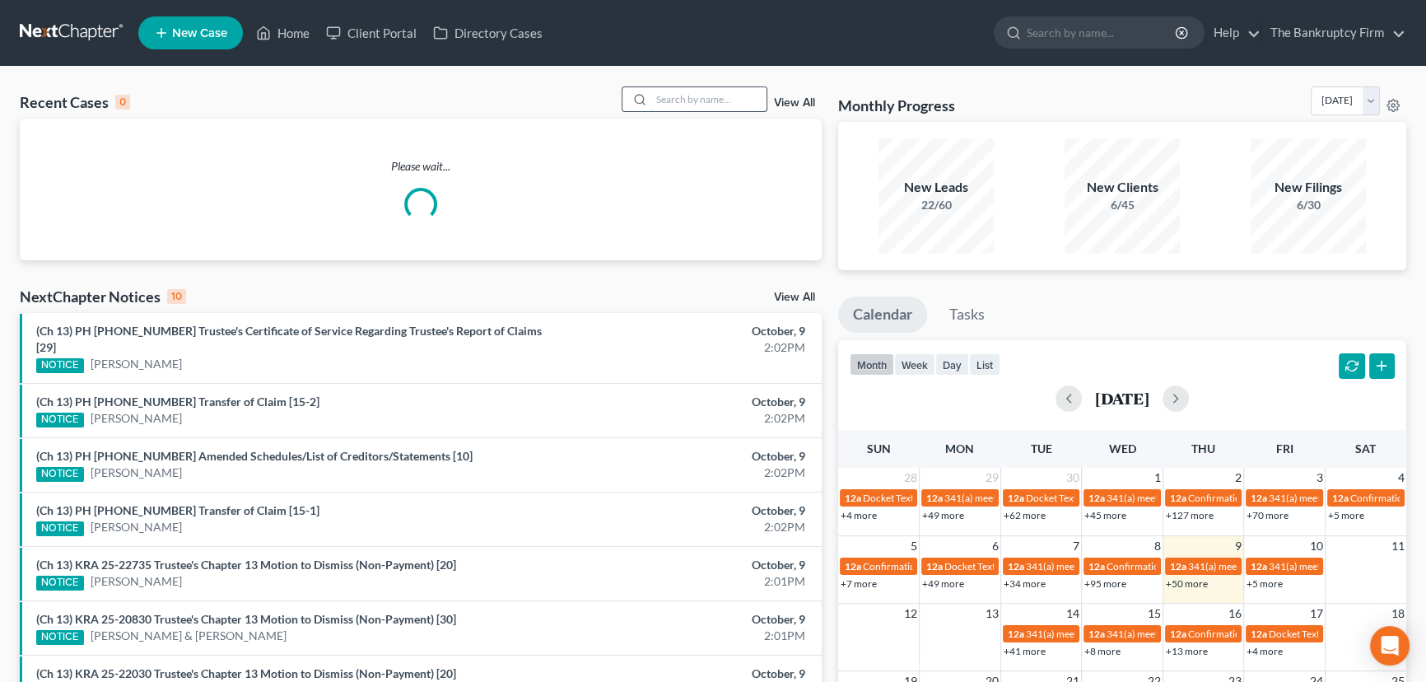
click at [668, 100] on input "search" at bounding box center [708, 99] width 115 height 24
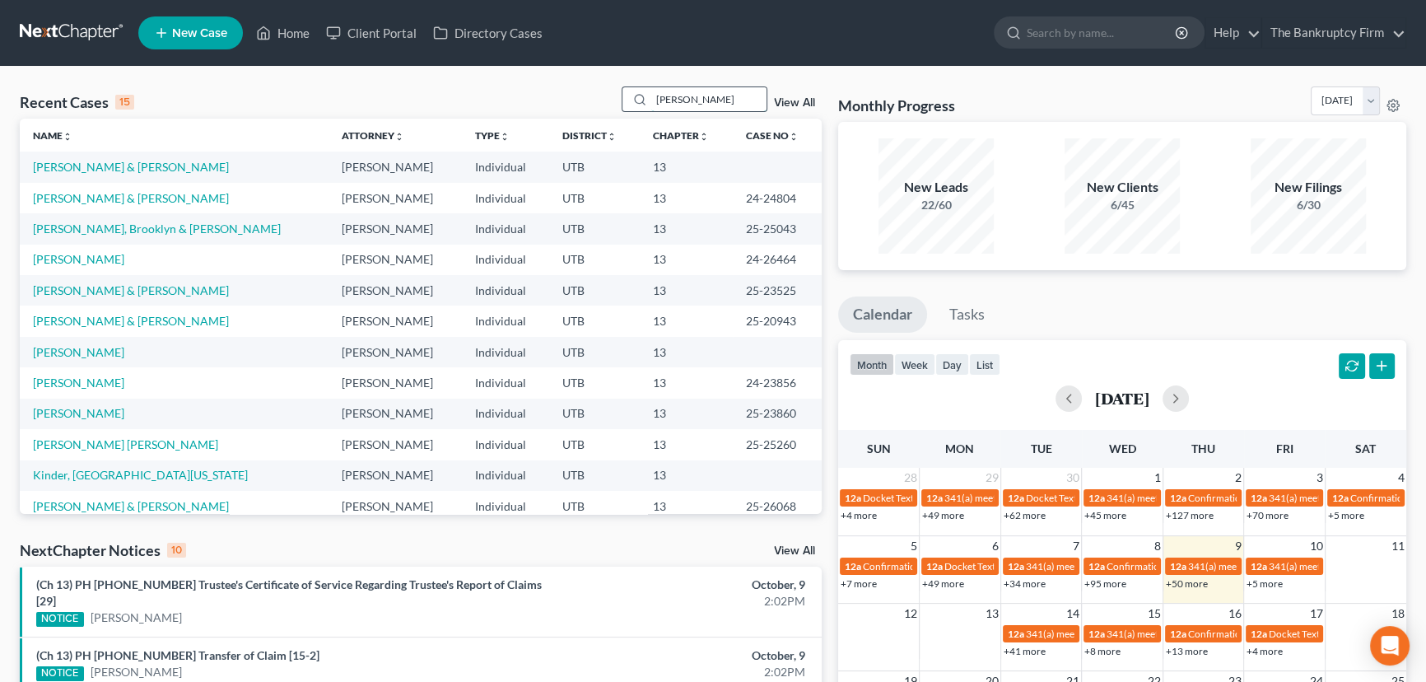
type input "Cann"
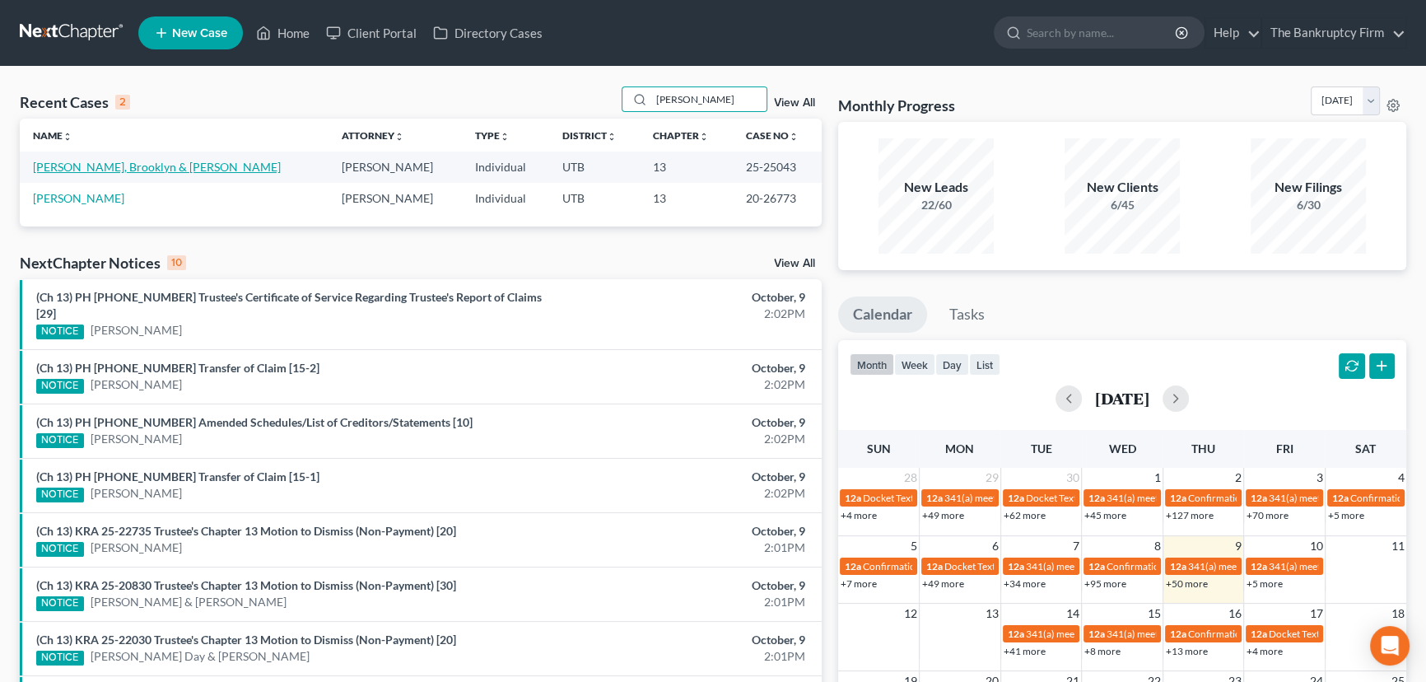
click at [87, 168] on link "Cann, Brooklyn & Toby" at bounding box center [157, 167] width 248 height 14
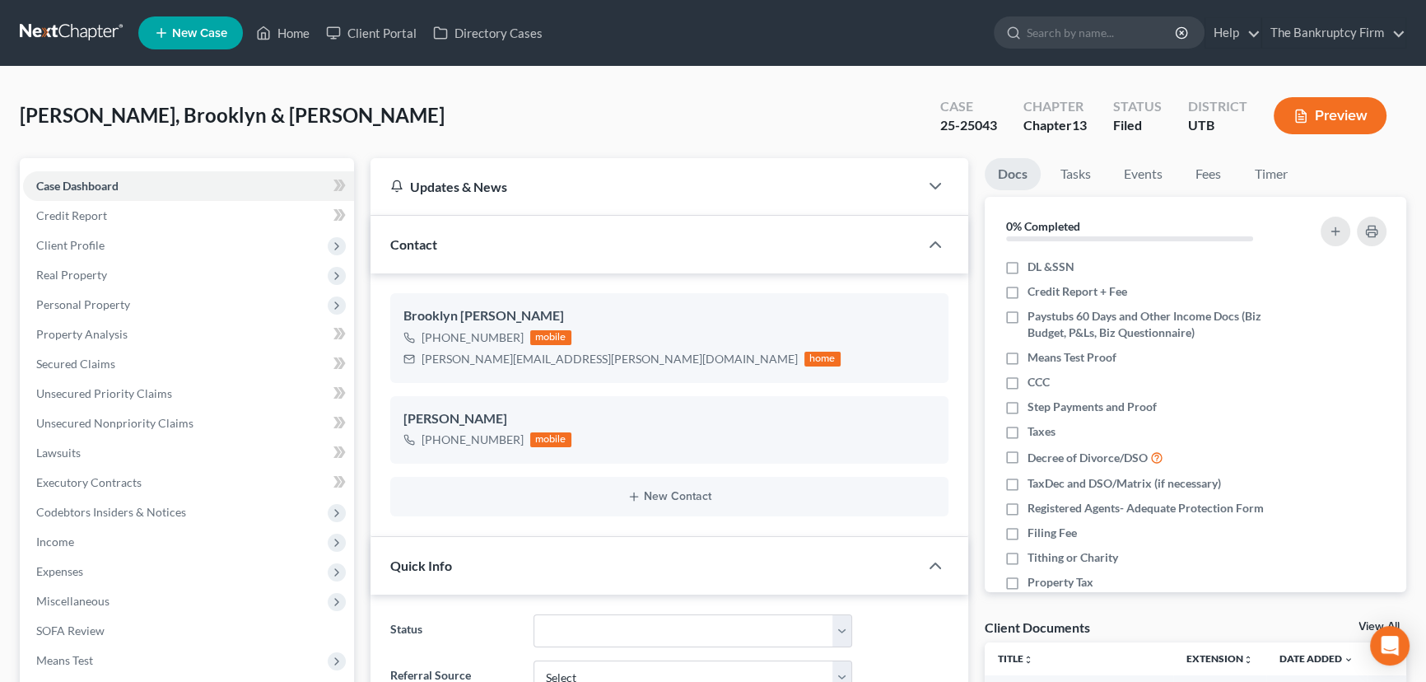
click at [1361, 624] on link "View All" at bounding box center [1379, 627] width 41 height 12
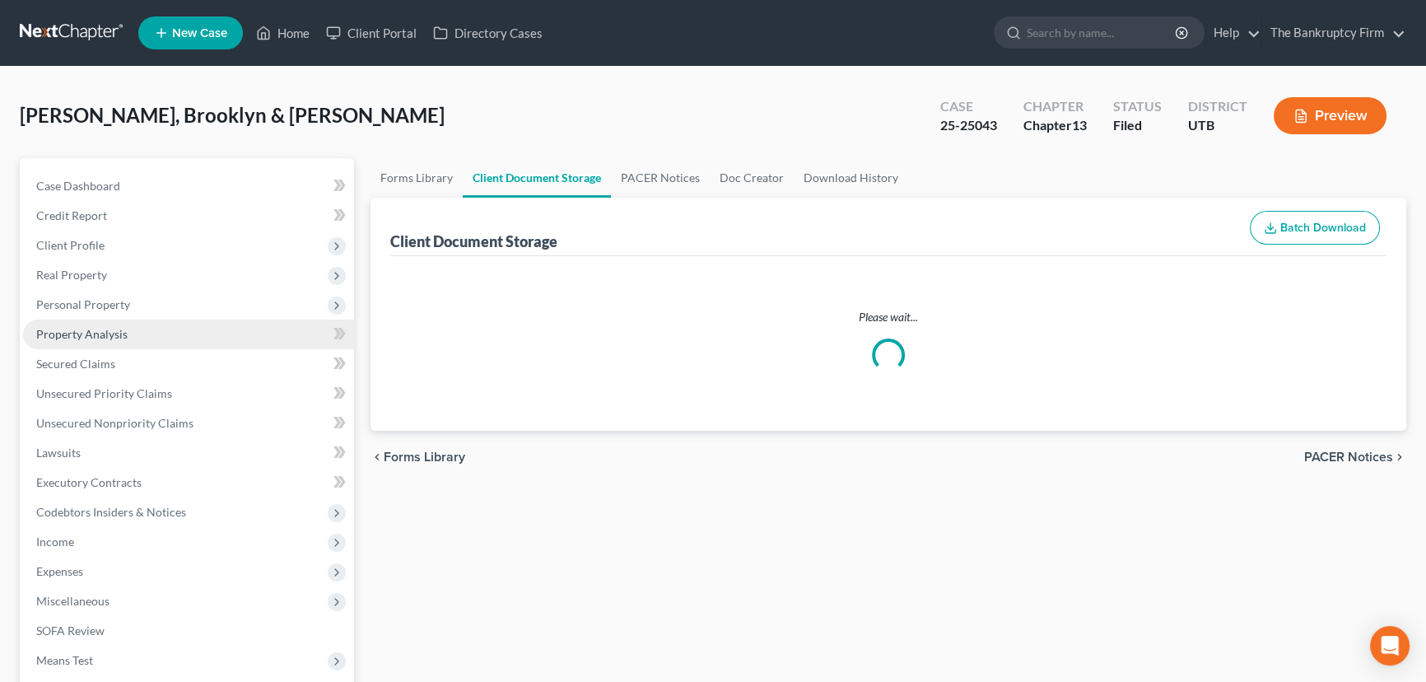
select select "30"
select select "26"
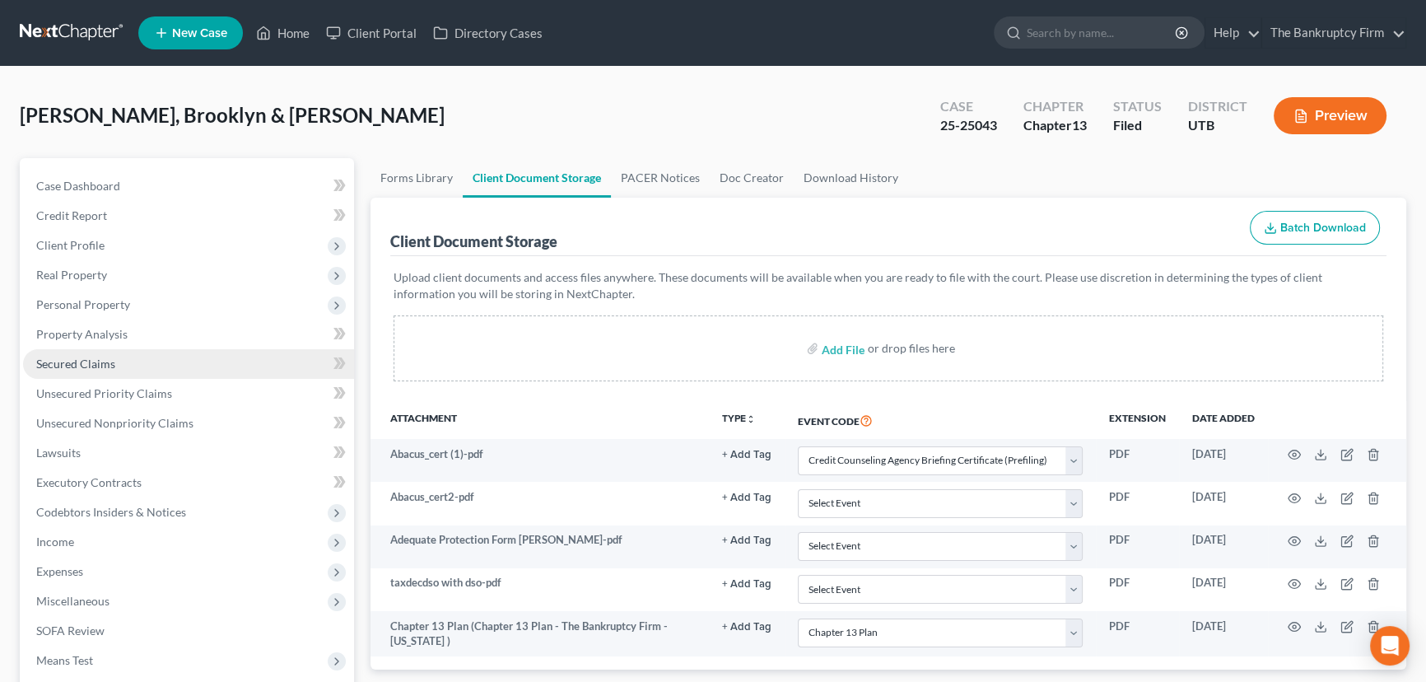
click at [66, 358] on span "Secured Claims" at bounding box center [75, 364] width 79 height 14
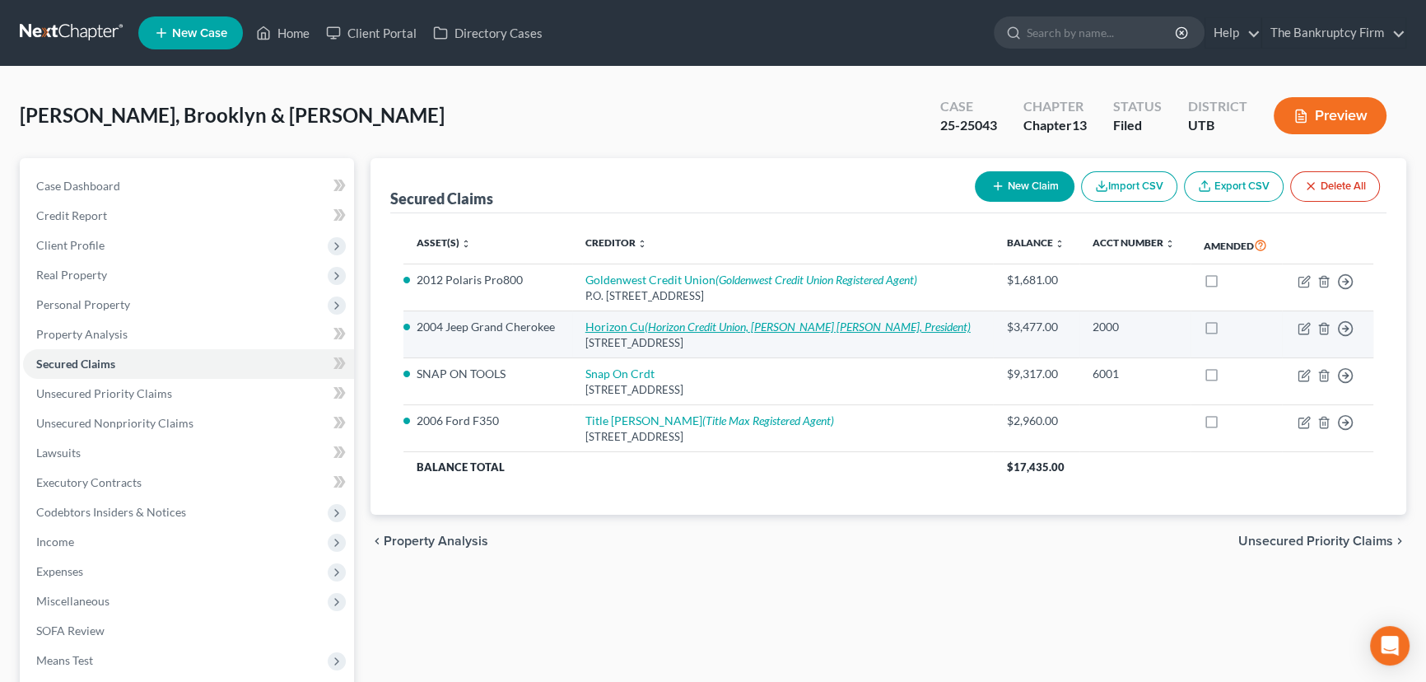
click at [656, 323] on icon "(Horizon Credit Union, W. Page Bennett, President)" at bounding box center [808, 327] width 326 height 14
select select "46"
select select "4"
select select "2"
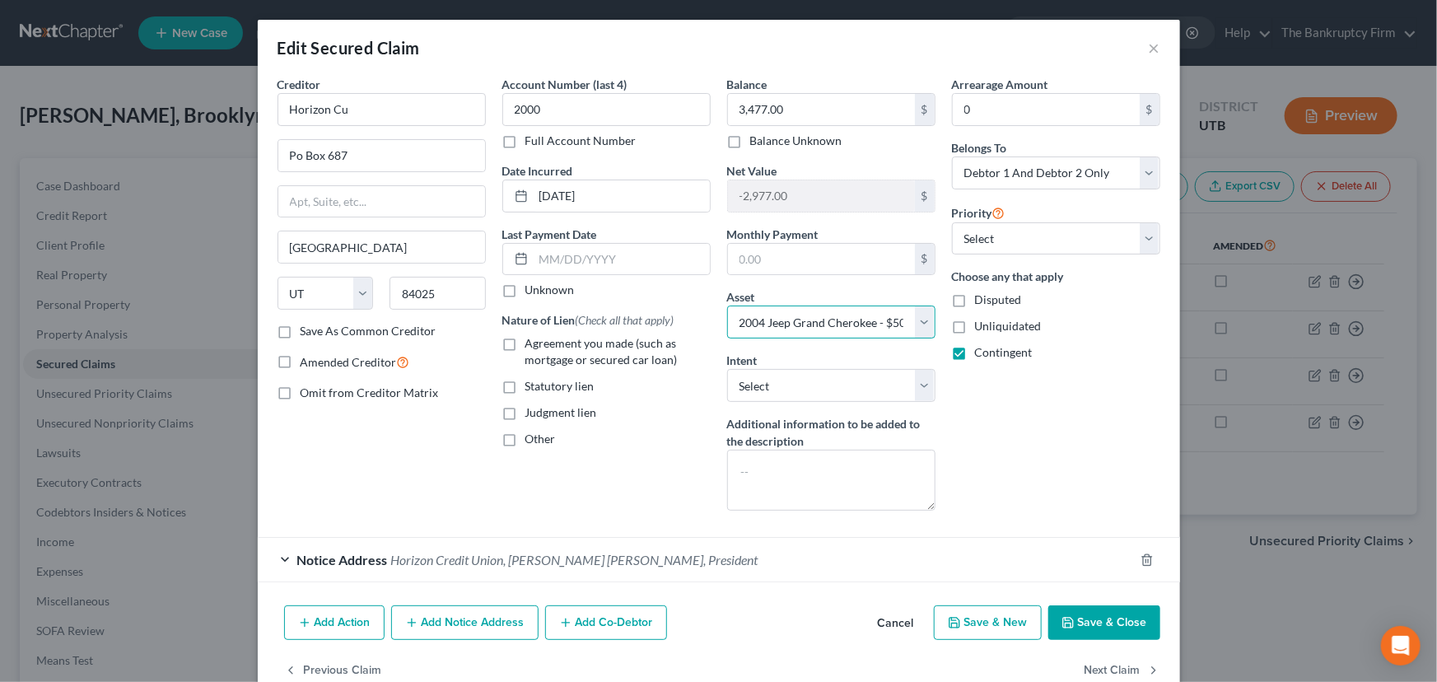
click at [792, 314] on select "Select Other Multiple Assets SNAP ON TOOLS - $5000.0 HSA (Other (Credit Union, …" at bounding box center [831, 322] width 208 height 33
click at [740, 549] on div "Notice Address Horizon Credit Union, W. Page Bennett, President" at bounding box center [696, 560] width 876 height 44
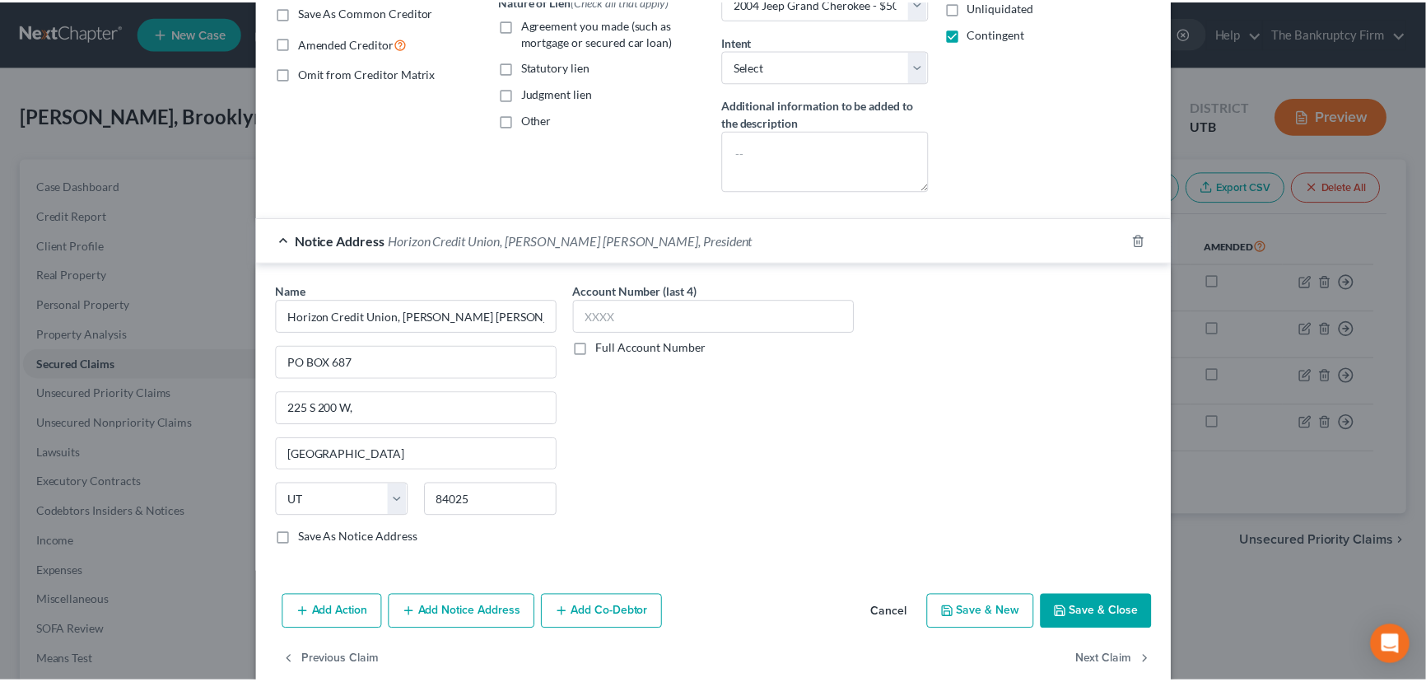
scroll to position [346, 0]
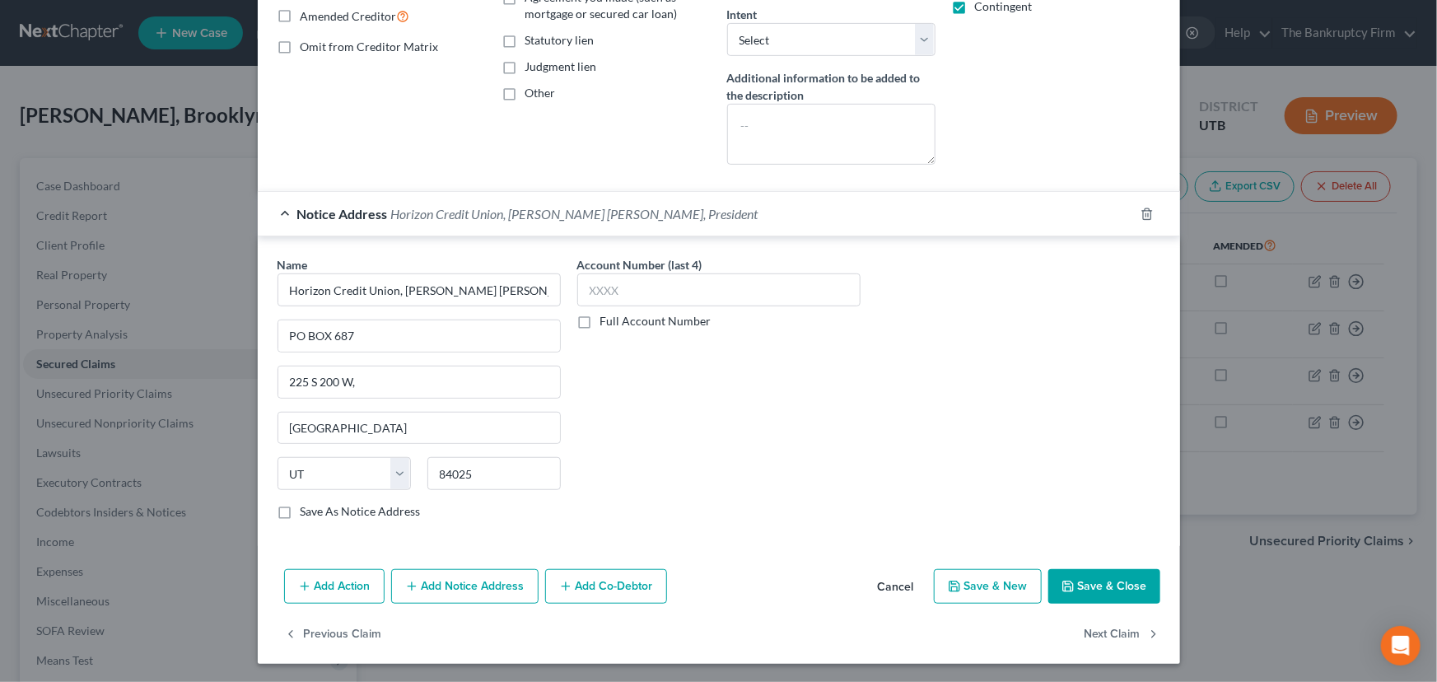
click at [1103, 582] on button "Save & Close" at bounding box center [1104, 586] width 112 height 35
select select
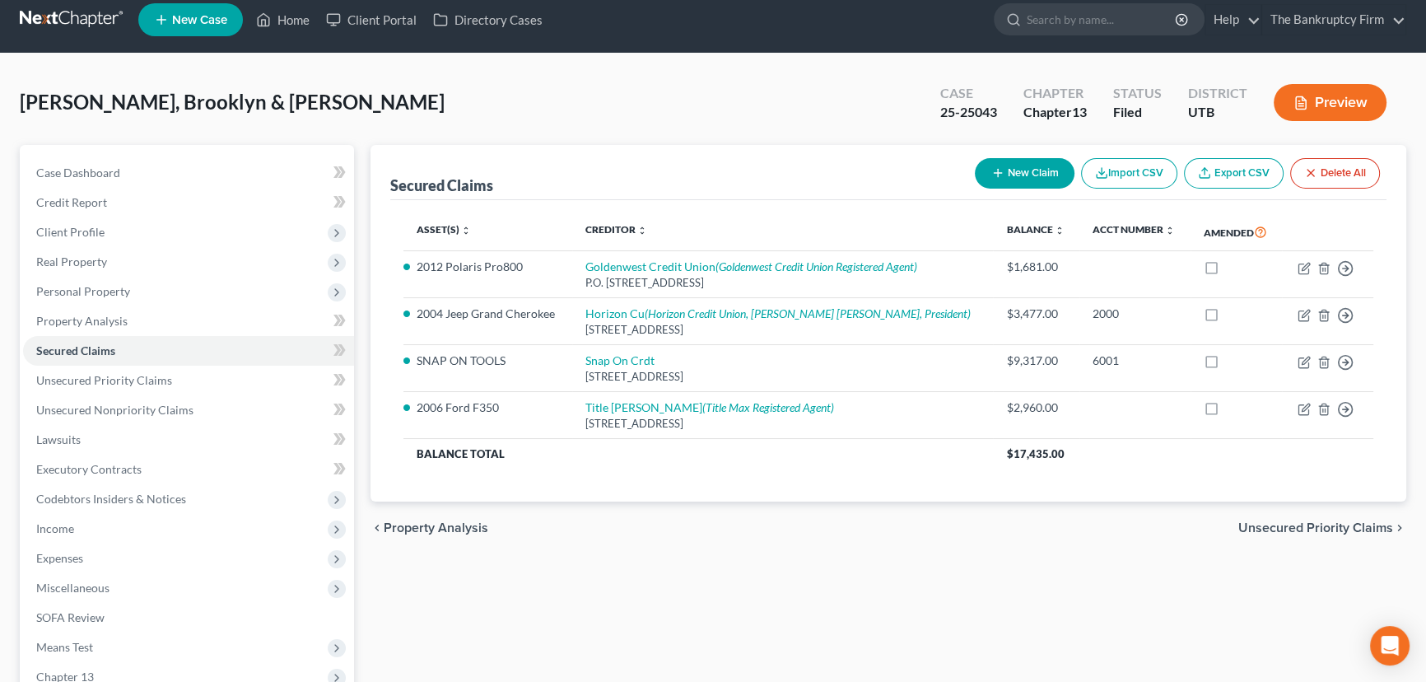
scroll to position [0, 0]
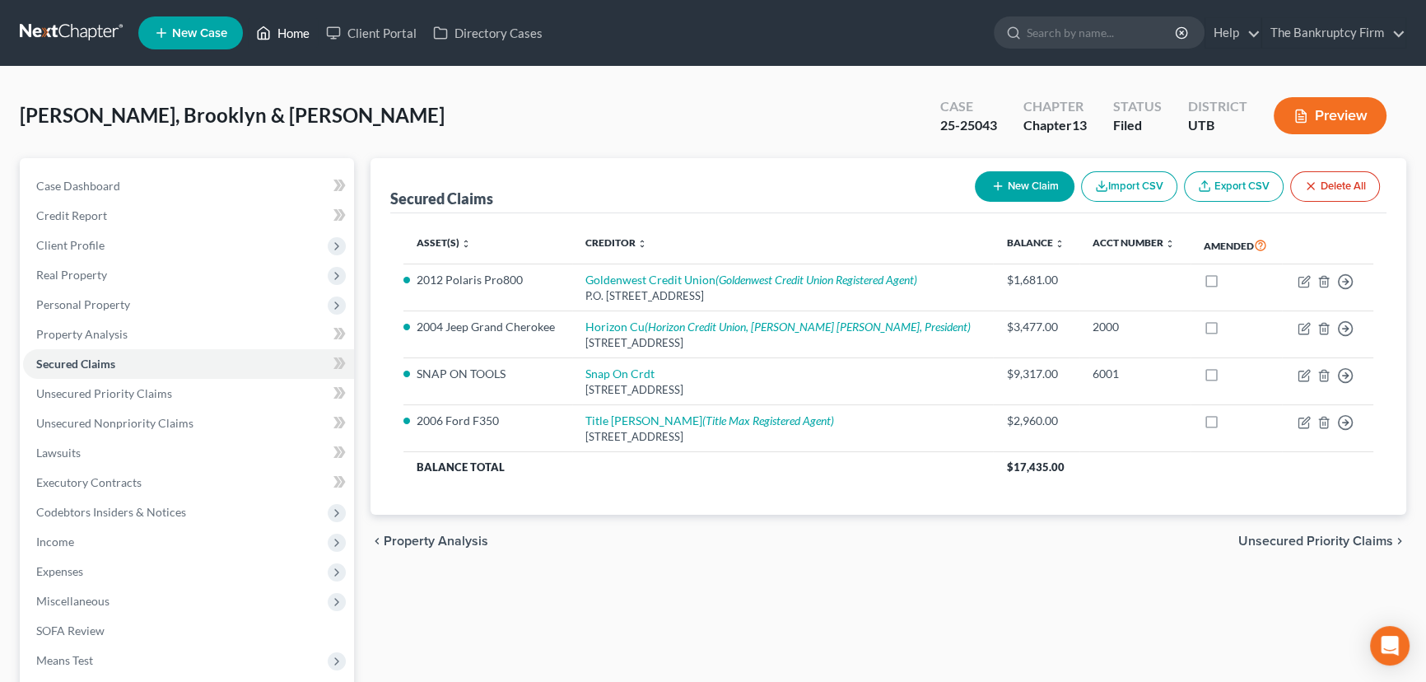
drag, startPoint x: 296, startPoint y: 33, endPoint x: 516, endPoint y: 124, distance: 237.8
click at [296, 33] on link "Home" at bounding box center [283, 33] width 70 height 30
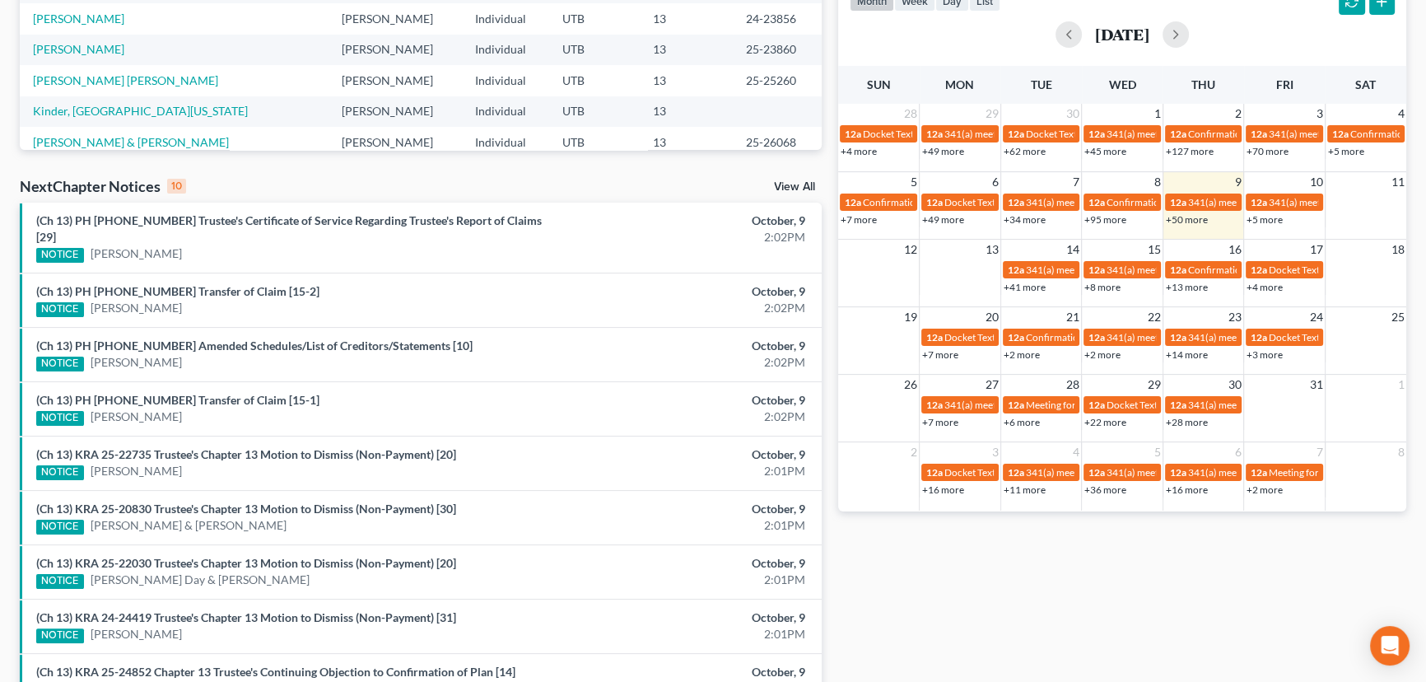
scroll to position [374, 0]
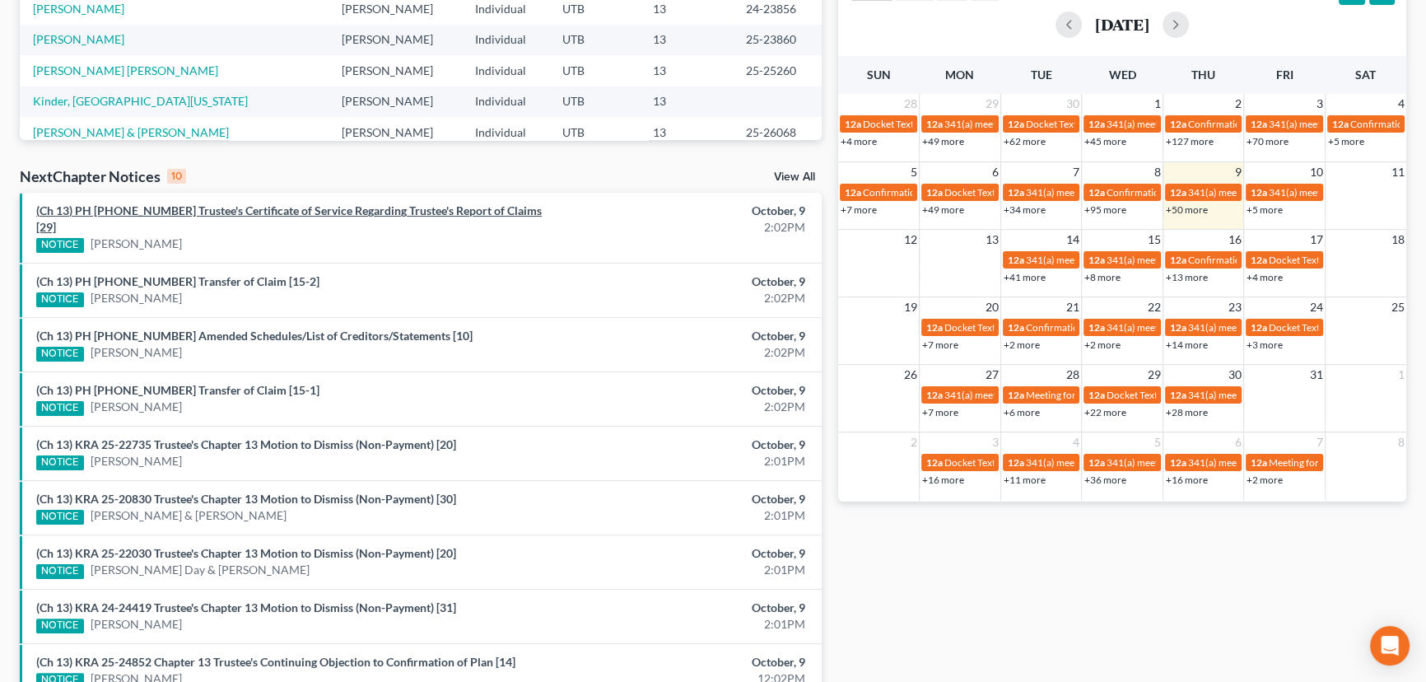
click at [199, 213] on link "(Ch 13) PH 24-26729 Trustee's Certificate of Service Regarding Trustee's Report…" at bounding box center [289, 218] width 506 height 30
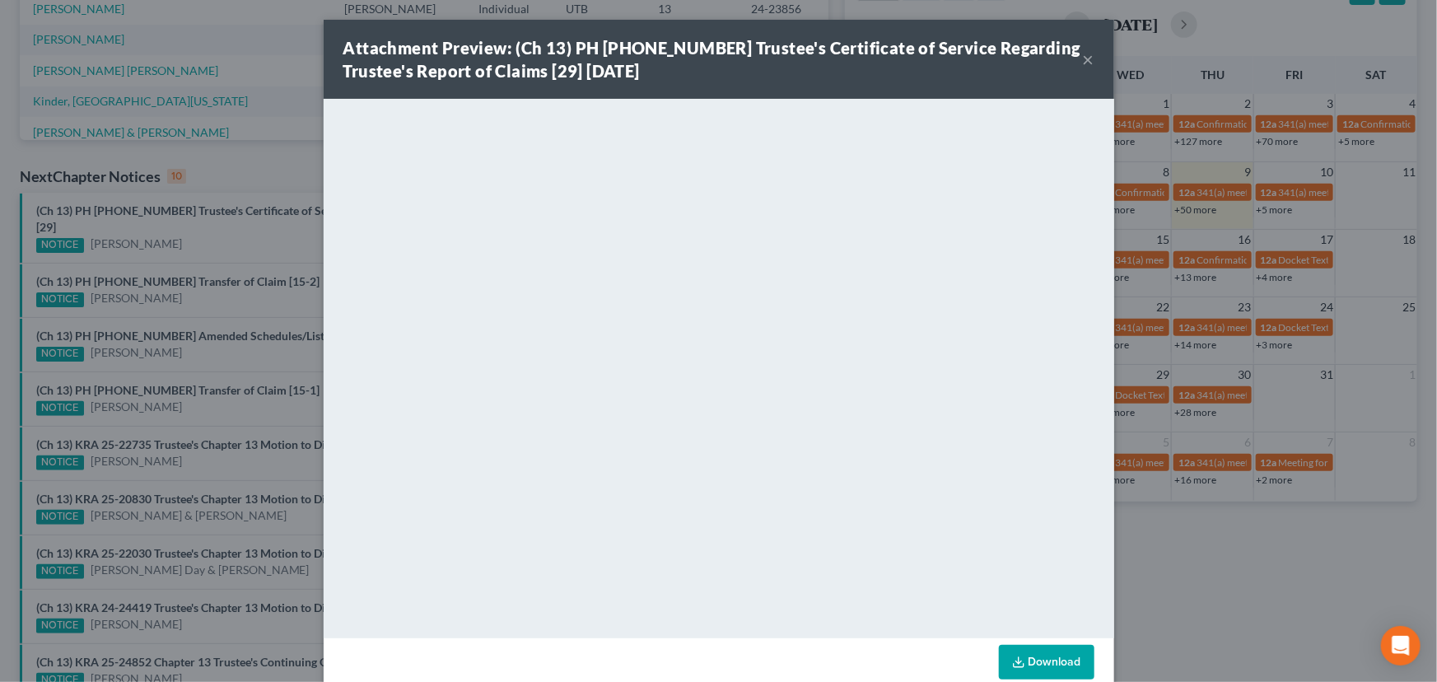
click at [184, 230] on div "Attachment Preview: (Ch 13) PH 24-26729 Trustee's Certificate of Service Regard…" at bounding box center [718, 341] width 1437 height 682
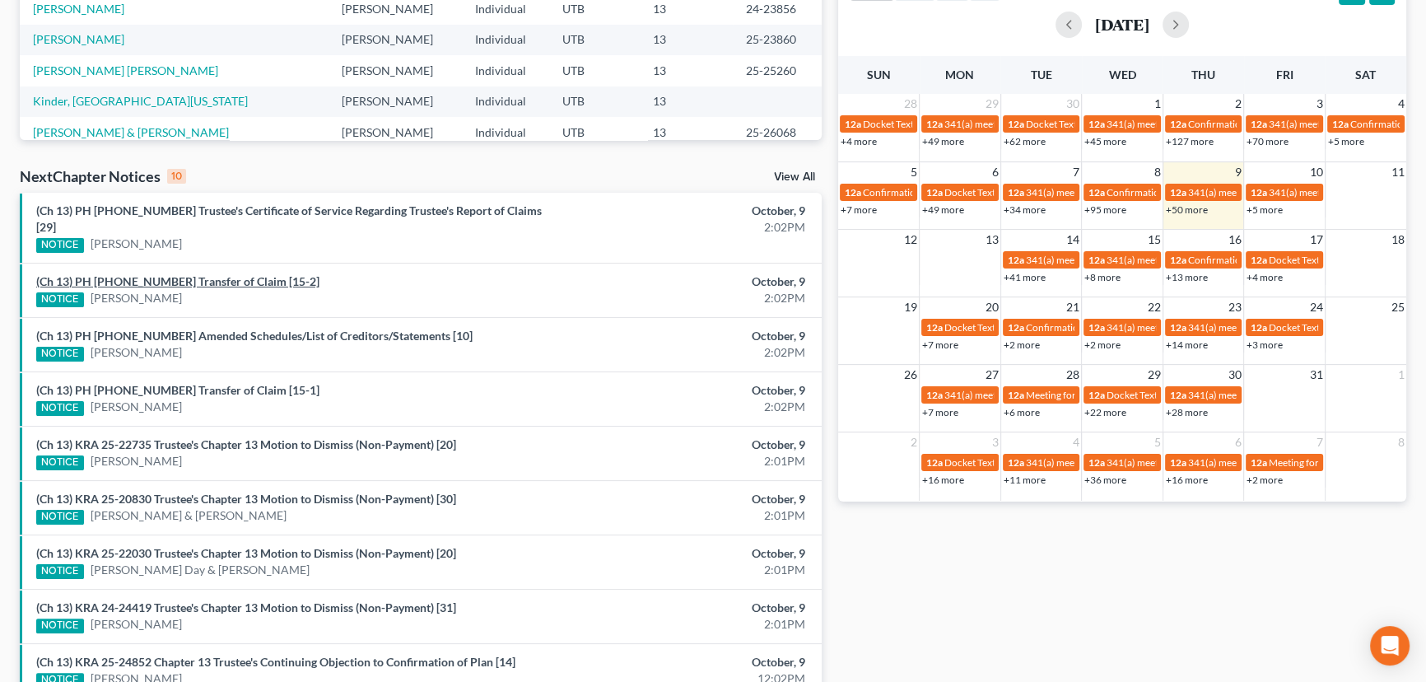
click at [181, 274] on link "(Ch 13) PH 25-23198 Transfer of Claim [15-2]" at bounding box center [177, 281] width 283 height 14
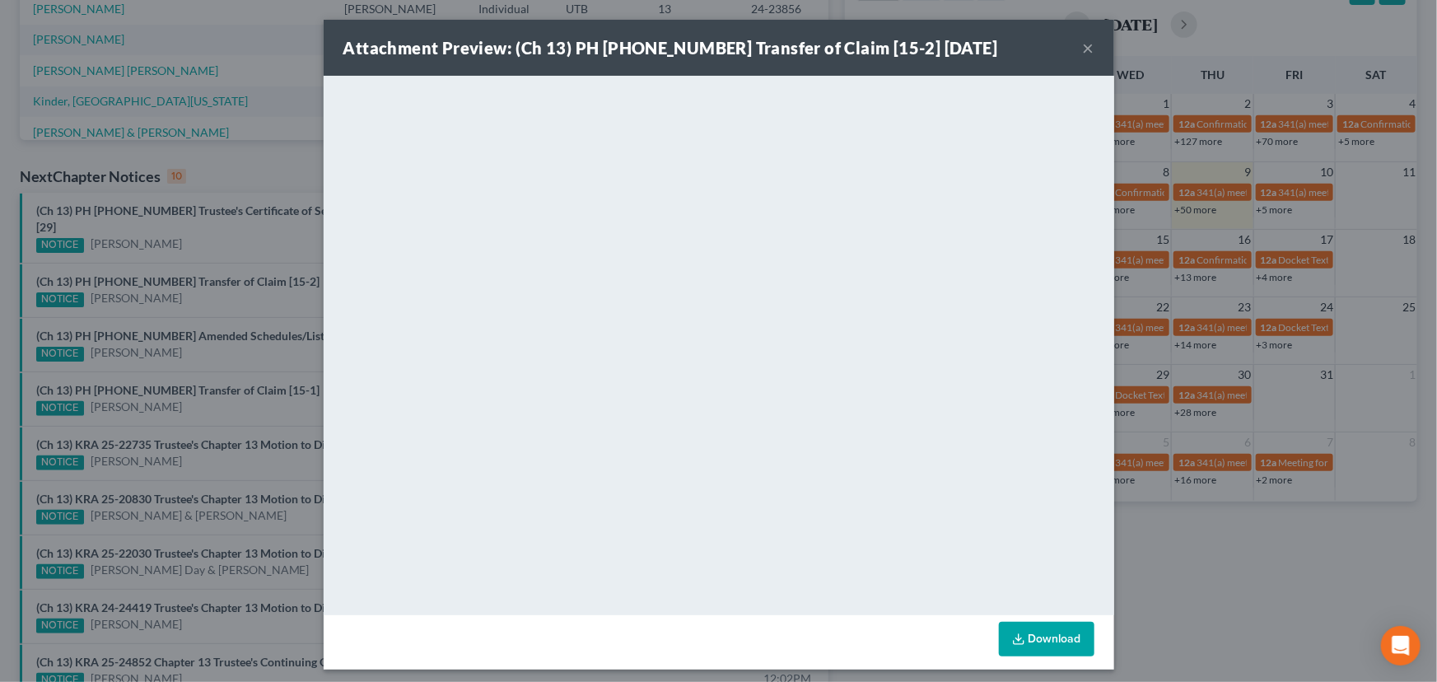
drag, startPoint x: 203, startPoint y: 286, endPoint x: 203, endPoint y: 305, distance: 18.9
click at [203, 286] on div "Attachment Preview: (Ch 13) PH 25-23198 Transfer of Claim [15-2] 10/09/2025 × <…" at bounding box center [718, 341] width 1437 height 682
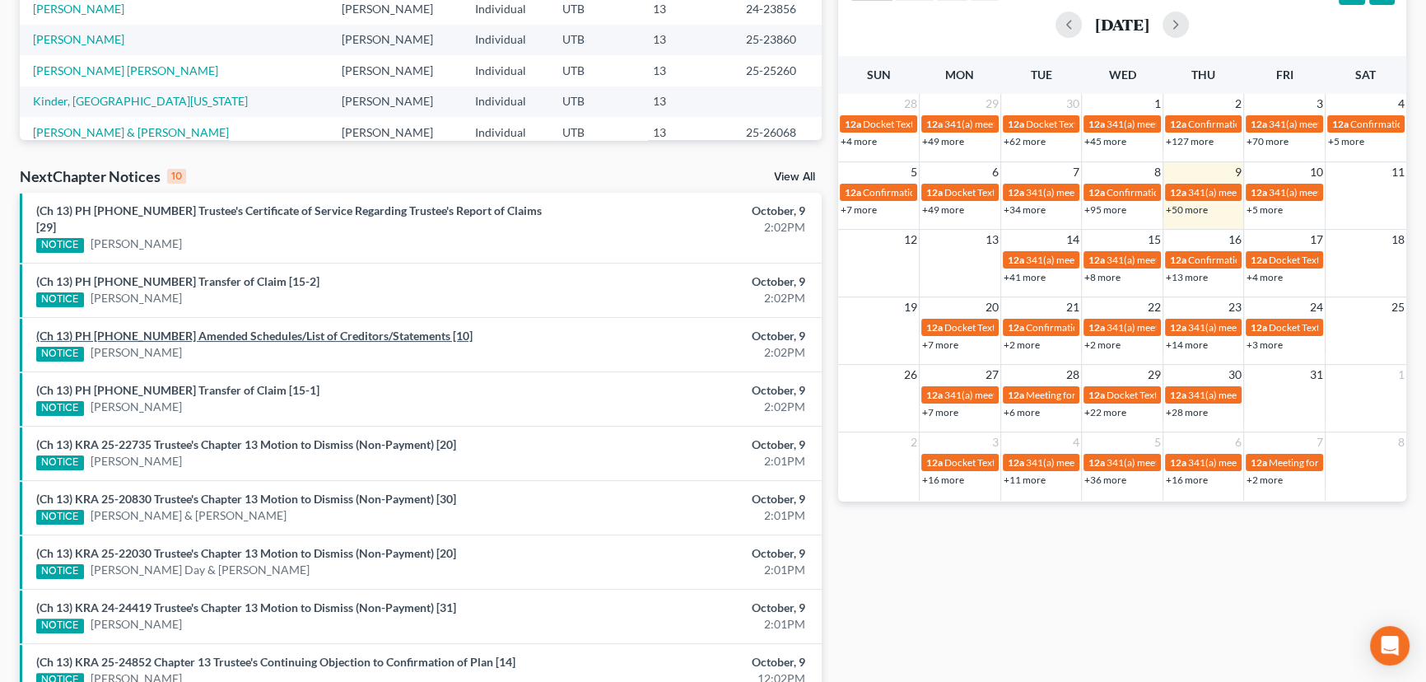
click at [198, 329] on link "(Ch 13) PH 25-25101 Amended Schedules/List of Creditors/Statements [10]" at bounding box center [254, 336] width 436 height 14
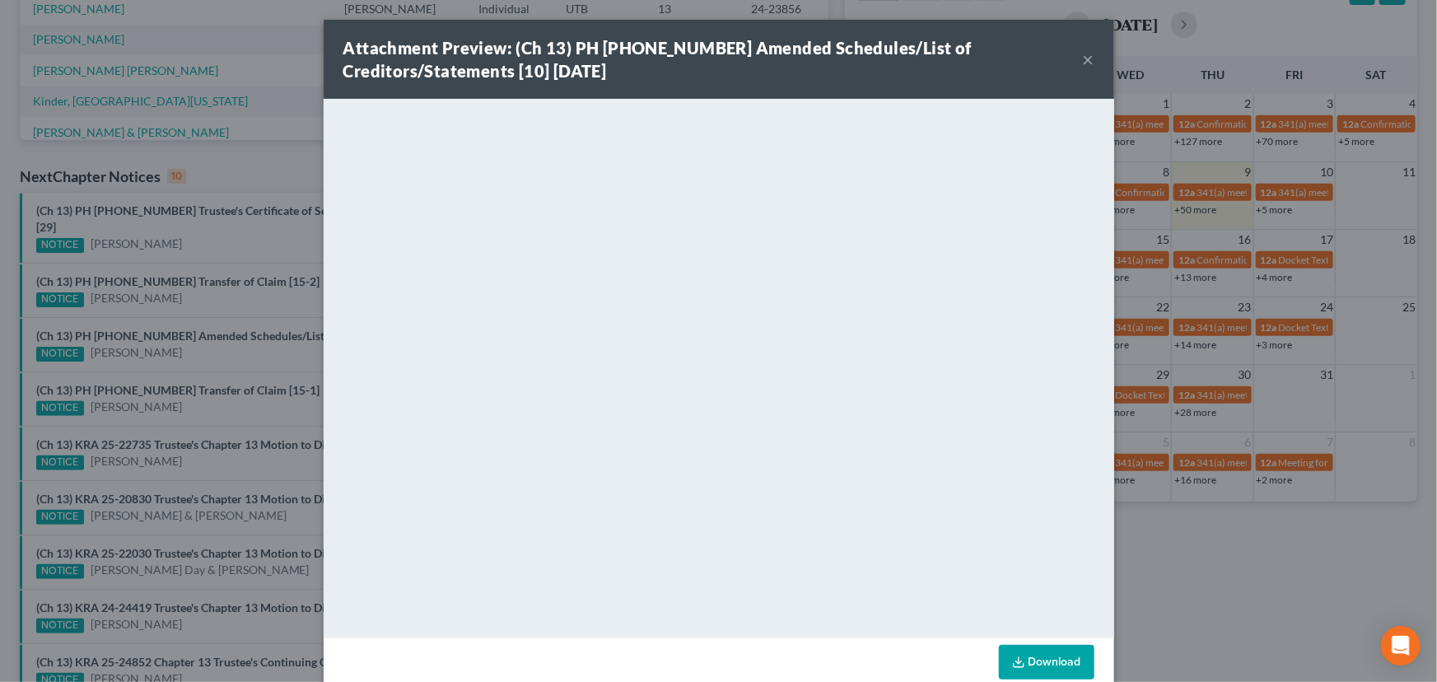
click at [195, 344] on div "Attachment Preview: (Ch 13) PH 25-25101 Amended Schedules/List of Creditors/Sta…" at bounding box center [718, 341] width 1437 height 682
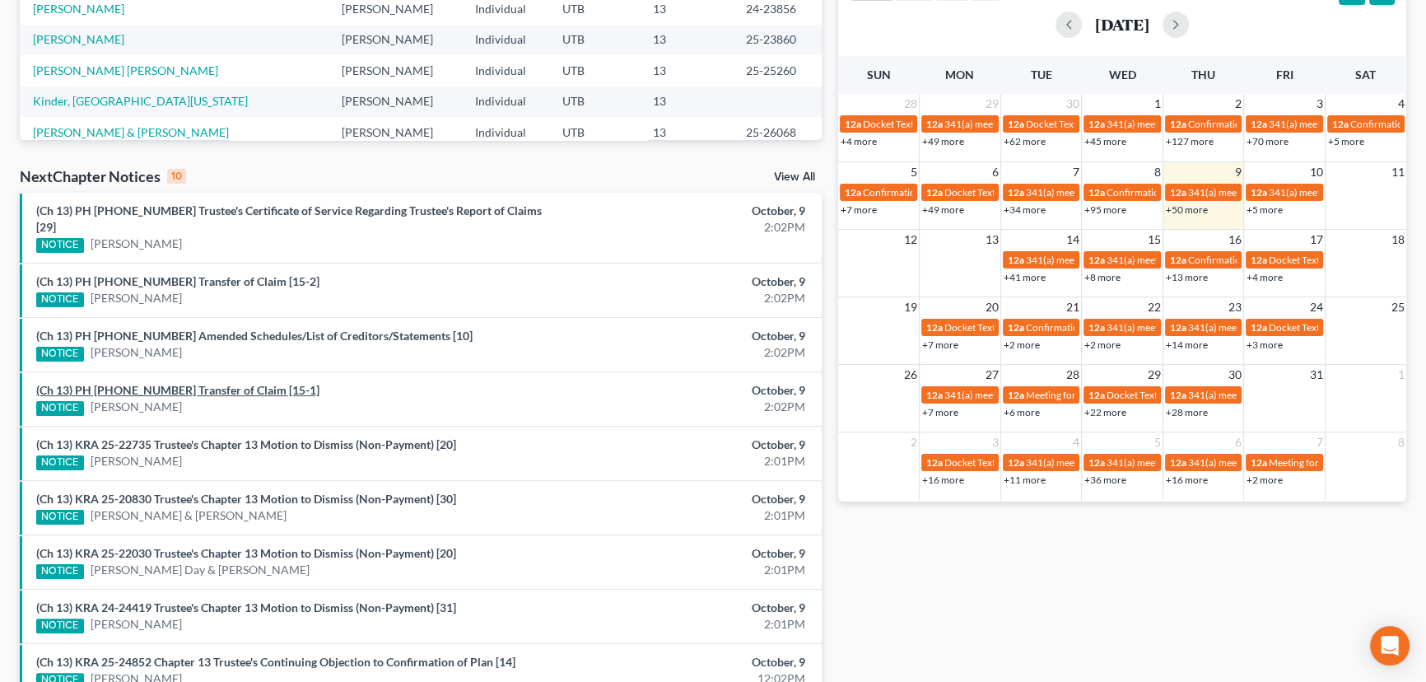
click at [192, 383] on link "(Ch 13) PH 25-23198 Transfer of Claim [15-1]" at bounding box center [177, 390] width 283 height 14
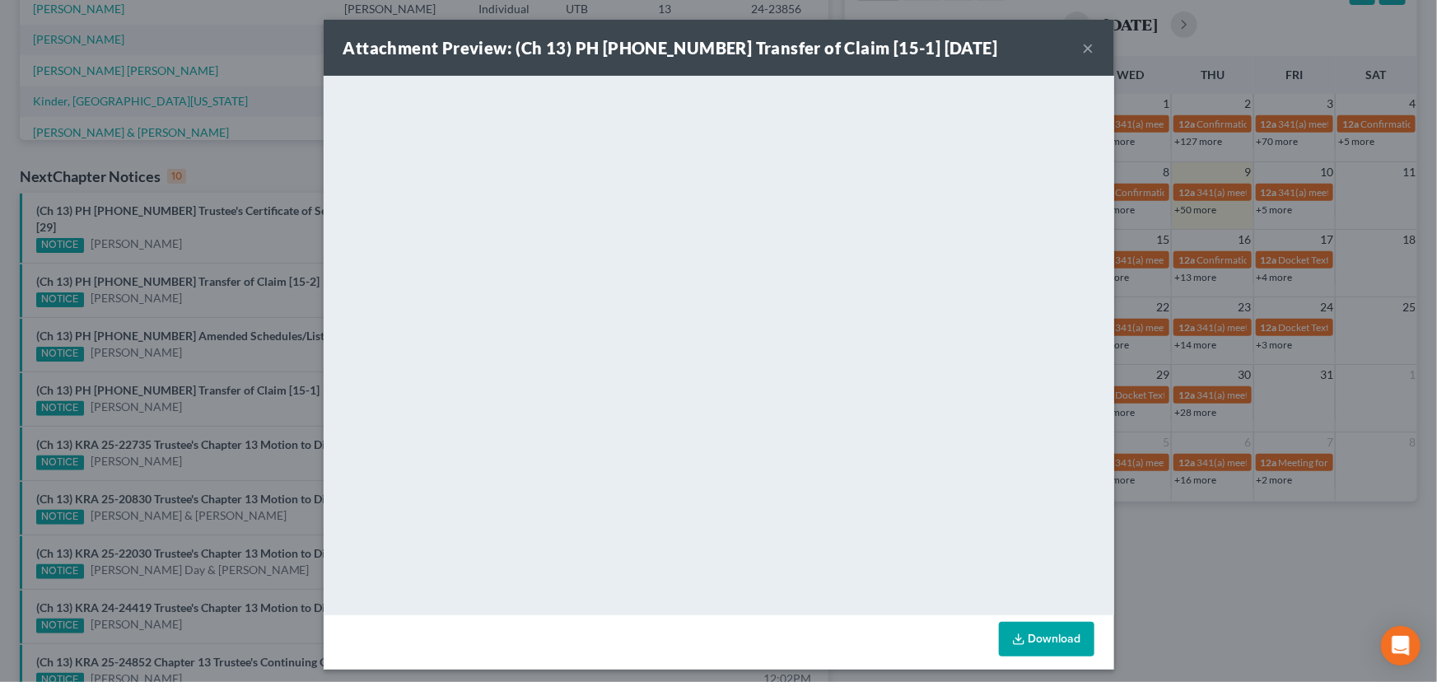
drag, startPoint x: 192, startPoint y: 374, endPoint x: 200, endPoint y: 390, distance: 18.4
click at [198, 390] on div "Attachment Preview: (Ch 13) PH 25-23198 Transfer of Claim [15-1] 10/09/2025 × <…" at bounding box center [718, 341] width 1437 height 682
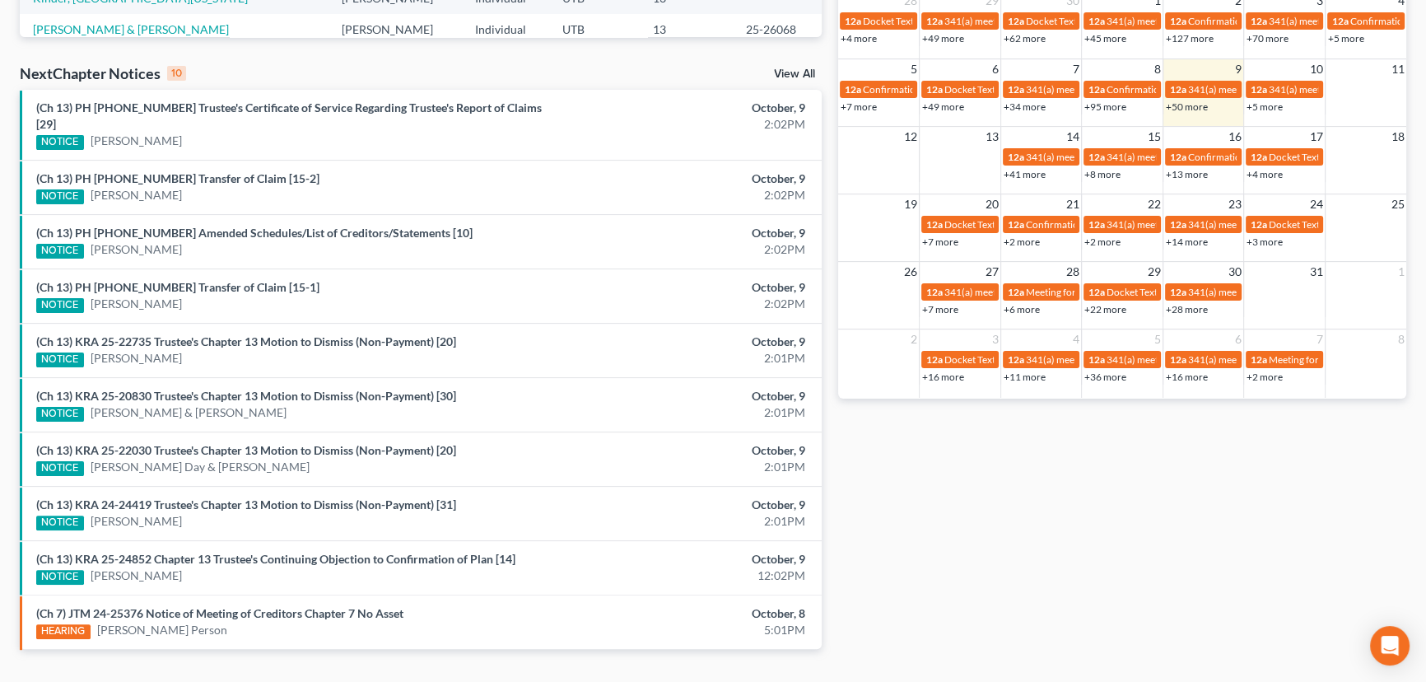
scroll to position [500, 0]
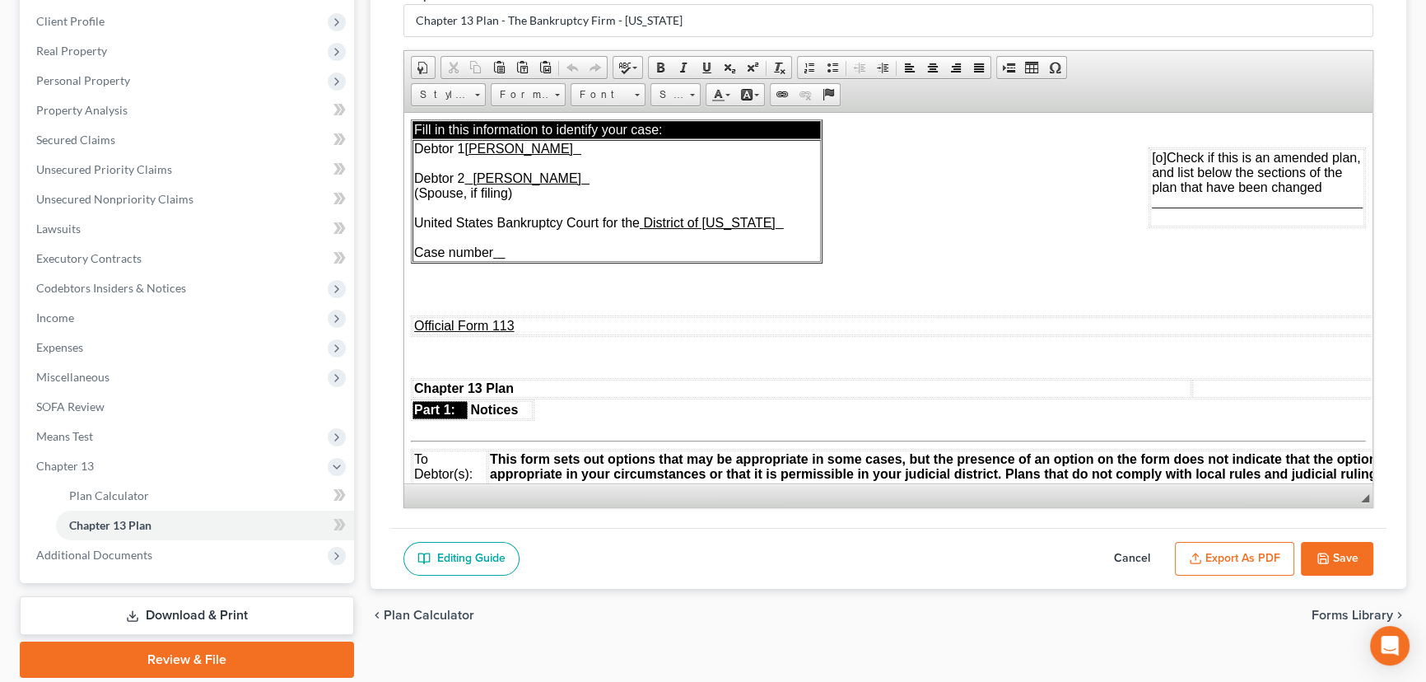
scroll to position [973, 0]
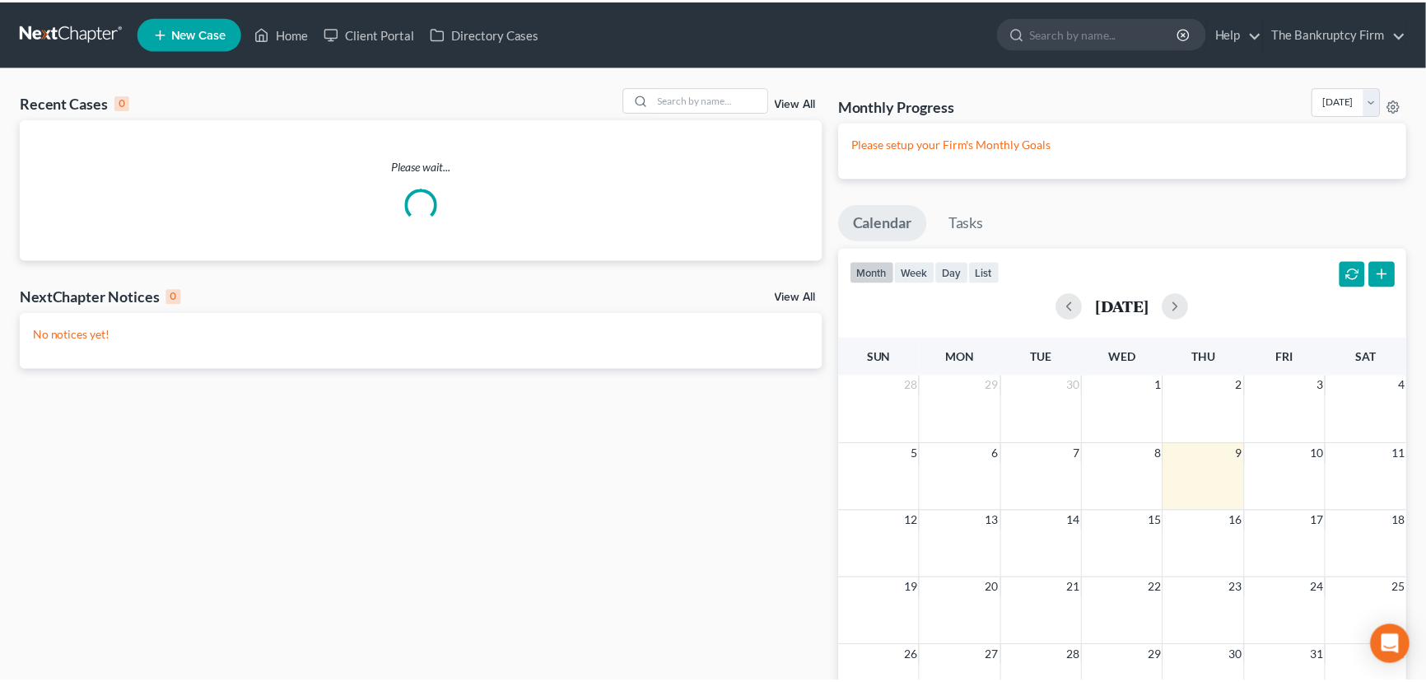
scroll to position [175, 0]
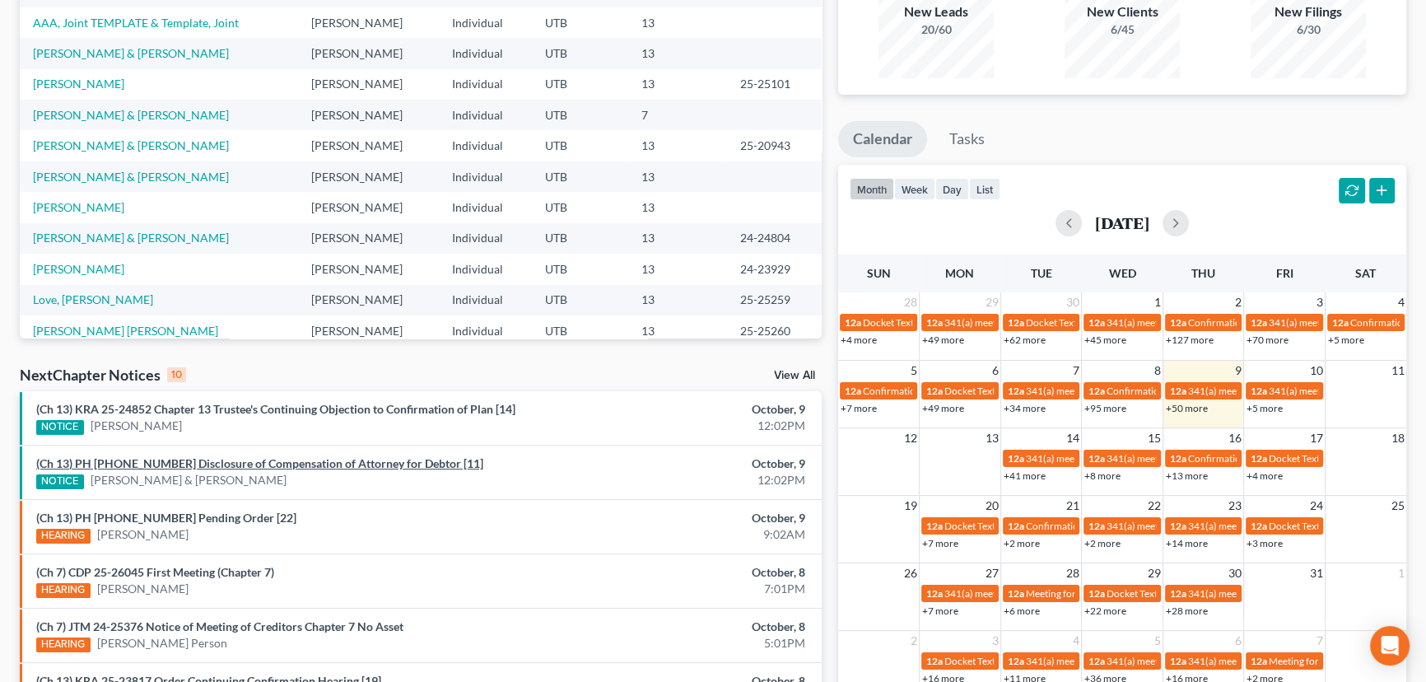
click at [254, 464] on link "(Ch 13) PH [PHONE_NUMBER] Disclosure of Compensation of Attorney for Debtor [11]" at bounding box center [259, 463] width 447 height 14
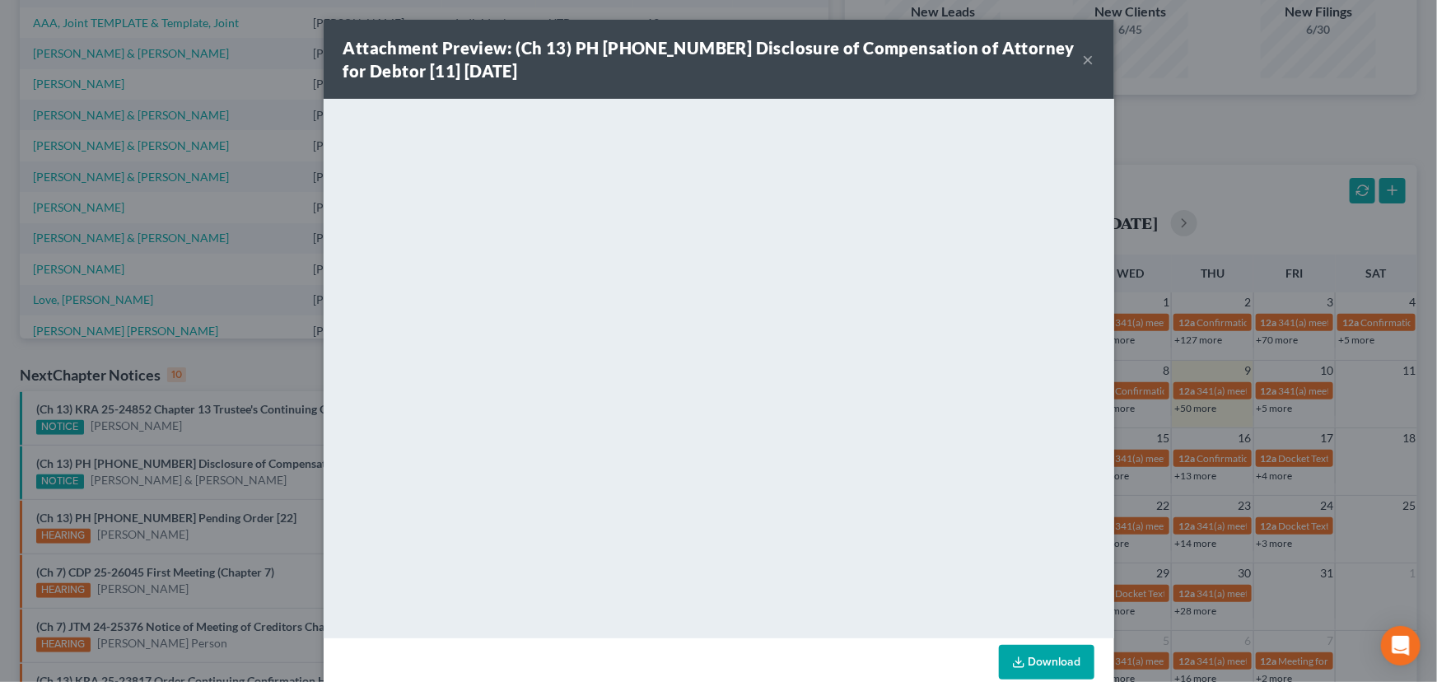
click at [268, 478] on div "Attachment Preview: (Ch 13) PH 25-25157 Disclosure of Compensation of Attorney …" at bounding box center [718, 341] width 1437 height 682
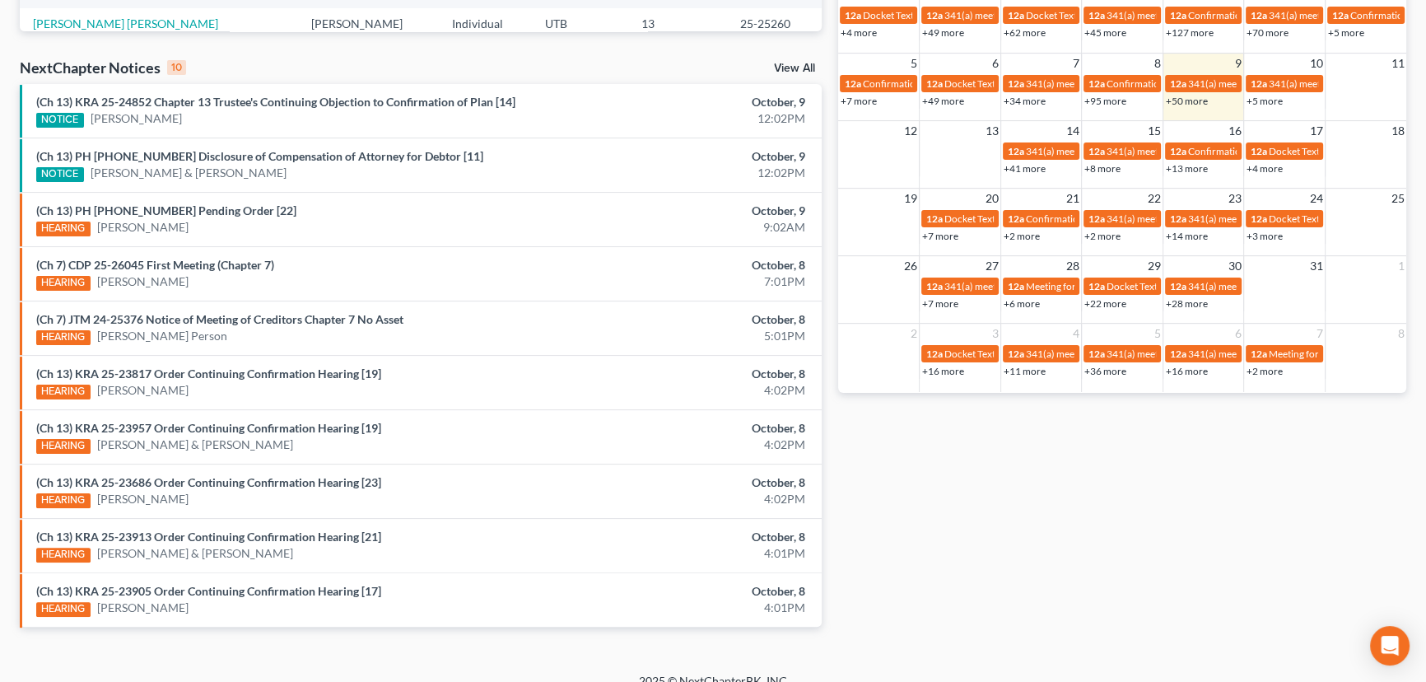
scroll to position [500, 0]
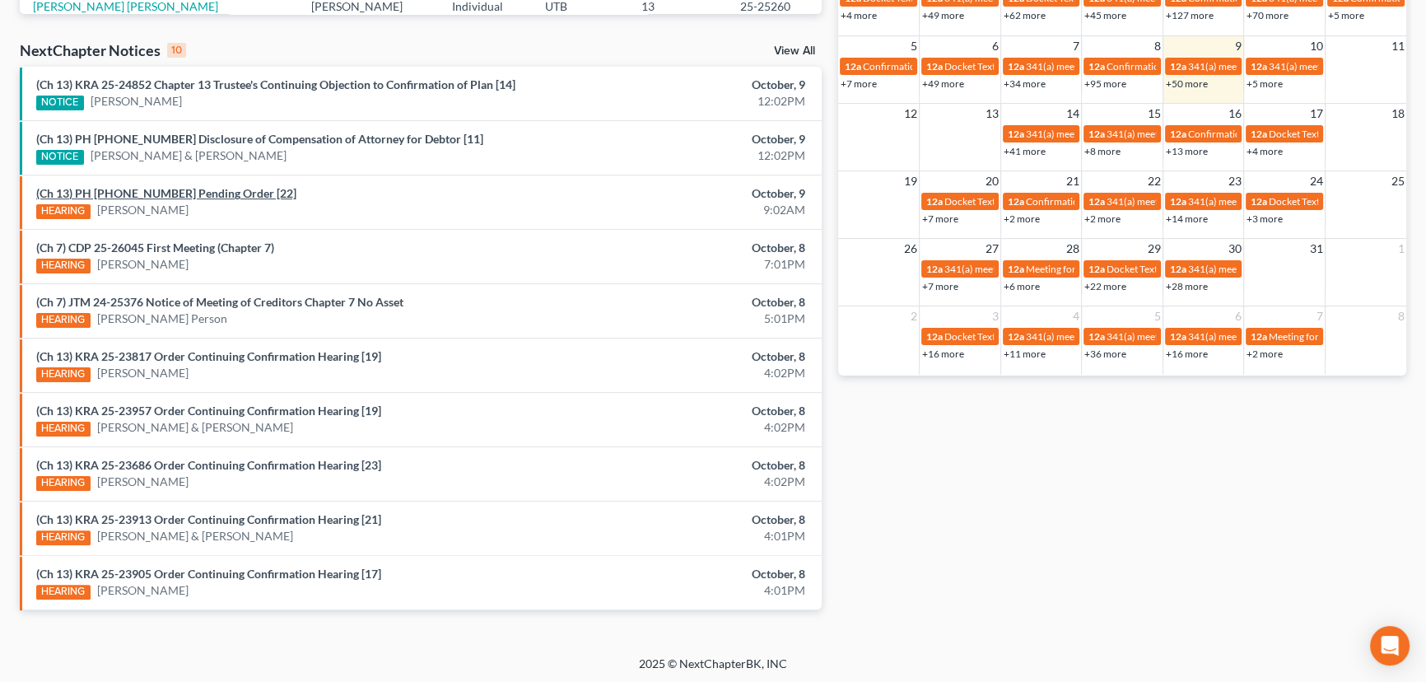
click at [202, 197] on link "(Ch 13) PH 25-23815 Pending Order [22]" at bounding box center [166, 193] width 260 height 14
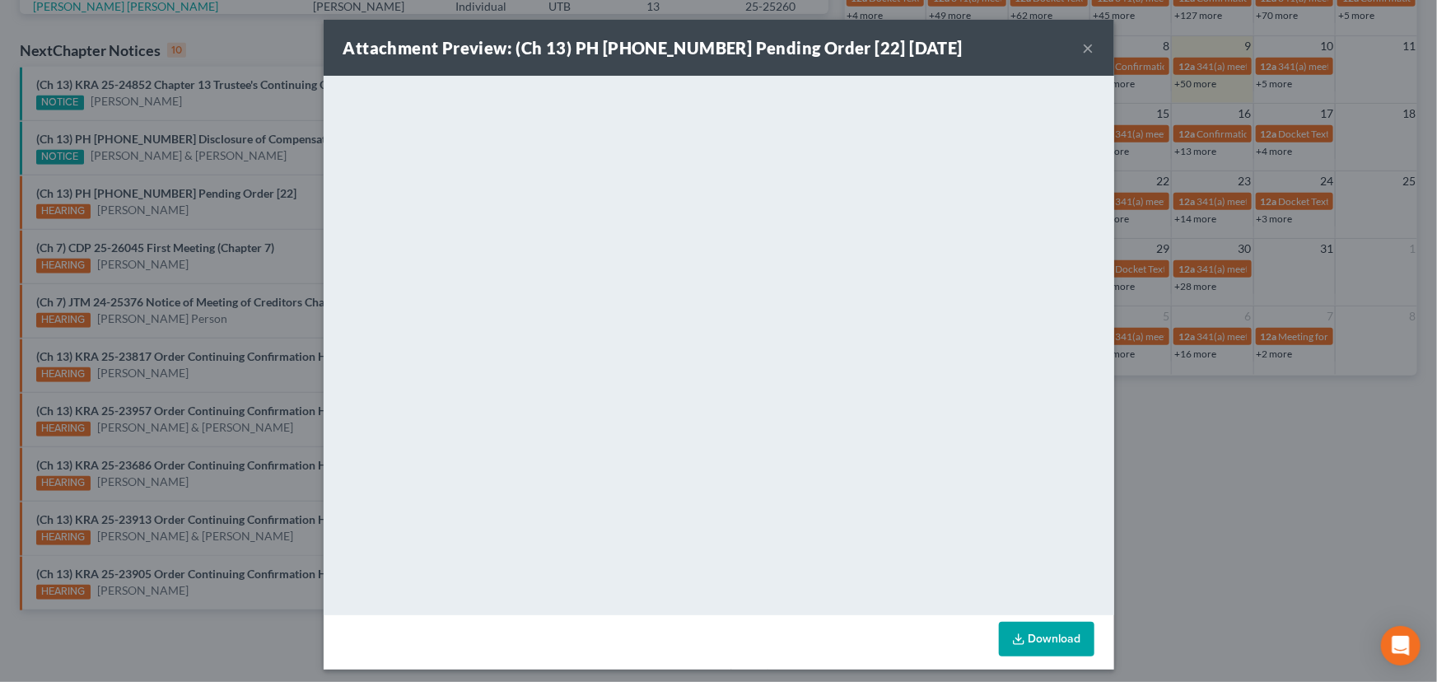
click at [1083, 44] on button "×" at bounding box center [1089, 48] width 12 height 20
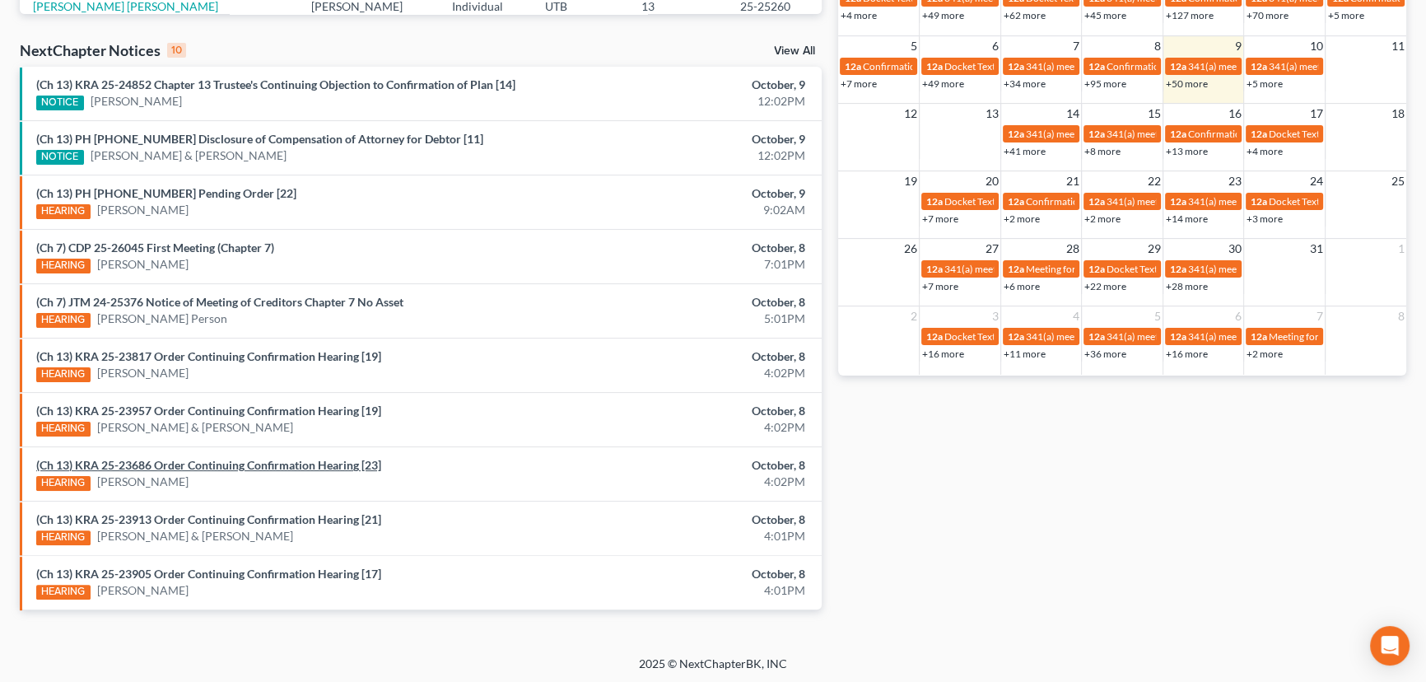
click at [272, 462] on link "(Ch 13) KRA 25-23686 Order Continuing Confirmation Hearing [23]" at bounding box center [208, 465] width 345 height 14
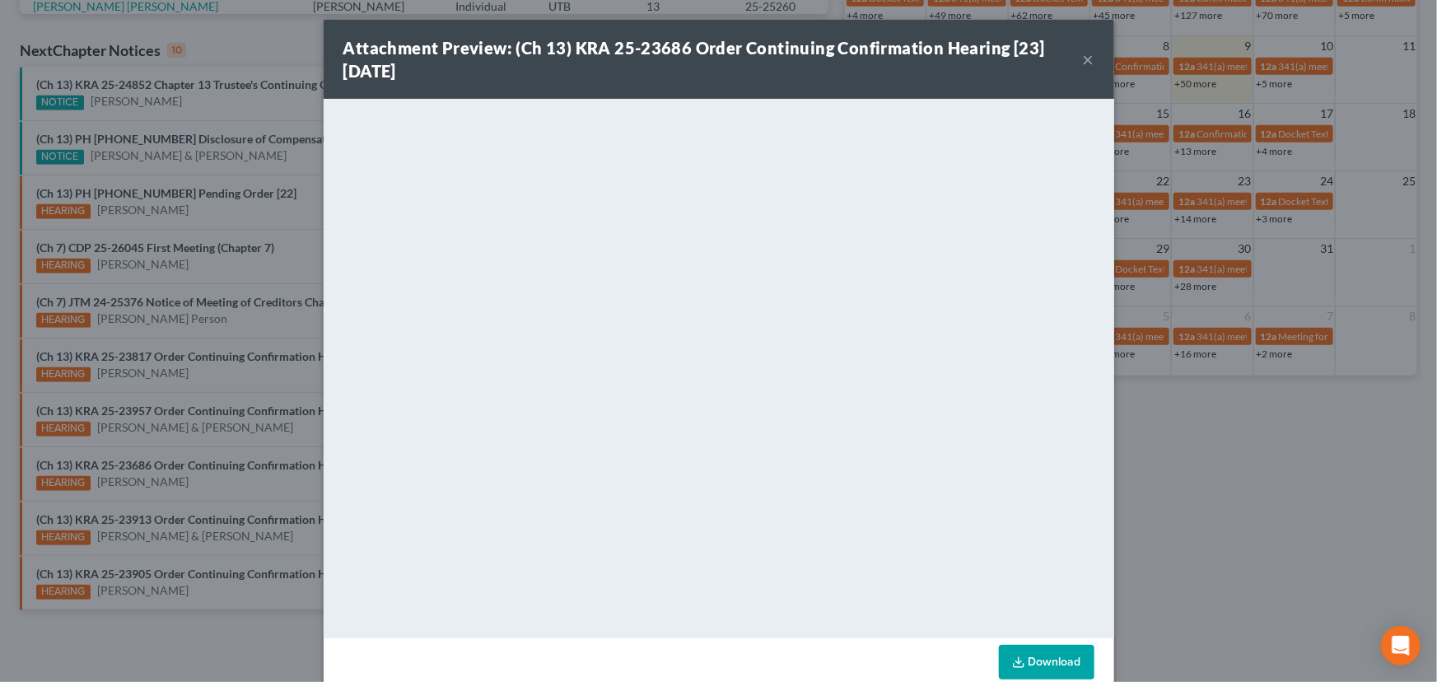
click at [185, 451] on div "Attachment Preview: (Ch 13) KRA 25-23686 Order Continuing Confirmation Hearing …" at bounding box center [718, 341] width 1437 height 682
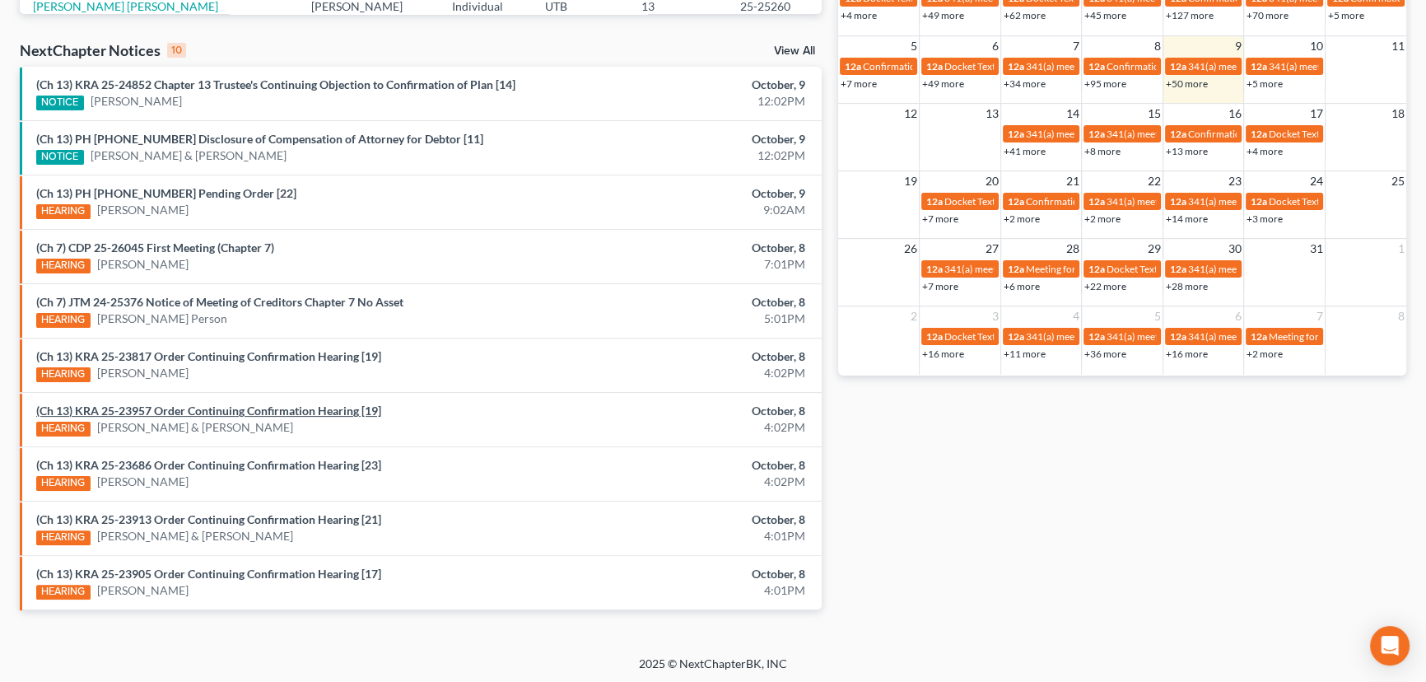
click at [212, 410] on link "(Ch 13) KRA 25-23957 Order Continuing Confirmation Hearing [19]" at bounding box center [208, 410] width 345 height 14
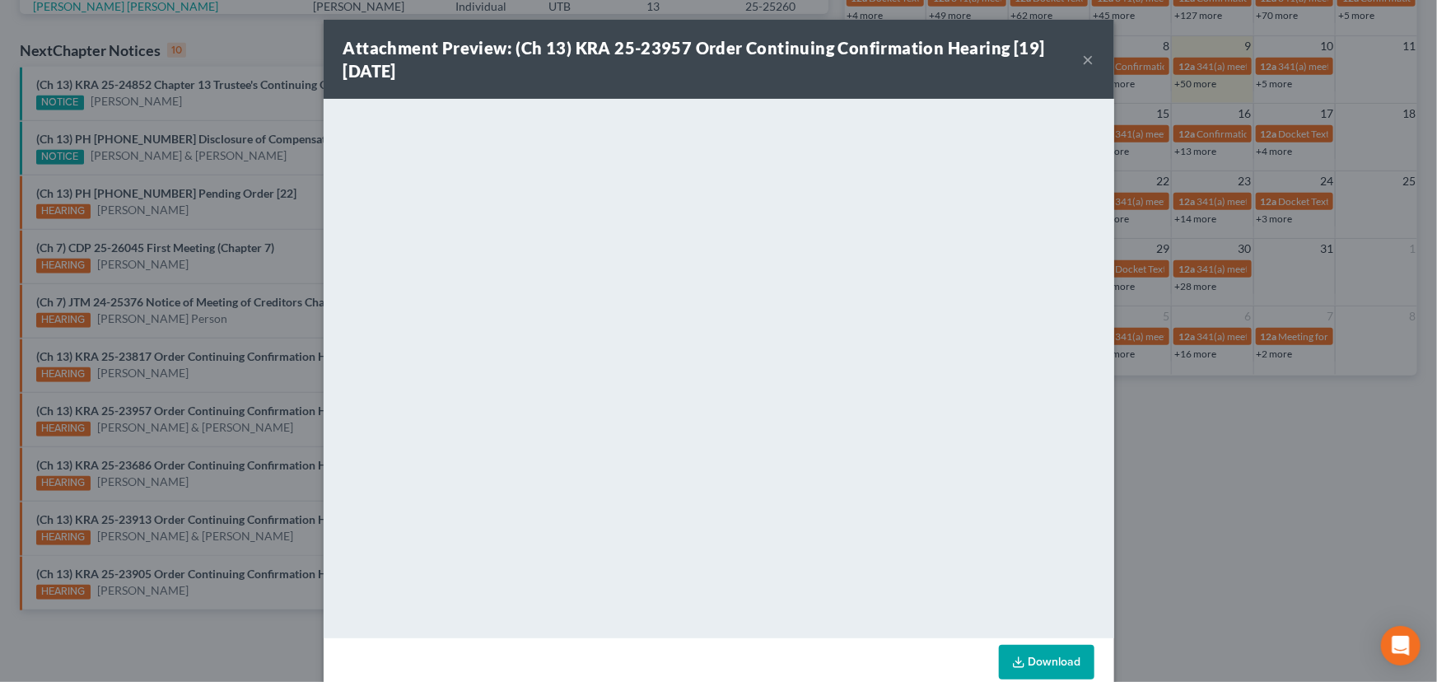
click at [194, 392] on div "Attachment Preview: (Ch 13) KRA 25-23957 Order Continuing Confirmation Hearing …" at bounding box center [718, 341] width 1437 height 682
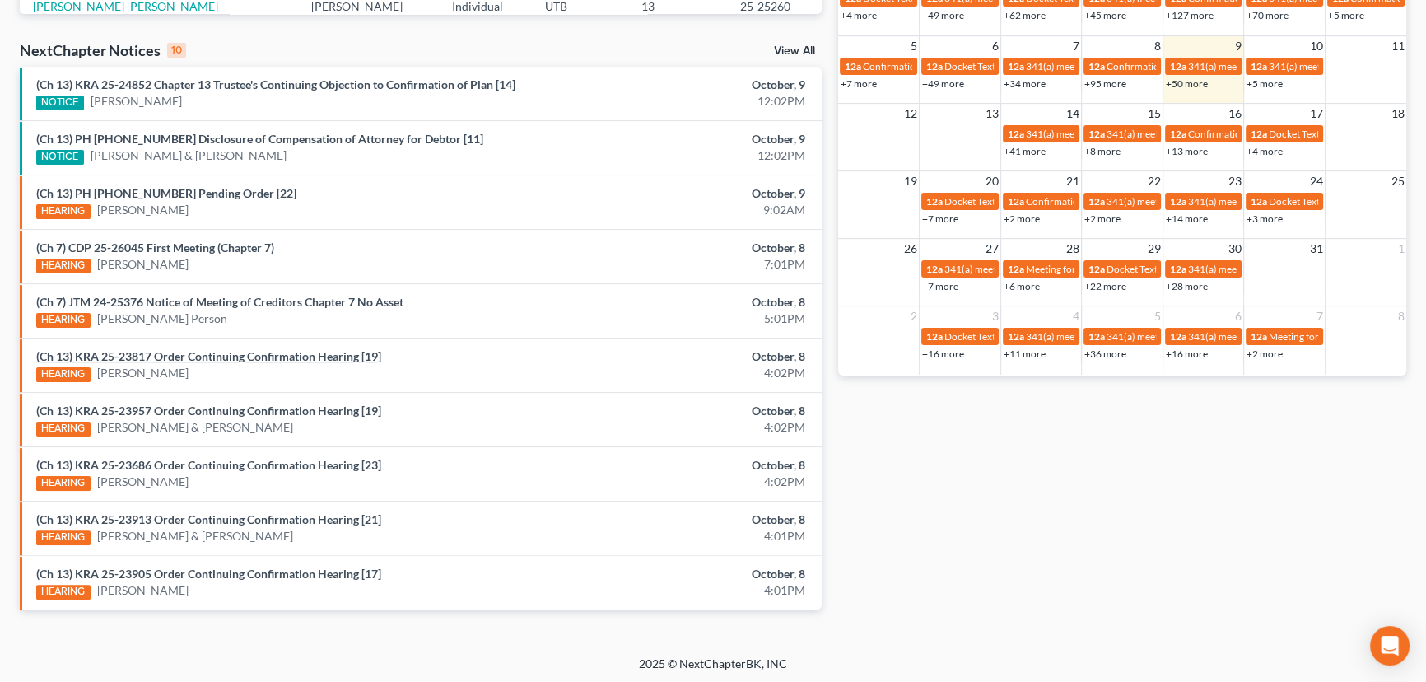
click at [200, 355] on link "(Ch 13) KRA 25-23817 Order Continuing Confirmation Hearing [19]" at bounding box center [208, 356] width 345 height 14
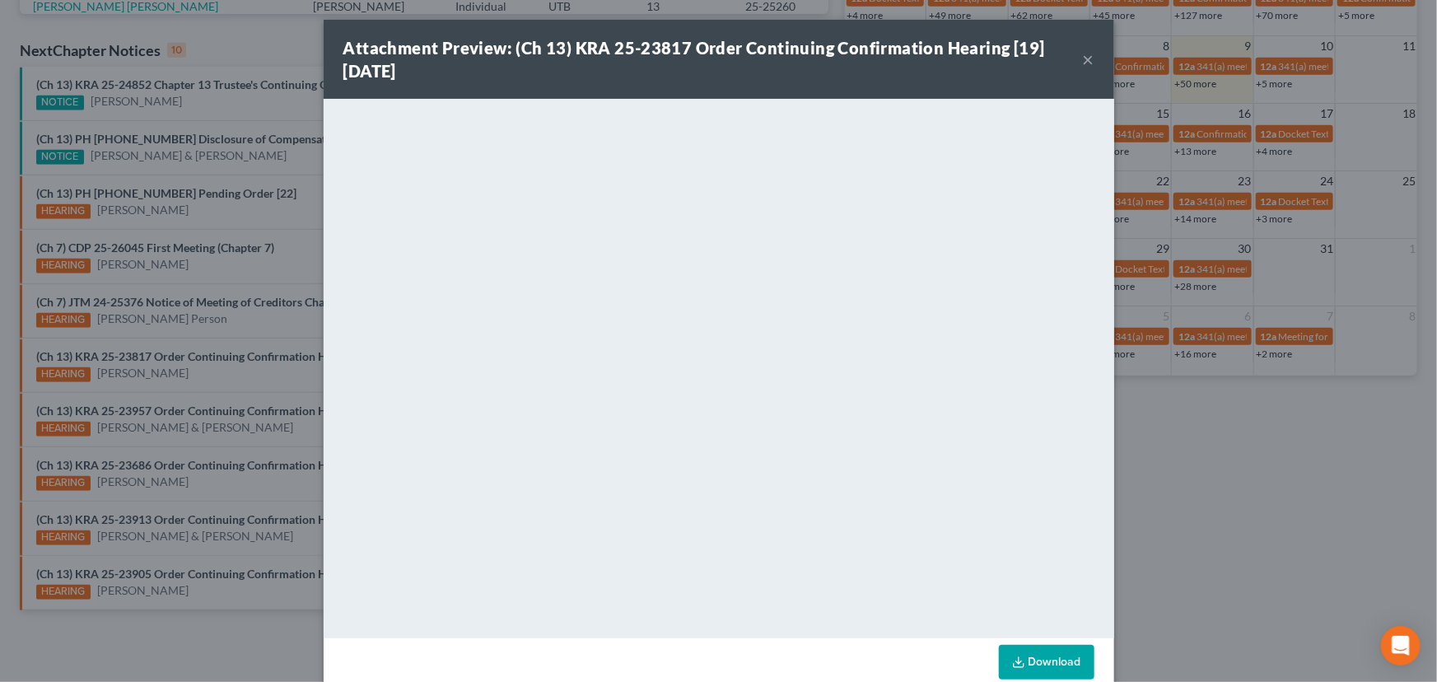
click at [207, 379] on div "Attachment Preview: (Ch 13) KRA 25-23817 Order Continuing Confirmation Hearing …" at bounding box center [718, 341] width 1437 height 682
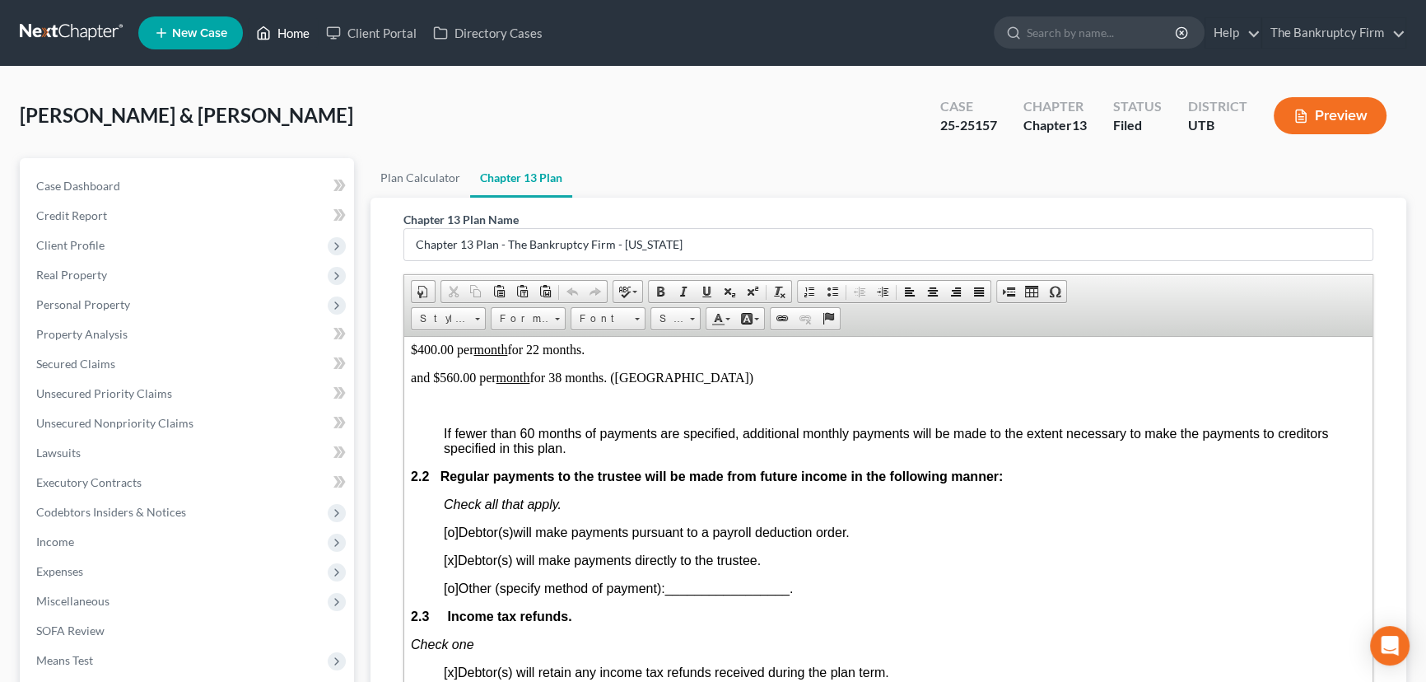
click at [292, 33] on link "Home" at bounding box center [283, 33] width 70 height 30
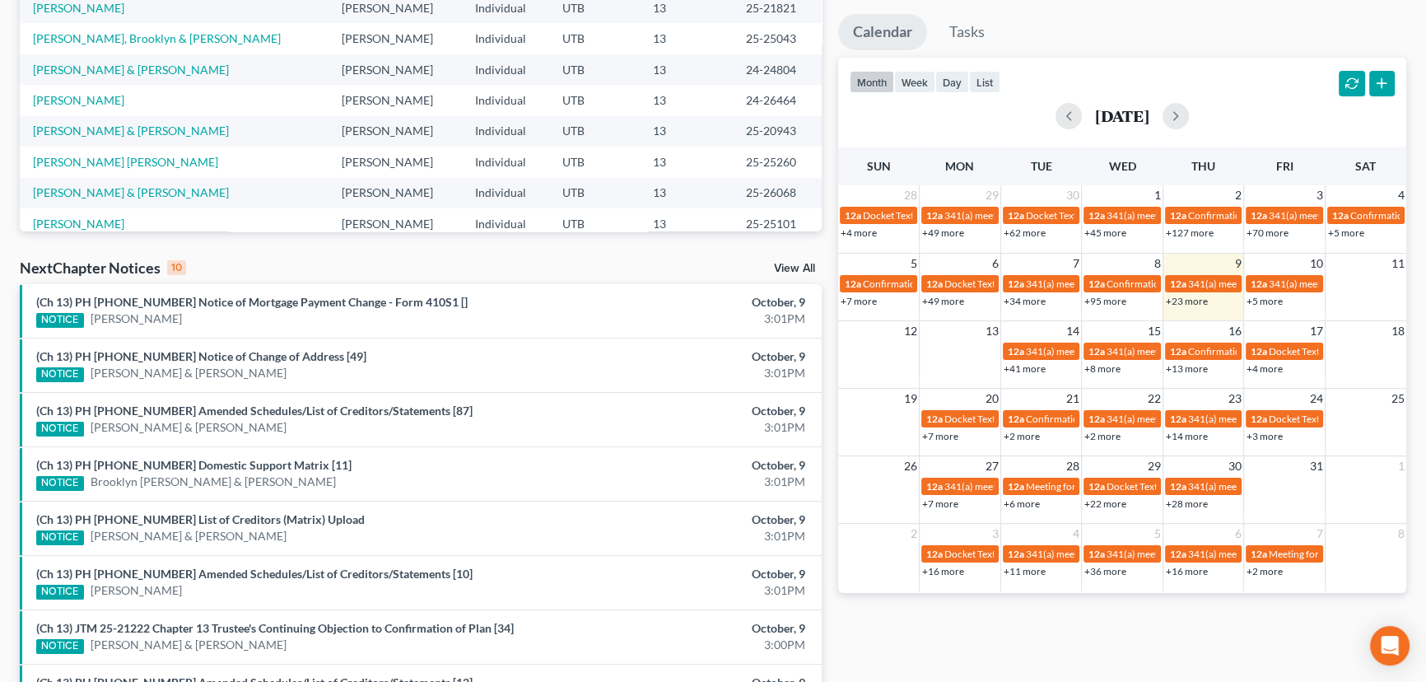
scroll to position [299, 0]
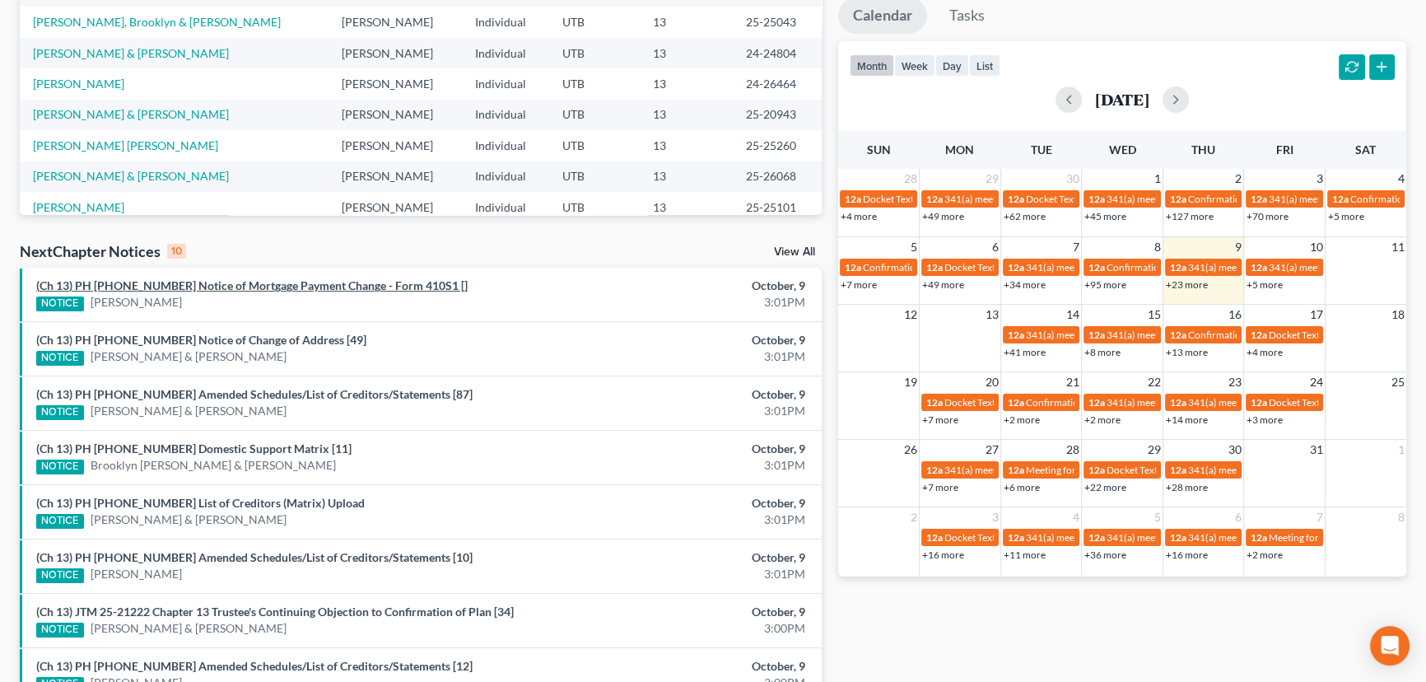
click at [259, 287] on link "(Ch 13) PH [PHONE_NUMBER] Notice of Mortgage Payment Change - Form 410S1 []" at bounding box center [251, 285] width 431 height 14
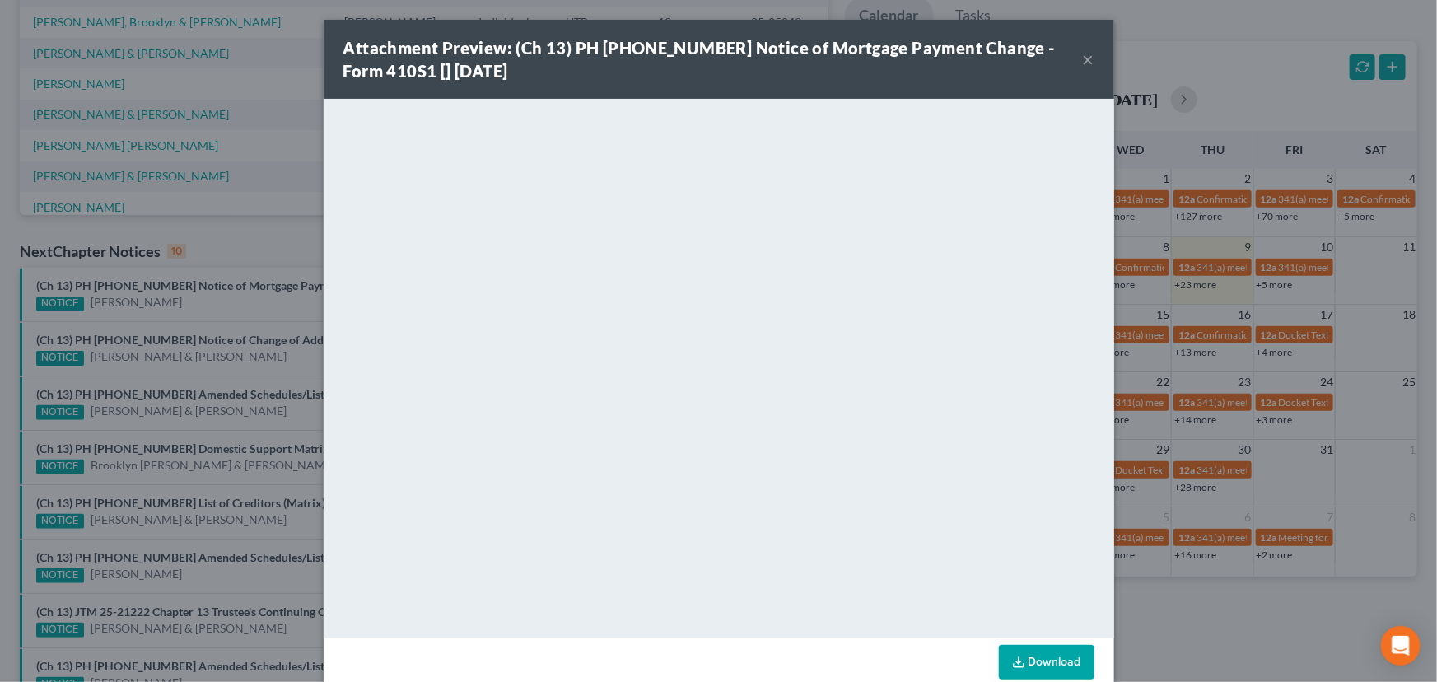
drag, startPoint x: 221, startPoint y: 305, endPoint x: 221, endPoint y: 316, distance: 11.5
click at [221, 305] on div "Attachment Preview: (Ch 13) PH 24-23529 Notice of Mortgage Payment Change - For…" at bounding box center [718, 341] width 1437 height 682
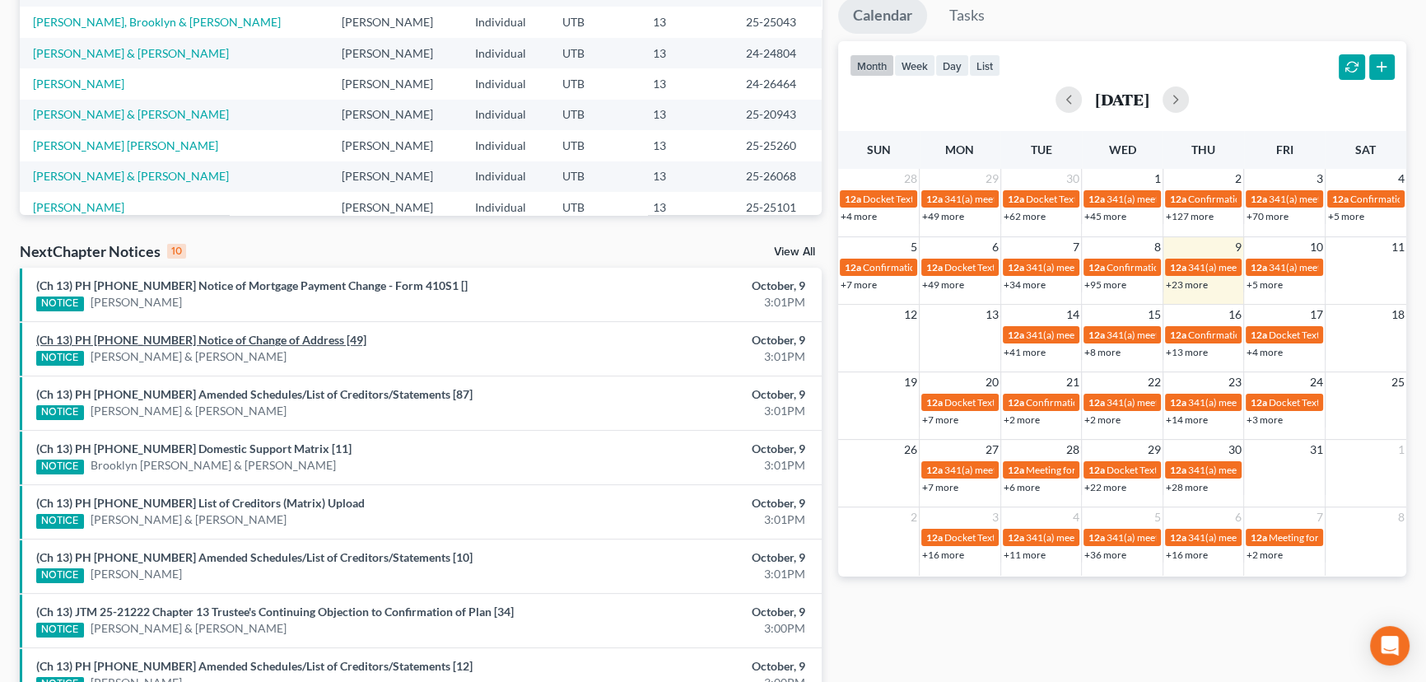
click at [222, 339] on link "(Ch 13) PH [PHONE_NUMBER] Notice of Change of Address [49]" at bounding box center [201, 340] width 330 height 14
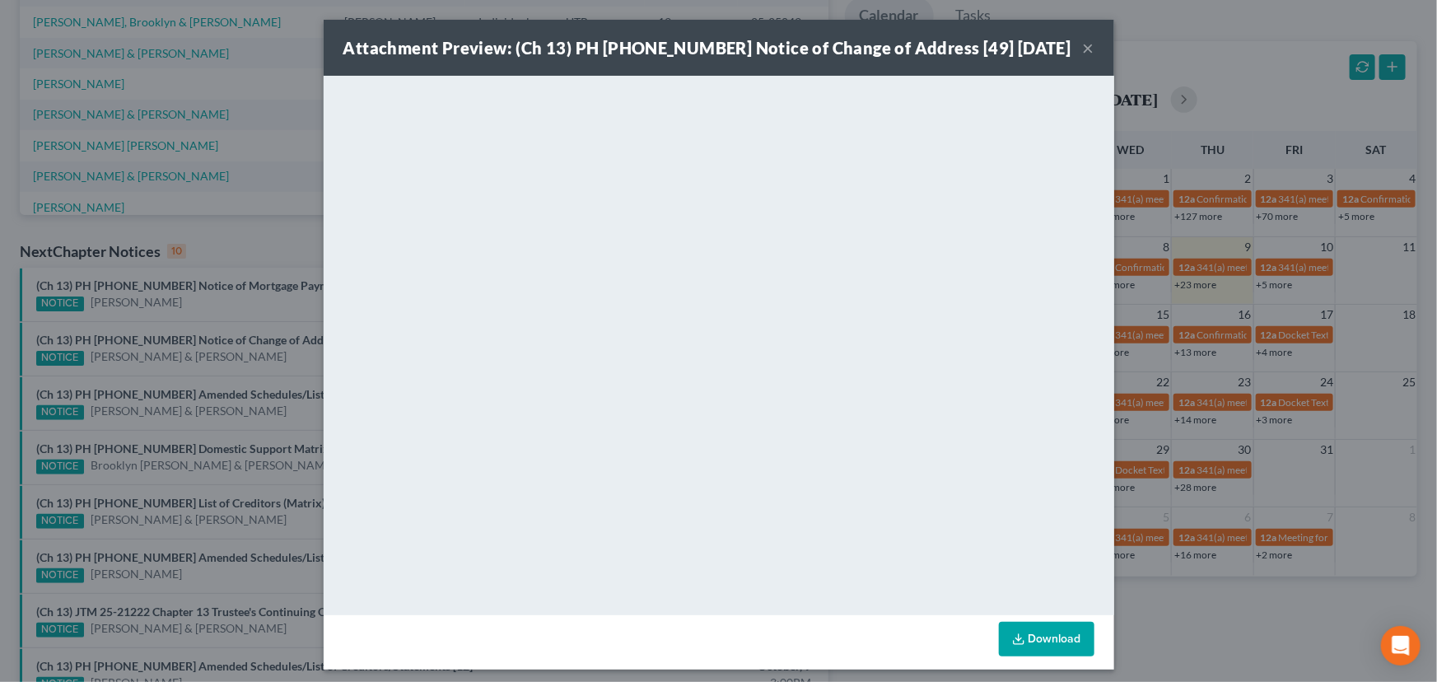
click at [289, 303] on div "Attachment Preview: (Ch 13) PH 25-23240 Notice of Change of Address [49] 10/09/…" at bounding box center [718, 341] width 1437 height 682
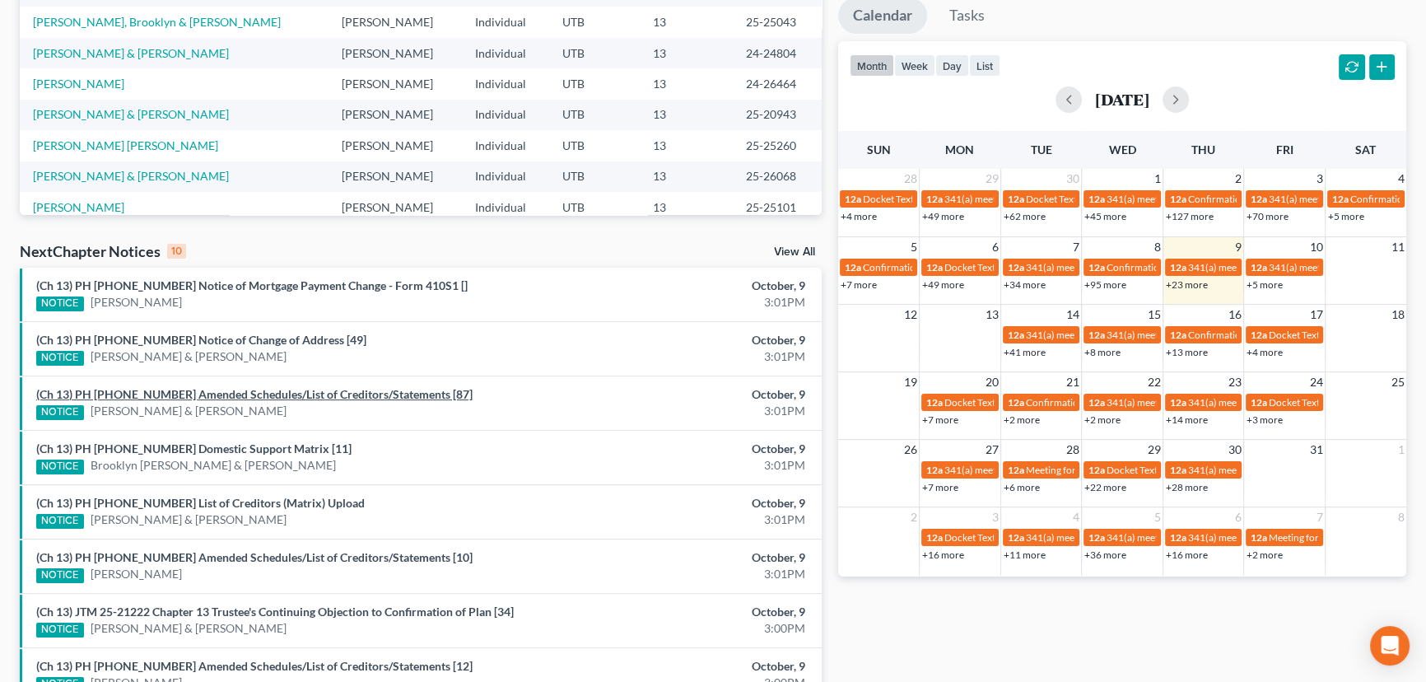
click at [261, 394] on link "(Ch 13) PH [PHONE_NUMBER] Amended Schedules/List of Creditors/Statements [87]" at bounding box center [254, 394] width 436 height 14
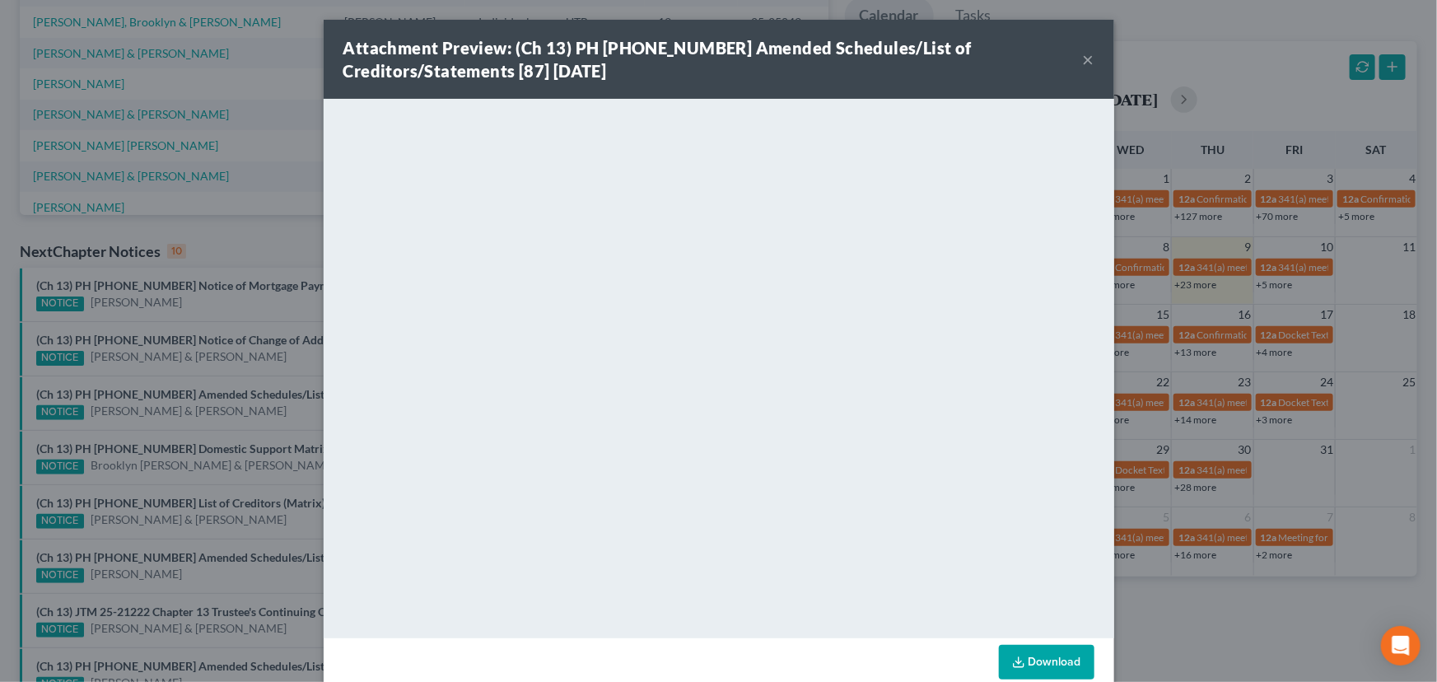
click at [253, 412] on div "Attachment Preview: (Ch 13) PH 25-20943 Amended Schedules/List of Creditors/Sta…" at bounding box center [718, 341] width 1437 height 682
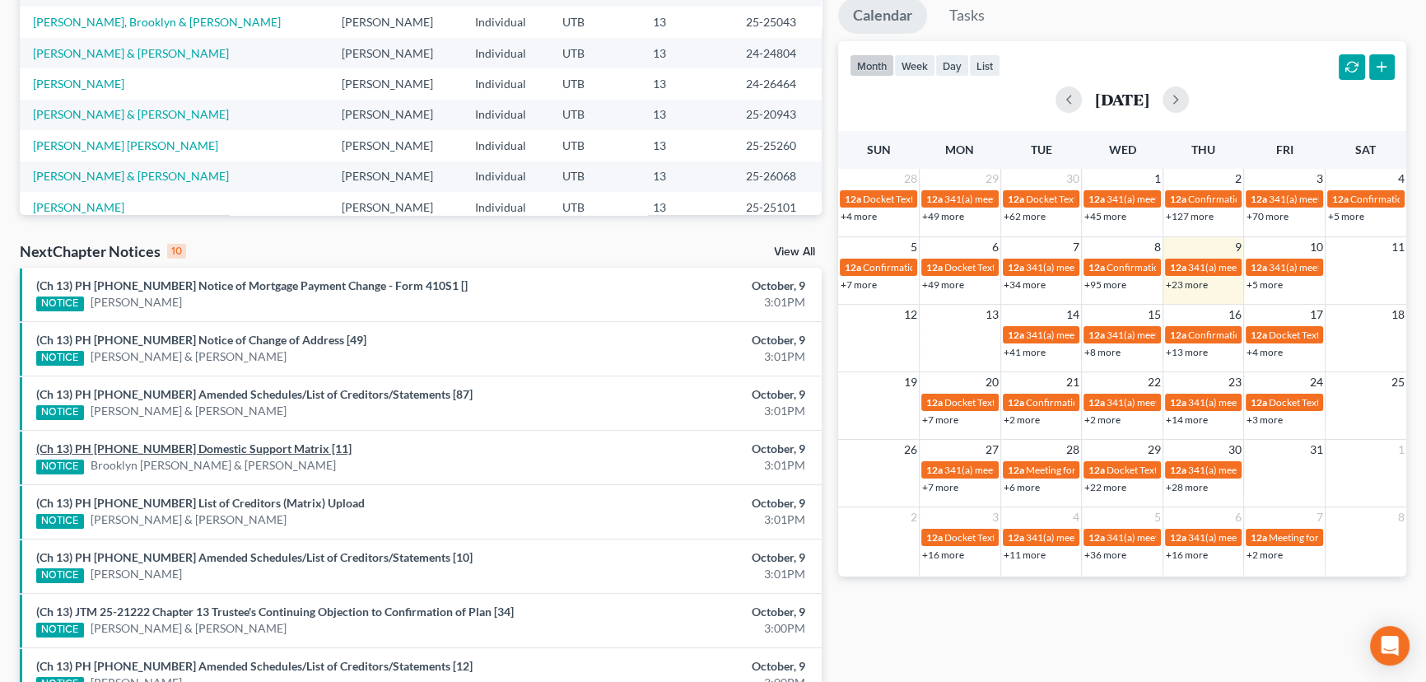
click at [253, 448] on link "(Ch 13) PH [PHONE_NUMBER] Domestic Support Matrix [11]" at bounding box center [193, 448] width 315 height 14
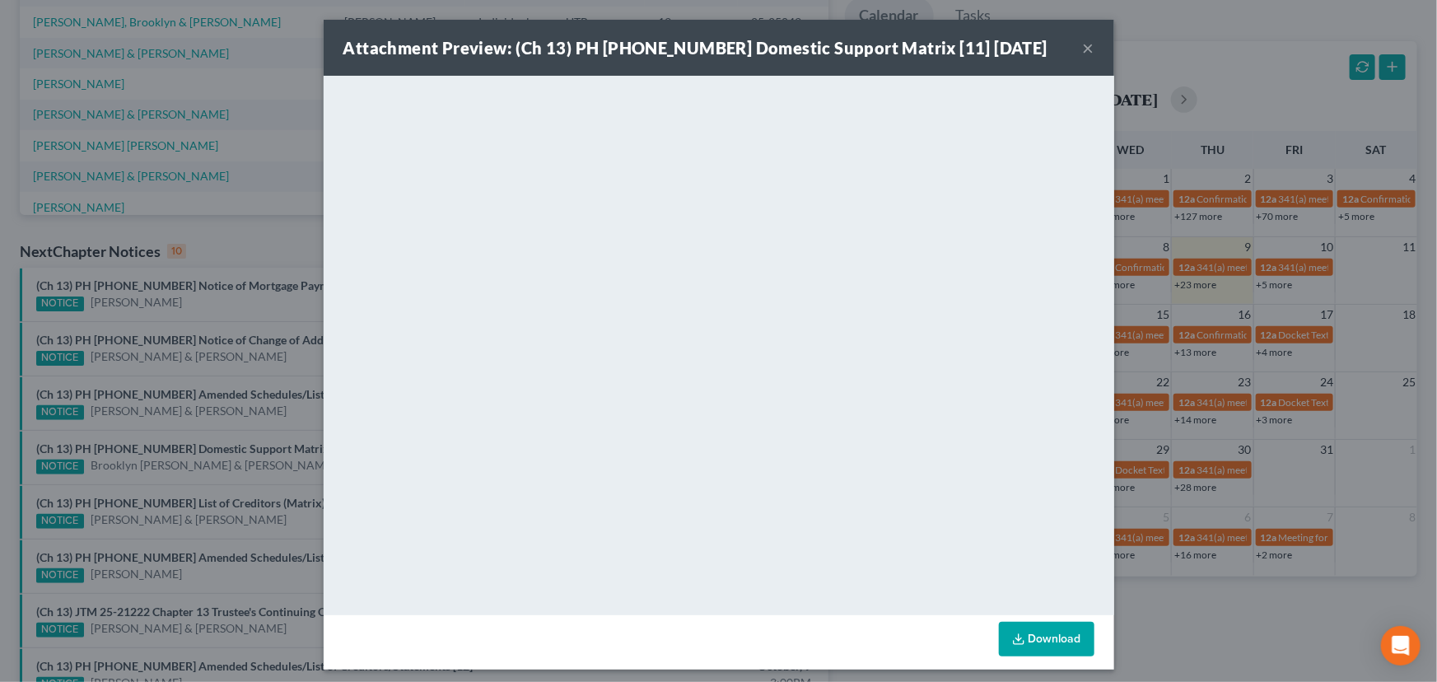
click at [256, 464] on div "Attachment Preview: (Ch 13) PH 25-25043 Domestic Support Matrix [11] 10/09/2025…" at bounding box center [718, 341] width 1437 height 682
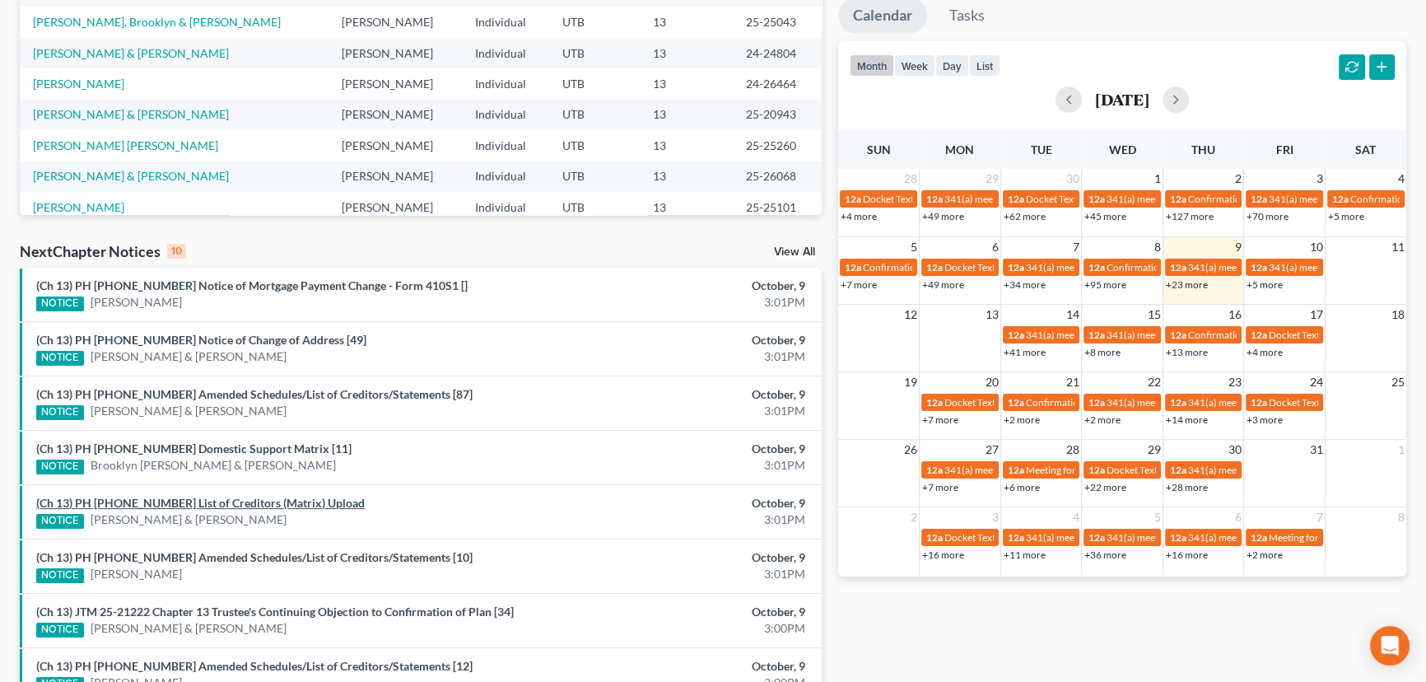
click at [239, 499] on link "(Ch 13) PH 25-26068 List of Creditors (Matrix) Upload" at bounding box center [200, 503] width 329 height 14
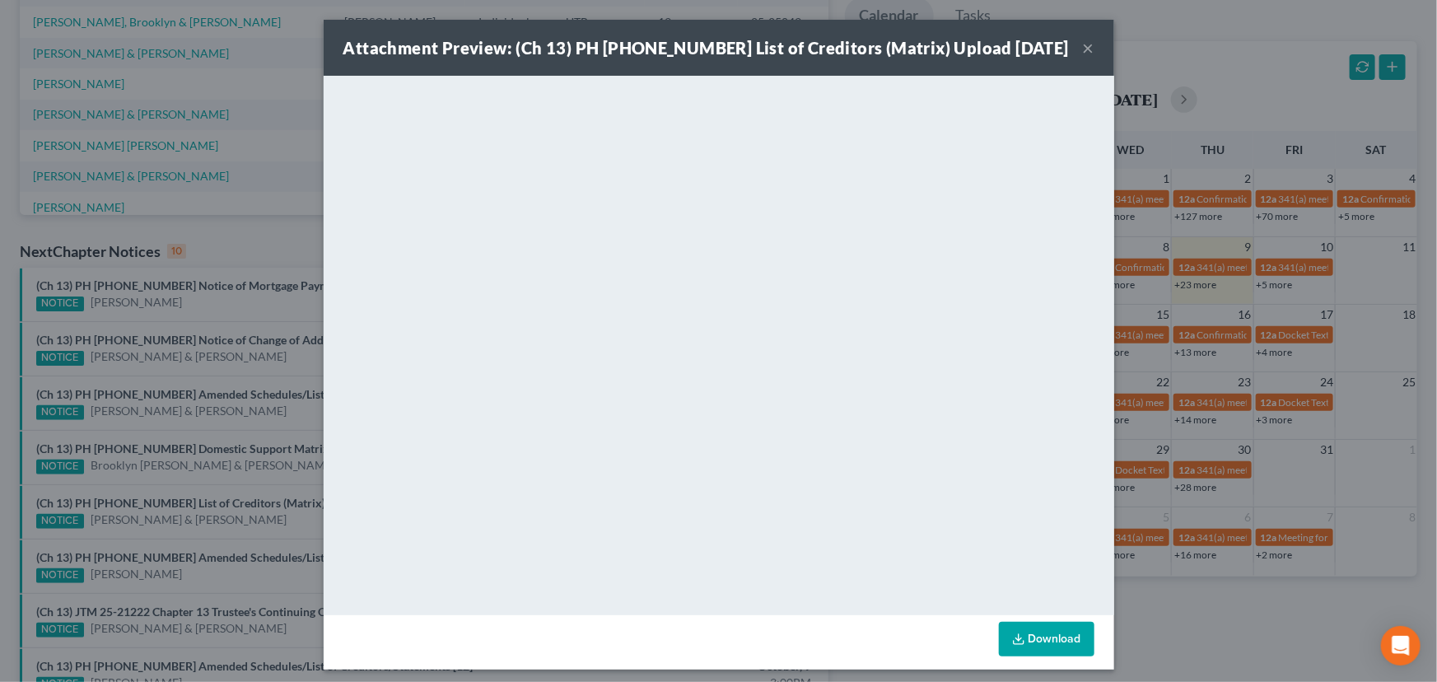
click at [259, 469] on div "Attachment Preview: (Ch 13) PH 25-26068 List of Creditors (Matrix) Upload 10/09…" at bounding box center [718, 341] width 1437 height 682
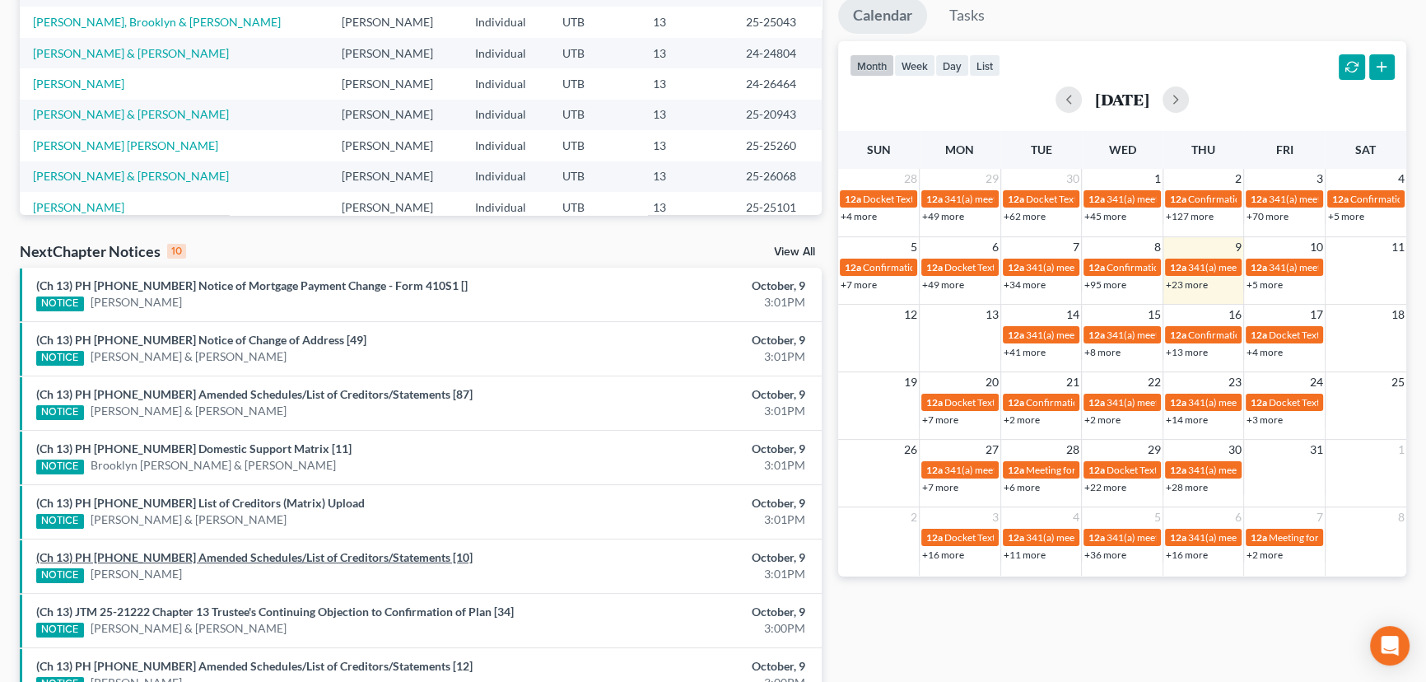
click at [217, 552] on link "(Ch 13) PH 25-25260 Amended Schedules/List of Creditors/Statements [10]" at bounding box center [254, 557] width 436 height 14
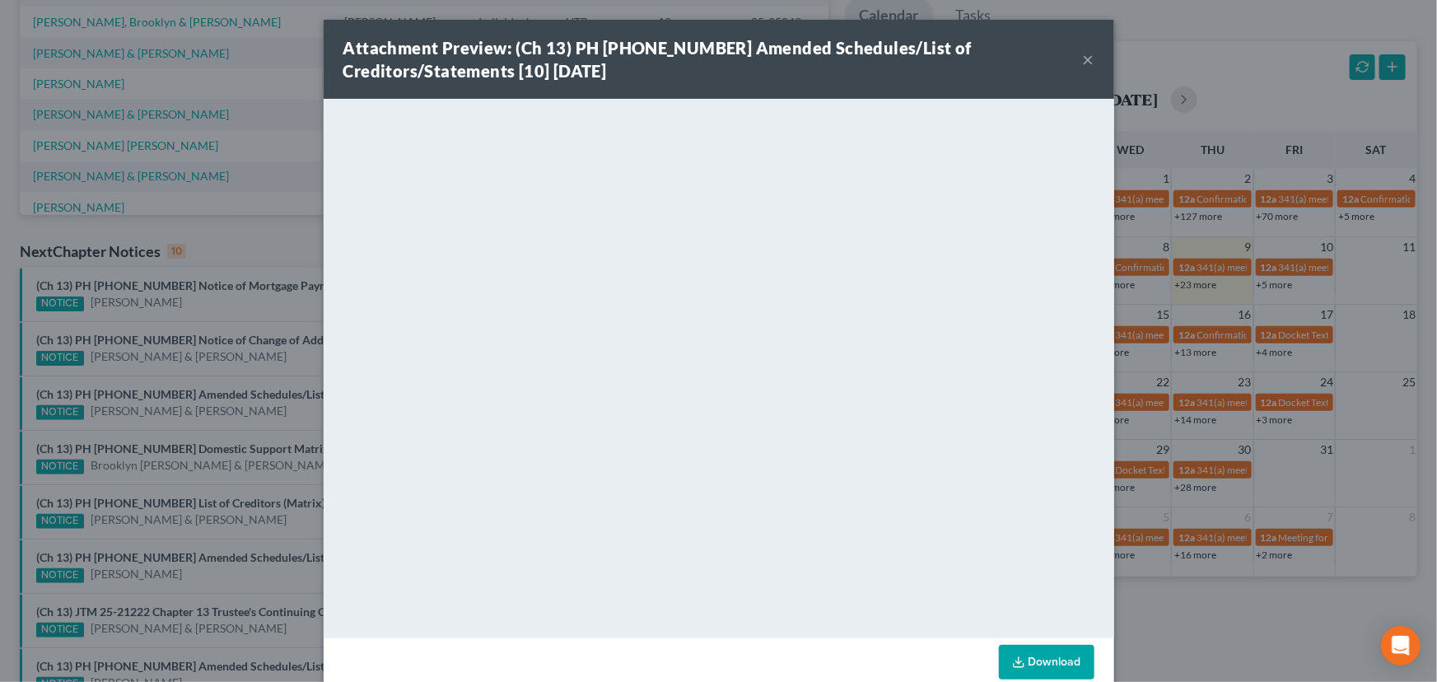
click at [226, 527] on div "Attachment Preview: (Ch 13) PH 25-25260 Amended Schedules/List of Creditors/Sta…" at bounding box center [718, 341] width 1437 height 682
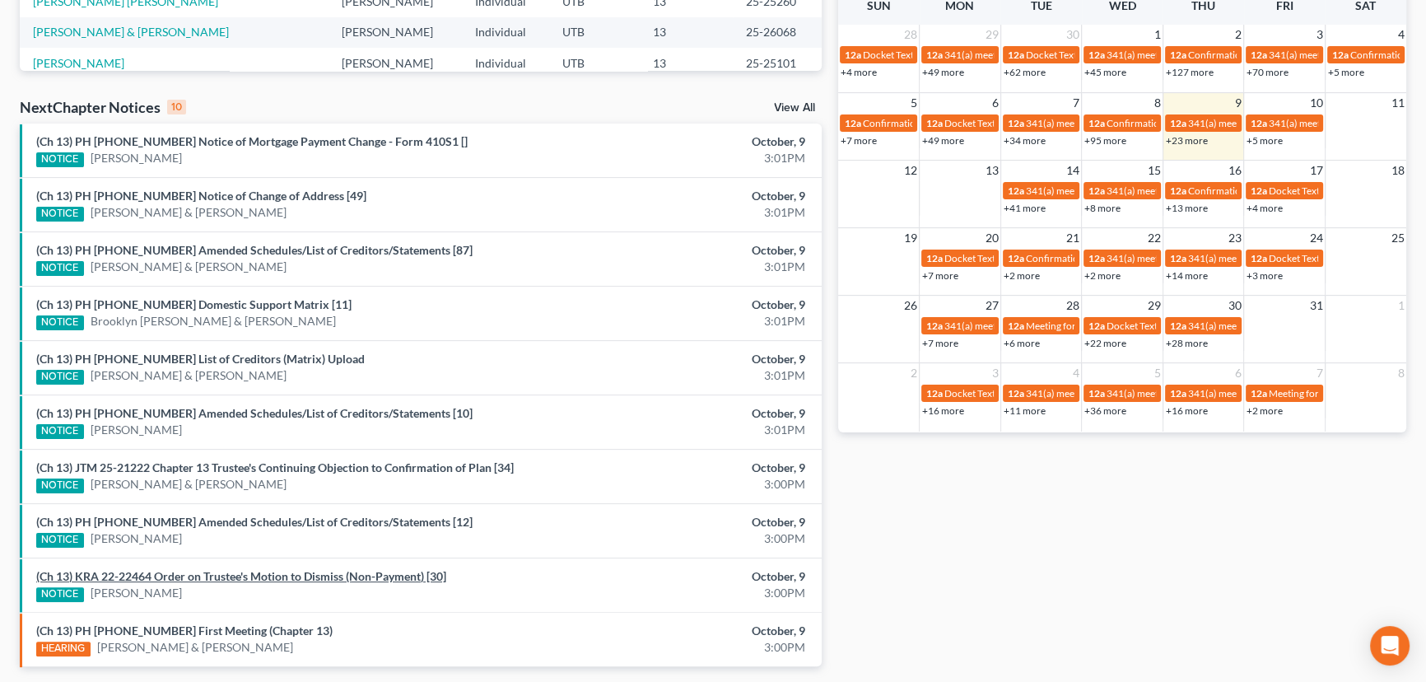
scroll to position [449, 0]
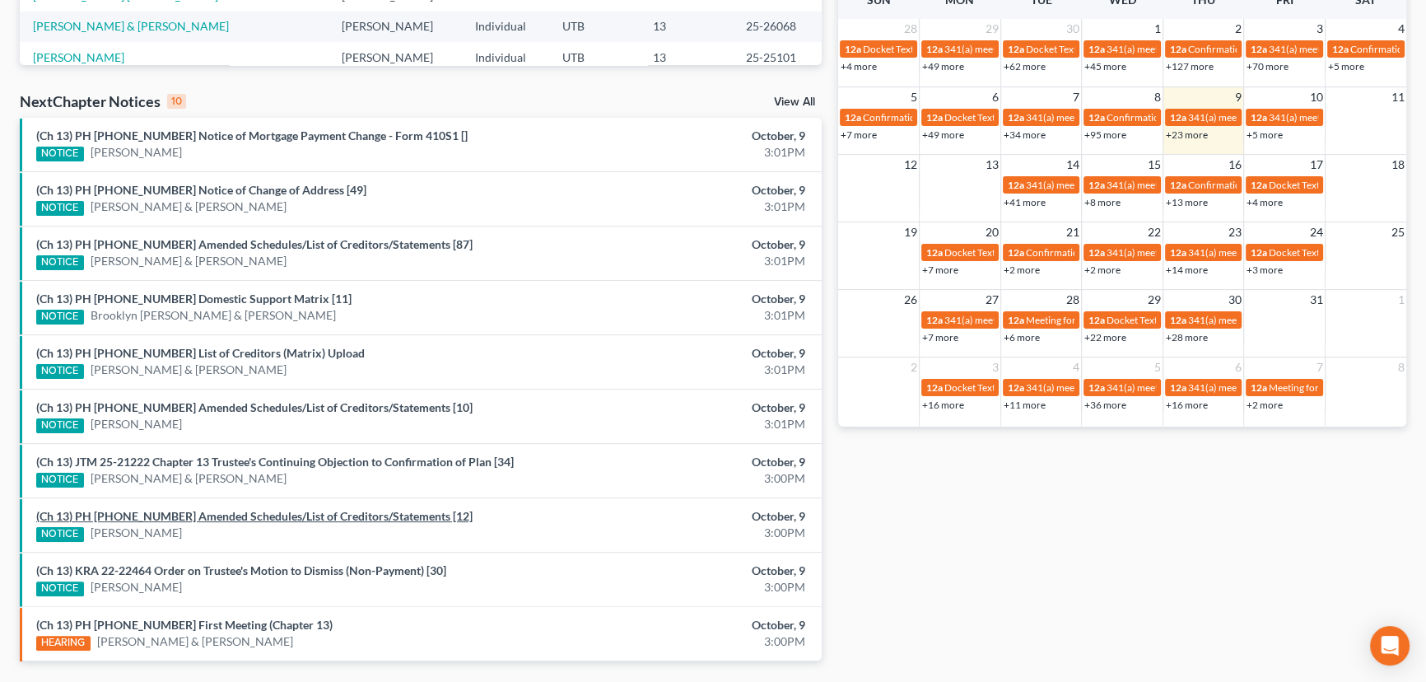
click at [259, 517] on link "(Ch 13) PH 25-25101 Amended Schedules/List of Creditors/Statements [12]" at bounding box center [254, 516] width 436 height 14
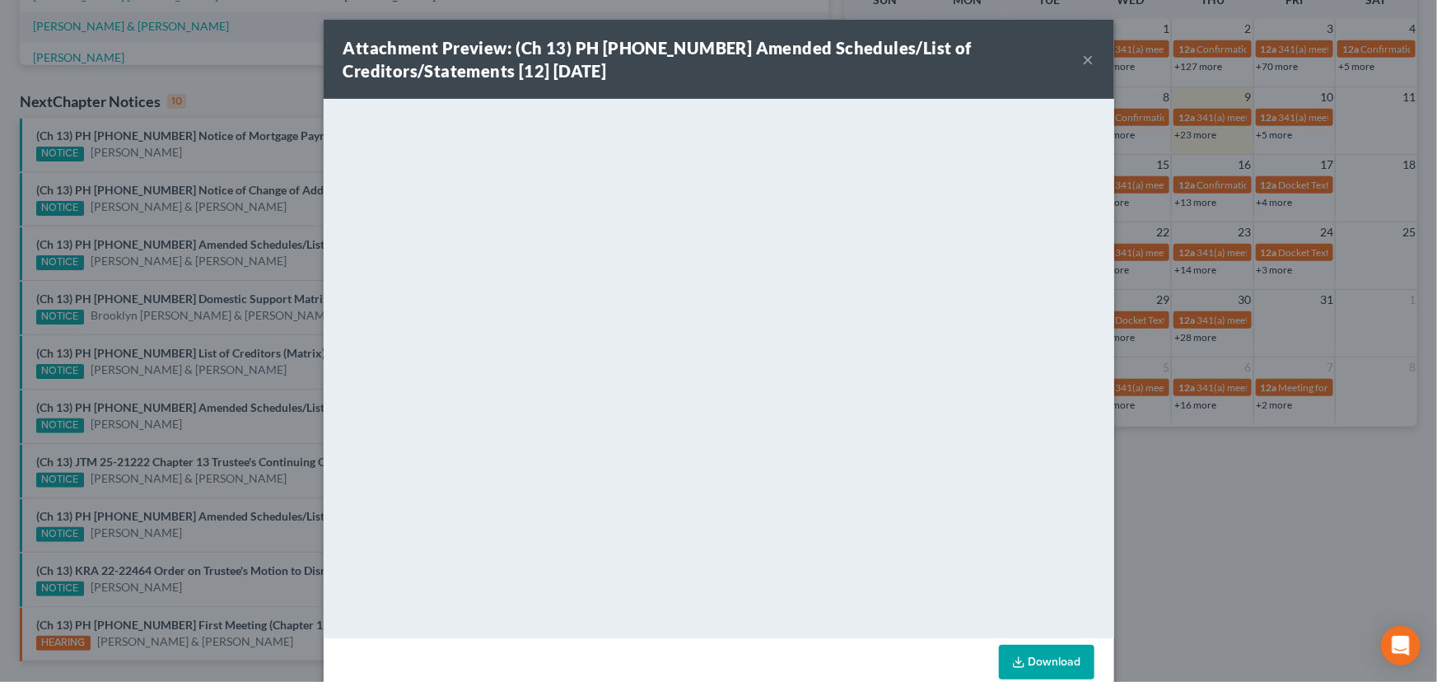
click at [213, 529] on div "Attachment Preview: (Ch 13) PH 25-25101 Amended Schedules/List of Creditors/Sta…" at bounding box center [718, 341] width 1437 height 682
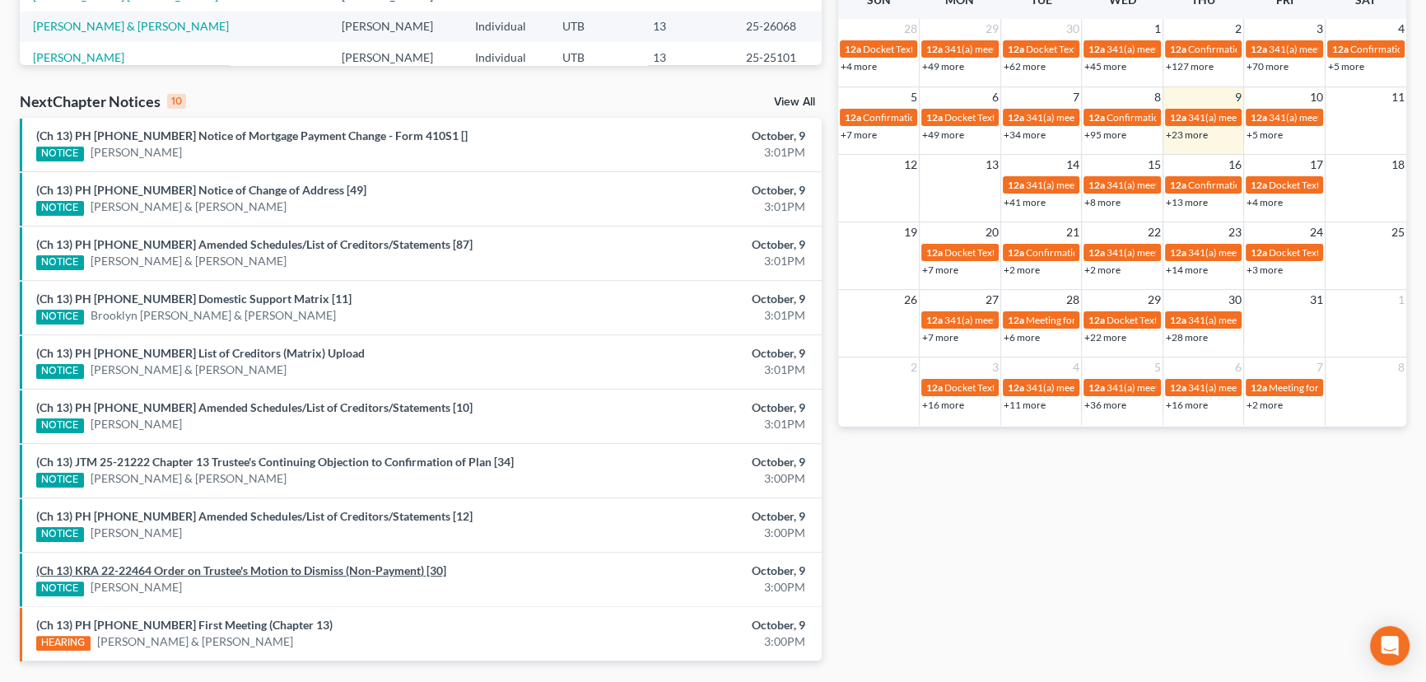
click at [207, 567] on link "(Ch 13) KRA 22-22464 Order on Trustee's Motion to Dismiss (Non-Payment) [30]" at bounding box center [241, 570] width 410 height 14
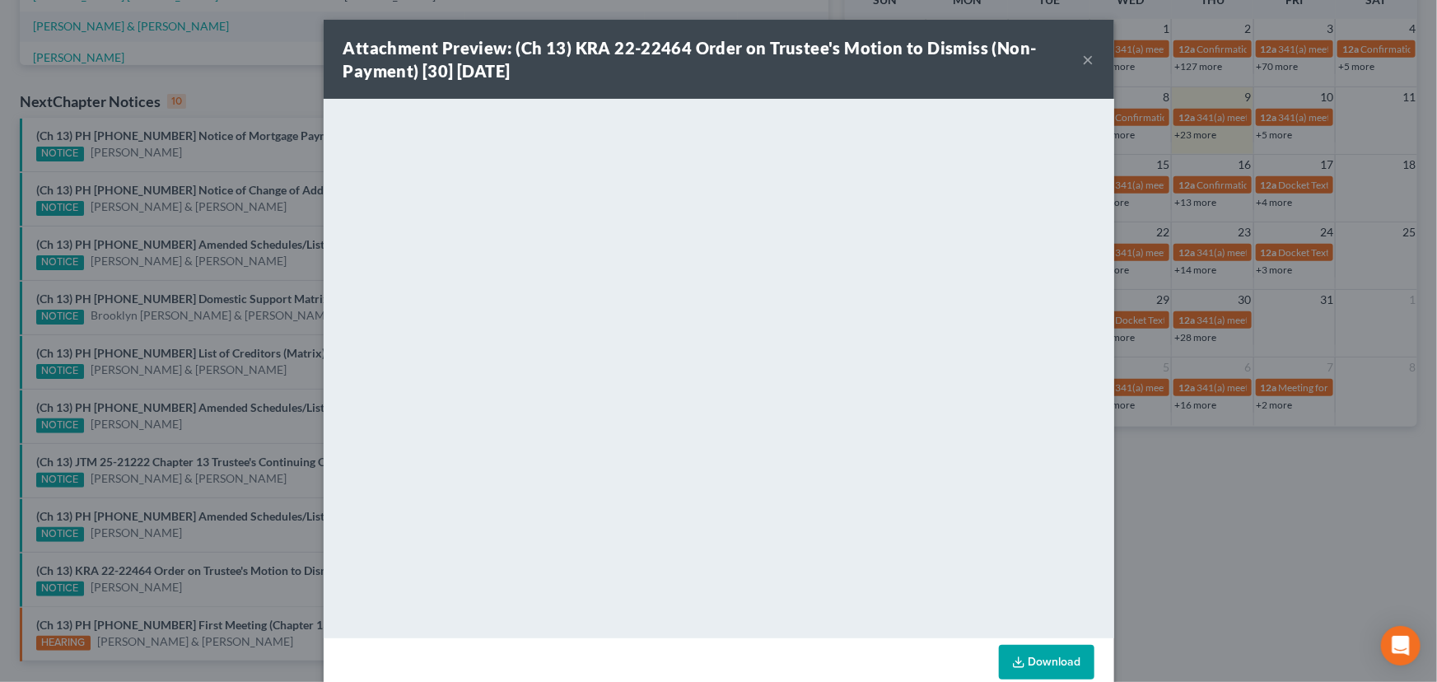
click at [237, 527] on div "Attachment Preview: (Ch 13) KRA 22-22464 Order on Trustee's Motion to Dismiss (…" at bounding box center [718, 341] width 1437 height 682
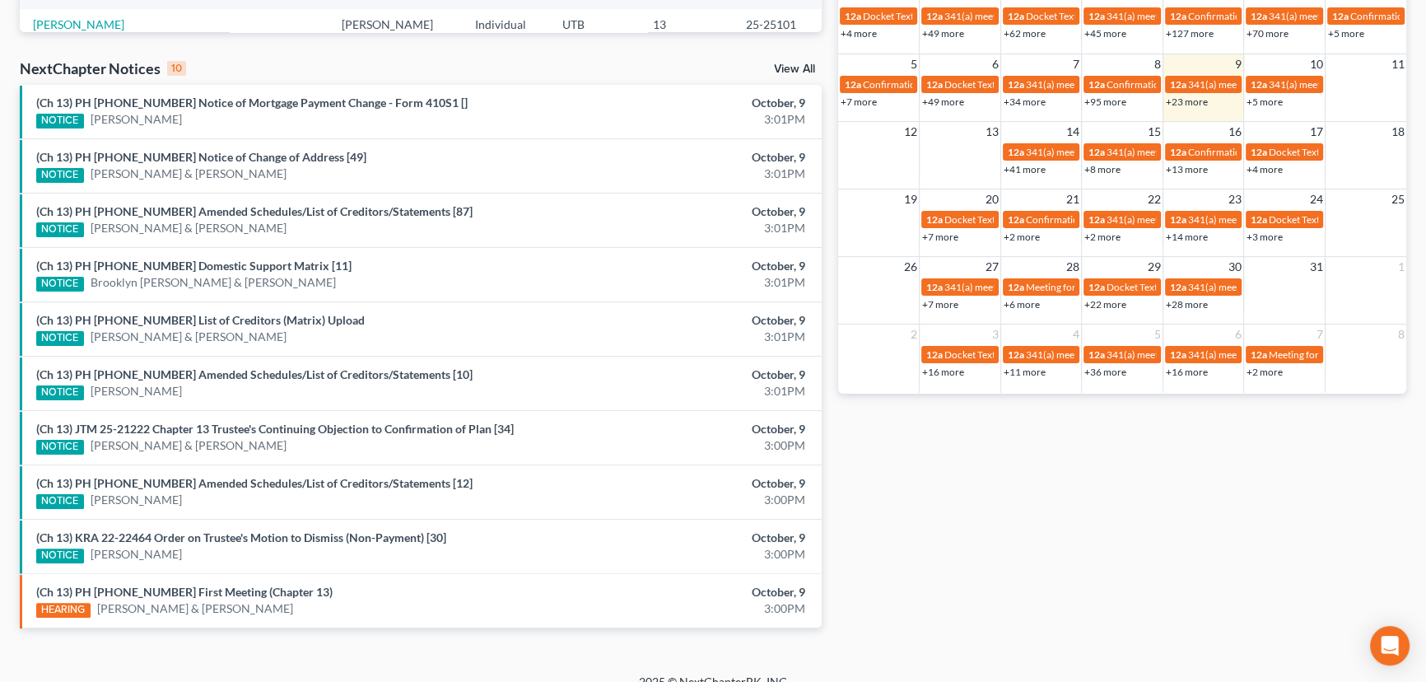
scroll to position [500, 0]
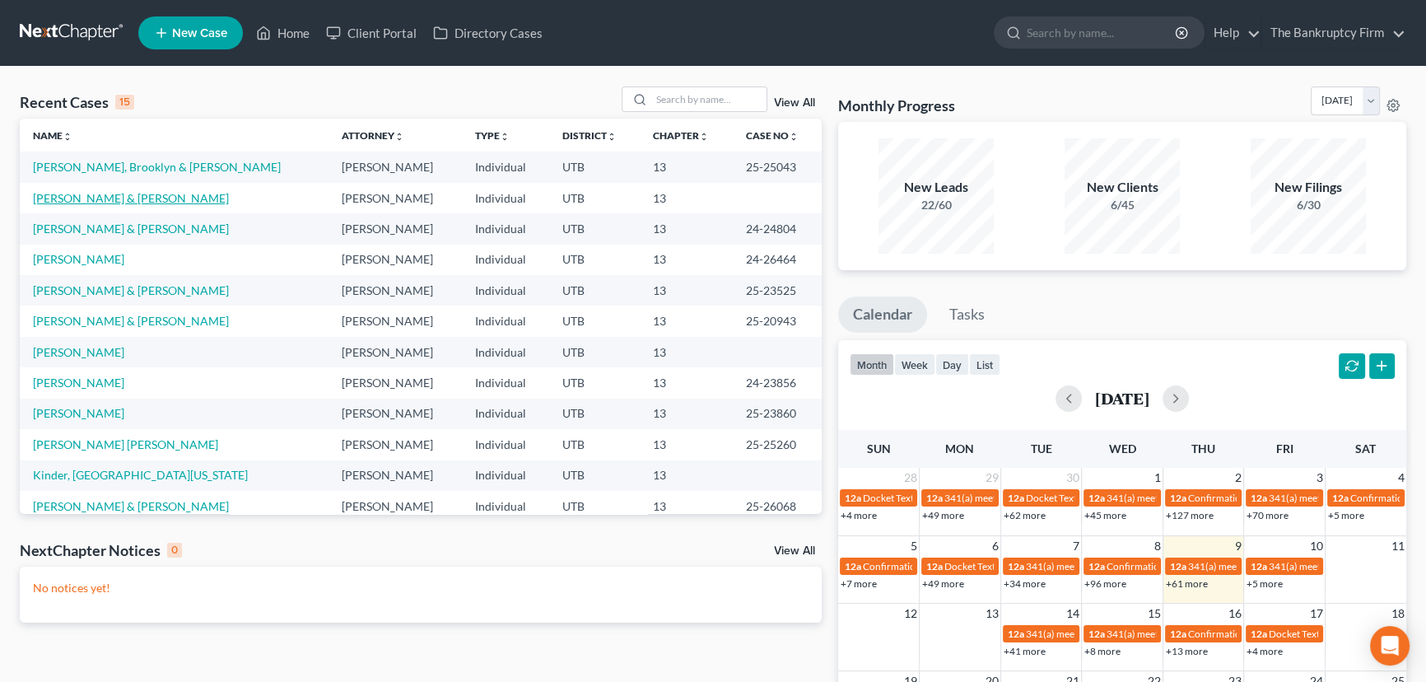
click at [98, 197] on link "[PERSON_NAME] & [PERSON_NAME]" at bounding box center [131, 198] width 196 height 14
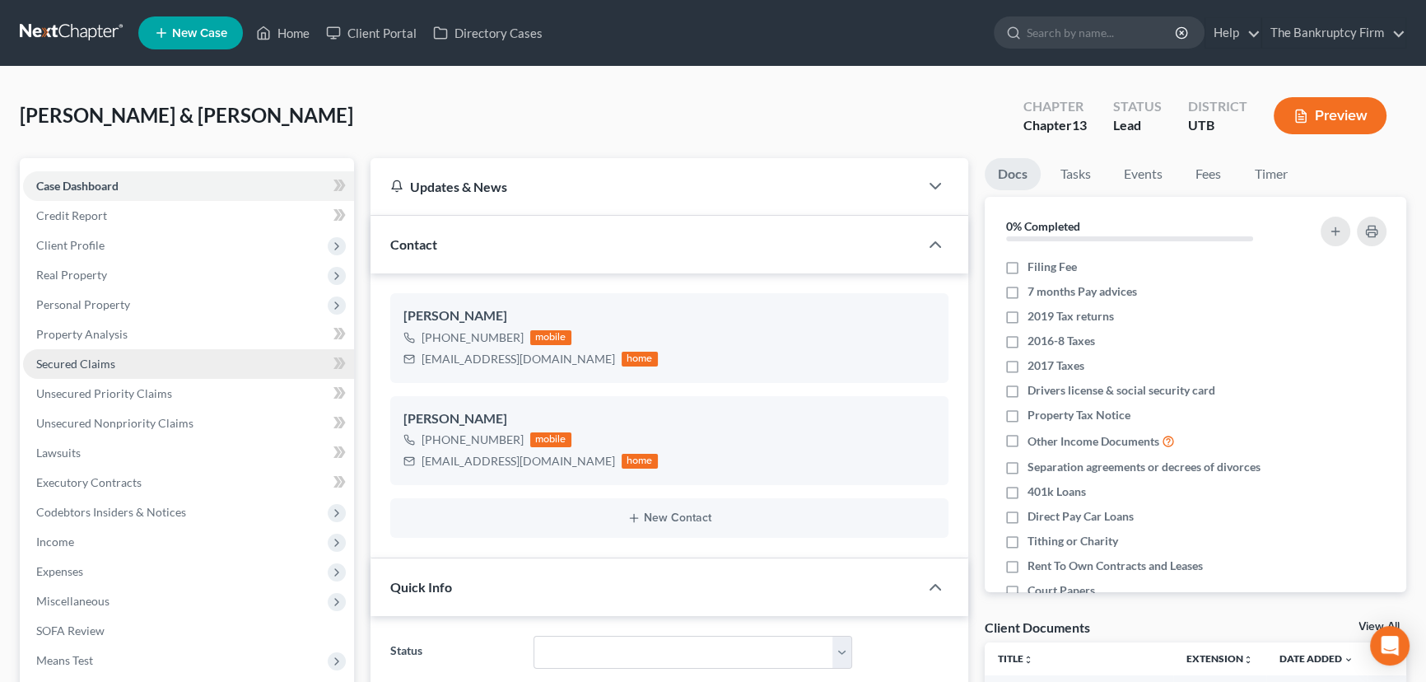
scroll to position [189, 0]
click at [66, 362] on span "Secured Claims" at bounding box center [75, 364] width 79 height 14
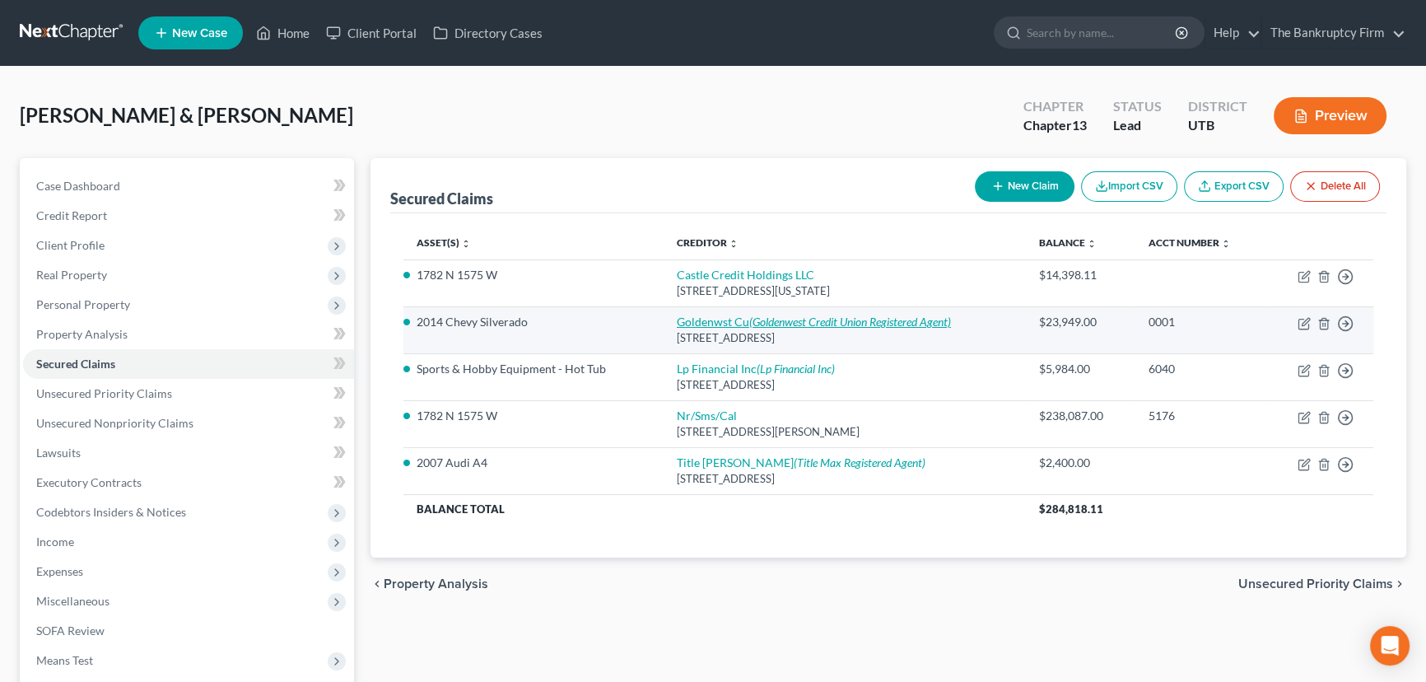
click at [750, 318] on icon "(Goldenwest Credit Union Registered Agent)" at bounding box center [850, 322] width 202 height 14
select select "46"
select select "2"
select select "0"
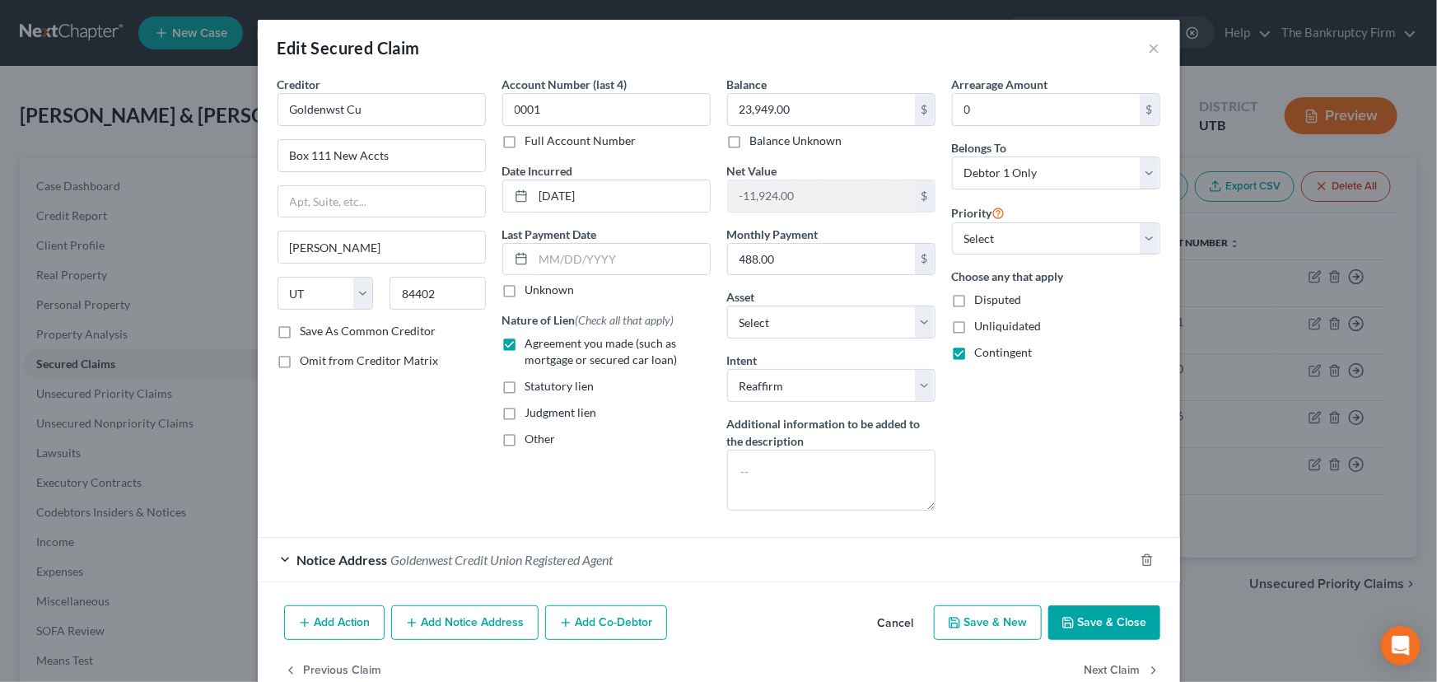
click at [1102, 617] on button "Save & Close" at bounding box center [1104, 622] width 112 height 35
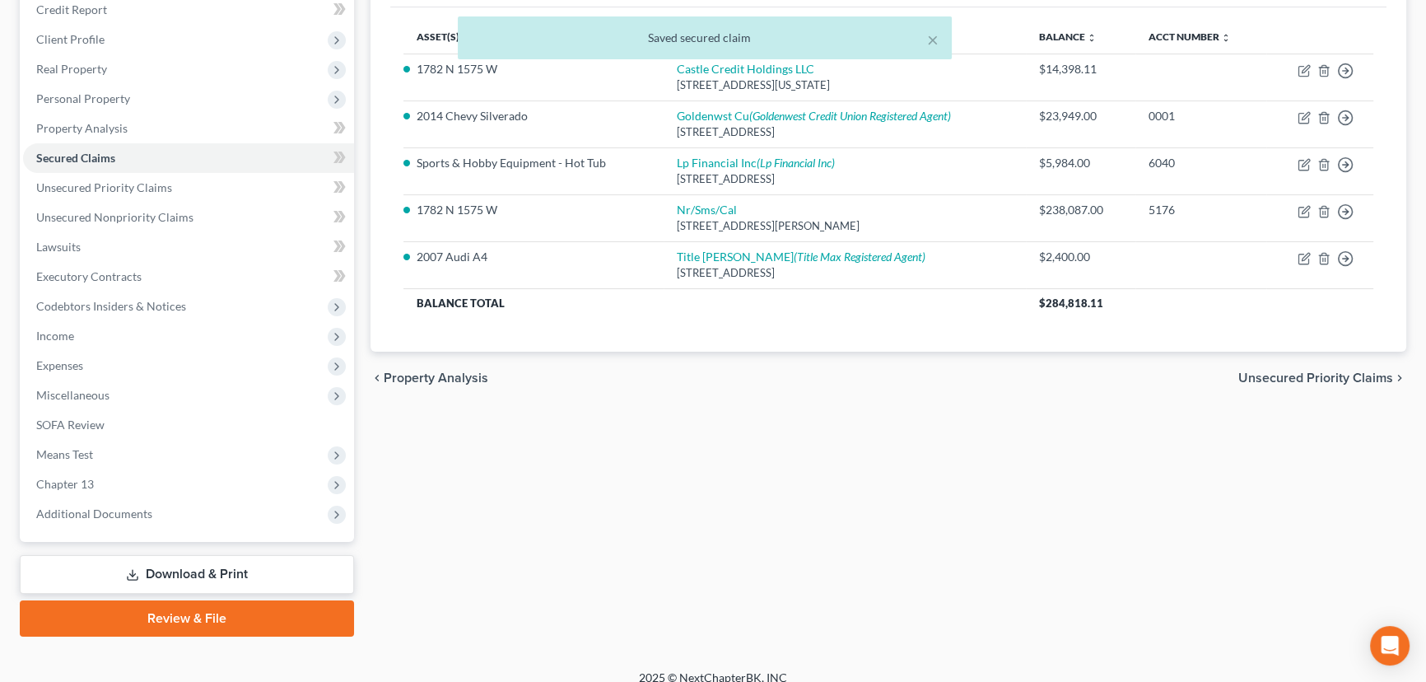
scroll to position [221, 0]
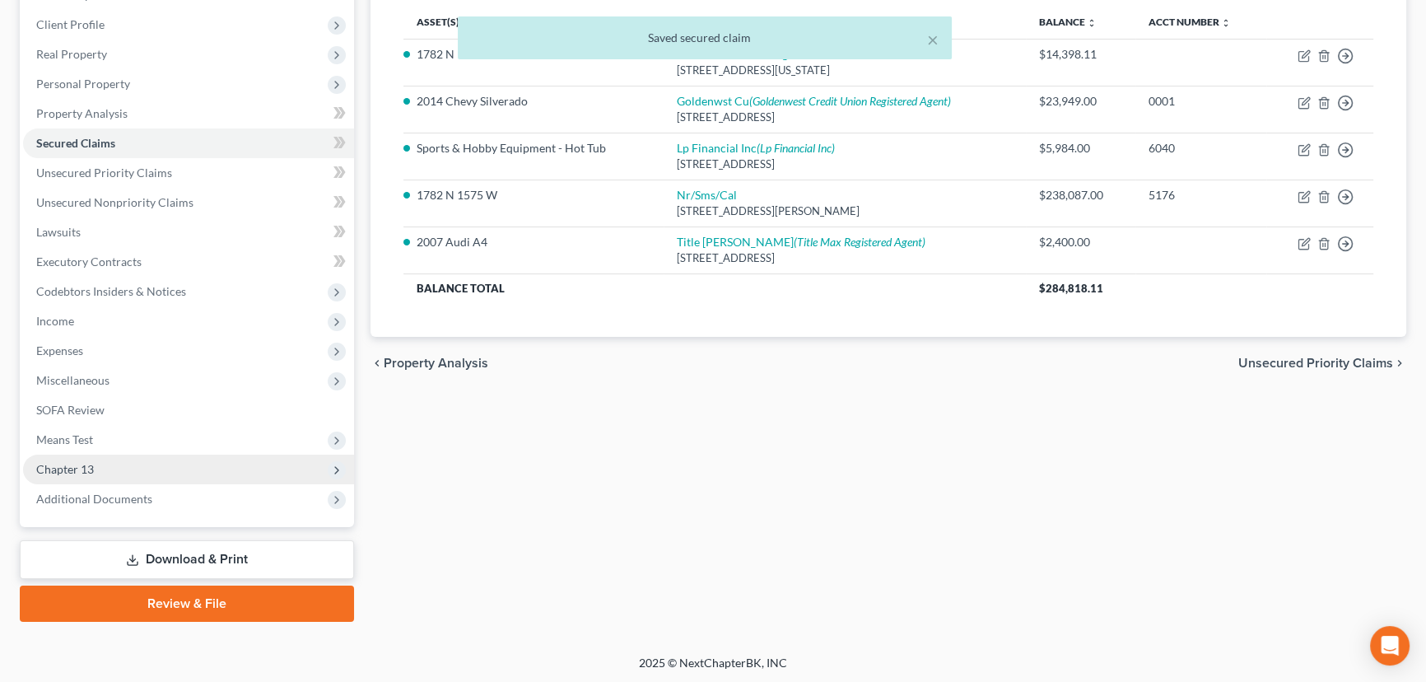
click at [66, 469] on span "Chapter 13" at bounding box center [65, 469] width 58 height 14
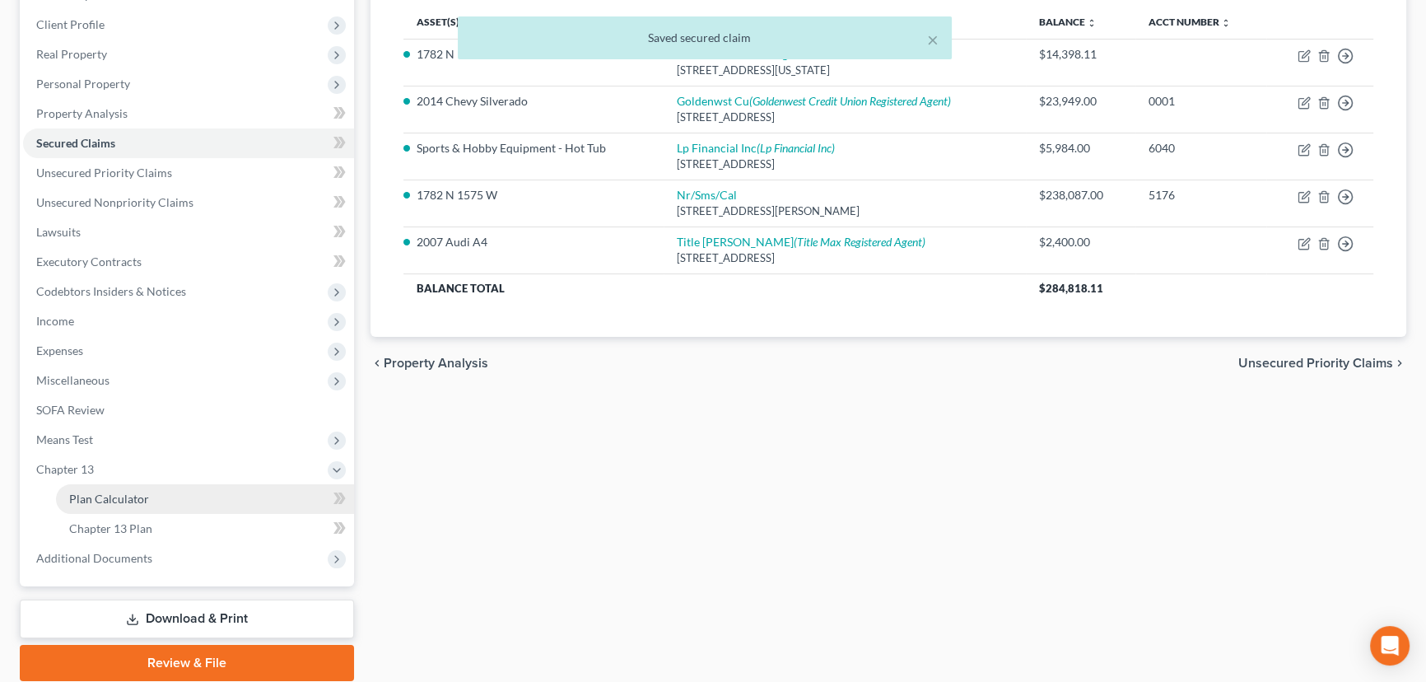
click at [156, 498] on link "Plan Calculator" at bounding box center [205, 499] width 298 height 30
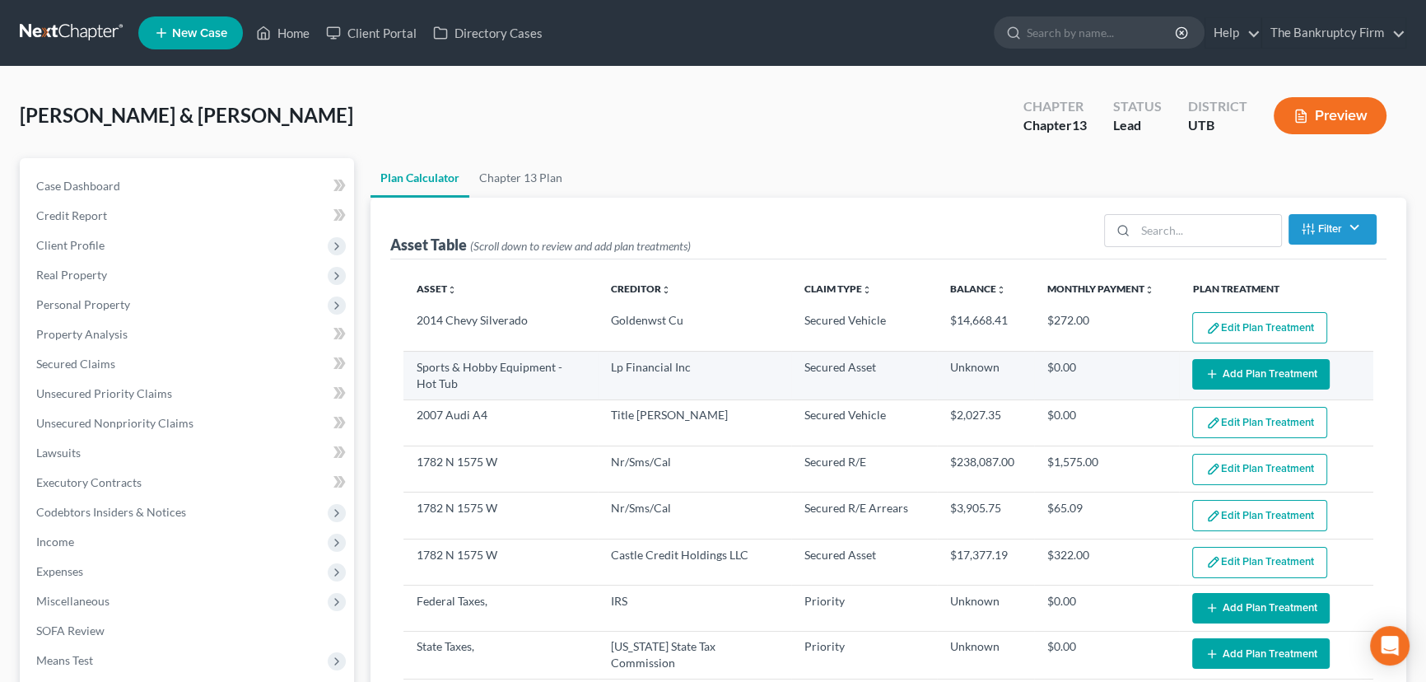
select select "59"
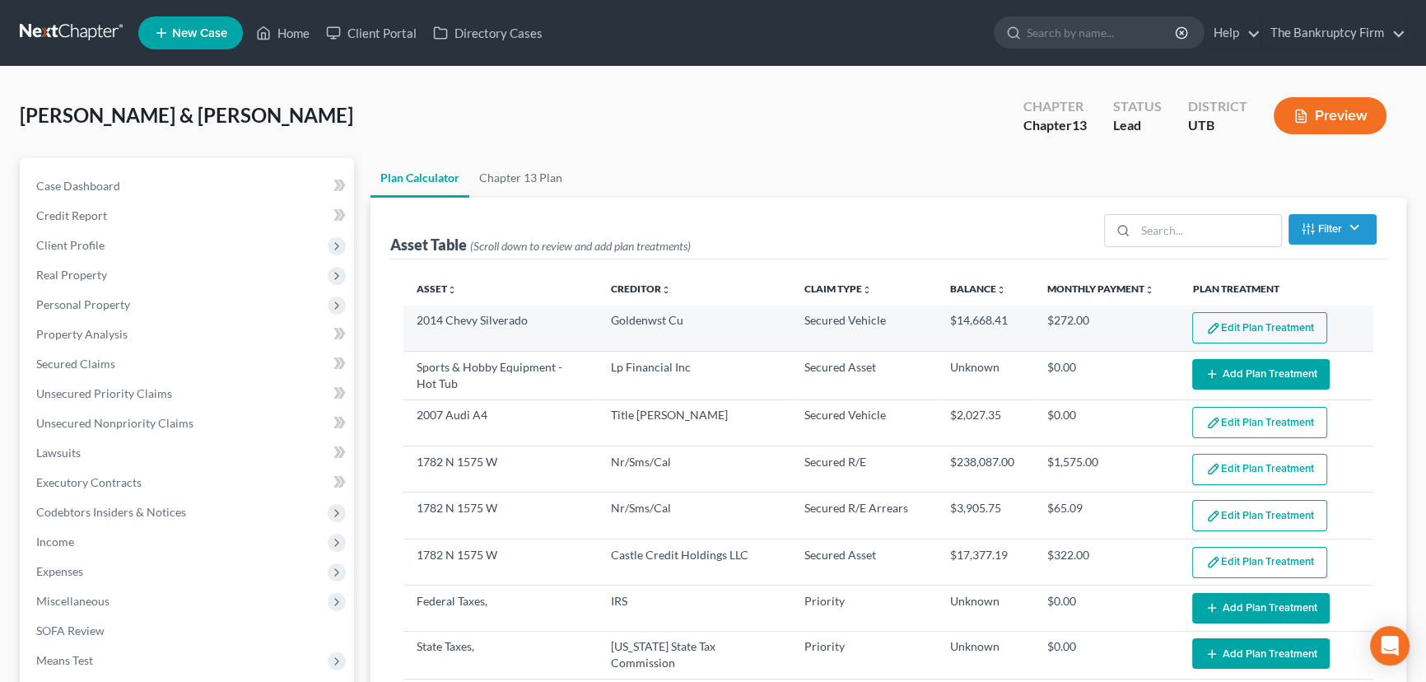
click at [1248, 329] on button "Edit Plan Treatment" at bounding box center [1259, 327] width 135 height 31
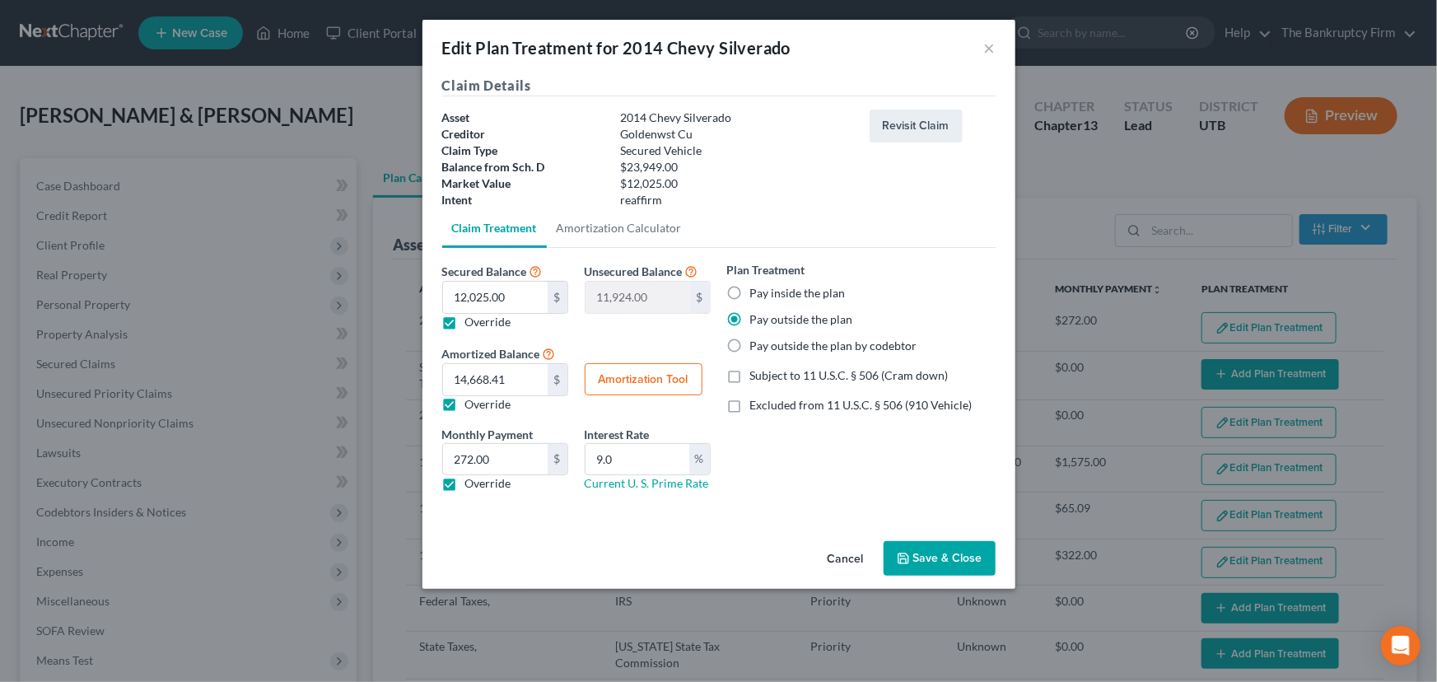
click at [750, 375] on label "Subject to 11 U.S.C. § 506 (Cram down)" at bounding box center [849, 375] width 198 height 16
click at [757, 375] on input "Subject to 11 U.S.C. § 506 (Cram down)" at bounding box center [762, 372] width 11 height 11
checkbox input "true"
click at [750, 288] on label "Pay inside the plan" at bounding box center [798, 293] width 96 height 16
click at [757, 288] on input "Pay inside the plan" at bounding box center [762, 290] width 11 height 11
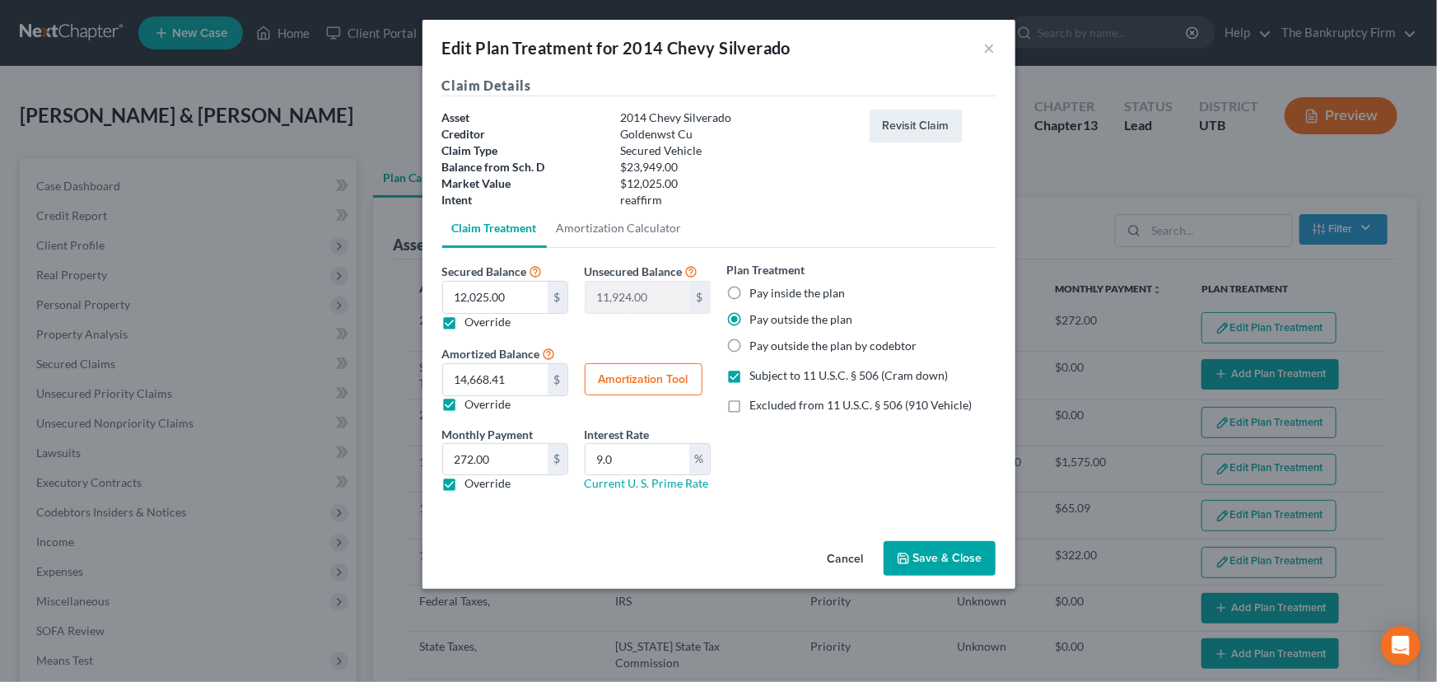
radio input "true"
drag, startPoint x: 651, startPoint y: 466, endPoint x: 595, endPoint y: 466, distance: 55.2
click at [595, 466] on input "9.0" at bounding box center [637, 459] width 104 height 31
type input "8.5"
click at [618, 379] on button "Amortization Tool" at bounding box center [644, 379] width 118 height 33
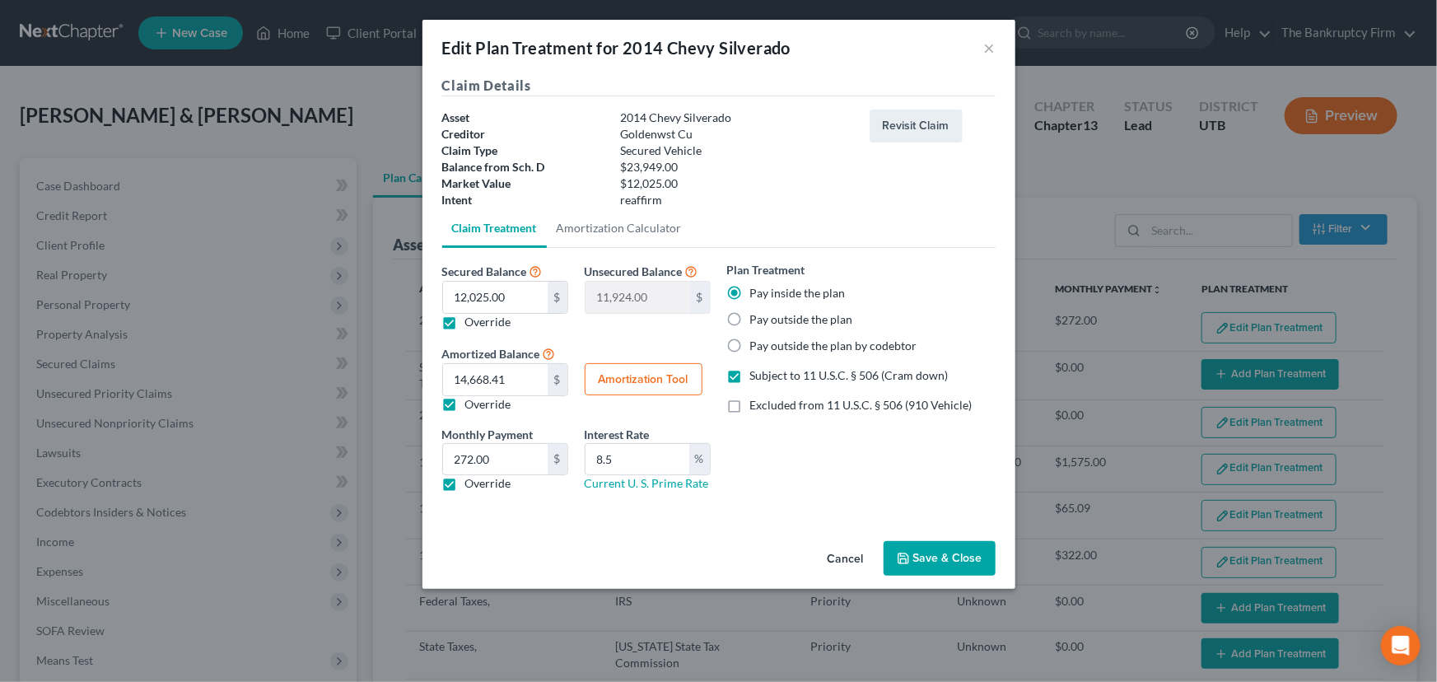
type input "12,025.00"
type input "8.5"
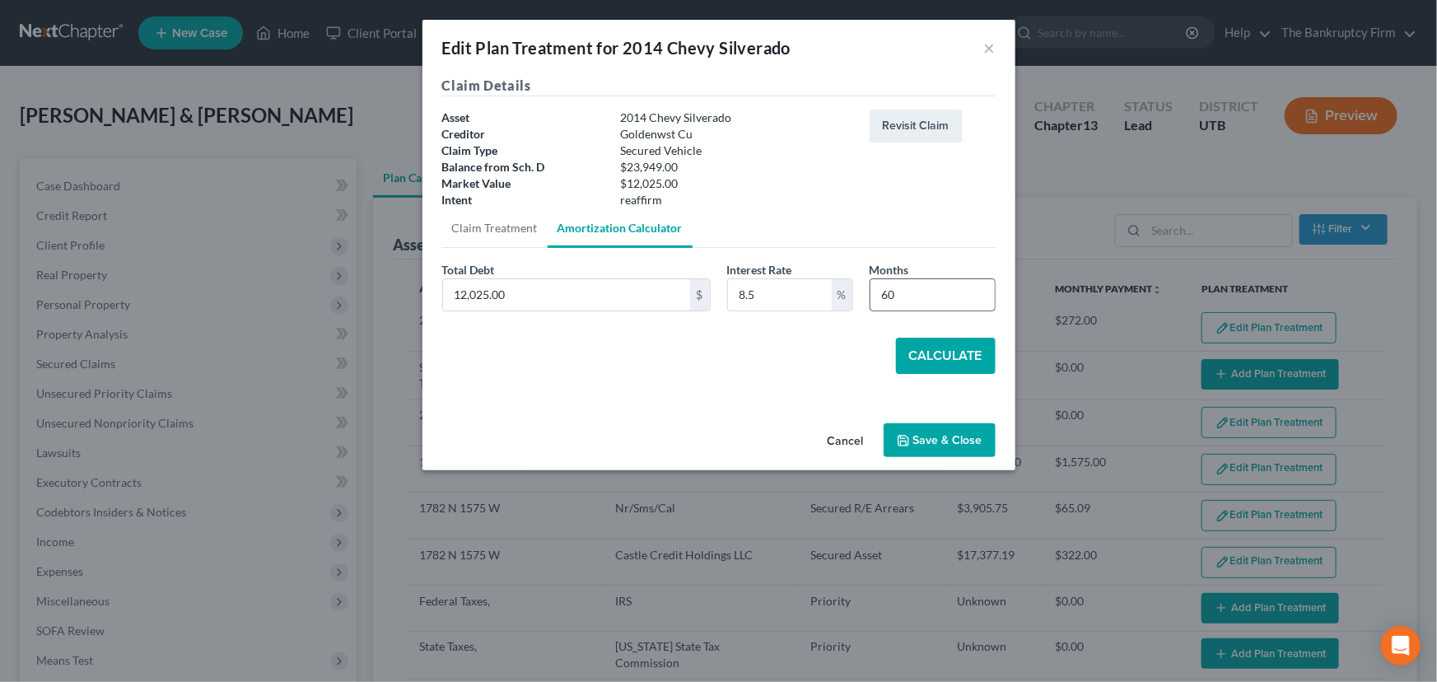
drag, startPoint x: 918, startPoint y: 296, endPoint x: 880, endPoint y: 296, distance: 37.9
click at [880, 296] on input "60" at bounding box center [932, 294] width 124 height 31
type input "54"
click at [941, 358] on button "Calculate" at bounding box center [946, 356] width 100 height 36
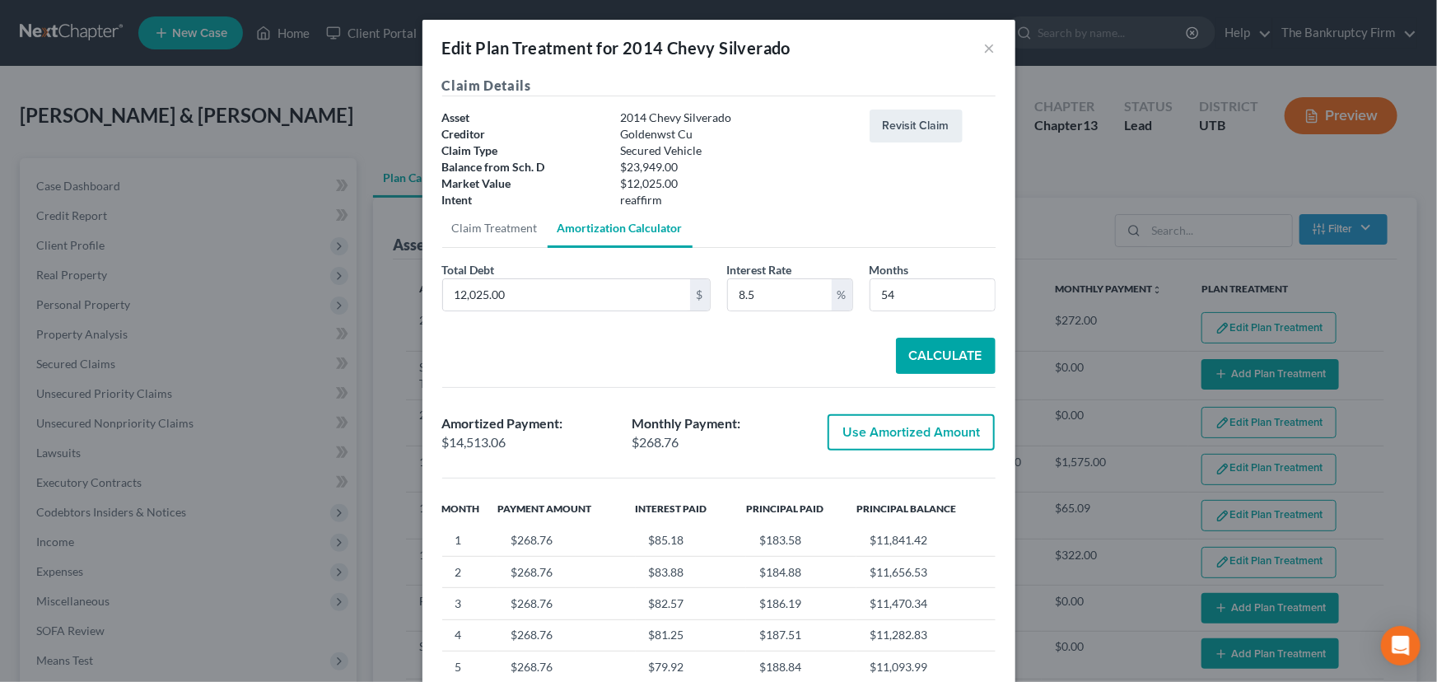
click at [912, 428] on button "Use Amortized Amount" at bounding box center [911, 432] width 167 height 36
type input "14,513.06"
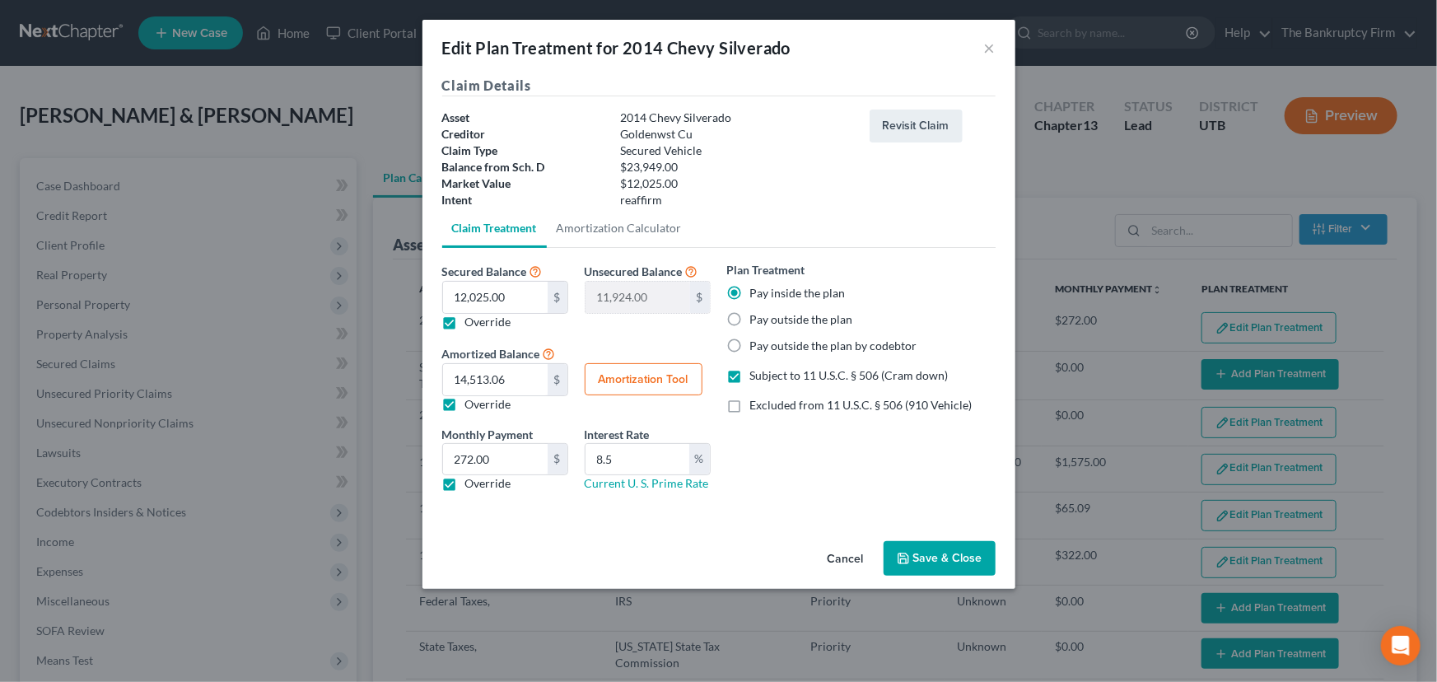
click at [945, 558] on button "Save & Close" at bounding box center [940, 558] width 112 height 35
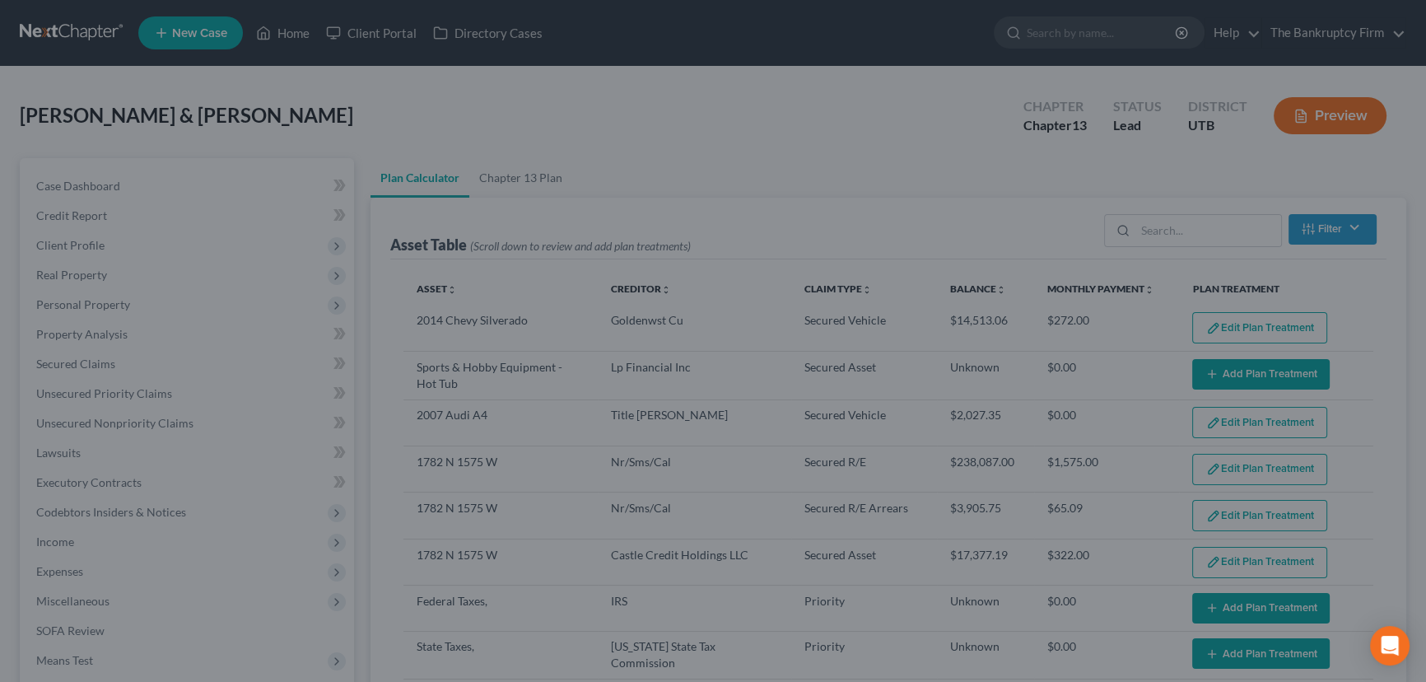
select select "59"
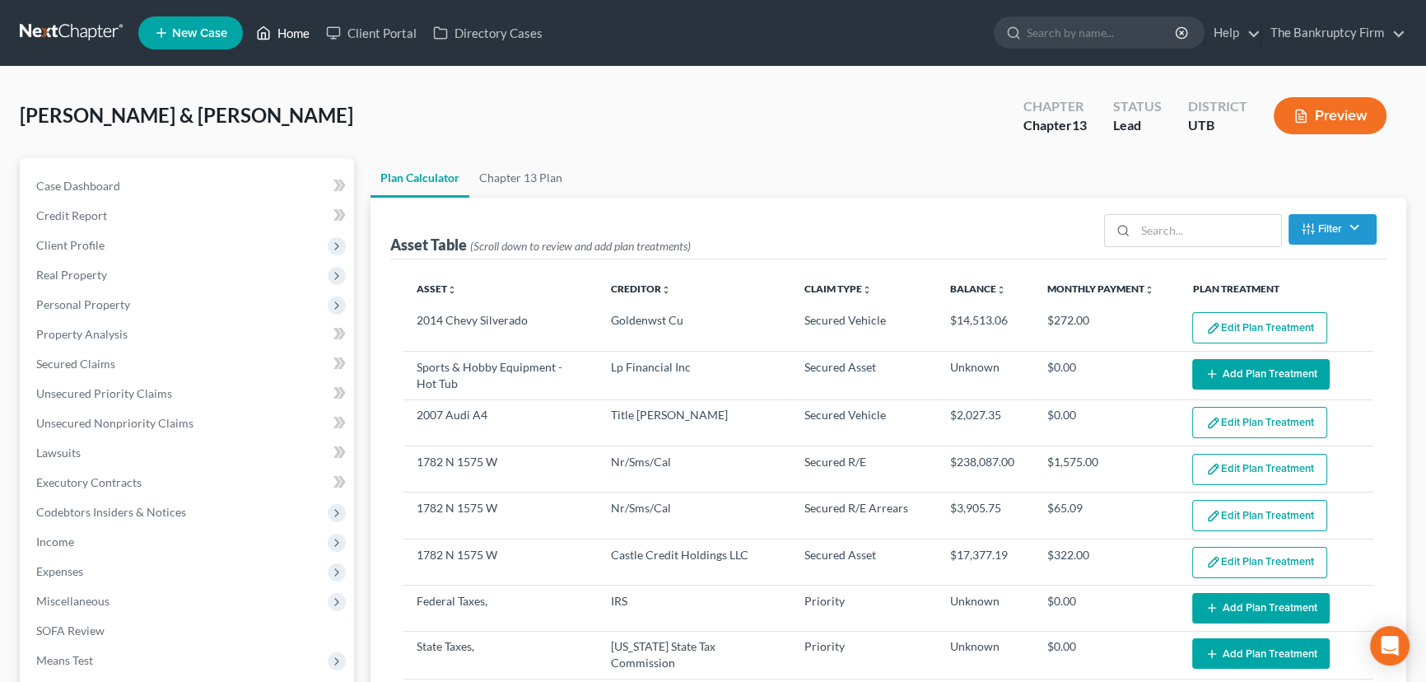
click at [291, 31] on link "Home" at bounding box center [283, 33] width 70 height 30
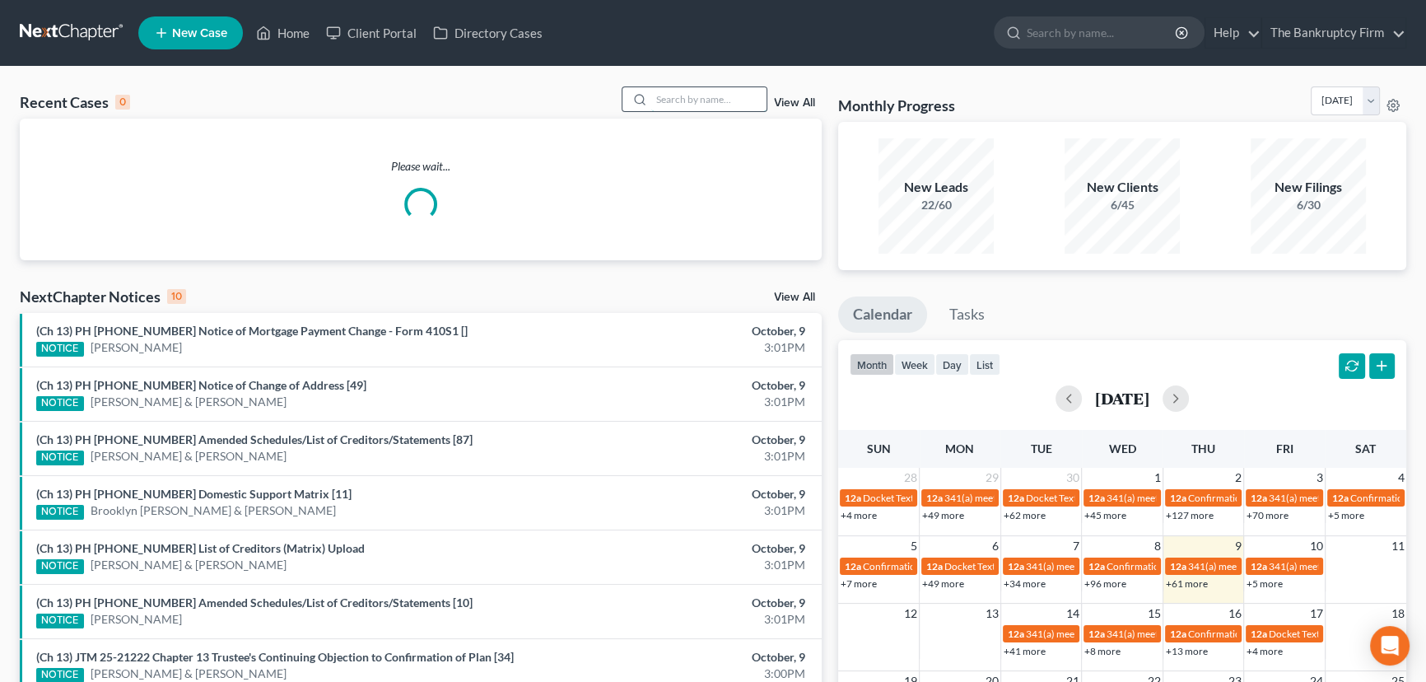
click at [660, 98] on input "search" at bounding box center [708, 99] width 115 height 24
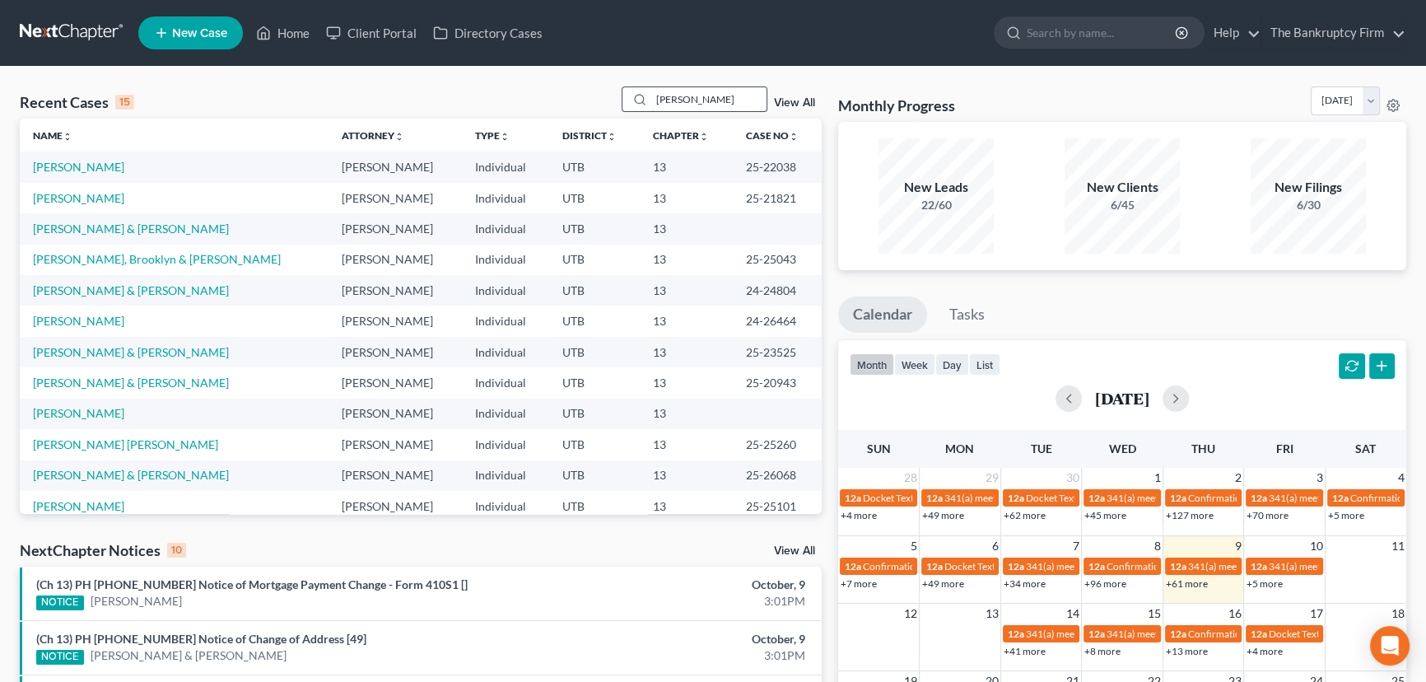
type input "Hardy"
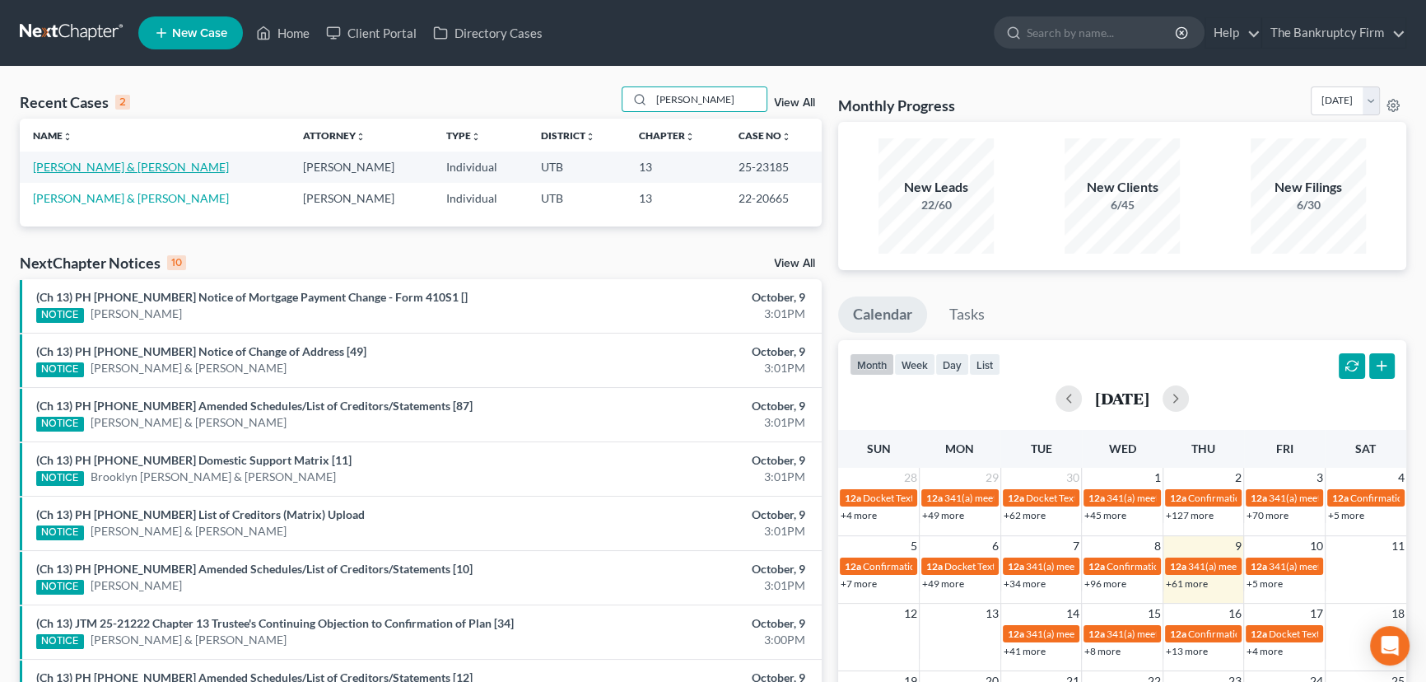
click at [83, 168] on link "[PERSON_NAME] & [PERSON_NAME]" at bounding box center [131, 167] width 196 height 14
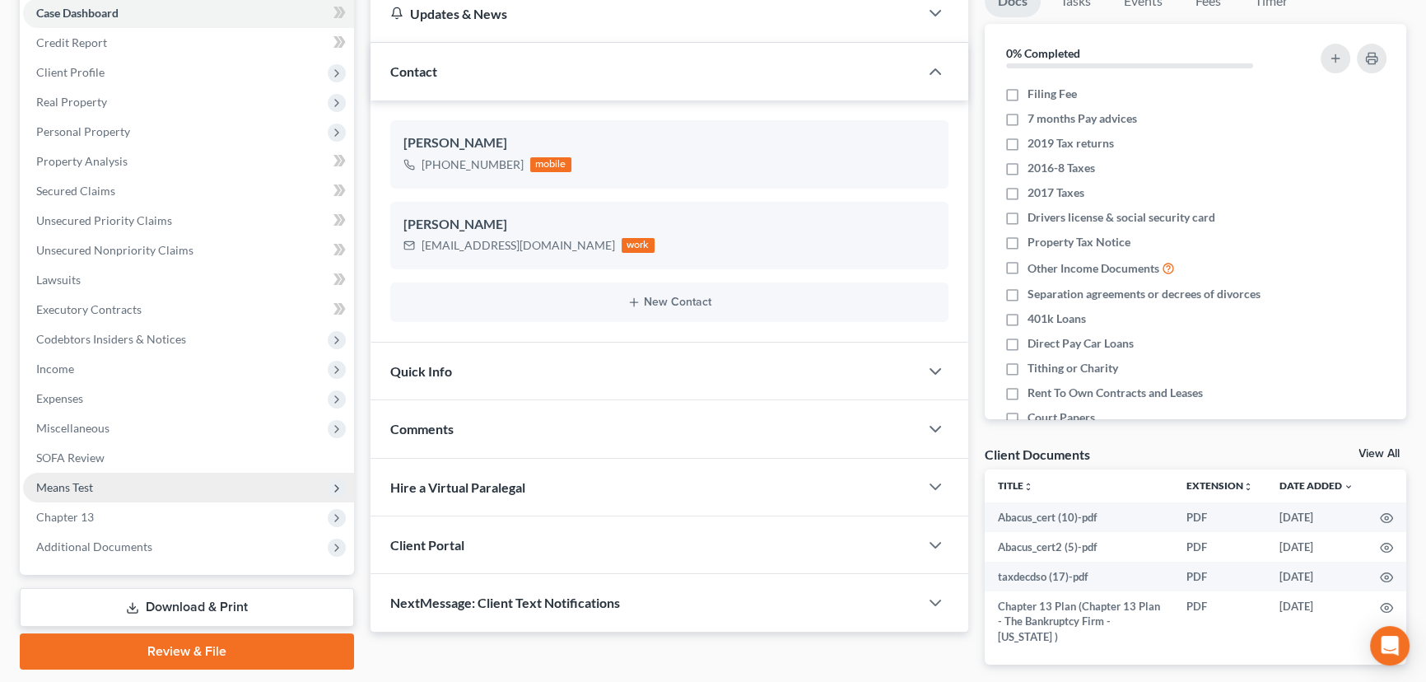
scroll to position [227, 0]
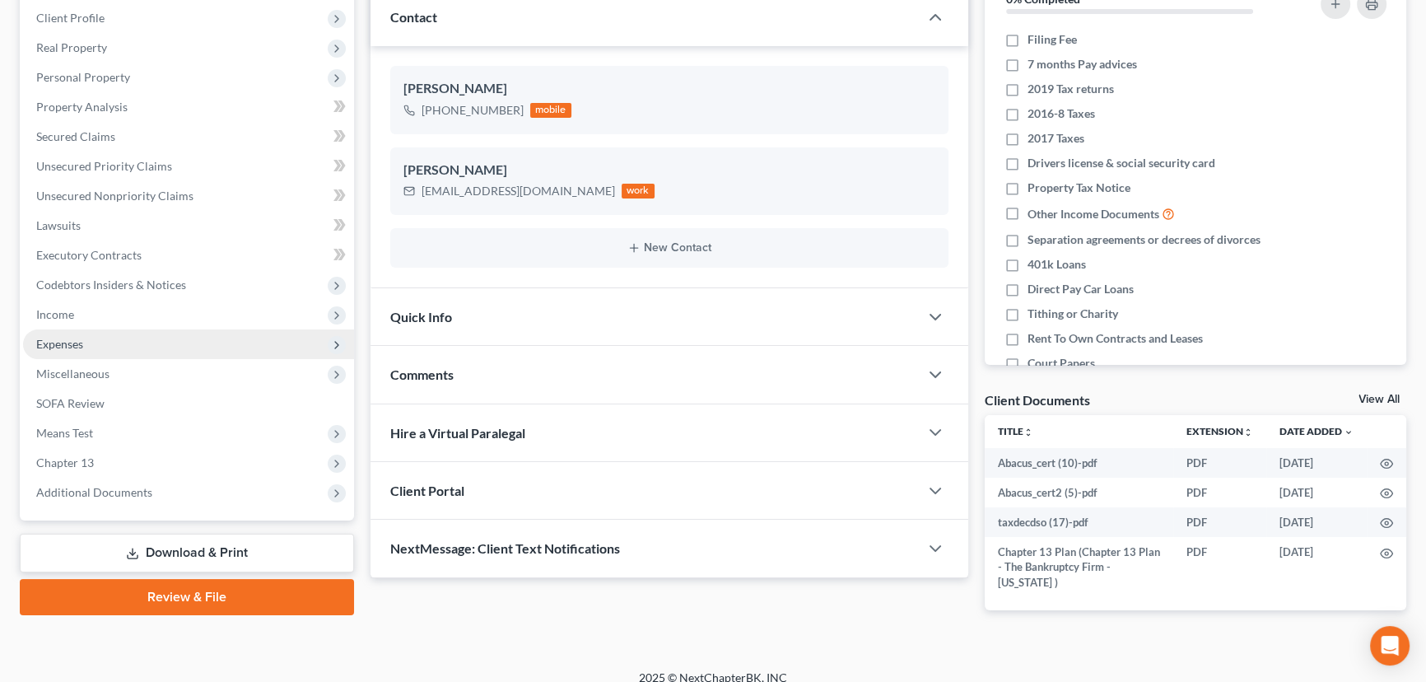
click at [43, 345] on span "Expenses" at bounding box center [59, 344] width 47 height 14
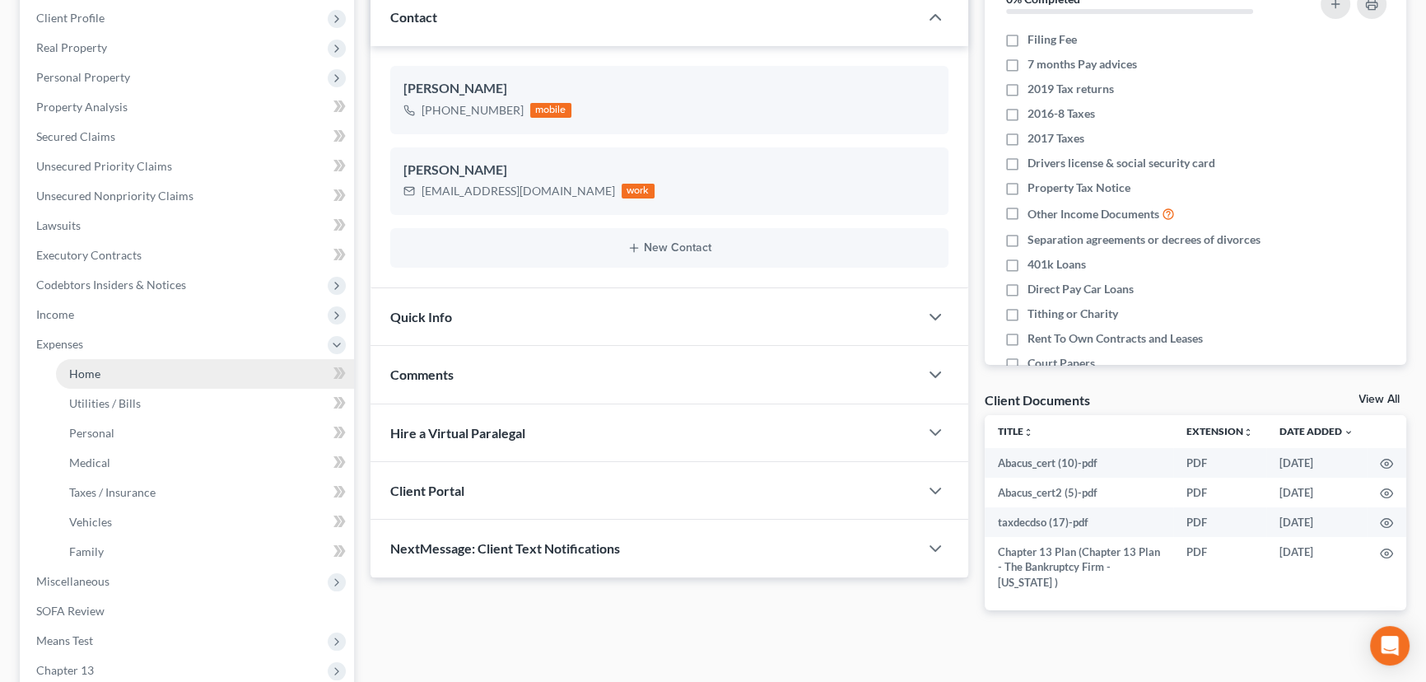
click at [89, 371] on span "Home" at bounding box center [84, 373] width 31 height 14
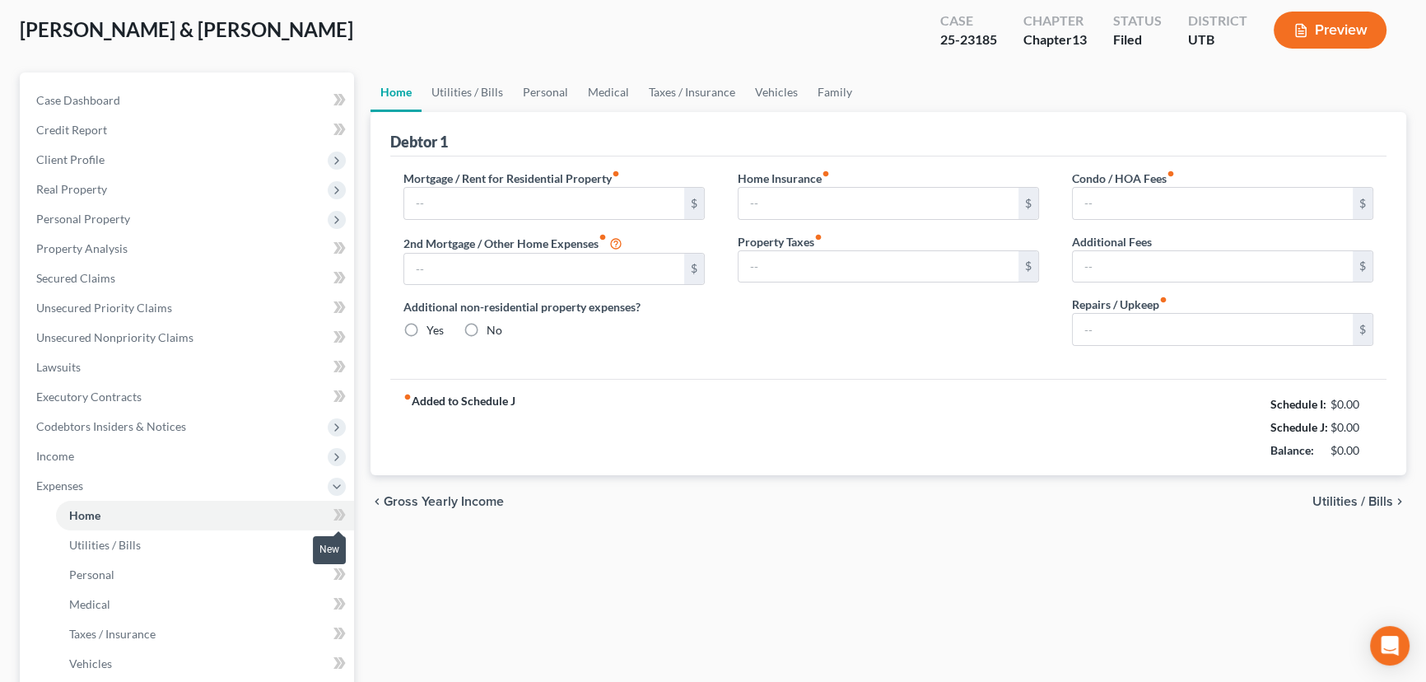
type input "750.00"
type input "0.00"
radio input "true"
type input "23.00"
type input "0.00"
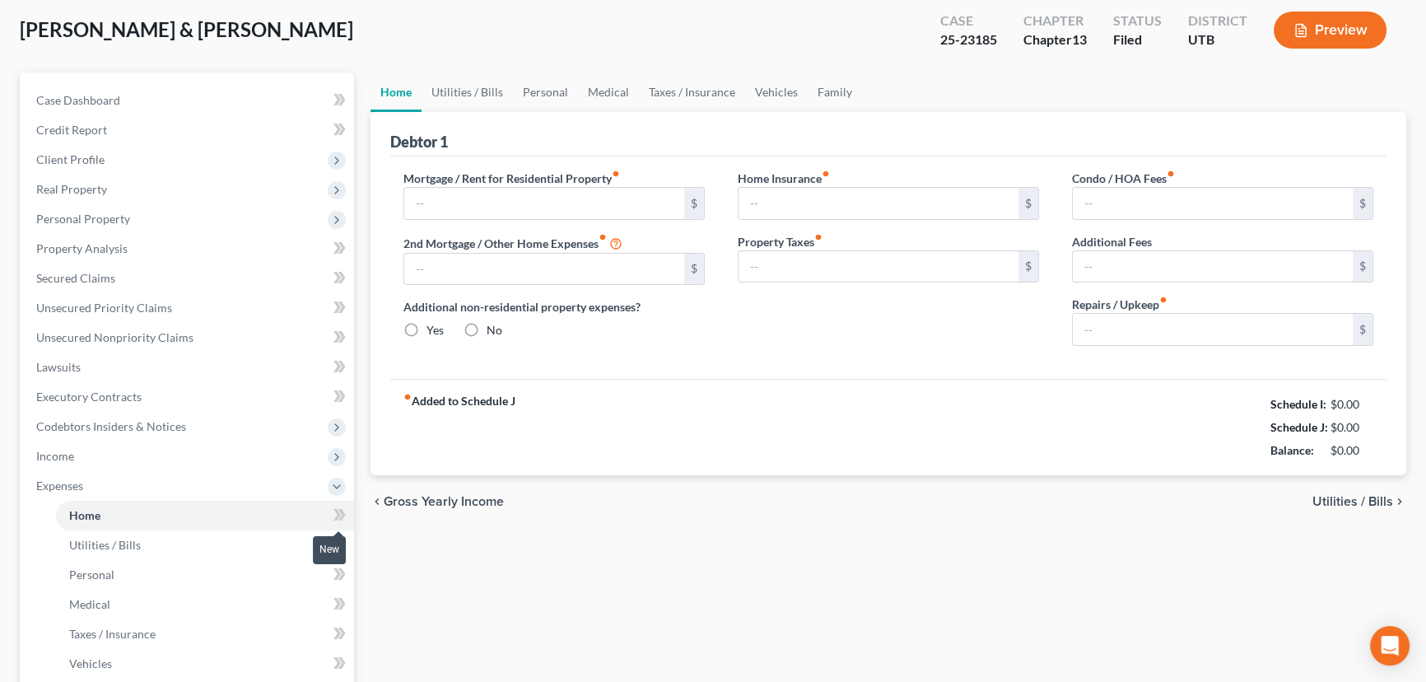
type input "0.00"
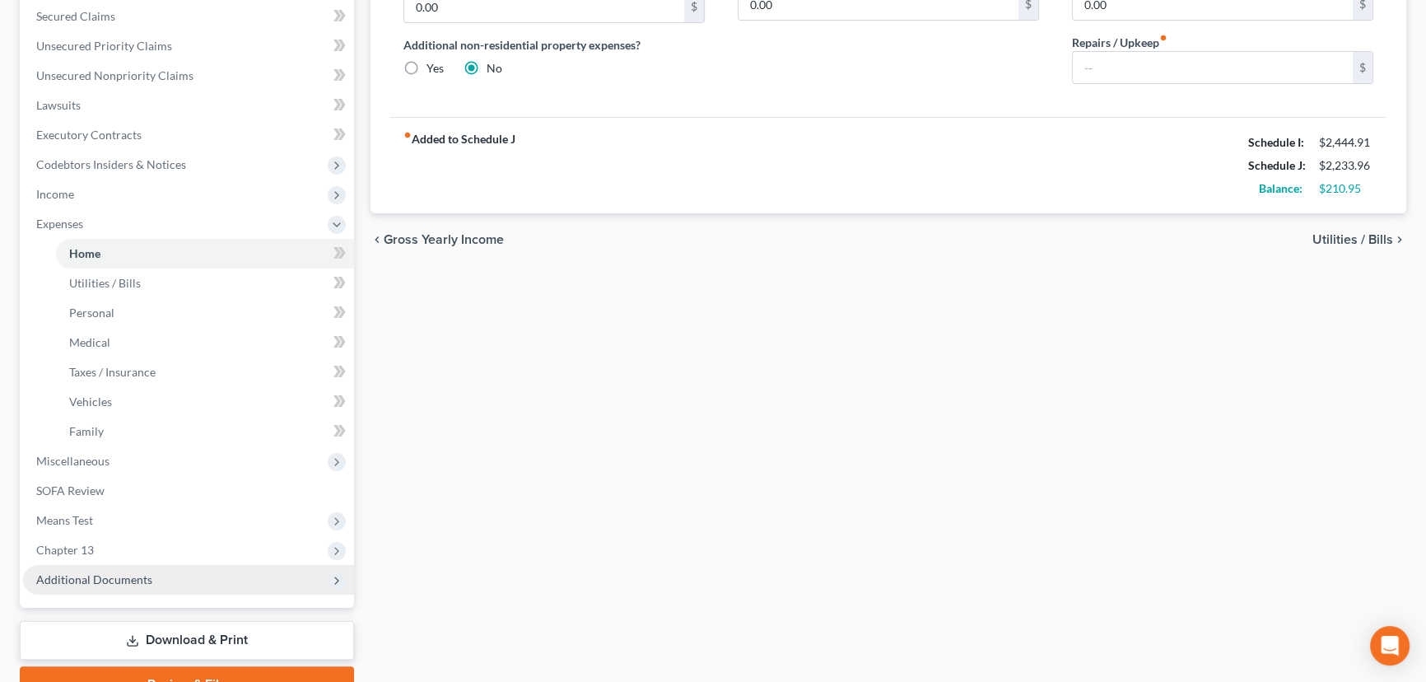
scroll to position [374, 0]
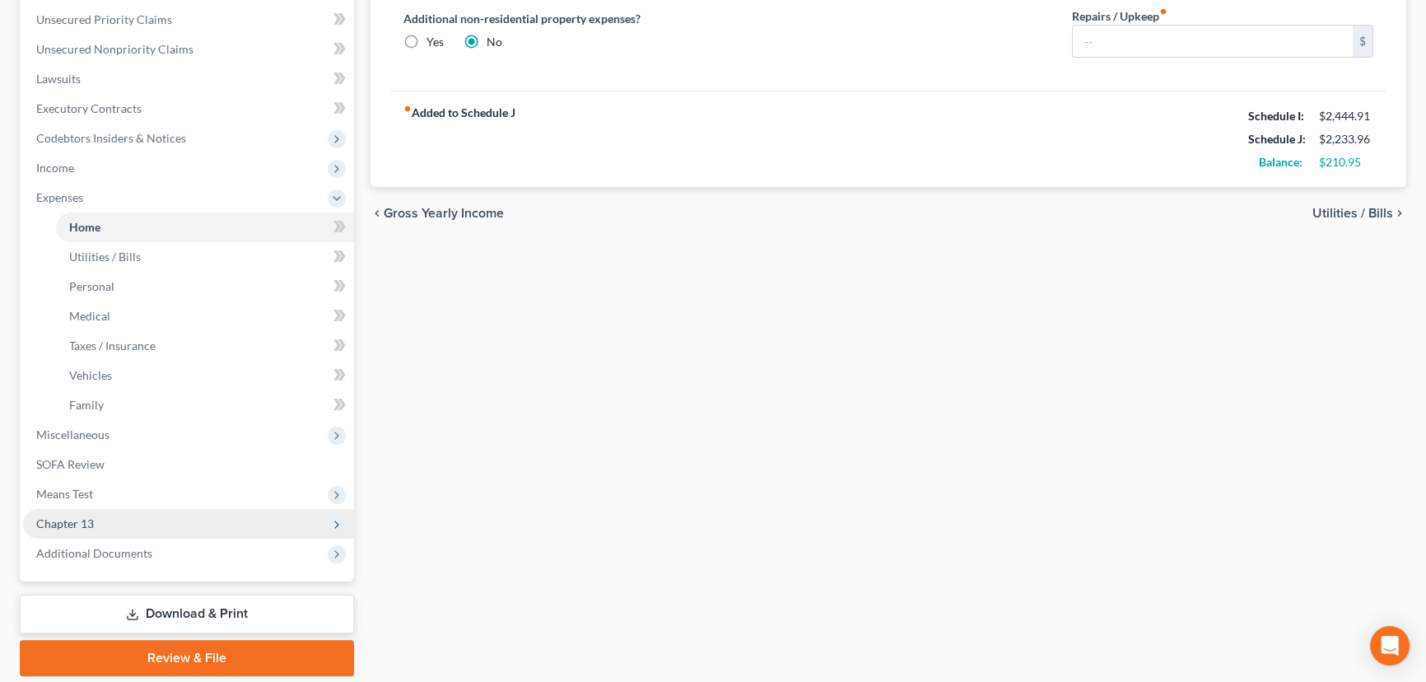
click at [77, 525] on span "Chapter 13" at bounding box center [65, 523] width 58 height 14
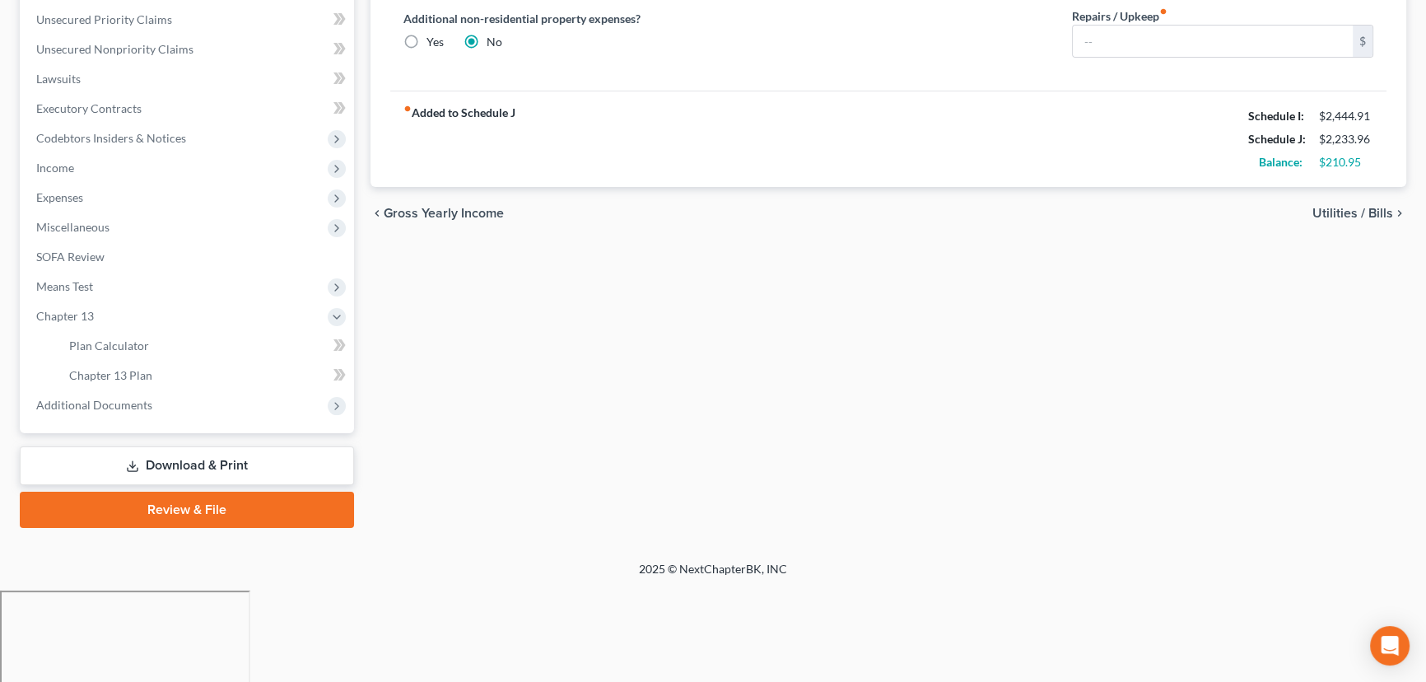
scroll to position [280, 0]
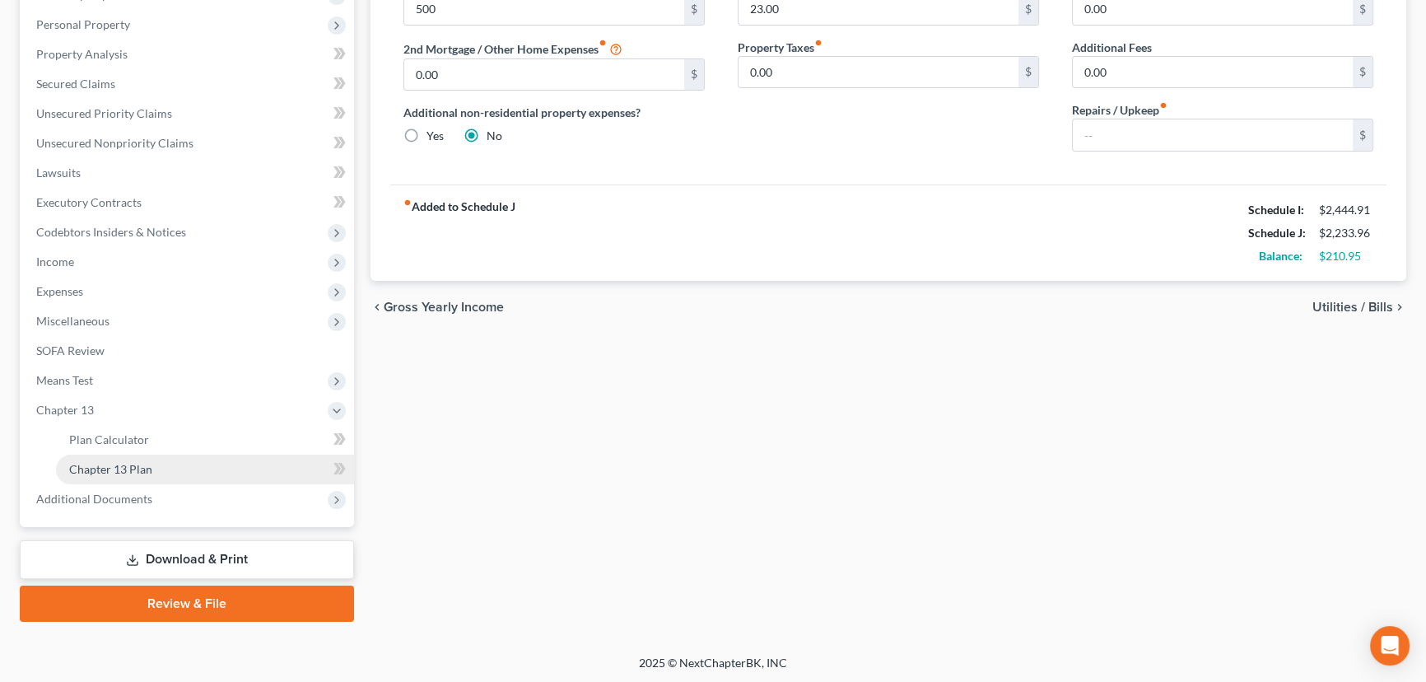
click at [106, 469] on span "Chapter 13 Plan" at bounding box center [110, 469] width 83 height 14
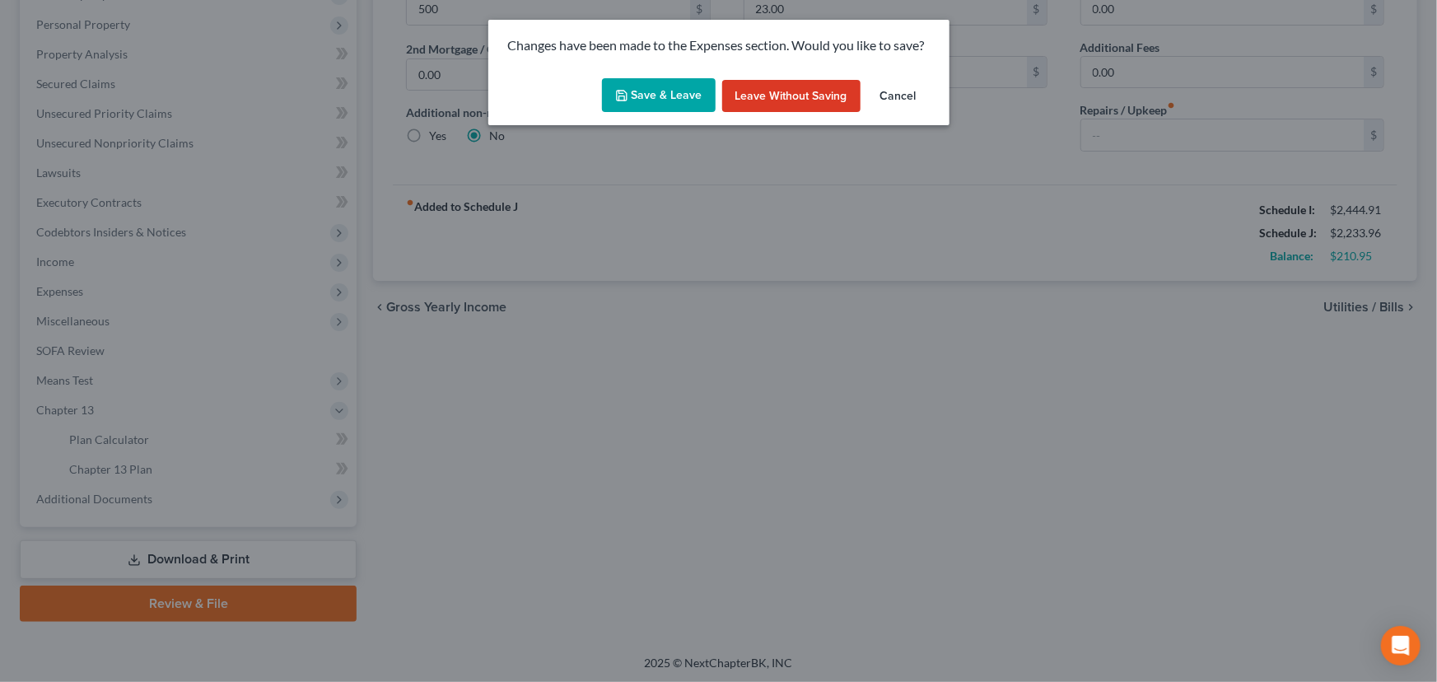
click at [649, 83] on button "Save & Leave" at bounding box center [659, 95] width 114 height 35
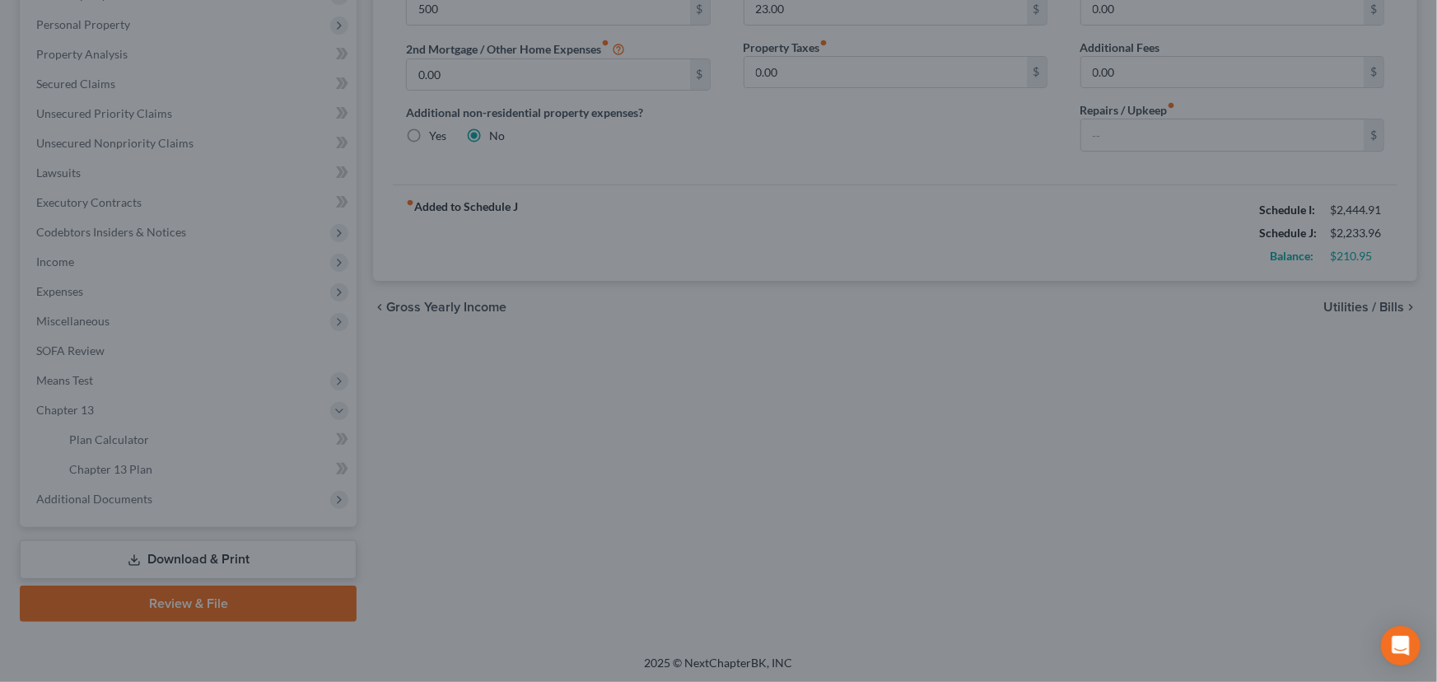
type input "500.00"
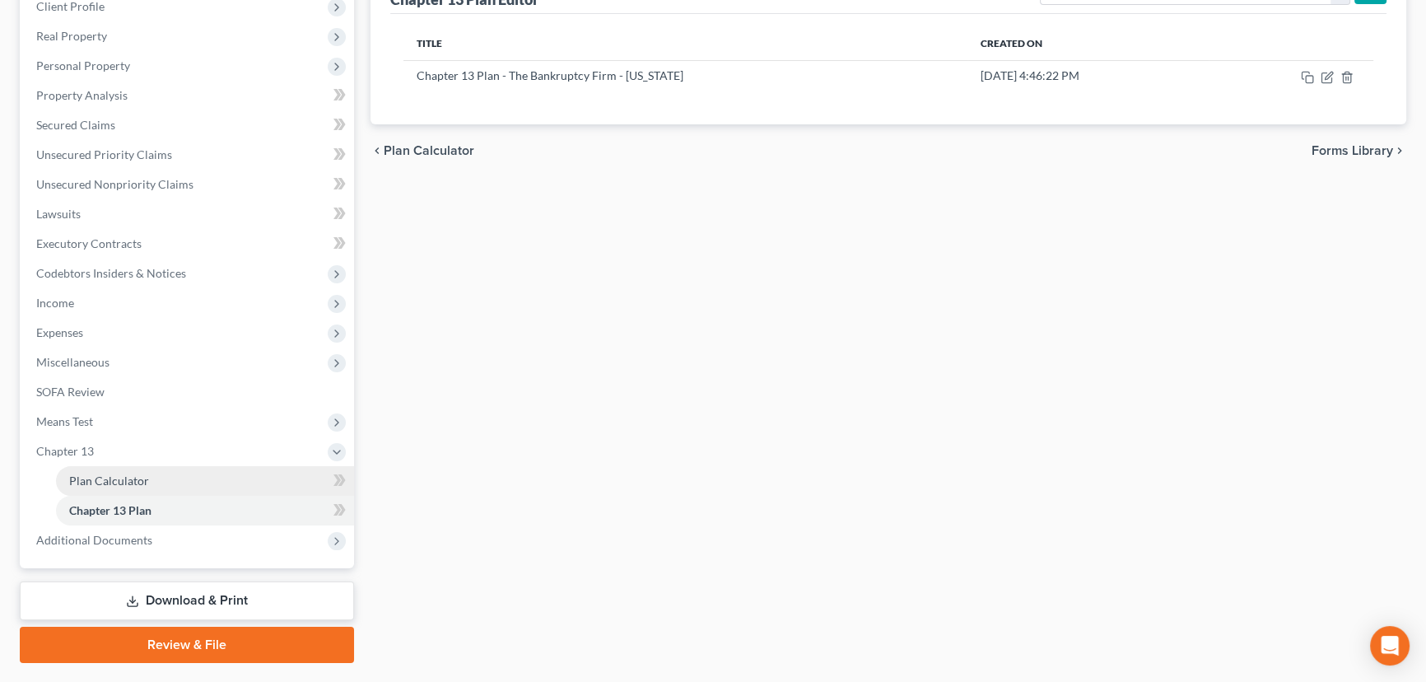
scroll to position [280, 0]
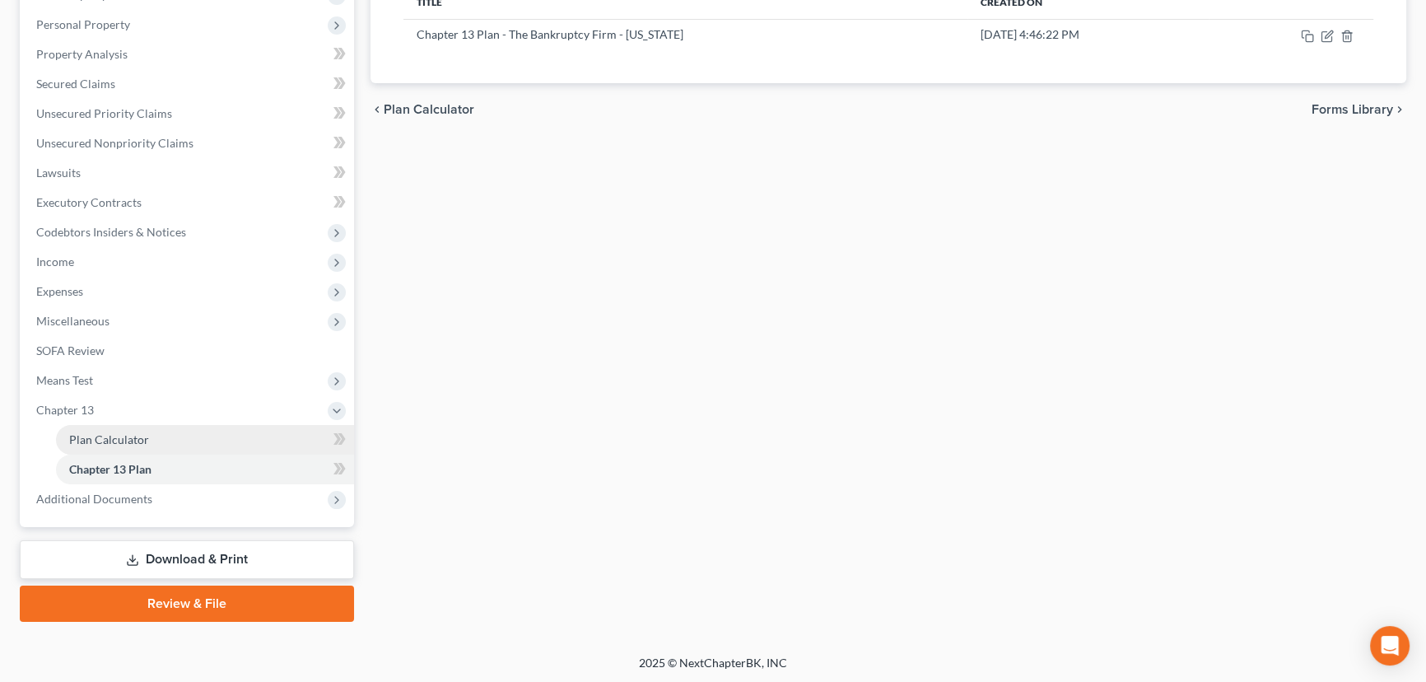
click at [124, 438] on span "Plan Calculator" at bounding box center [109, 439] width 80 height 14
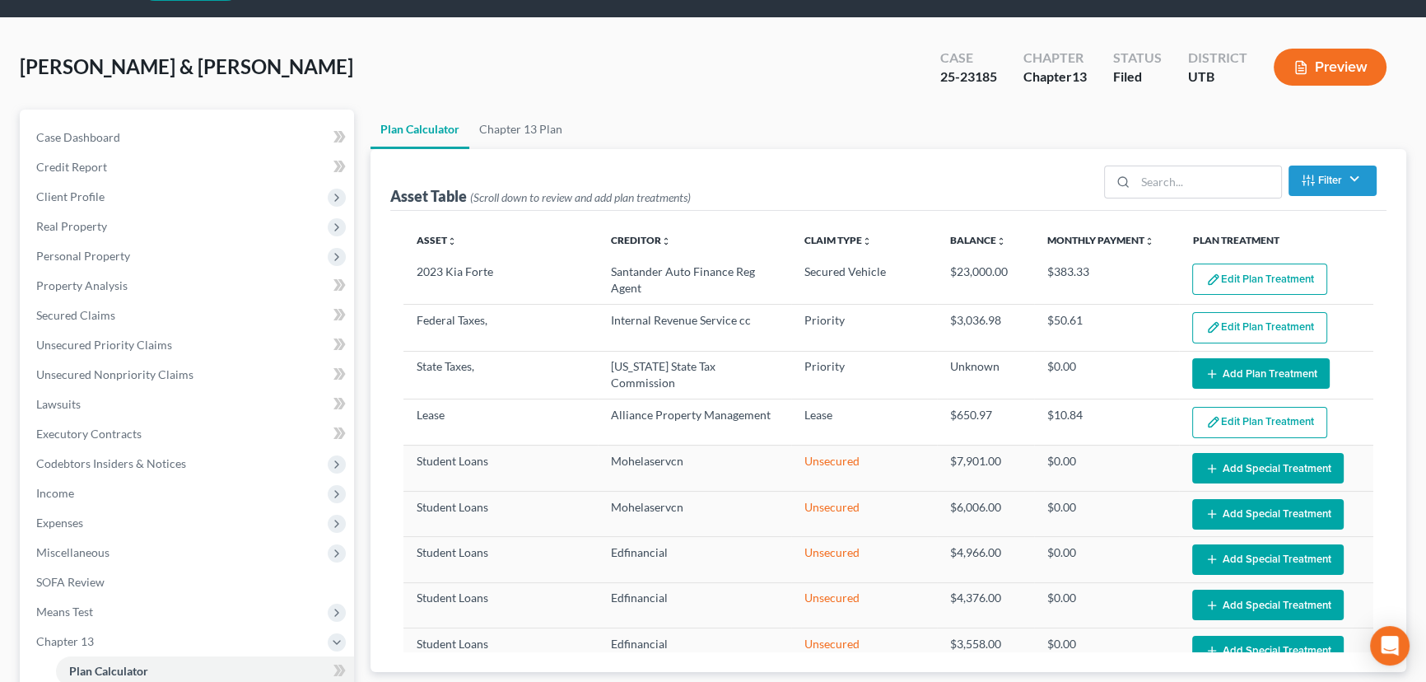
scroll to position [74, 0]
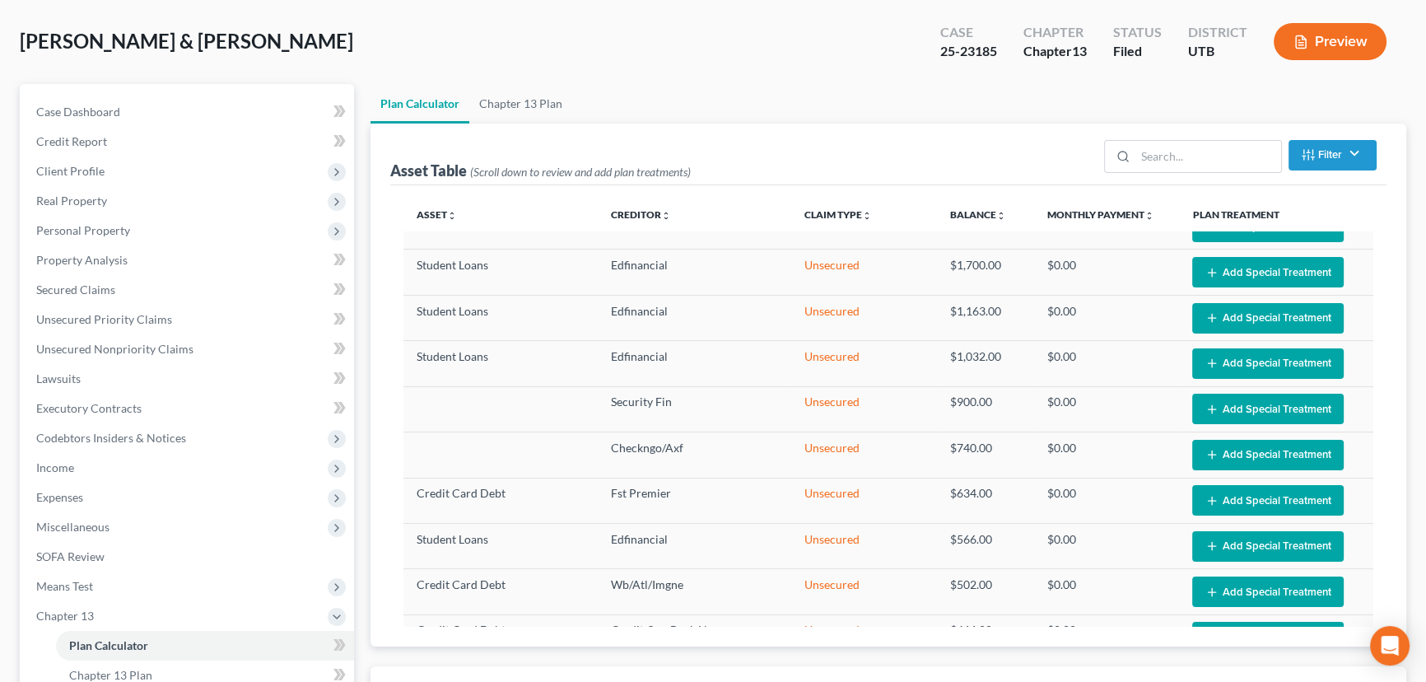
select select "59"
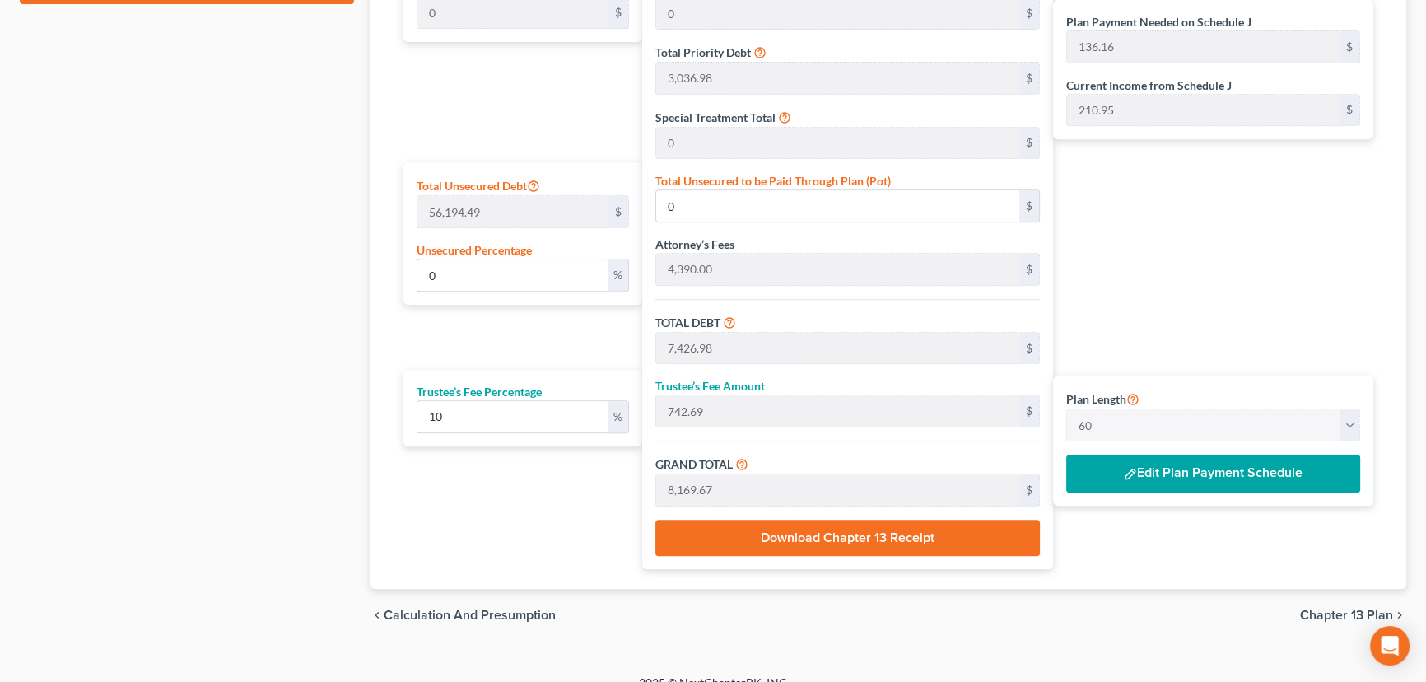
scroll to position [898, 0]
click at [1165, 476] on button "Edit Plan Payment Schedule" at bounding box center [1213, 474] width 294 height 38
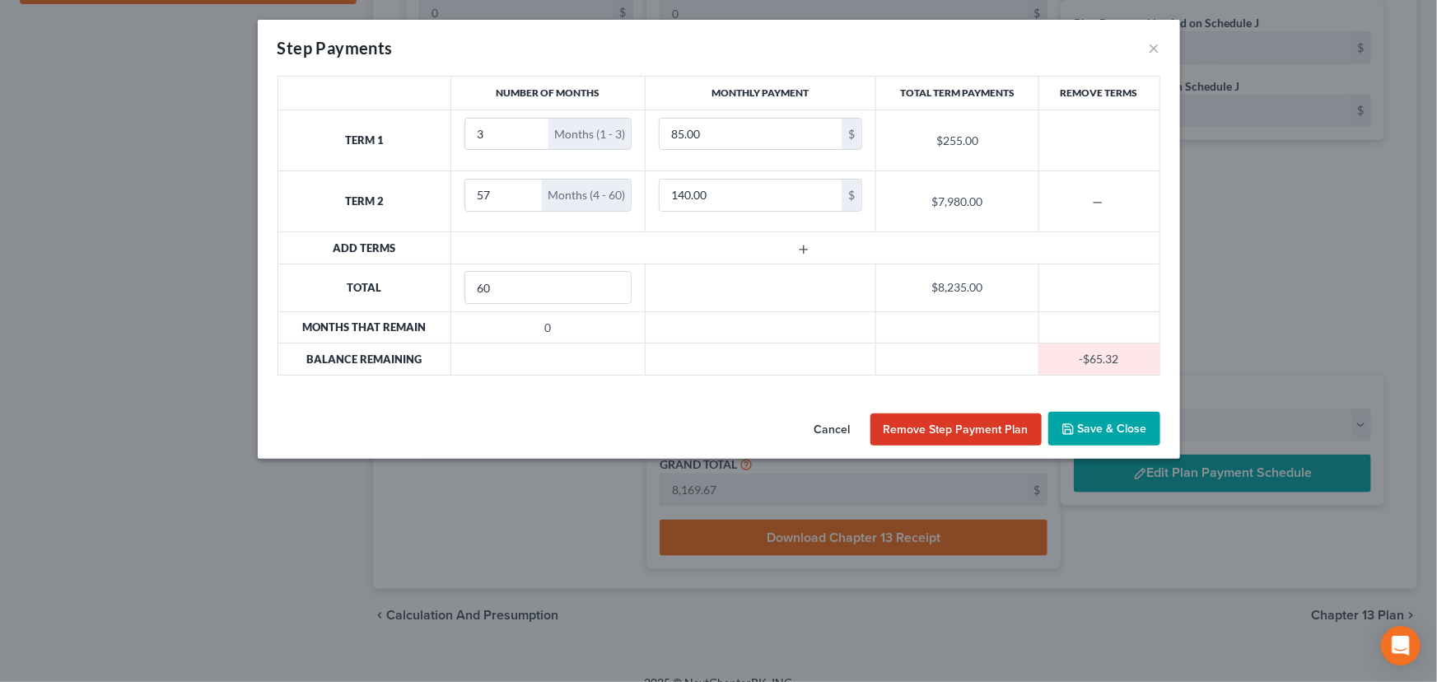
click at [1105, 435] on button "Save & Close" at bounding box center [1104, 429] width 112 height 35
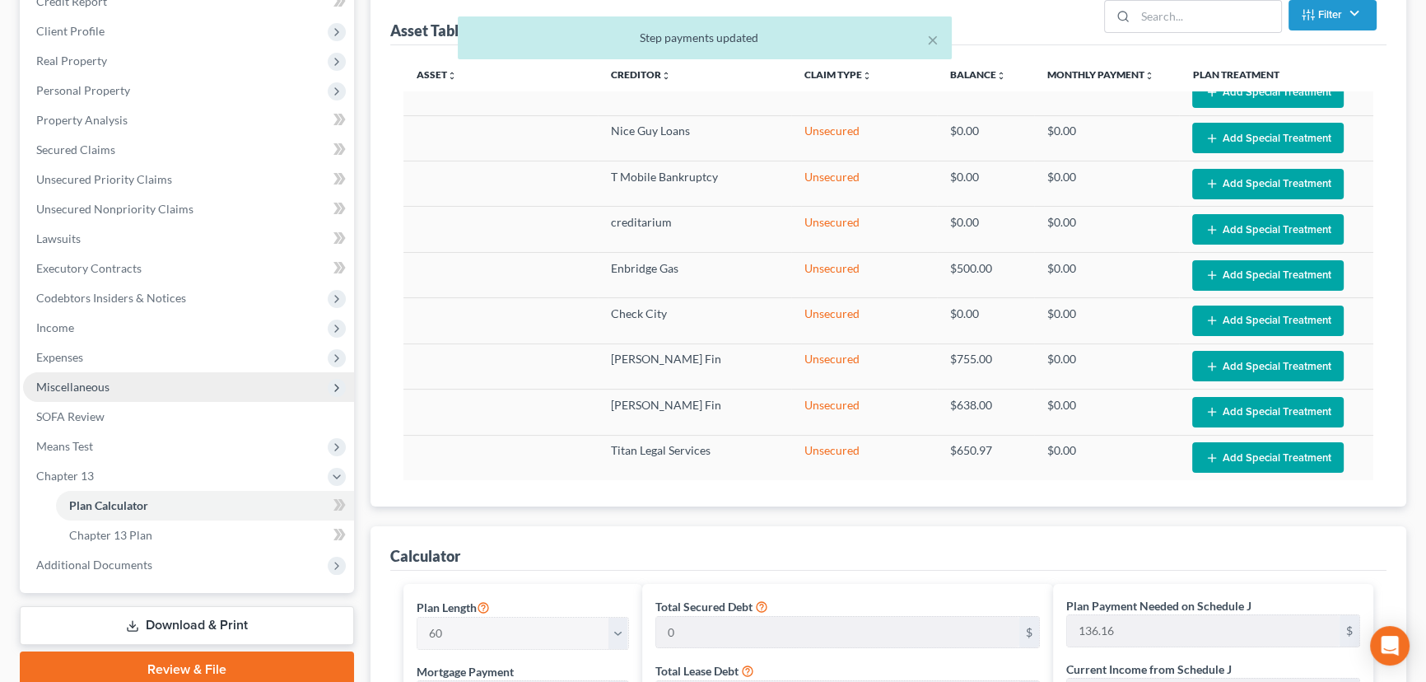
scroll to position [224, 0]
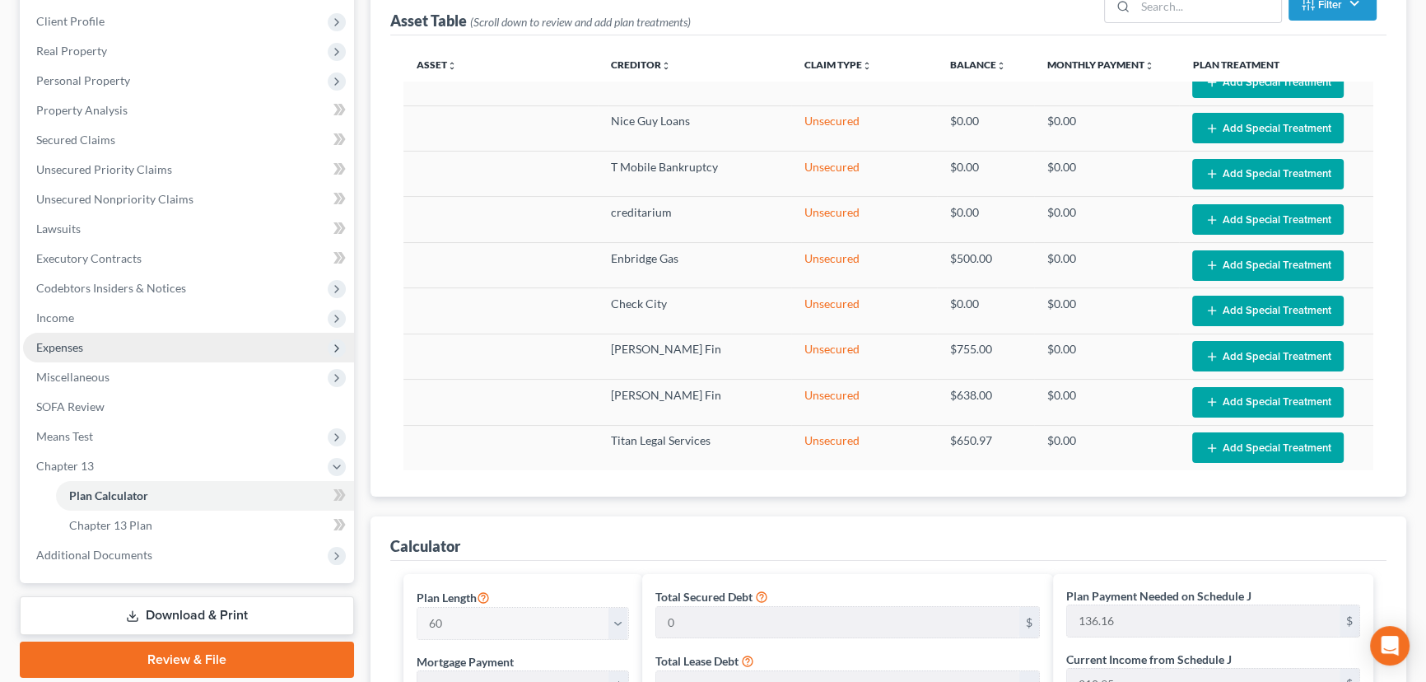
click at [54, 343] on span "Expenses" at bounding box center [59, 347] width 47 height 14
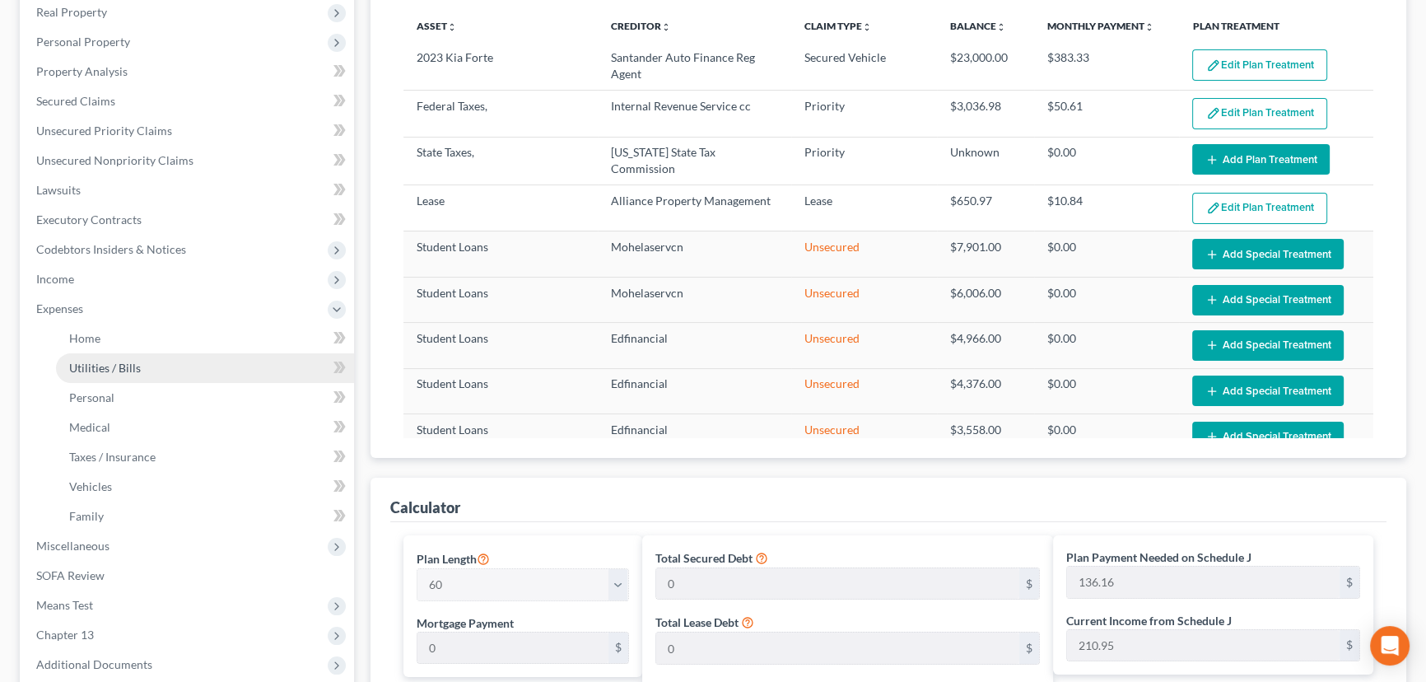
scroll to position [299, 0]
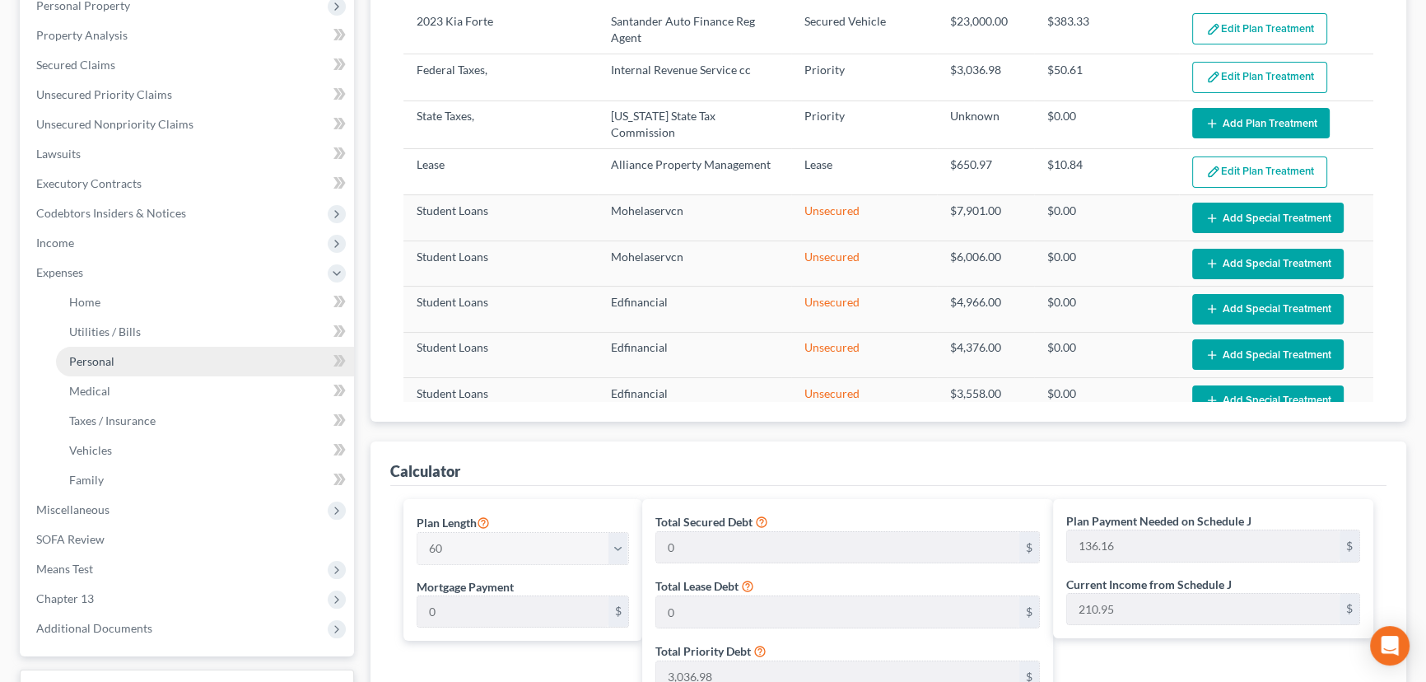
click at [90, 362] on span "Personal" at bounding box center [91, 361] width 45 height 14
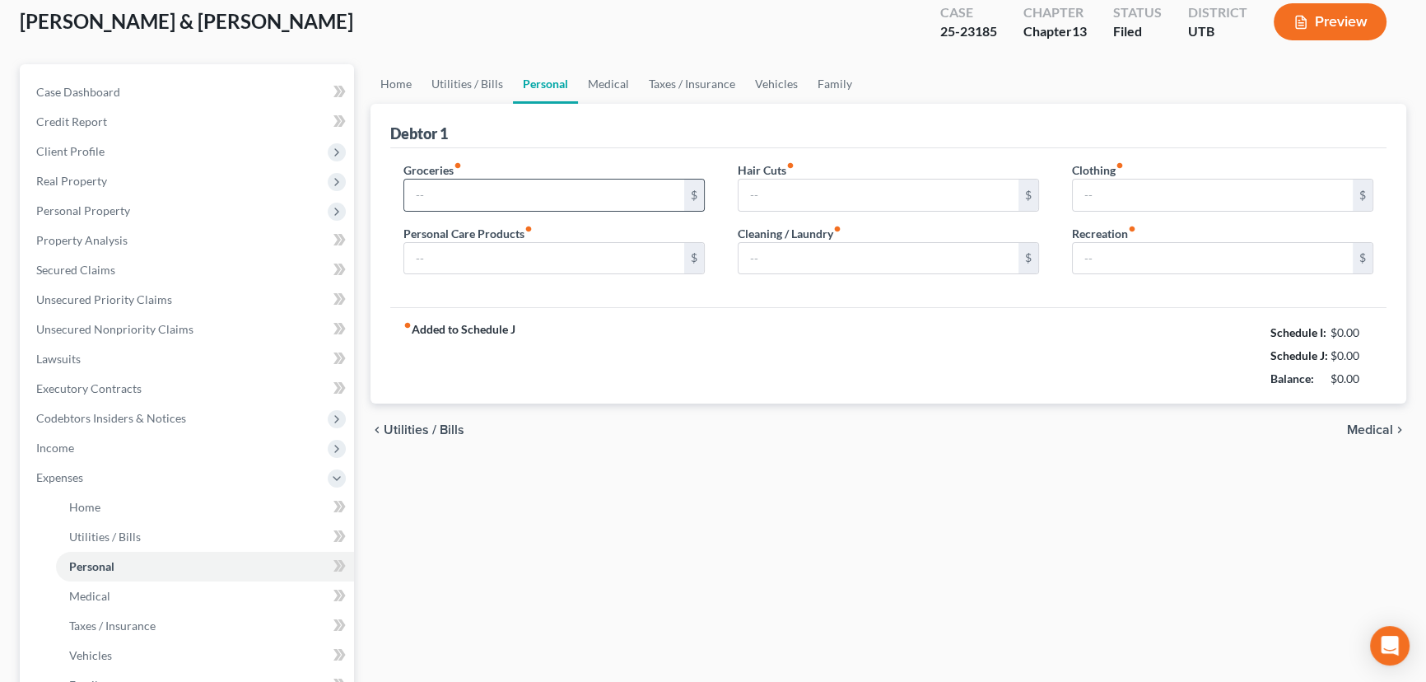
type input "400.00"
type input "20.00"
type input "0.00"
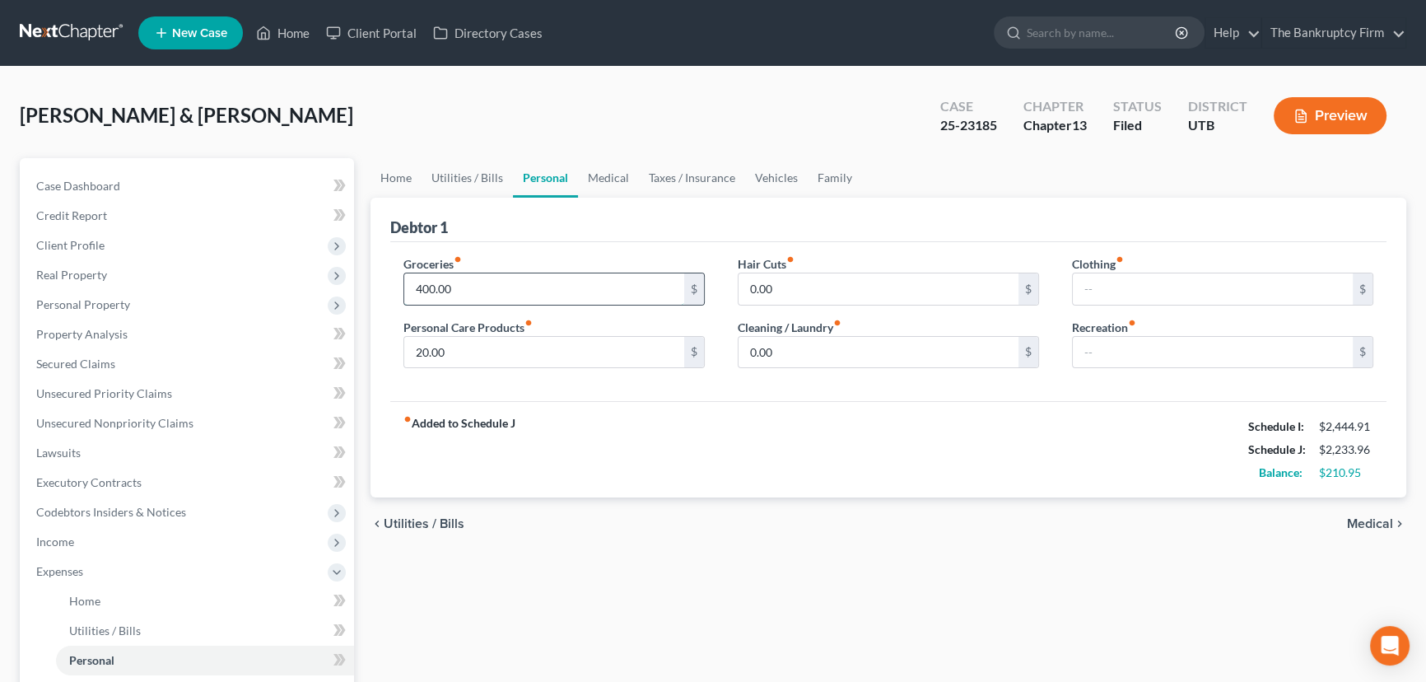
click at [455, 288] on input "400.00" at bounding box center [544, 288] width 280 height 31
drag, startPoint x: 455, startPoint y: 288, endPoint x: 425, endPoint y: 288, distance: 30.5
click at [425, 288] on input "400.00" at bounding box center [544, 288] width 280 height 31
click at [466, 352] on input "20.00" at bounding box center [544, 352] width 280 height 31
click at [428, 288] on input "410.95" at bounding box center [544, 288] width 280 height 31
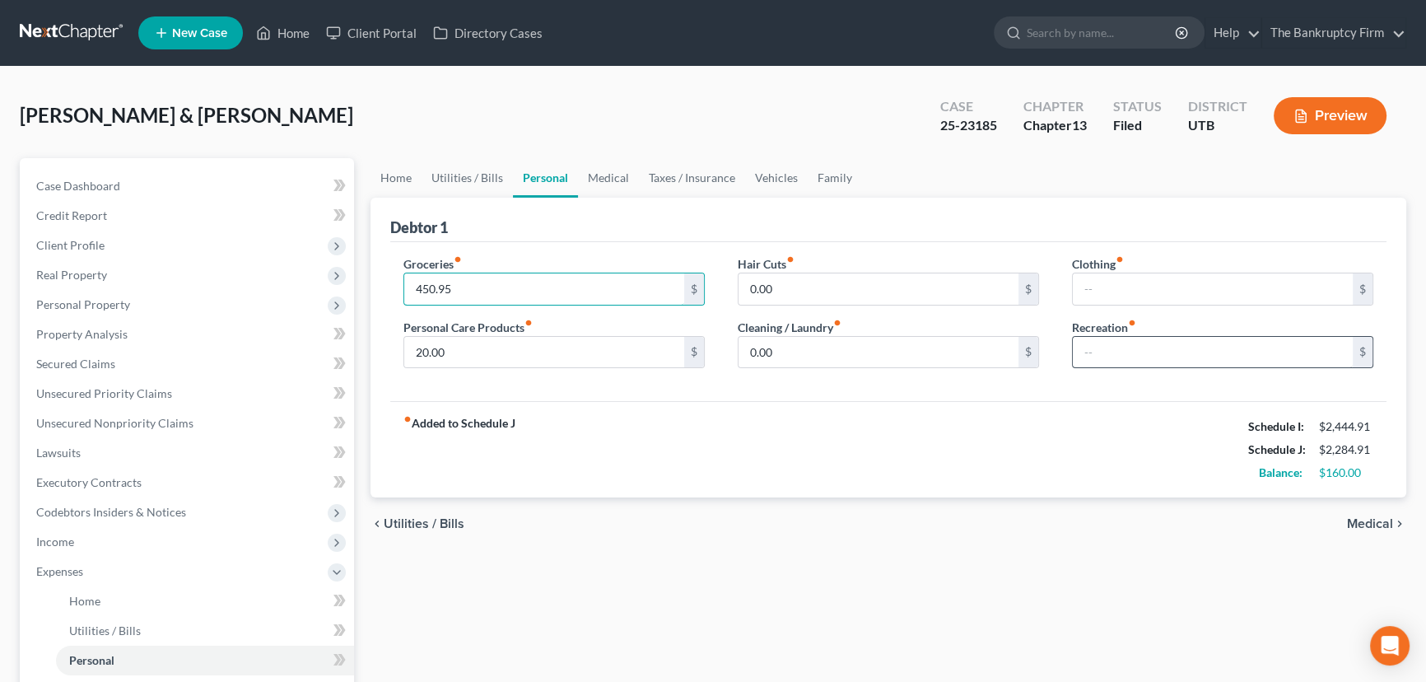
type input "450.95"
click at [1091, 346] on input "text" at bounding box center [1213, 352] width 280 height 31
click at [947, 355] on input "0.00" at bounding box center [879, 352] width 280 height 31
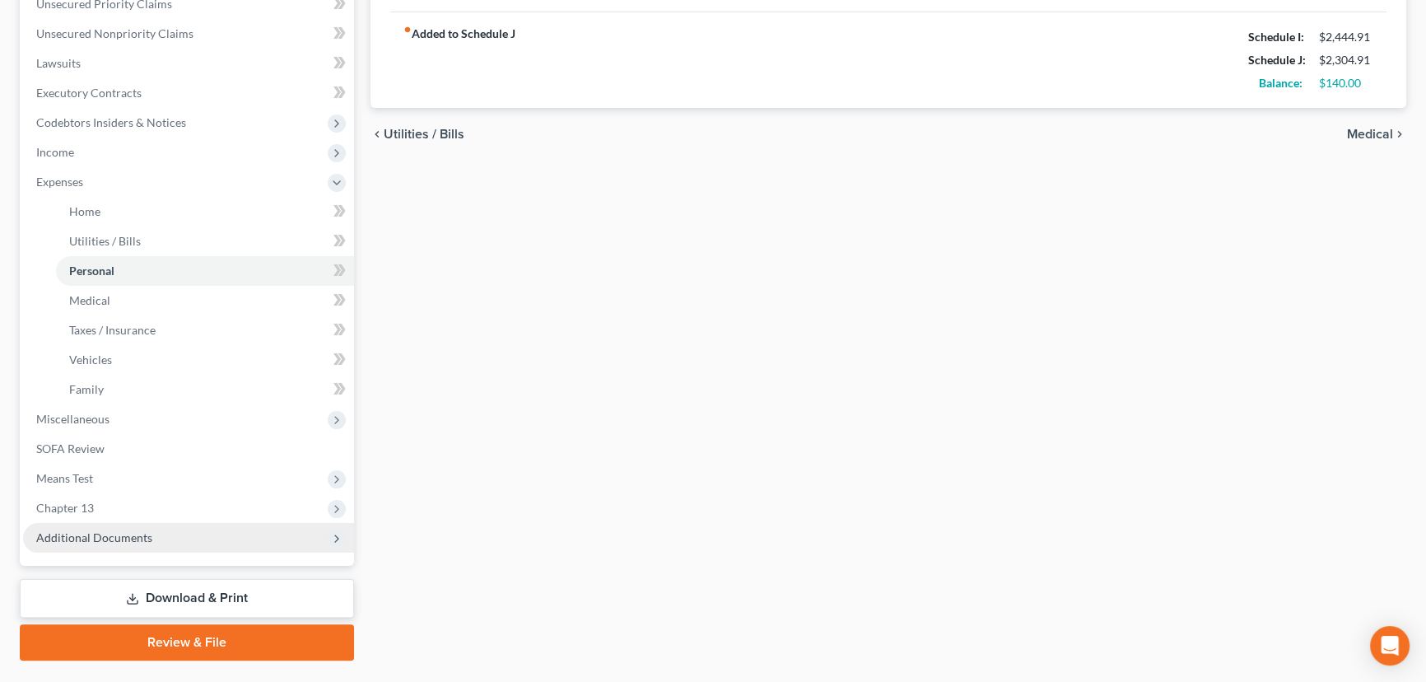
scroll to position [428, 0]
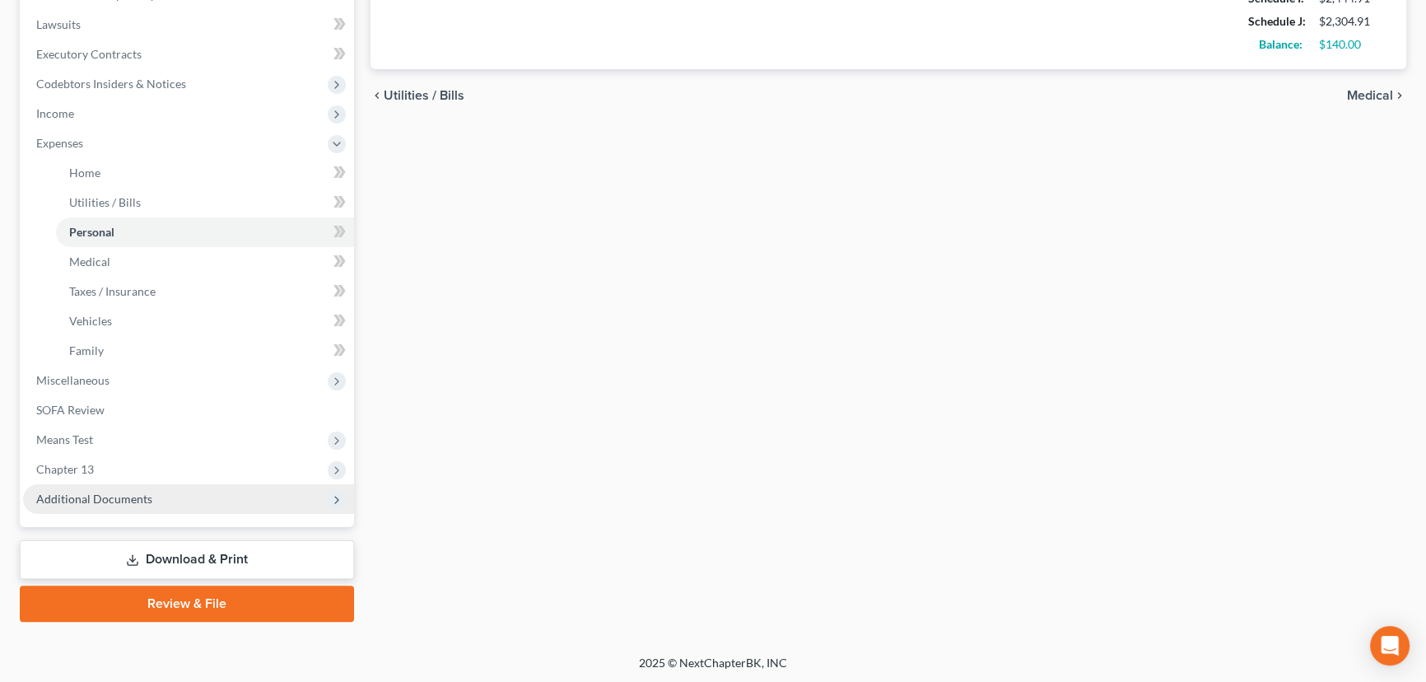
click at [111, 506] on span "Additional Documents" at bounding box center [188, 499] width 331 height 30
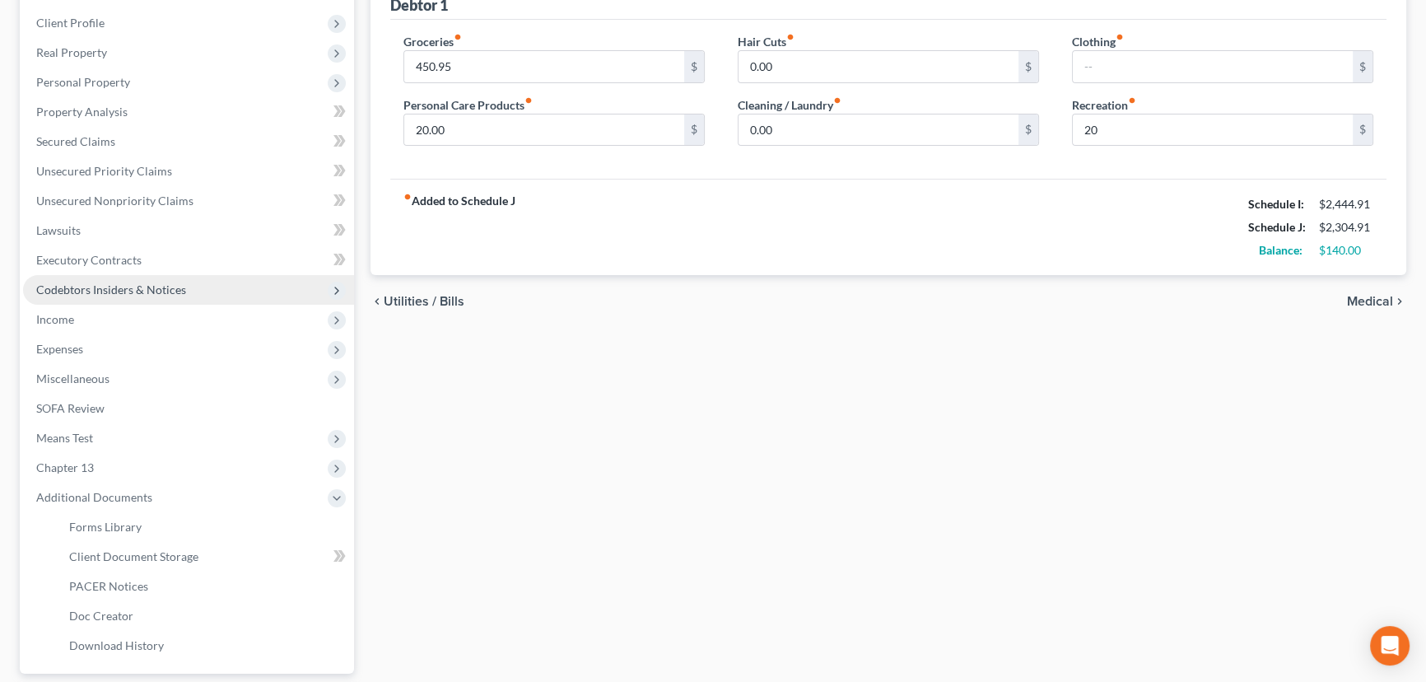
scroll to position [369, 0]
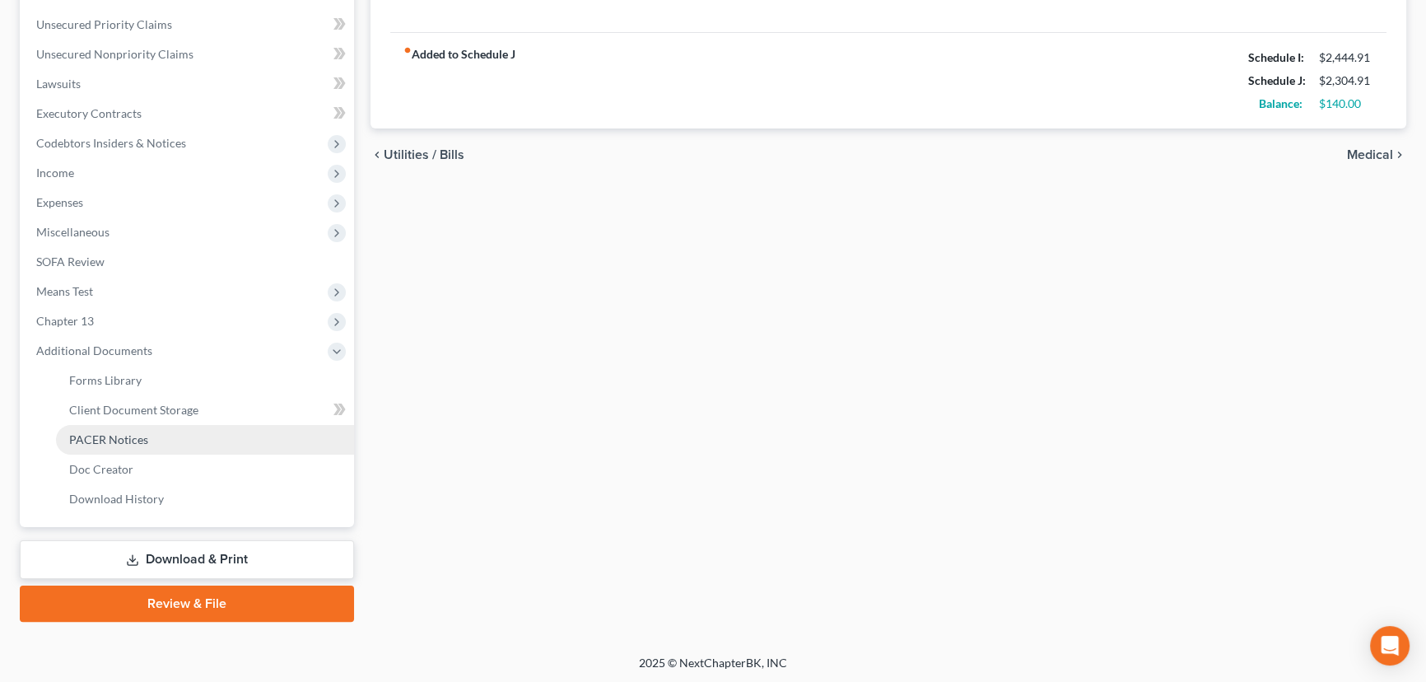
click at [115, 434] on span "PACER Notices" at bounding box center [108, 439] width 79 height 14
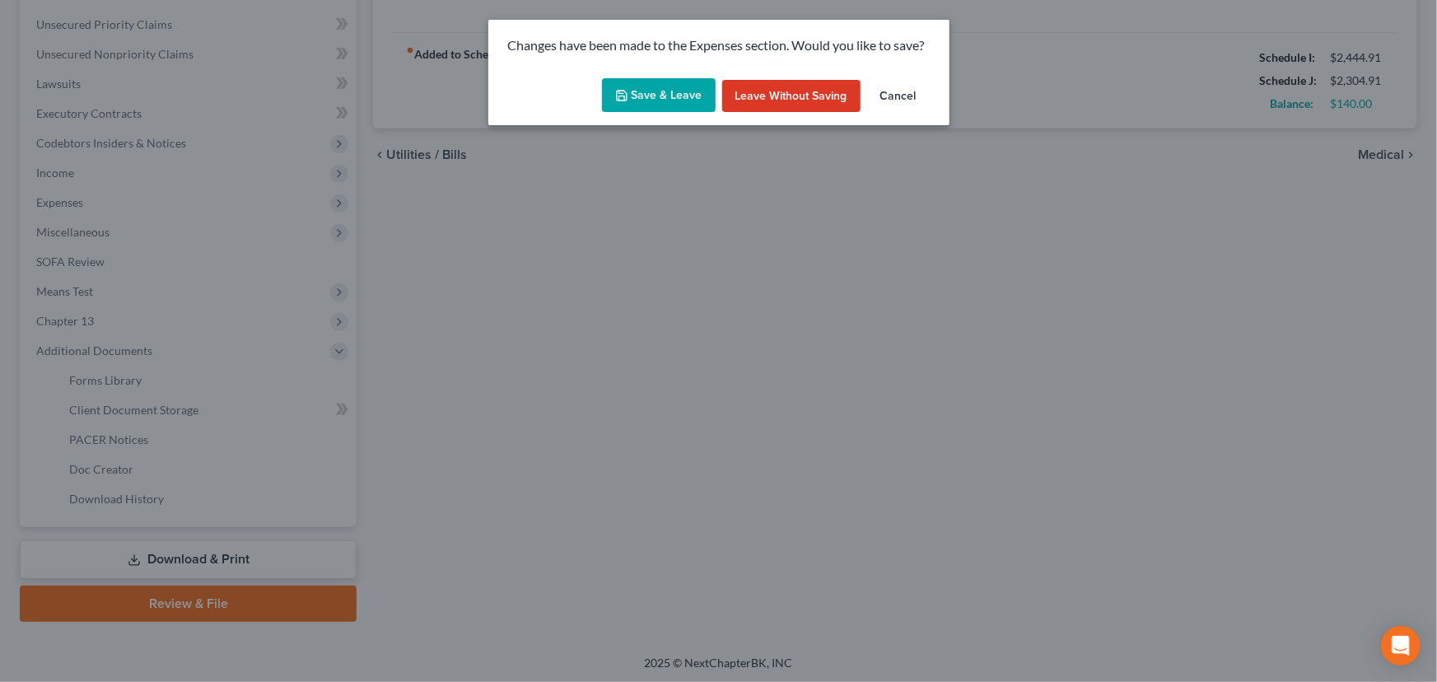
click at [633, 94] on button "Save & Leave" at bounding box center [659, 95] width 114 height 35
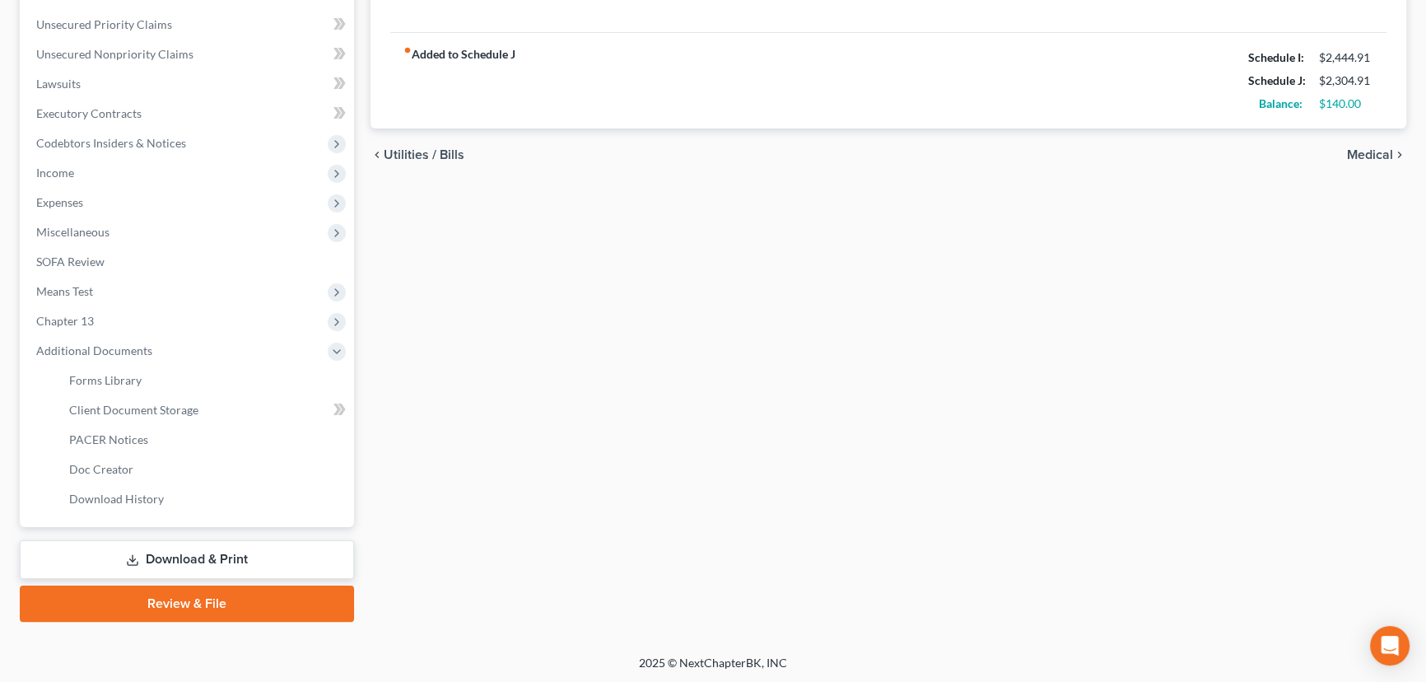
type input "20.00"
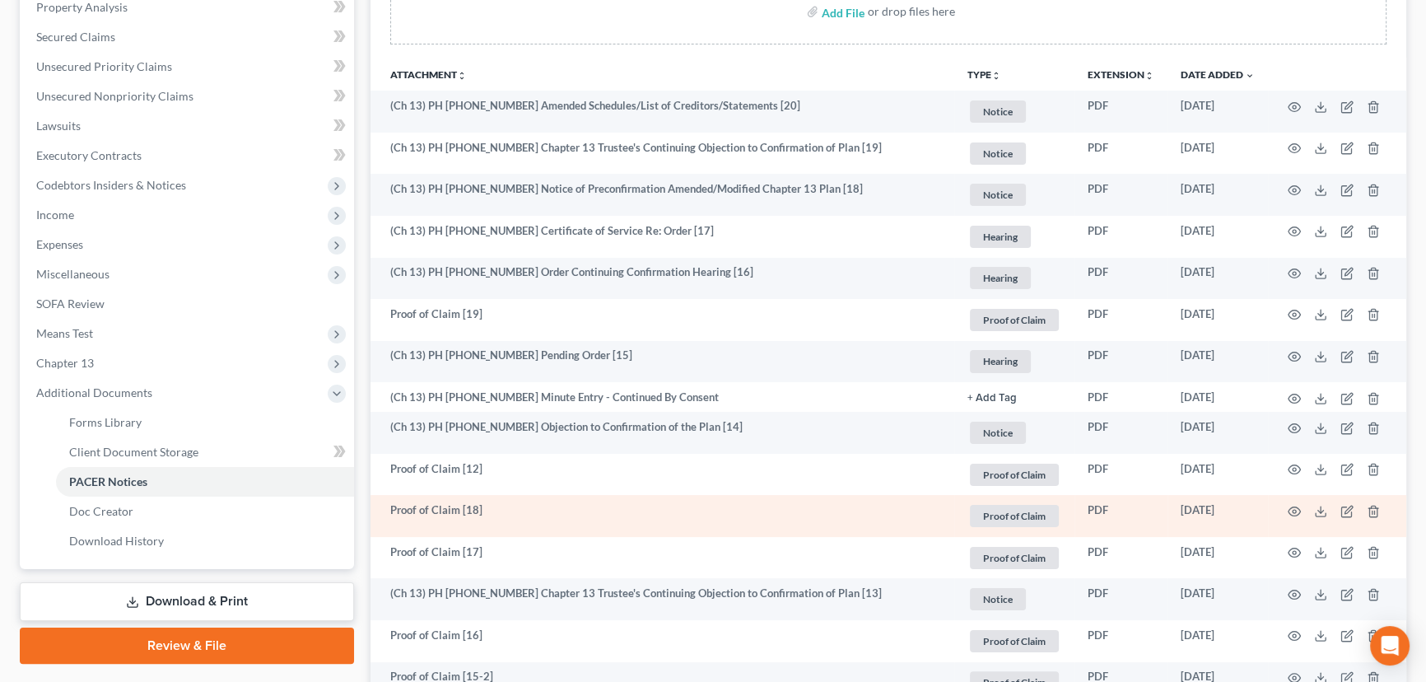
scroll to position [374, 0]
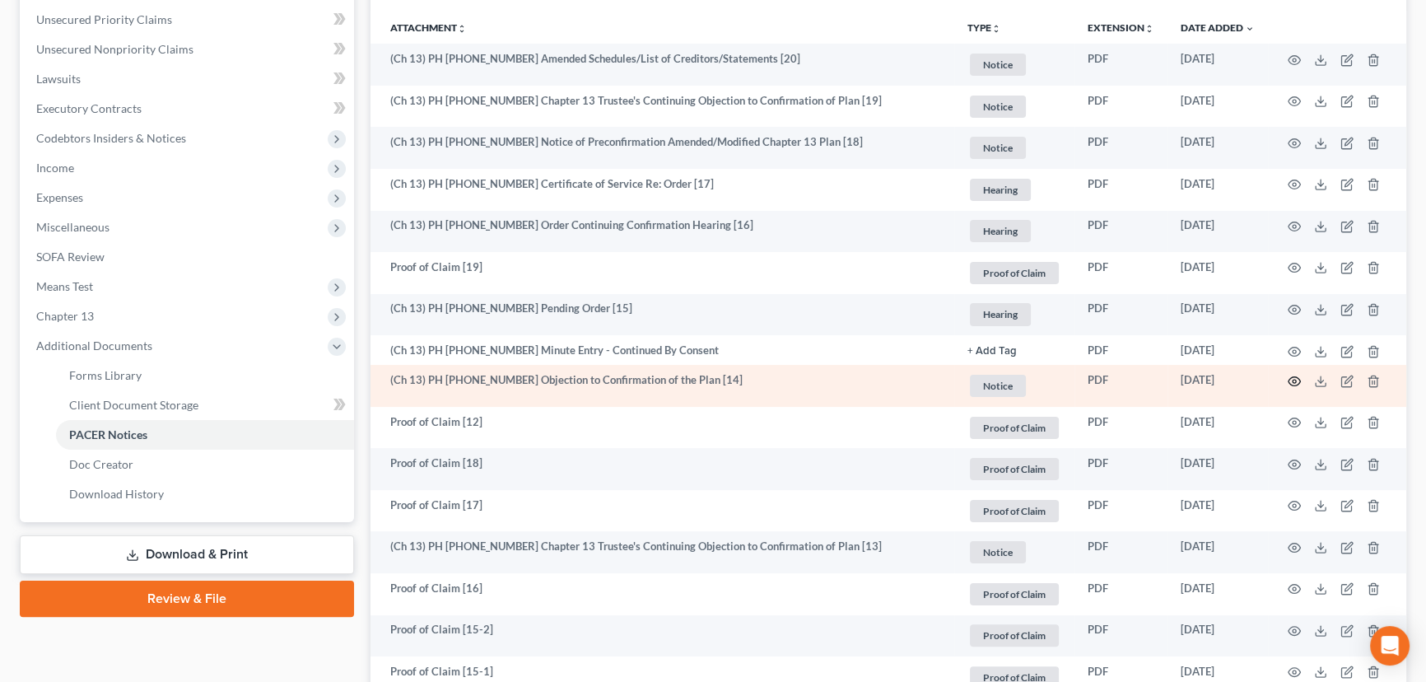
click at [1290, 376] on icon "button" at bounding box center [1294, 381] width 13 height 13
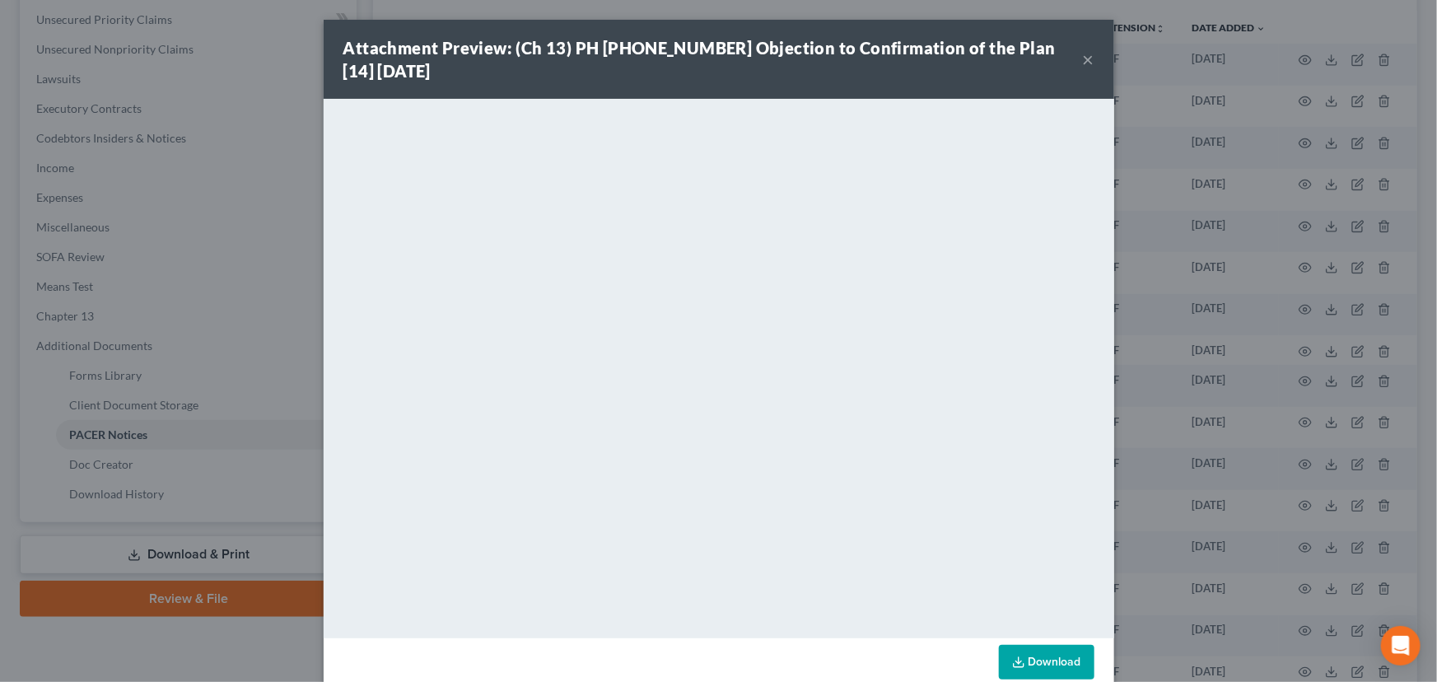
drag, startPoint x: 1084, startPoint y: 60, endPoint x: 947, endPoint y: 100, distance: 142.3
click at [1084, 60] on button "×" at bounding box center [1089, 59] width 12 height 20
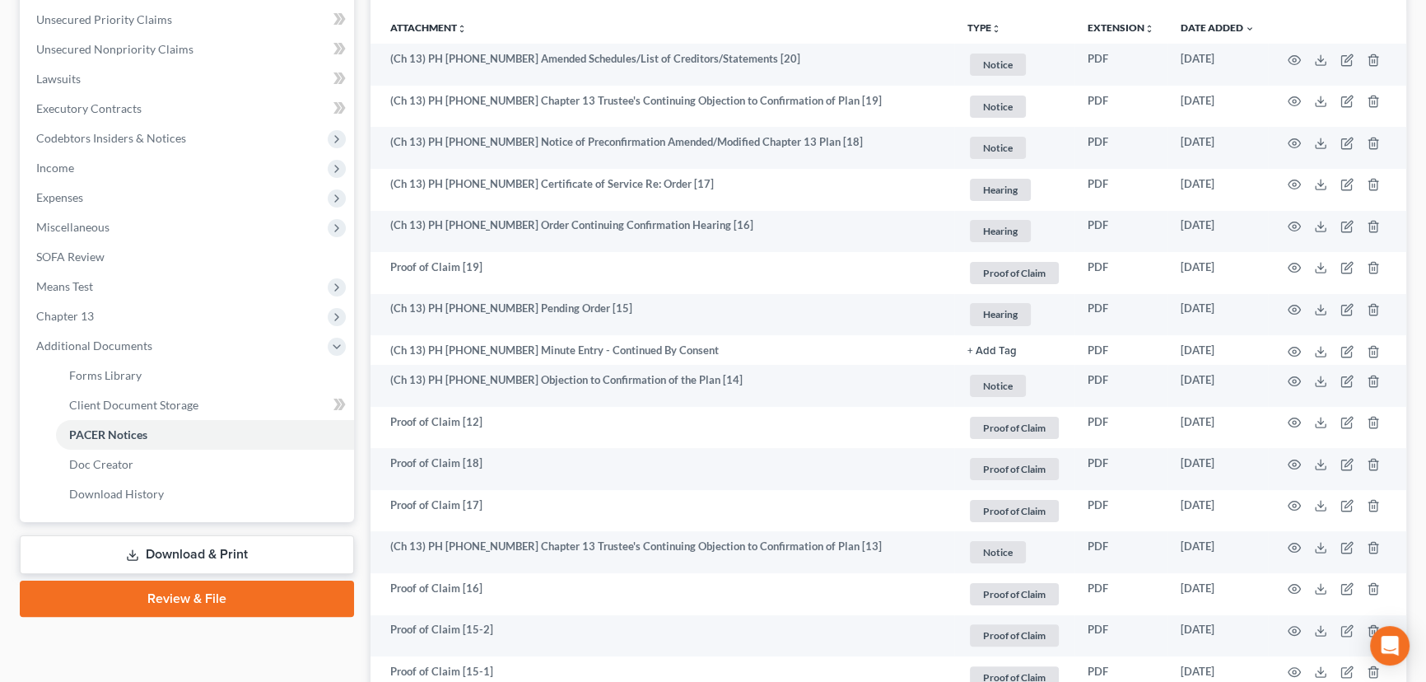
click at [156, 548] on link "Download & Print" at bounding box center [187, 554] width 334 height 39
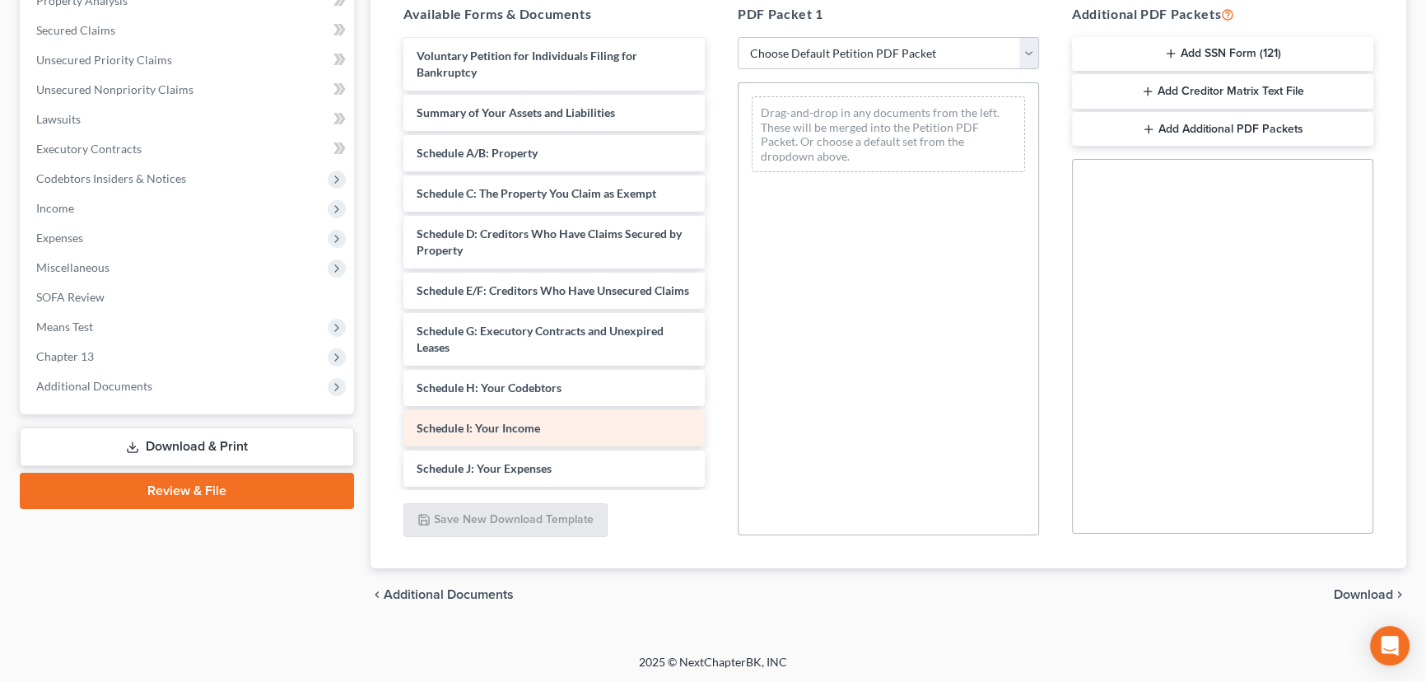
scroll to position [224, 0]
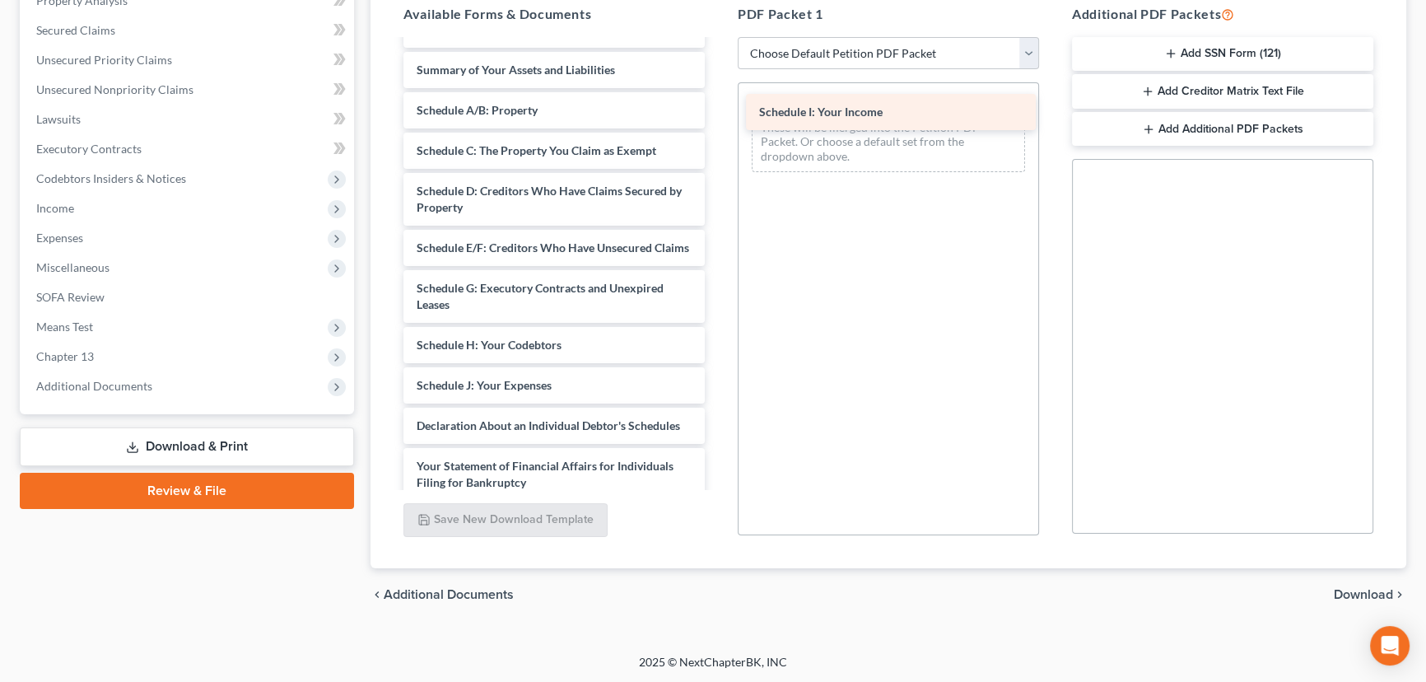
drag, startPoint x: 511, startPoint y: 396, endPoint x: 853, endPoint y: 110, distance: 446.6
click at [718, 110] on div "Schedule I: Your Income Abacus_cert (10)-pdf Abacus_cert2 (5)-pdf taxdecdso (17…" at bounding box center [554, 276] width 328 height 918
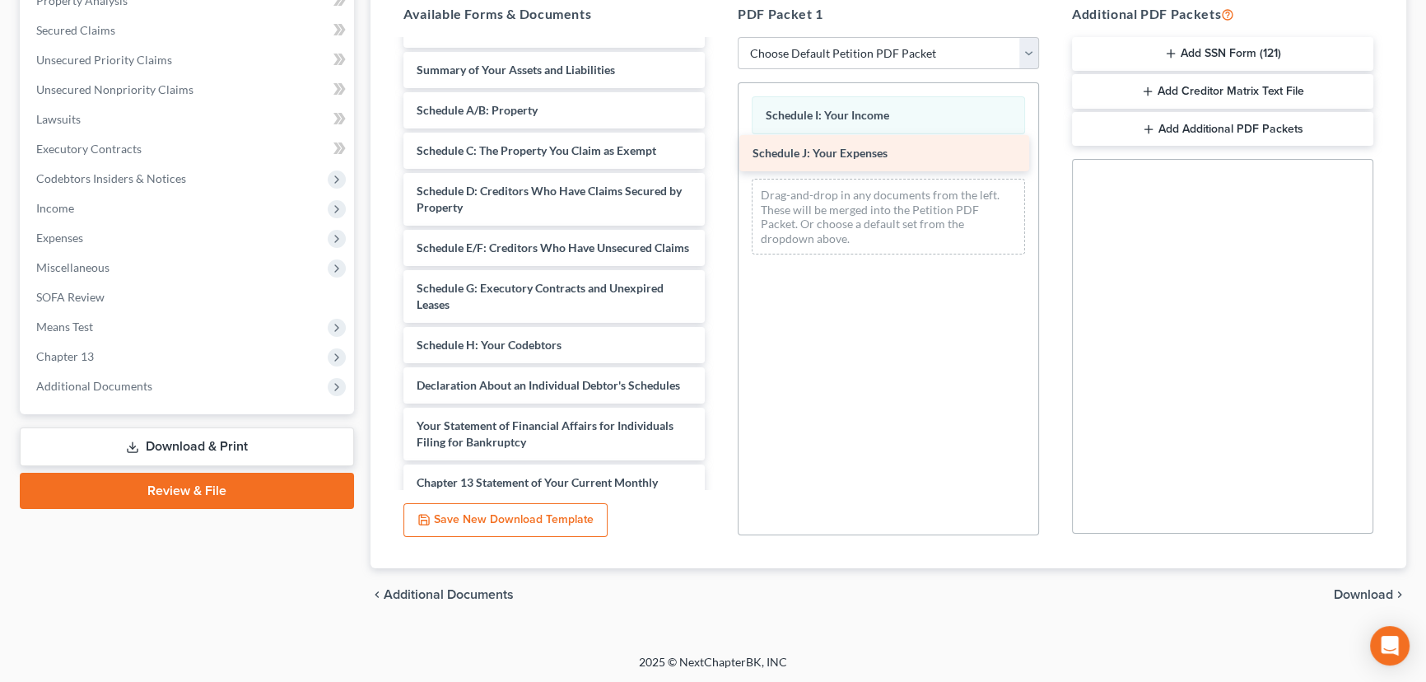
drag, startPoint x: 494, startPoint y: 400, endPoint x: 830, endPoint y: 155, distance: 416.1
click at [718, 155] on div "Schedule J: Your Expenses Abacus_cert (10)-pdf Abacus_cert2 (5)-pdf taxdecdso (…" at bounding box center [554, 256] width 328 height 878
click at [1364, 593] on span "Download" at bounding box center [1363, 594] width 59 height 13
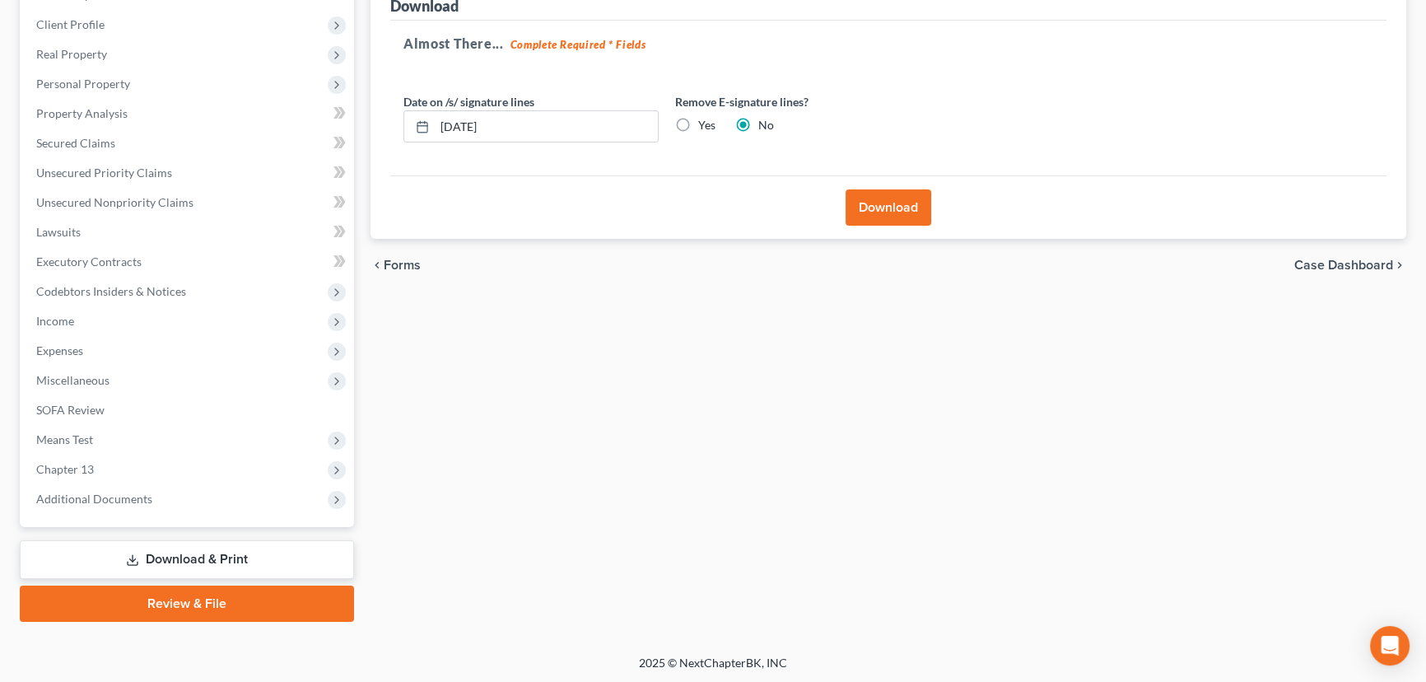
click at [881, 212] on button "Download" at bounding box center [889, 207] width 86 height 36
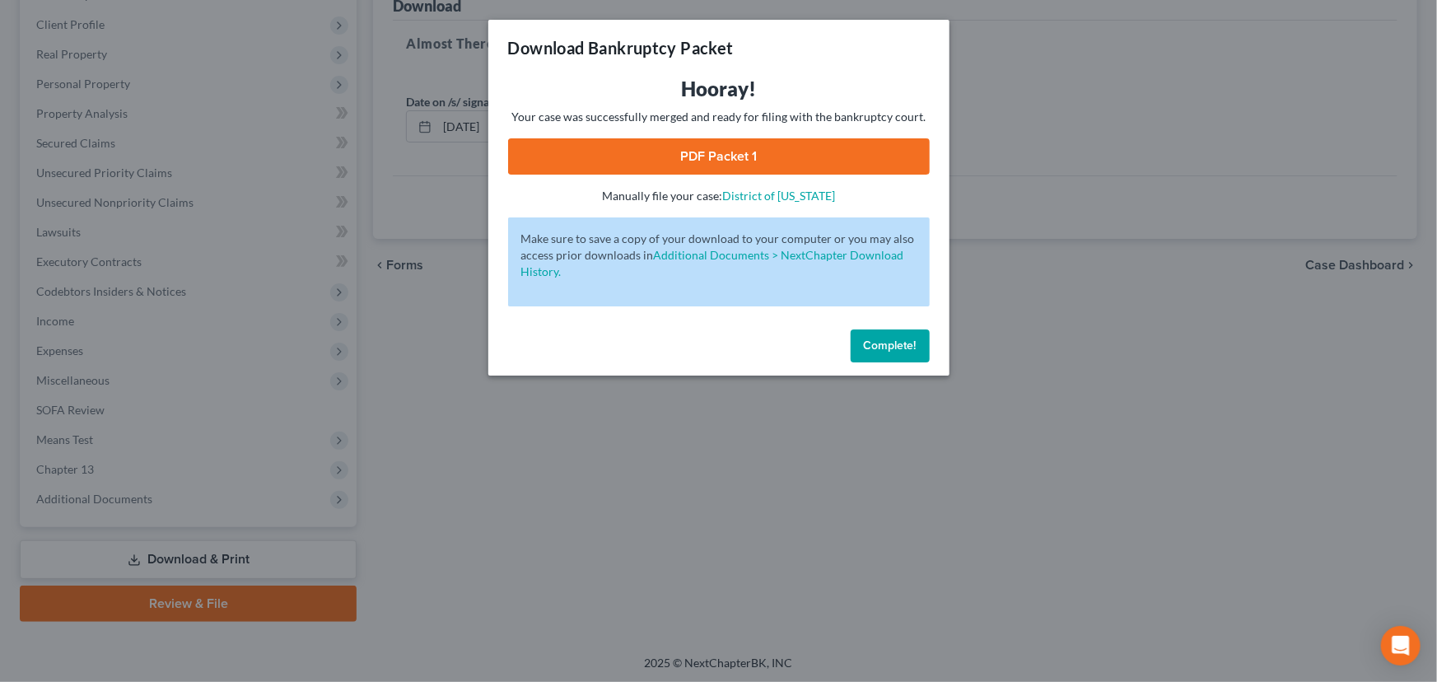
click at [710, 153] on link "PDF Packet 1" at bounding box center [719, 156] width 422 height 36
drag, startPoint x: 893, startPoint y: 345, endPoint x: 896, endPoint y: 336, distance: 9.4
click at [893, 345] on span "Complete!" at bounding box center [890, 345] width 53 height 14
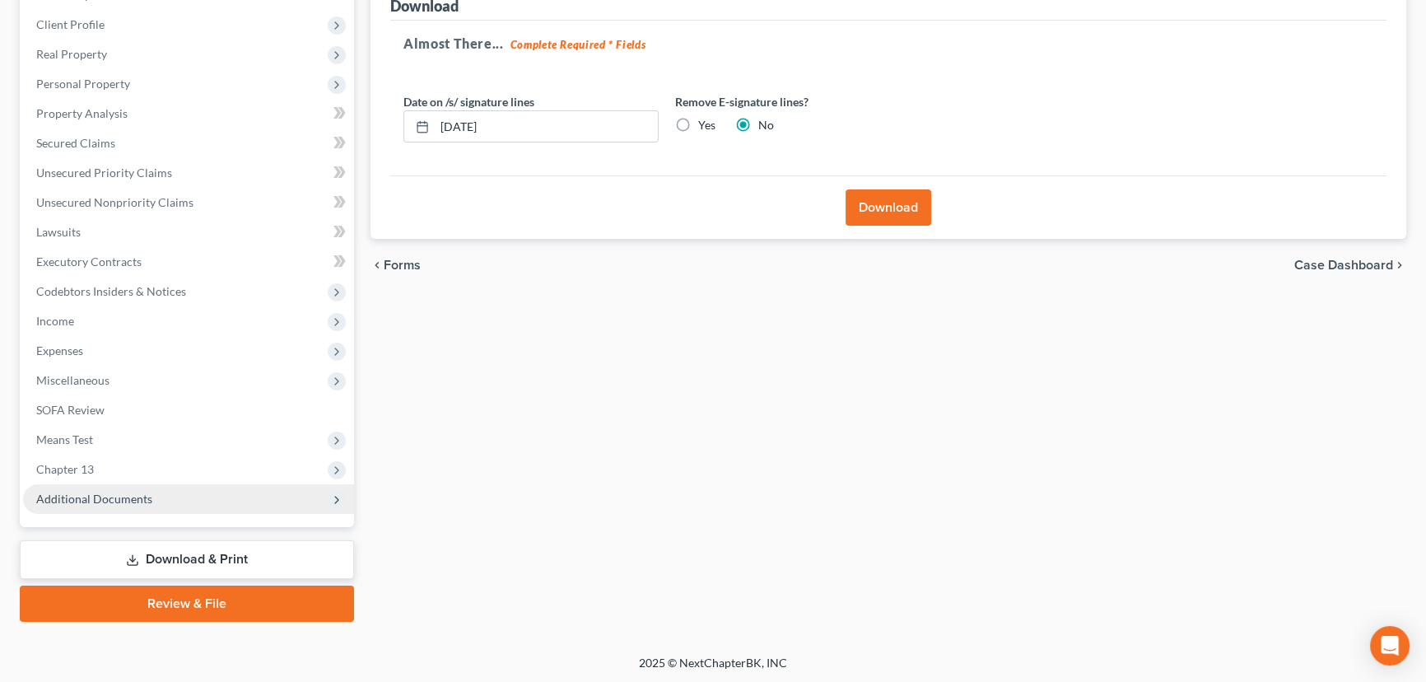
click at [111, 497] on span "Additional Documents" at bounding box center [94, 499] width 116 height 14
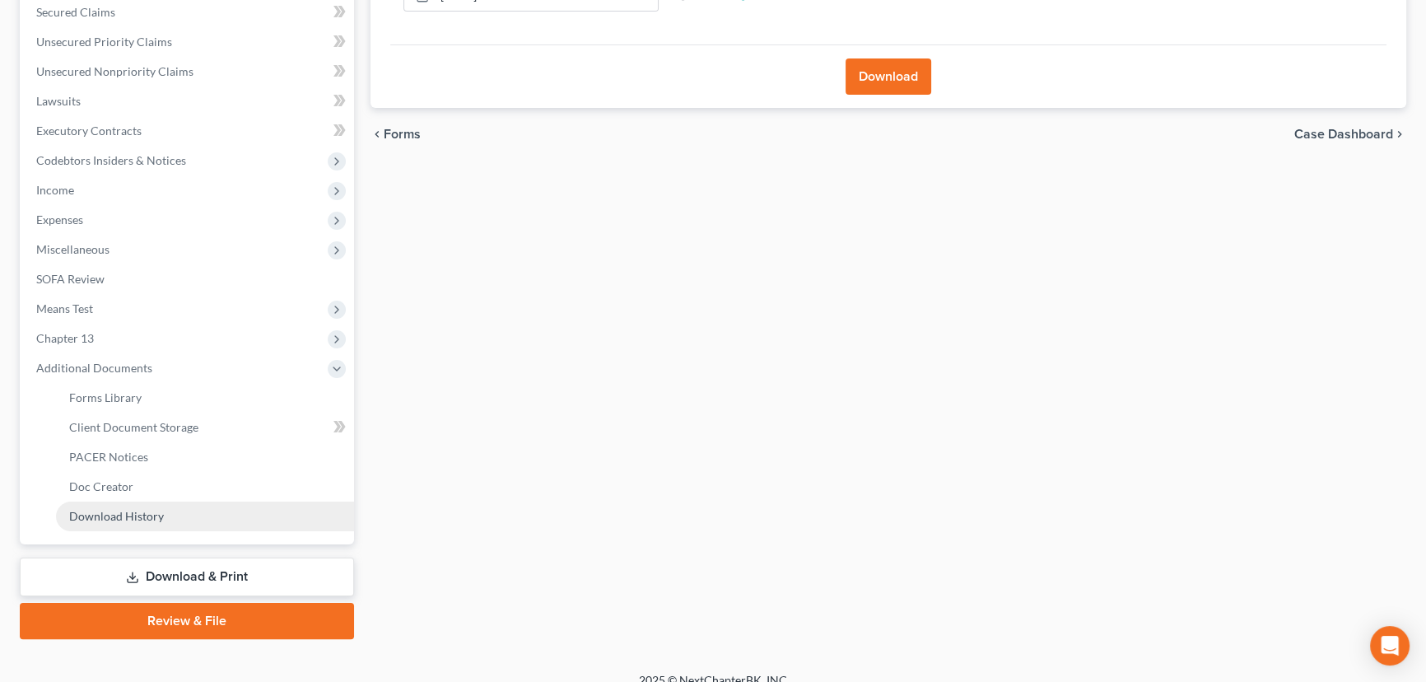
scroll to position [369, 0]
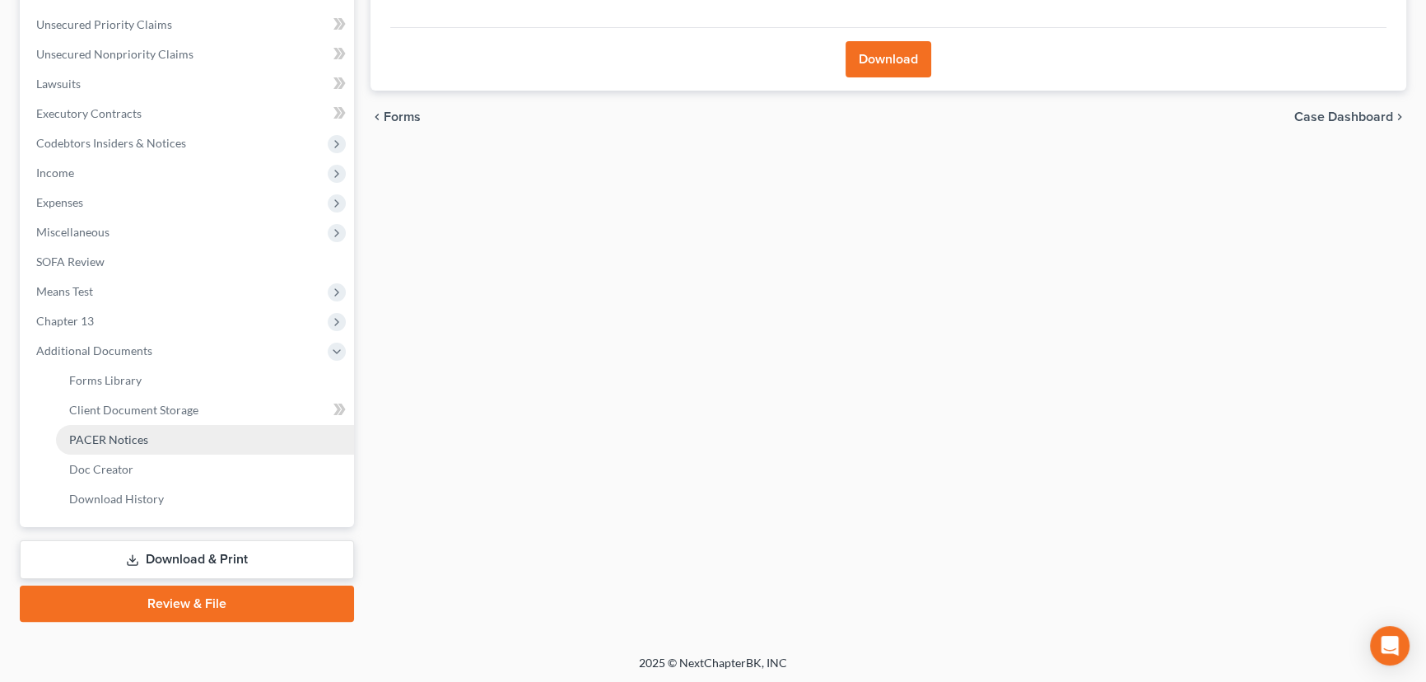
click at [128, 437] on span "PACER Notices" at bounding box center [108, 439] width 79 height 14
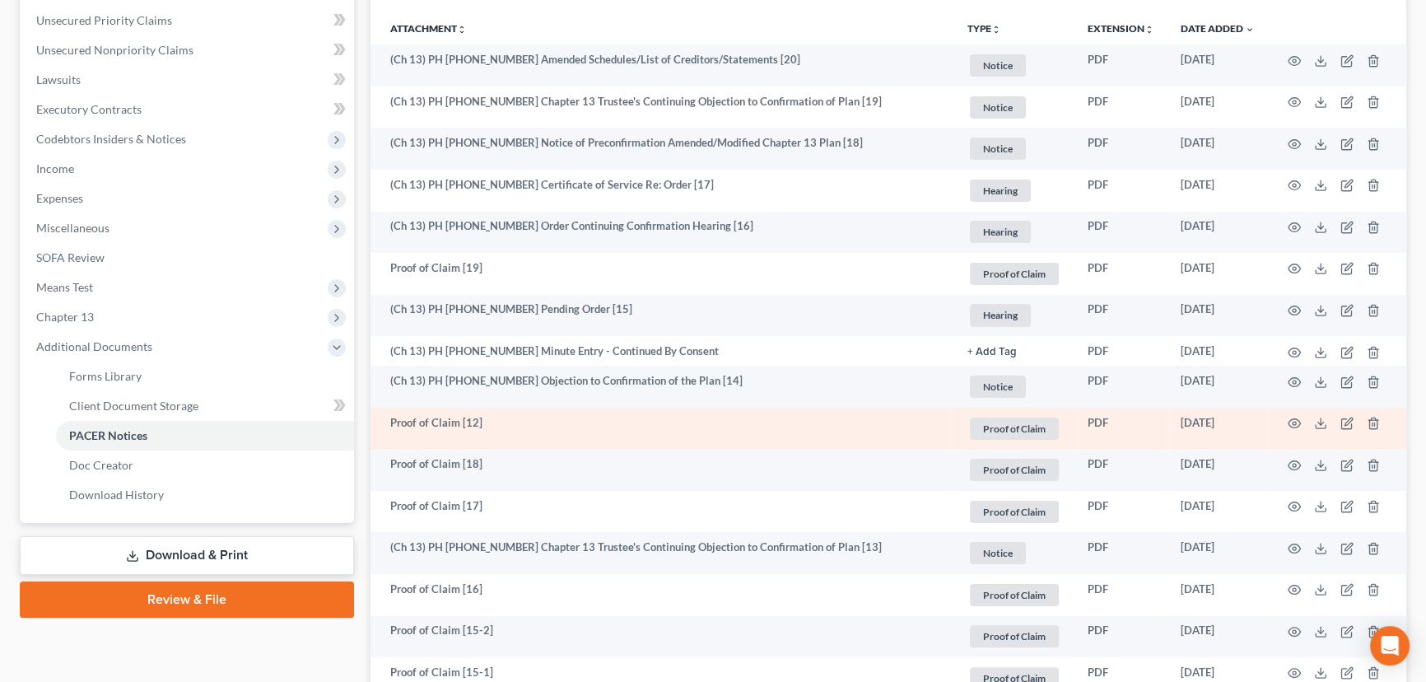
scroll to position [374, 0]
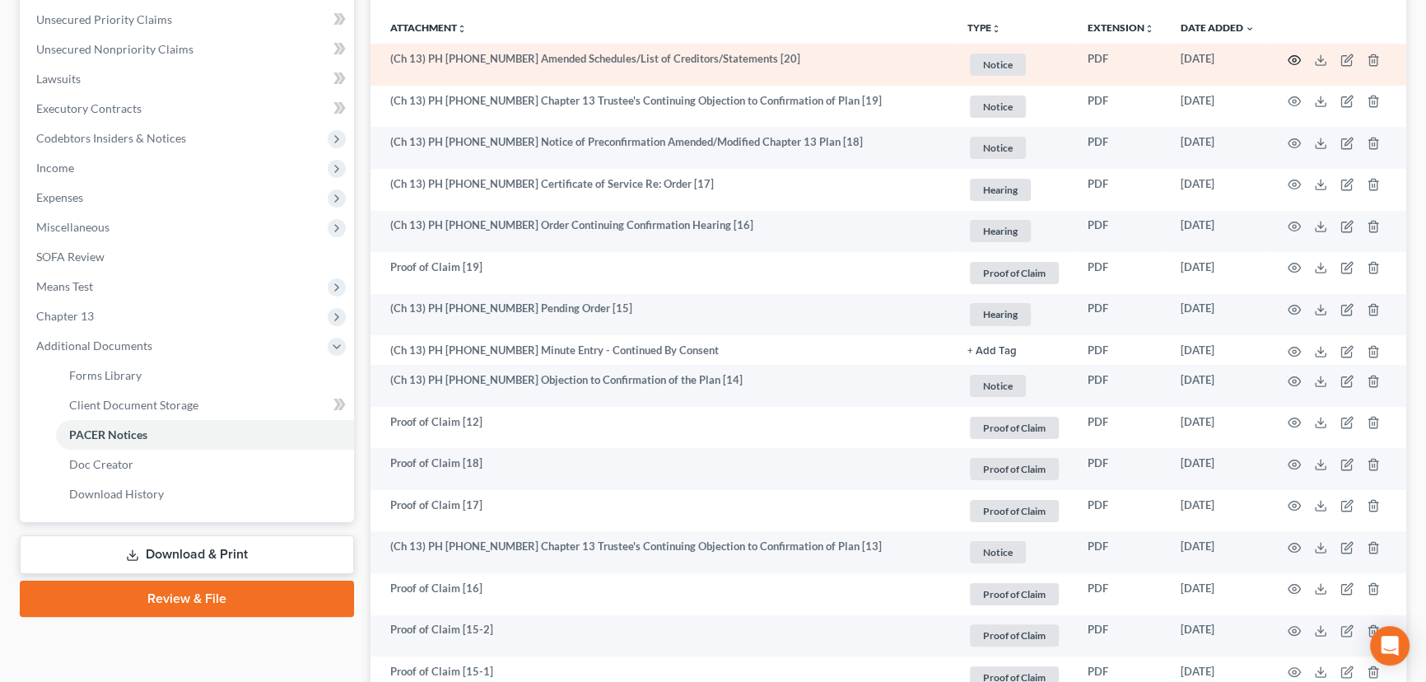
click at [1295, 54] on icon "button" at bounding box center [1294, 60] width 13 height 13
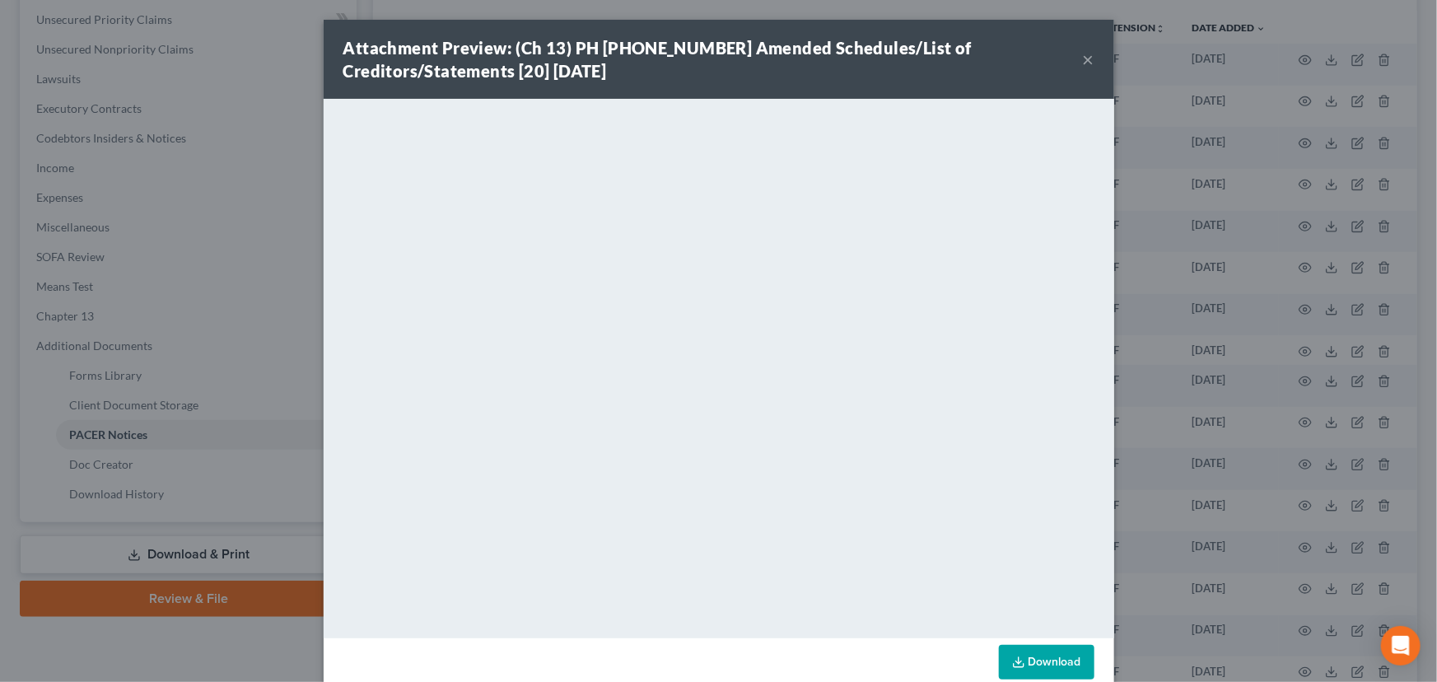
click at [1083, 59] on button "×" at bounding box center [1089, 59] width 12 height 20
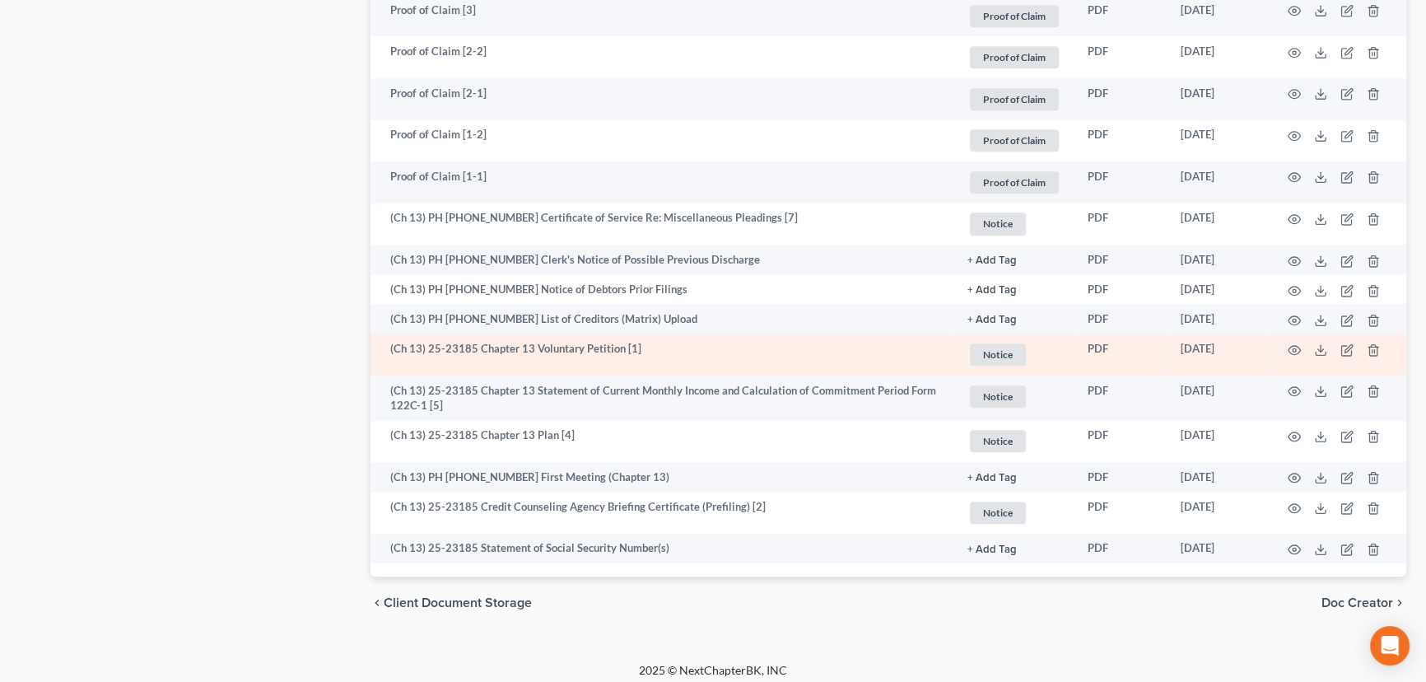
scroll to position [2146, 0]
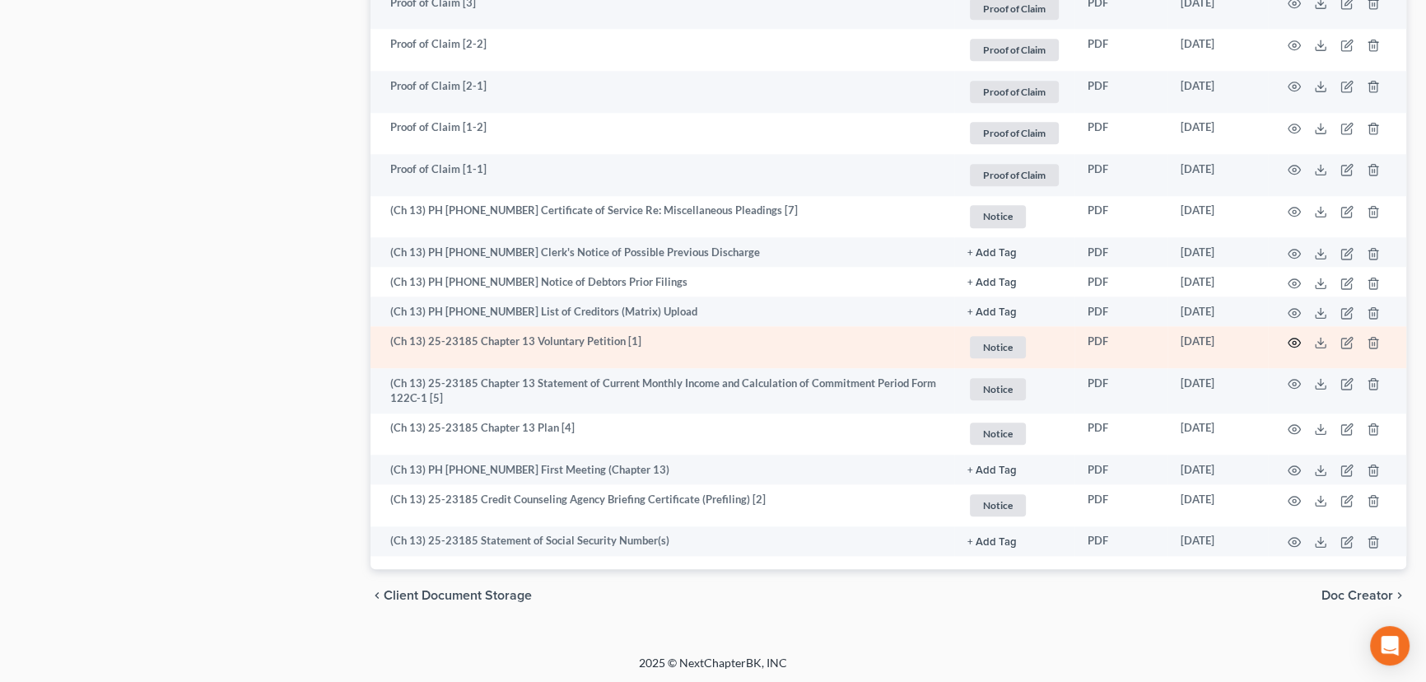
click at [1294, 338] on icon "button" at bounding box center [1294, 342] width 13 height 13
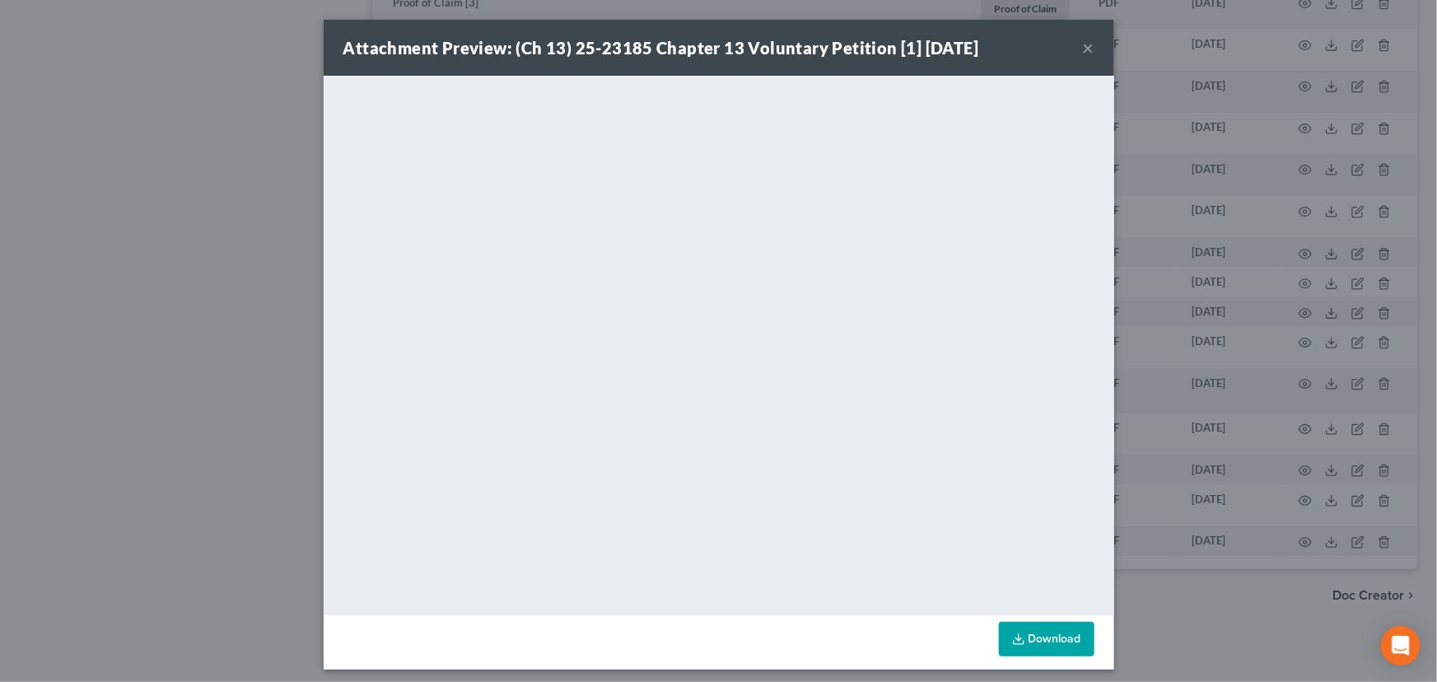
click at [1085, 50] on button "×" at bounding box center [1089, 48] width 12 height 20
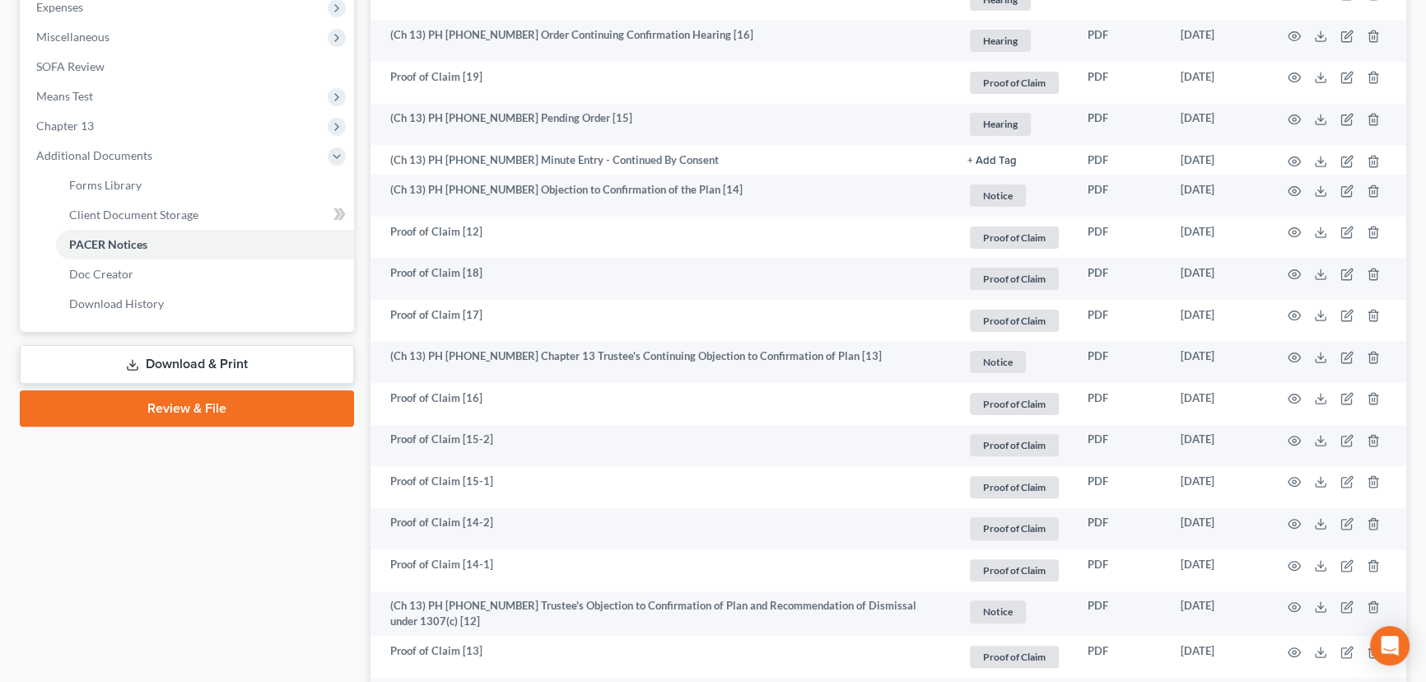
scroll to position [349, 0]
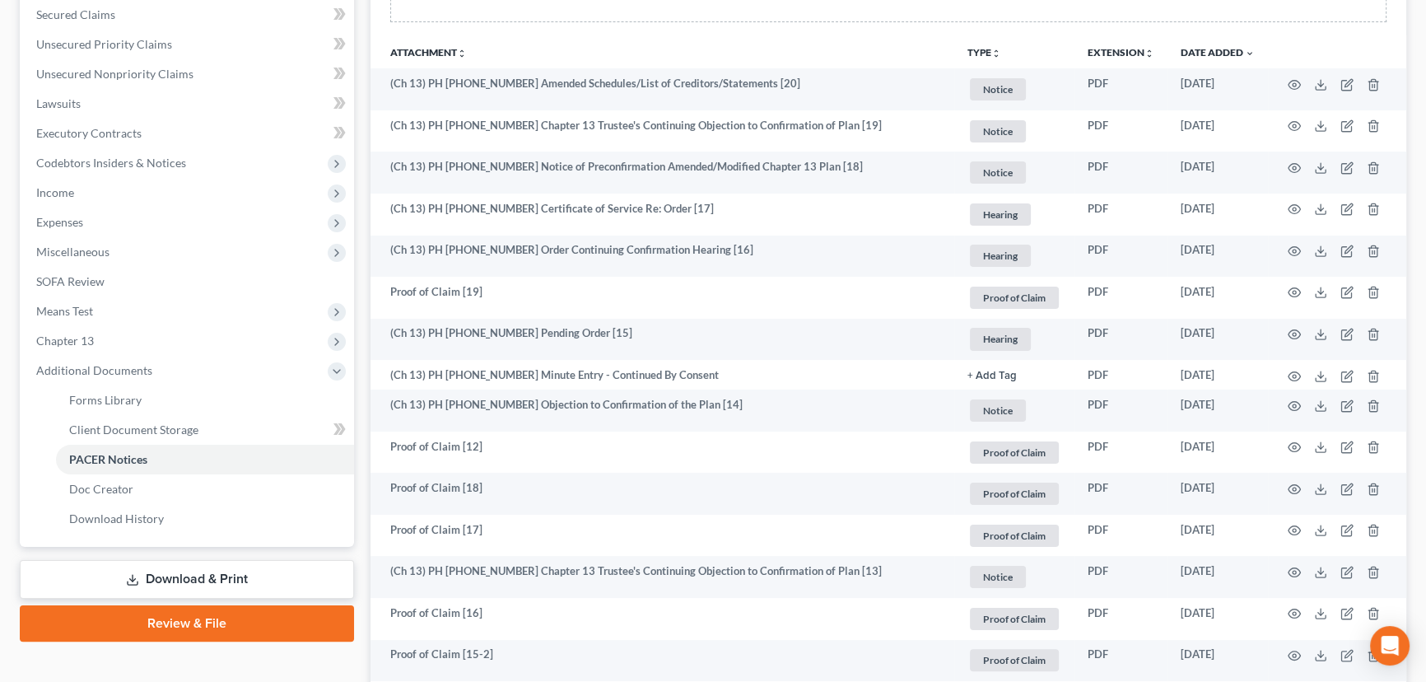
click at [204, 576] on link "Download & Print" at bounding box center [187, 579] width 334 height 39
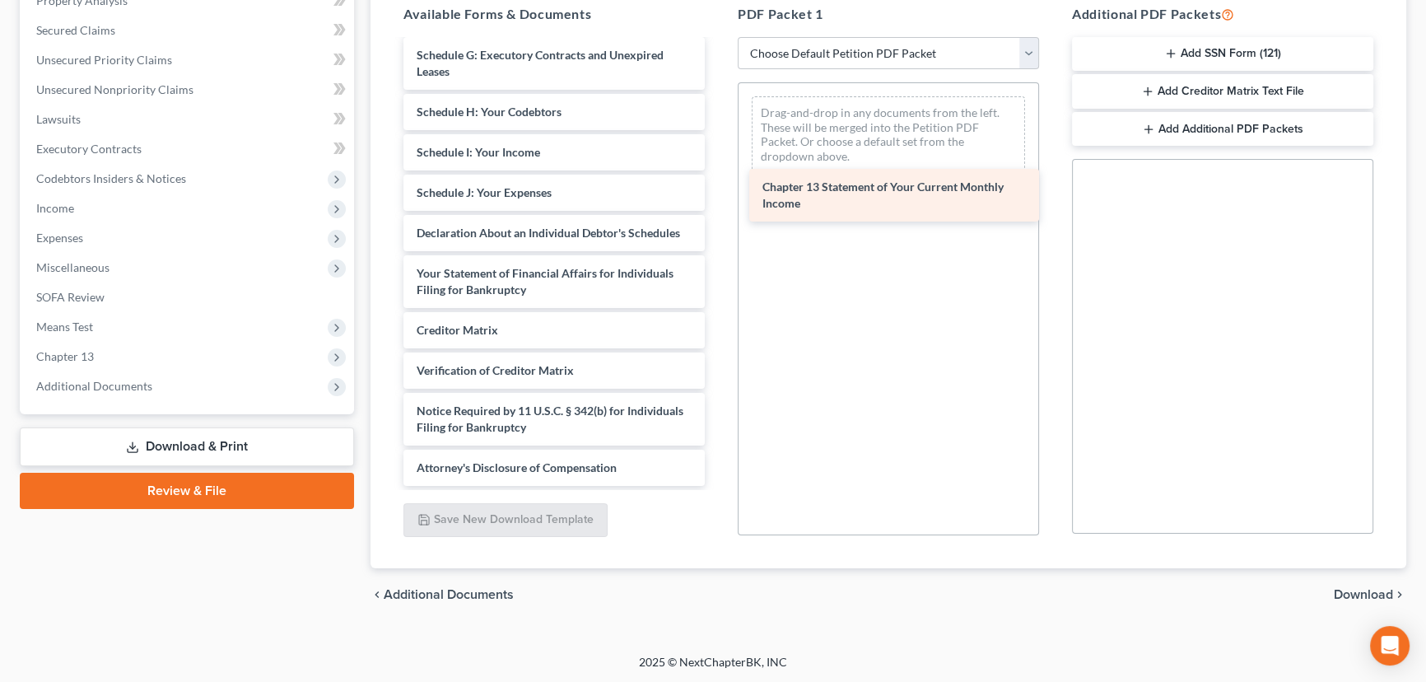
scroll to position [489, 0]
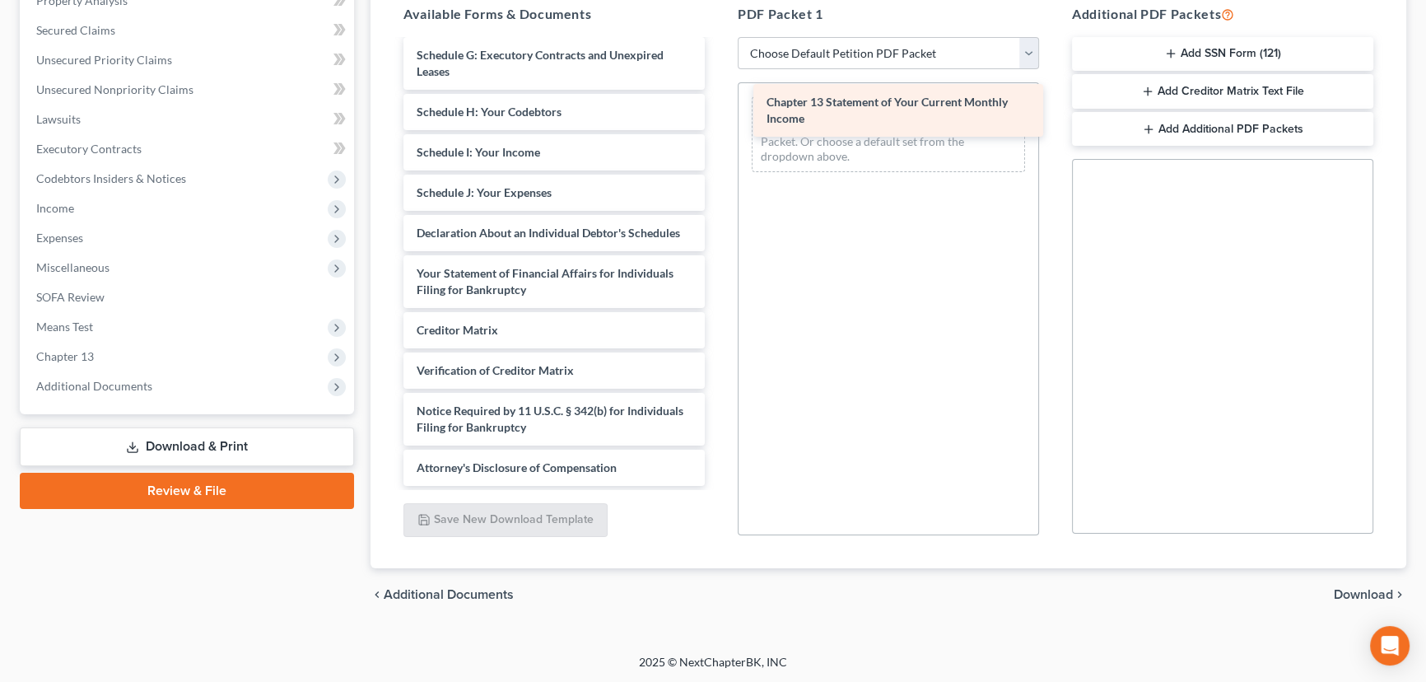
drag, startPoint x: 519, startPoint y: 282, endPoint x: 869, endPoint y: 114, distance: 388.6
click at [718, 114] on div "Chapter 13 Statement of Your Current Monthly Income Abacus_cert (10)-pdf Abacus…" at bounding box center [554, 35] width 328 height 902
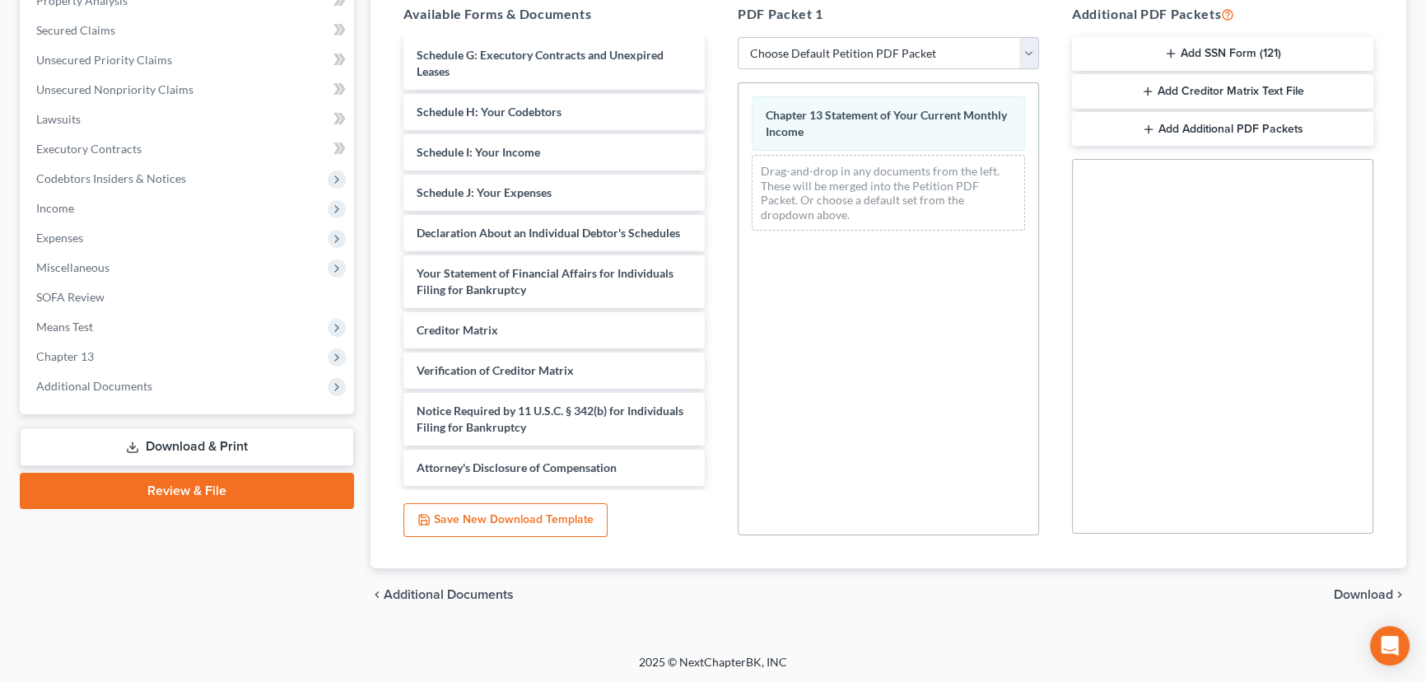
click at [1360, 590] on span "Download" at bounding box center [1363, 594] width 59 height 13
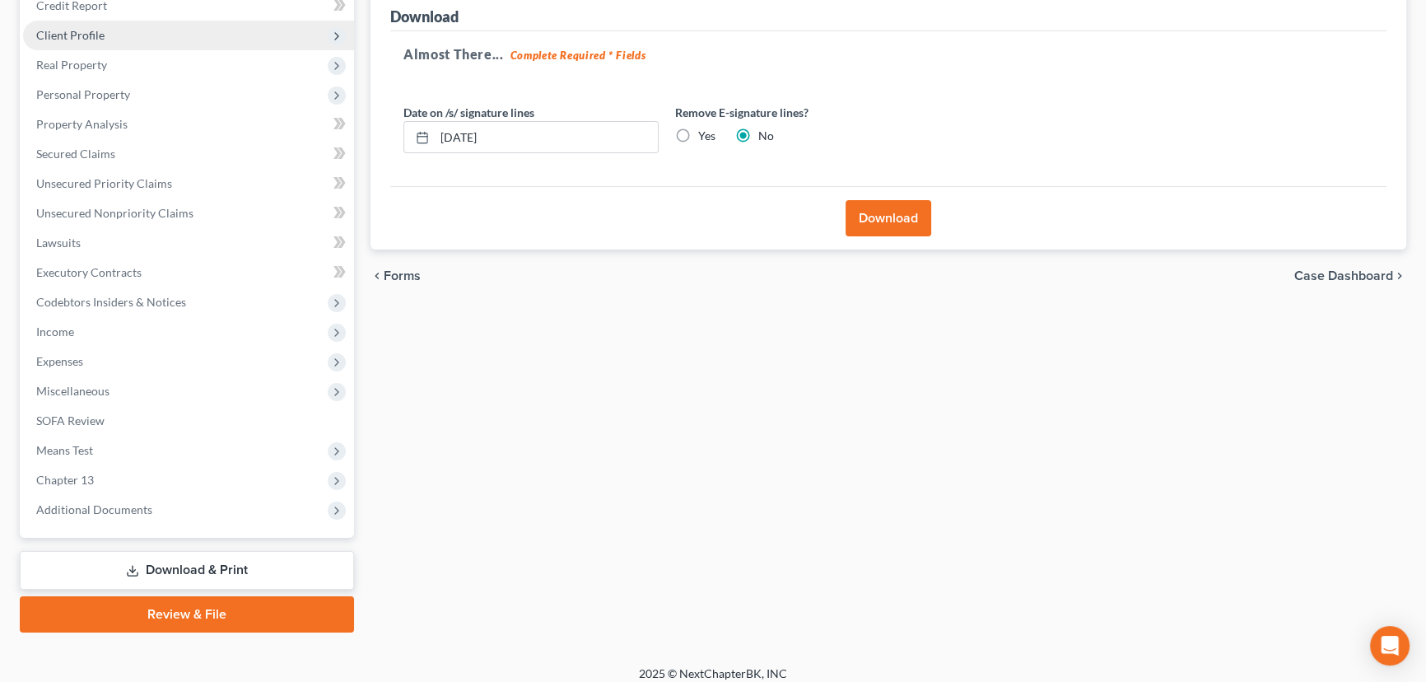
scroll to position [0, 0]
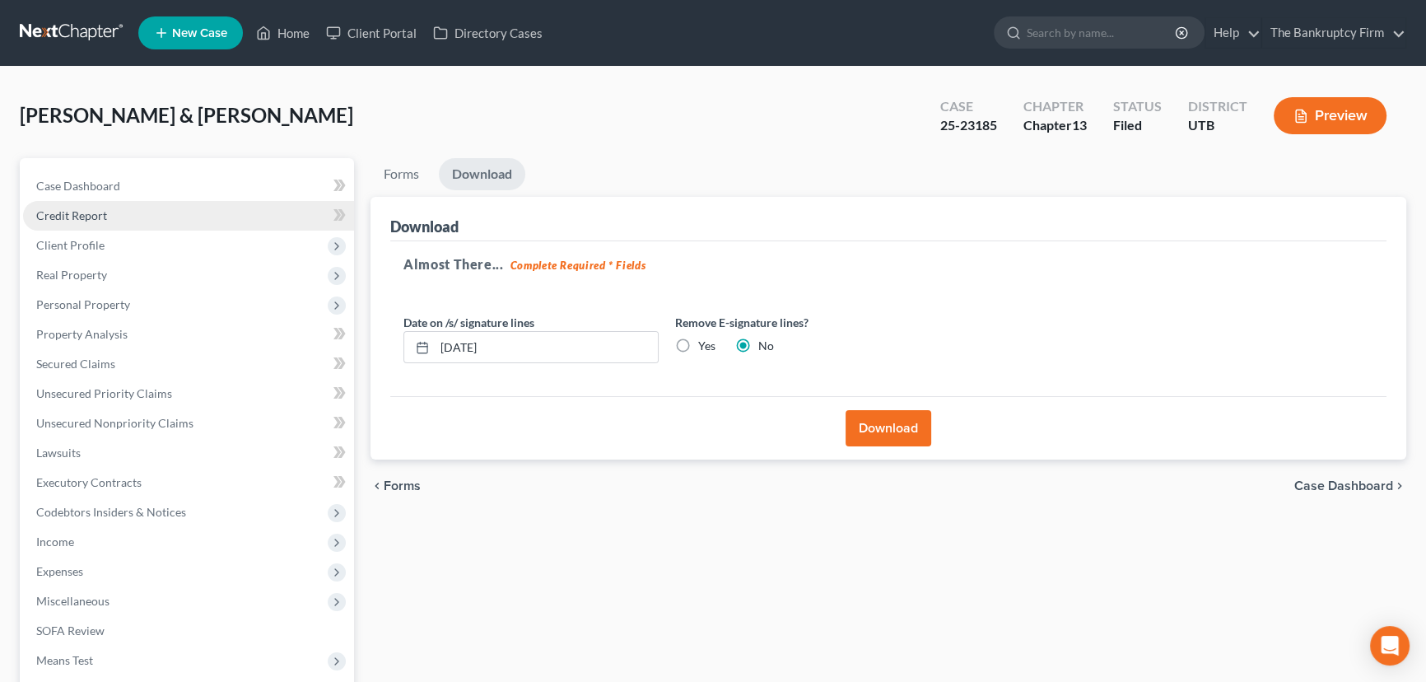
click at [95, 205] on link "Credit Report" at bounding box center [188, 216] width 331 height 30
click at [91, 240] on span "Client Profile" at bounding box center [70, 245] width 68 height 14
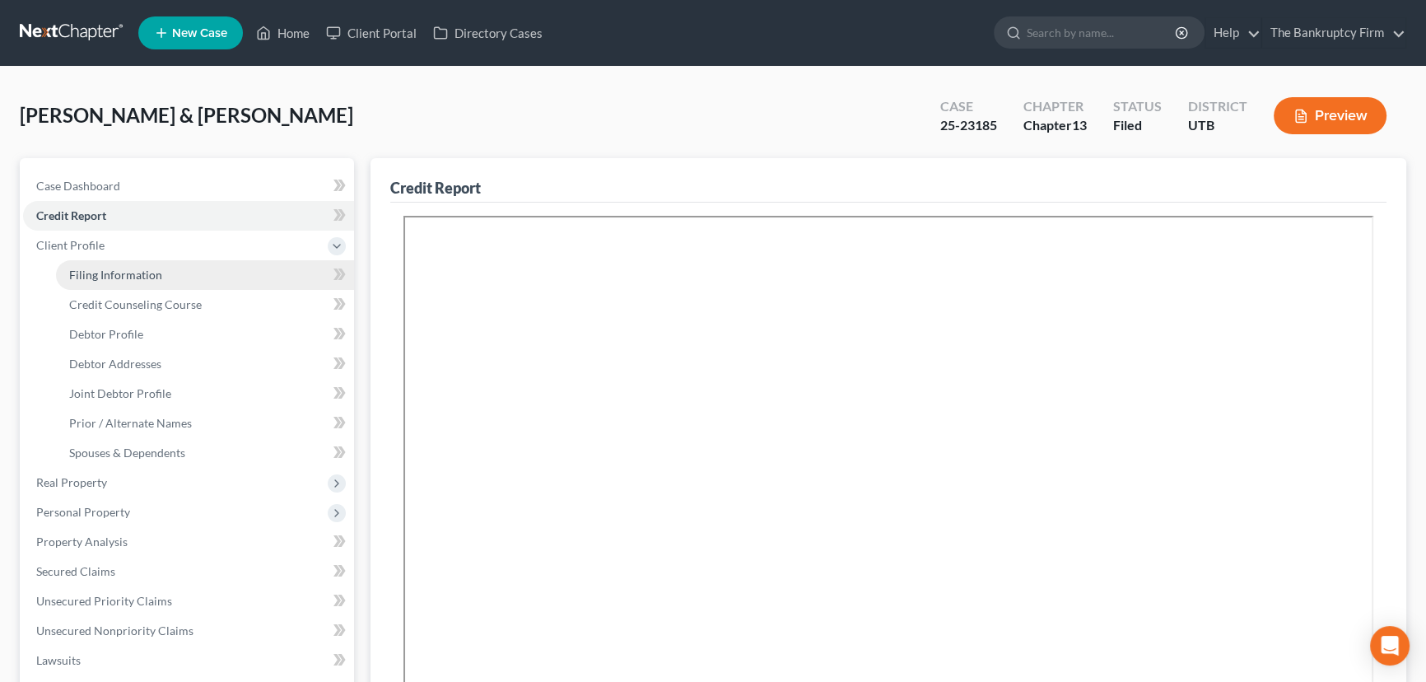
click at [129, 278] on span "Filing Information" at bounding box center [115, 275] width 93 height 14
select select "1"
select select "3"
select select "46"
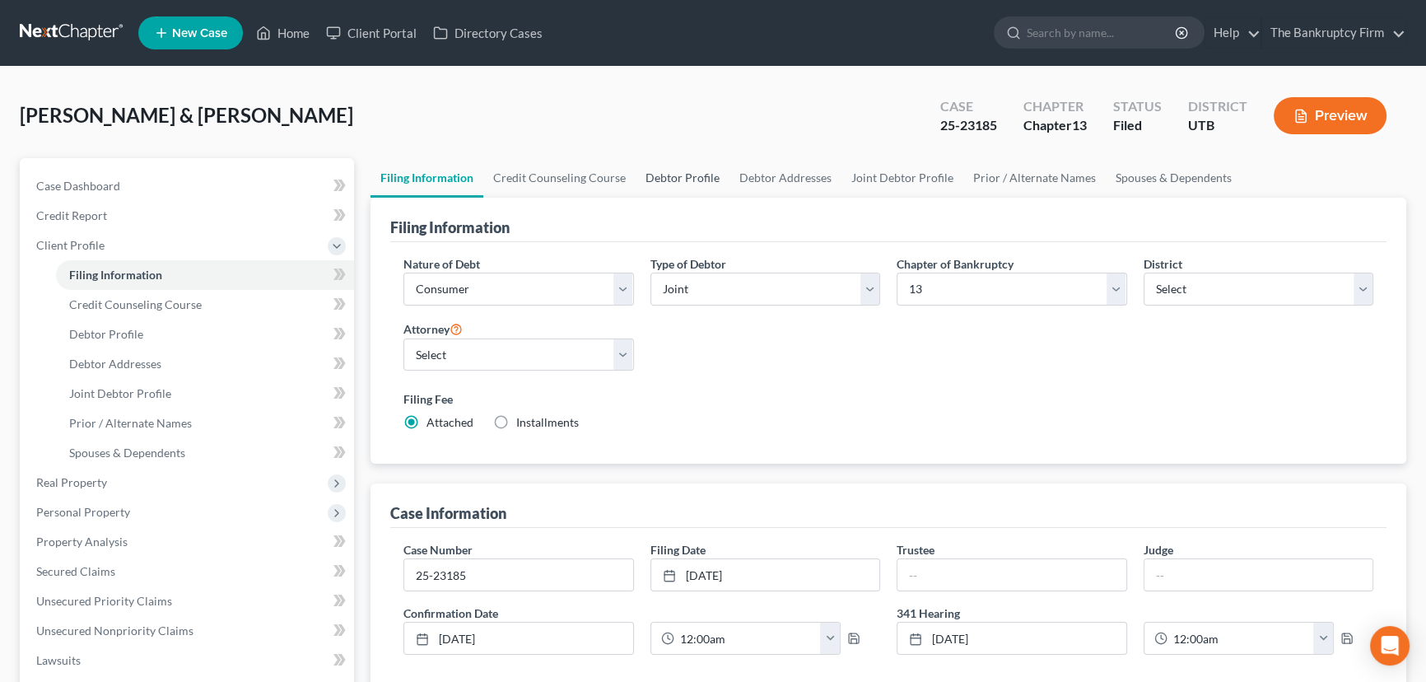
click at [678, 175] on link "Debtor Profile" at bounding box center [683, 178] width 94 height 40
select select "1"
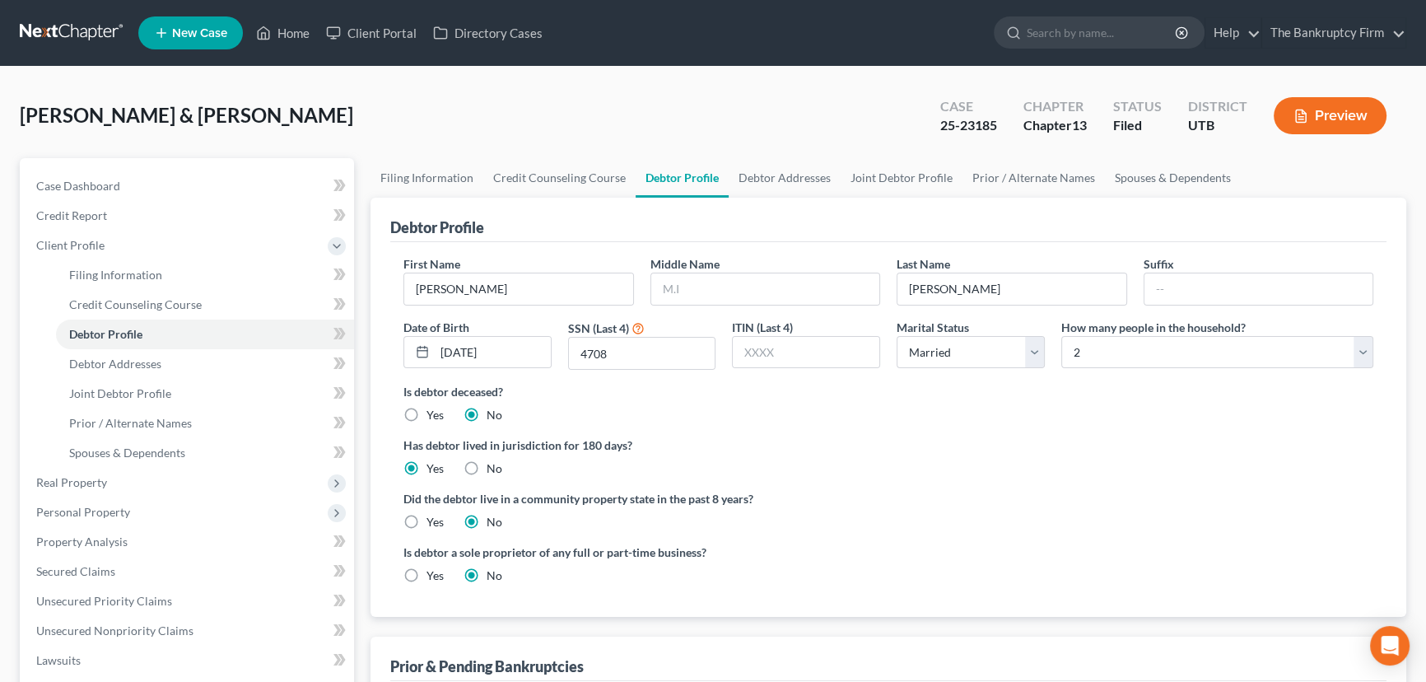
radio input "true"
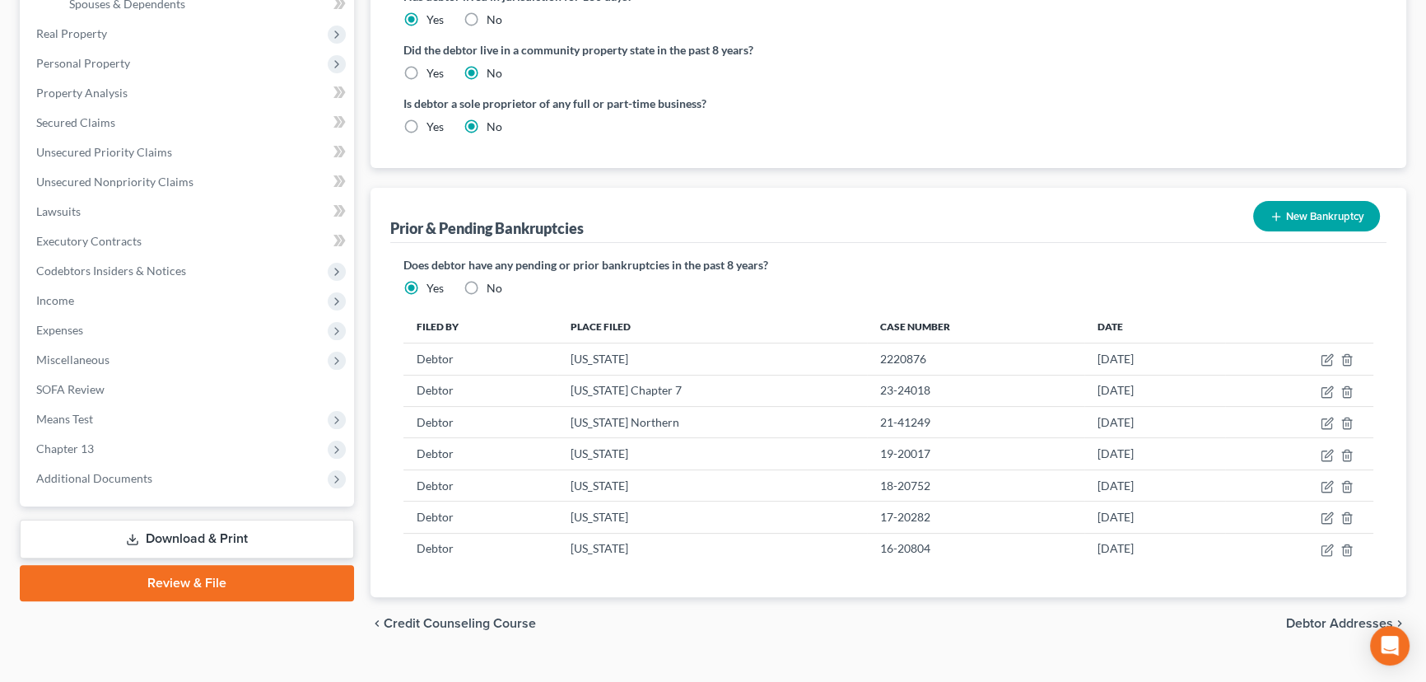
click at [193, 542] on link "Download & Print" at bounding box center [187, 539] width 334 height 39
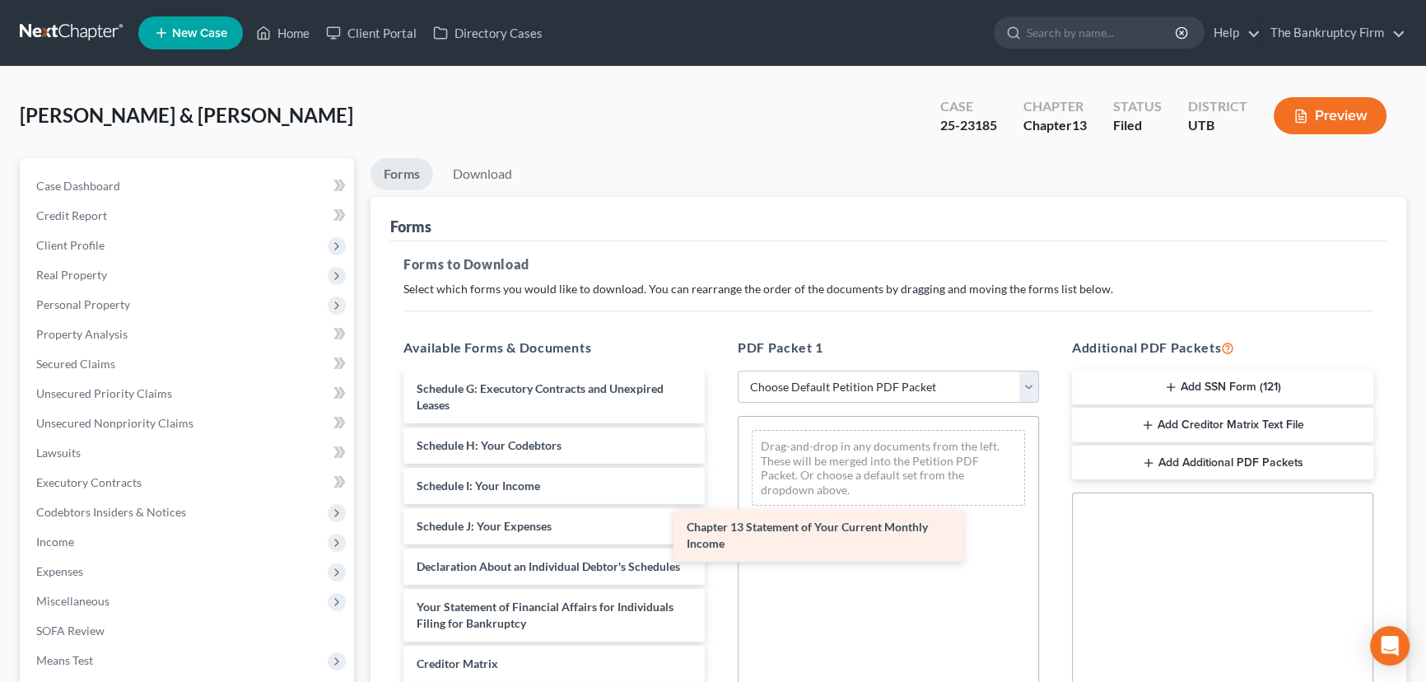
scroll to position [489, 0]
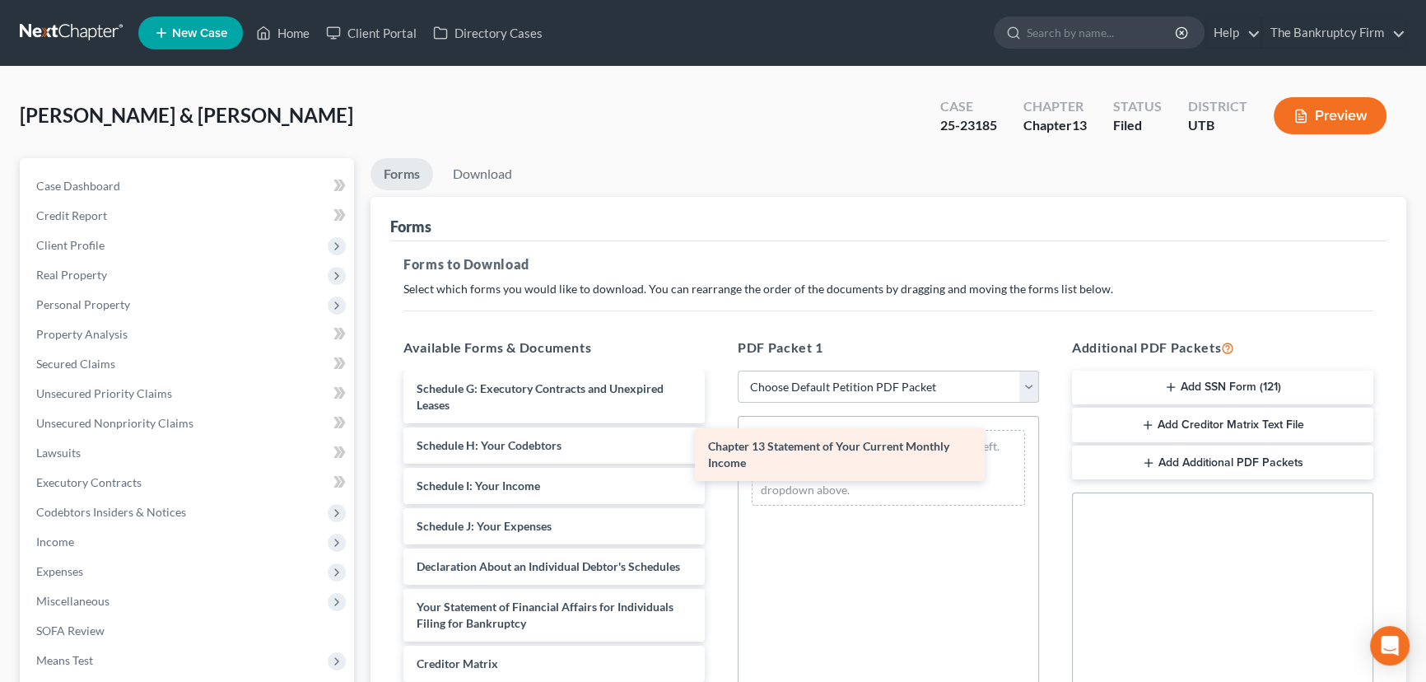
drag, startPoint x: 555, startPoint y: 609, endPoint x: 864, endPoint y: 430, distance: 357.2
click at [718, 430] on div "Chapter 13 Statement of Your Current Monthly Income Abacus_cert (10)-pdf Abacus…" at bounding box center [554, 369] width 328 height 902
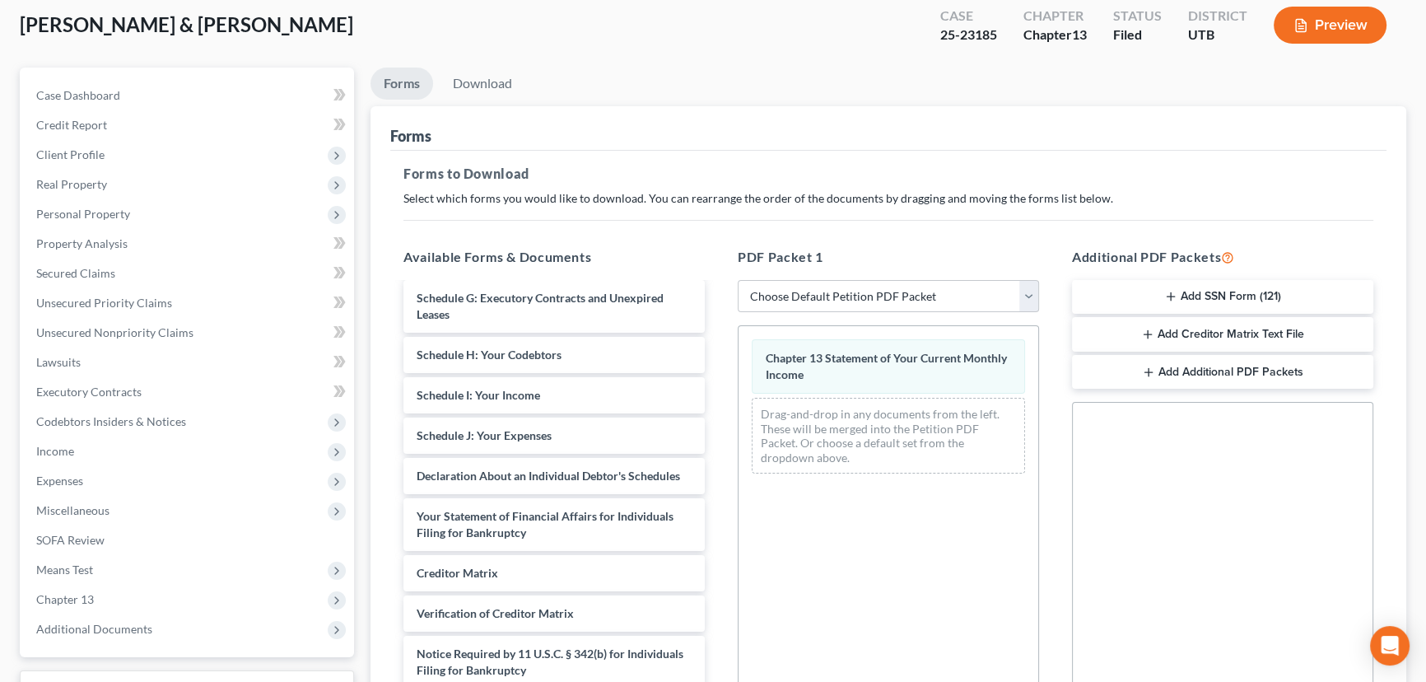
scroll to position [334, 0]
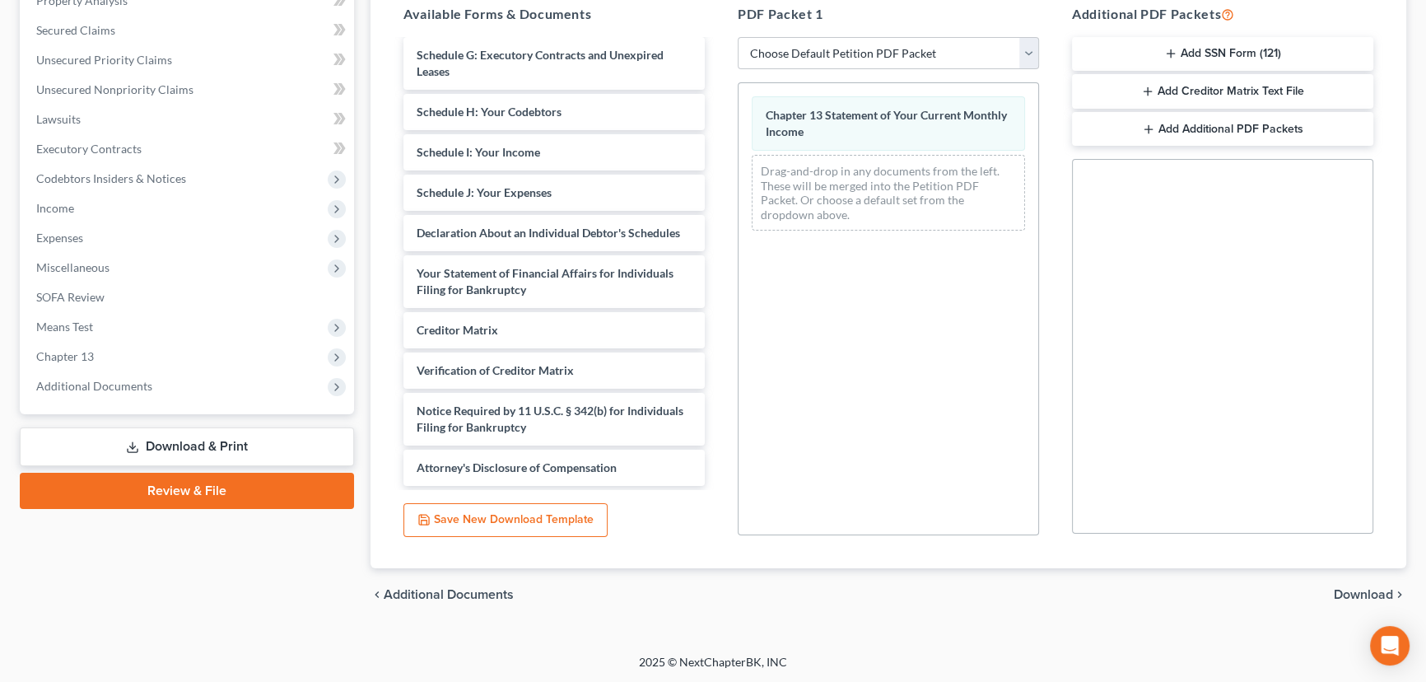
click at [1366, 589] on span "Download" at bounding box center [1363, 594] width 59 height 13
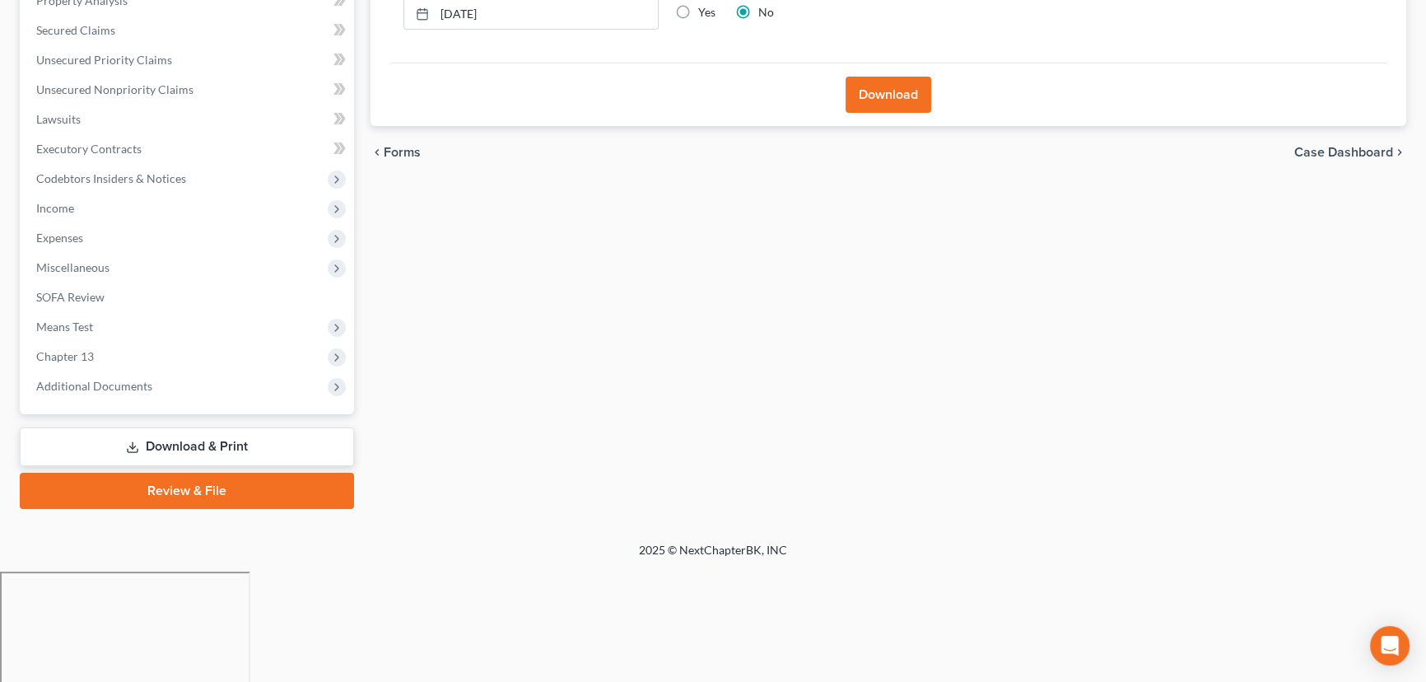
scroll to position [221, 0]
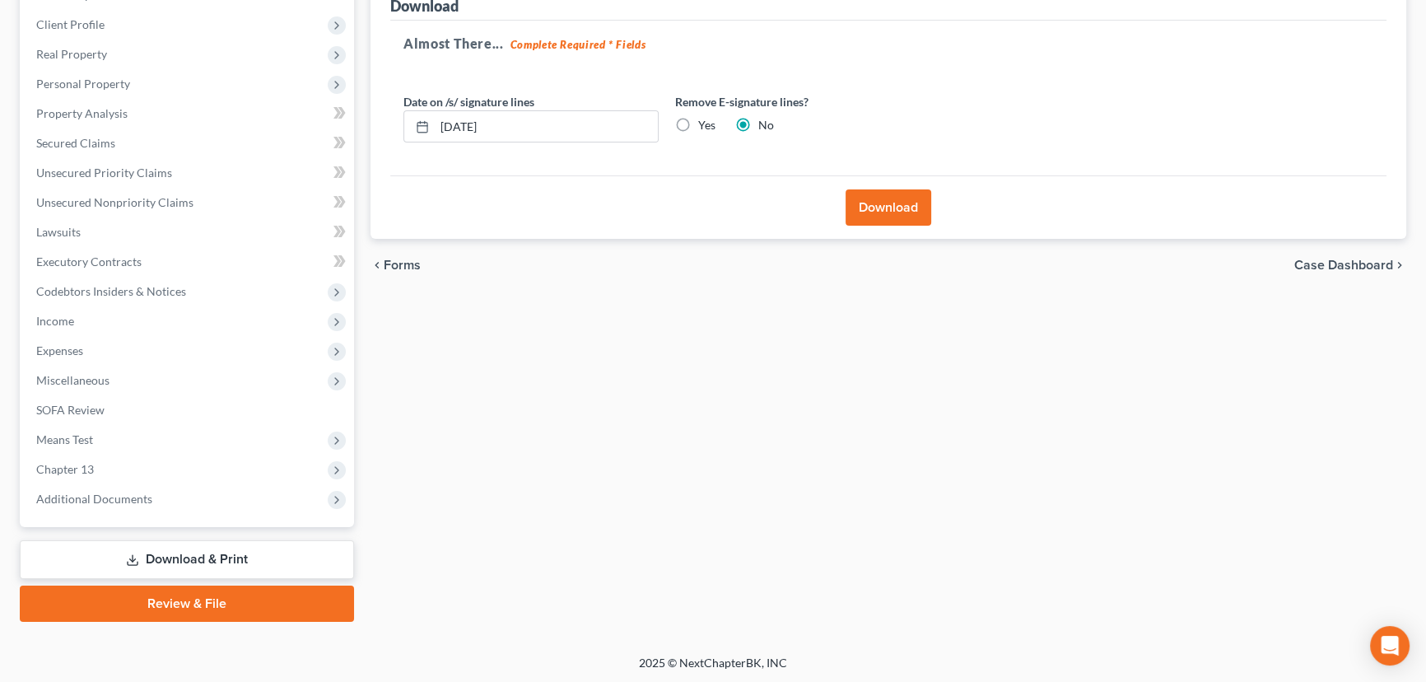
drag, startPoint x: 873, startPoint y: 210, endPoint x: 891, endPoint y: 214, distance: 18.6
click at [879, 213] on button "Download" at bounding box center [889, 207] width 86 height 36
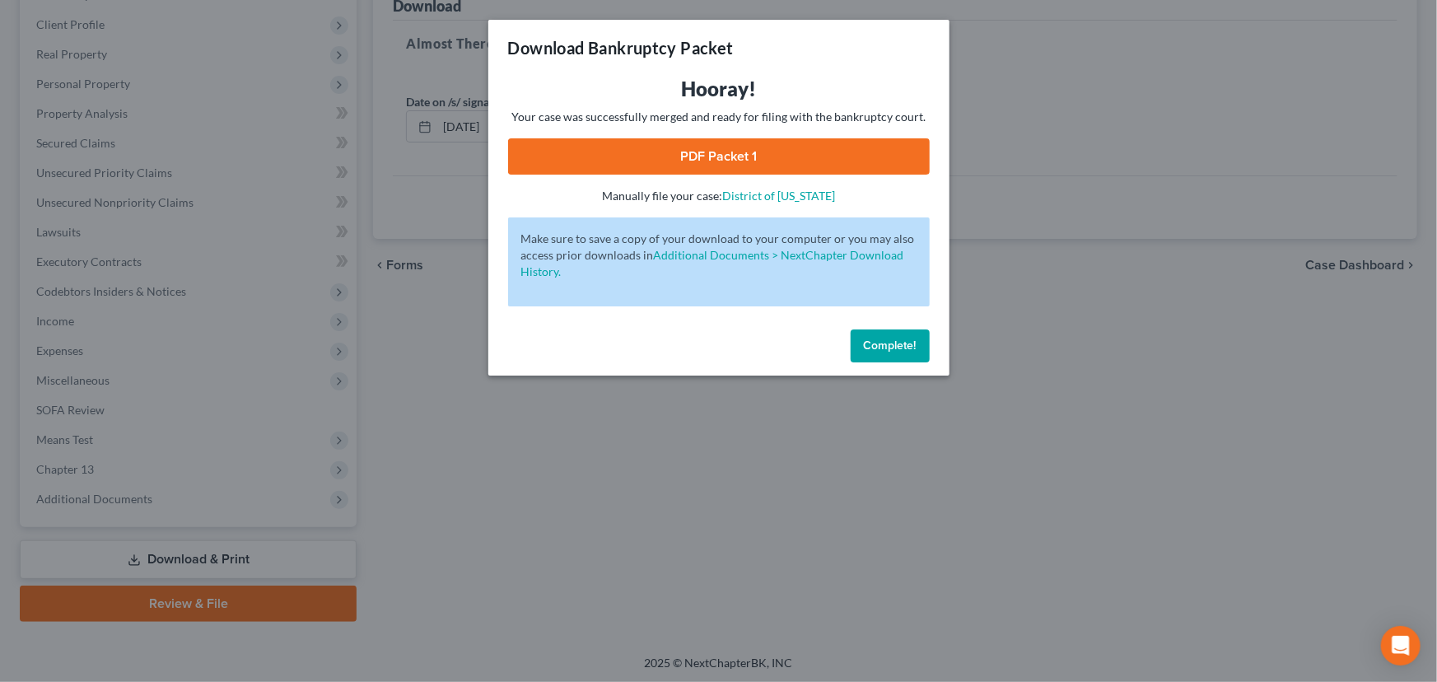
drag, startPoint x: 740, startPoint y: 148, endPoint x: 963, endPoint y: 194, distance: 227.9
click at [740, 148] on link "PDF Packet 1" at bounding box center [719, 156] width 422 height 36
click at [880, 343] on span "Complete!" at bounding box center [890, 345] width 53 height 14
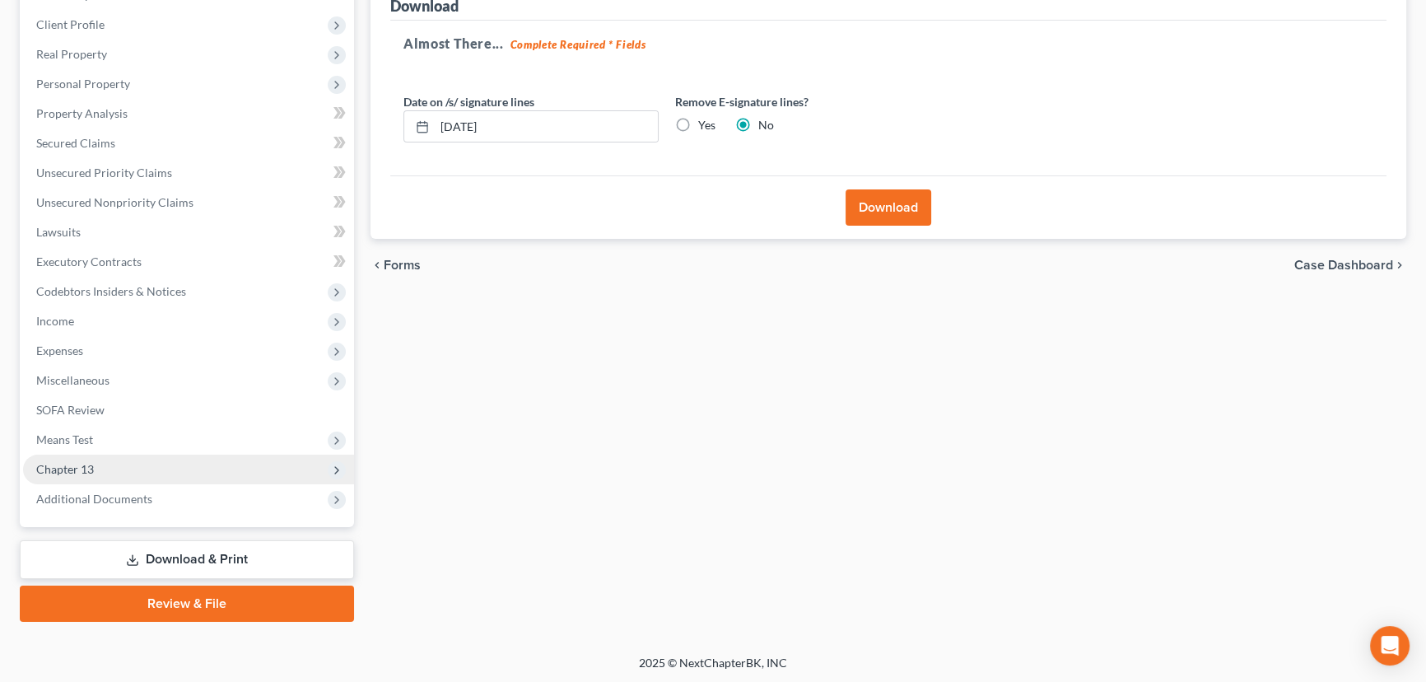
click at [90, 471] on span "Chapter 13" at bounding box center [65, 469] width 58 height 14
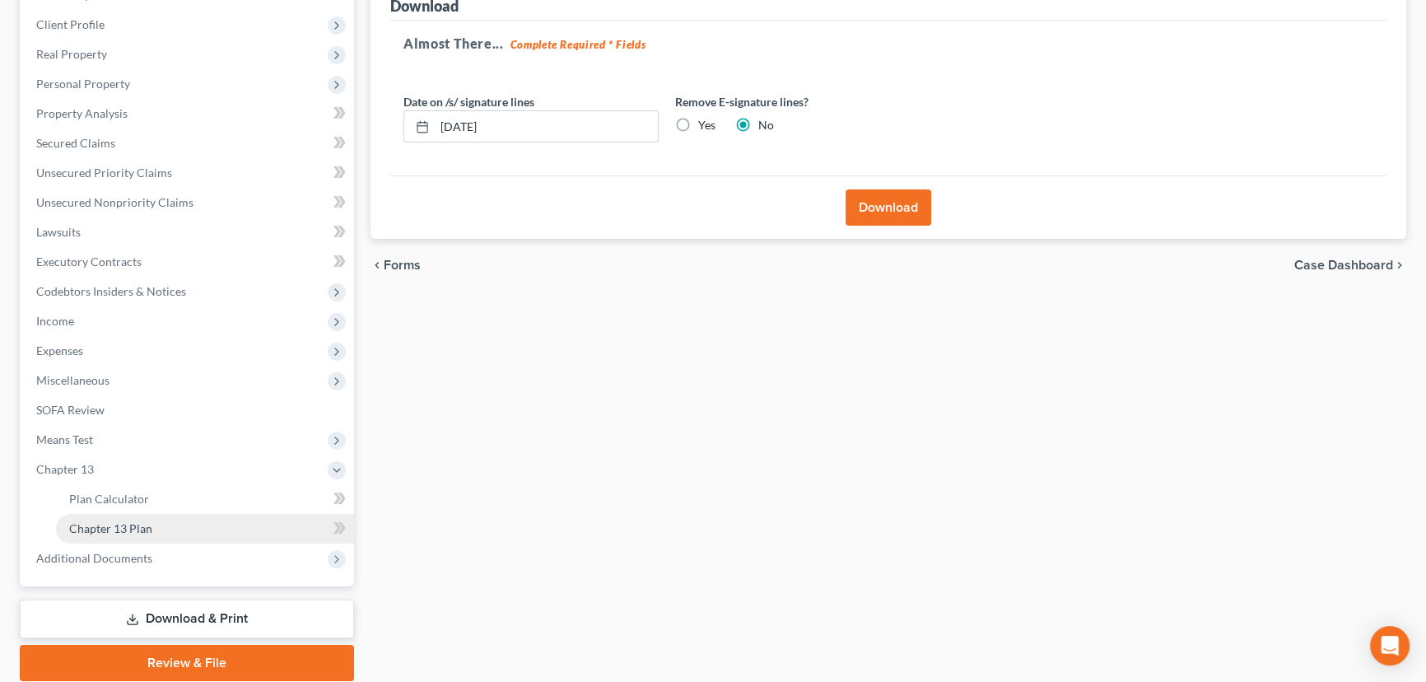
click at [155, 528] on link "Chapter 13 Plan" at bounding box center [205, 529] width 298 height 30
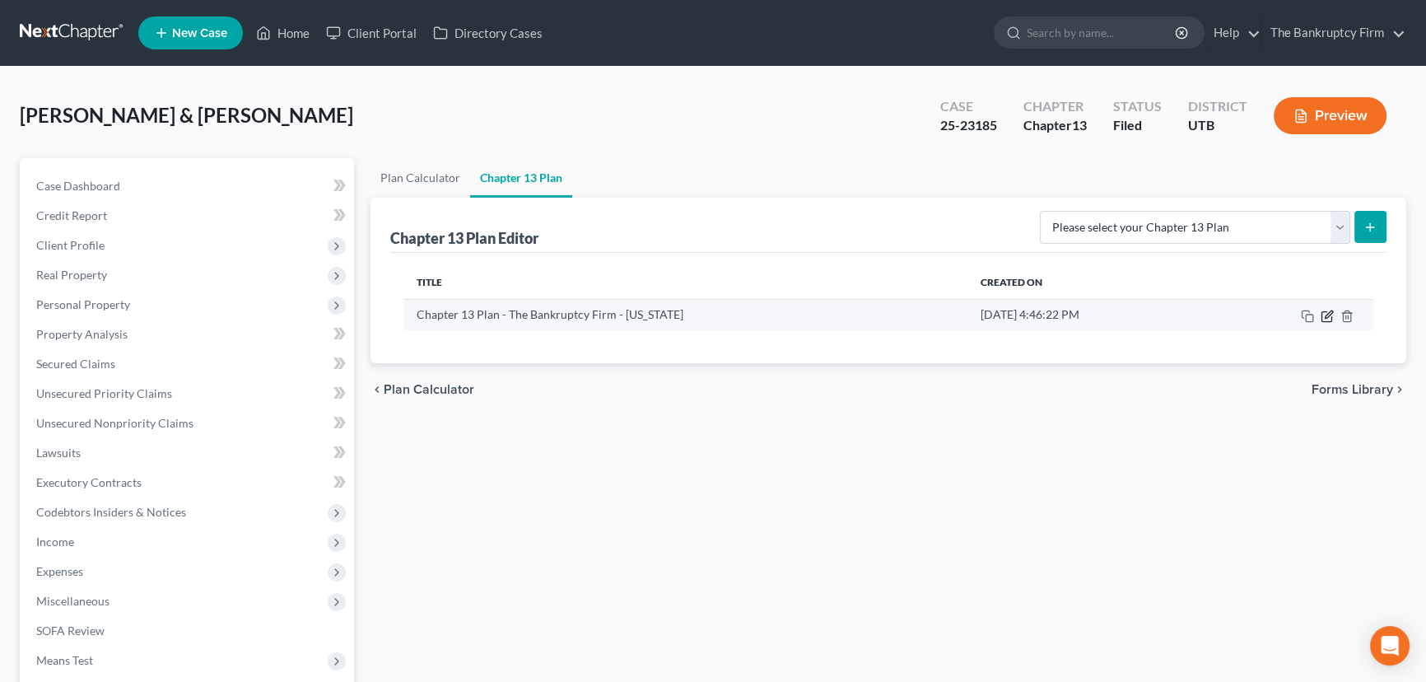
click at [1328, 315] on icon "button" at bounding box center [1328, 313] width 7 height 7
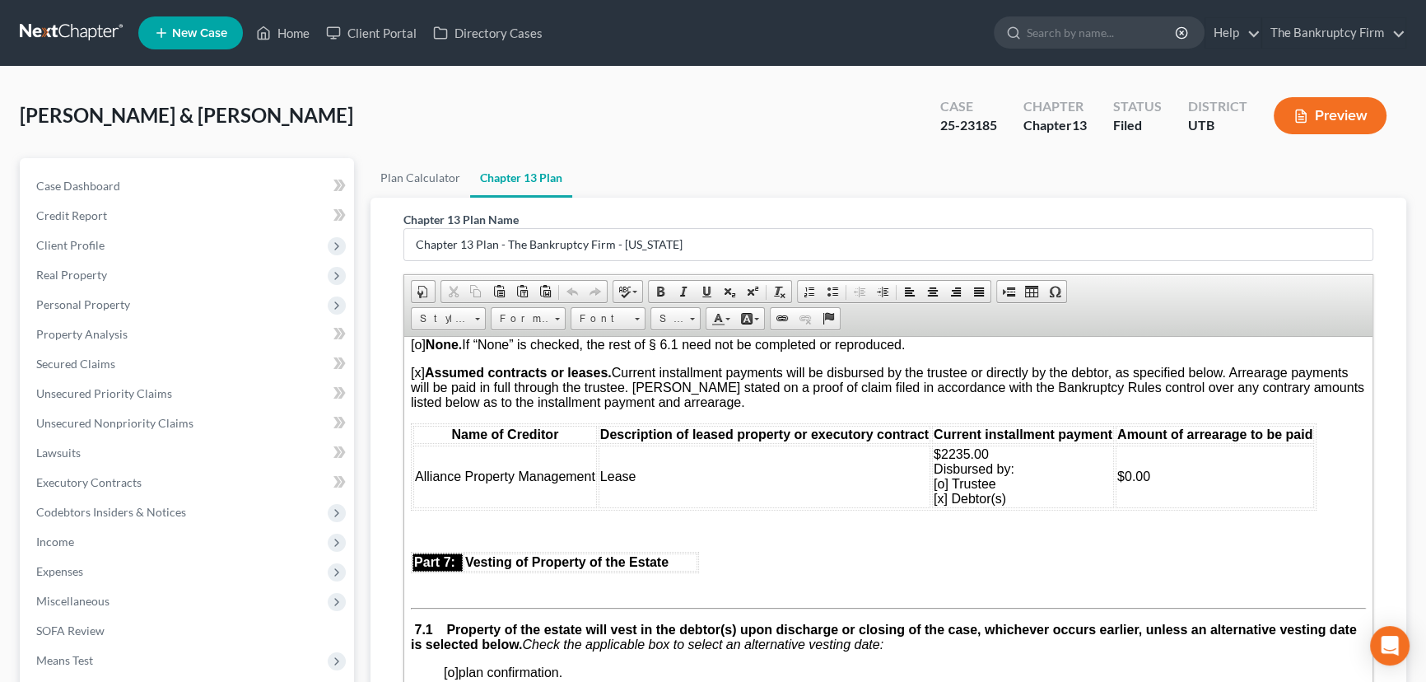
scroll to position [3818, 0]
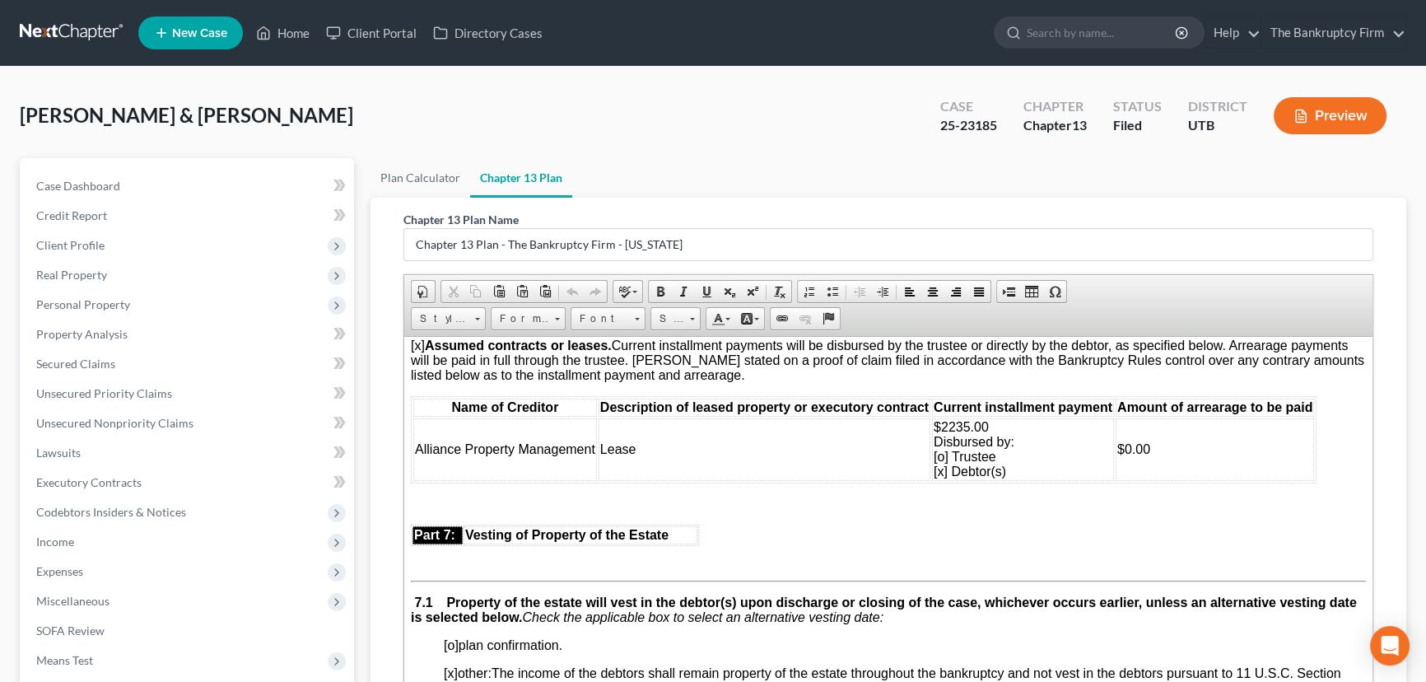
click at [942, 296] on strong "executory contracts and unexpired leases listed below are assumed and treated a…" at bounding box center [874, 281] width 926 height 29
drag, startPoint x: 450, startPoint y: 398, endPoint x: 471, endPoint y: 431, distance: 39.5
copy body "The executory contracts and unexpired leases listed below are assumed and treat…"
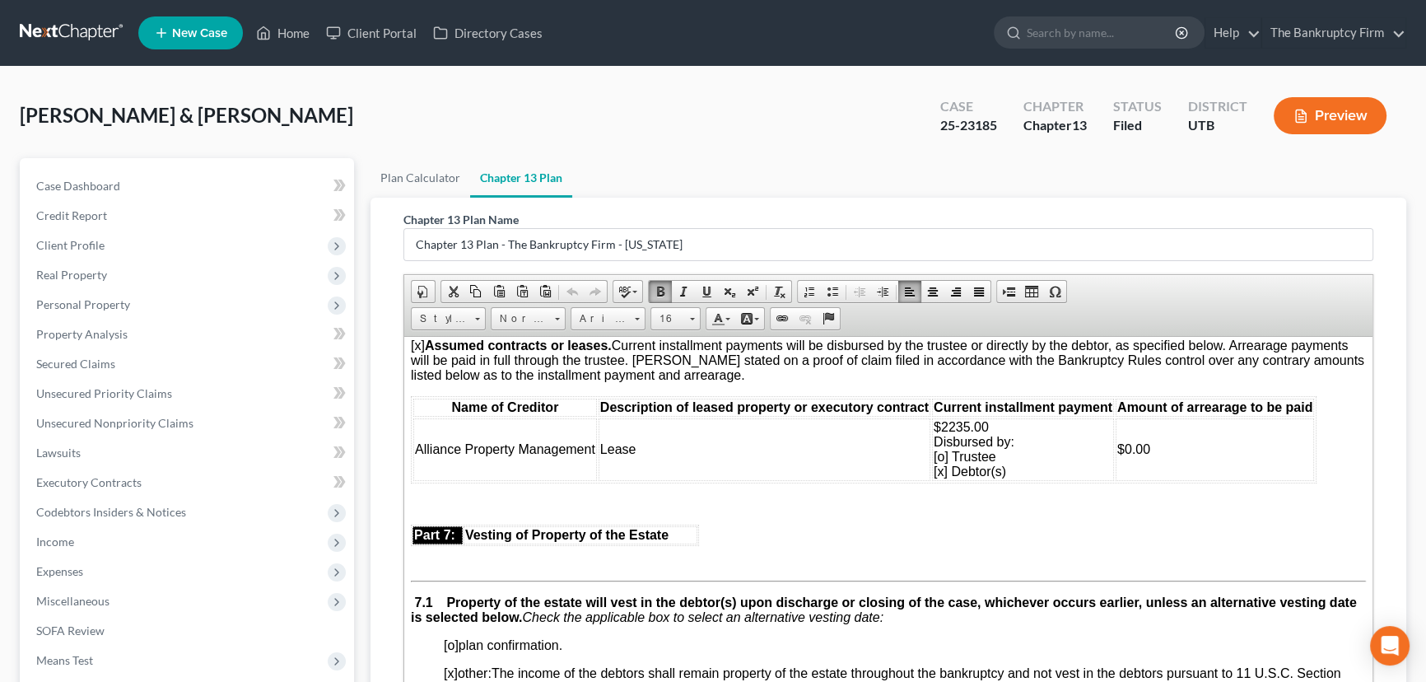
click at [1071, 324] on p "[o] None. If “None” is checked, the rest of § 6.1 need not be completed or repr…" at bounding box center [888, 317] width 955 height 15
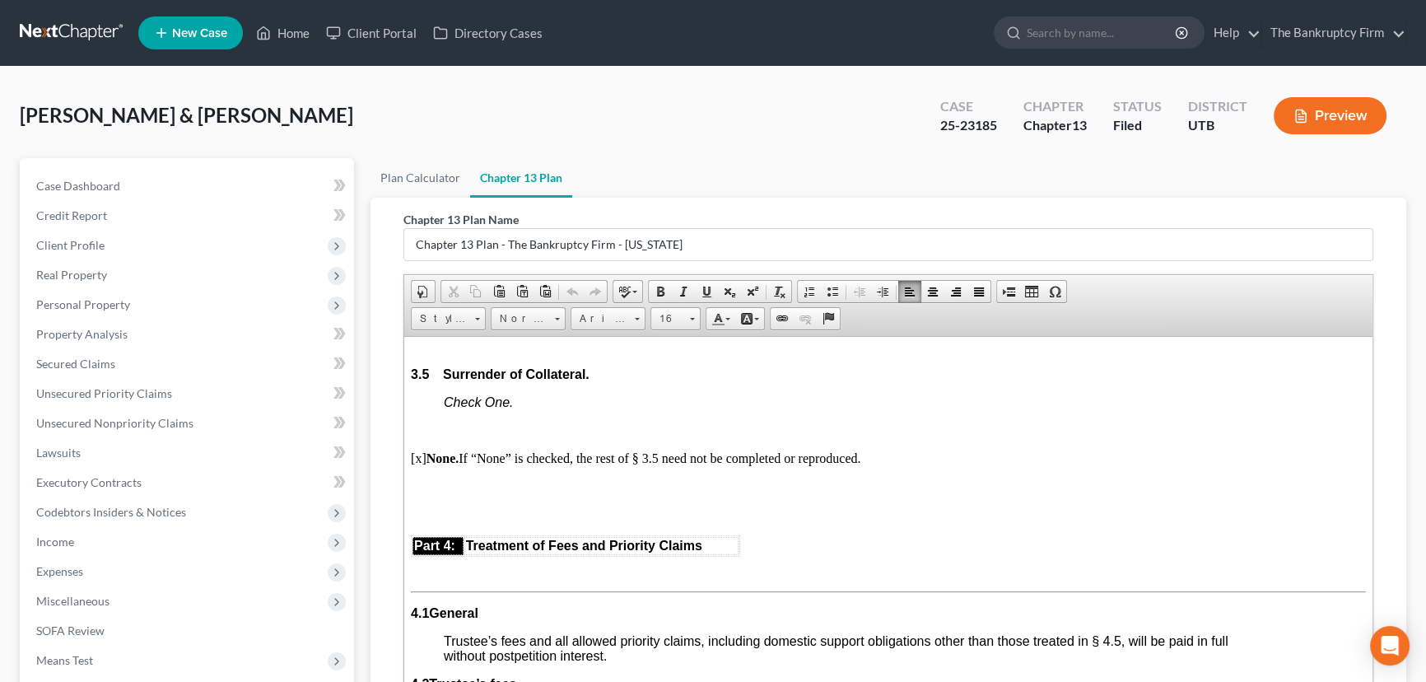
scroll to position [2321, 0]
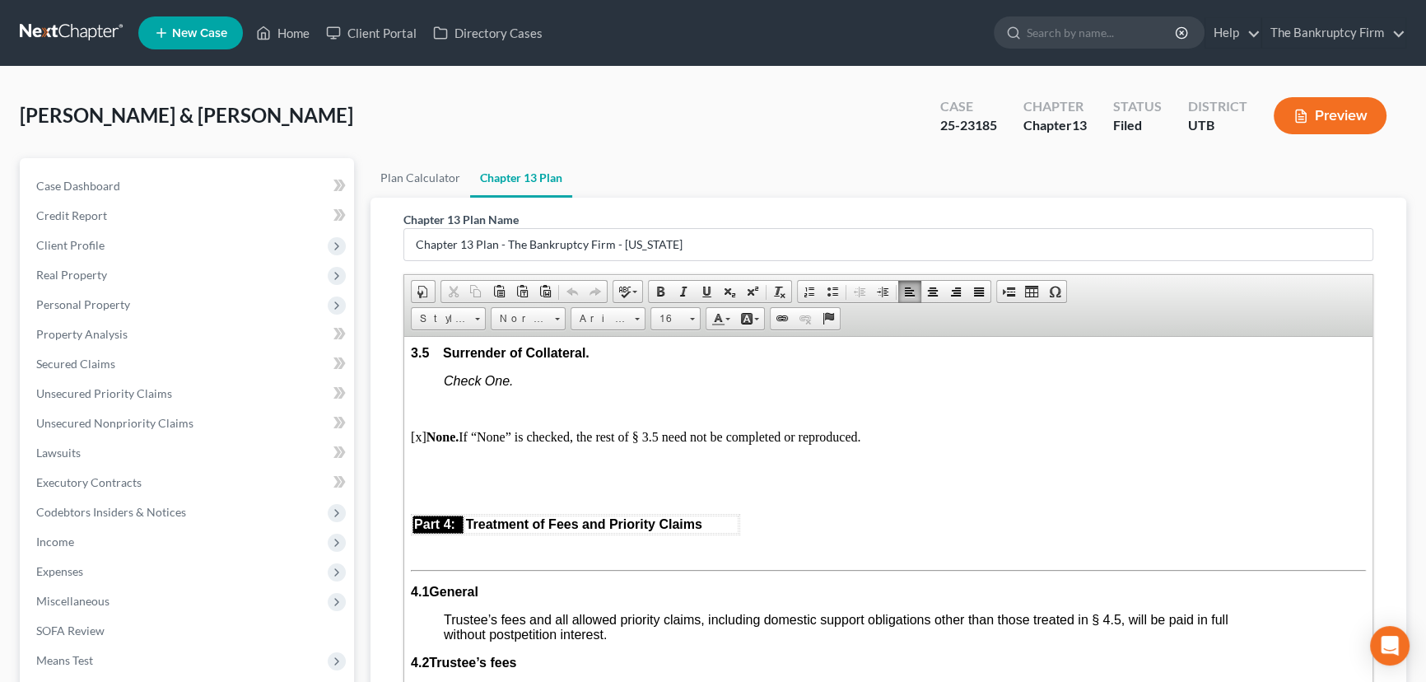
drag, startPoint x: 460, startPoint y: 515, endPoint x: 441, endPoint y: 433, distance: 83.7
copy body "Surrender of Collateral. Check One. [x] None"
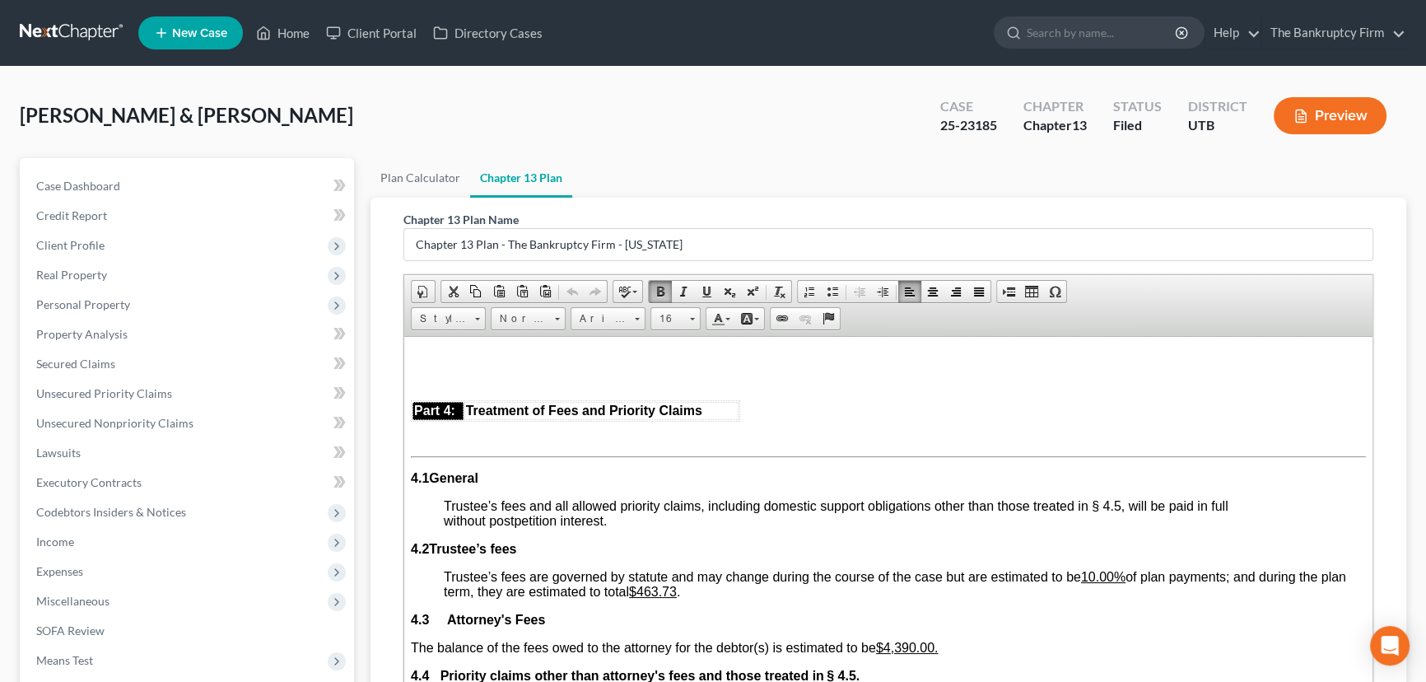
scroll to position [2470, 0]
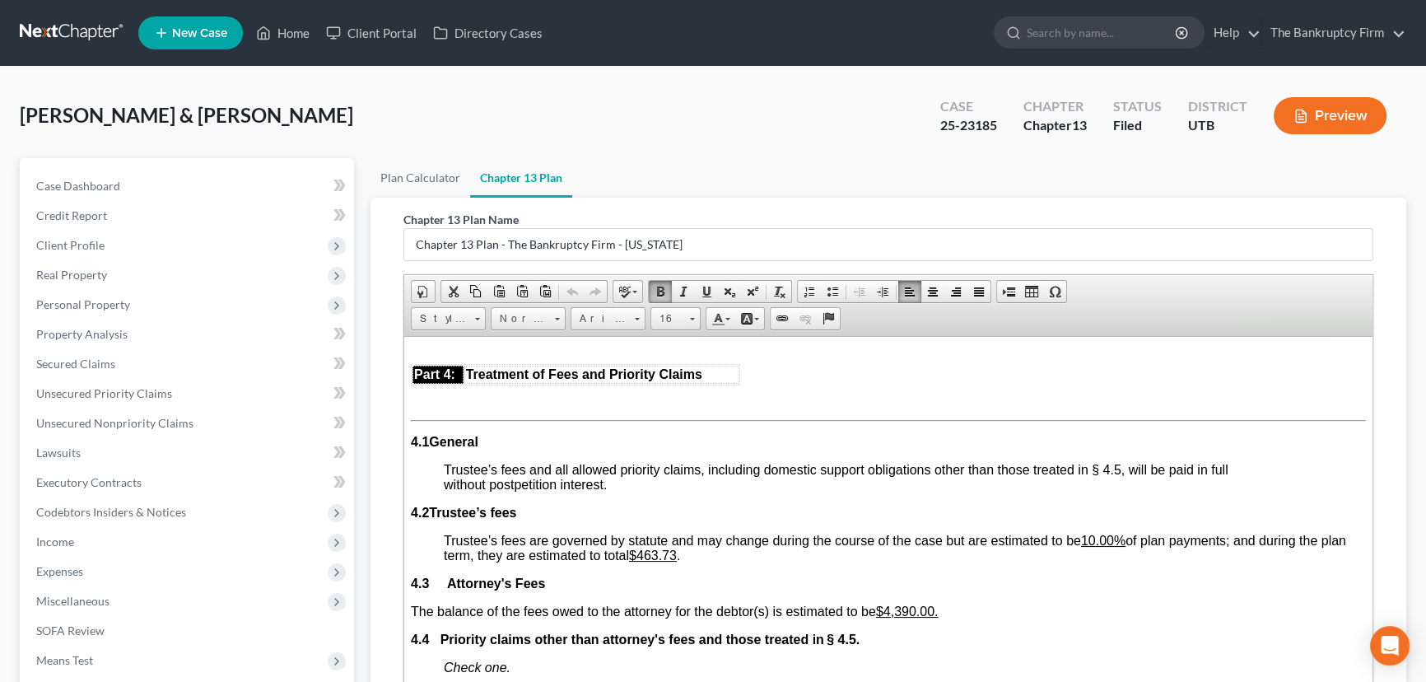
click at [1024, 350] on p at bounding box center [888, 342] width 955 height 15
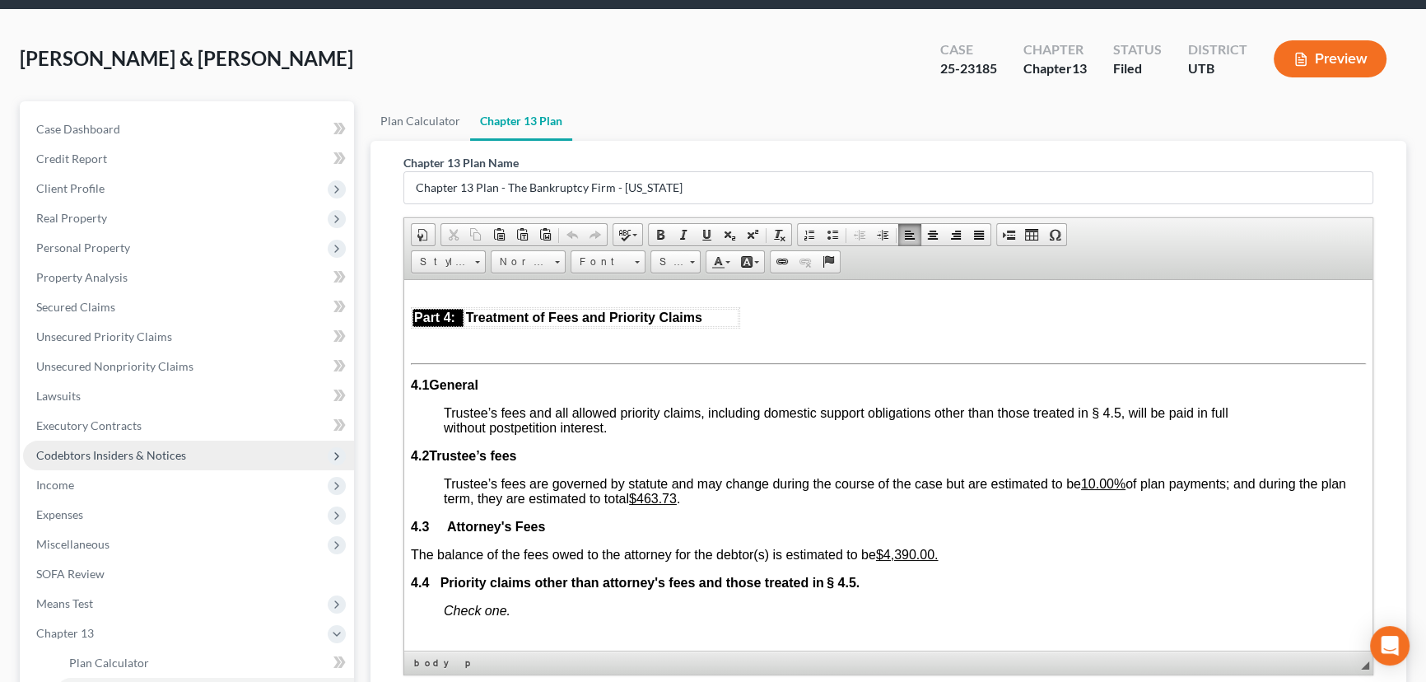
scroll to position [280, 0]
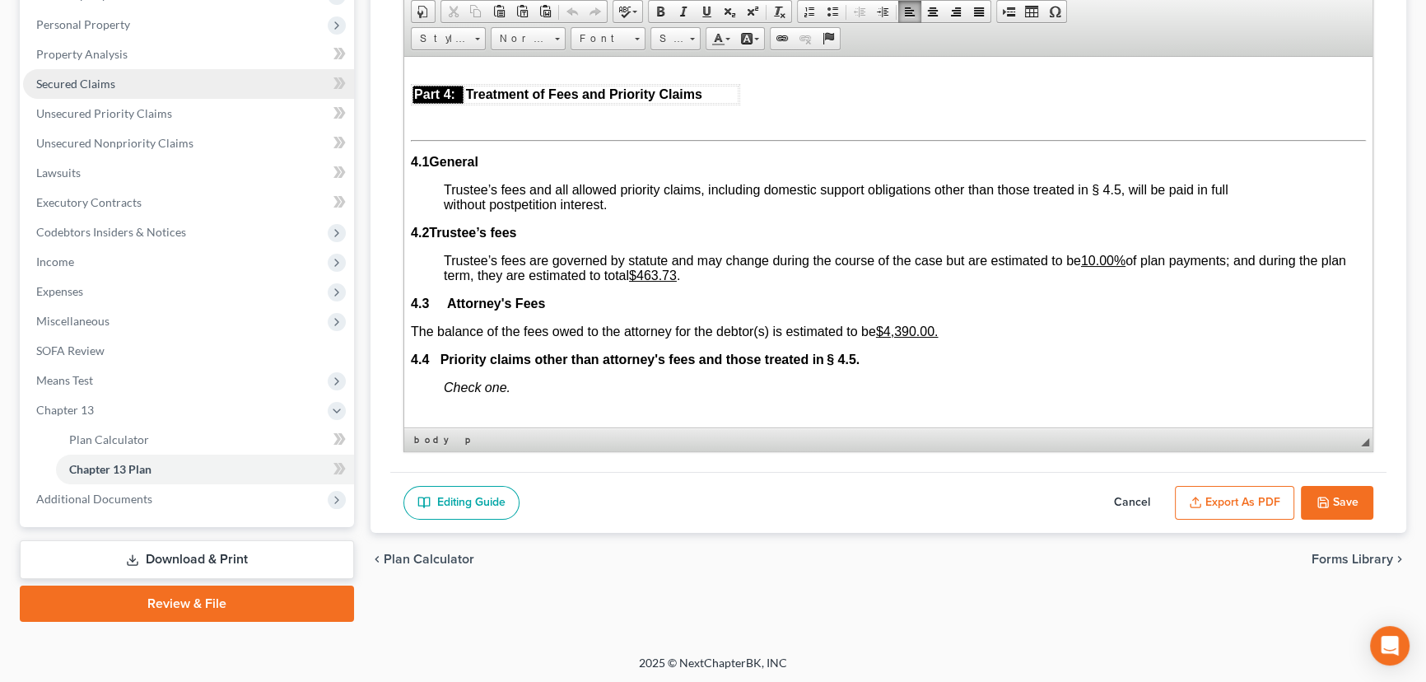
click at [103, 87] on span "Secured Claims" at bounding box center [75, 84] width 79 height 14
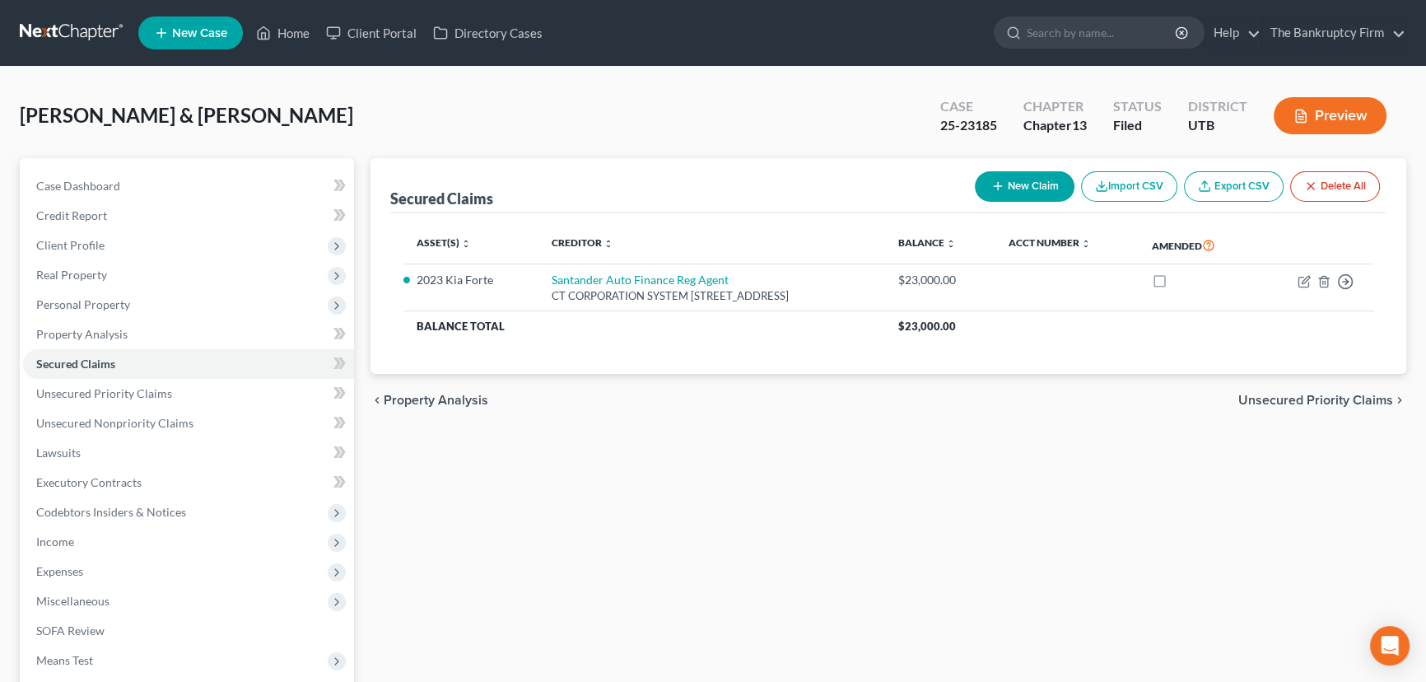
click at [1024, 181] on button "New Claim" at bounding box center [1025, 186] width 100 height 30
select select "2"
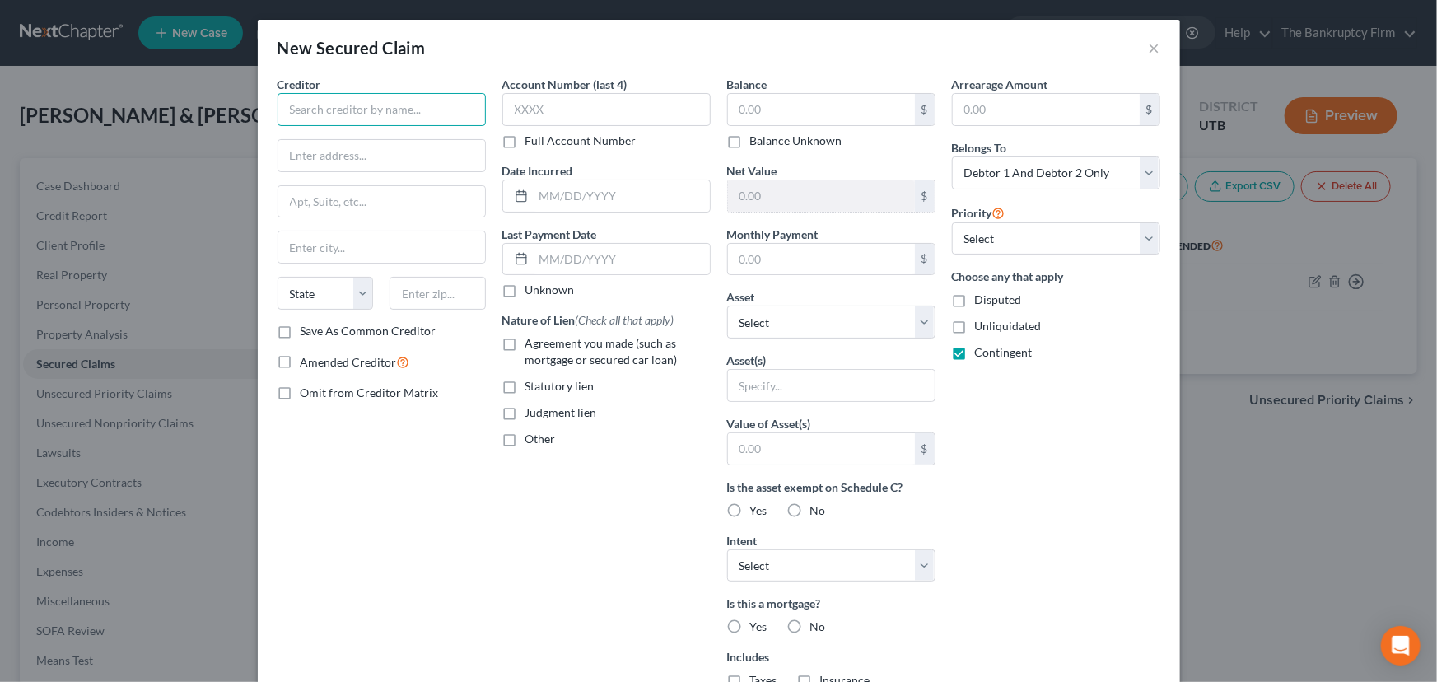
click at [371, 107] on input "text" at bounding box center [382, 109] width 208 height 33
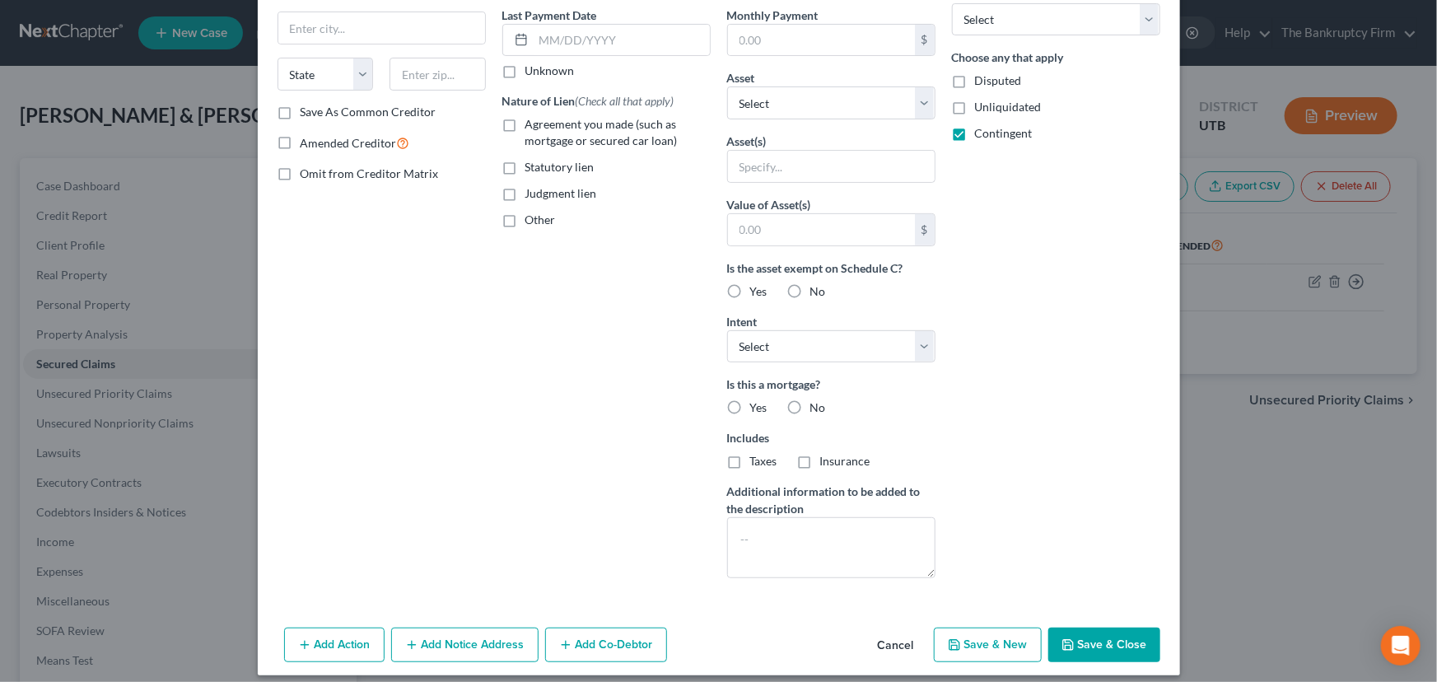
scroll to position [231, 0]
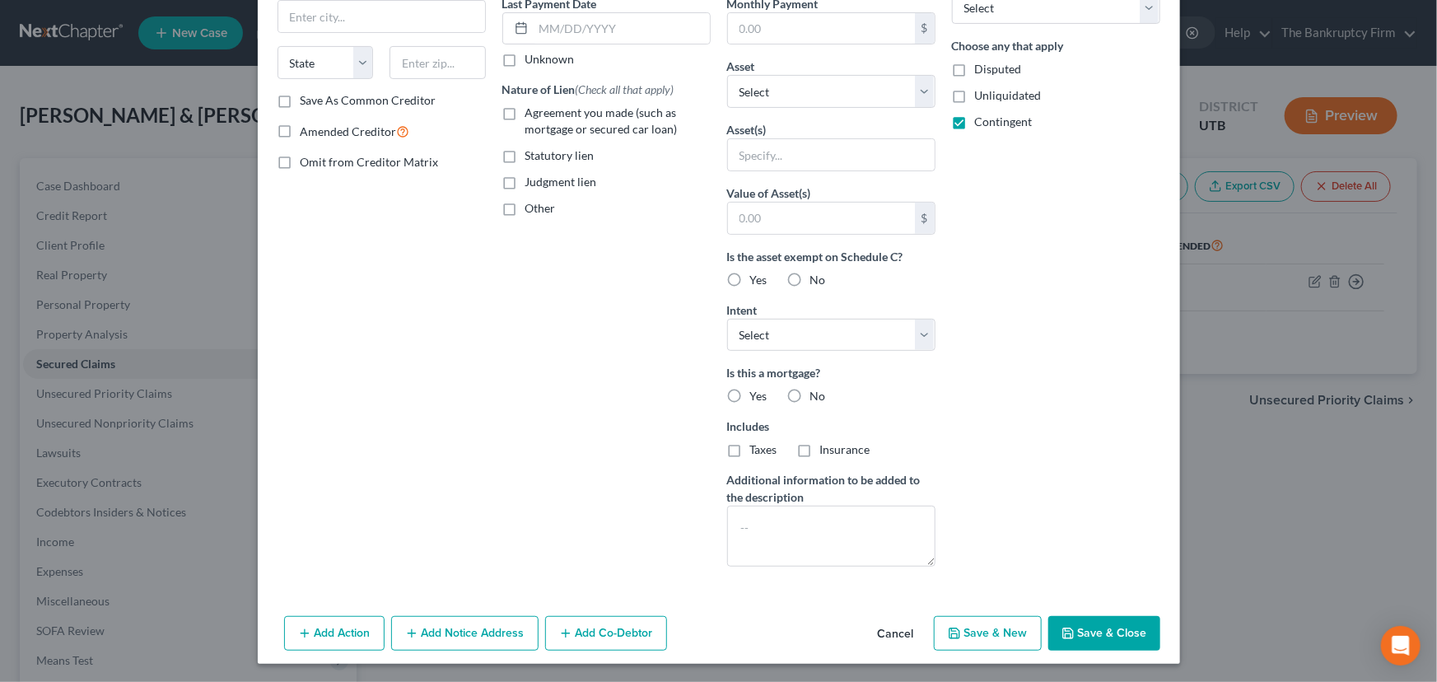
type input "Purchasing Power"
click at [1094, 633] on button "Save & Close" at bounding box center [1104, 633] width 112 height 35
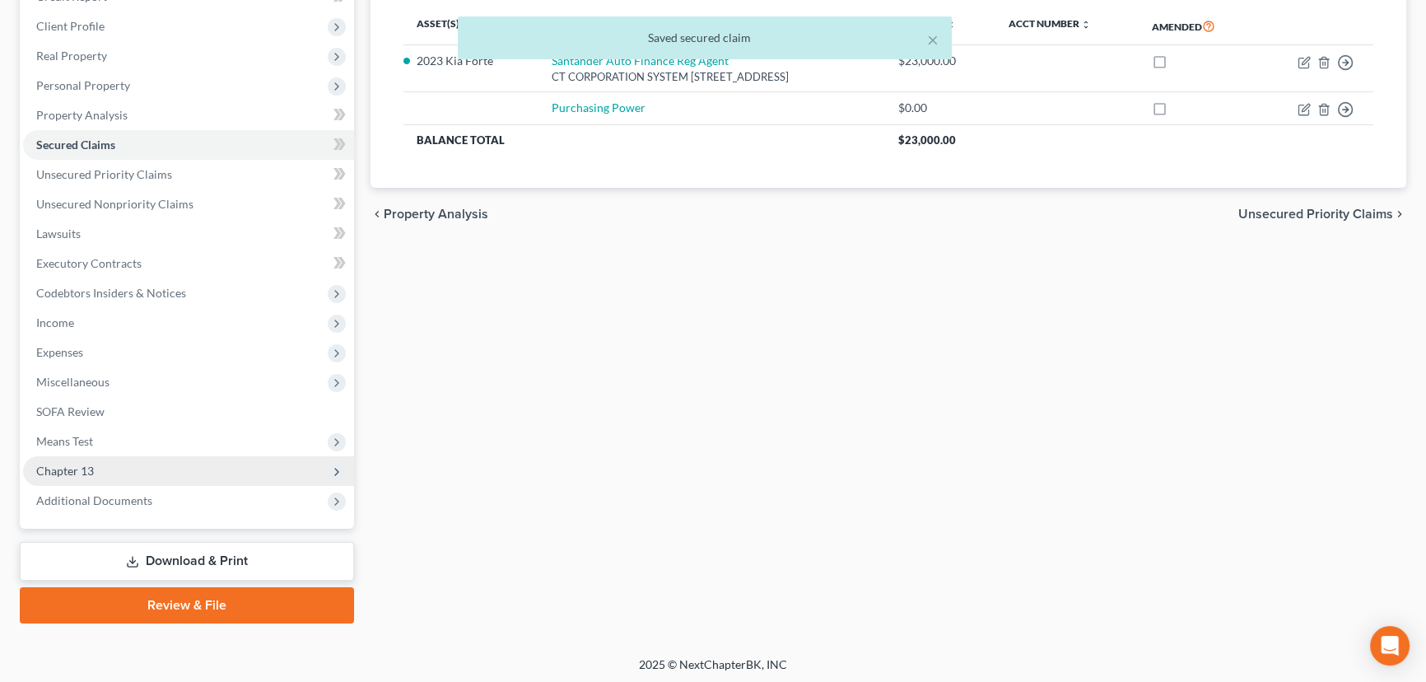
scroll to position [221, 0]
click at [73, 469] on span "Chapter 13" at bounding box center [65, 469] width 58 height 14
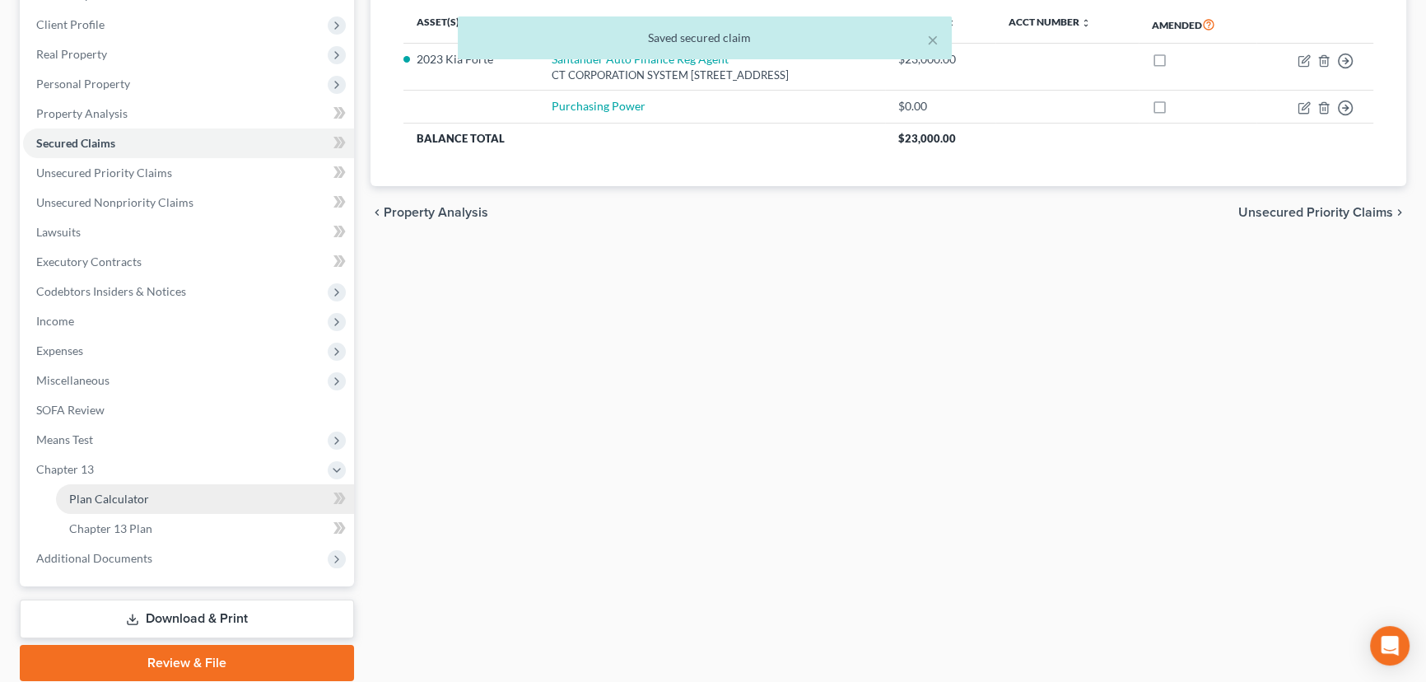
click at [132, 494] on span "Plan Calculator" at bounding box center [109, 499] width 80 height 14
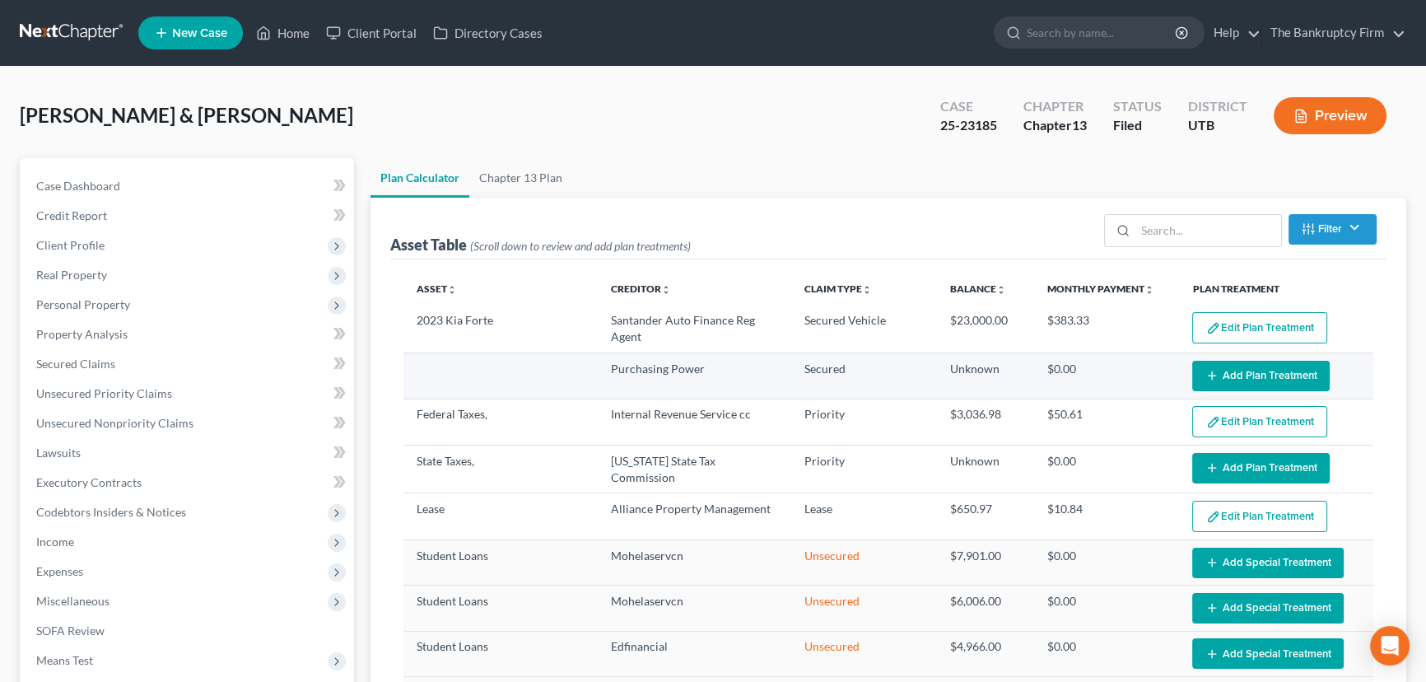
select select "59"
click at [1229, 377] on button "Add Plan Treatment" at bounding box center [1261, 376] width 138 height 30
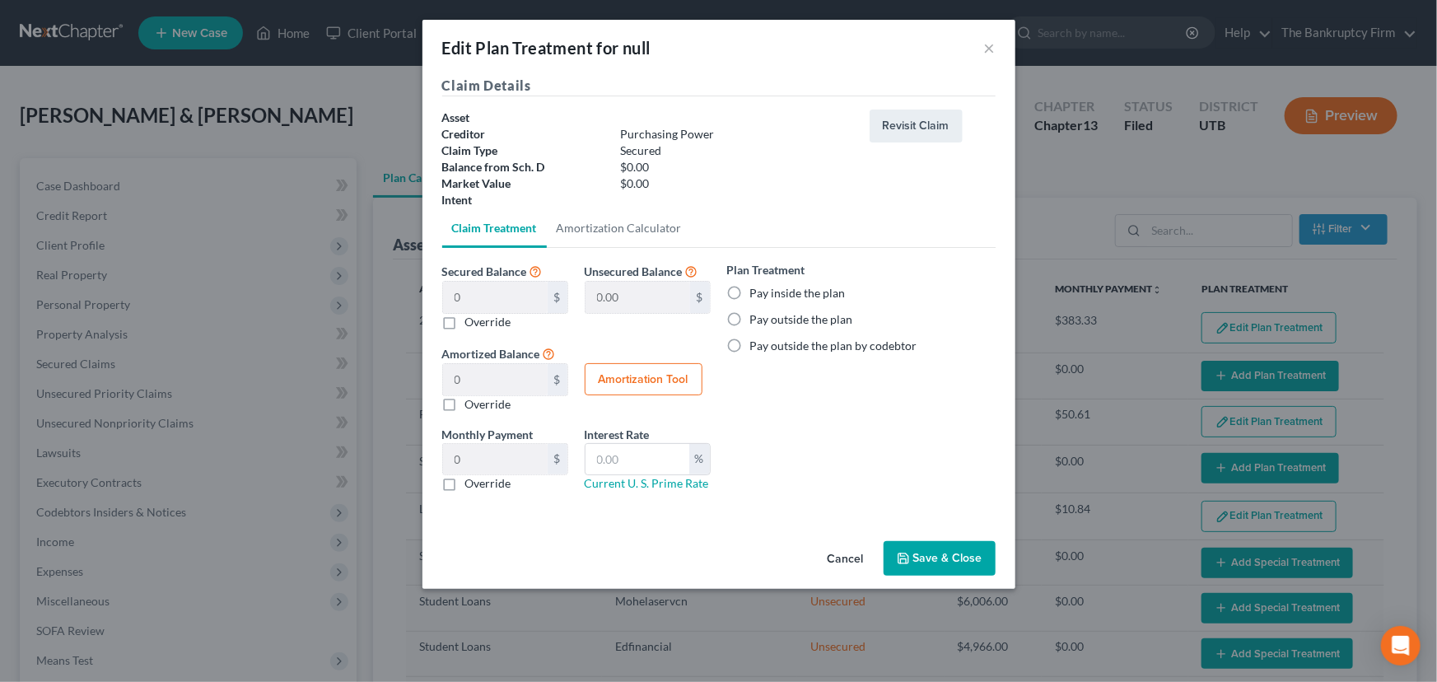
click at [750, 290] on label "Pay inside the plan" at bounding box center [798, 293] width 96 height 16
click at [757, 290] on input "Pay inside the plan" at bounding box center [762, 290] width 11 height 11
radio input "true"
click at [940, 558] on button "Save & Close" at bounding box center [940, 558] width 112 height 35
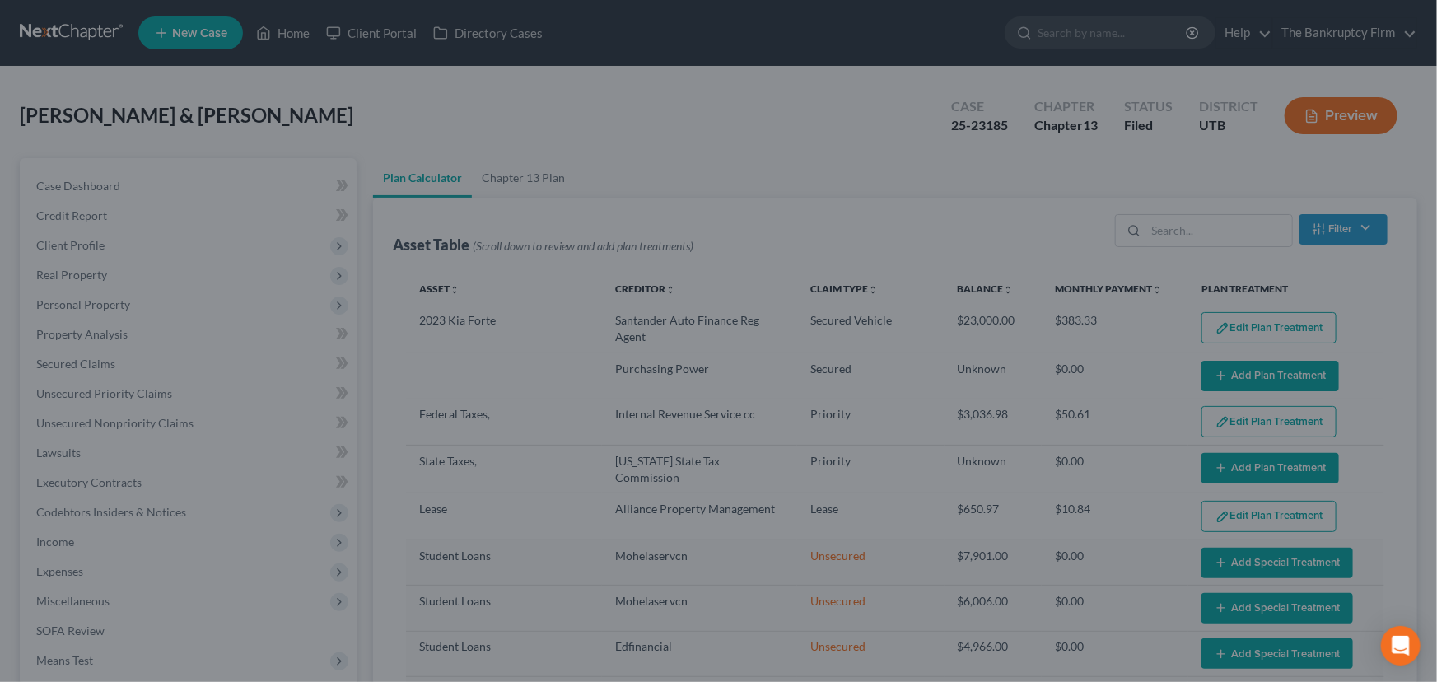
select select "59"
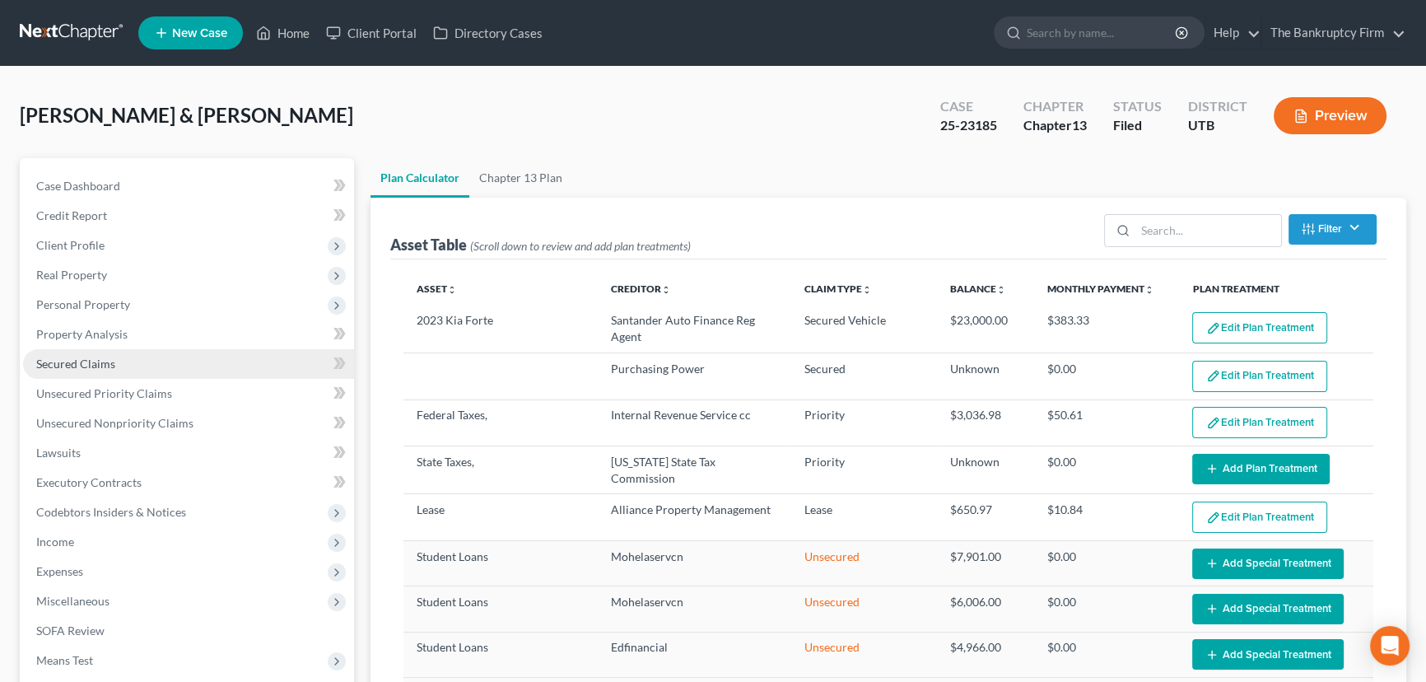
click at [82, 362] on span "Secured Claims" at bounding box center [75, 364] width 79 height 14
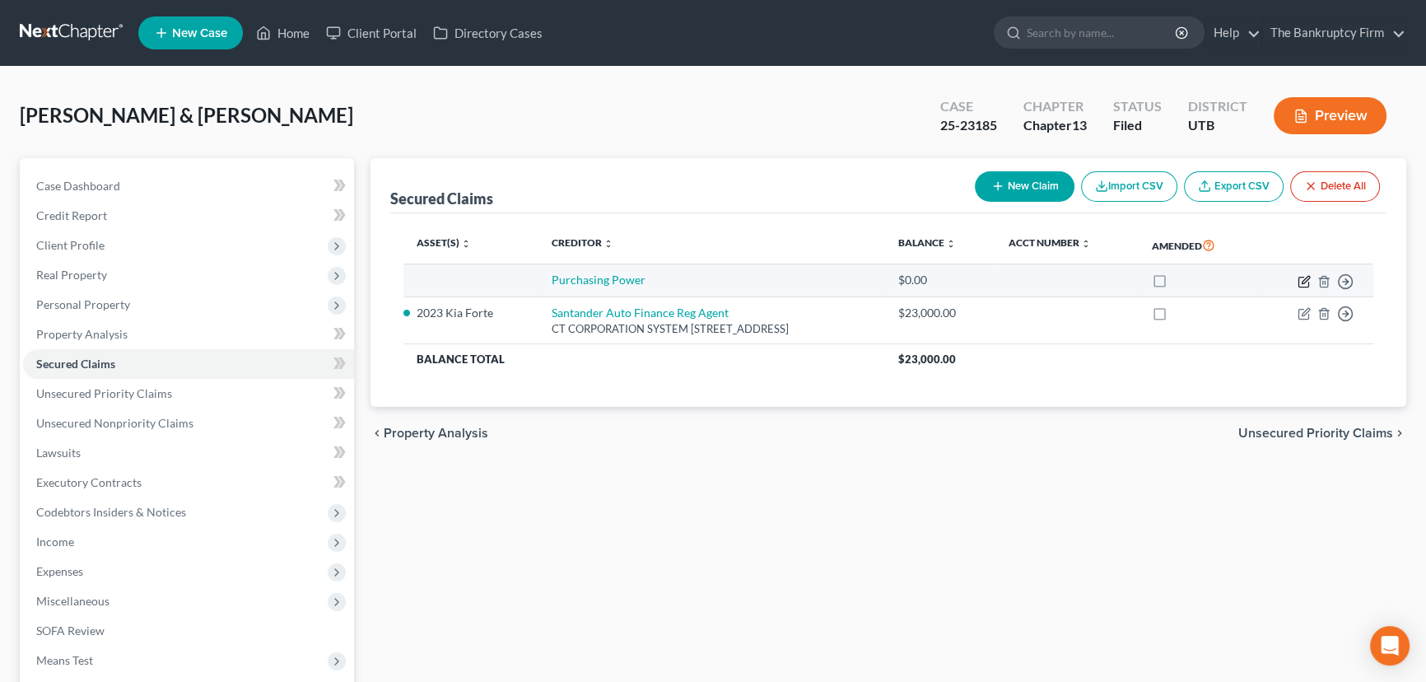
click at [1303, 282] on icon "button" at bounding box center [1305, 279] width 7 height 7
select select "2"
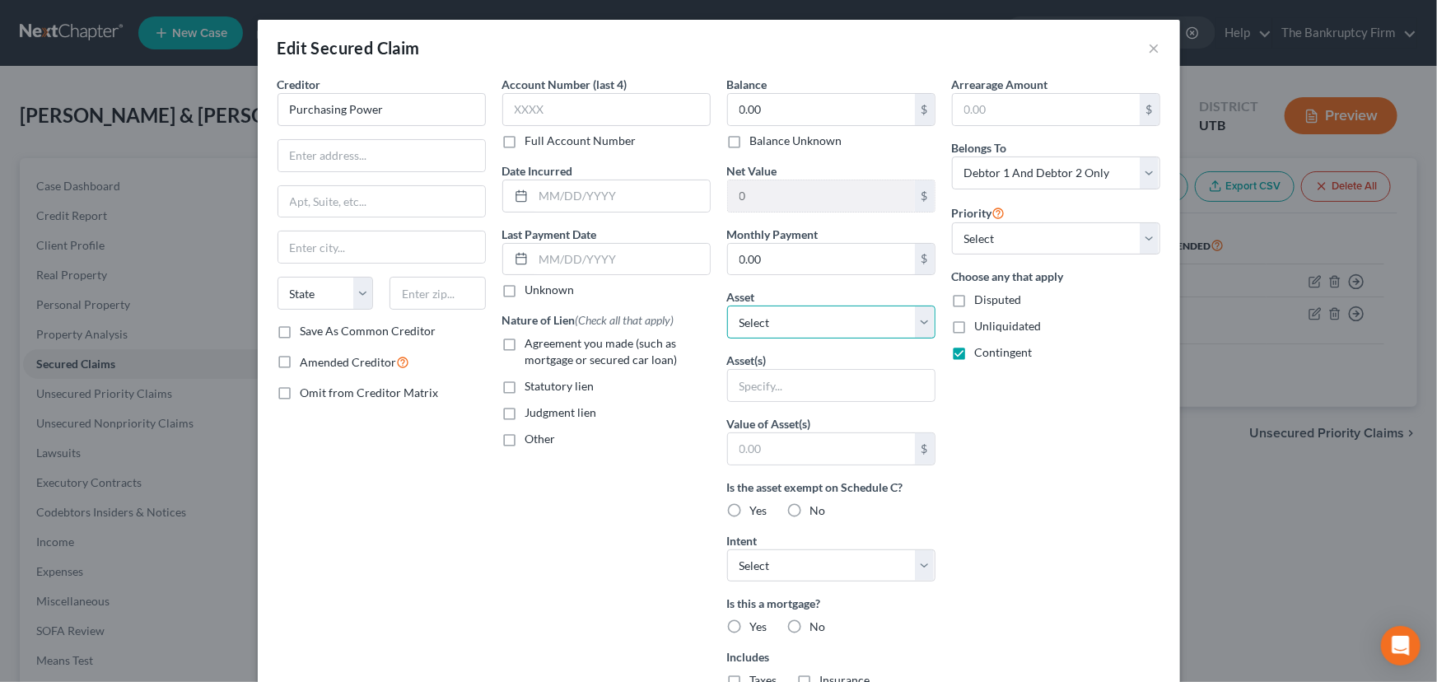
click at [759, 323] on select "Select Other Multiple Assets Electronics - Television 3, Labtops, Tablets Cell …" at bounding box center [831, 322] width 208 height 33
select select "1"
click at [727, 306] on select "Select Other Multiple Assets Electronics - Television 3, Labtops, Tablets Cell …" at bounding box center [831, 322] width 208 height 33
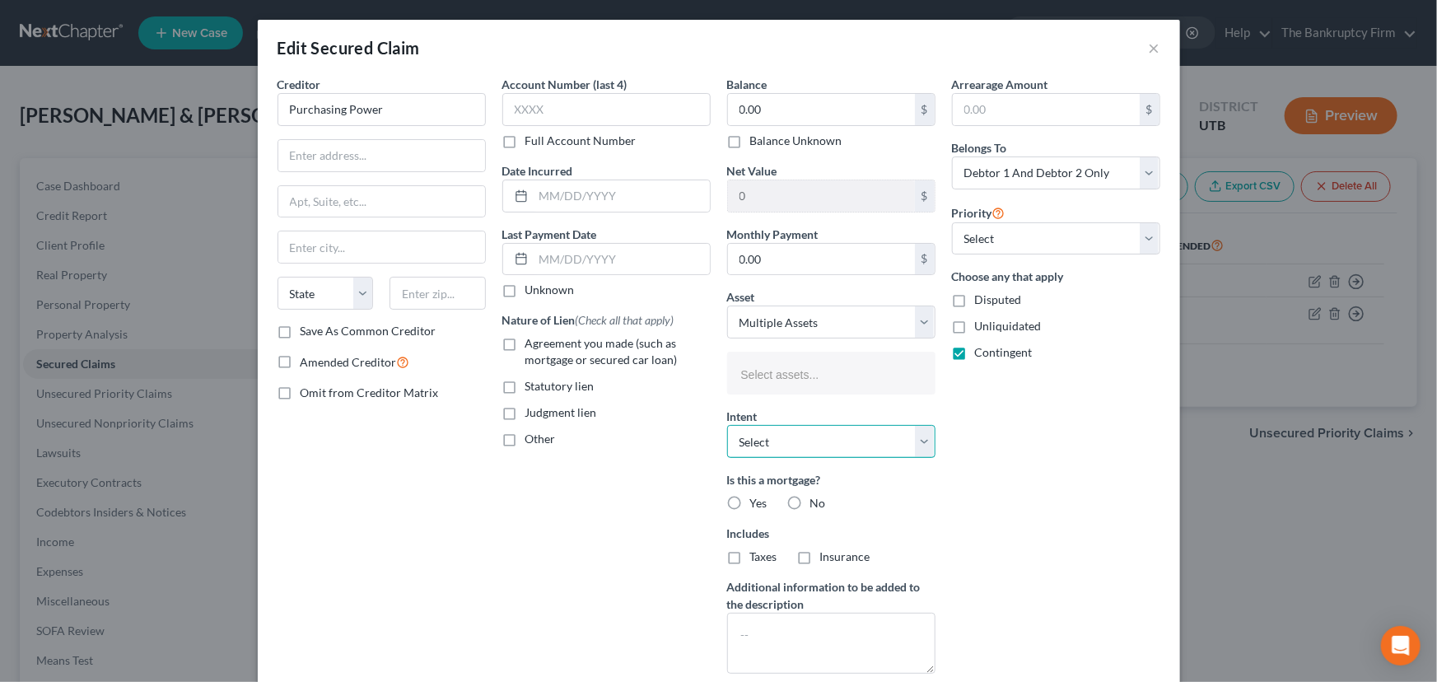
click at [766, 437] on select "Select Surrender Redeem Reaffirm Avoid Other" at bounding box center [831, 441] width 208 height 33
select select "0"
click at [727, 425] on select "Select Surrender Redeem Reaffirm Avoid Other" at bounding box center [831, 441] width 208 height 33
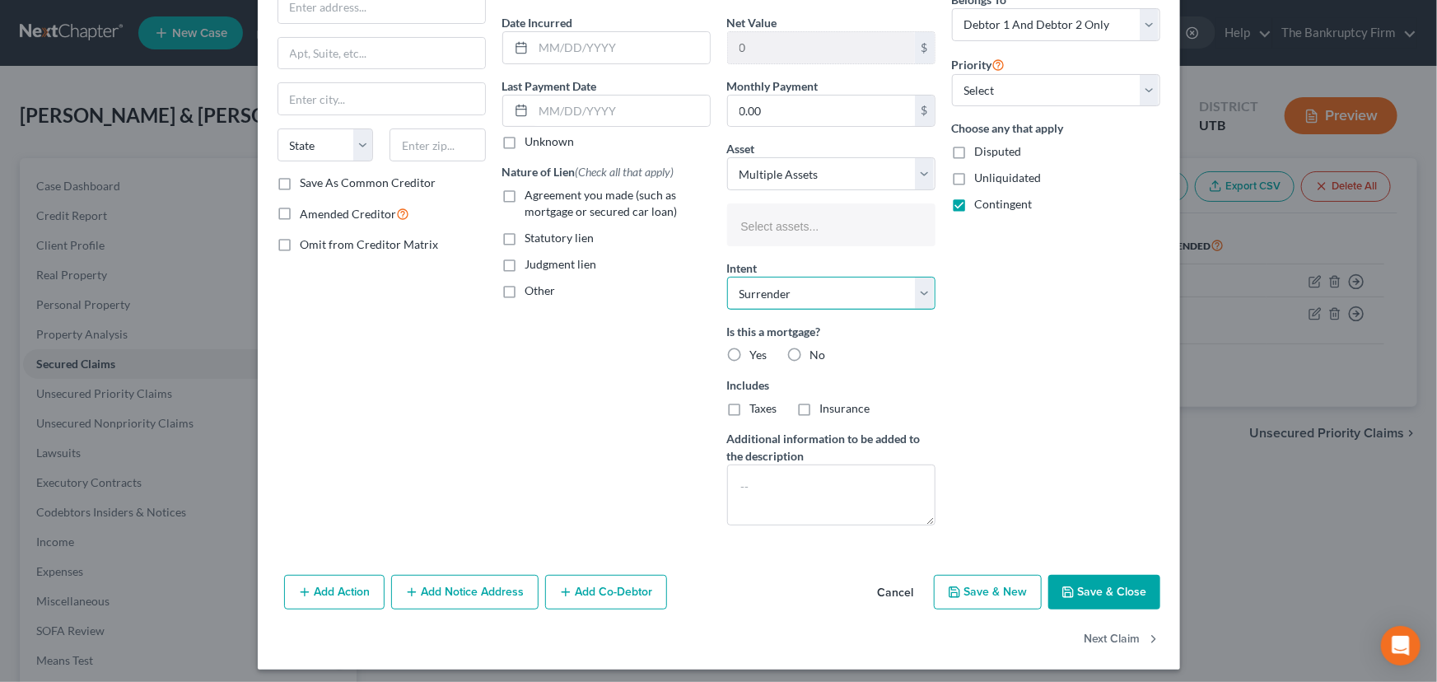
scroll to position [154, 0]
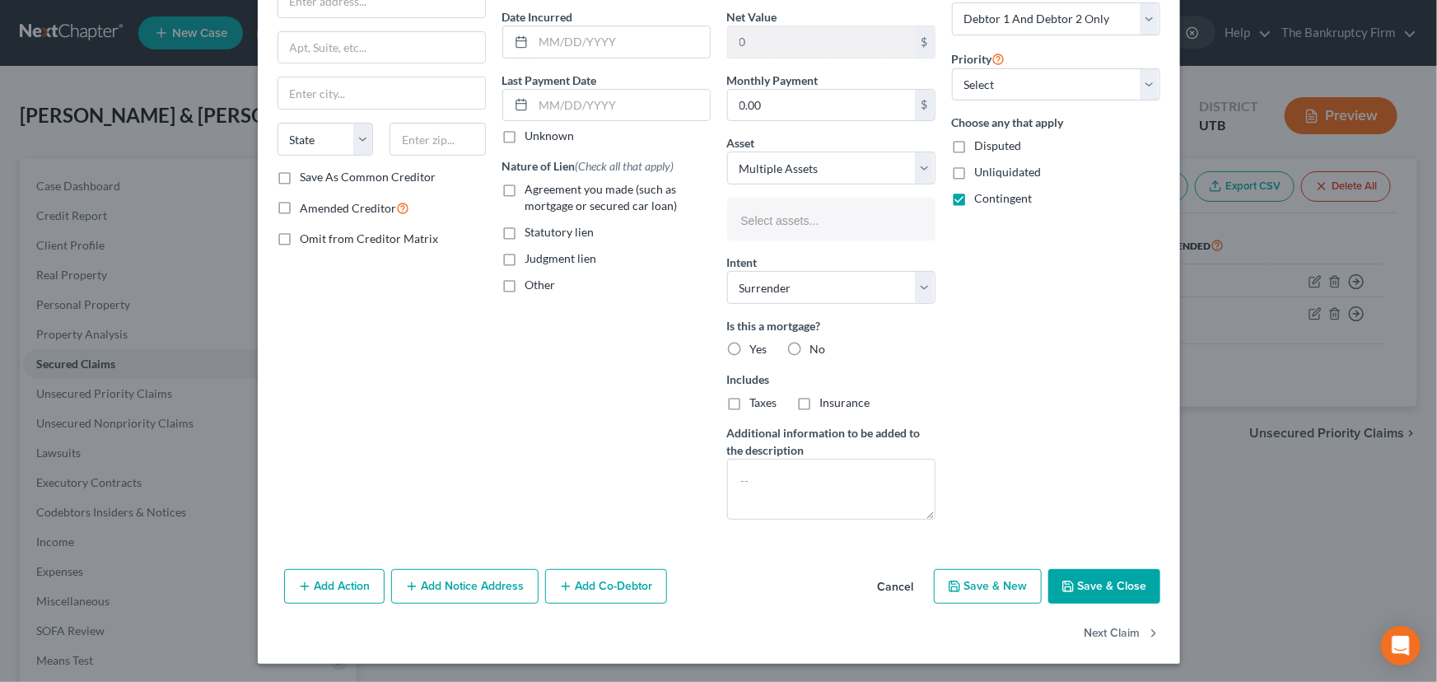
click at [1091, 584] on button "Save & Close" at bounding box center [1104, 586] width 112 height 35
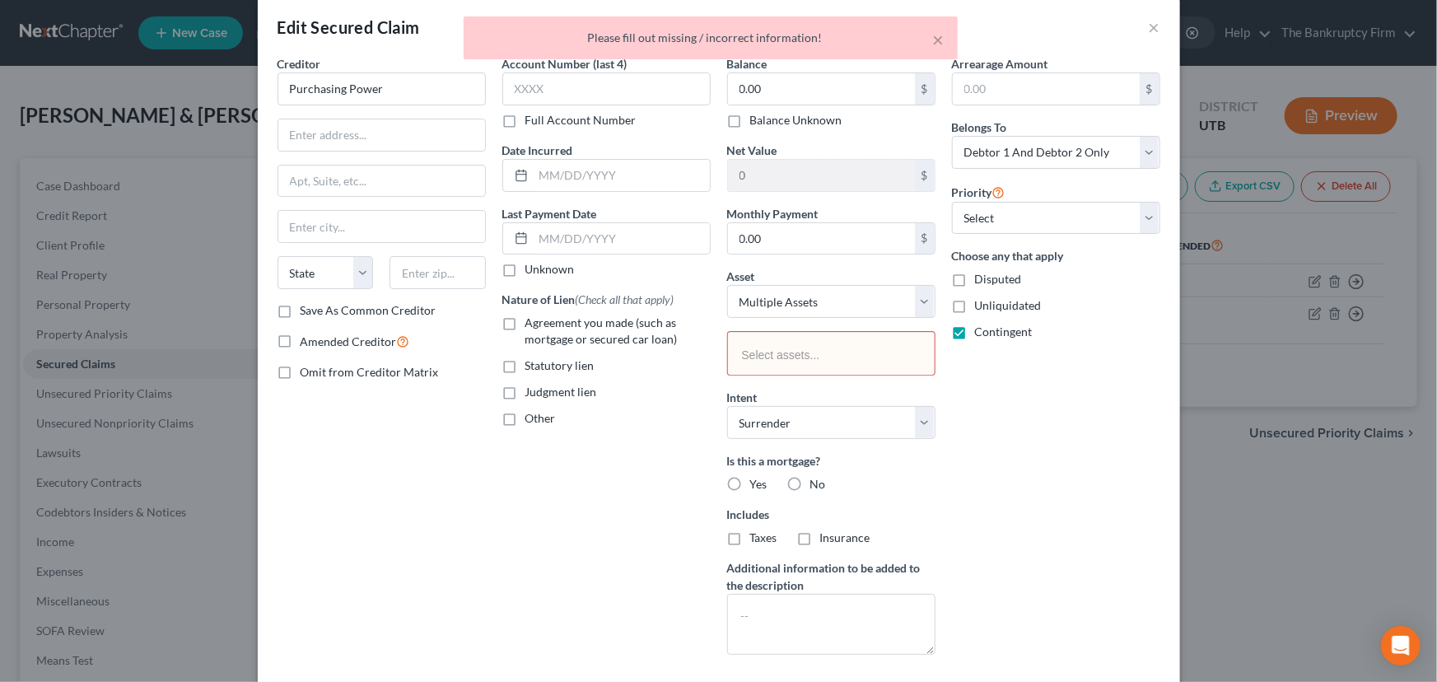
scroll to position [74, 0]
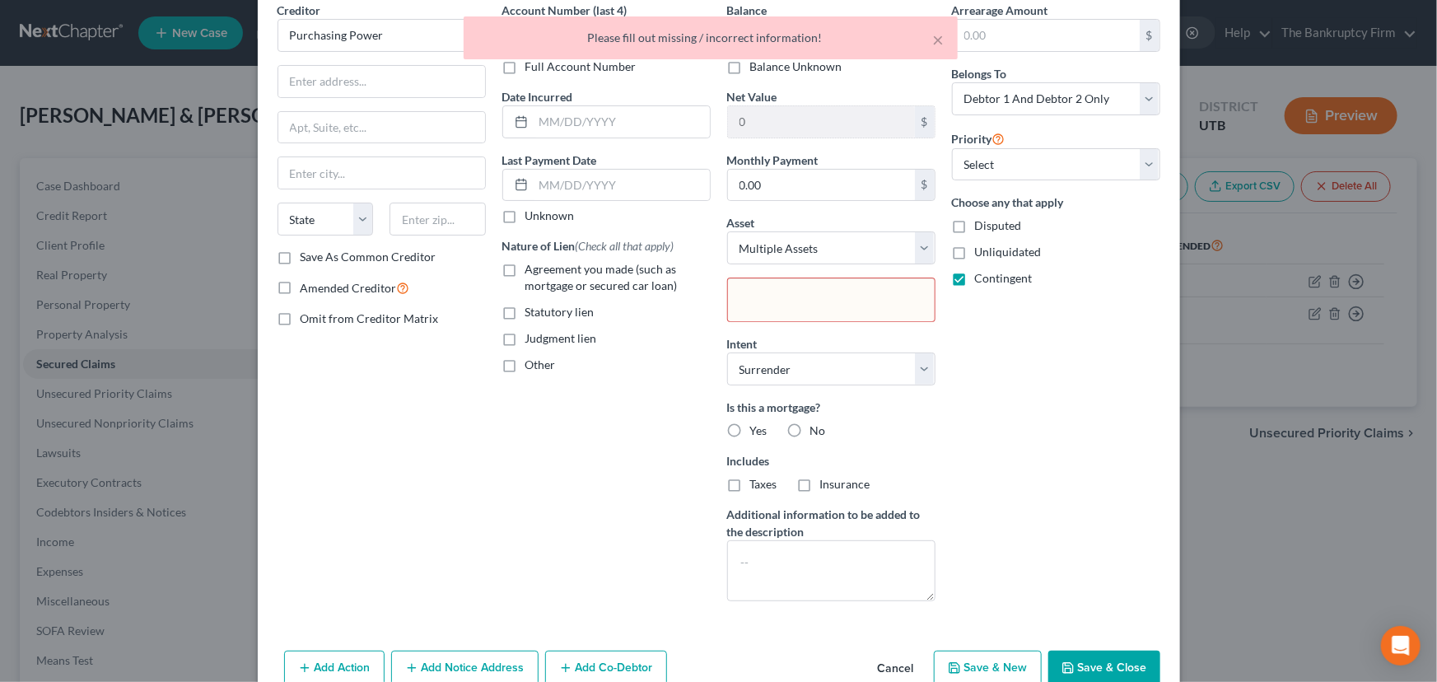
click at [765, 299] on input "text" at bounding box center [830, 301] width 184 height 25
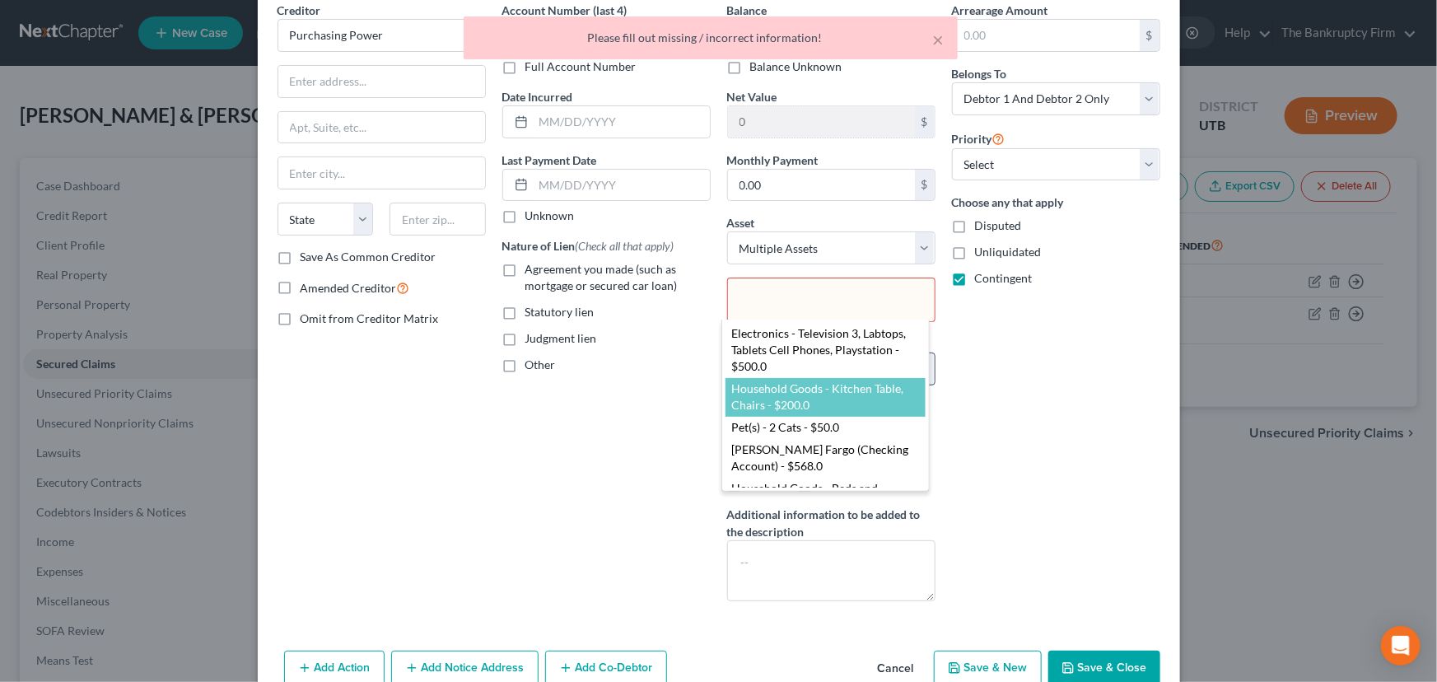
select select "2690249"
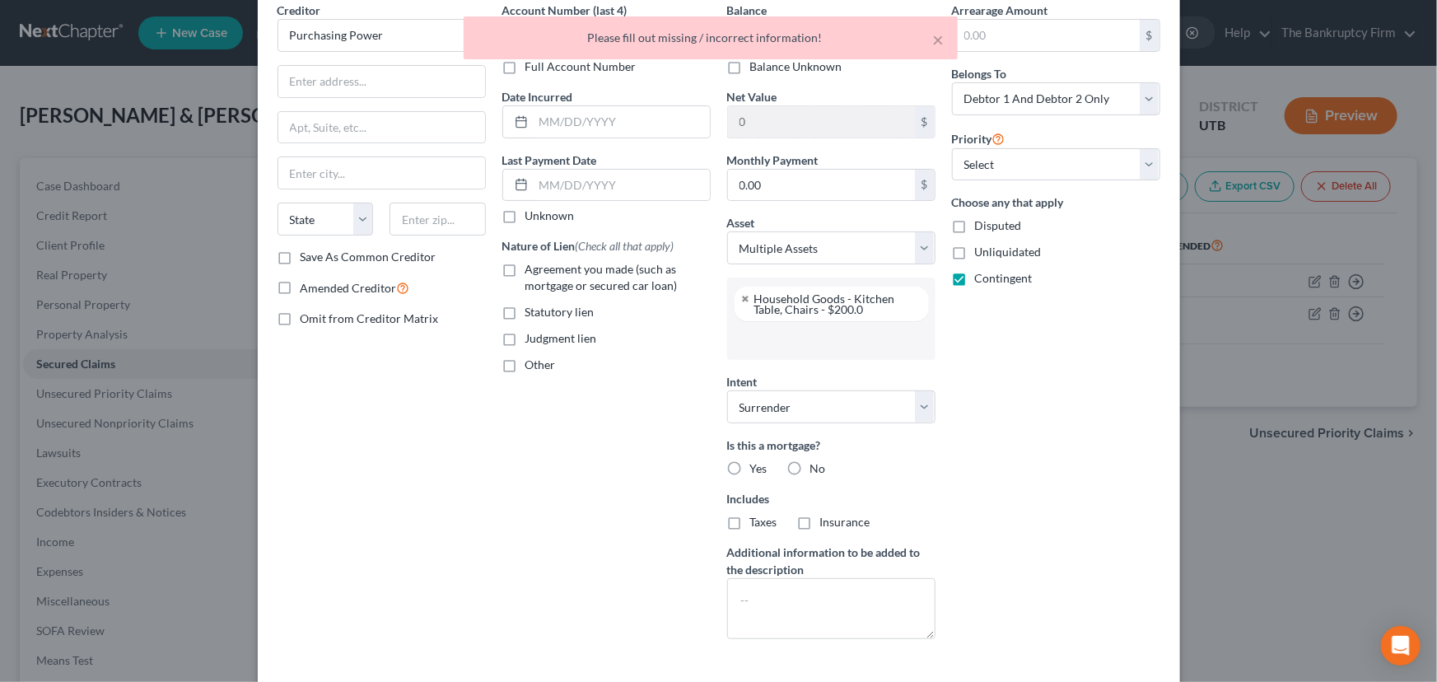
scroll to position [14, 0]
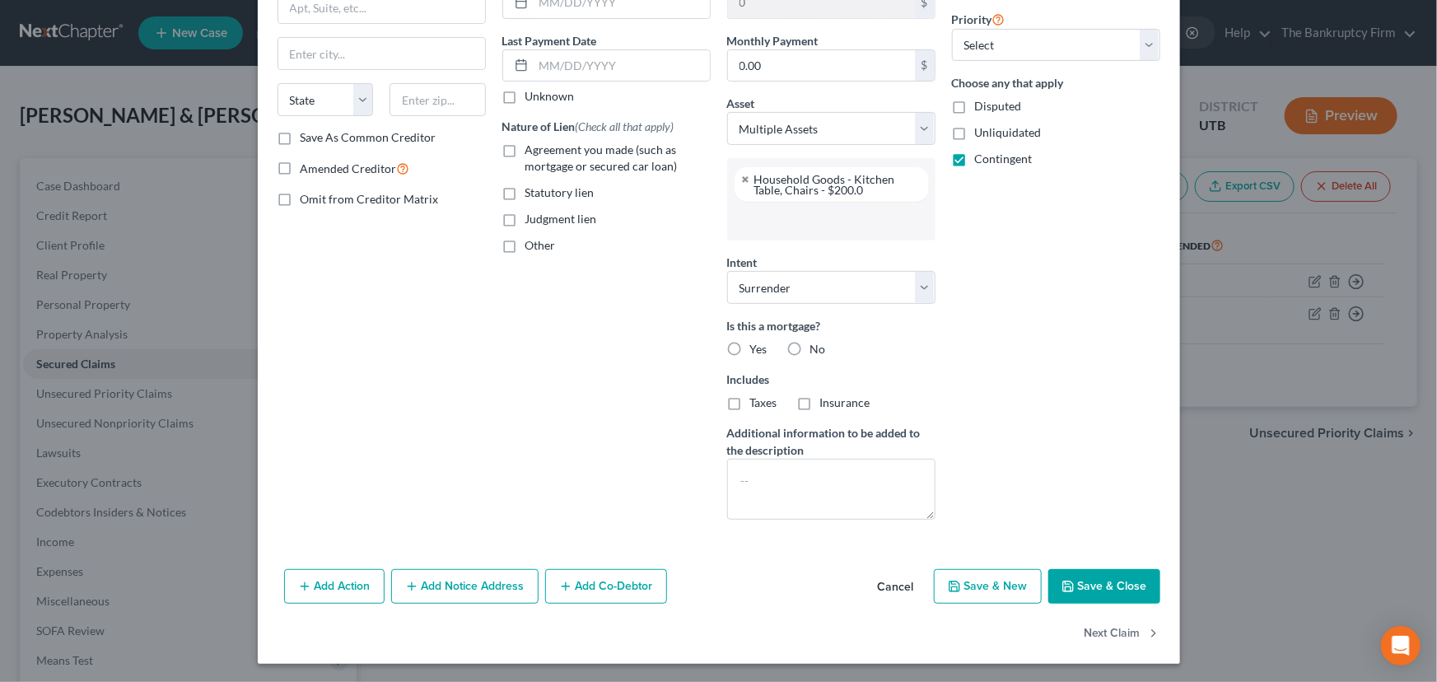
click at [1087, 582] on button "Save & Close" at bounding box center [1104, 586] width 112 height 35
select select
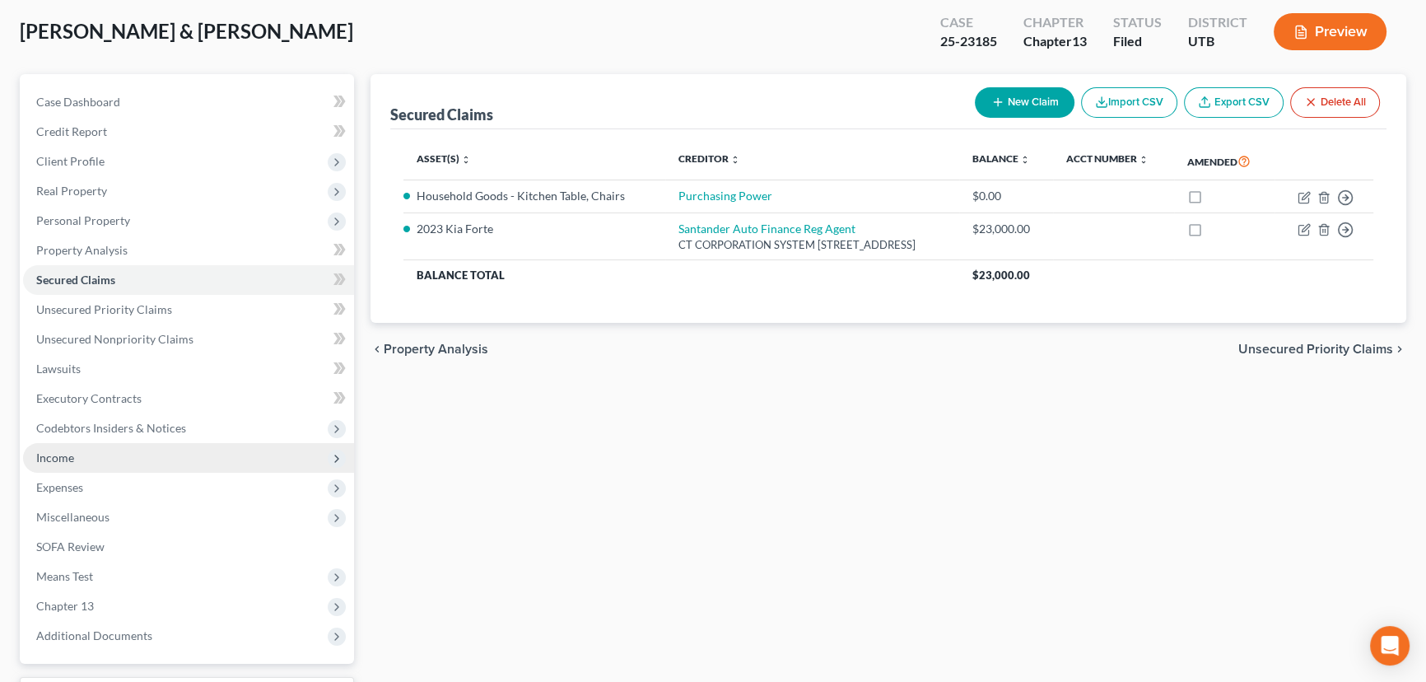
scroll to position [221, 0]
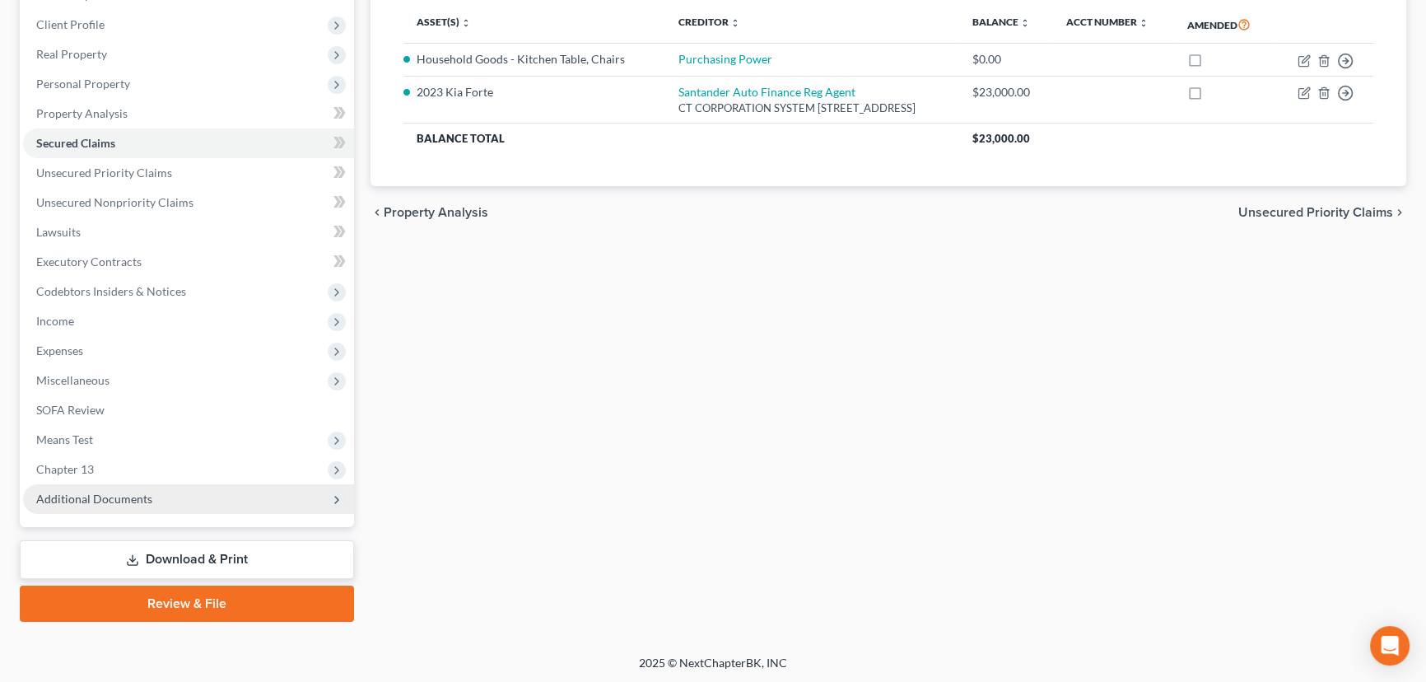
click at [111, 497] on span "Additional Documents" at bounding box center [94, 499] width 116 height 14
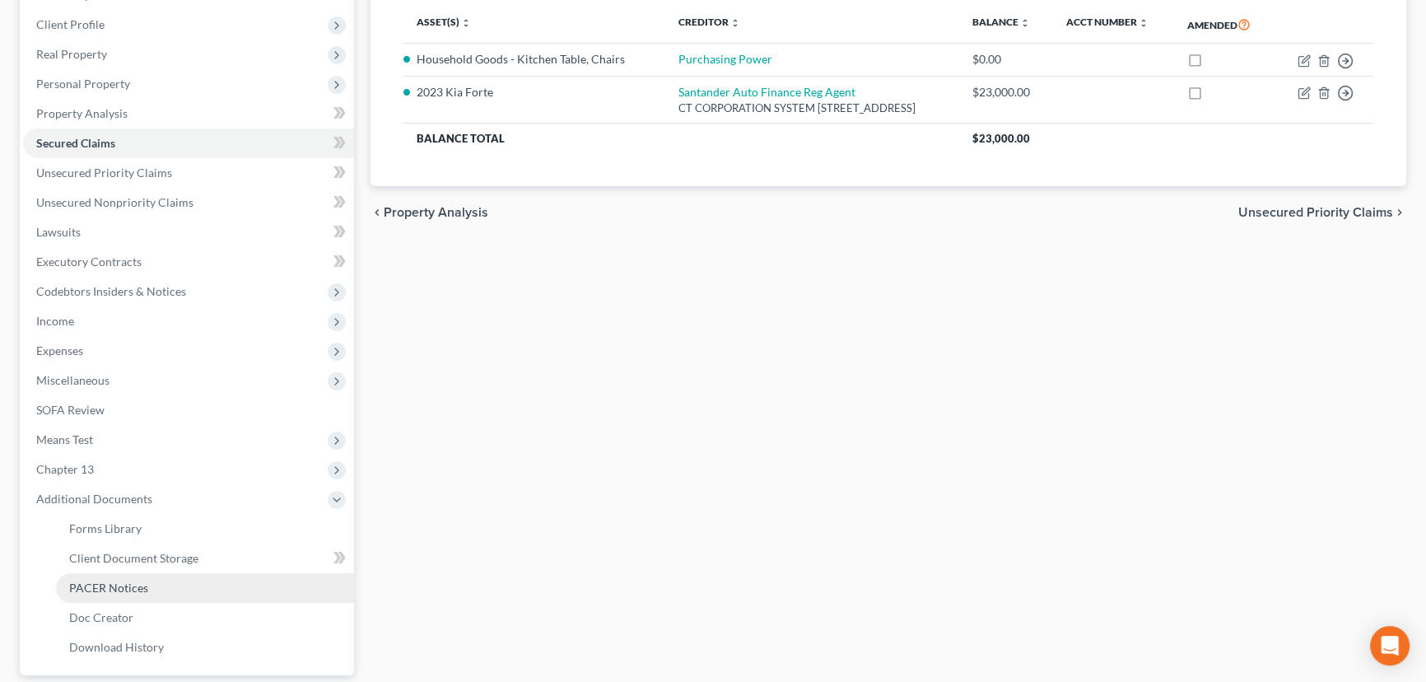
click at [149, 590] on link "PACER Notices" at bounding box center [205, 588] width 298 height 30
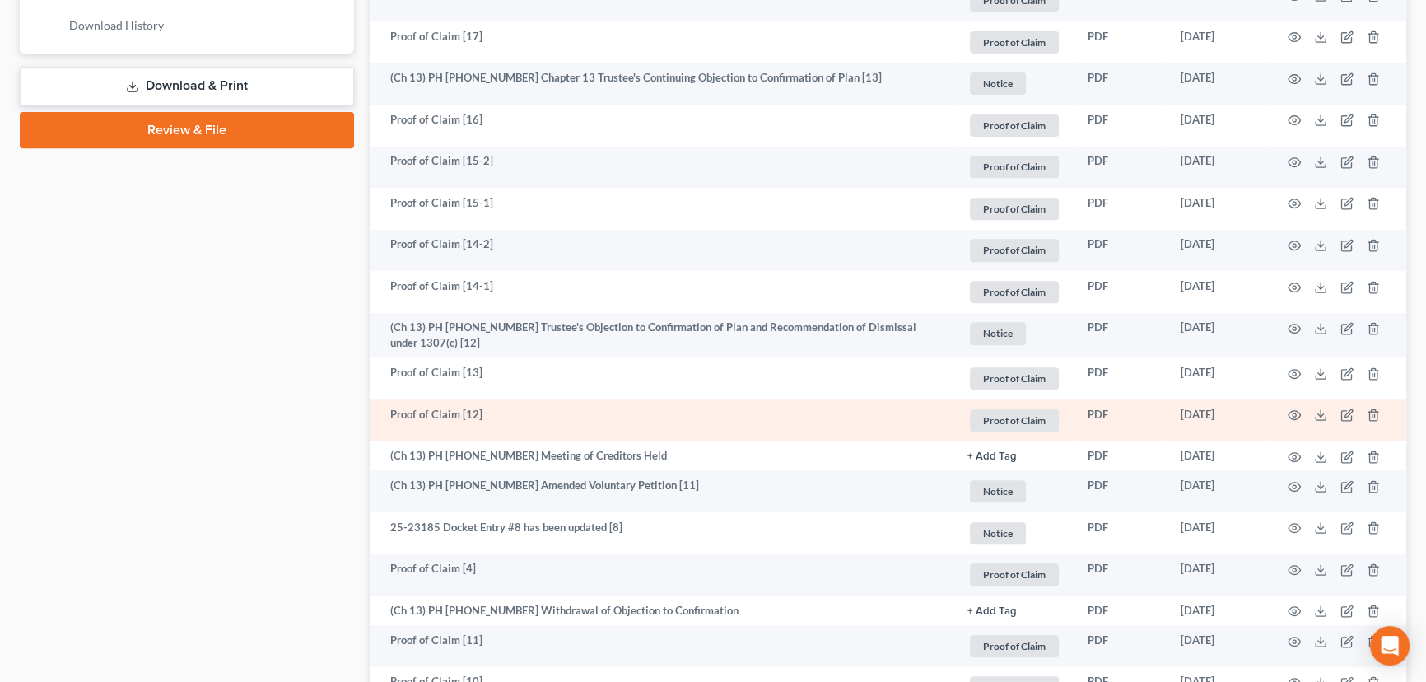
scroll to position [898, 0]
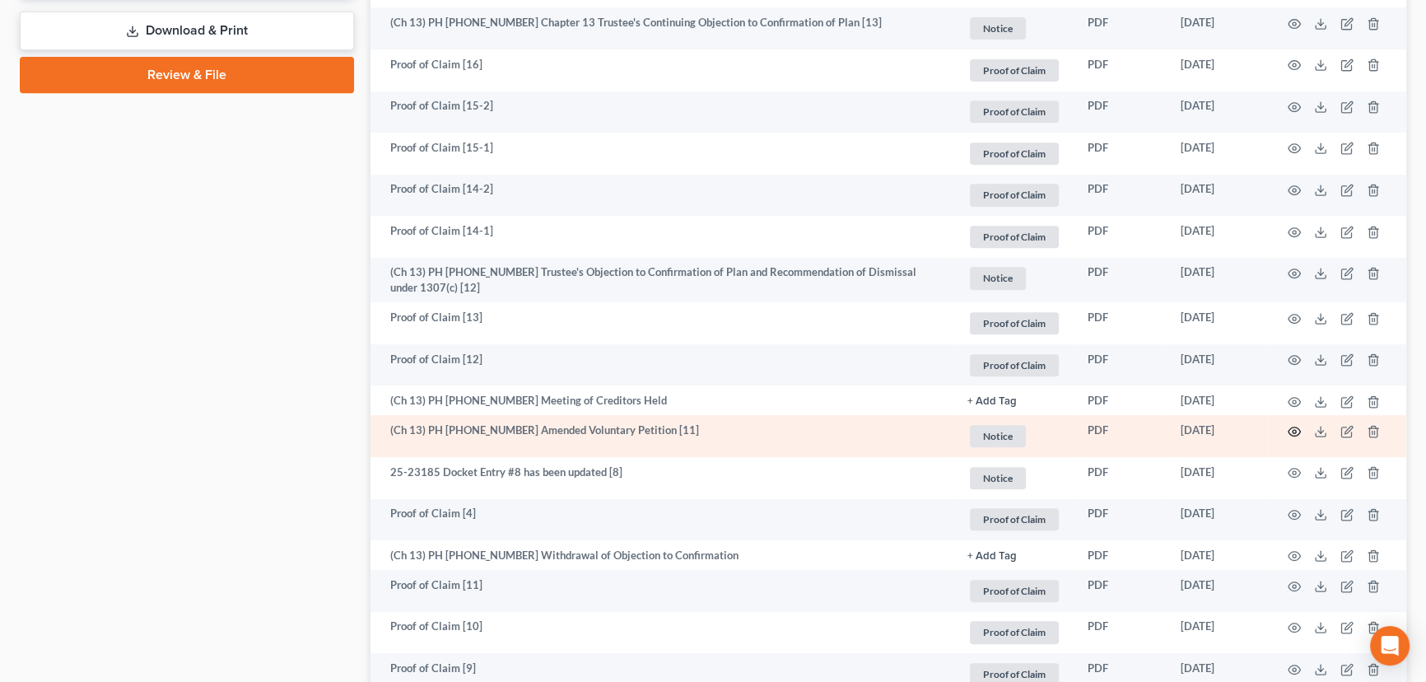
click at [1294, 431] on icon "button" at bounding box center [1294, 431] width 13 height 13
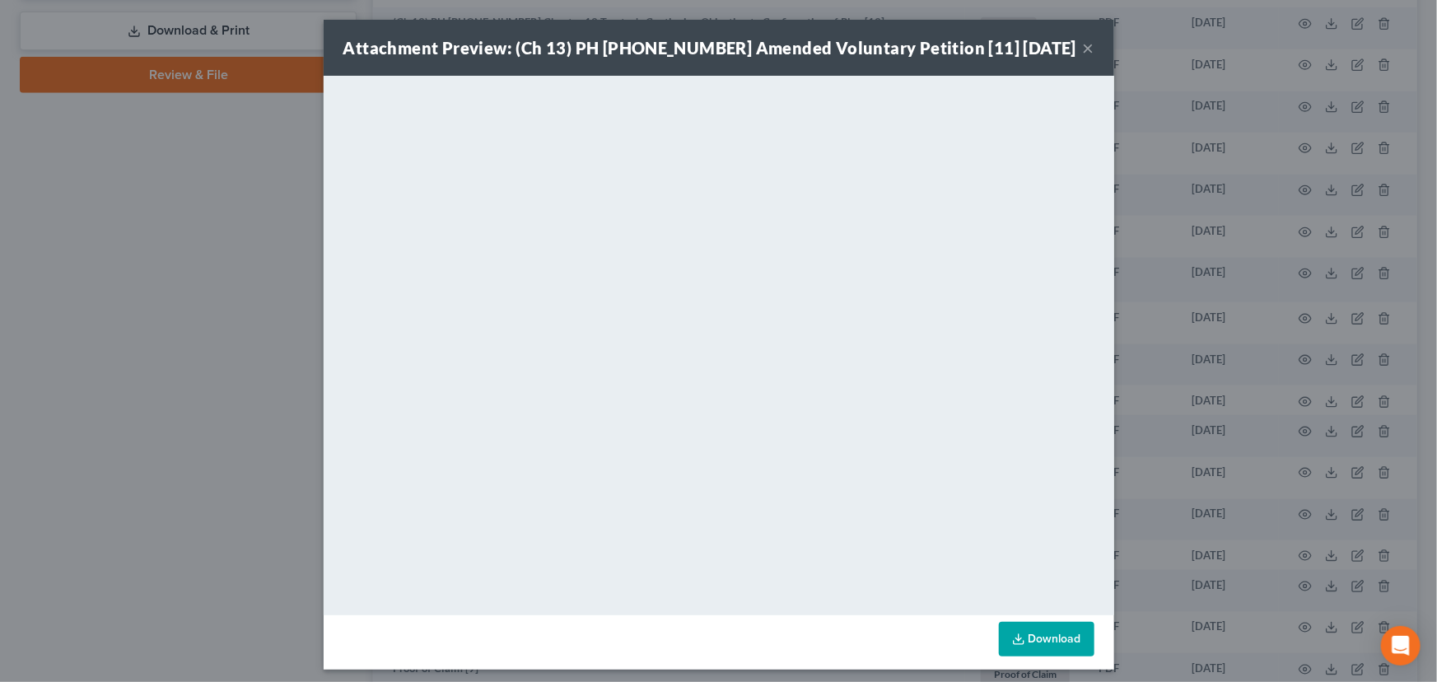
click at [1083, 50] on button "×" at bounding box center [1089, 48] width 12 height 20
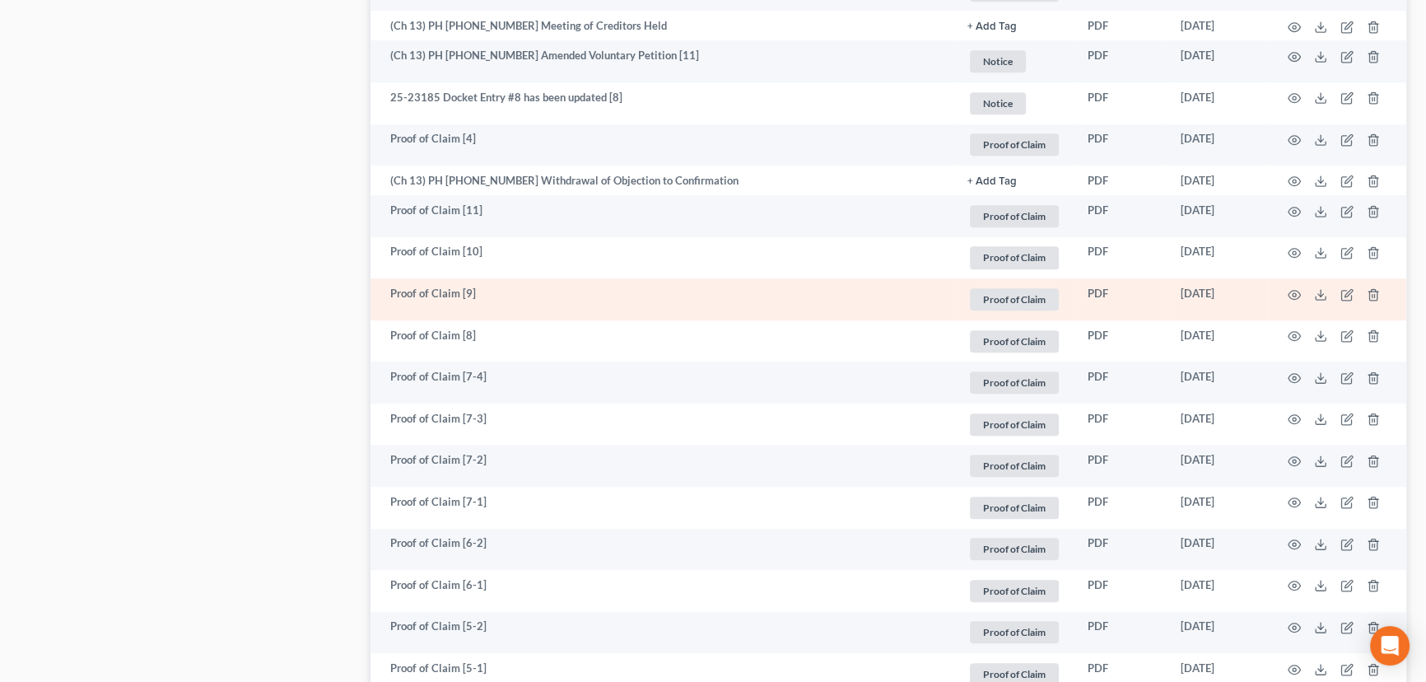
scroll to position [1197, 0]
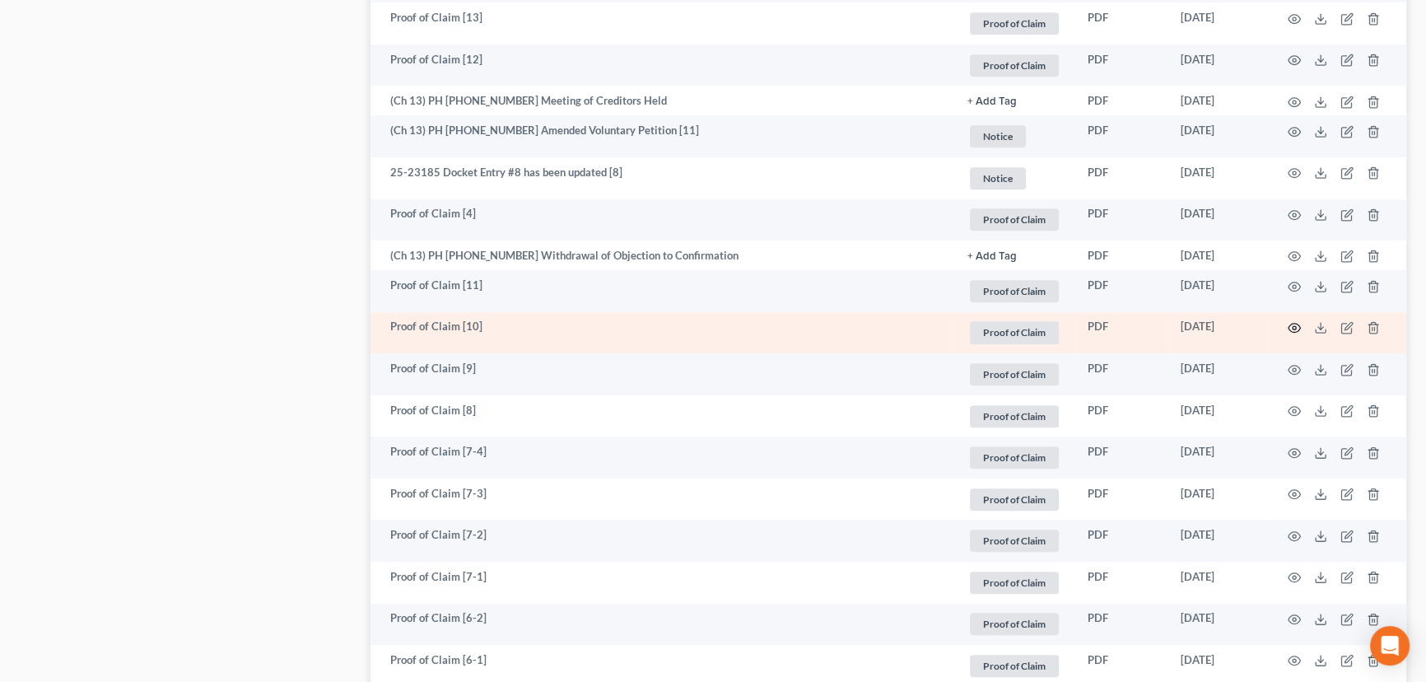
click at [1293, 323] on icon "button" at bounding box center [1294, 327] width 13 height 13
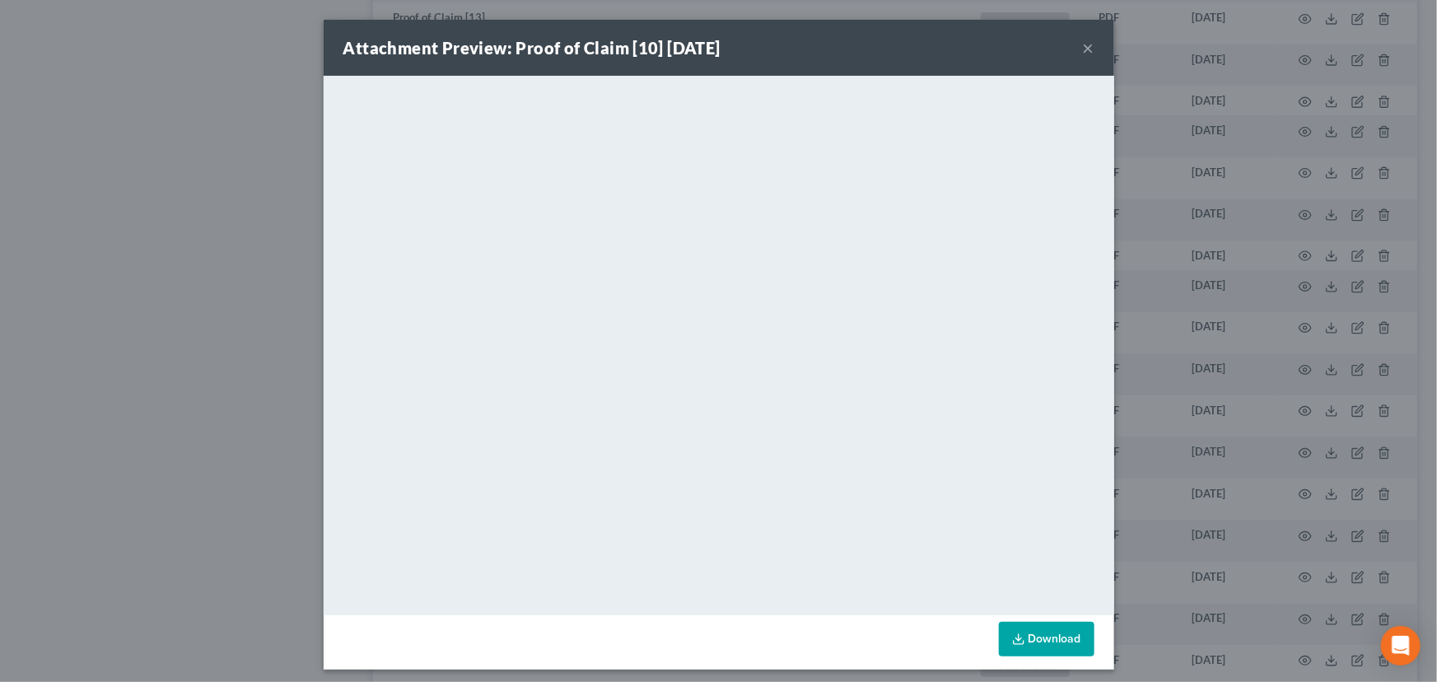
click at [1085, 49] on button "×" at bounding box center [1089, 48] width 12 height 20
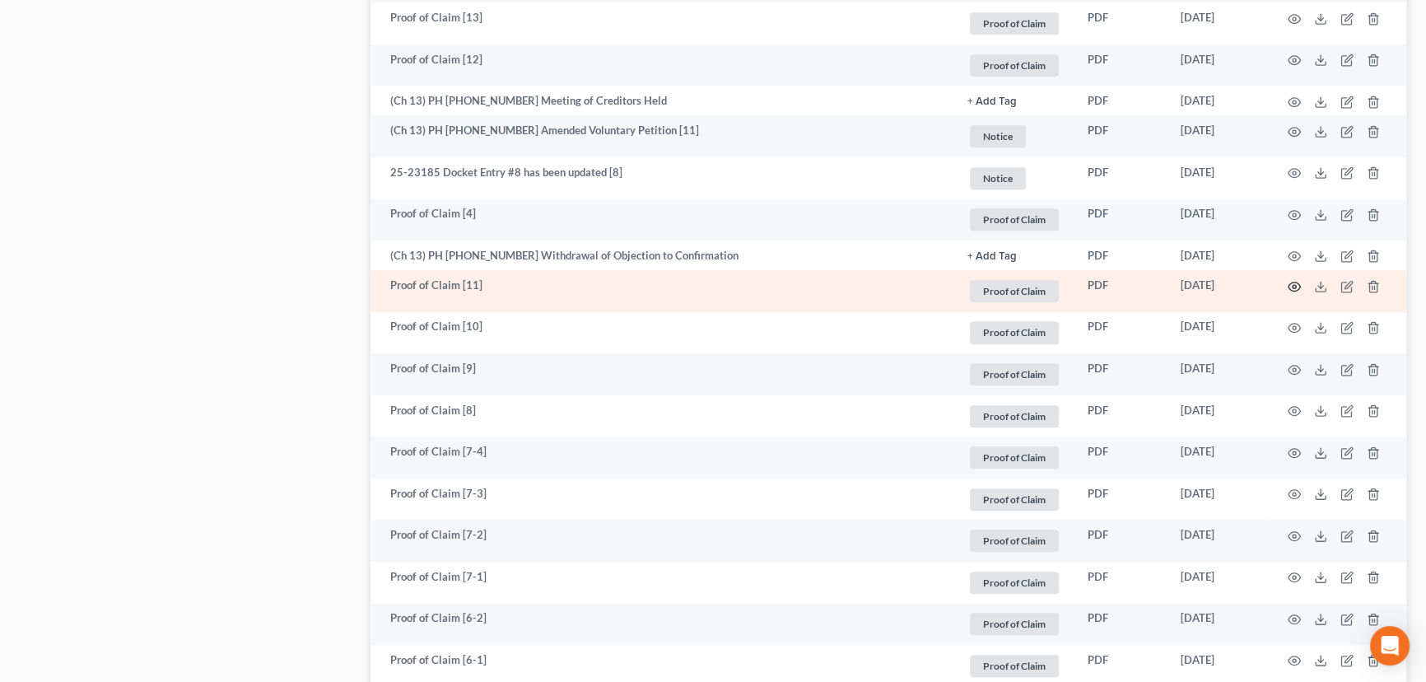
click at [1290, 282] on icon "button" at bounding box center [1295, 286] width 12 height 9
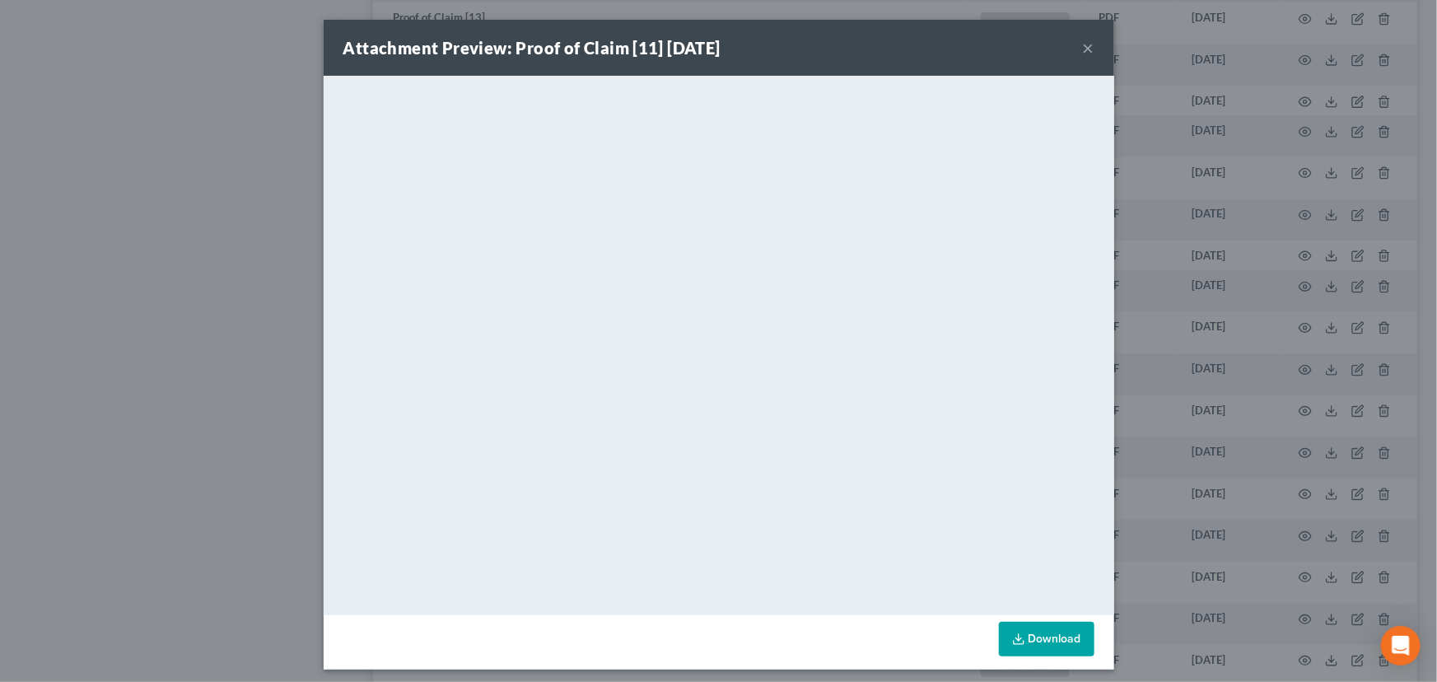
drag, startPoint x: 1085, startPoint y: 49, endPoint x: 1093, endPoint y: 77, distance: 29.0
click at [1085, 49] on button "×" at bounding box center [1089, 48] width 12 height 20
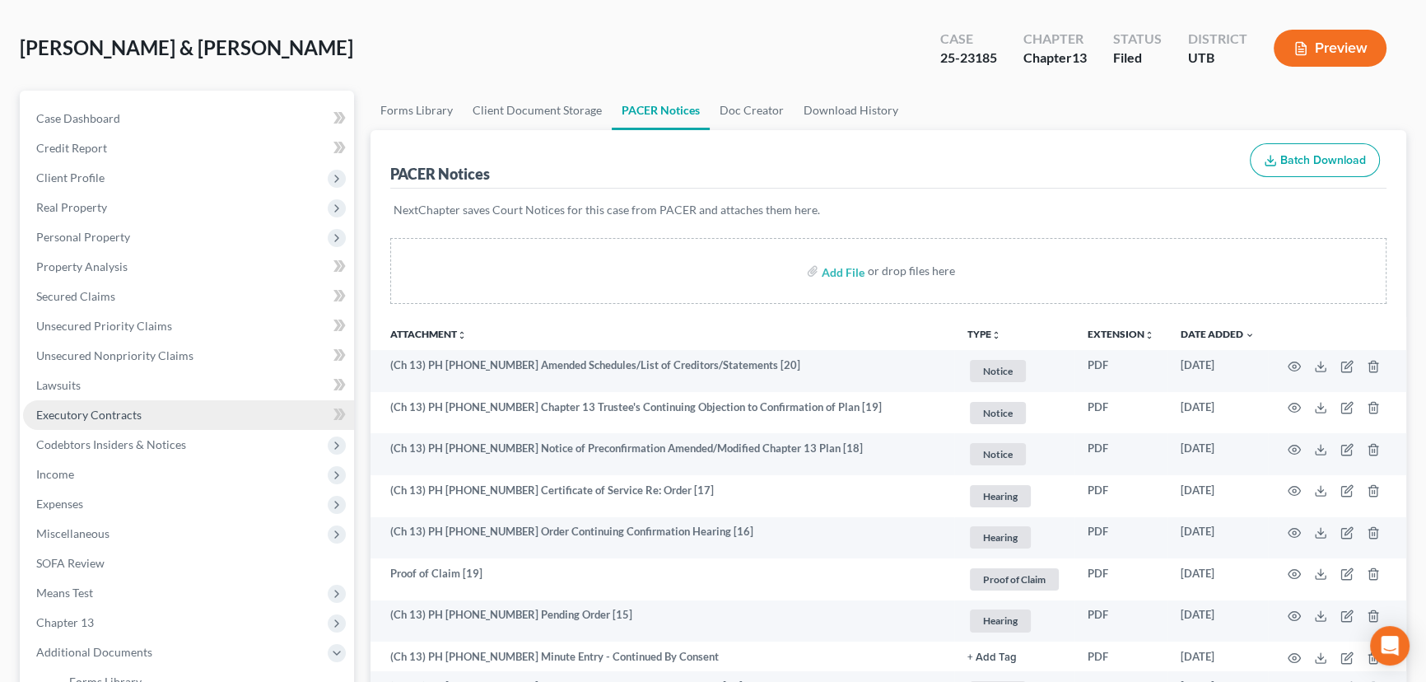
scroll to position [374, 0]
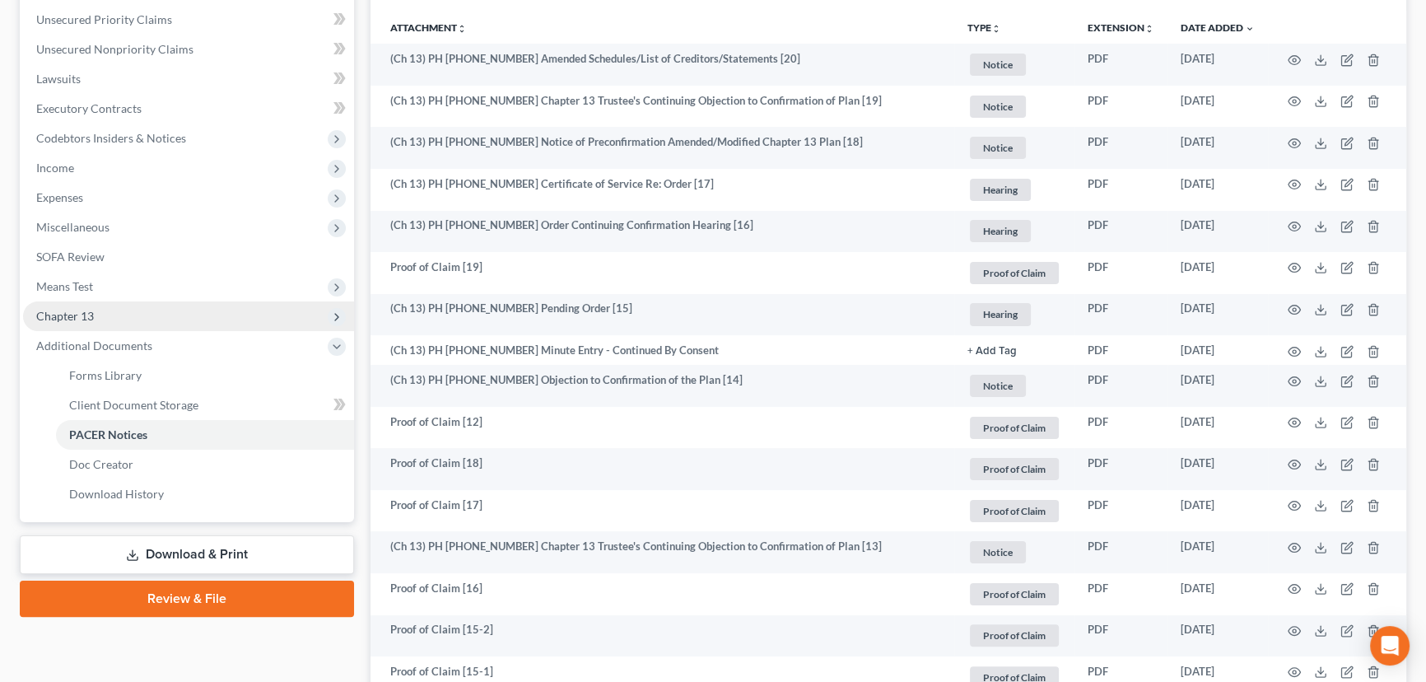
click at [69, 312] on span "Chapter 13" at bounding box center [65, 316] width 58 height 14
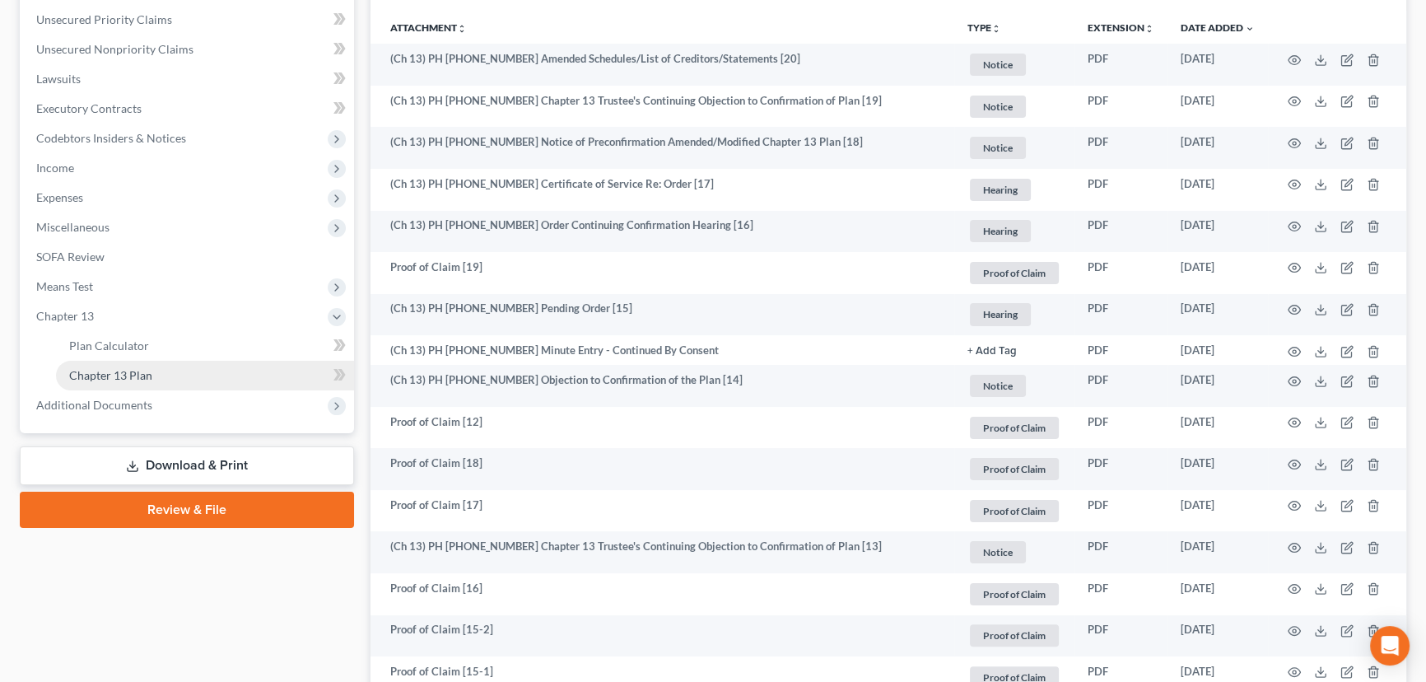
click at [126, 374] on span "Chapter 13 Plan" at bounding box center [110, 375] width 83 height 14
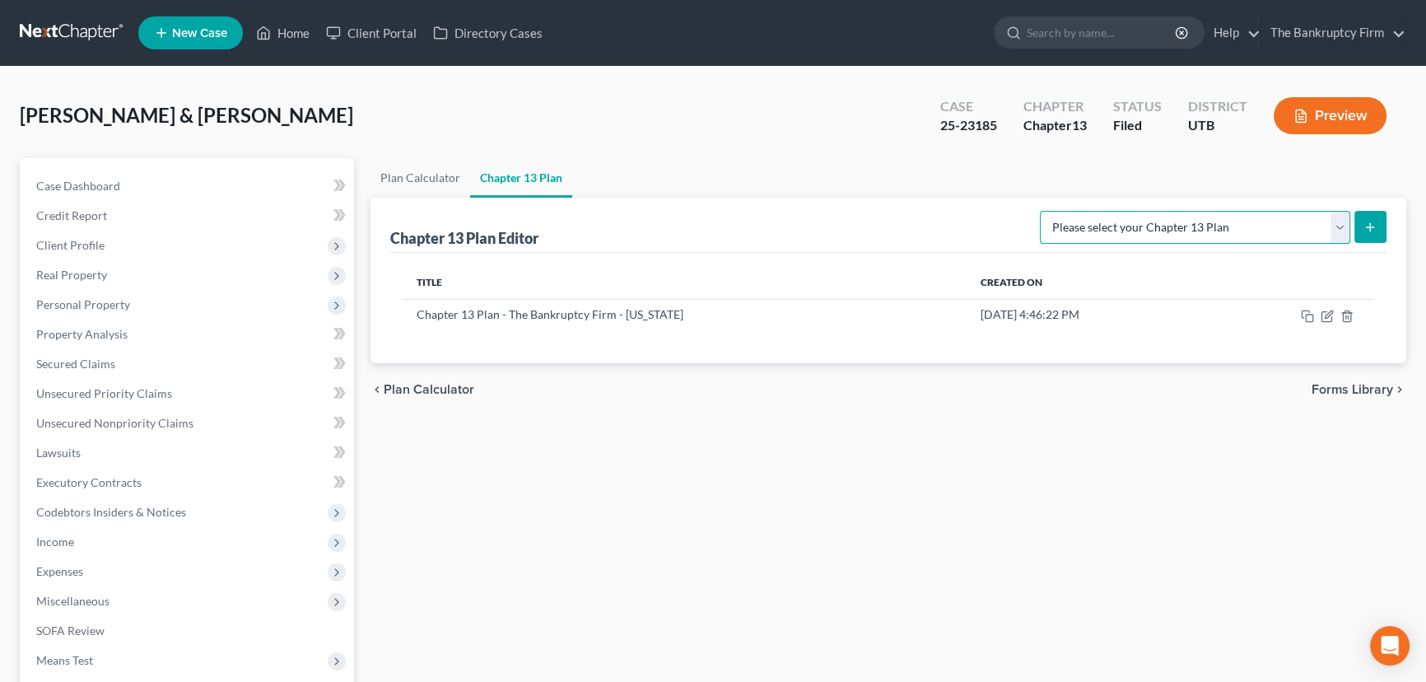
click at [1253, 223] on select "Please select your Chapter 13 Plan Chapter 13 Plan - The Bankruptcy Firm - Utah…" at bounding box center [1195, 227] width 310 height 33
select select "0"
click at [1076, 211] on select "Please select your Chapter 13 Plan Chapter 13 Plan - The Bankruptcy Firm - Utah…" at bounding box center [1195, 227] width 310 height 33
click at [1367, 230] on icon "submit" at bounding box center [1370, 227] width 13 height 13
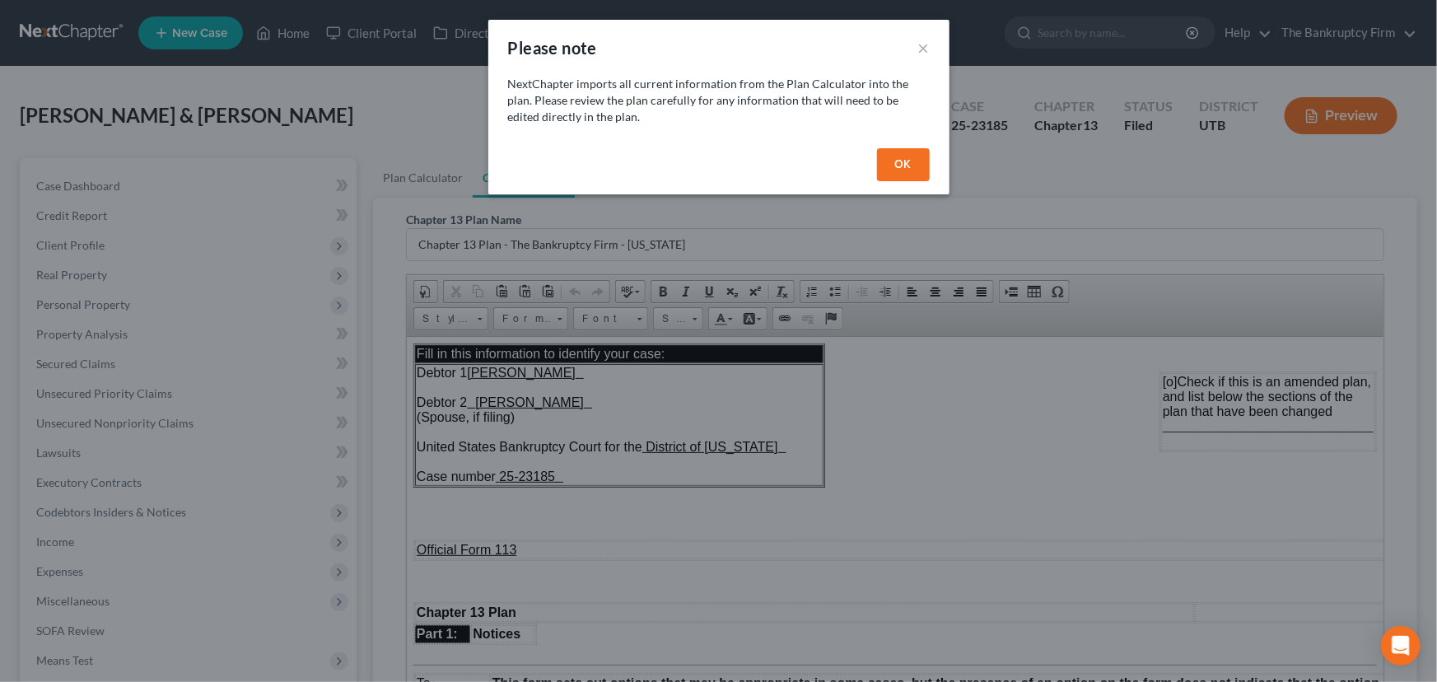
click at [903, 157] on button "OK" at bounding box center [903, 164] width 53 height 33
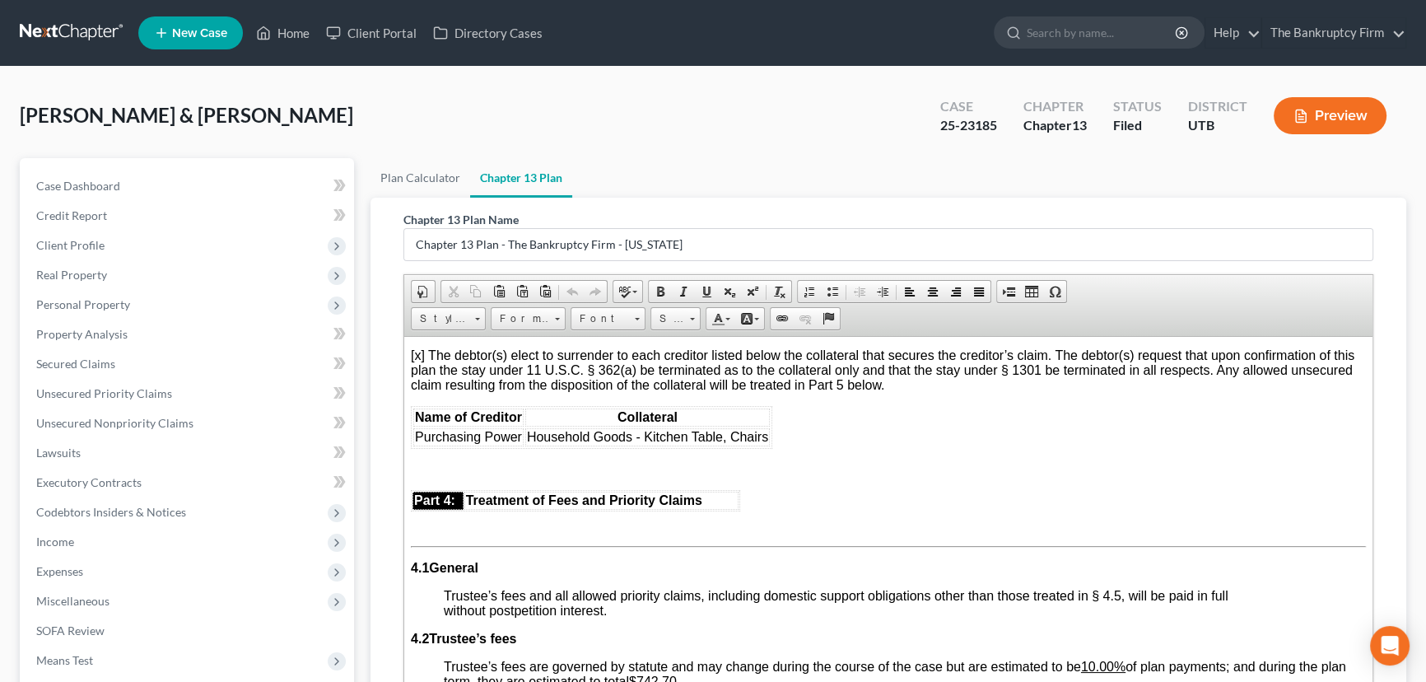
scroll to position [2470, 0]
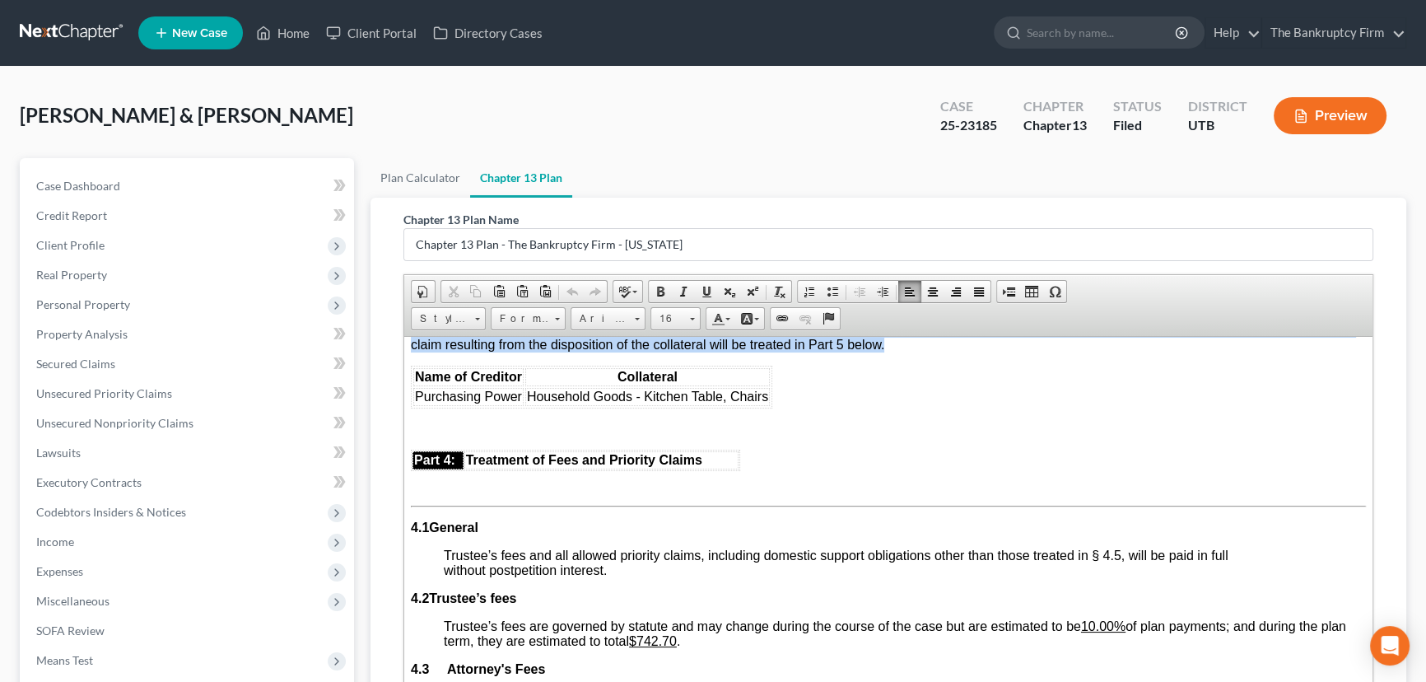
drag, startPoint x: 430, startPoint y: 394, endPoint x: 884, endPoint y: 425, distance: 455.6
click at [884, 352] on p "[x] The debtor(s) elect to surrender to each creditor listed below the collater…" at bounding box center [888, 329] width 955 height 44
copy span "The debtor(s) elect to surrender to each creditor listed below the collateral t…"
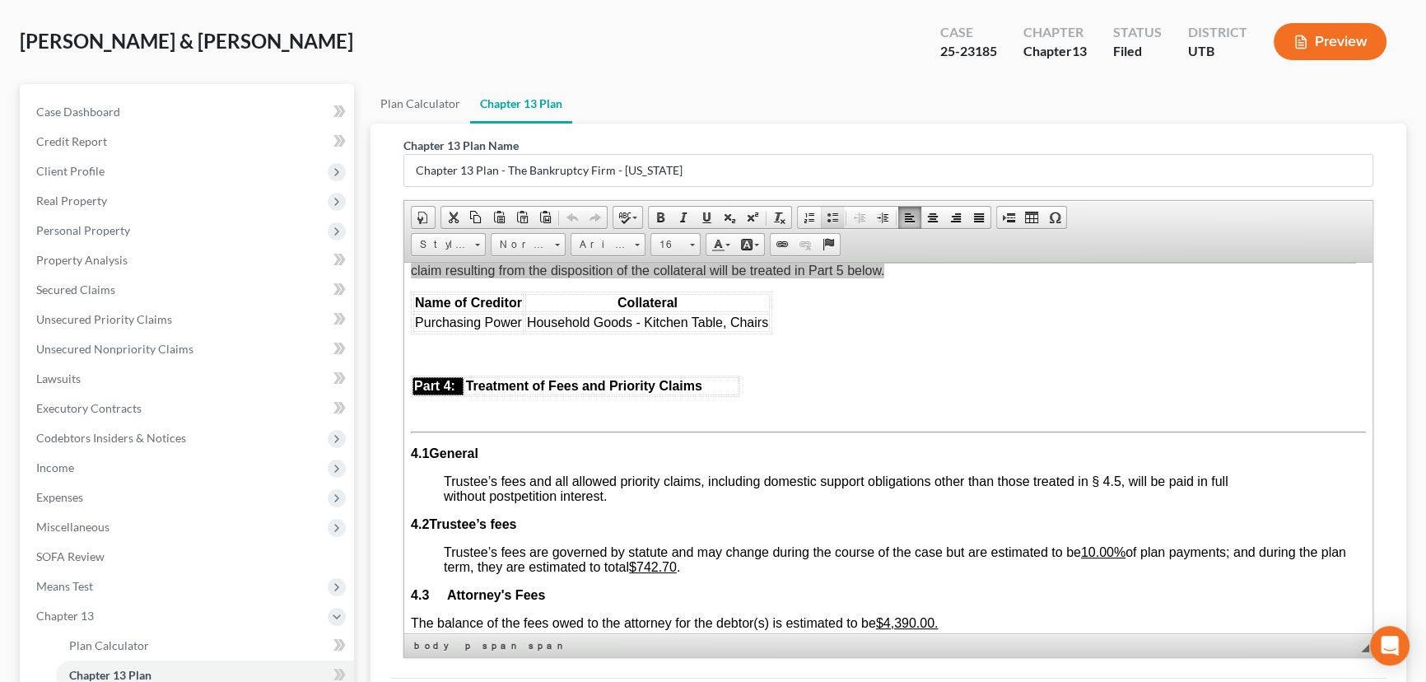
scroll to position [74, 0]
click at [1005, 362] on p at bounding box center [888, 354] width 955 height 15
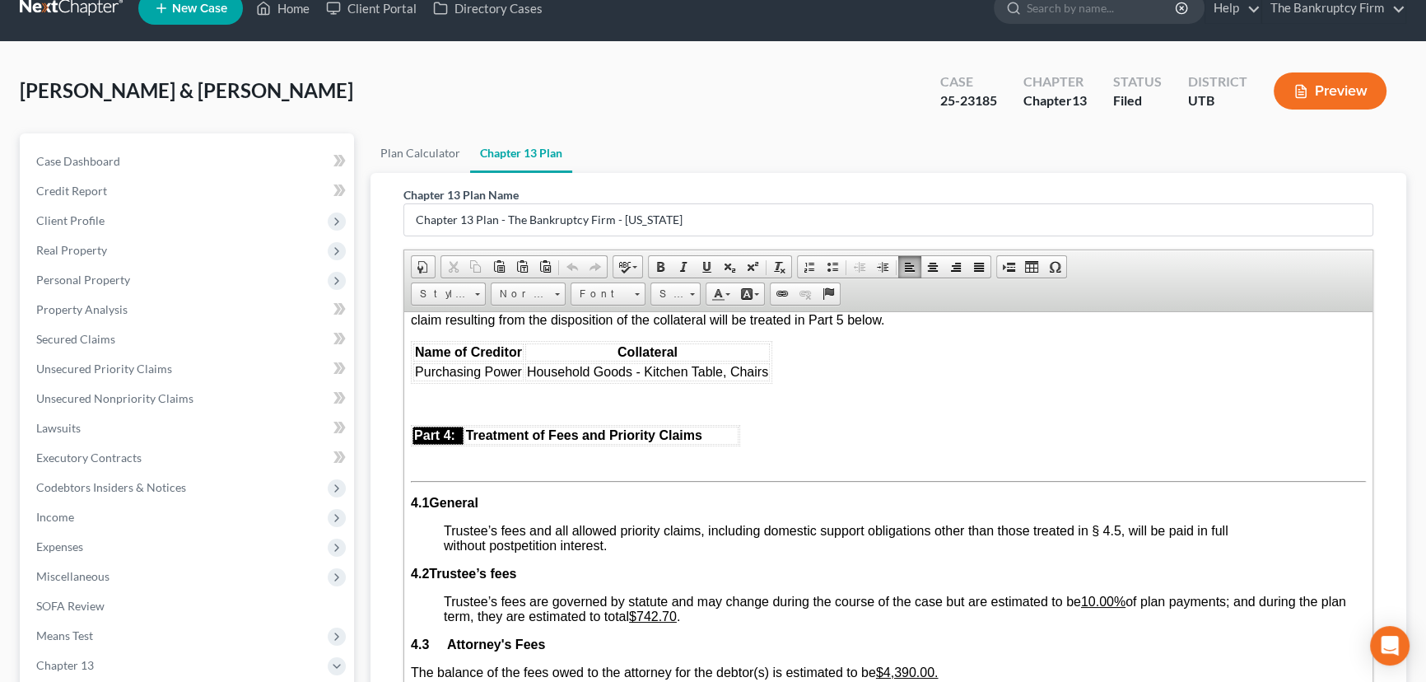
scroll to position [0, 0]
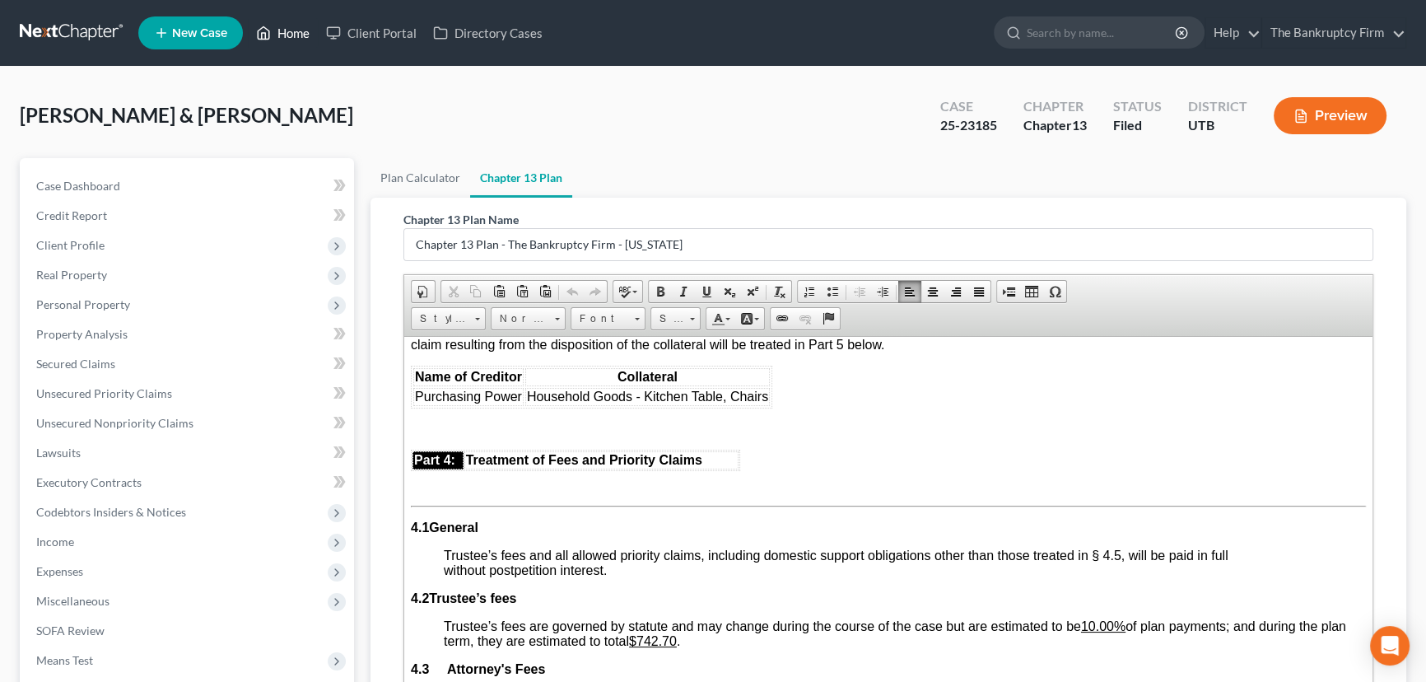
click at [296, 33] on link "Home" at bounding box center [283, 33] width 70 height 30
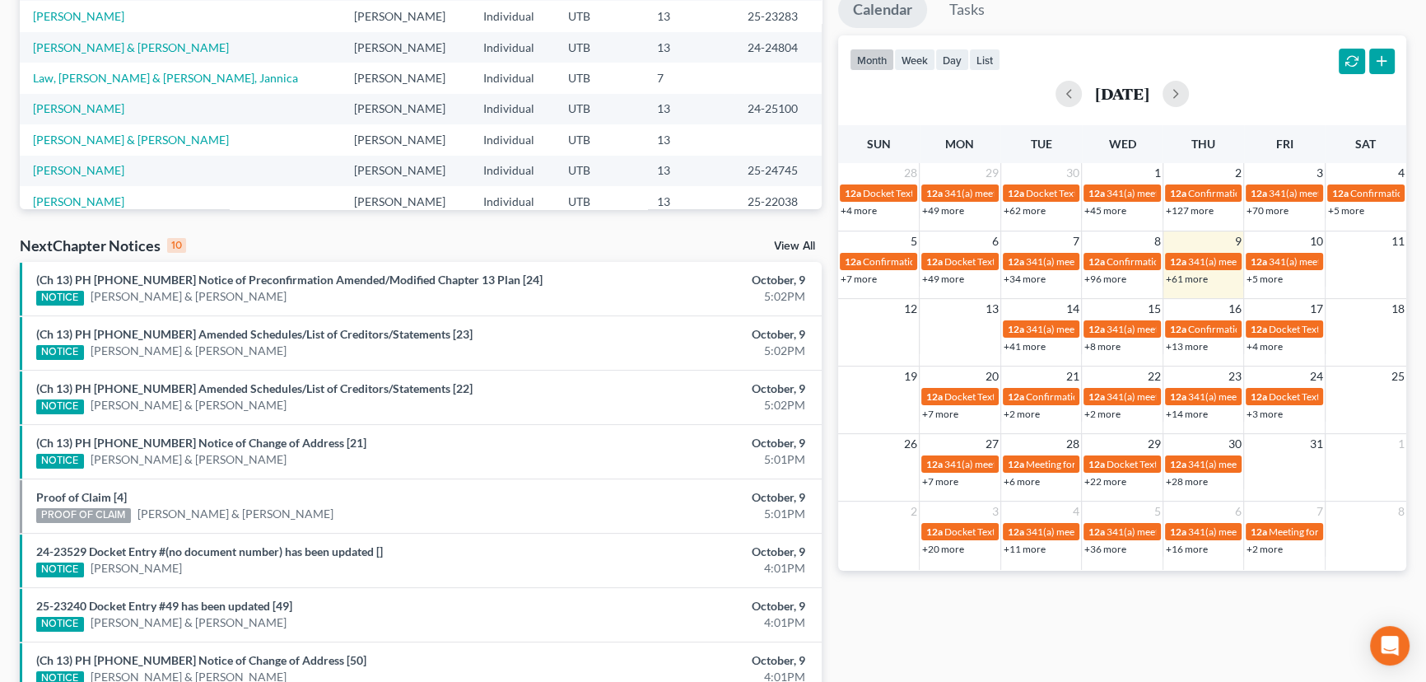
scroll to position [374, 0]
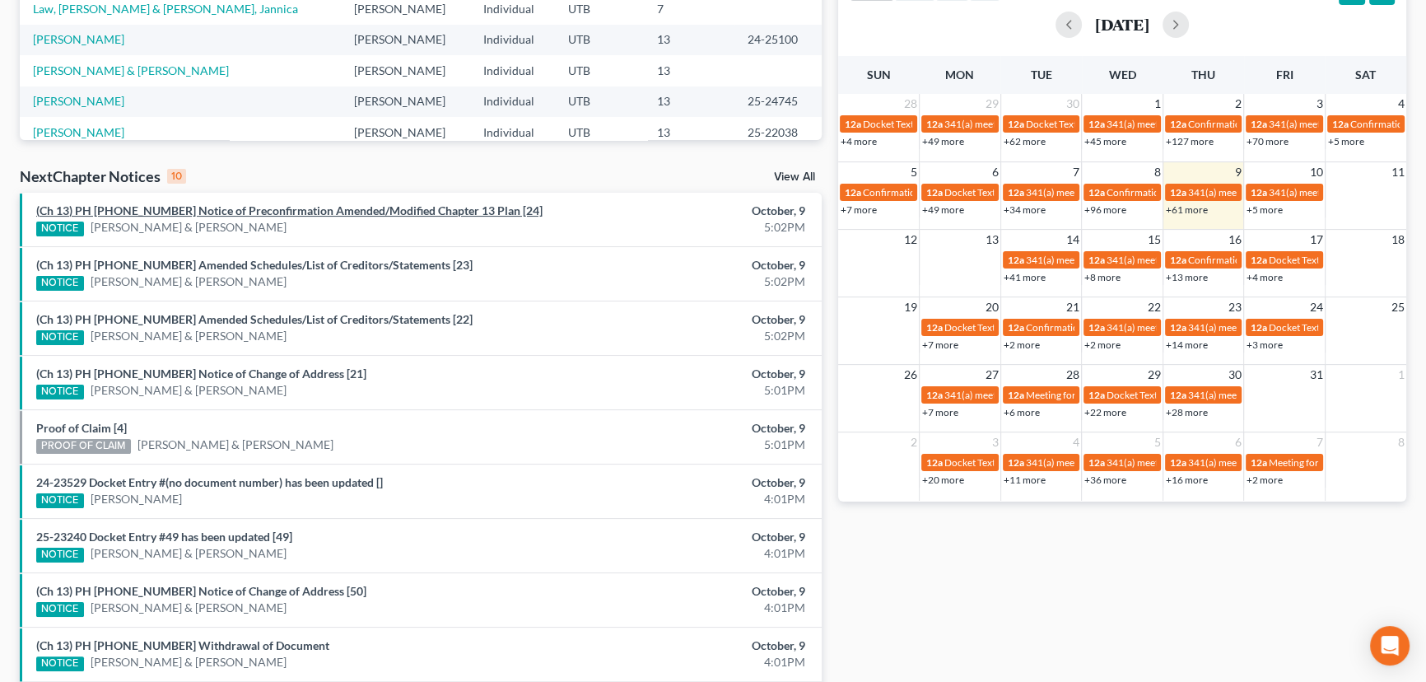
click at [256, 209] on link "(Ch 13) PH 25-23185 Notice of Preconfirmation Amended/Modified Chapter 13 Plan …" at bounding box center [289, 210] width 506 height 14
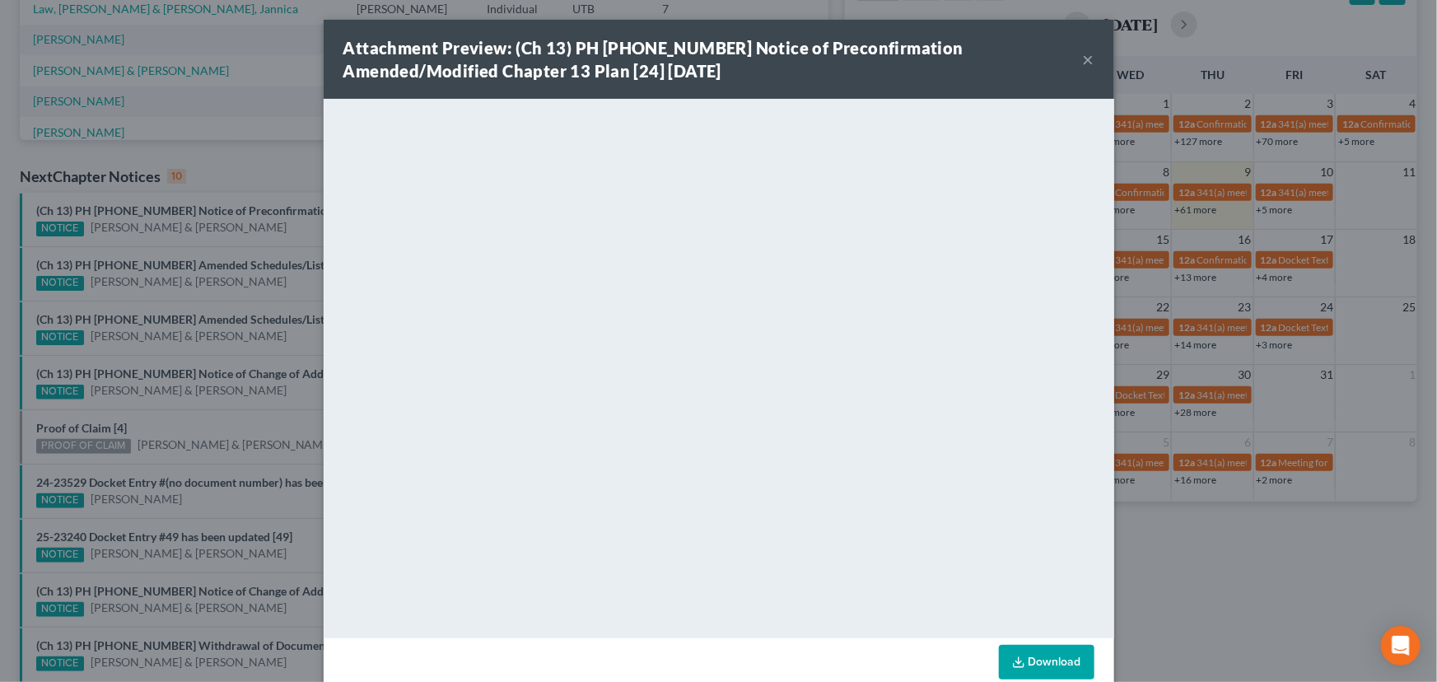
drag, startPoint x: 249, startPoint y: 224, endPoint x: 249, endPoint y: 238, distance: 14.0
click at [249, 225] on div "Attachment Preview: (Ch 13) PH 25-23185 Notice of Preconfirmation Amended/Modif…" at bounding box center [718, 341] width 1437 height 682
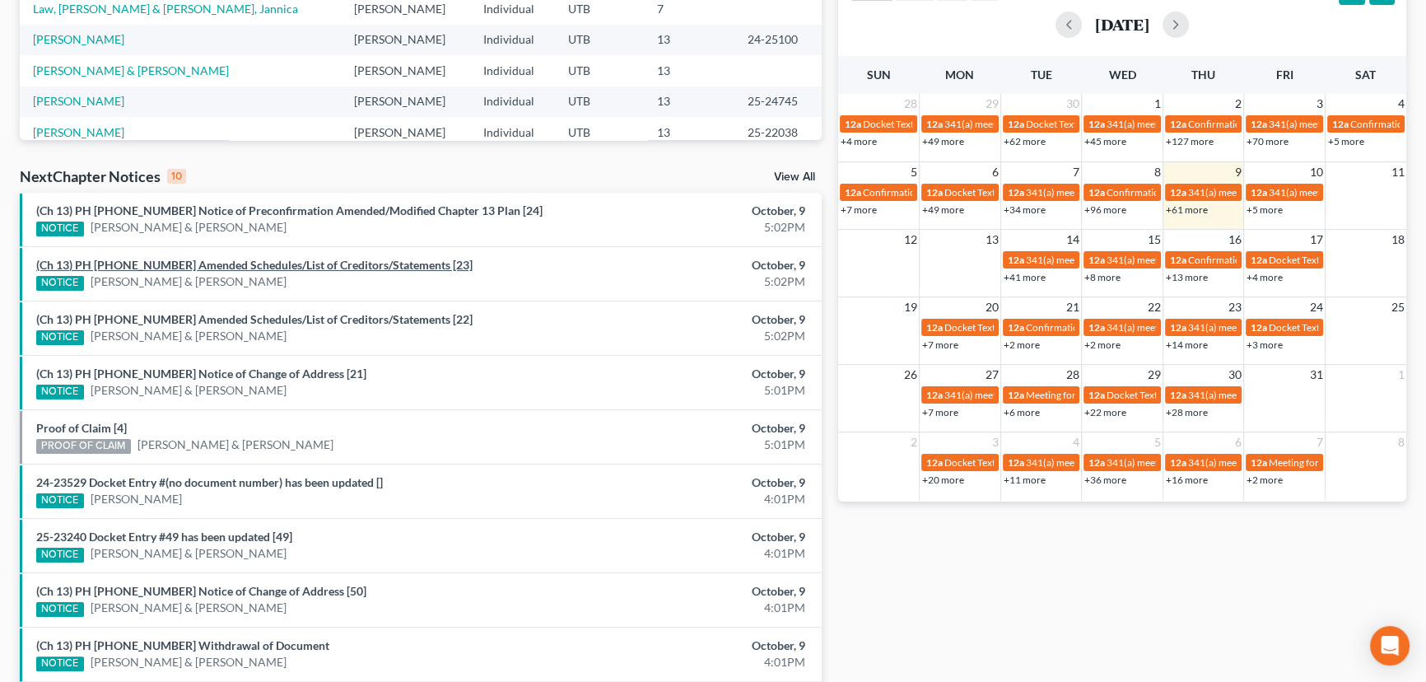
click at [239, 264] on link "(Ch 13) PH 25-23185 Amended Schedules/List of Creditors/Statements [23]" at bounding box center [254, 265] width 436 height 14
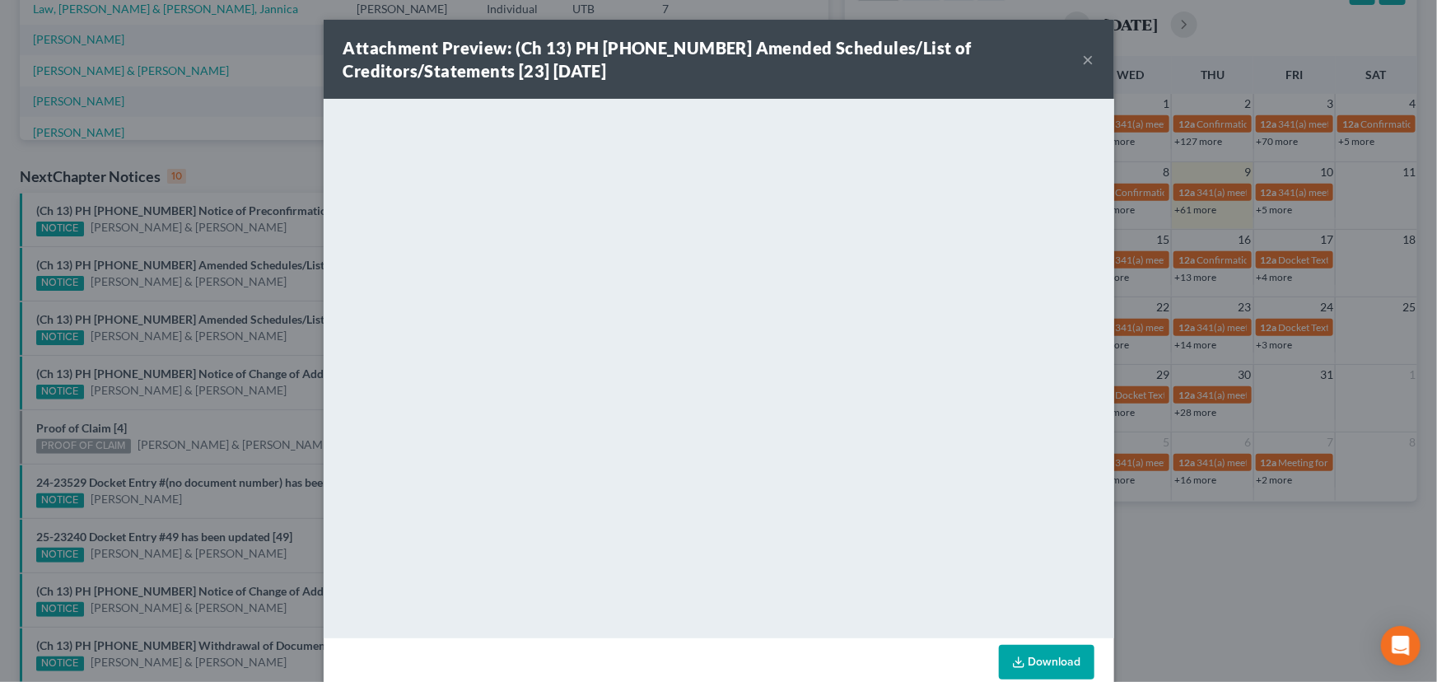
drag, startPoint x: 247, startPoint y: 286, endPoint x: 247, endPoint y: 305, distance: 18.9
click at [247, 290] on div "Attachment Preview: (Ch 13) PH 25-23185 Amended Schedules/List of Creditors/Sta…" at bounding box center [718, 341] width 1437 height 682
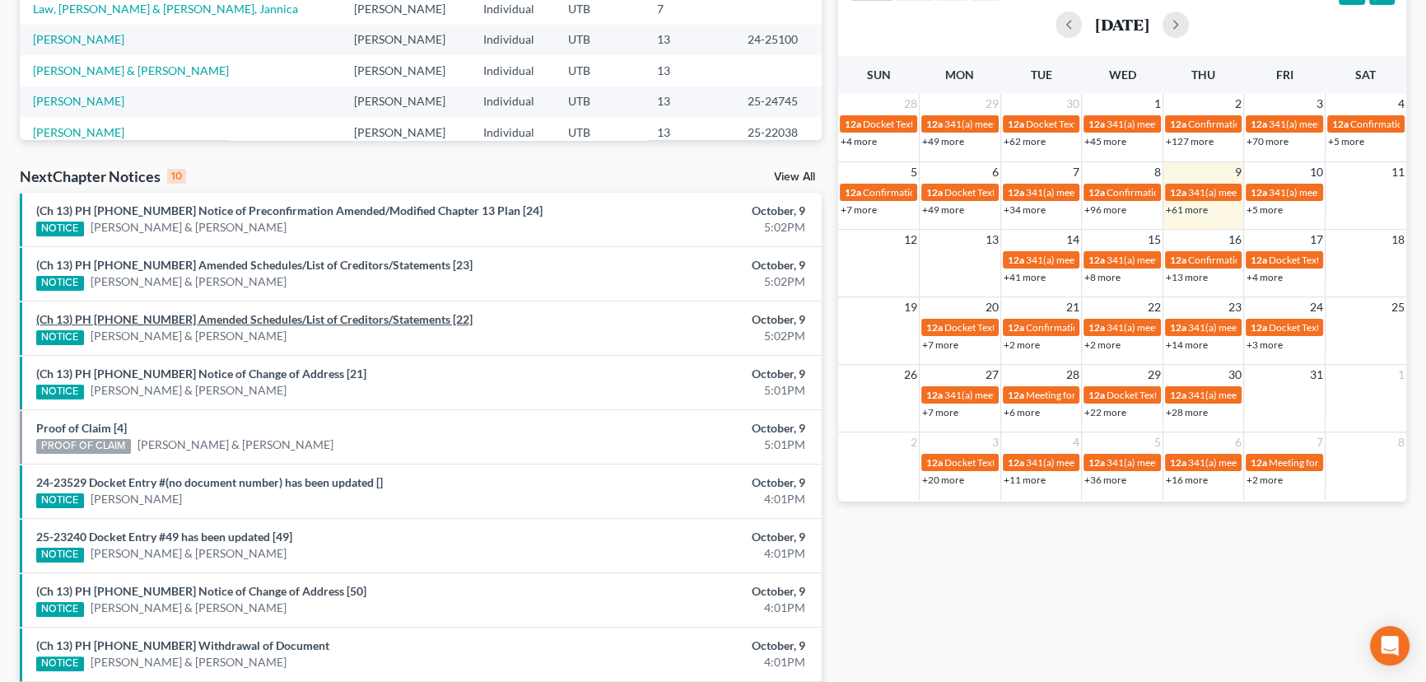
click at [237, 320] on link "(Ch 13) PH 25-23185 Amended Schedules/List of Creditors/Statements [22]" at bounding box center [254, 319] width 436 height 14
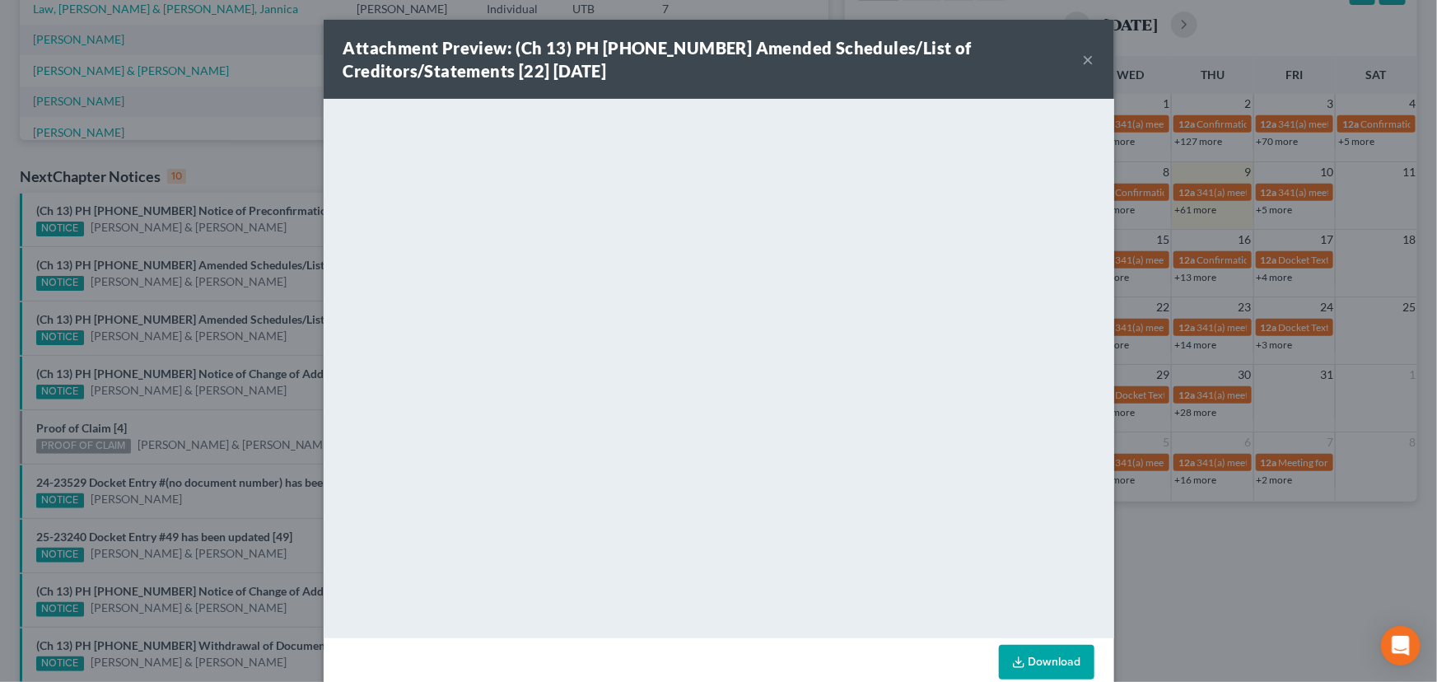
drag, startPoint x: 247, startPoint y: 346, endPoint x: 246, endPoint y: 362, distance: 15.7
click at [247, 348] on div "Attachment Preview: (Ch 13) PH 25-23185 Amended Schedules/List of Creditors/Sta…" at bounding box center [718, 341] width 1437 height 682
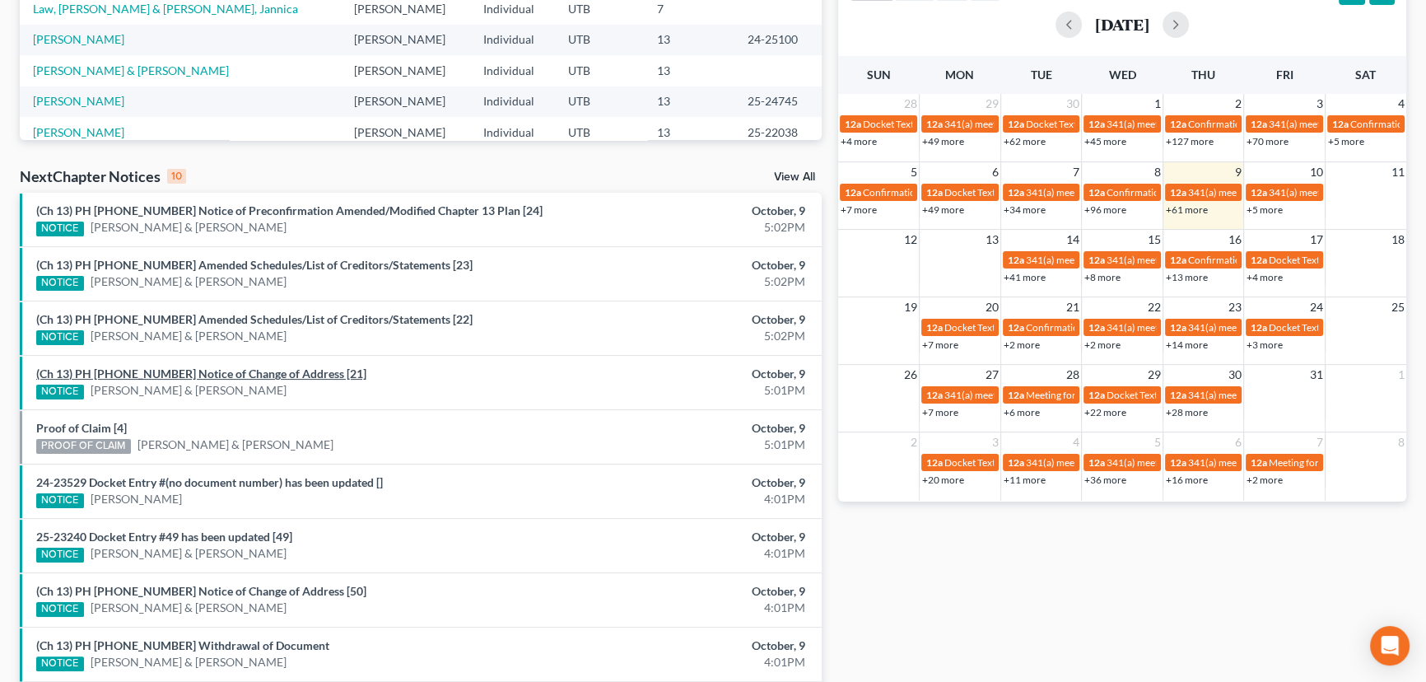
click at [238, 371] on link "(Ch 13) PH 25-23185 Notice of Change of Address [21]" at bounding box center [201, 373] width 330 height 14
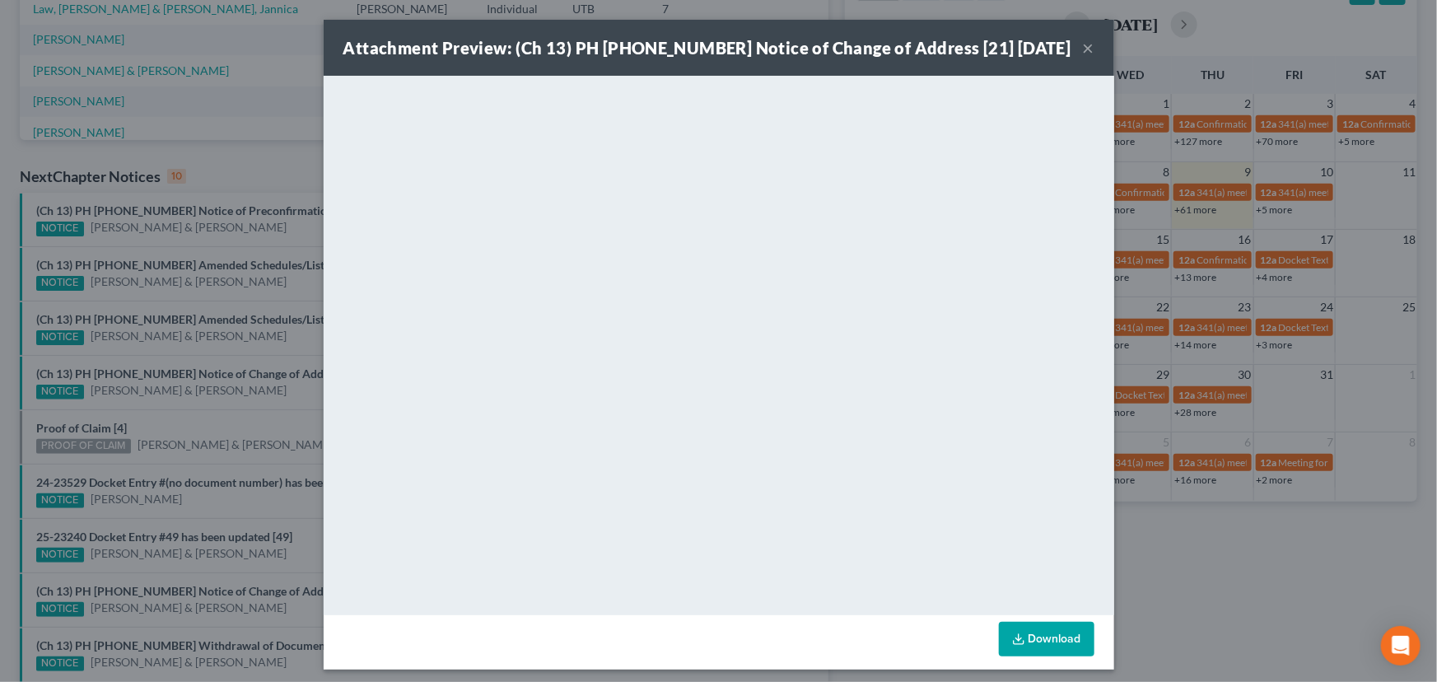
drag, startPoint x: 256, startPoint y: 398, endPoint x: 210, endPoint y: 407, distance: 47.0
click at [255, 399] on div "Attachment Preview: (Ch 13) PH 25-23185 Notice of Change of Address [21] 10/09/…" at bounding box center [718, 341] width 1437 height 682
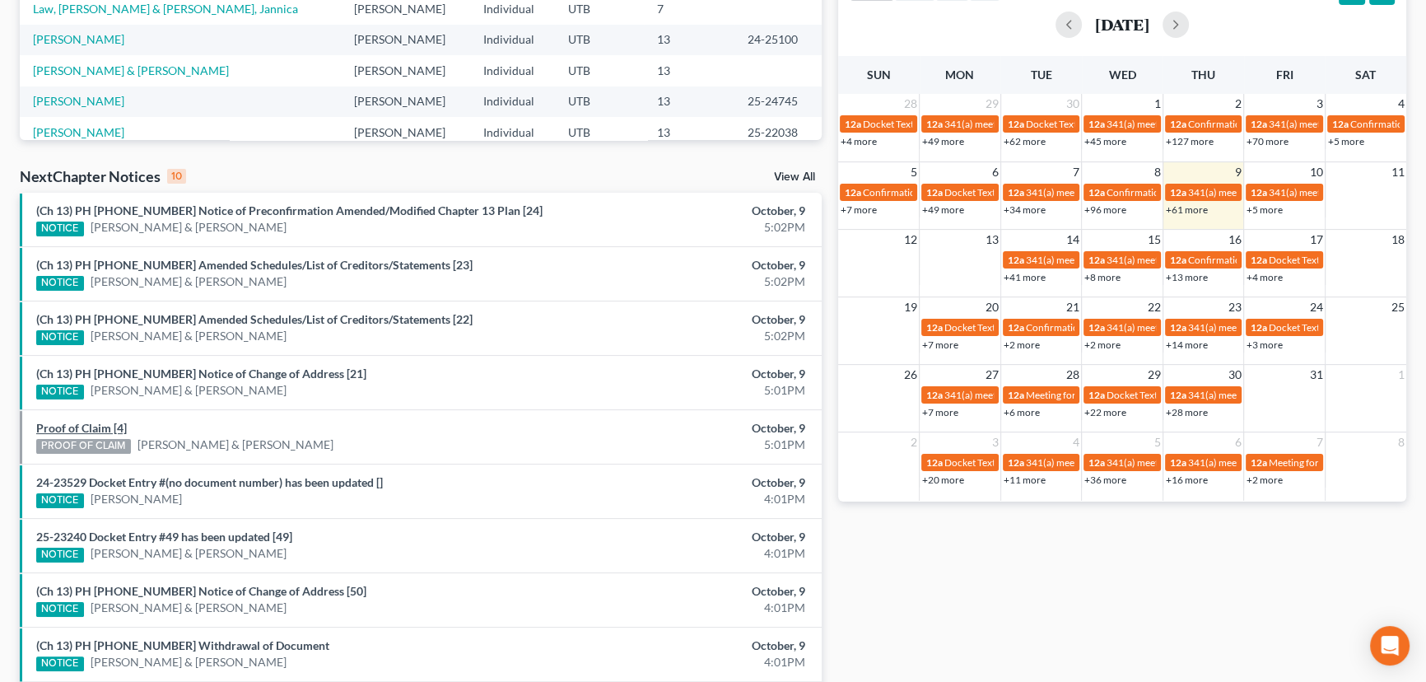
click at [82, 431] on link "Proof of Claim [4]" at bounding box center [81, 428] width 91 height 14
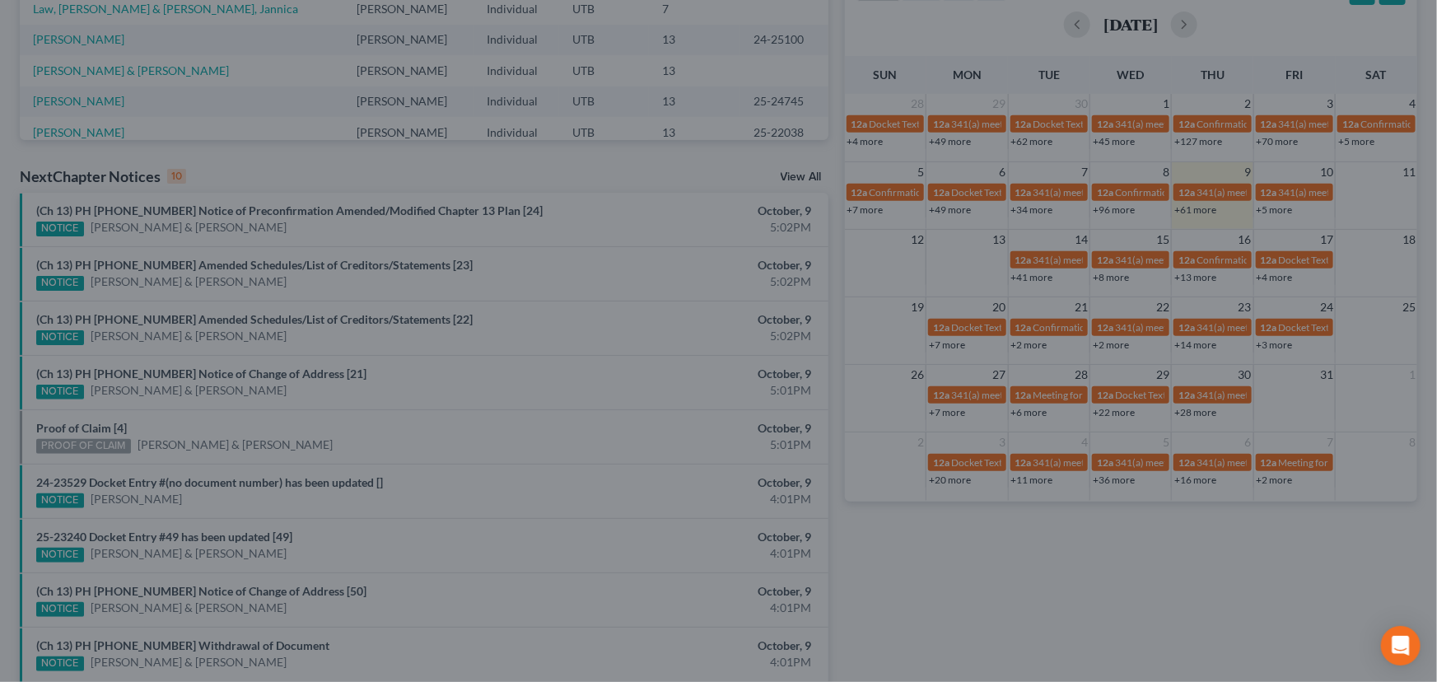
click at [165, 419] on div "Attachment Preview: Proof of Claim [4] 10/09/2025 × <object ng-attr-data='https…" at bounding box center [718, 341] width 1437 height 682
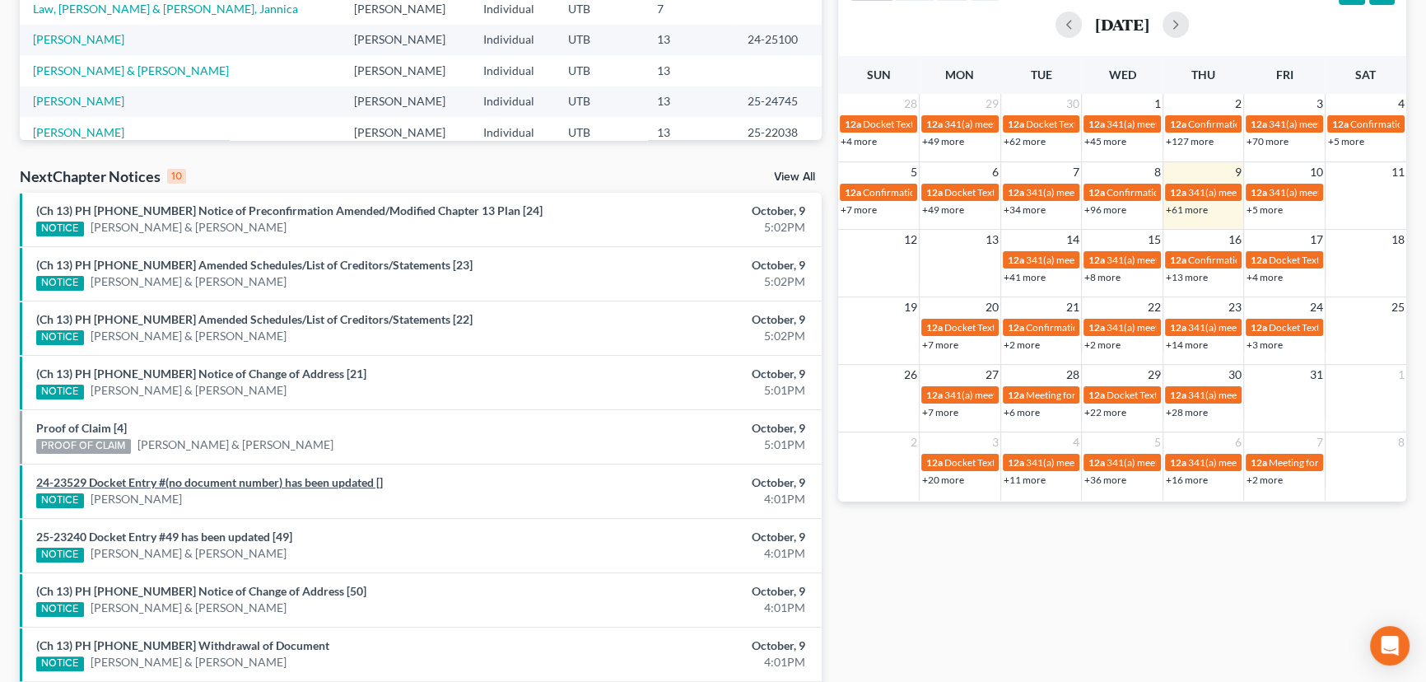
click at [197, 485] on link "24-23529 Docket Entry #(no document number) has been updated []" at bounding box center [209, 482] width 347 height 14
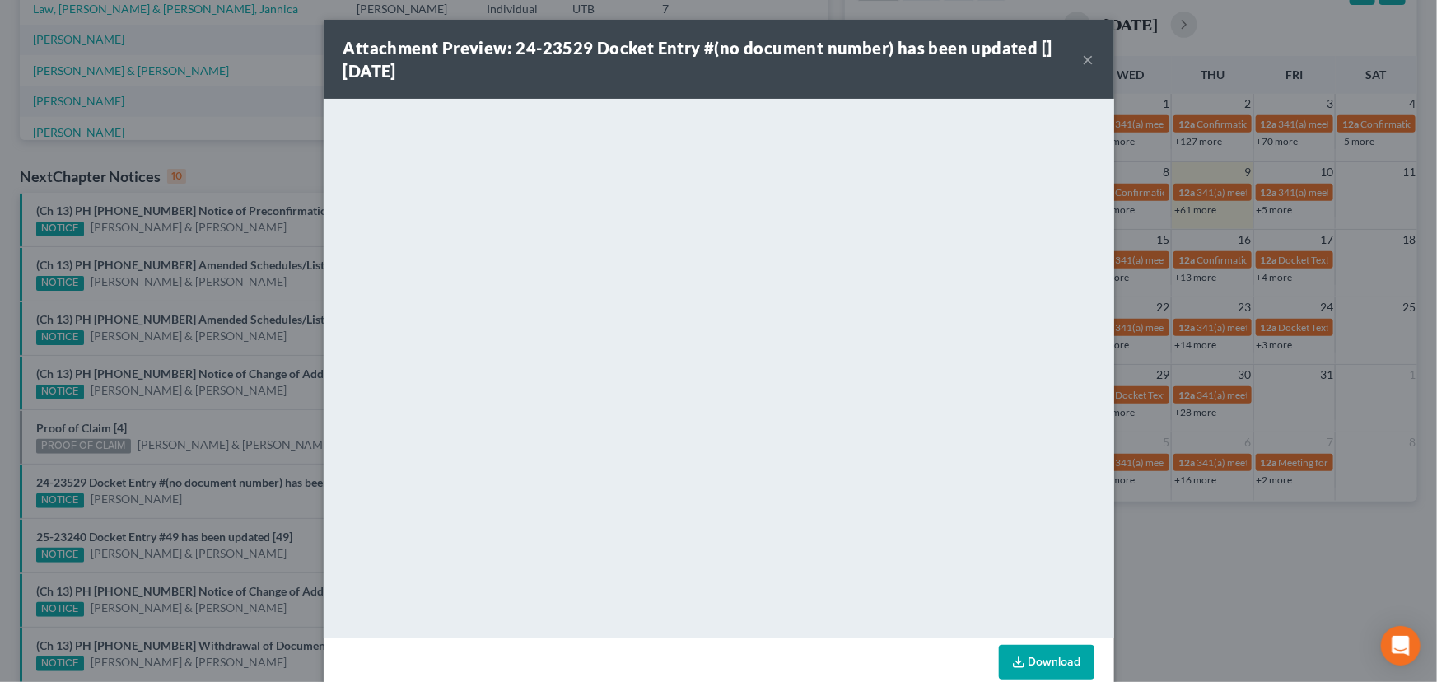
drag, startPoint x: 200, startPoint y: 501, endPoint x: 202, endPoint y: 513, distance: 11.6
click at [200, 503] on div "Attachment Preview: 24-23529 Docket Entry #(no document number) has been update…" at bounding box center [718, 341] width 1437 height 682
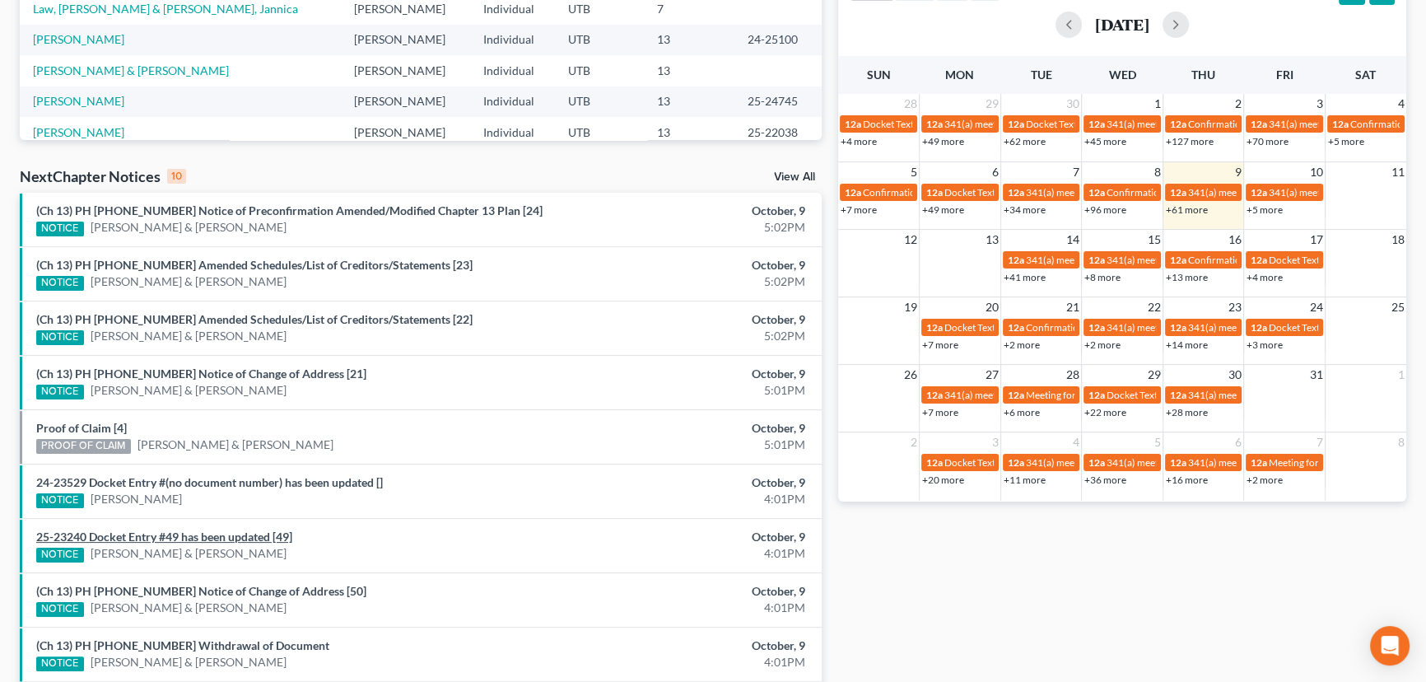
click at [203, 535] on link "25-23240 Docket Entry #49 has been updated [49]" at bounding box center [164, 536] width 256 height 14
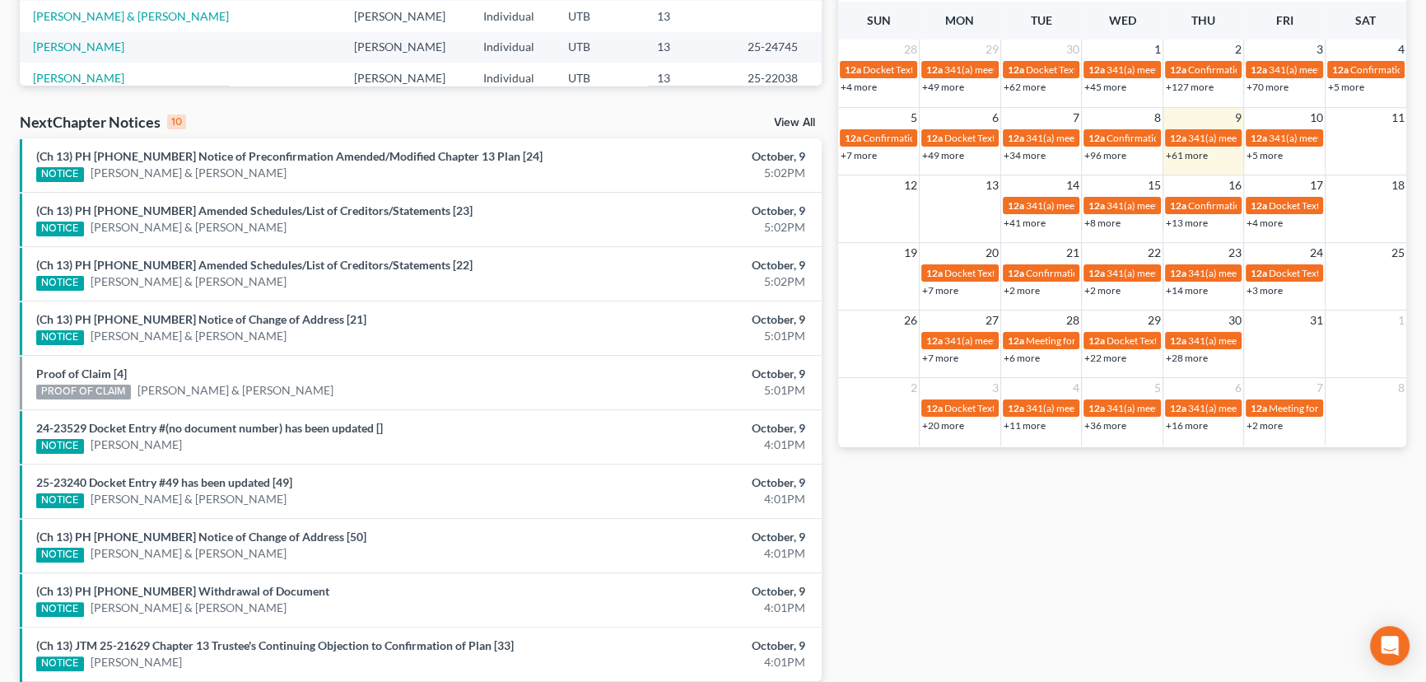
scroll to position [500, 0]
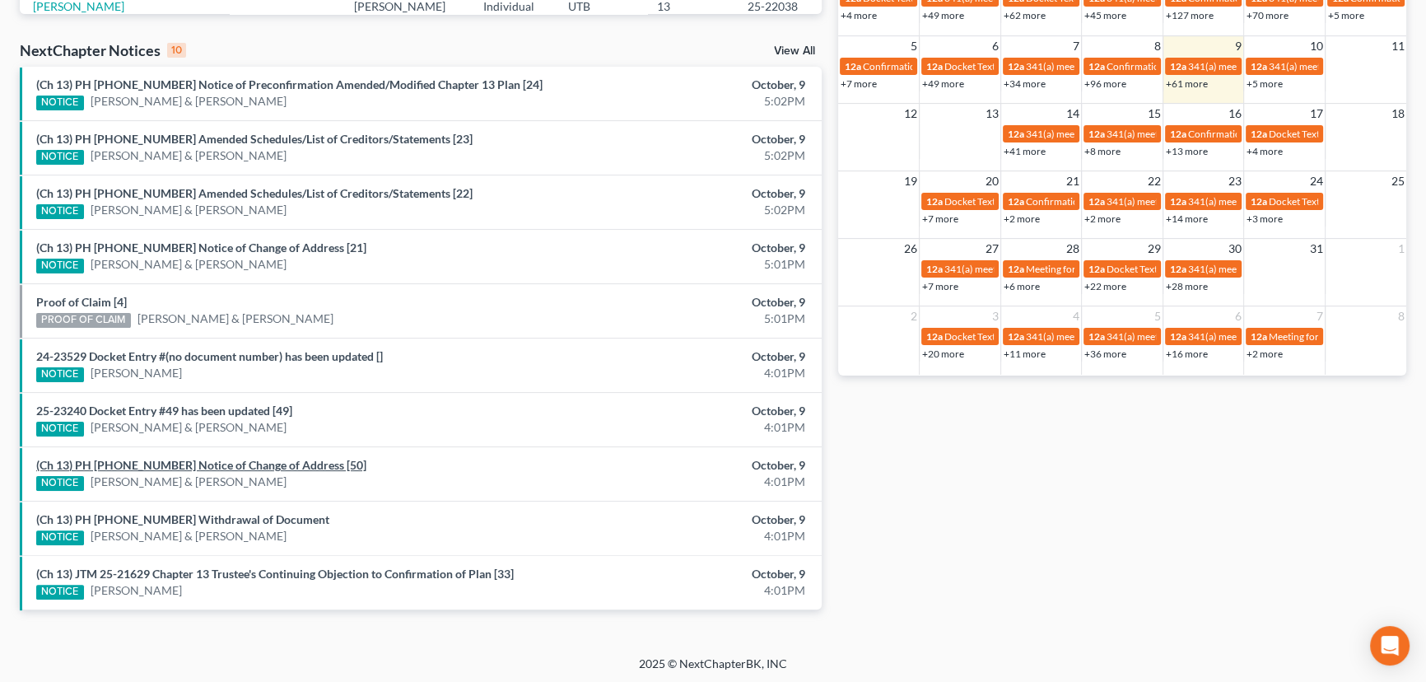
click at [239, 463] on link "(Ch 13) PH 25-23240 Notice of Change of Address [50]" at bounding box center [201, 465] width 330 height 14
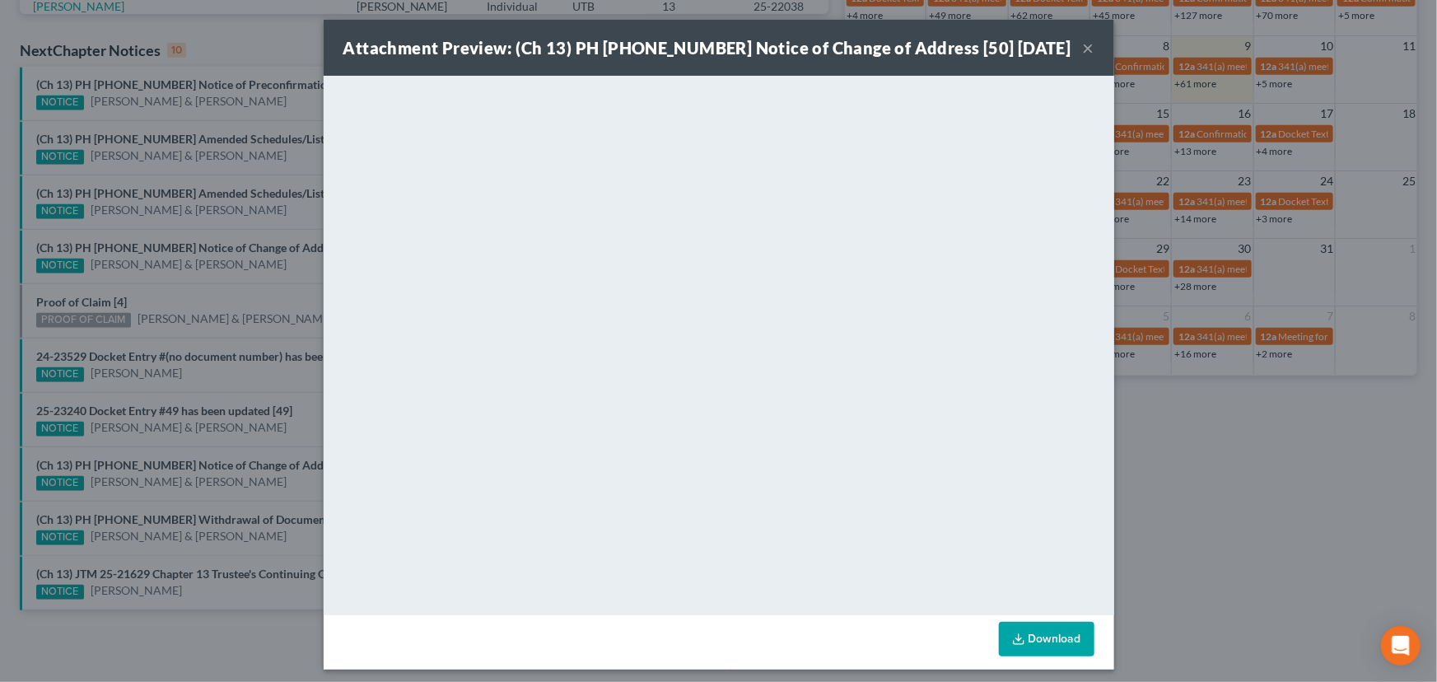
drag, startPoint x: 250, startPoint y: 500, endPoint x: 239, endPoint y: 509, distance: 14.7
click at [250, 500] on div "Attachment Preview: (Ch 13) PH 25-23240 Notice of Change of Address [50] 10/09/…" at bounding box center [718, 341] width 1437 height 682
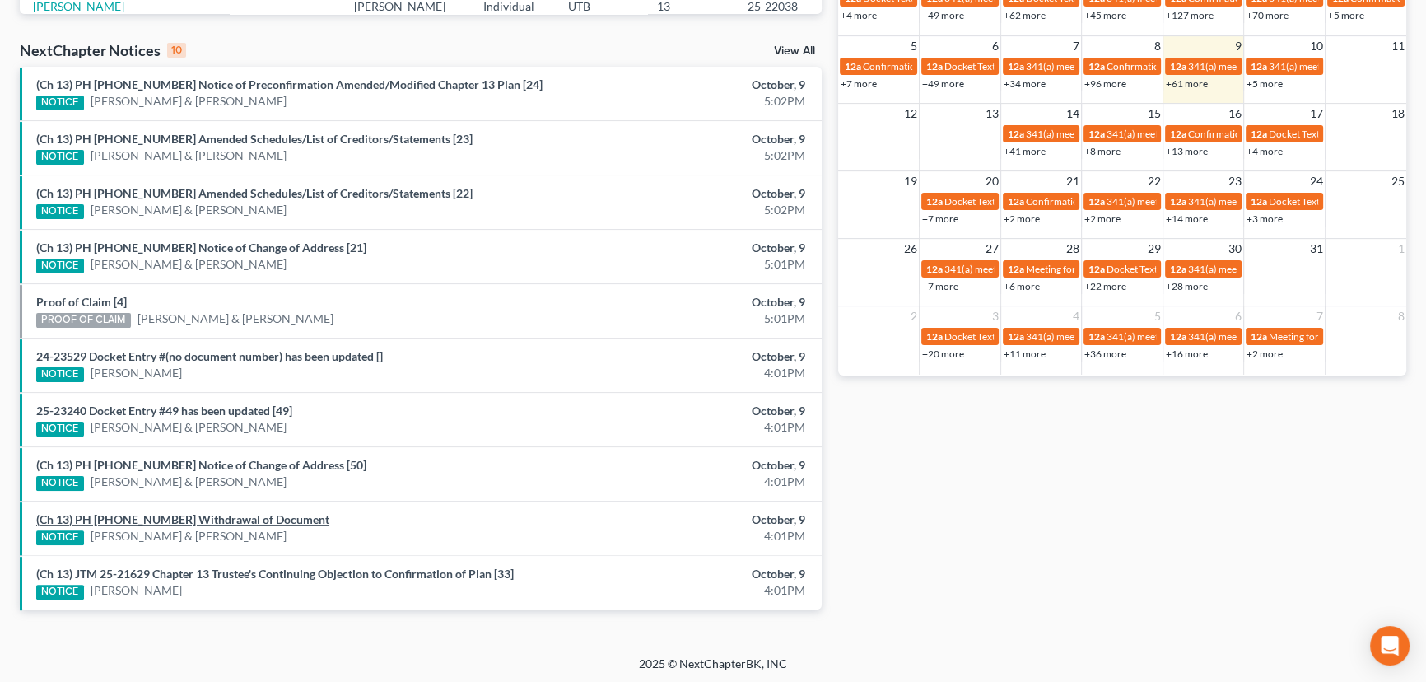
click at [225, 515] on link "(Ch 13) PH 25-23240 Withdrawal of Document" at bounding box center [182, 519] width 293 height 14
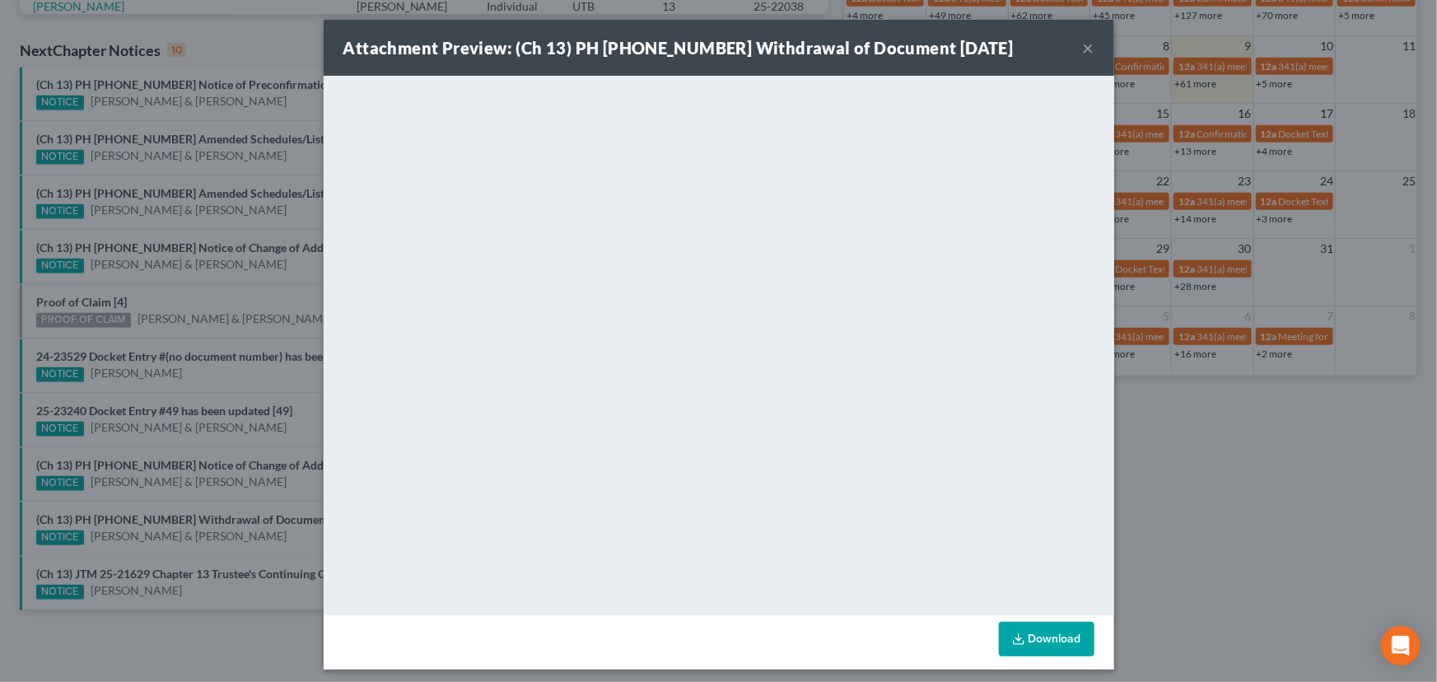
click at [278, 488] on div "Attachment Preview: (Ch 13) PH 25-23240 Withdrawal of Document 10/09/2025 × <ob…" at bounding box center [718, 341] width 1437 height 682
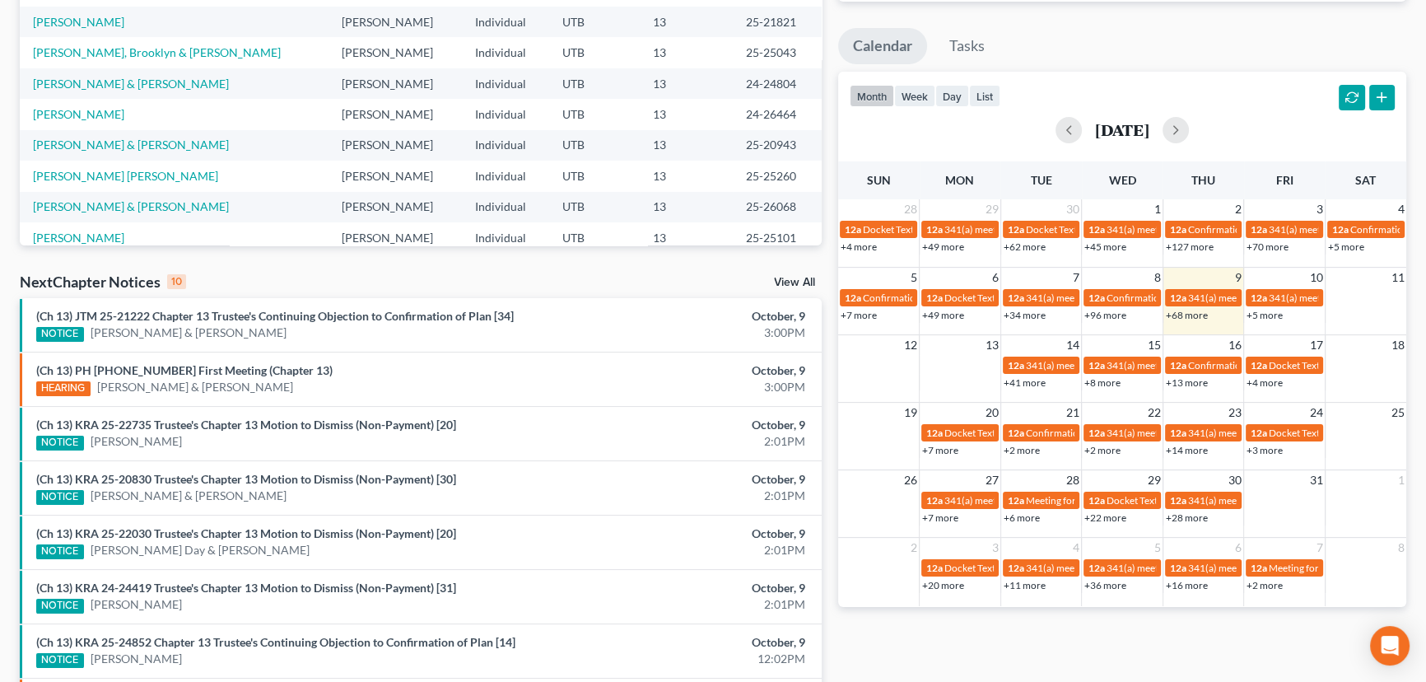
scroll to position [500, 0]
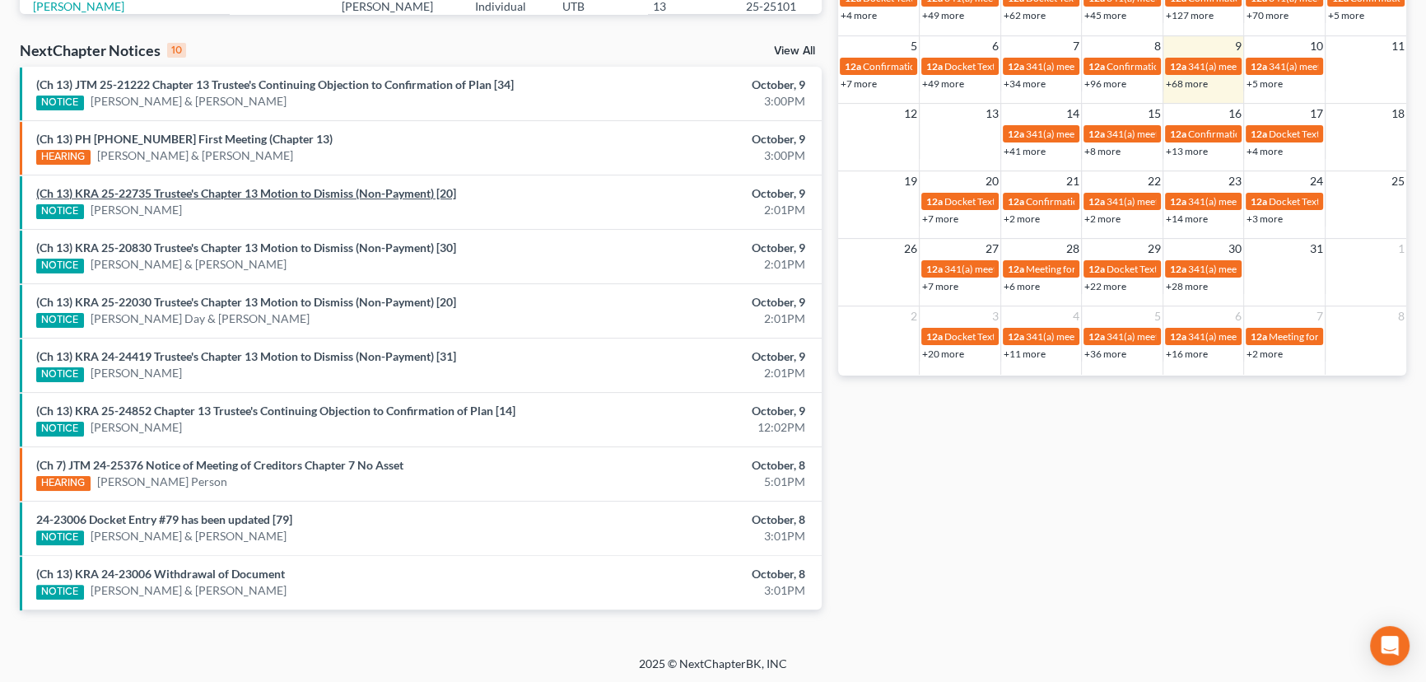
click at [217, 197] on link "(Ch 13) KRA 25-22735 Trustee's Chapter 13 Motion to Dismiss (Non-Payment) [20]" at bounding box center [246, 193] width 420 height 14
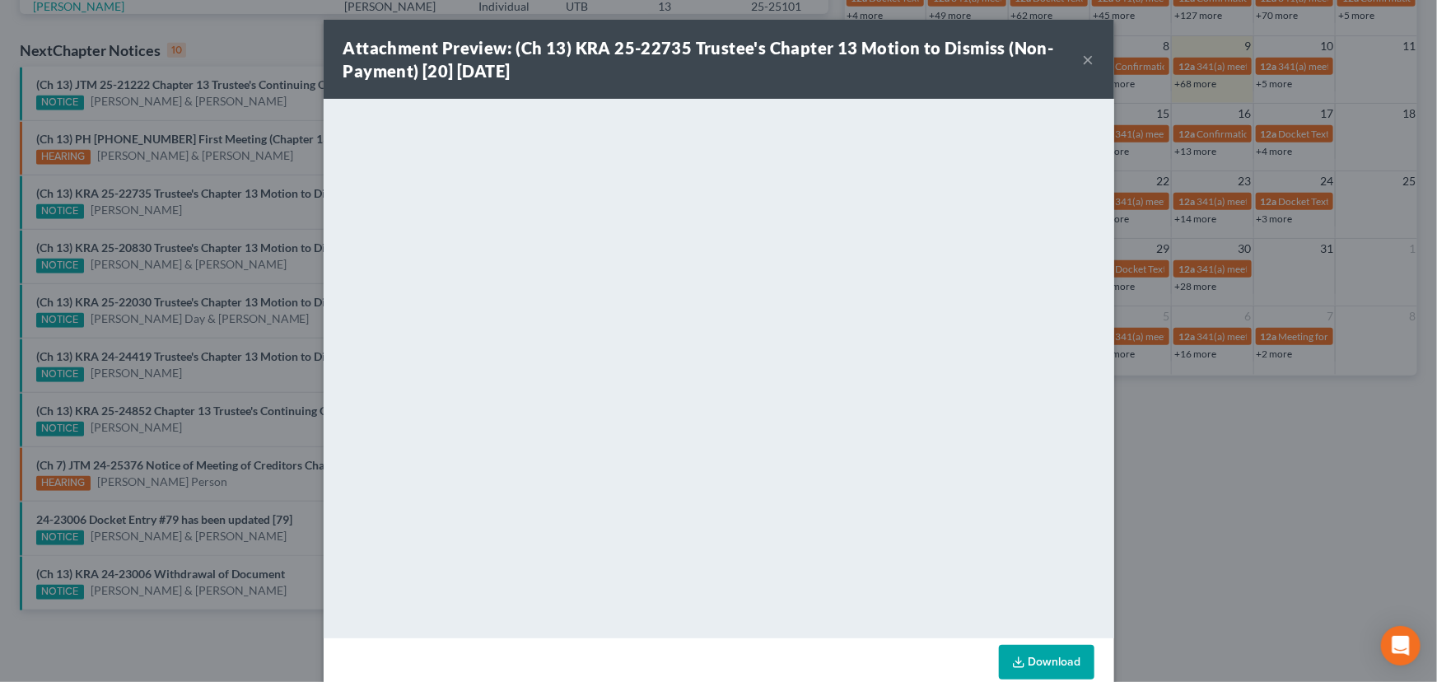
click at [282, 272] on div "Attachment Preview: (Ch 13) KRA 25-22735 Trustee's Chapter 13 Motion to Dismiss…" at bounding box center [718, 341] width 1437 height 682
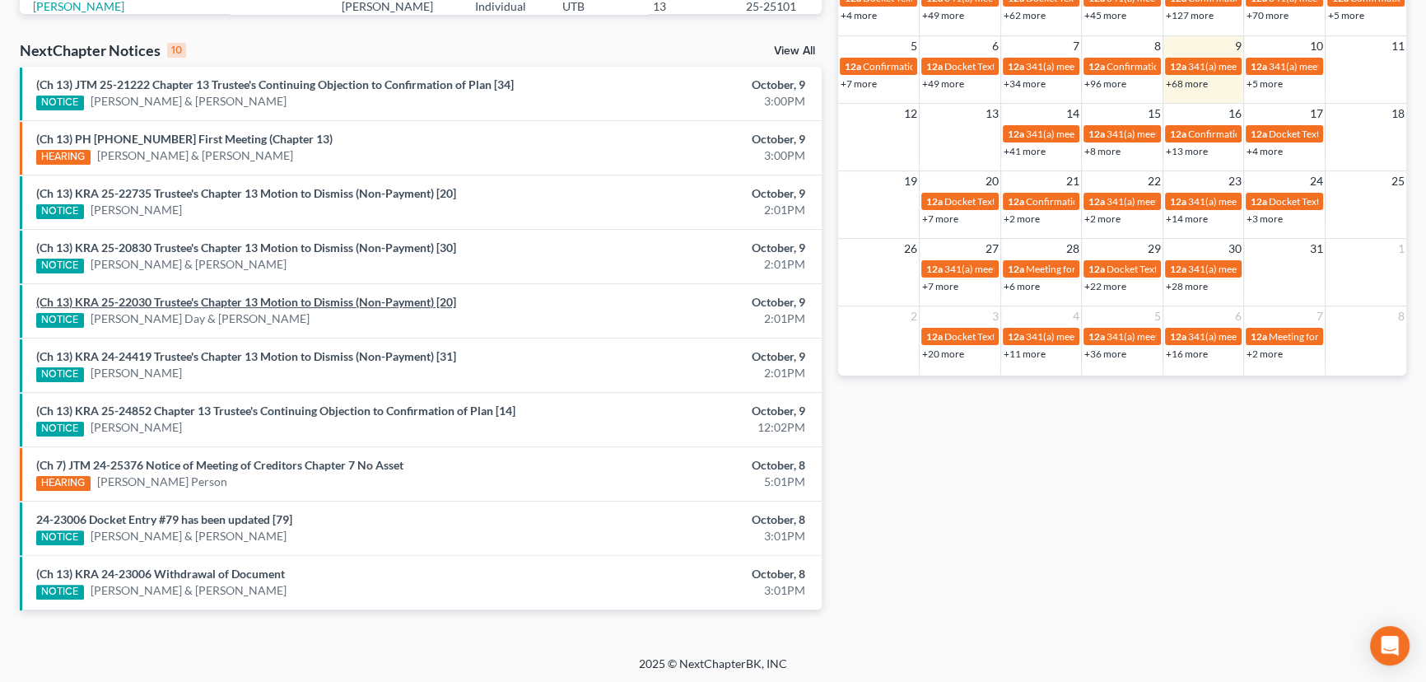
click at [216, 298] on link "(Ch 13) KRA 25-22030 Trustee's Chapter 13 Motion to Dismiss (Non-Payment) [20]" at bounding box center [246, 302] width 420 height 14
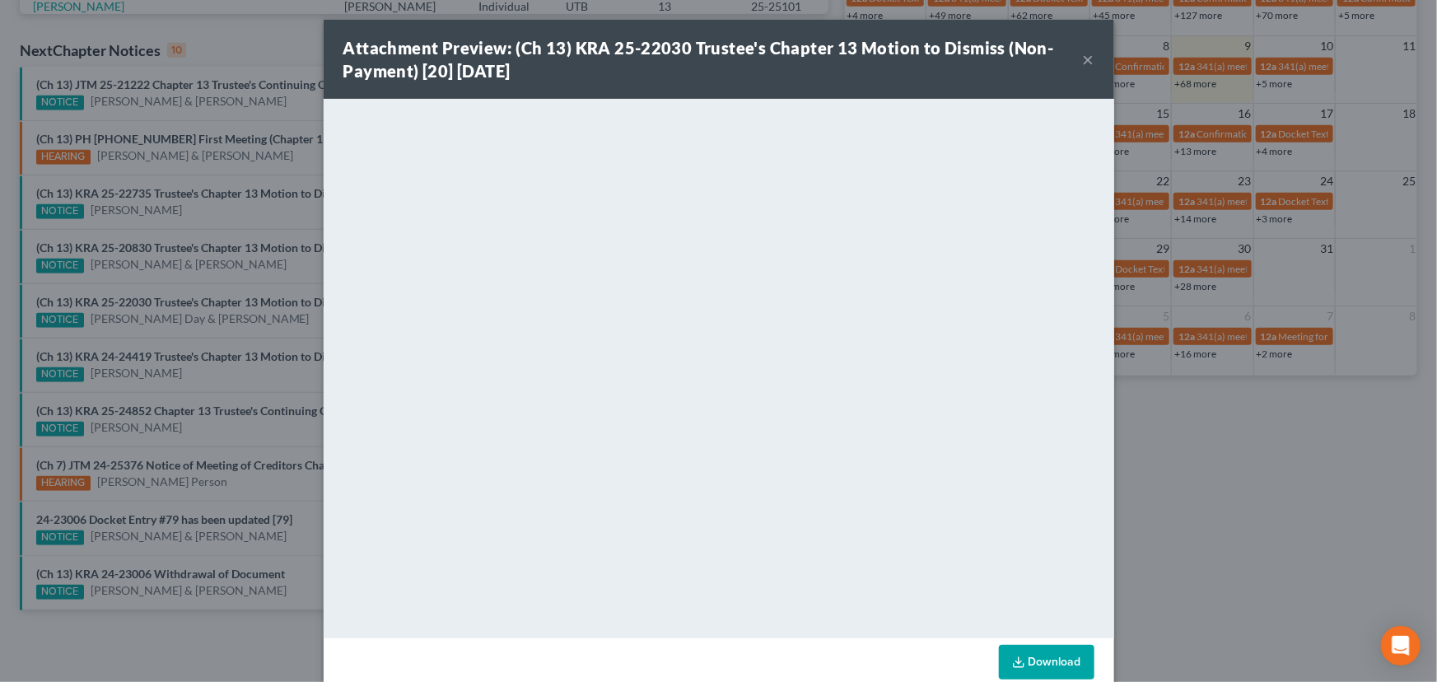
click at [222, 287] on div "Attachment Preview: (Ch 13) KRA 25-22030 Trustee's Chapter 13 Motion to Dismiss…" at bounding box center [718, 341] width 1437 height 682
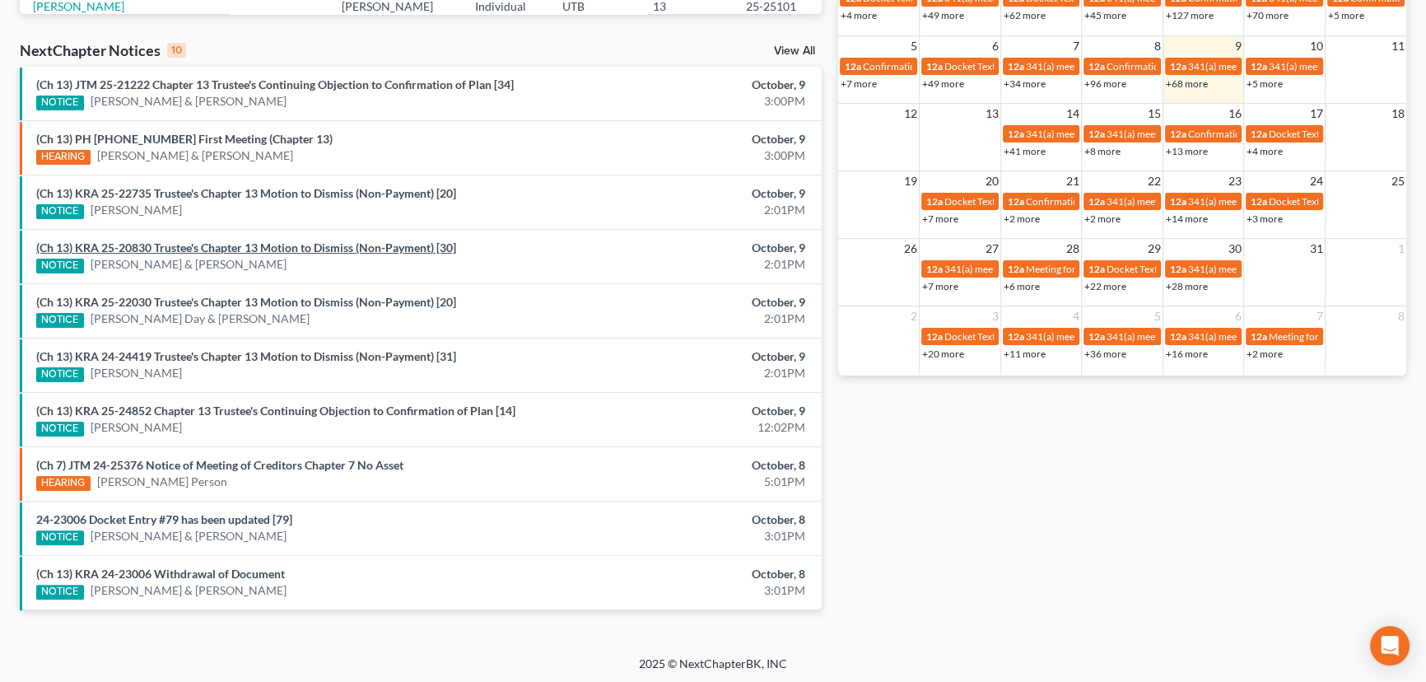
click at [227, 244] on link "(Ch 13) KRA 25-20830 Trustee's Chapter 13 Motion to Dismiss (Non-Payment) [30]" at bounding box center [246, 247] width 420 height 14
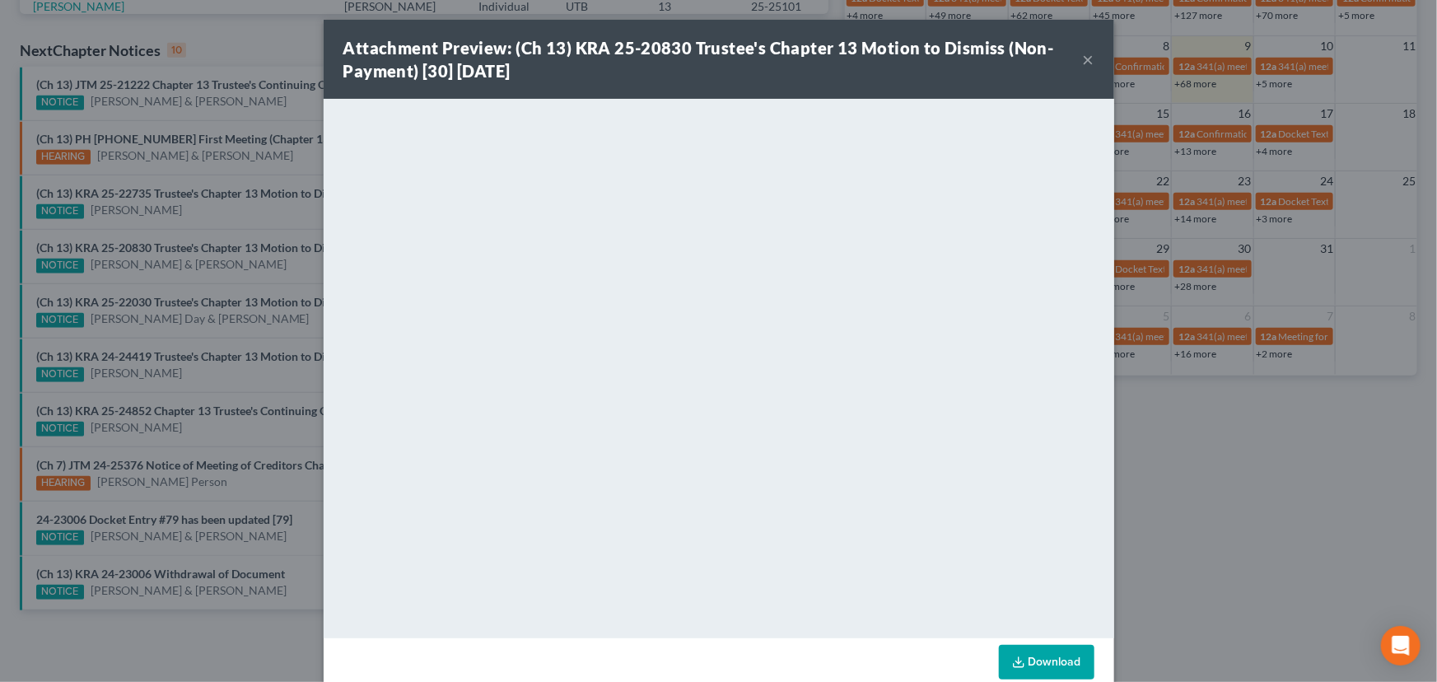
click at [203, 269] on div "Attachment Preview: (Ch 13) KRA 25-20830 Trustee's Chapter 13 Motion to Dismiss…" at bounding box center [718, 341] width 1437 height 682
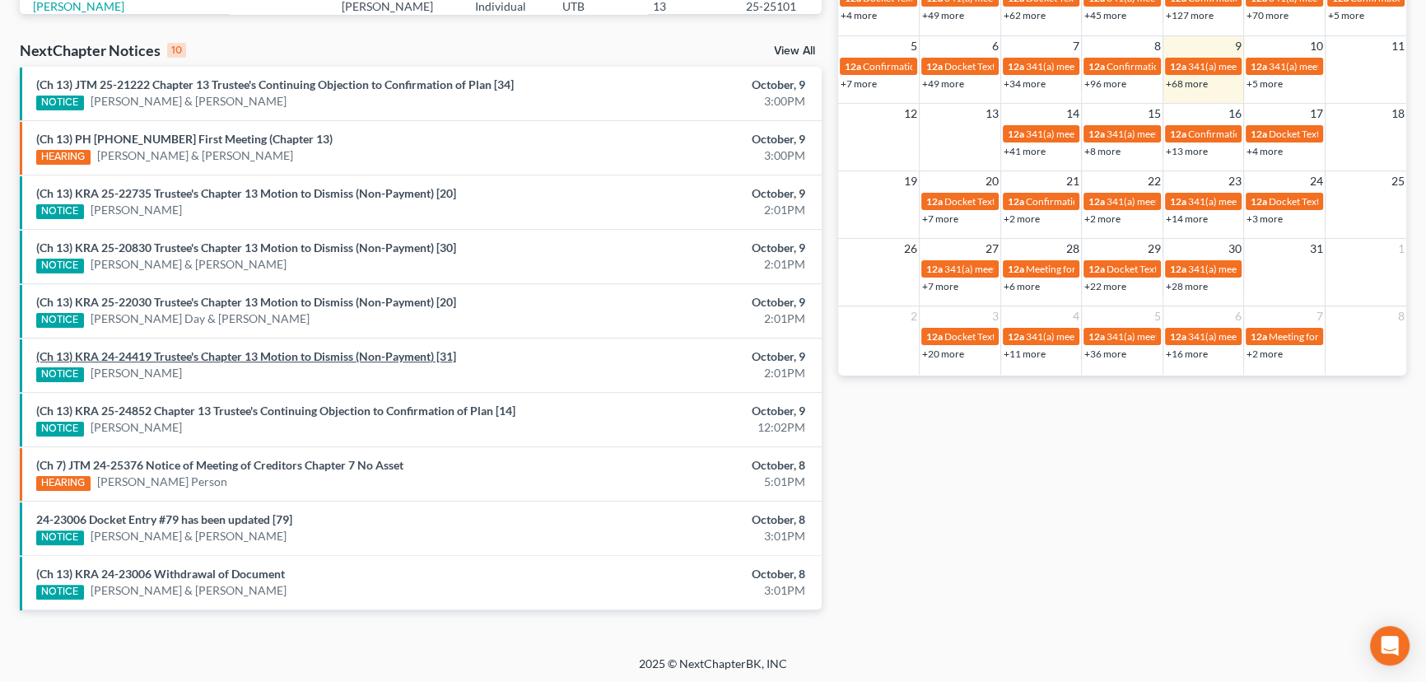
click at [213, 358] on link "(Ch 13) KRA 24-24419 Trustee's Chapter 13 Motion to Dismiss (Non-Payment) [31]" at bounding box center [246, 356] width 420 height 14
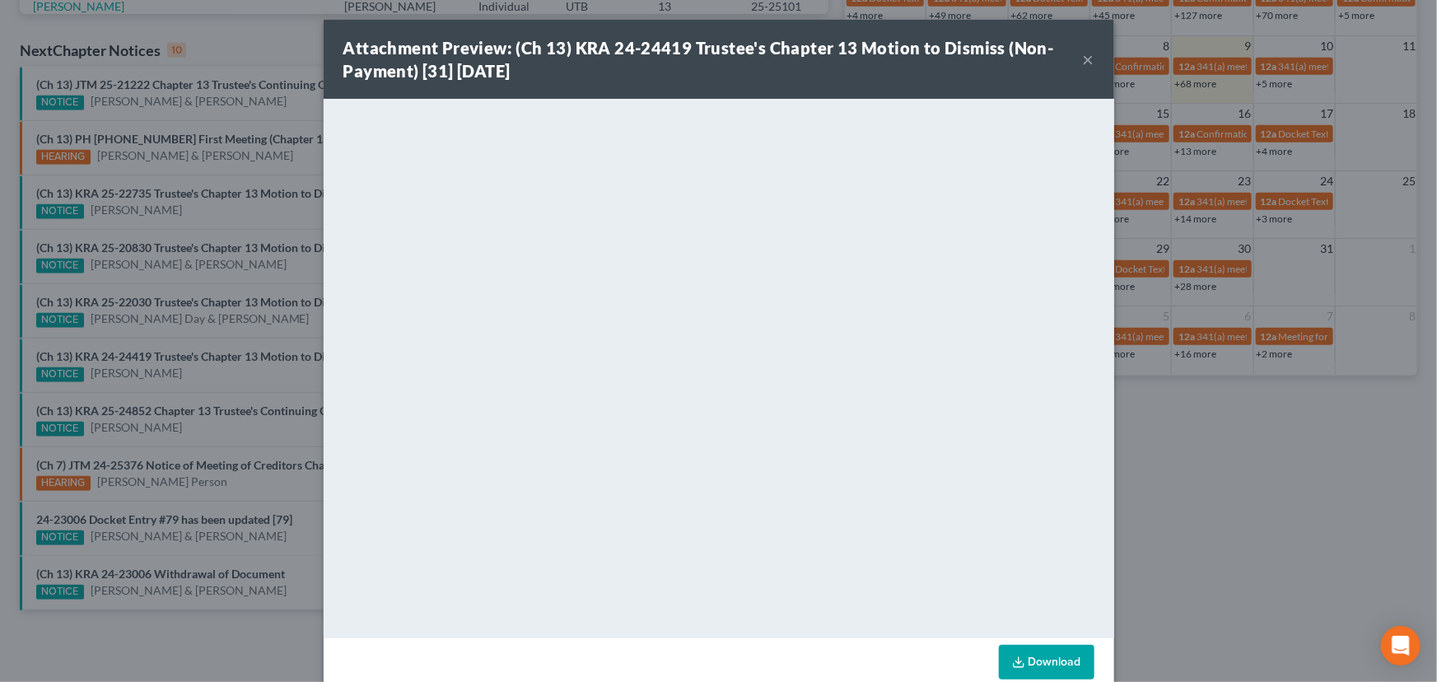
click at [244, 352] on div "Attachment Preview: (Ch 13) KRA 24-24419 Trustee's Chapter 13 Motion to Dismiss…" at bounding box center [718, 341] width 1437 height 682
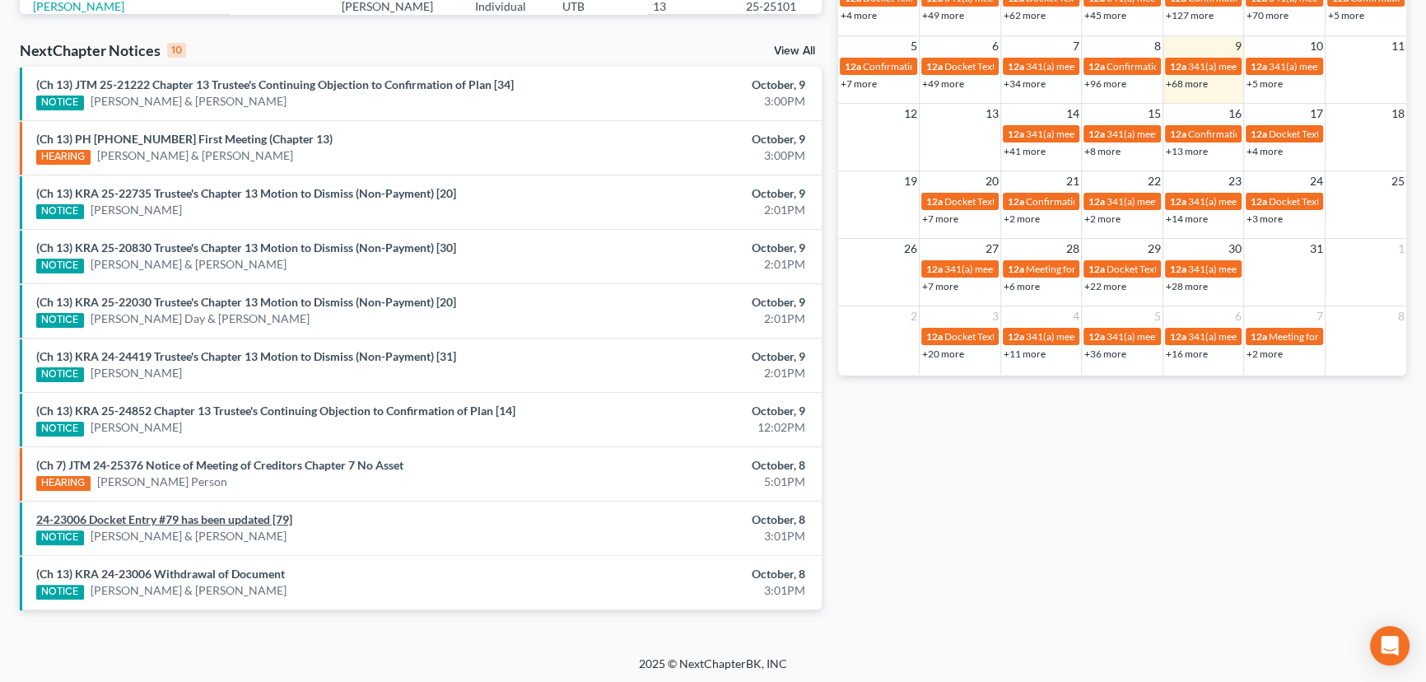
click at [198, 516] on link "24-23006 Docket Entry #79 has been updated [79]" at bounding box center [164, 519] width 256 height 14
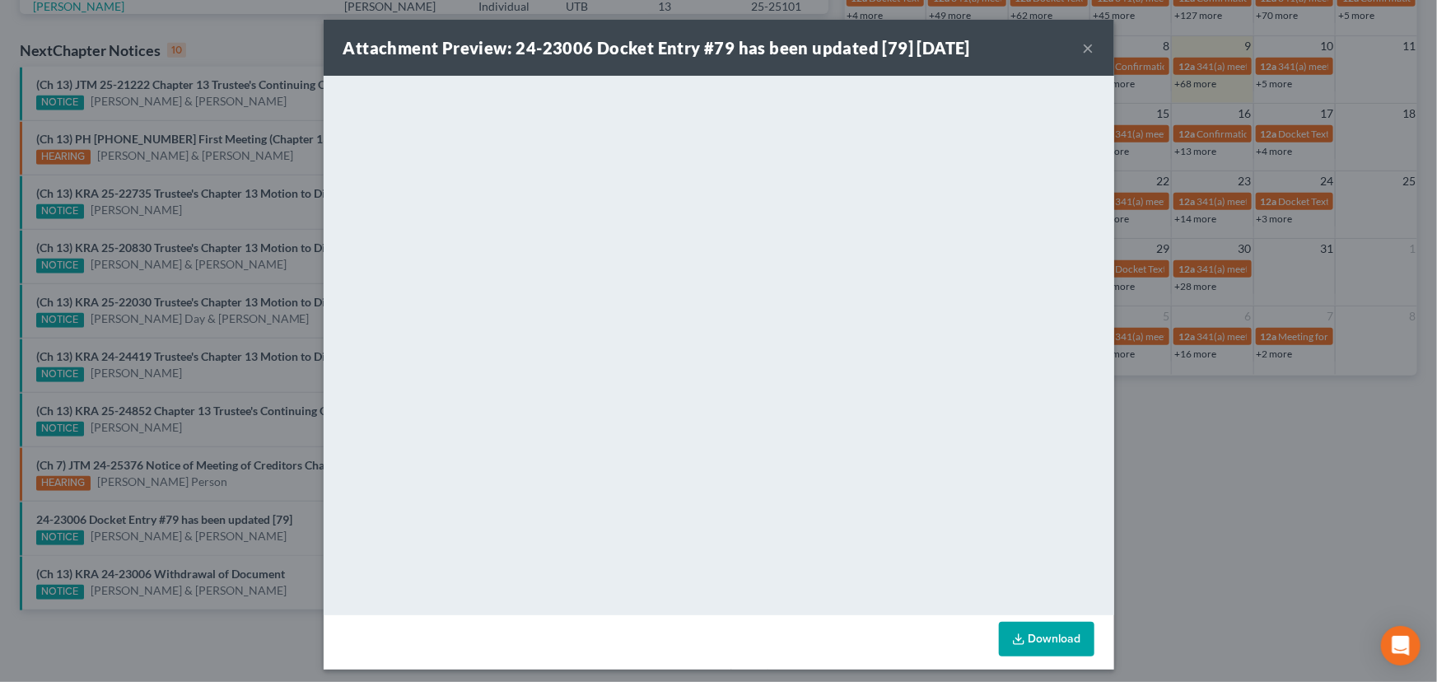
drag, startPoint x: 266, startPoint y: 540, endPoint x: 260, endPoint y: 552, distance: 12.9
click at [266, 539] on div "Attachment Preview: 24-23006 Docket Entry #79 has been updated [79] [DATE] × Do…" at bounding box center [718, 341] width 1437 height 682
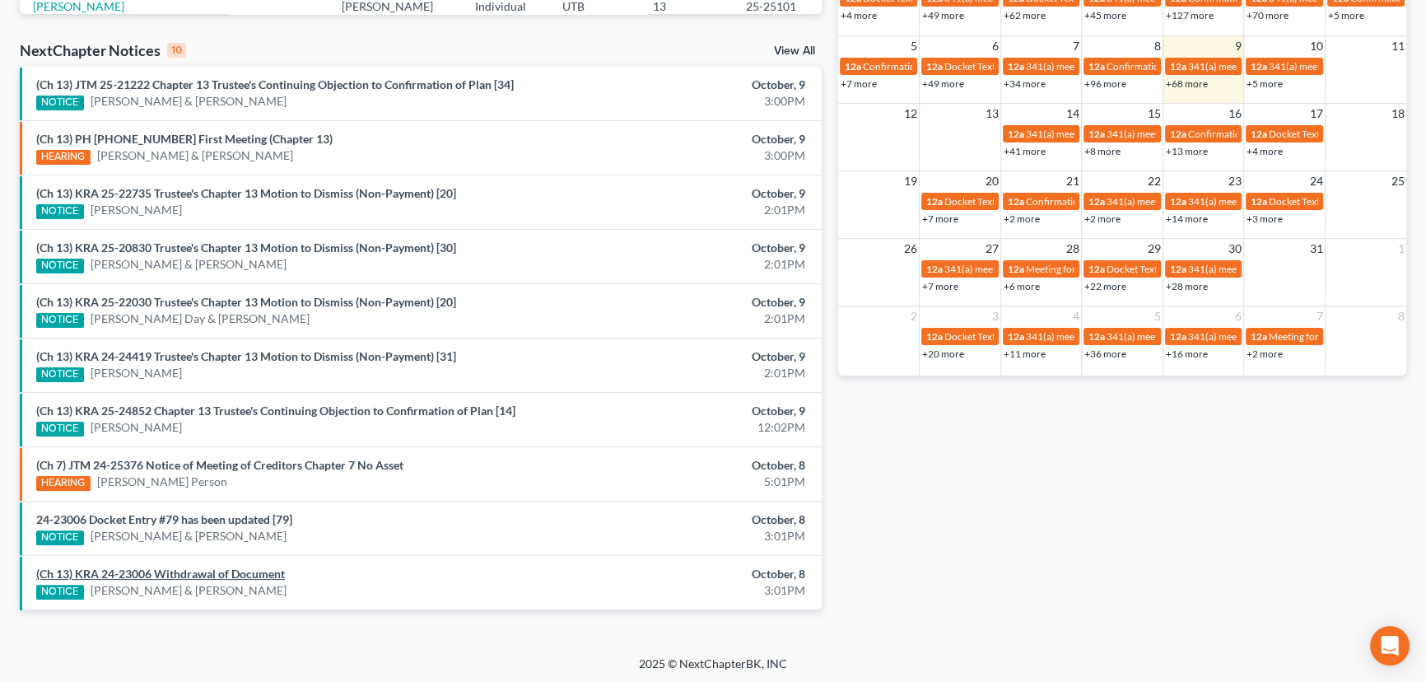
click at [255, 574] on link "(Ch 13) KRA 24-23006 Withdrawal of Document" at bounding box center [160, 574] width 249 height 14
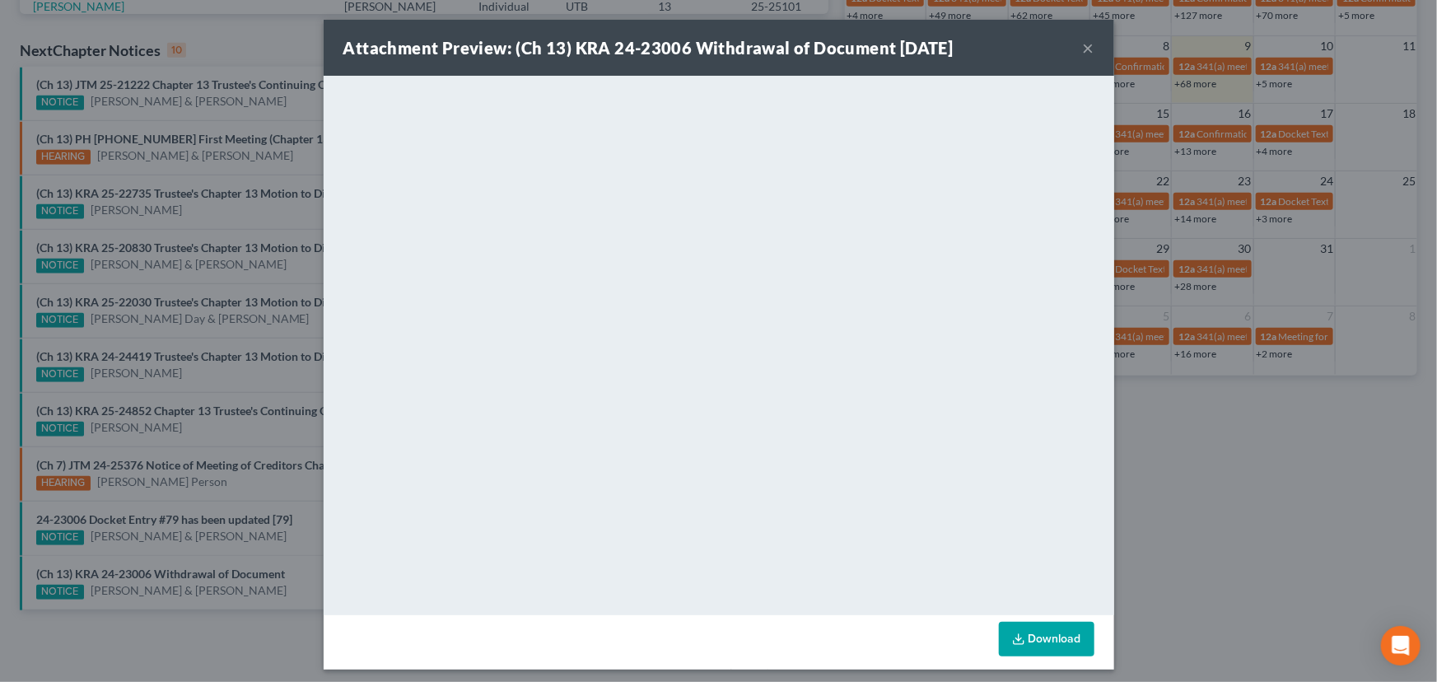
click at [259, 533] on div "Attachment Preview: (Ch 13) KRA 24-23006 Withdrawal of Document [DATE] × <objec…" at bounding box center [718, 341] width 1437 height 682
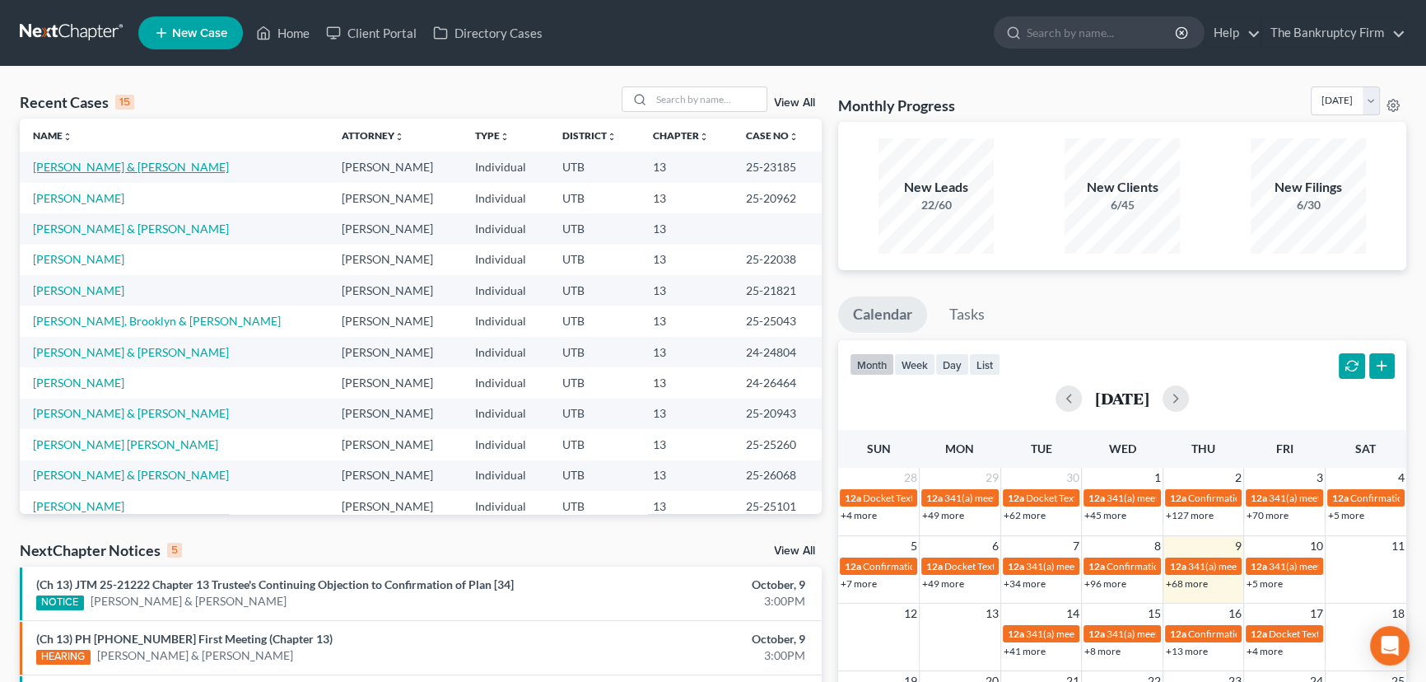
click at [93, 170] on link "[PERSON_NAME] & [PERSON_NAME]" at bounding box center [131, 167] width 196 height 14
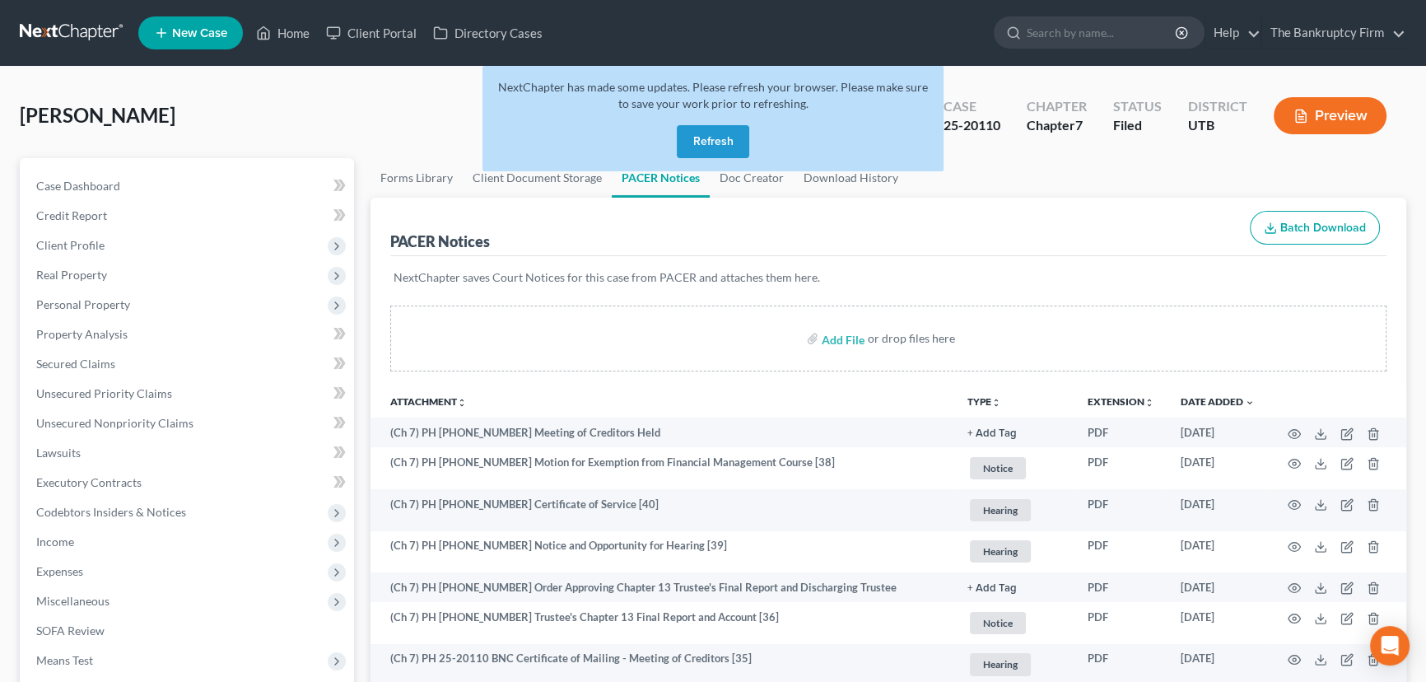
click at [711, 140] on button "Refresh" at bounding box center [713, 141] width 72 height 33
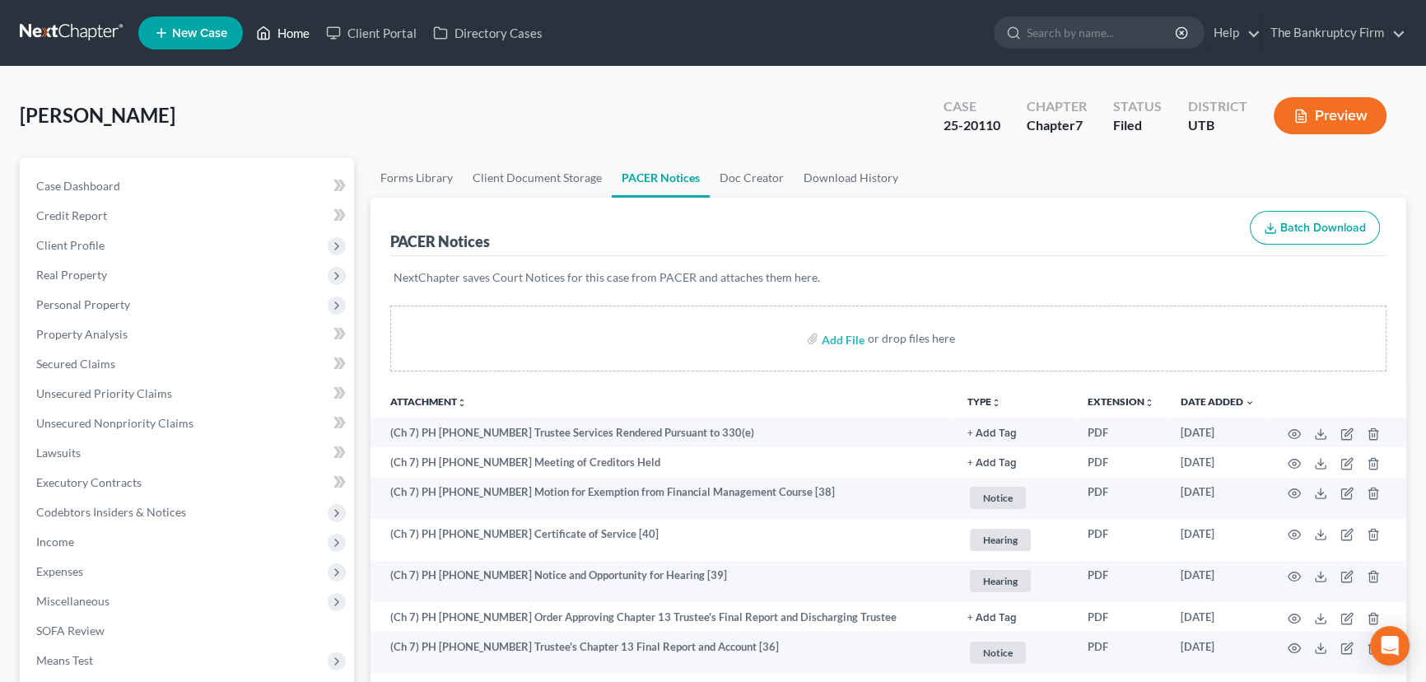
click at [294, 32] on link "Home" at bounding box center [283, 33] width 70 height 30
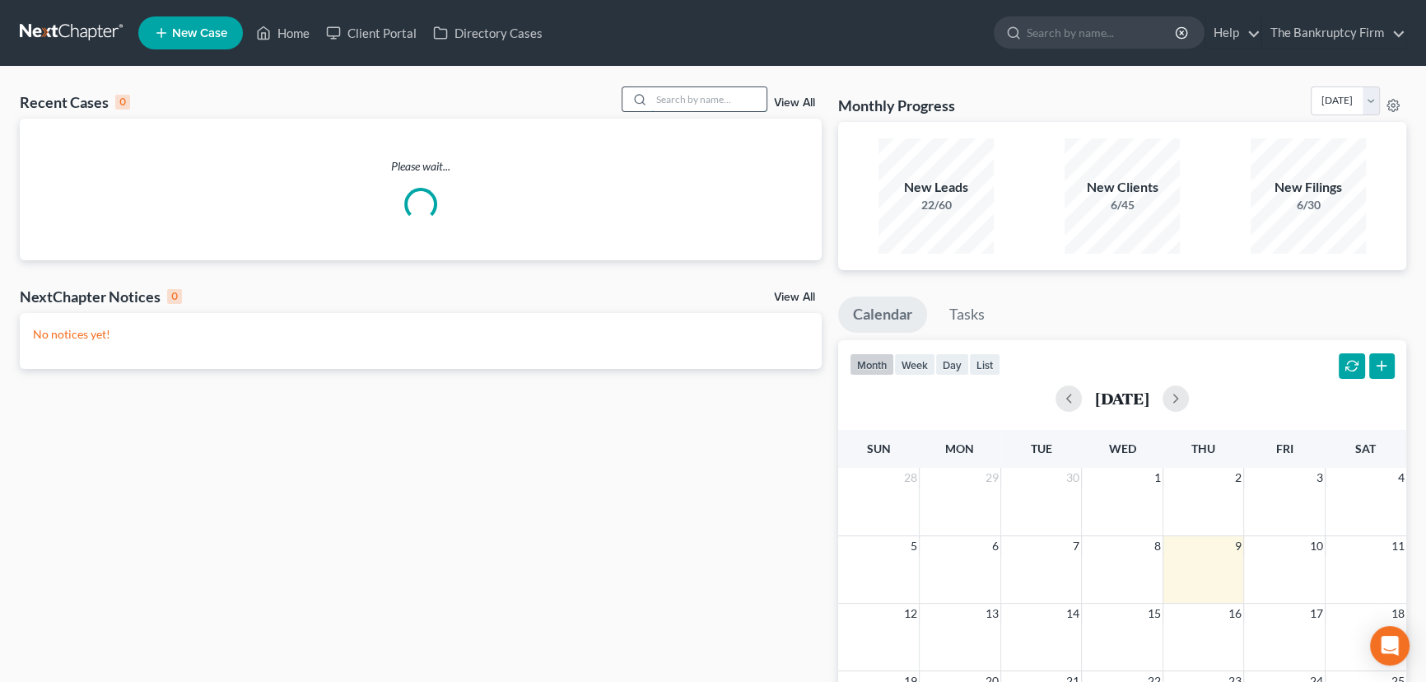
click at [661, 101] on input "search" at bounding box center [708, 99] width 115 height 24
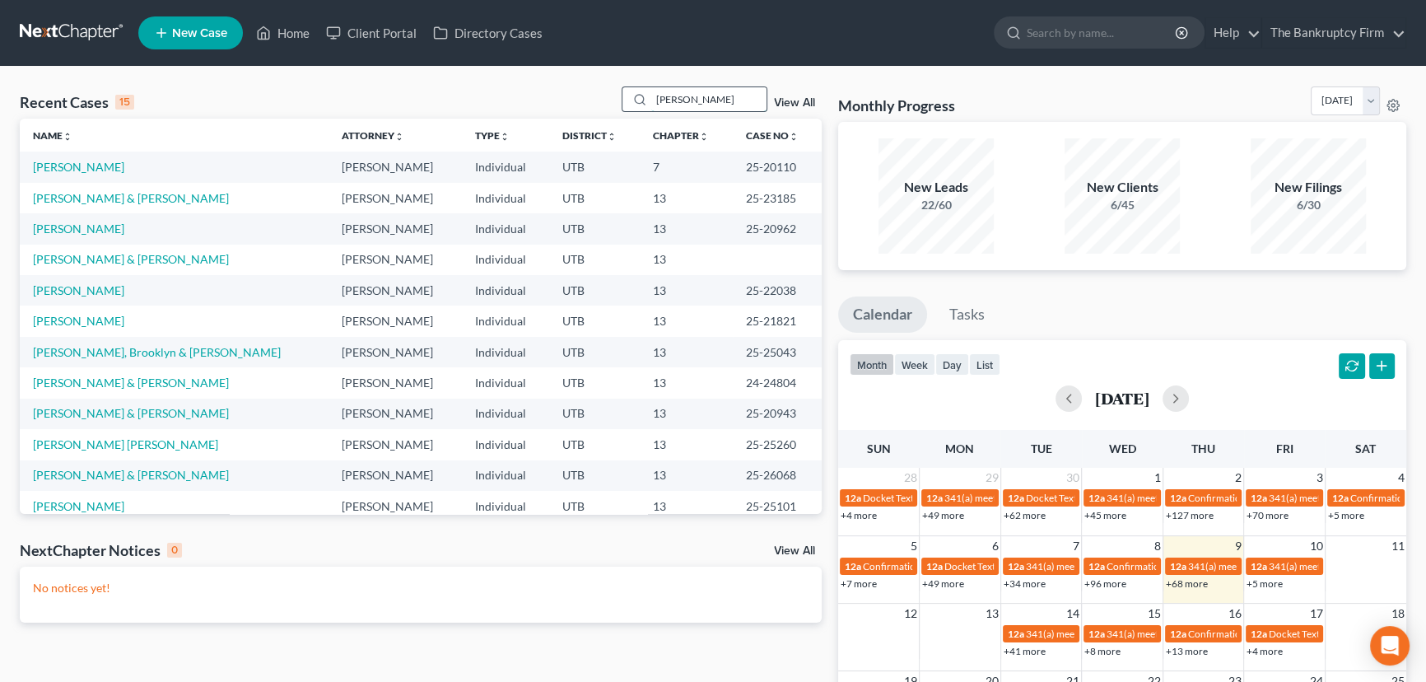
type input "Griffiths"
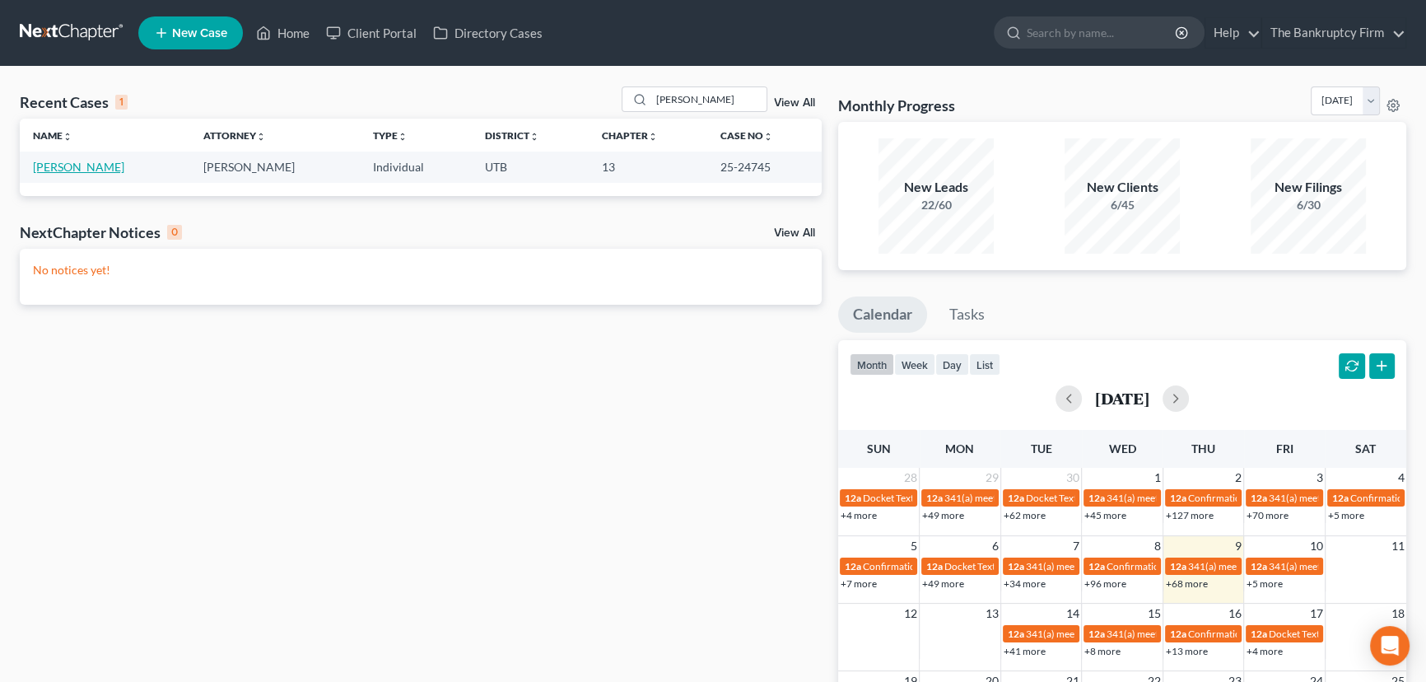
click at [74, 168] on link "[PERSON_NAME]" at bounding box center [78, 167] width 91 height 14
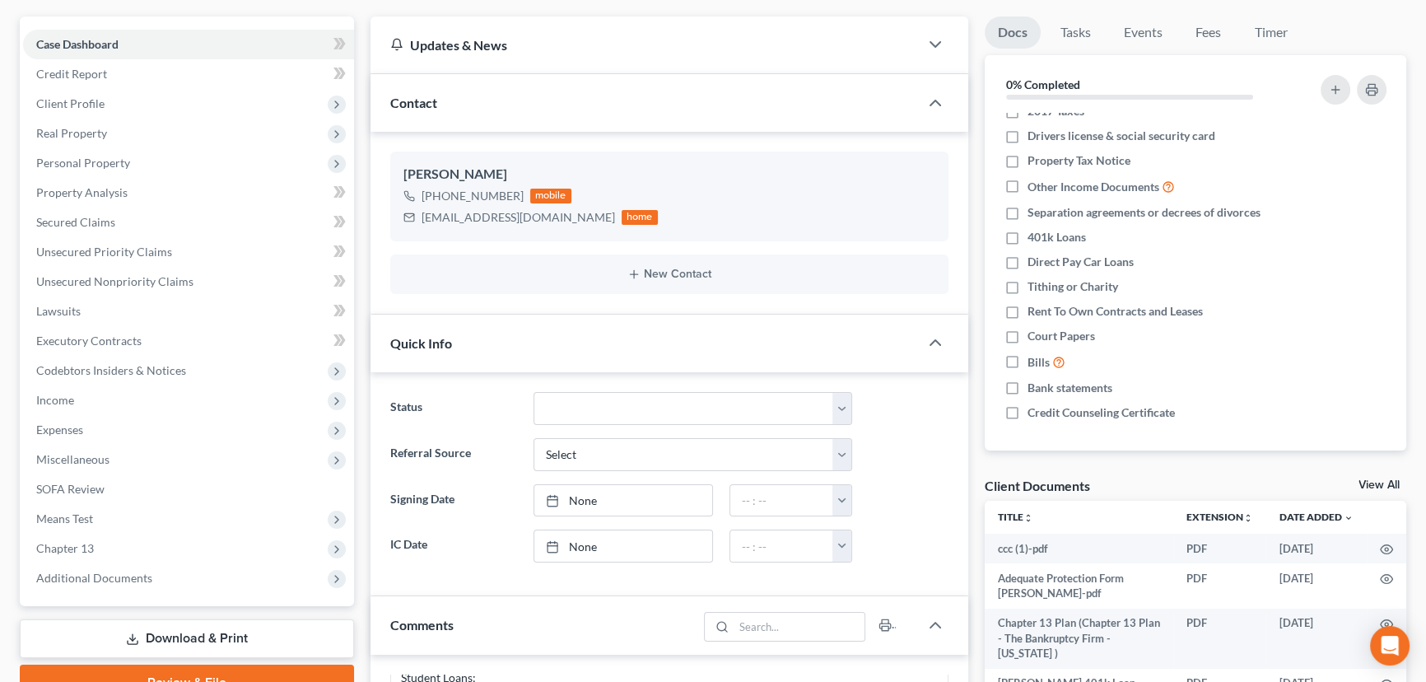
scroll to position [299, 0]
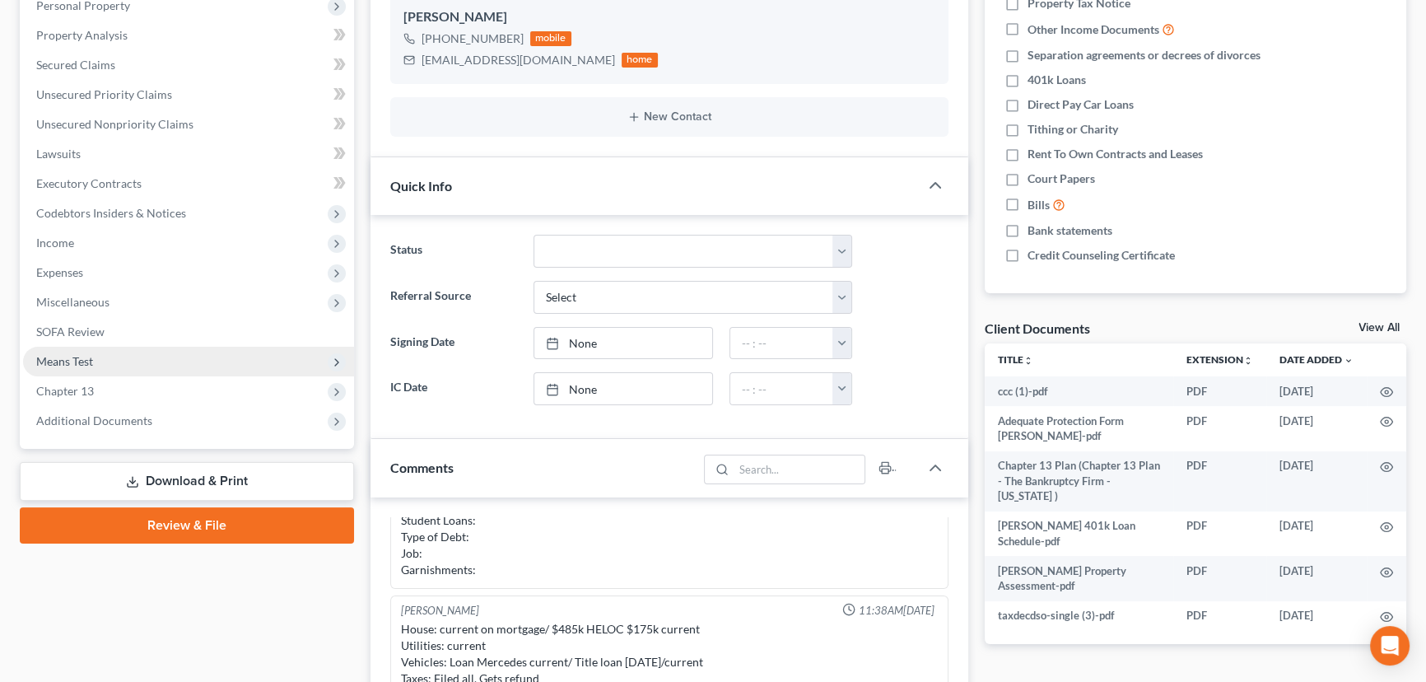
click at [75, 362] on span "Means Test" at bounding box center [64, 361] width 57 height 14
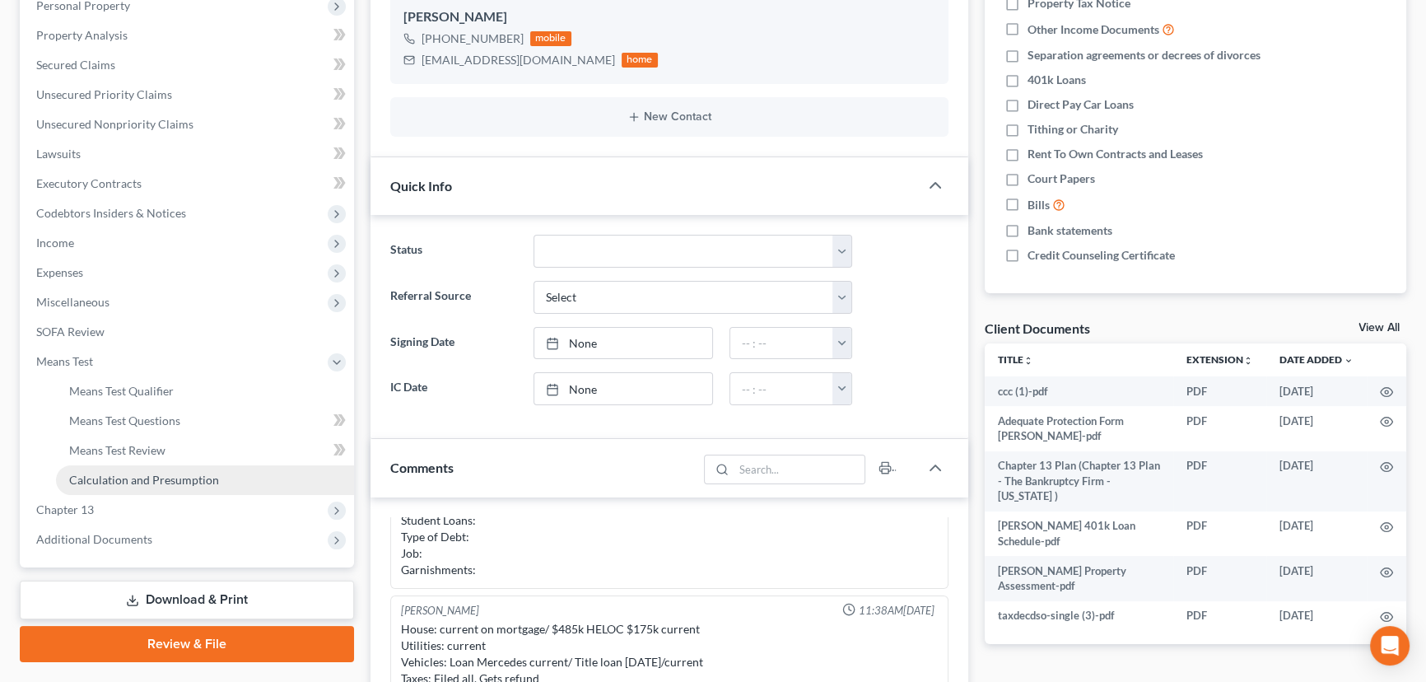
click at [127, 477] on span "Calculation and Presumption" at bounding box center [144, 480] width 150 height 14
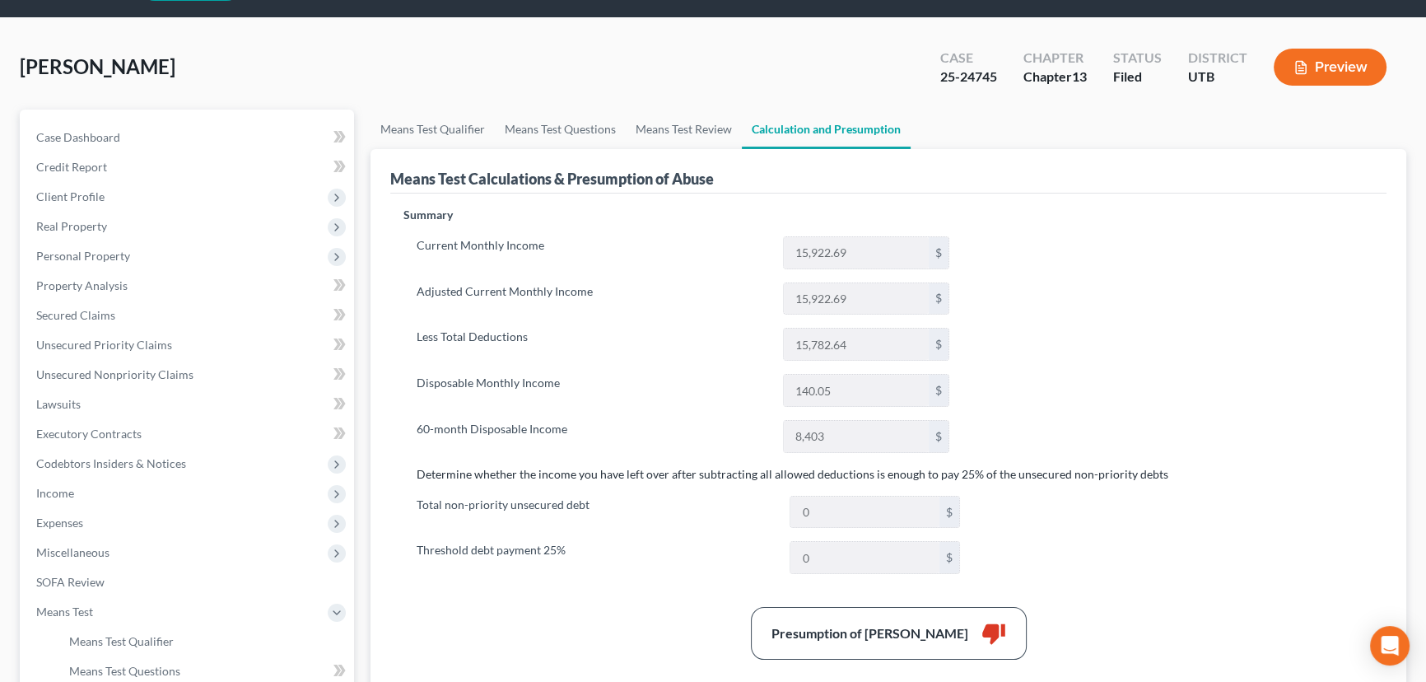
scroll to position [74, 0]
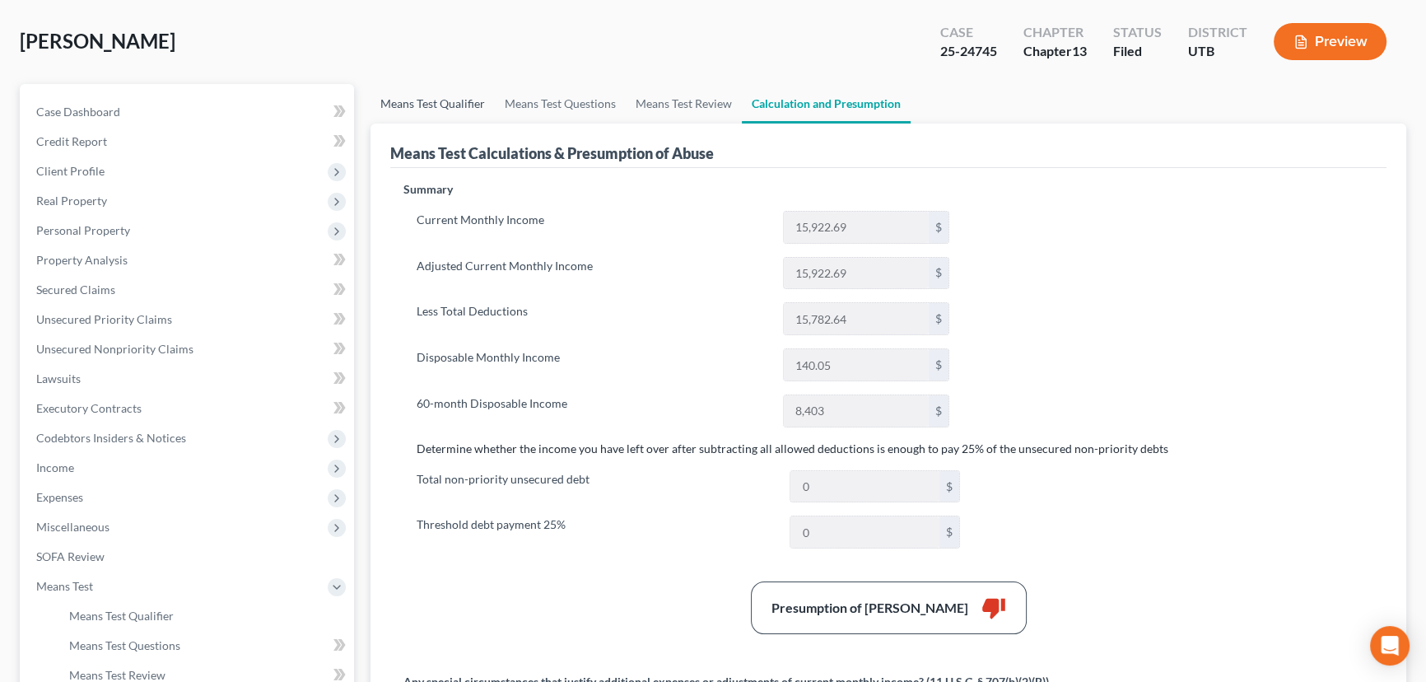
click at [395, 105] on link "Means Test Qualifier" at bounding box center [433, 104] width 124 height 40
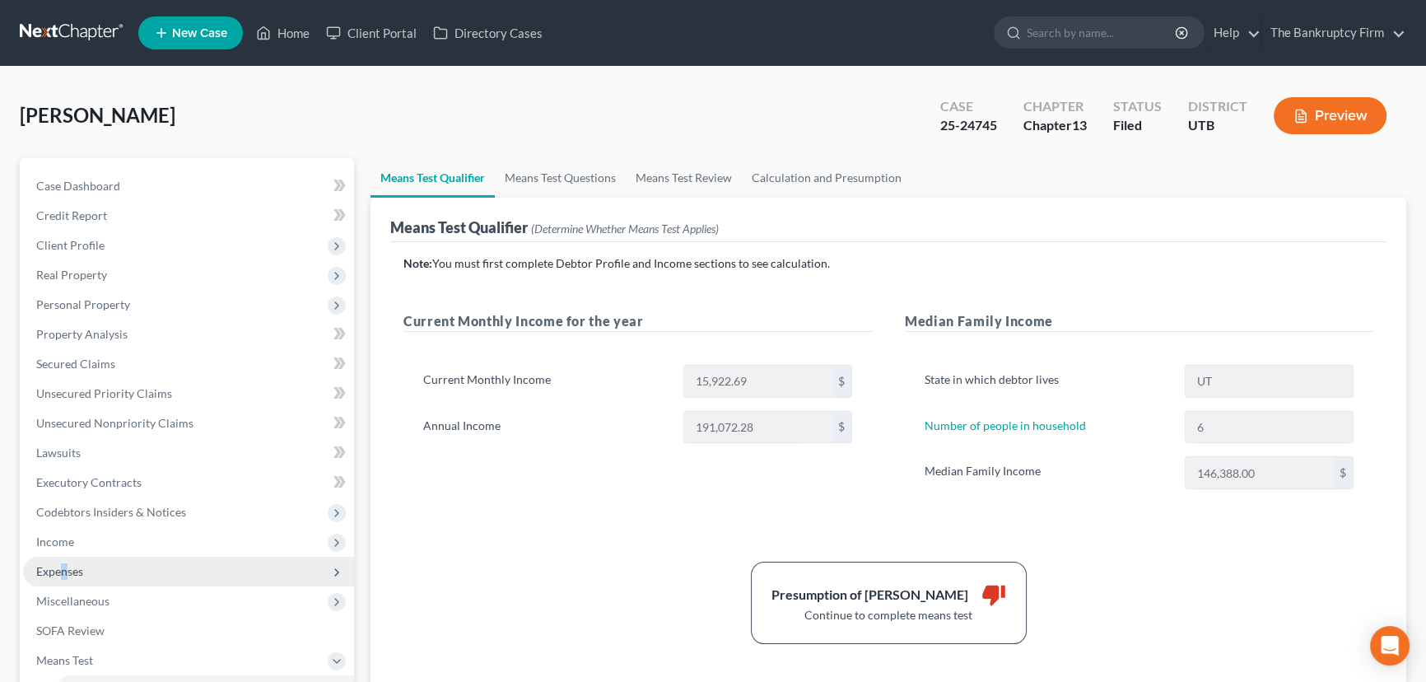
click at [67, 569] on span "Expenses" at bounding box center [59, 571] width 47 height 14
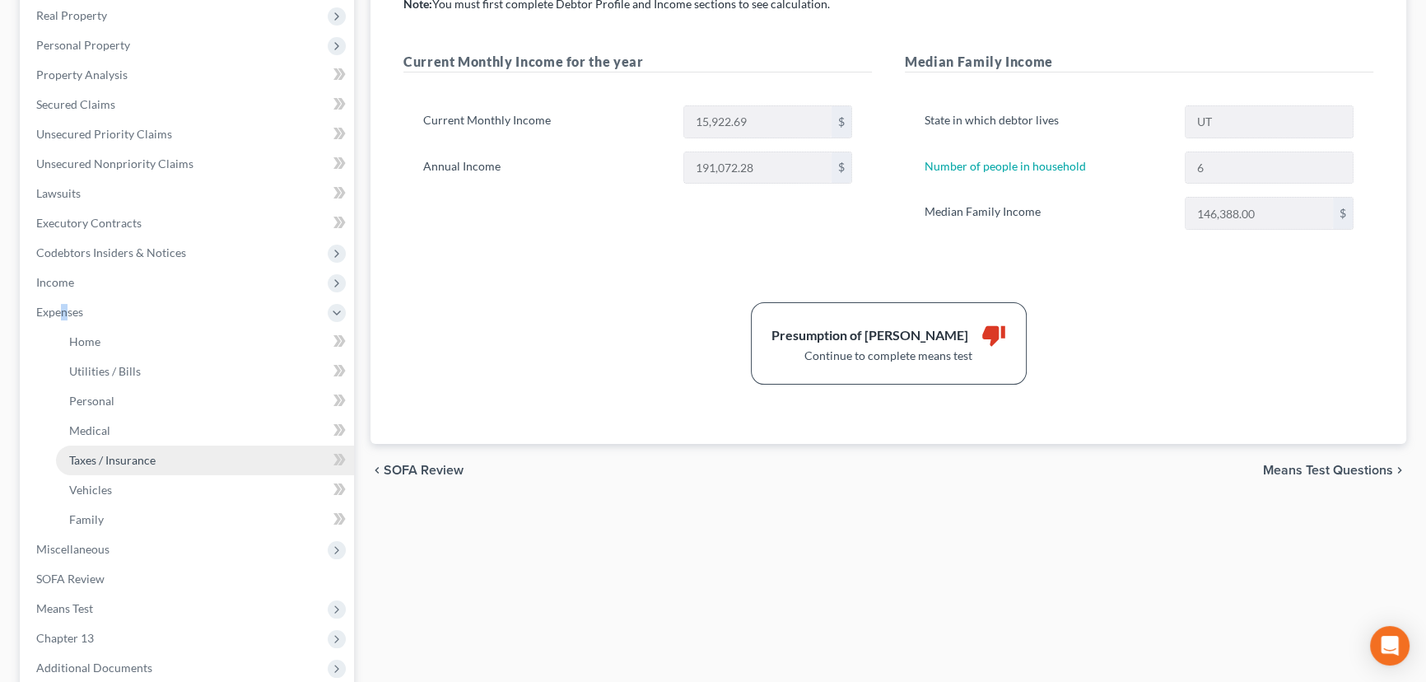
scroll to position [299, 0]
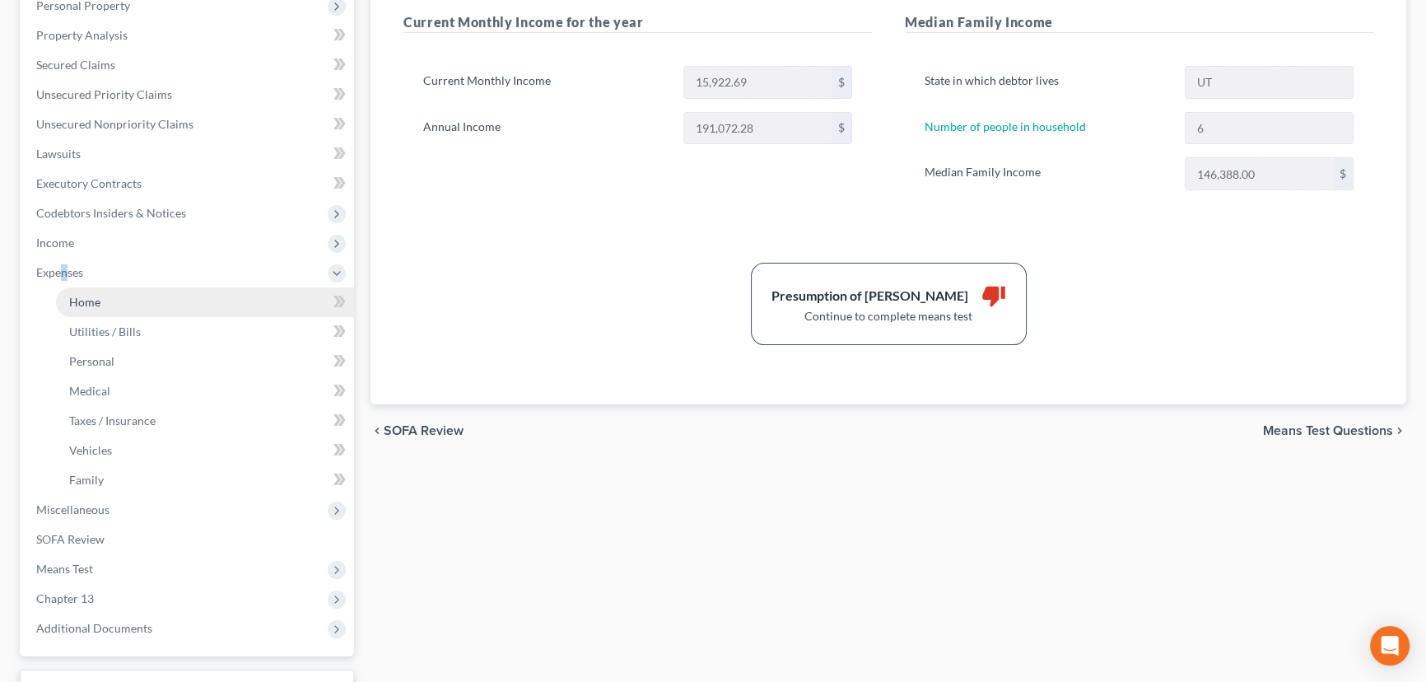
click at [93, 301] on span "Home" at bounding box center [84, 302] width 31 height 14
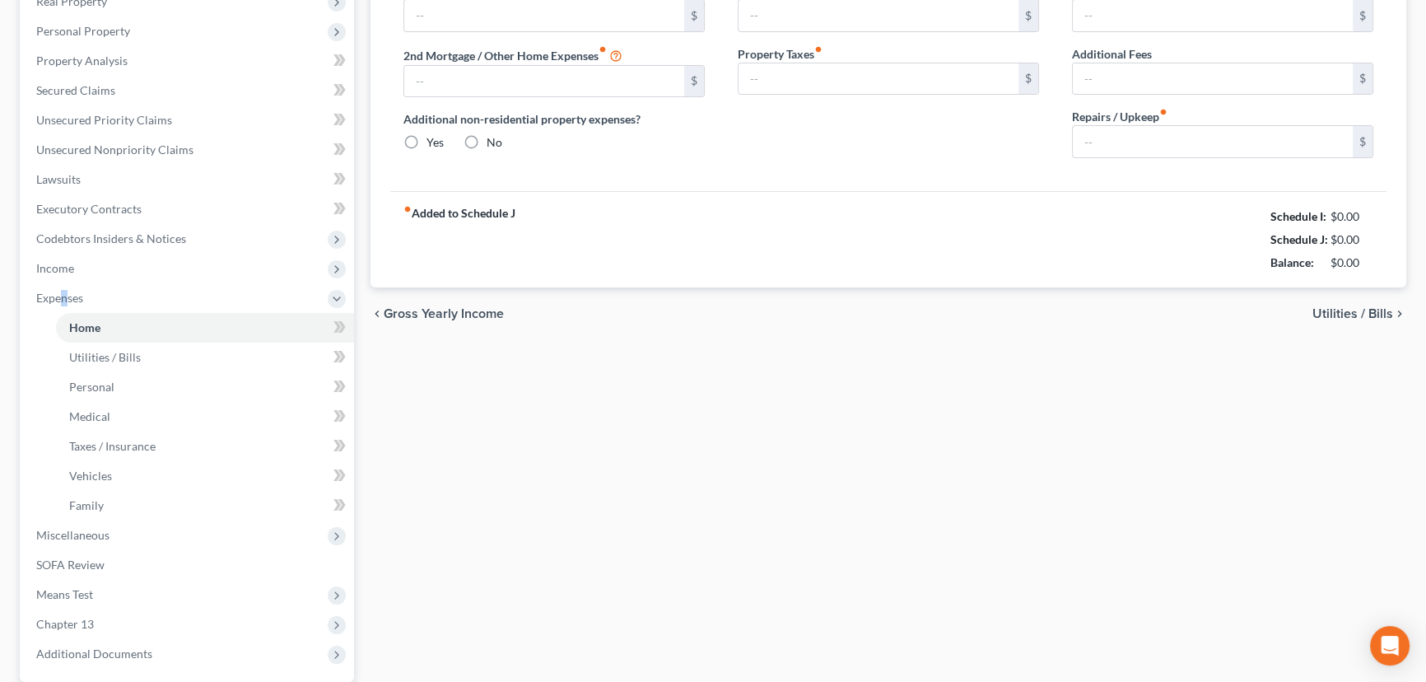
type input "3,840.00"
type input "0.00"
radio input "true"
type input "0.00"
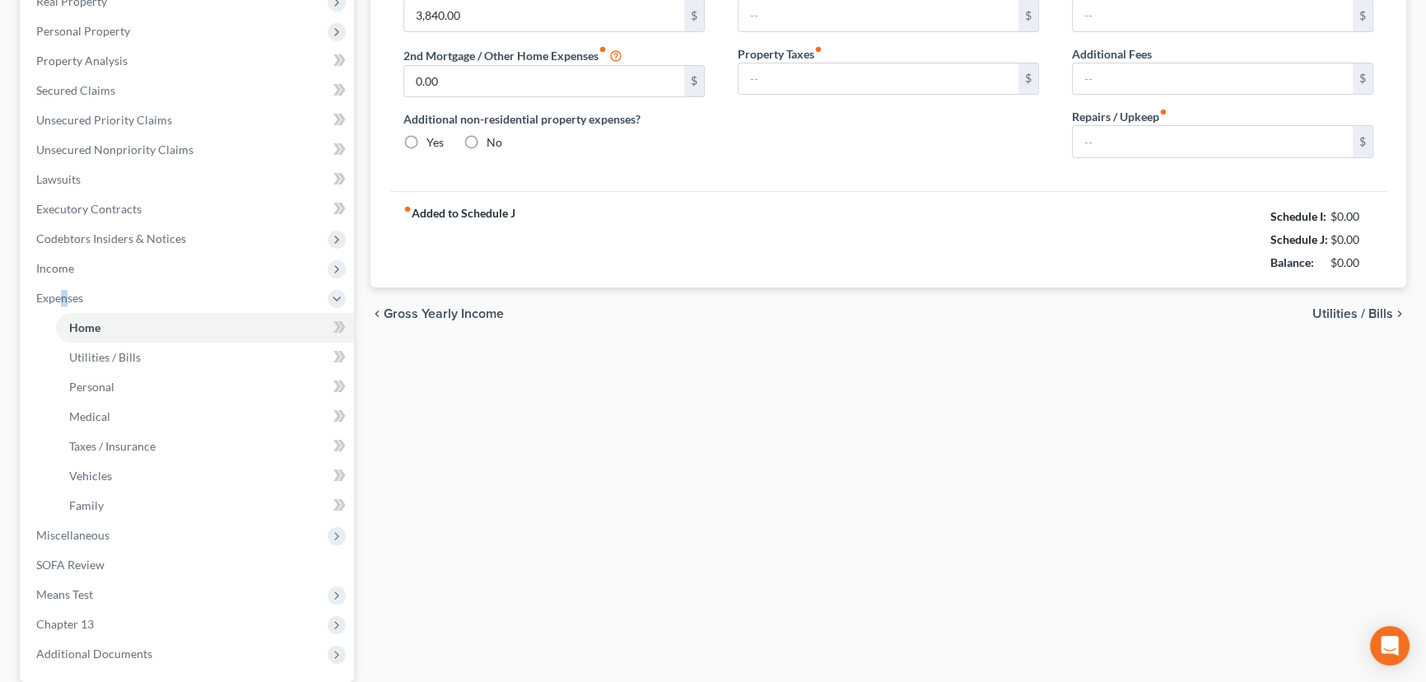
type input "25.00"
type input "0.00"
type input "136.34"
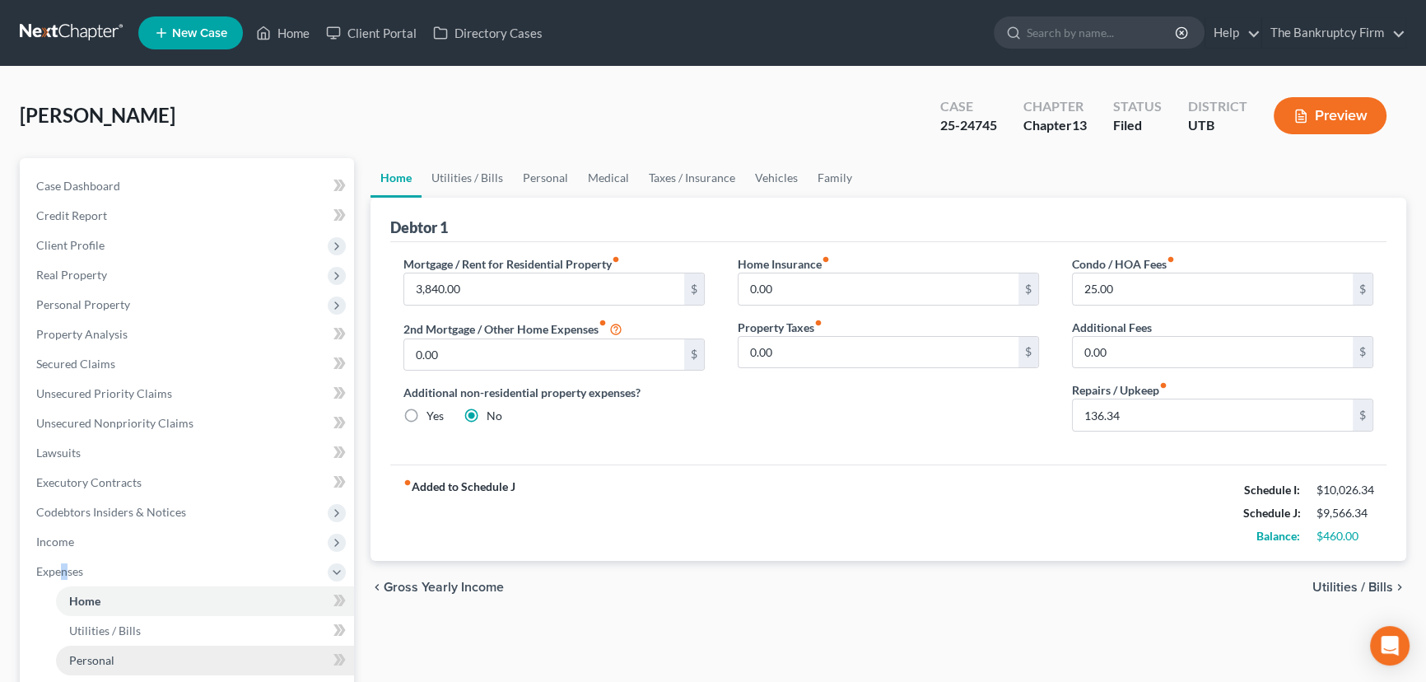
click at [99, 654] on span "Personal" at bounding box center [91, 660] width 45 height 14
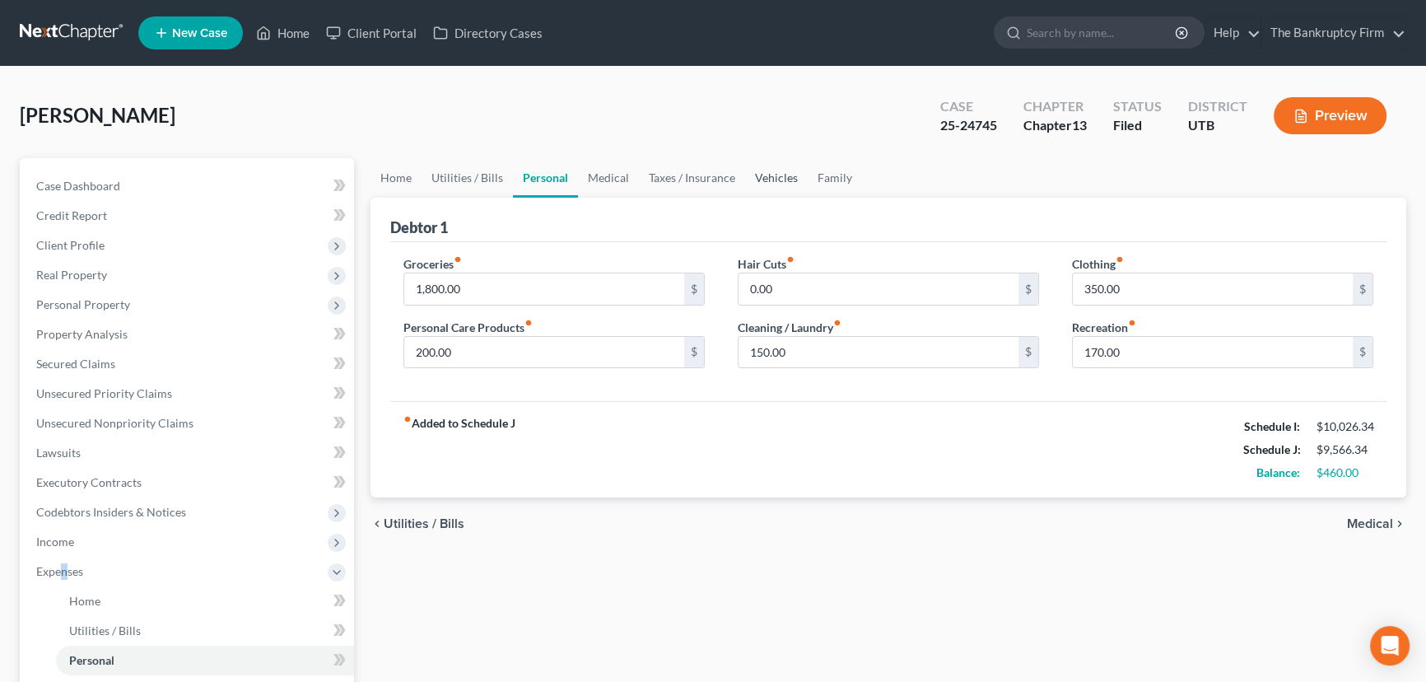
click at [767, 180] on link "Vehicles" at bounding box center [776, 178] width 63 height 40
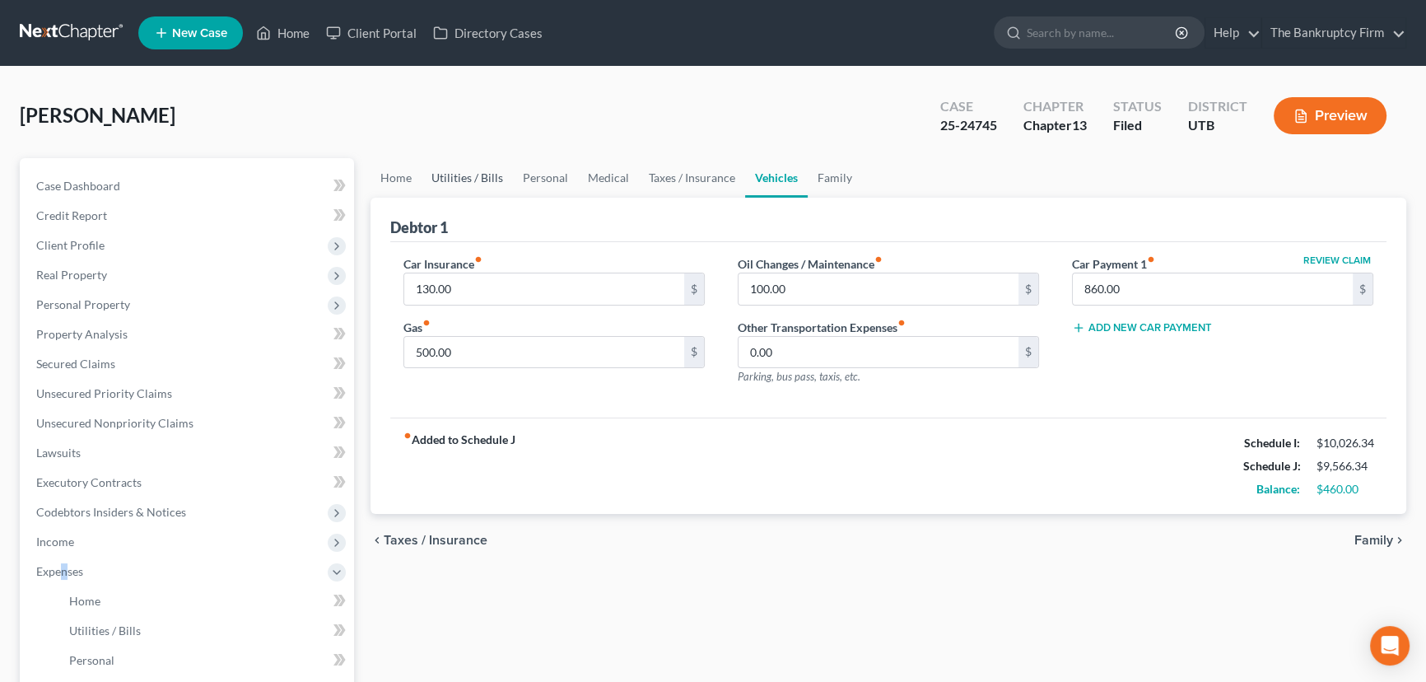
click at [478, 180] on link "Utilities / Bills" at bounding box center [467, 178] width 91 height 40
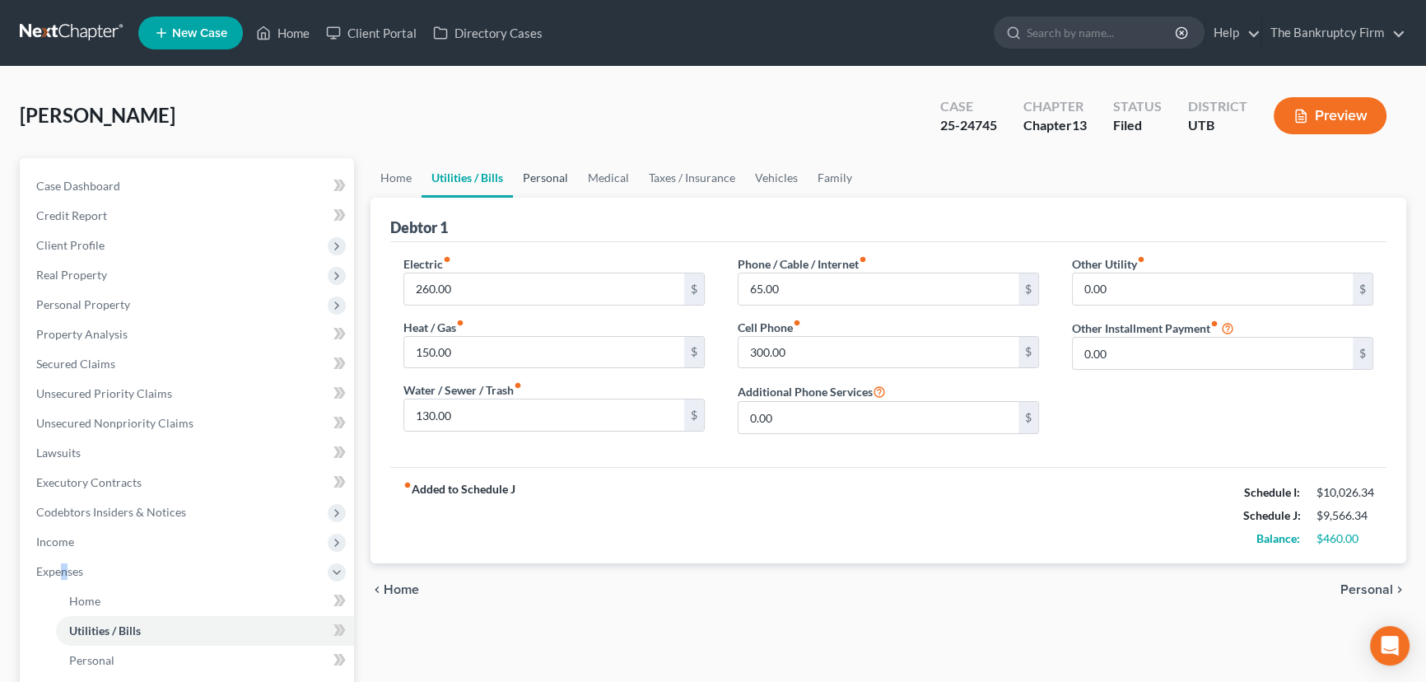
click at [561, 173] on link "Personal" at bounding box center [545, 178] width 65 height 40
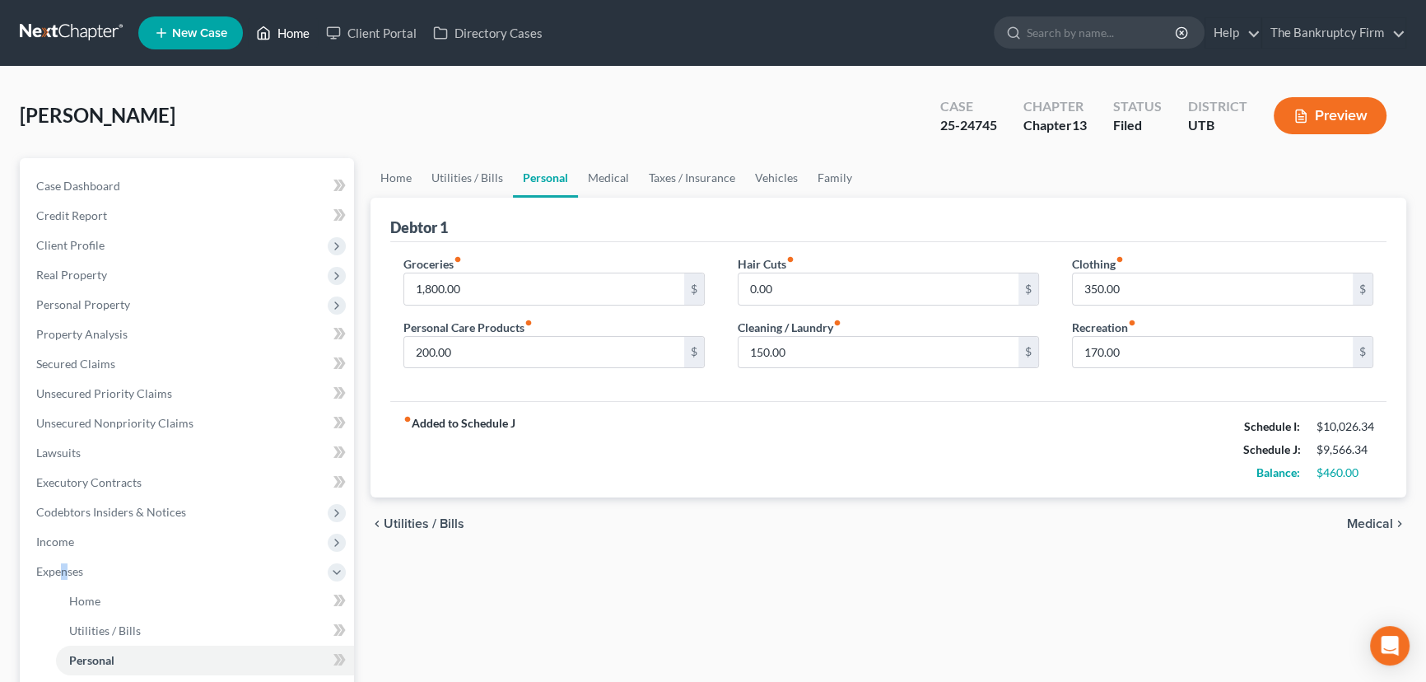
click at [297, 35] on link "Home" at bounding box center [283, 33] width 70 height 30
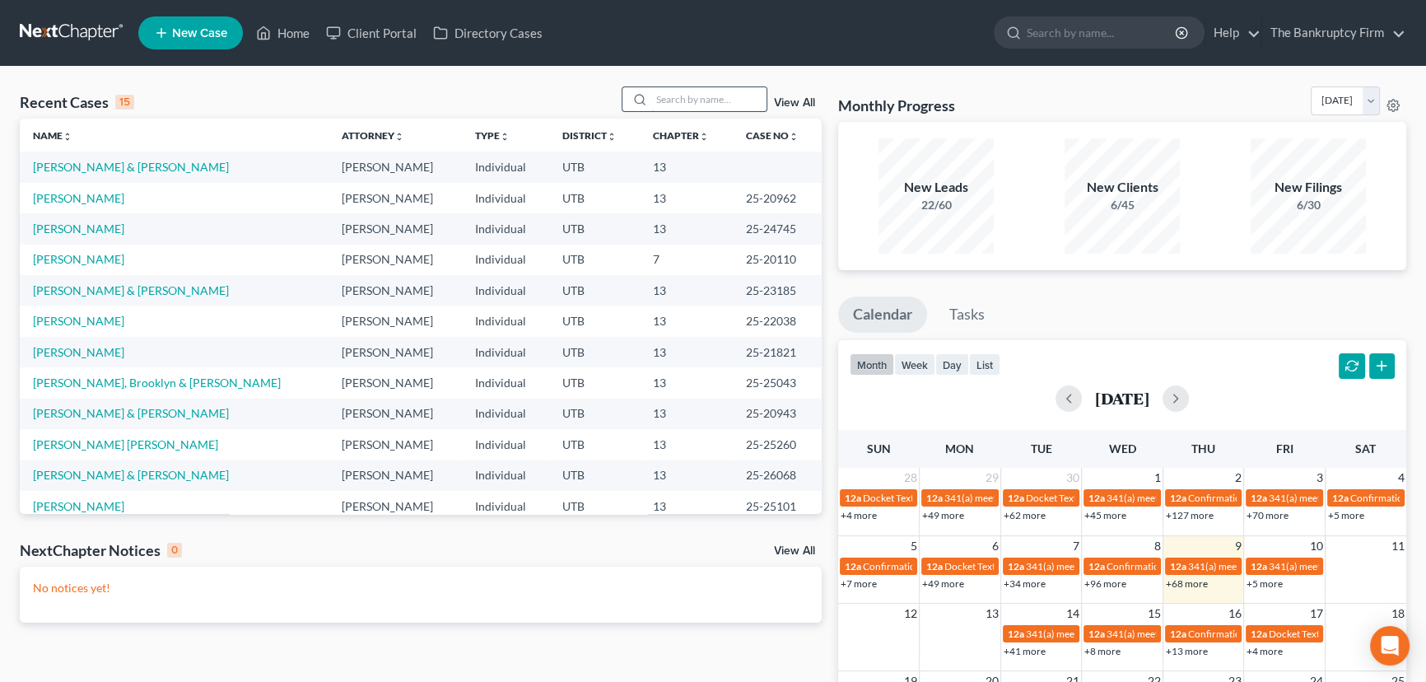
click at [680, 100] on input "search" at bounding box center [708, 99] width 115 height 24
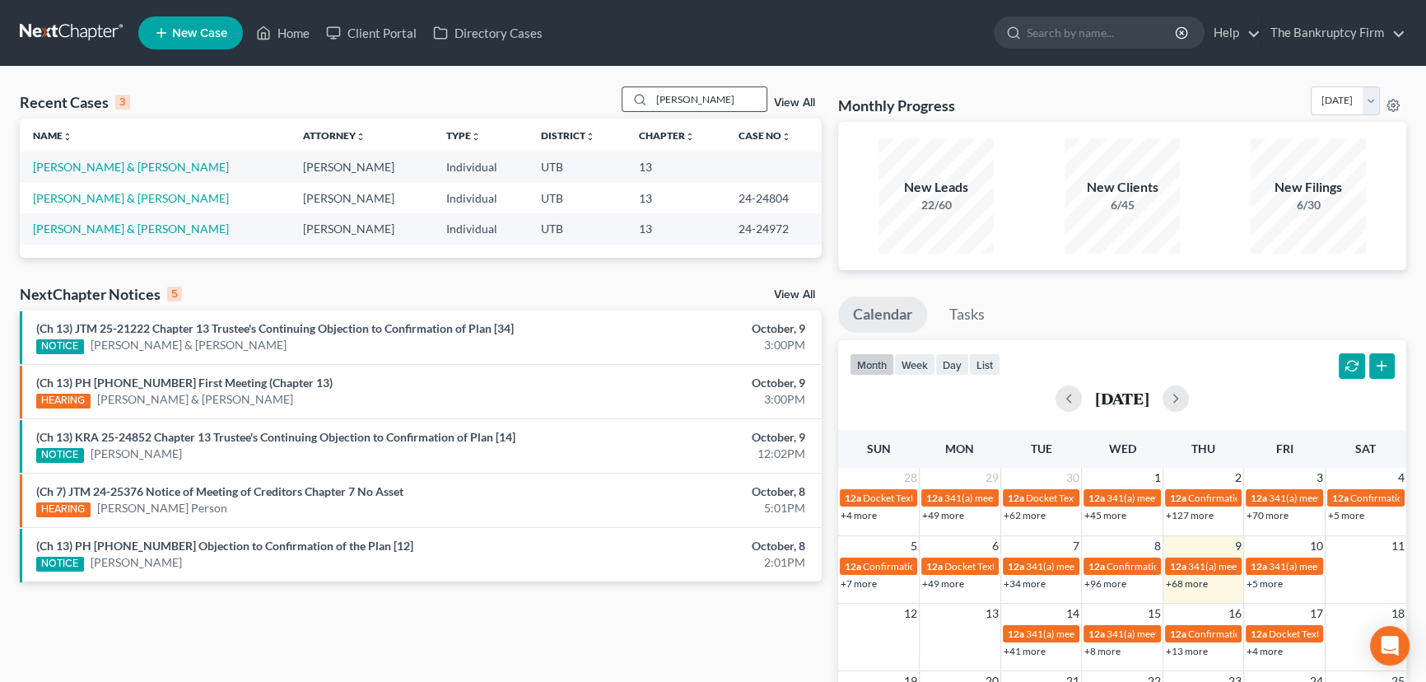
drag, startPoint x: 679, startPoint y: 96, endPoint x: 632, endPoint y: 98, distance: 47.0
click at [632, 98] on div "Cline" at bounding box center [695, 99] width 147 height 26
type input "Griffiths"
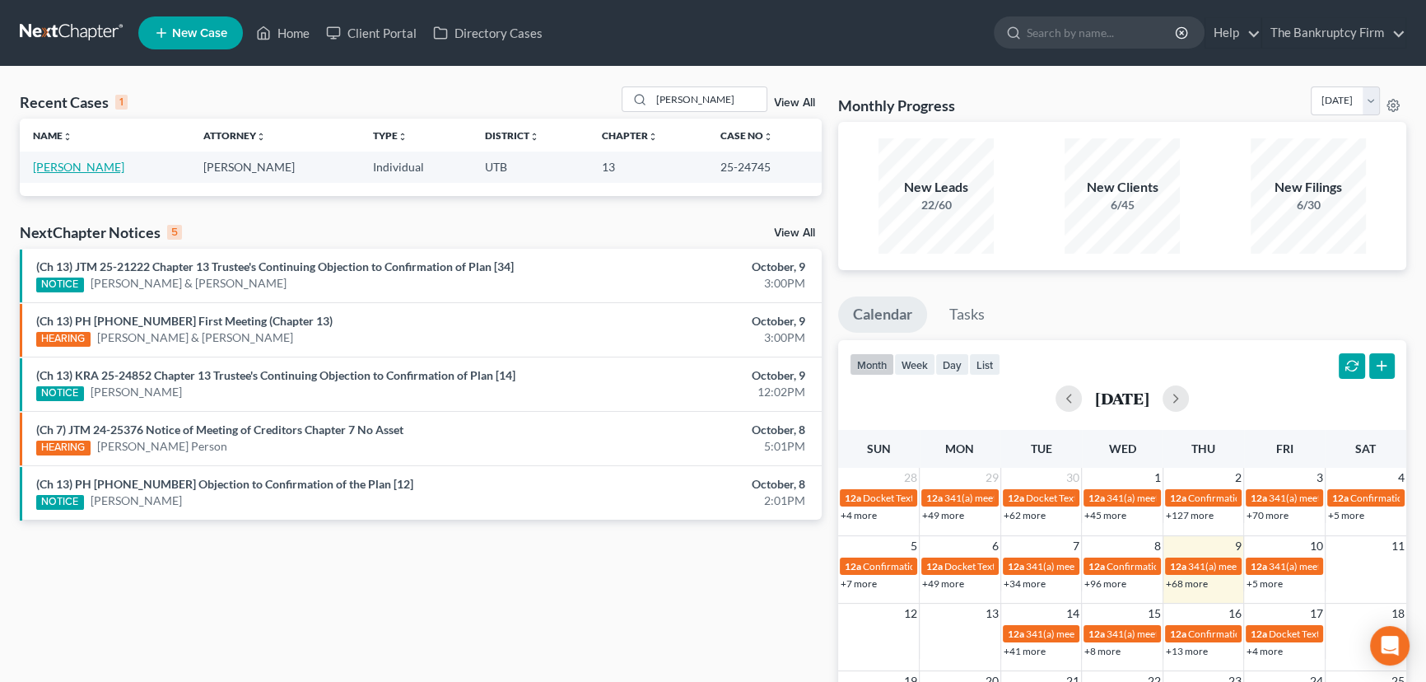
click at [80, 170] on link "[PERSON_NAME]" at bounding box center [78, 167] width 91 height 14
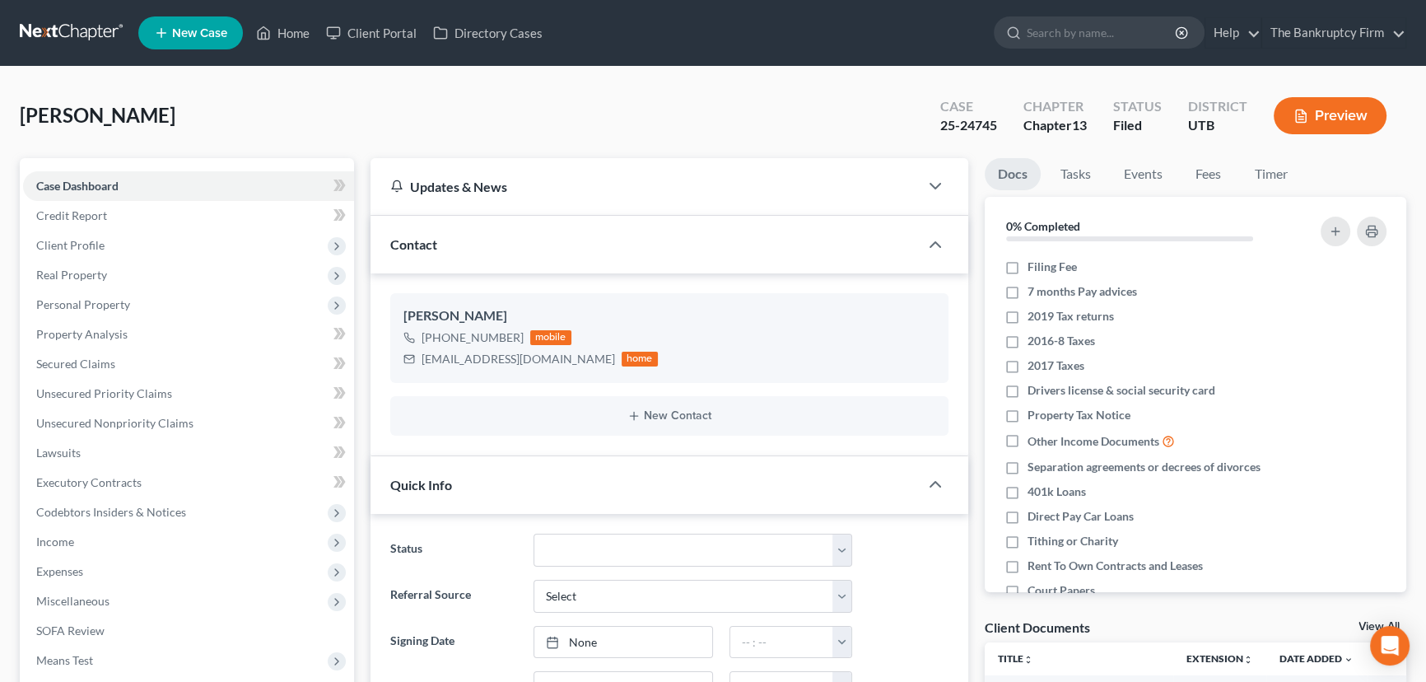
scroll to position [130, 0]
click at [1369, 623] on link "View All" at bounding box center [1379, 627] width 41 height 12
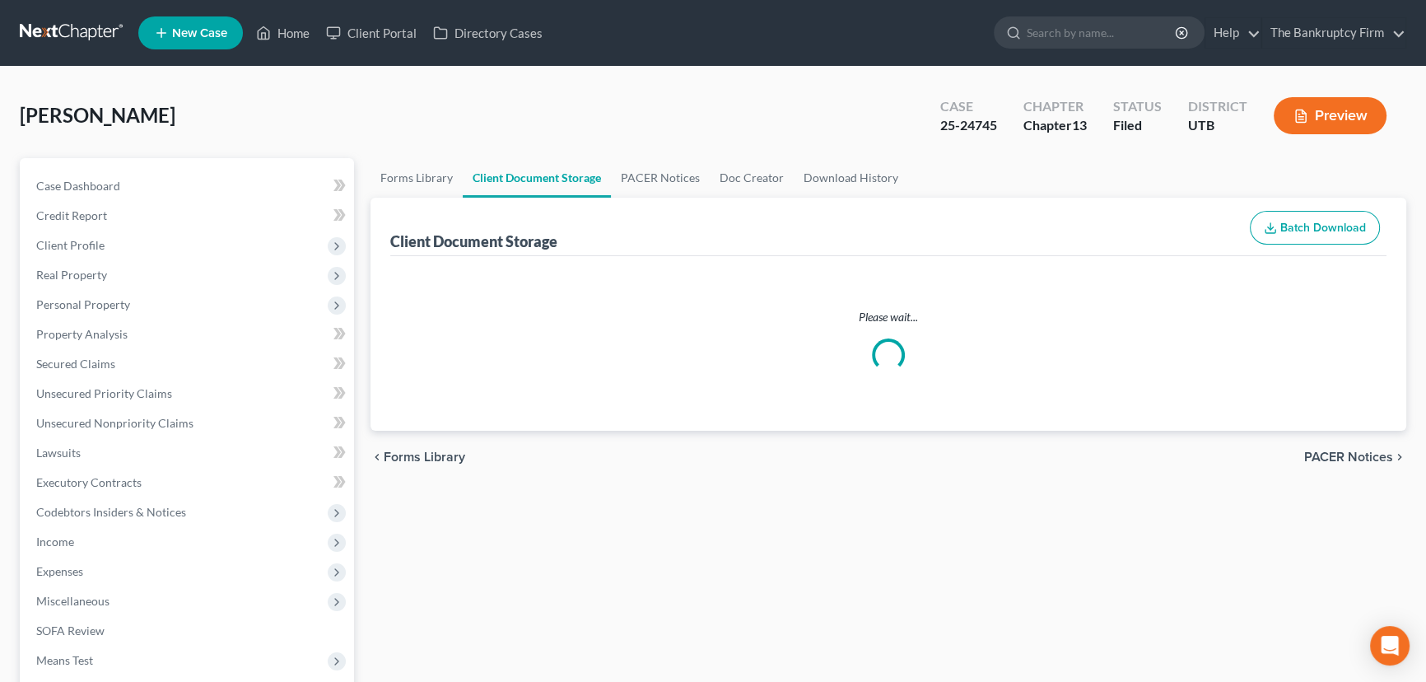
select select "26"
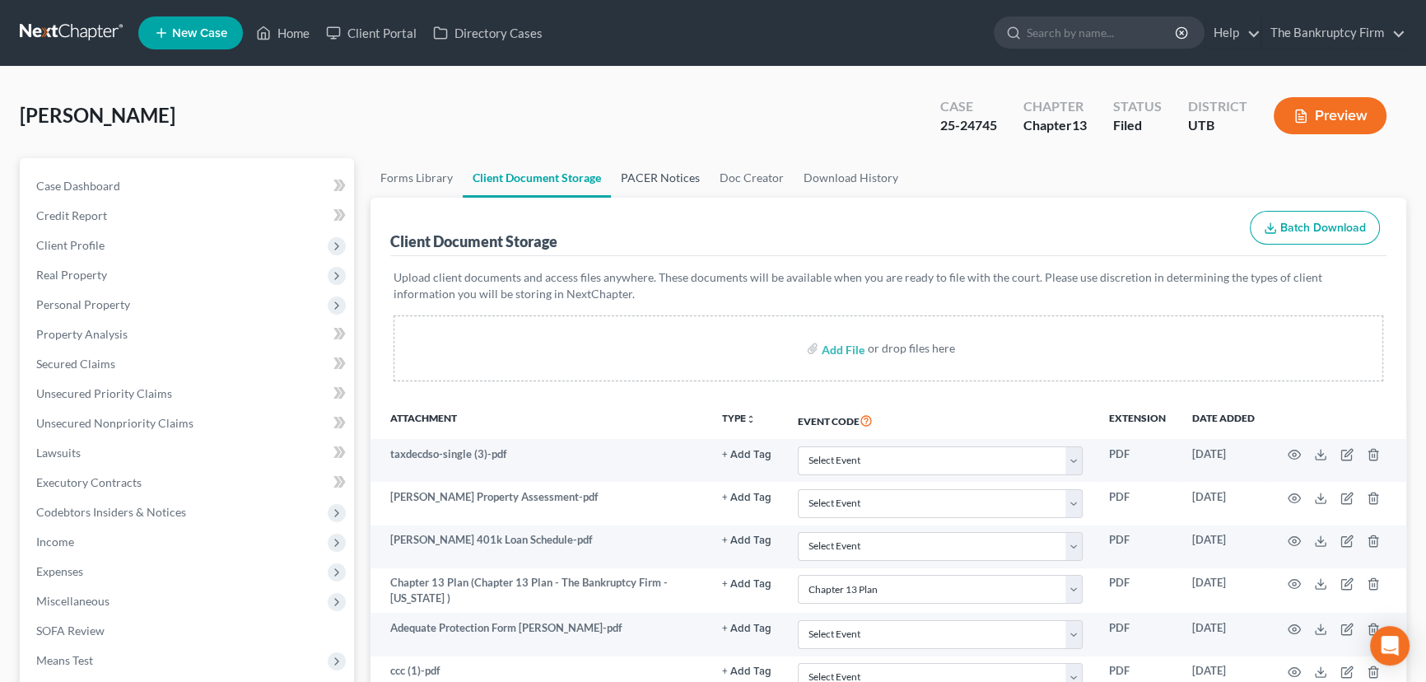
click at [642, 175] on link "PACER Notices" at bounding box center [660, 178] width 99 height 40
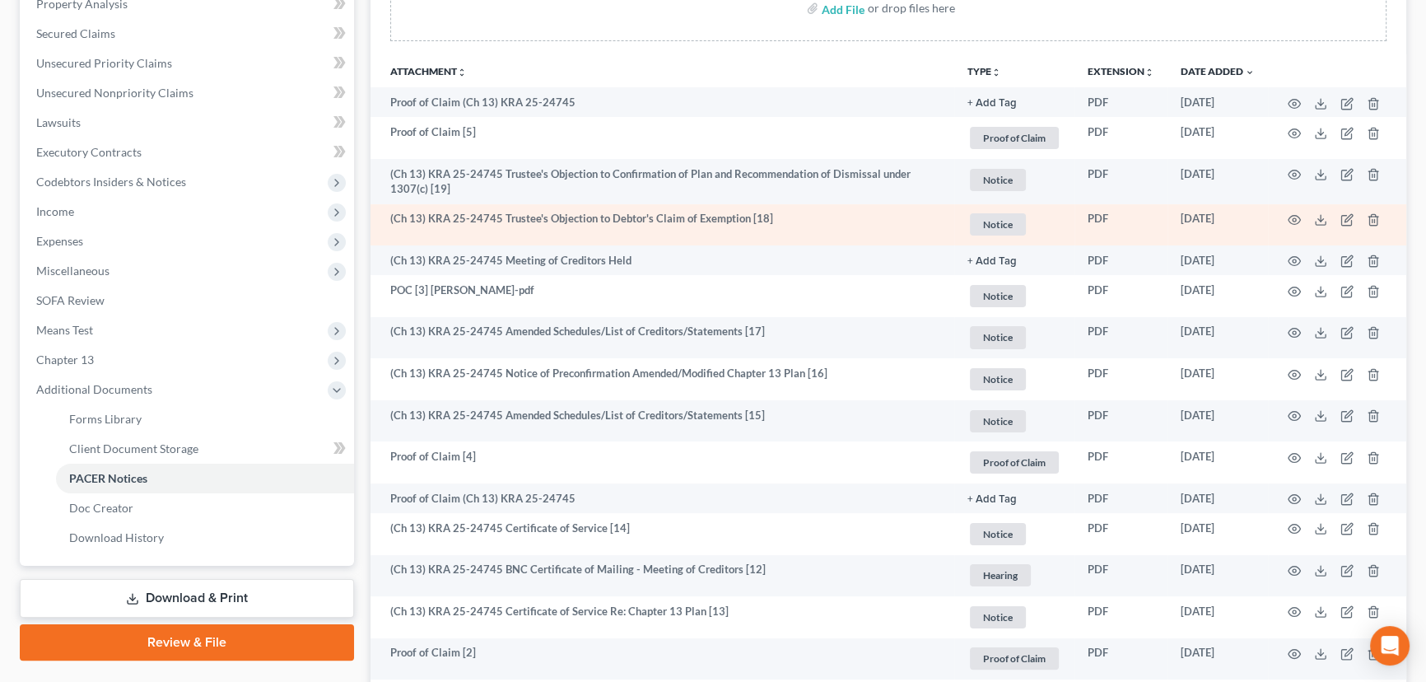
scroll to position [449, 0]
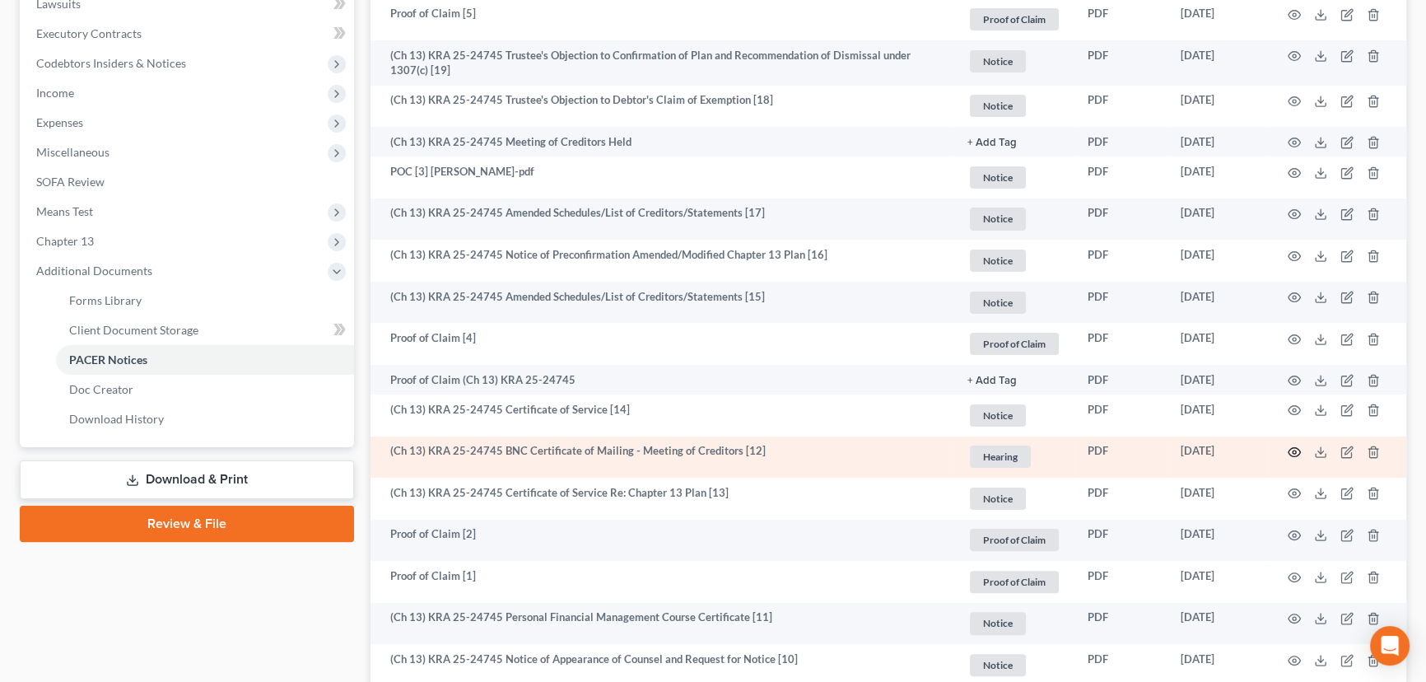
click at [1290, 449] on icon "button" at bounding box center [1294, 451] width 13 height 13
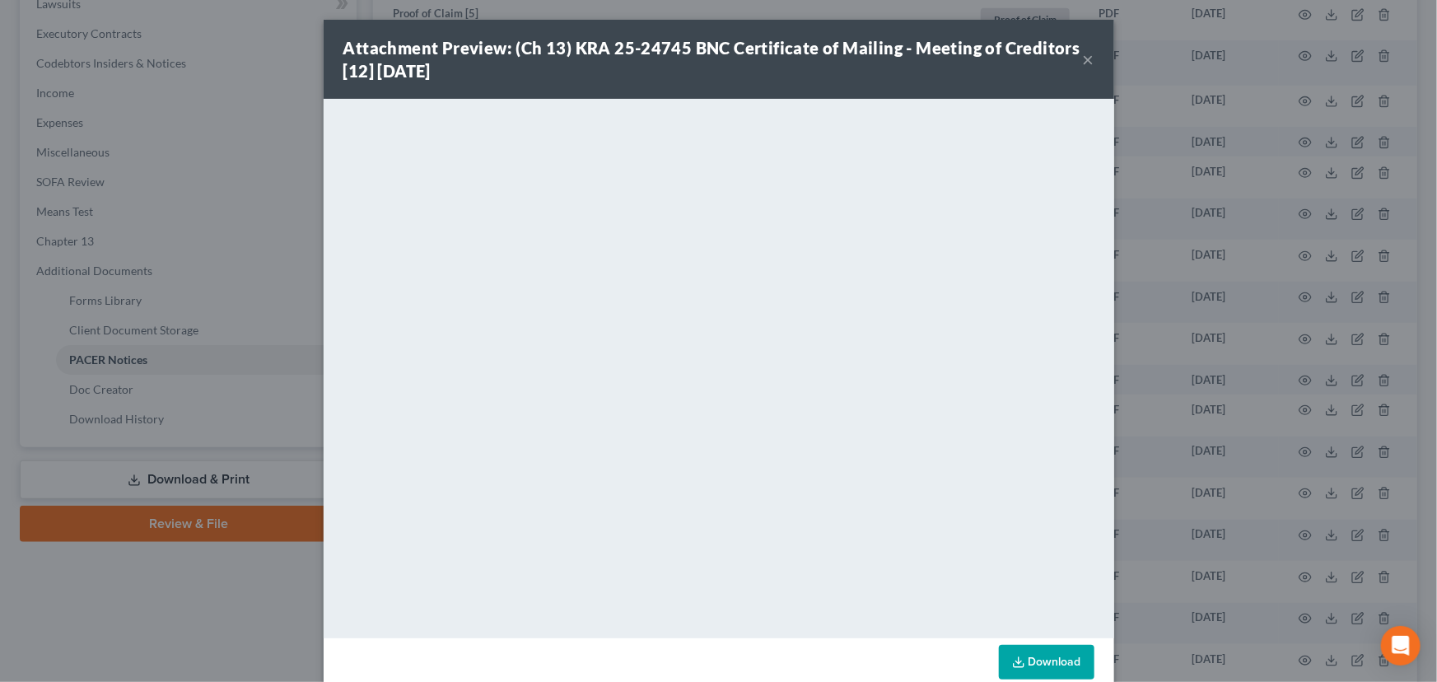
click at [1083, 60] on button "×" at bounding box center [1089, 59] width 12 height 20
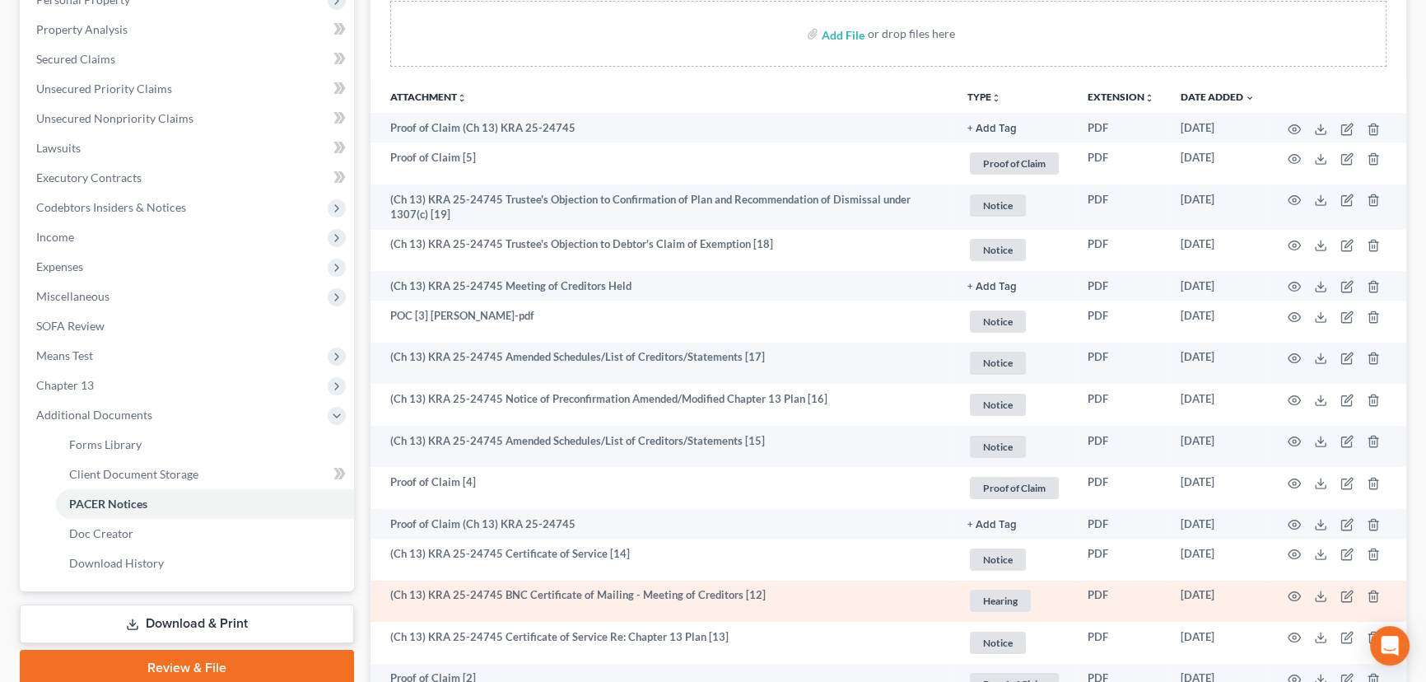
scroll to position [299, 0]
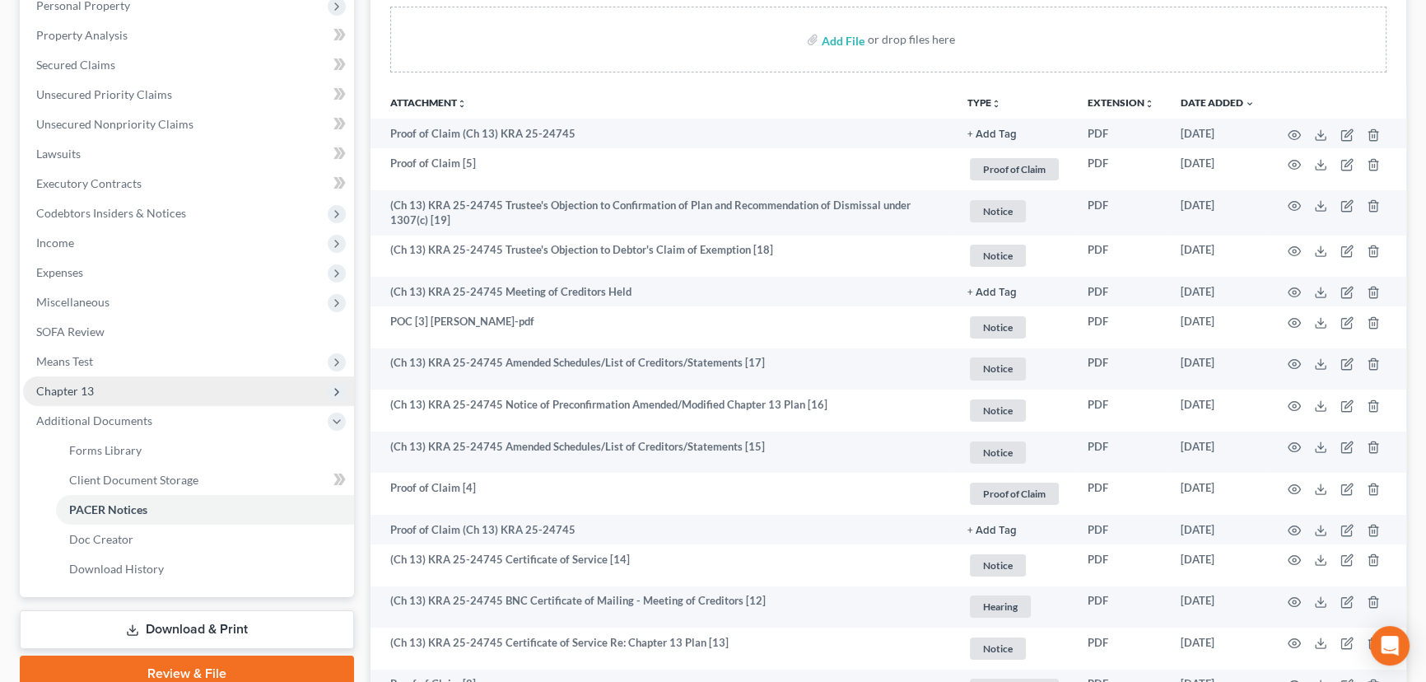
click at [68, 389] on span "Chapter 13" at bounding box center [65, 391] width 58 height 14
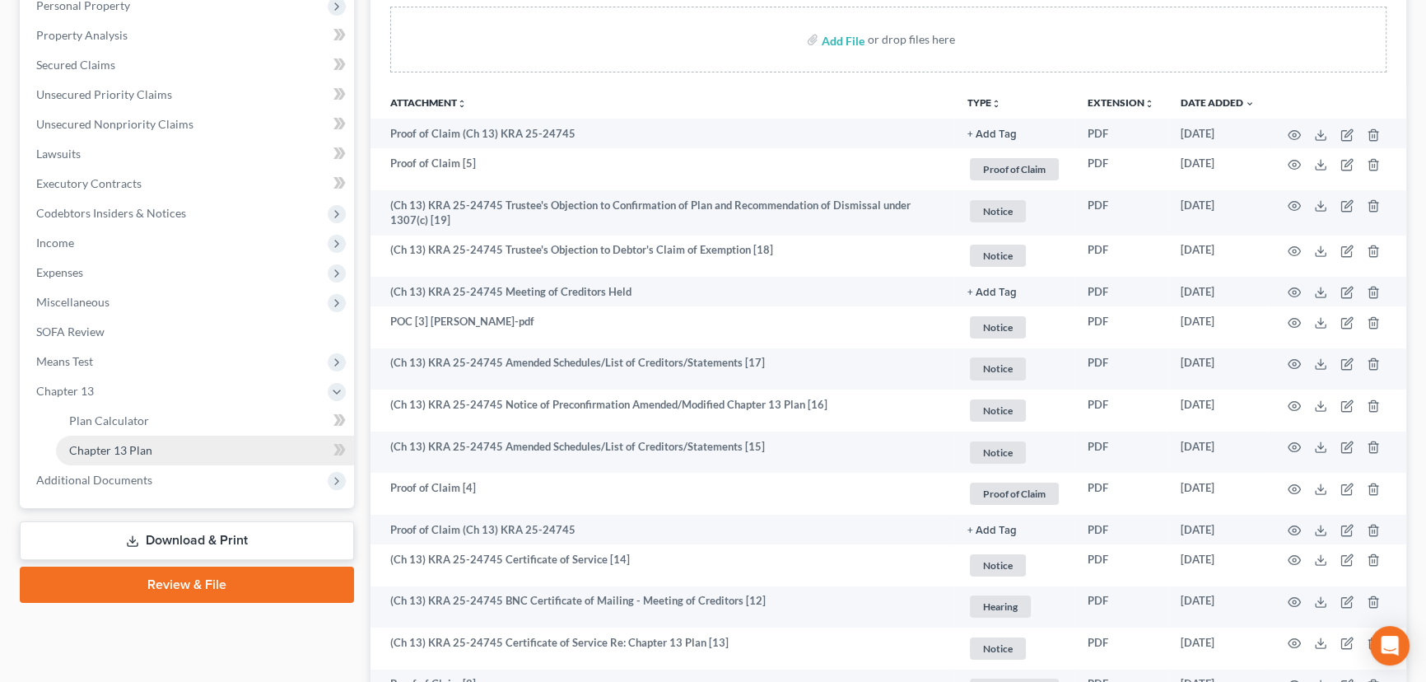
click at [124, 450] on span "Chapter 13 Plan" at bounding box center [110, 450] width 83 height 14
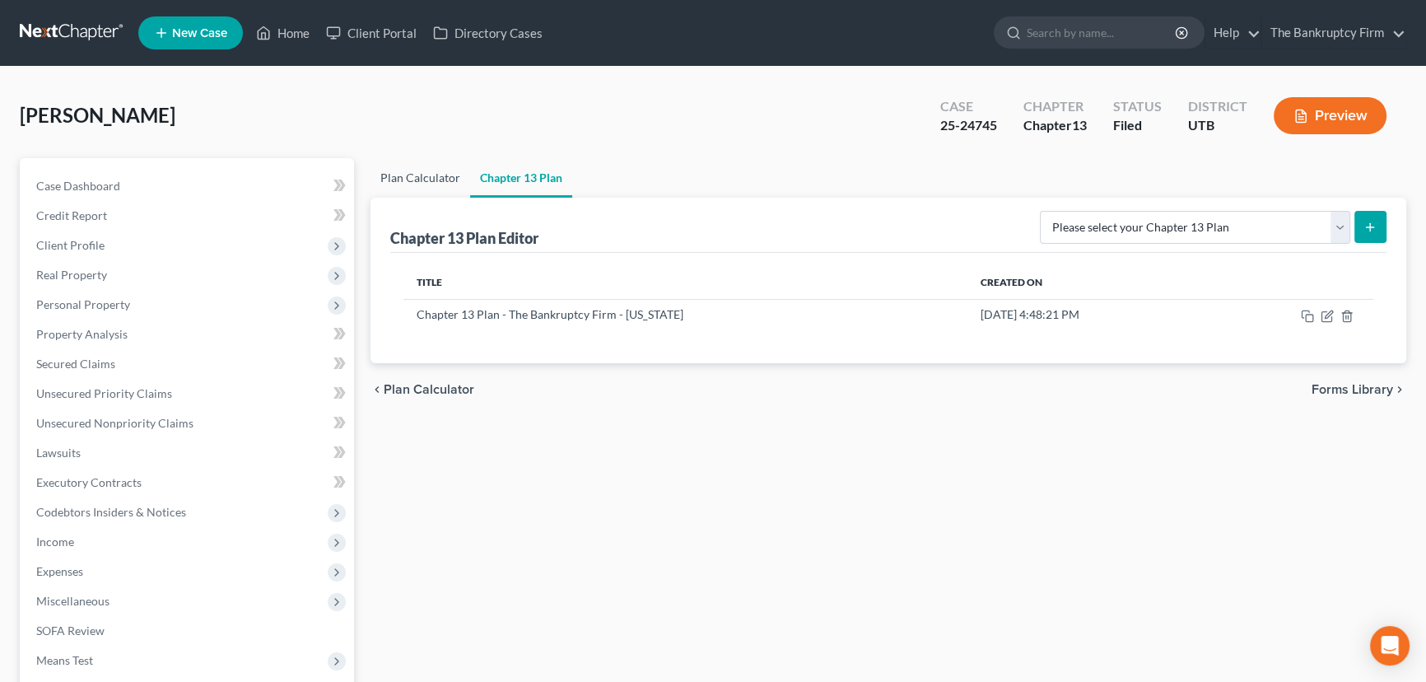
click at [400, 180] on link "Plan Calculator" at bounding box center [421, 178] width 100 height 40
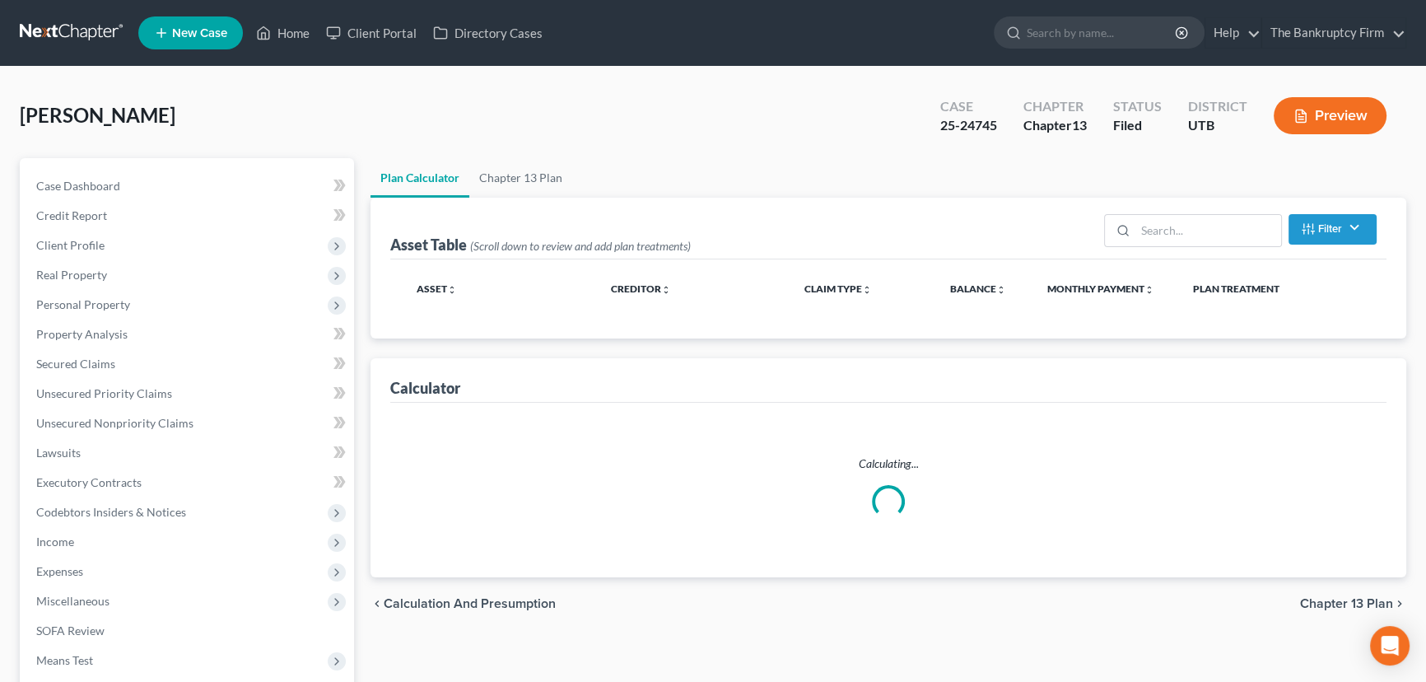
scroll to position [74, 0]
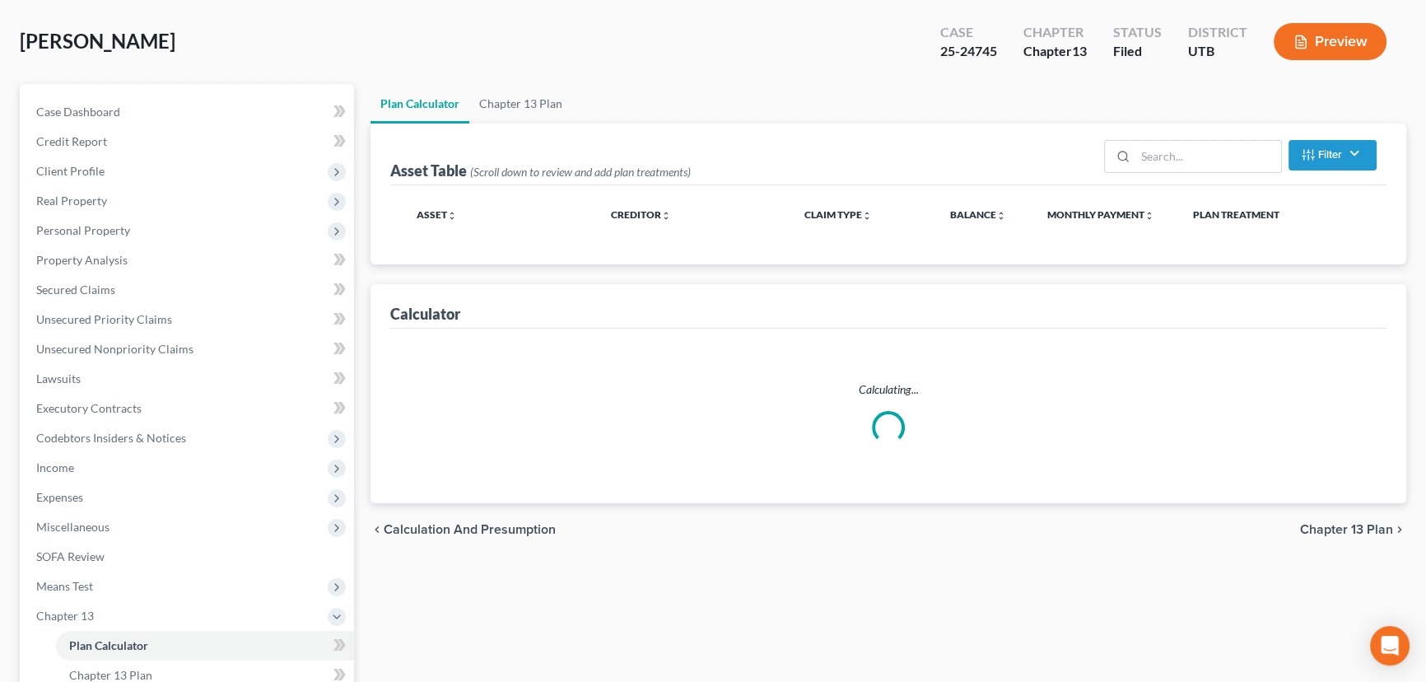
select select "59"
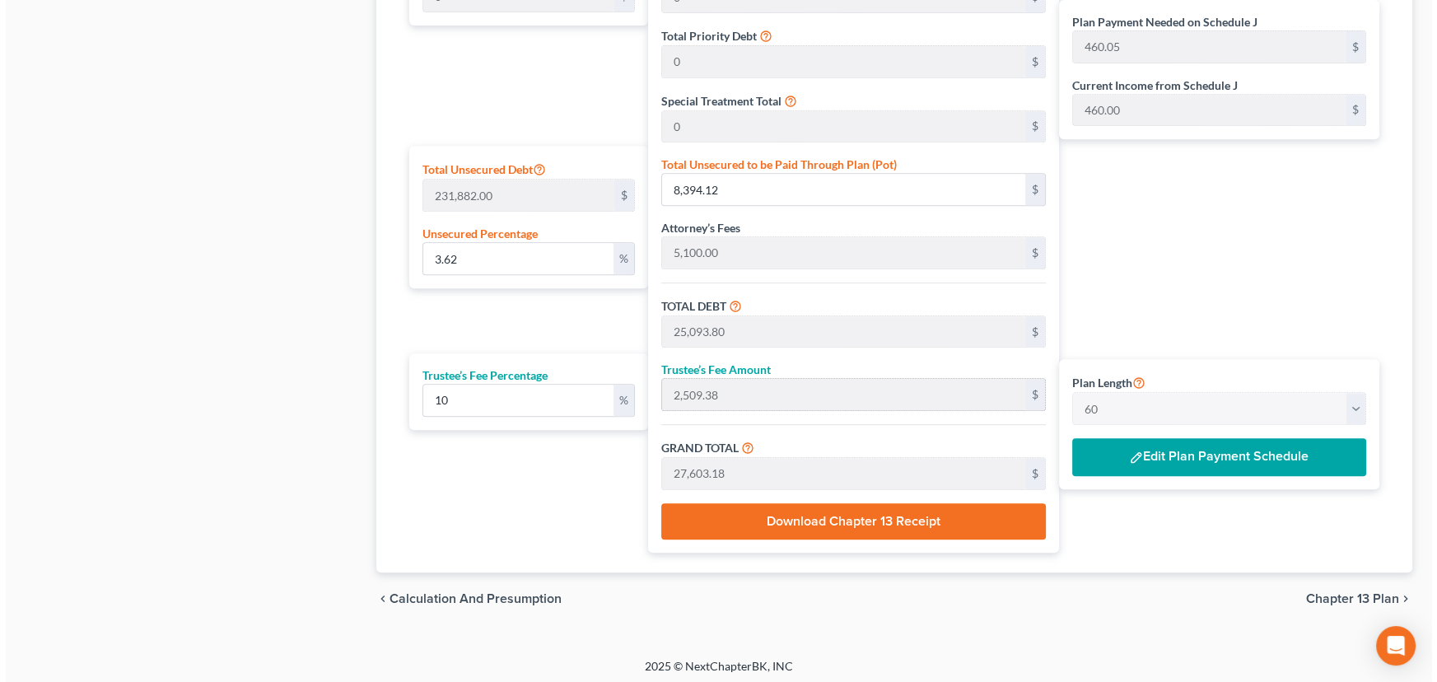
scroll to position [916, 0]
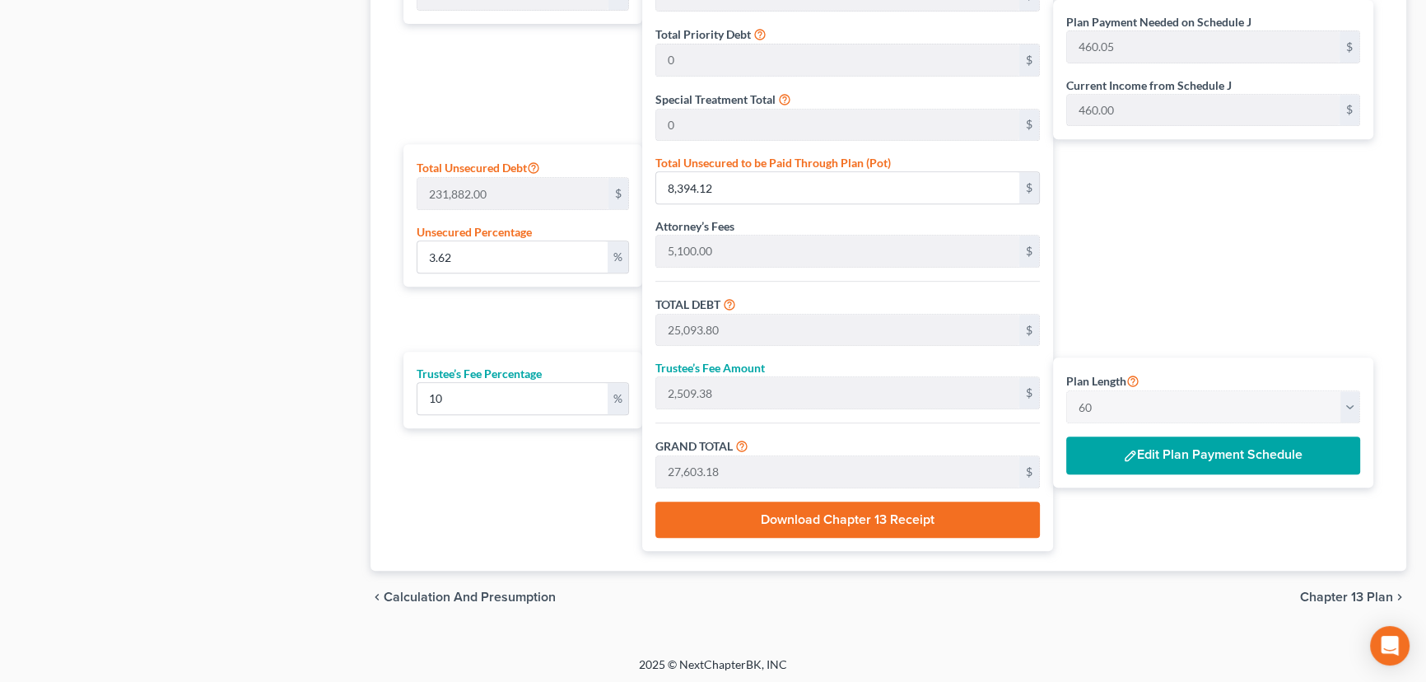
click at [1169, 447] on button "Edit Plan Payment Schedule" at bounding box center [1213, 455] width 294 height 38
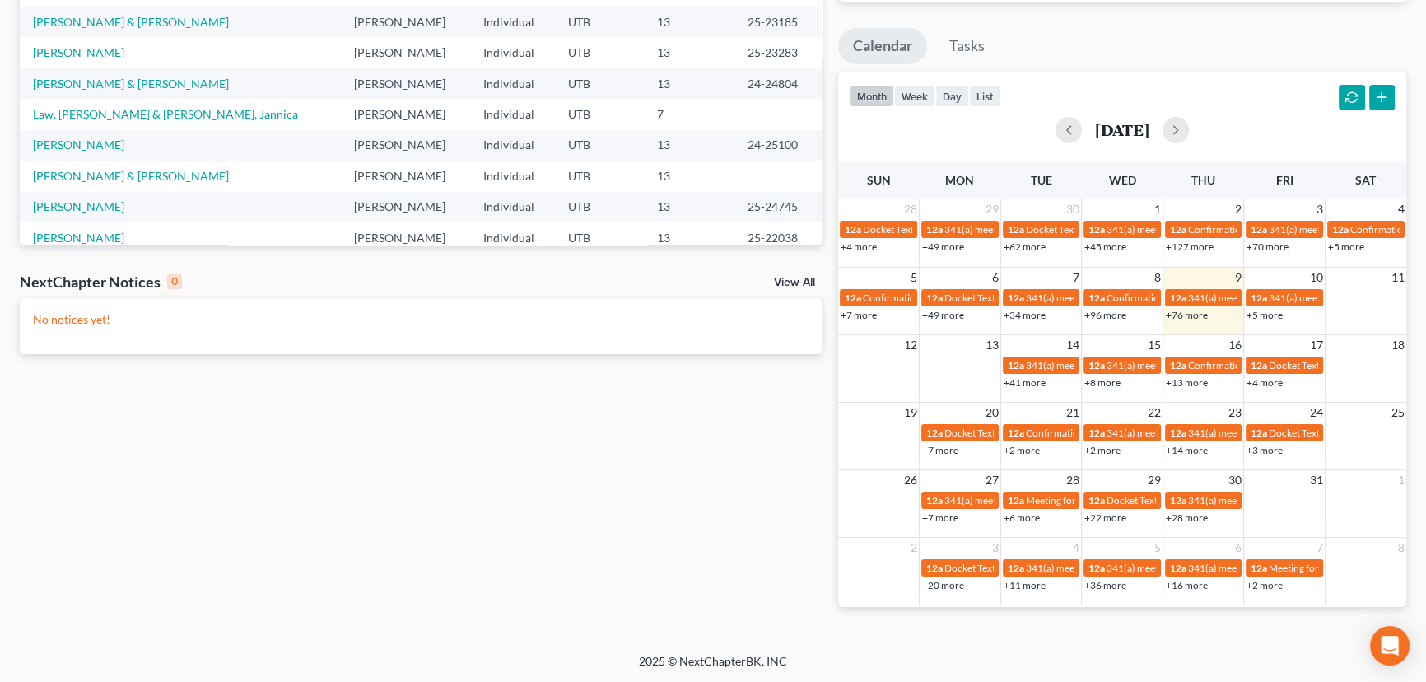
scroll to position [392, 0]
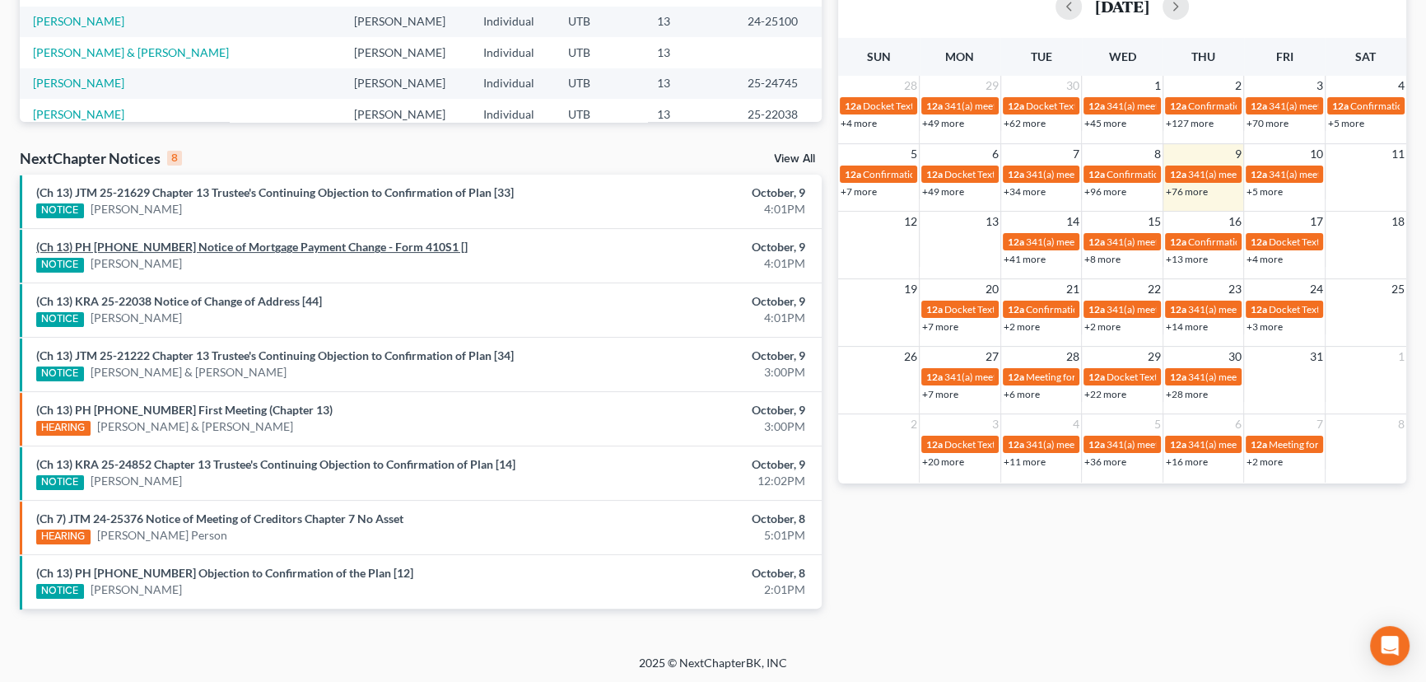
click at [240, 246] on link "(Ch 13) PH [PHONE_NUMBER] Notice of Mortgage Payment Change - Form 410S1 []" at bounding box center [251, 247] width 431 height 14
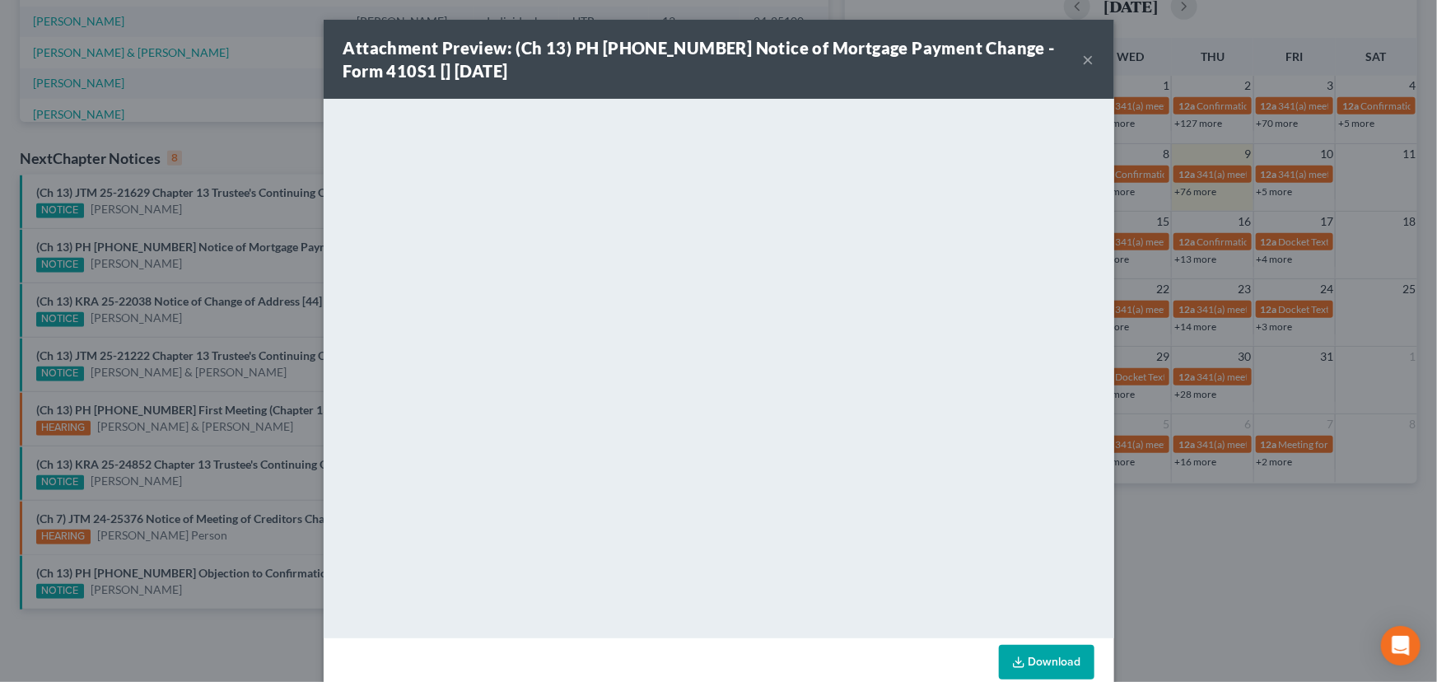
click at [202, 264] on div "Attachment Preview: (Ch 13) PH [PHONE_NUMBER] Notice of Mortgage Payment Change…" at bounding box center [718, 341] width 1437 height 682
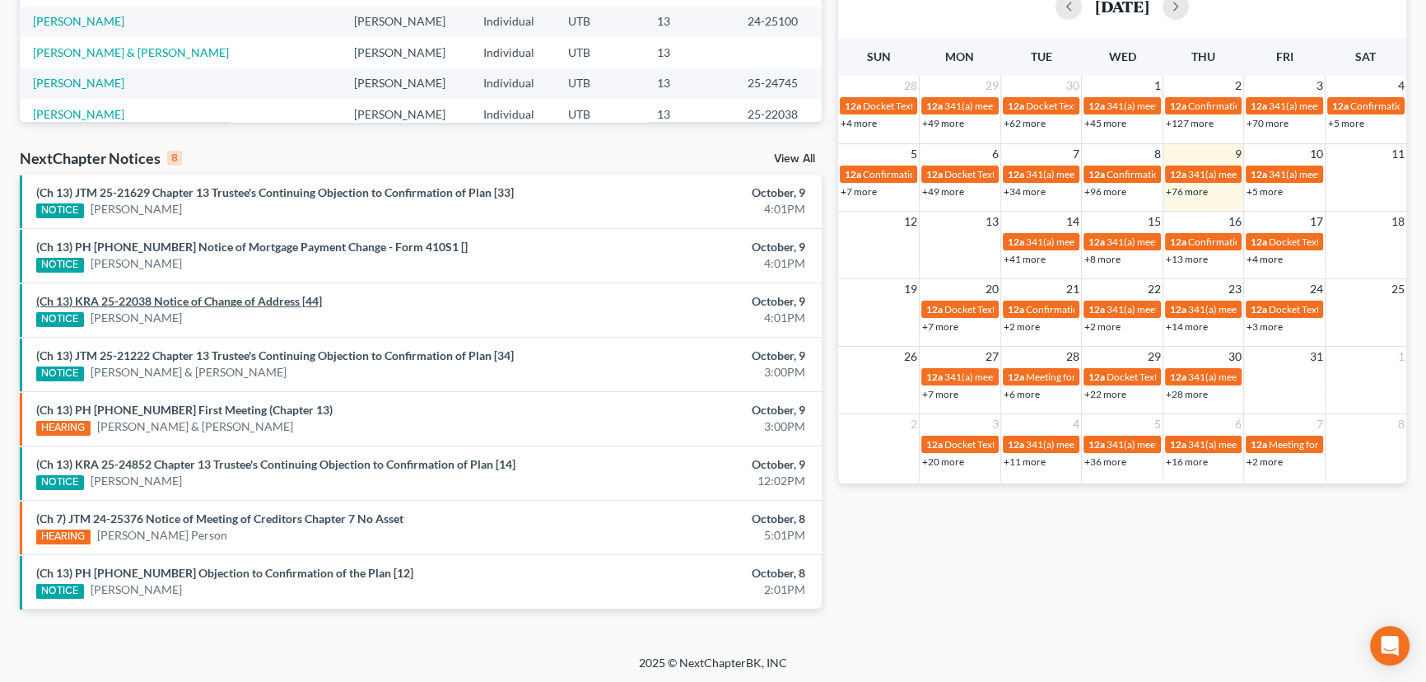
click at [180, 303] on link "(Ch 13) KRA 25-22038 Notice of Change of Address [44]" at bounding box center [179, 301] width 286 height 14
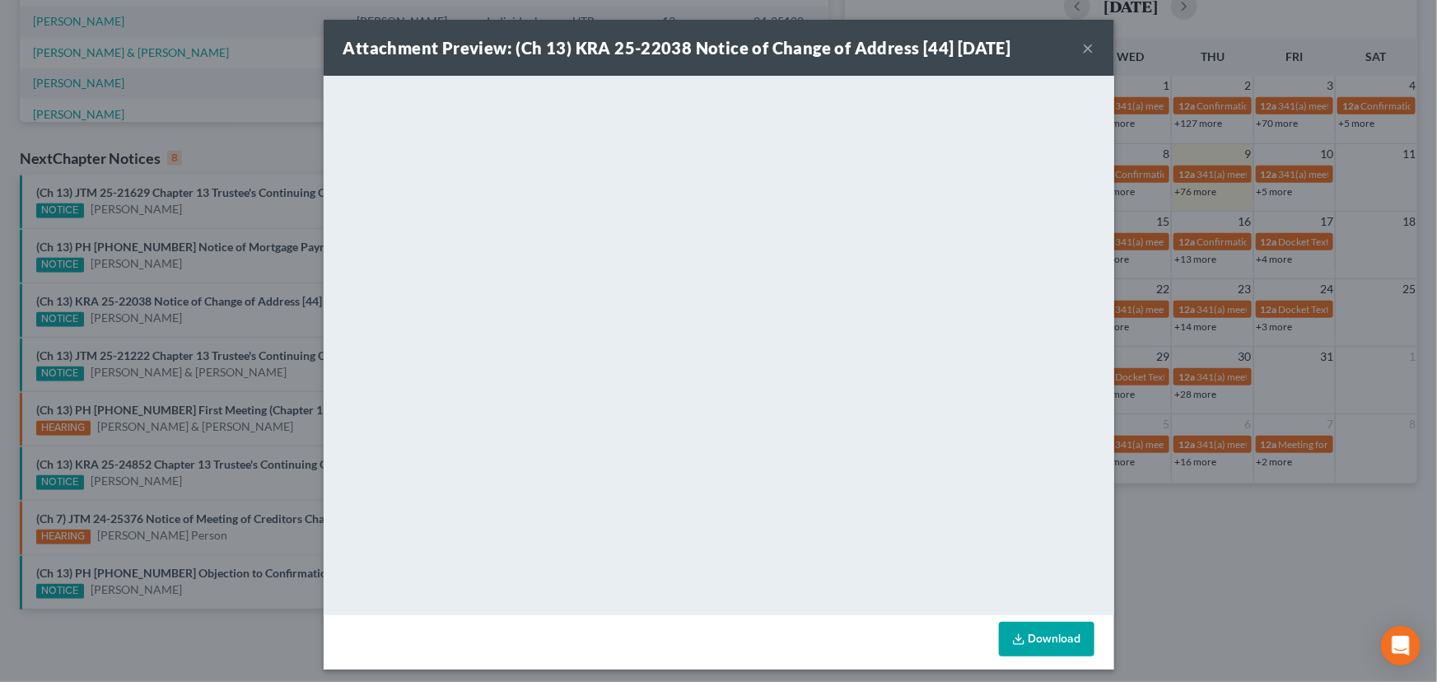
click at [180, 324] on div "Attachment Preview: (Ch 13) KRA 25-22038 Notice of Change of Address [44] [DATE…" at bounding box center [718, 341] width 1437 height 682
